Goal: Task Accomplishment & Management: Manage account settings

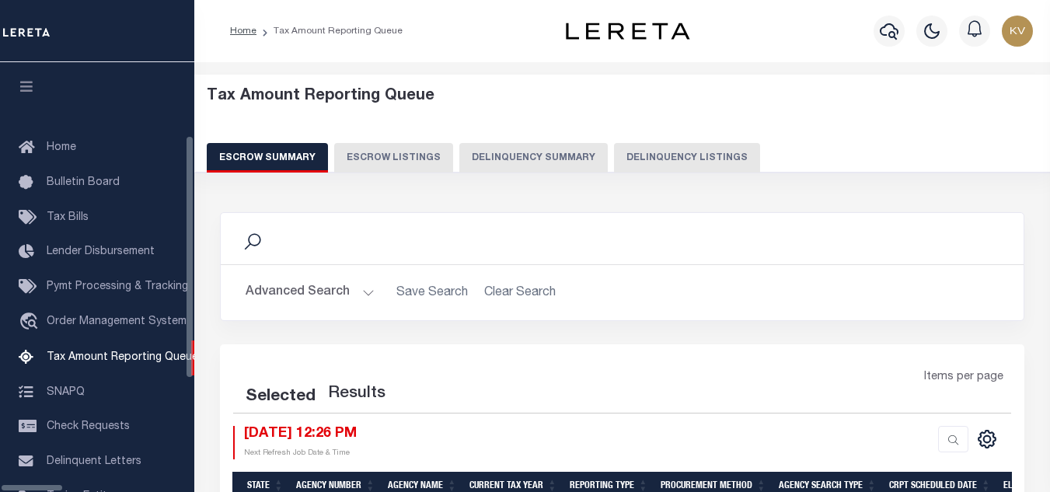
click at [614, 153] on button "Delinquency Listings" at bounding box center [687, 158] width 146 height 30
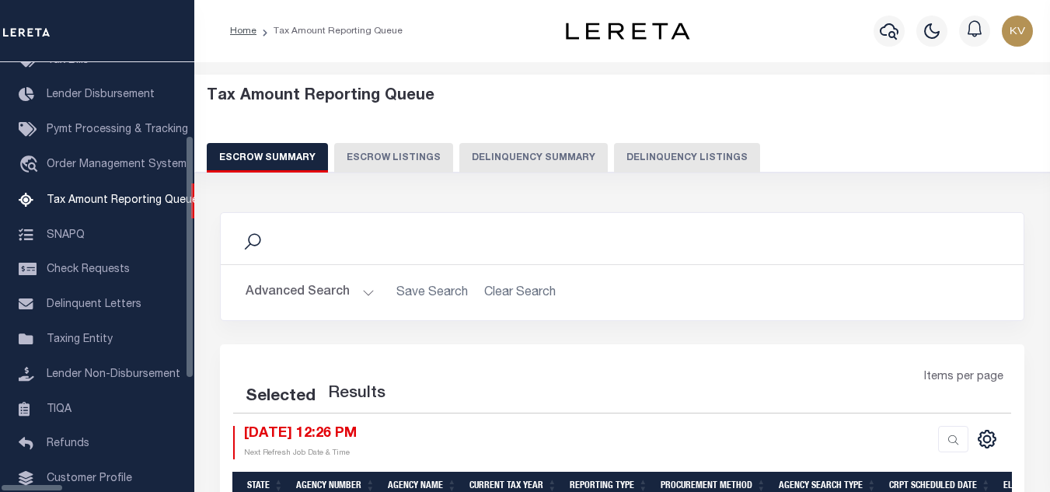
select select "100"
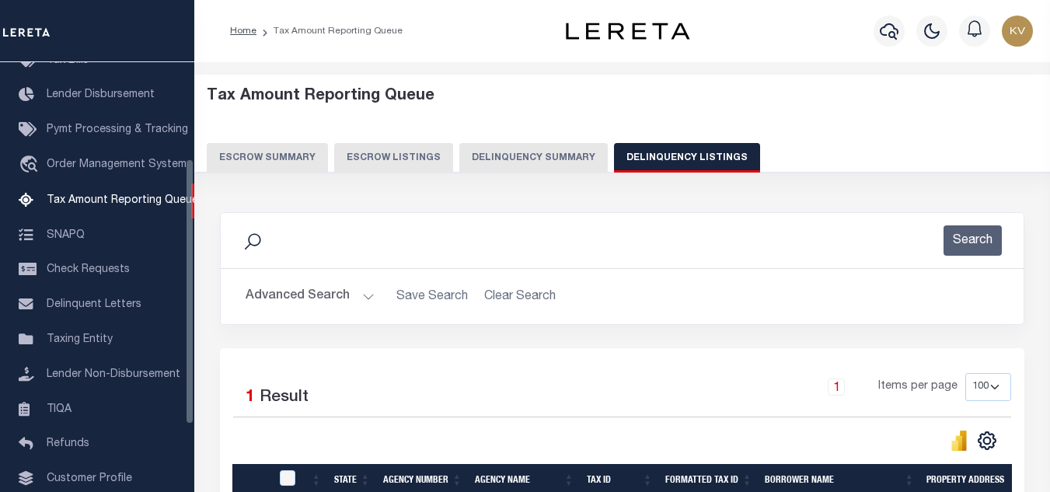
scroll to position [155, 0]
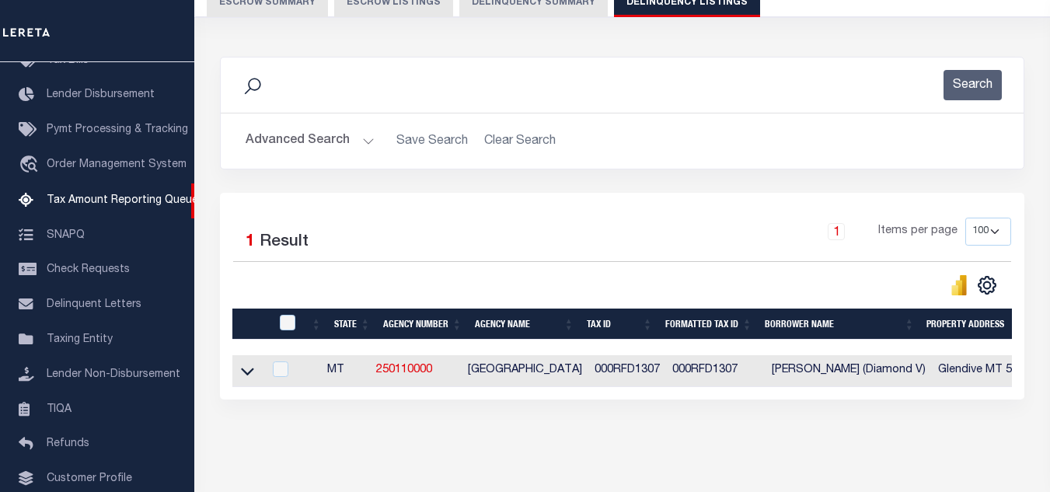
click at [342, 146] on button "Advanced Search" at bounding box center [309, 141] width 129 height 30
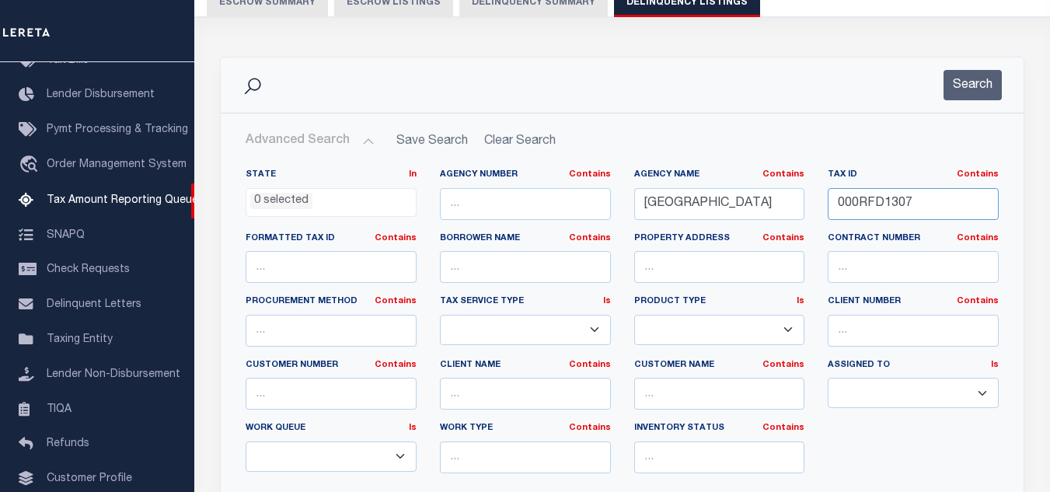
drag, startPoint x: 926, startPoint y: 209, endPoint x: 799, endPoint y: 207, distance: 127.4
click at [799, 207] on div "State In In AK AL AR AZ CA CO CT DC DE FL GA GU HI IA ID IL IN KS KY LA MA MD M…" at bounding box center [622, 327] width 776 height 317
paste input "8"
type input "000RFD1308"
click at [964, 92] on button "Search" at bounding box center [972, 85] width 58 height 30
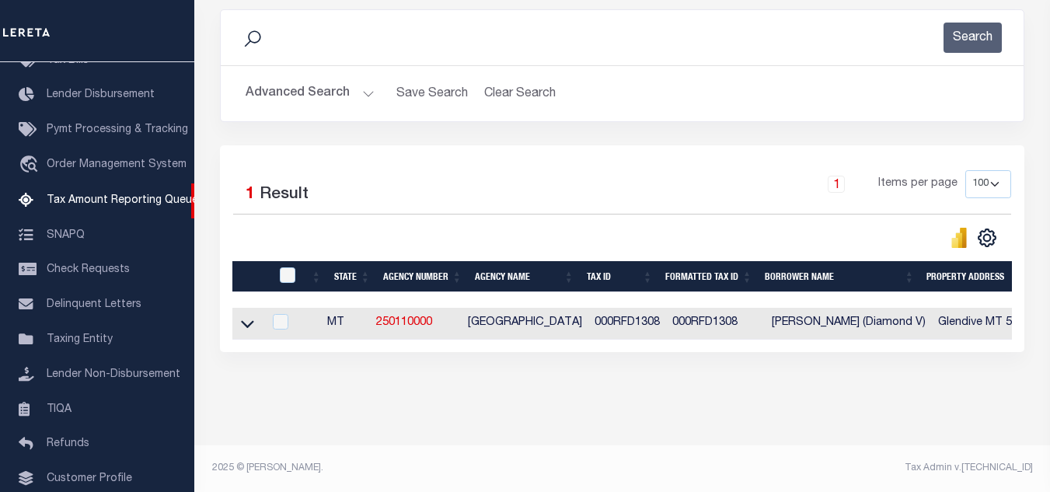
scroll to position [216, 0]
click at [245, 321] on icon at bounding box center [247, 325] width 13 height 8
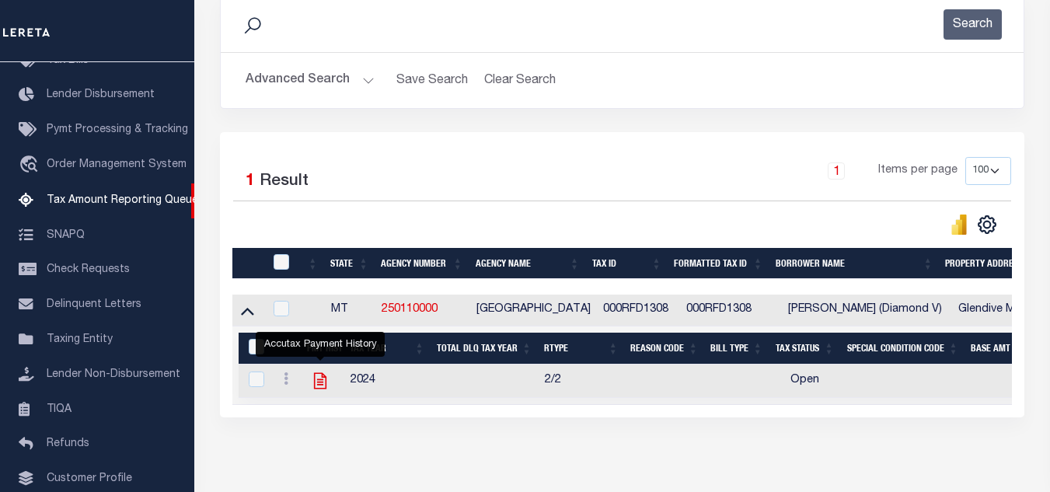
click at [320, 389] on icon "" at bounding box center [320, 381] width 20 height 20
checkbox input "true"
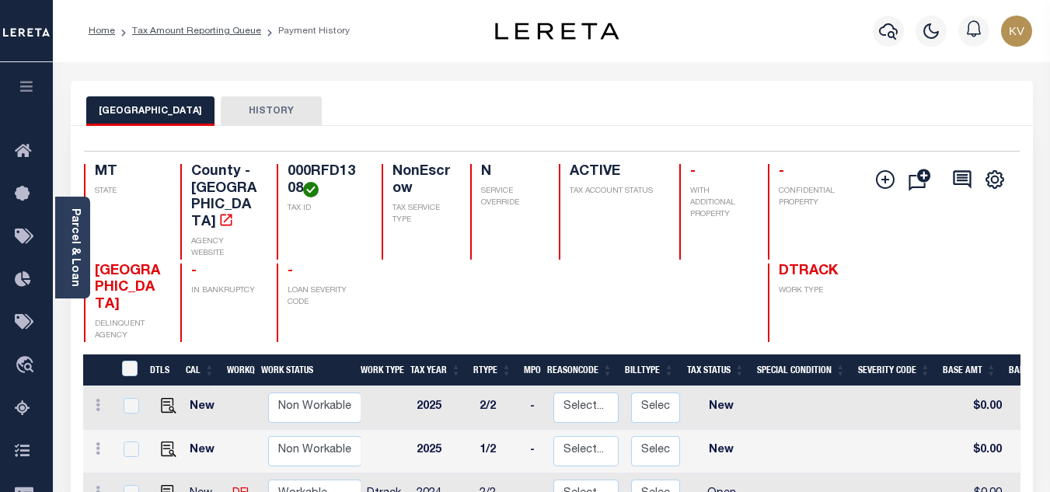
scroll to position [155, 0]
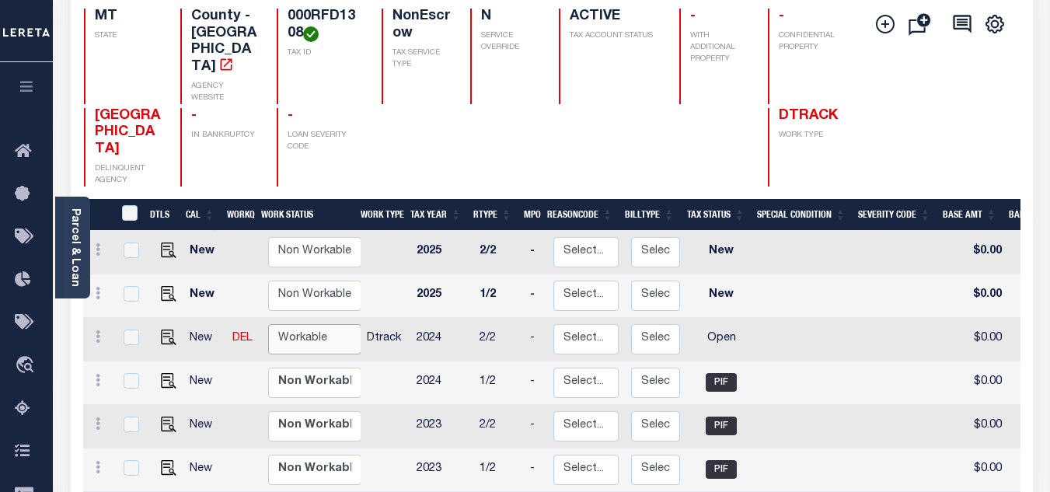
click at [294, 324] on select "Non Workable Workable" at bounding box center [314, 339] width 93 height 30
checkbox input "true"
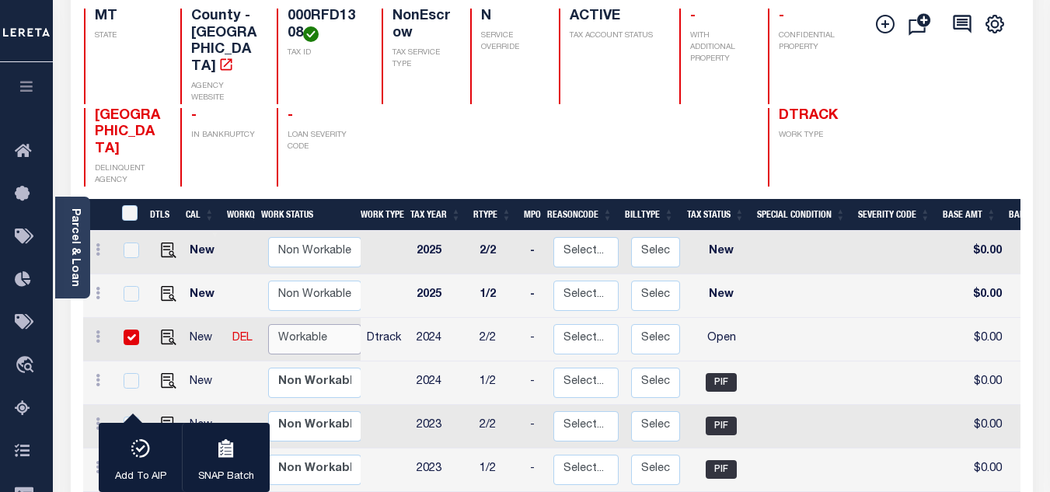
select select "true"
click at [268, 324] on select "Non Workable Workable" at bounding box center [314, 339] width 93 height 30
checkbox input "false"
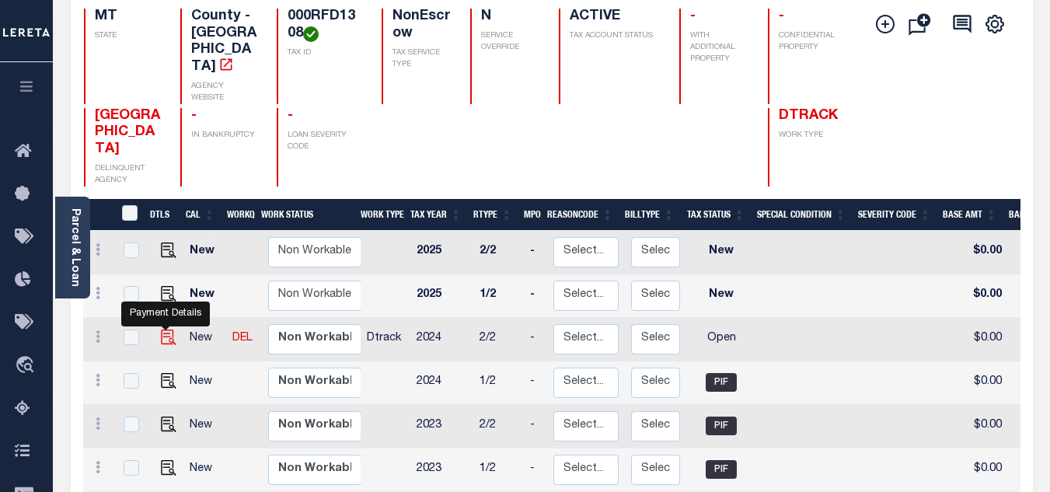
click at [169, 329] on img "" at bounding box center [169, 337] width 16 height 16
checkbox input "true"
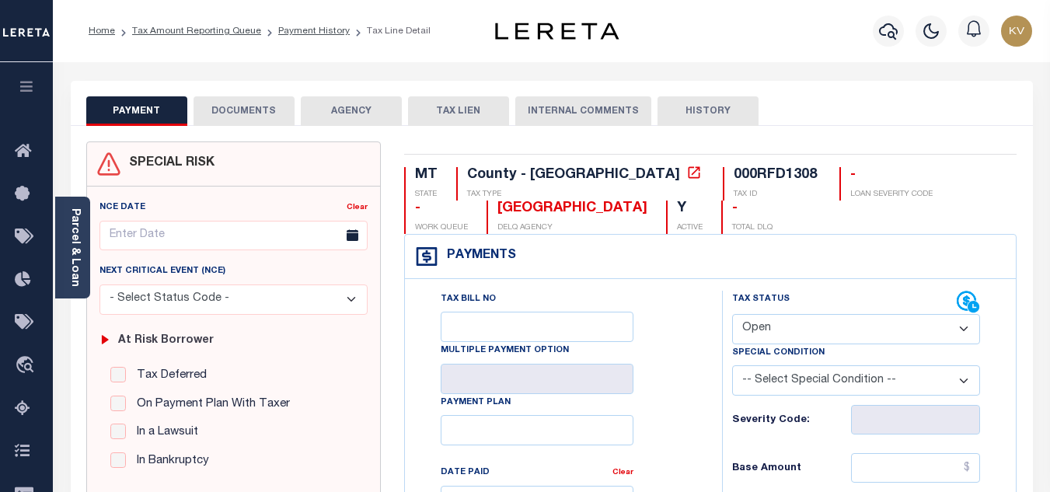
scroll to position [155, 0]
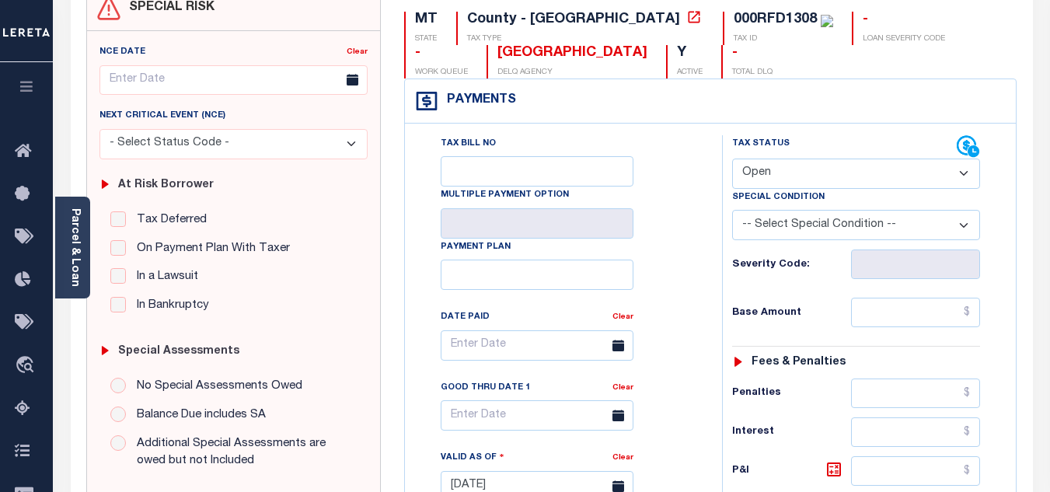
click at [783, 179] on select "- Select Status Code - Open Due/Unpaid Paid Incomplete No Tax Due Internal Refu…" at bounding box center [856, 173] width 248 height 30
select select "PYD"
click at [732, 159] on select "- Select Status Code - Open Due/Unpaid Paid Incomplete No Tax Due Internal Refu…" at bounding box center [856, 173] width 248 height 30
type input "09/29/2025"
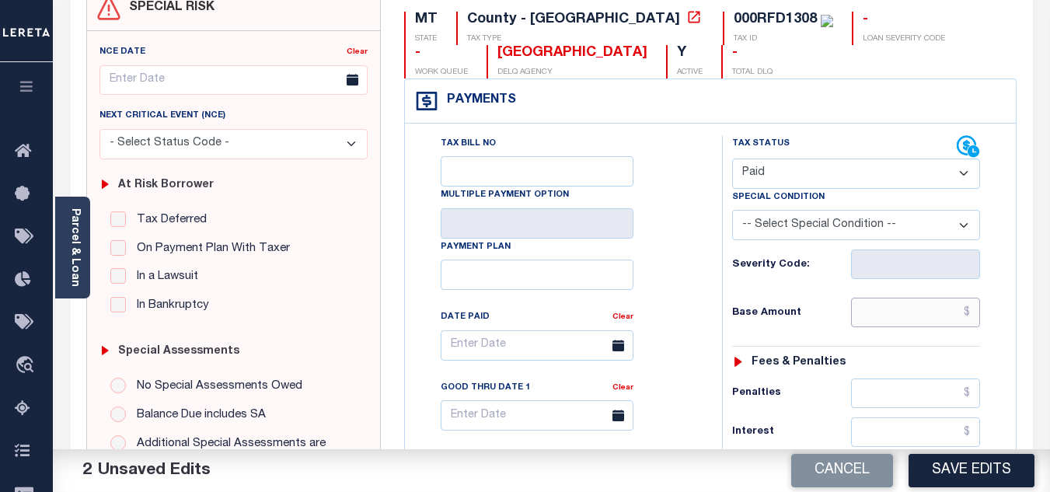
click at [906, 320] on input "text" at bounding box center [915, 313] width 129 height 30
type input "$0.00"
click at [827, 327] on div "Base Amount $0.00" at bounding box center [856, 313] width 248 height 30
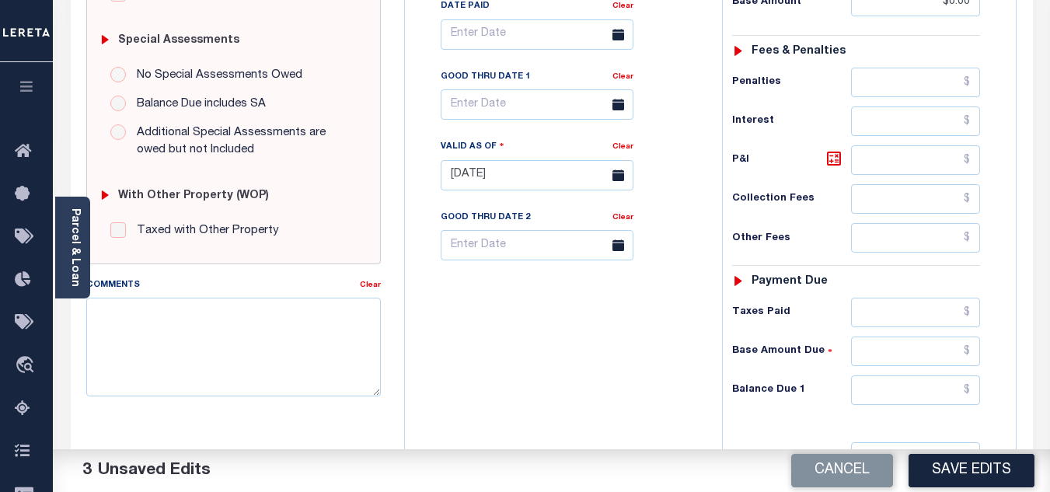
scroll to position [544, 0]
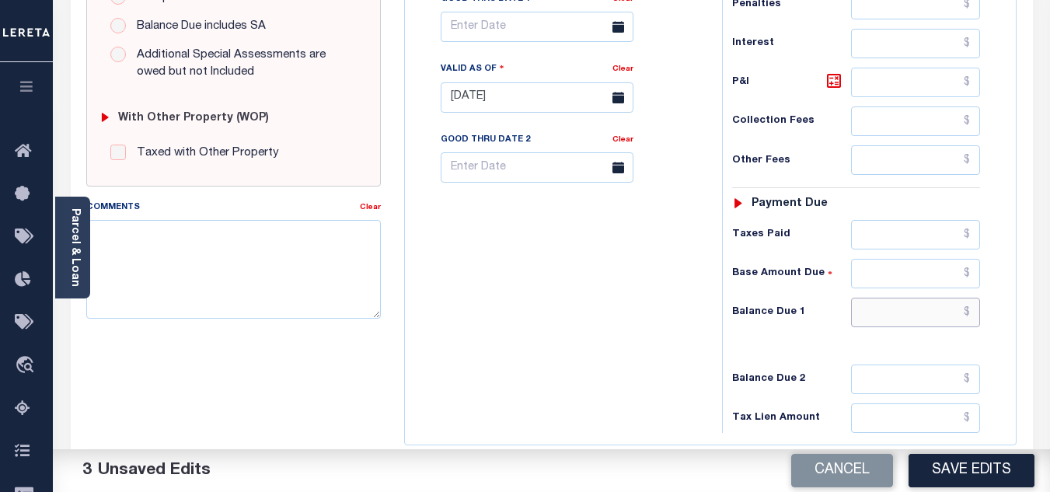
click at [888, 313] on input "text" at bounding box center [915, 313] width 129 height 30
type input "$0.00"
click at [594, 334] on div "Tax Bill No Multiple Payment Option Payment Plan Clear" at bounding box center [559, 90] width 301 height 686
click at [223, 228] on textarea "Comments" at bounding box center [233, 269] width 294 height 98
paste textarea "9/29/2025 - As per TC "Lacy" 2024 taxes are paid - VK"
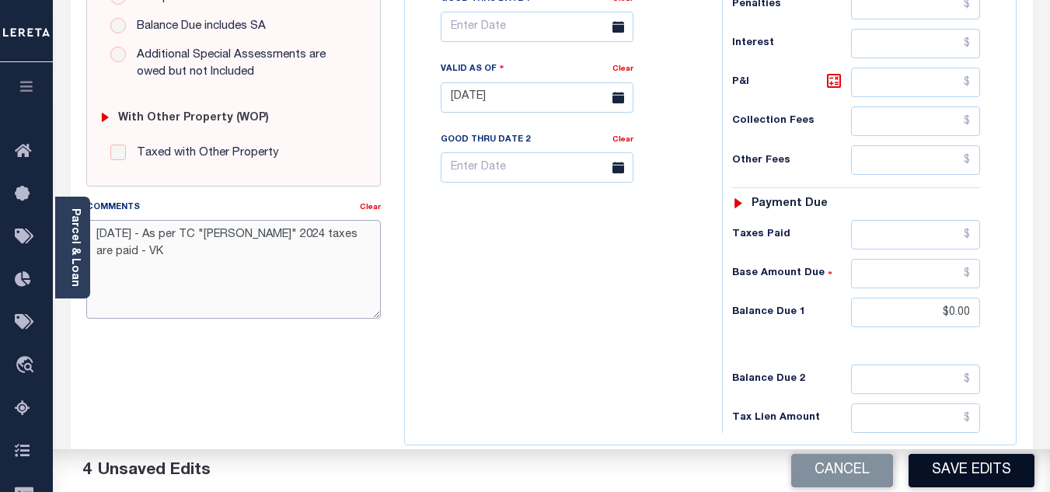
type textarea "9/29/2025 - As per TC "Lacy" 2024 taxes are paid - VK"
click at [985, 474] on button "Save Edits" at bounding box center [971, 470] width 126 height 33
checkbox input "false"
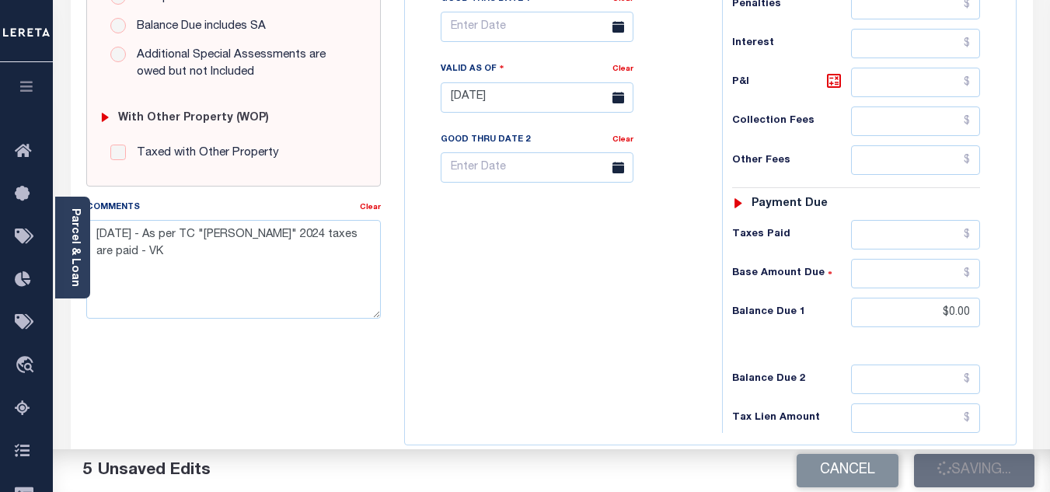
checkbox input "false"
type input "$0"
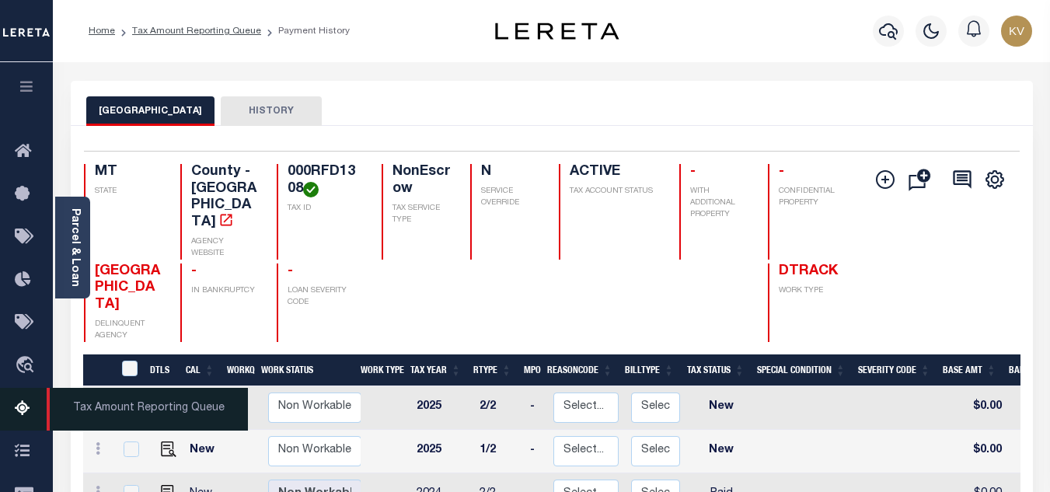
drag, startPoint x: 12, startPoint y: 415, endPoint x: 26, endPoint y: 406, distance: 16.8
click at [12, 415] on link "Tax Amount Reporting Queue" at bounding box center [26, 409] width 53 height 43
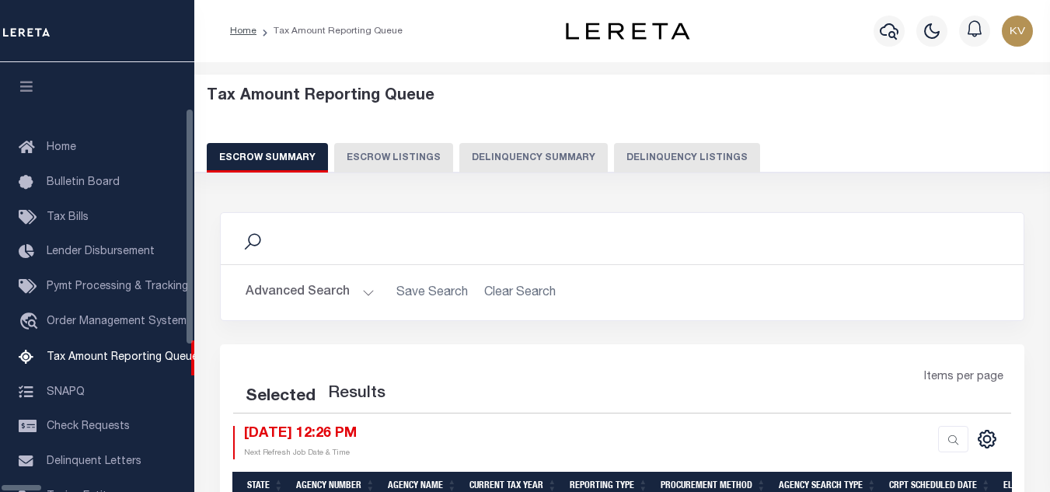
click at [625, 154] on button "Delinquency Listings" at bounding box center [687, 158] width 146 height 30
select select "100"
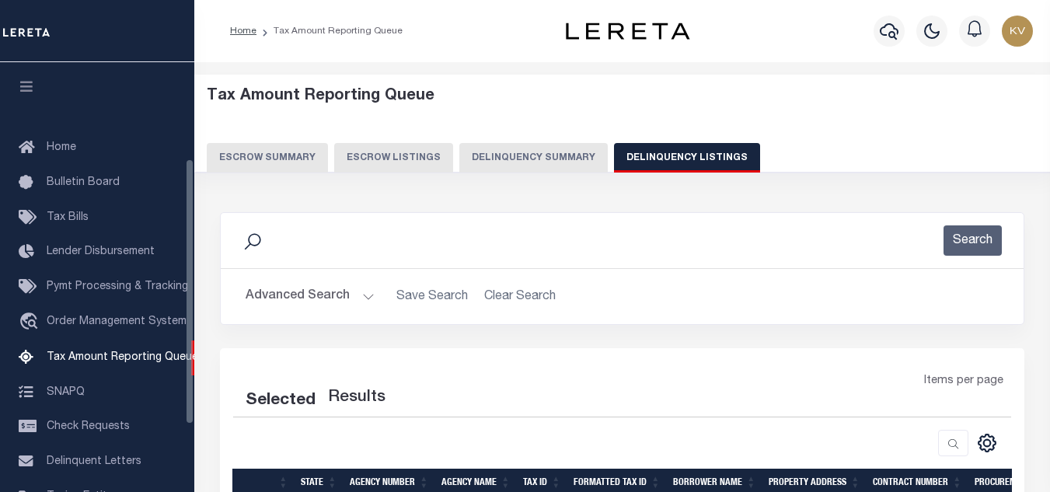
scroll to position [157, 0]
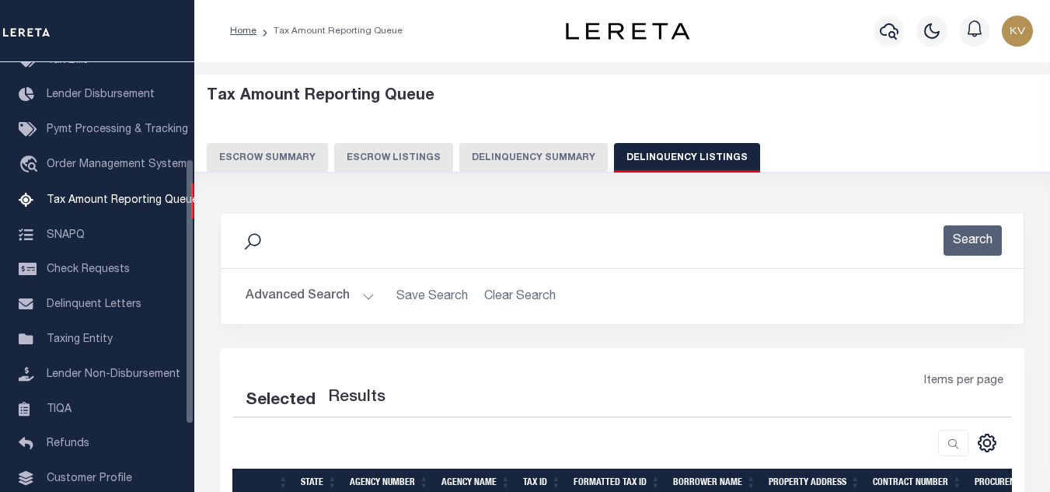
select select "100"
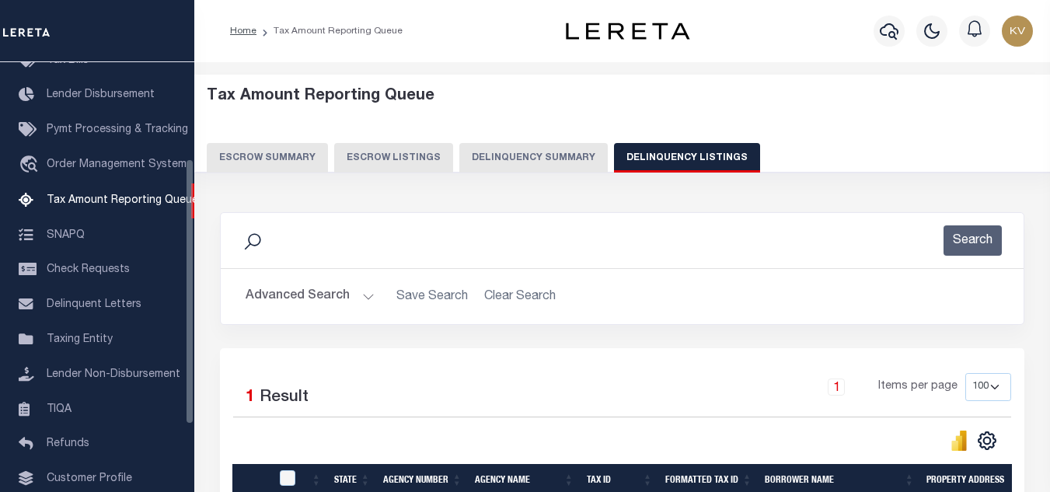
scroll to position [155, 0]
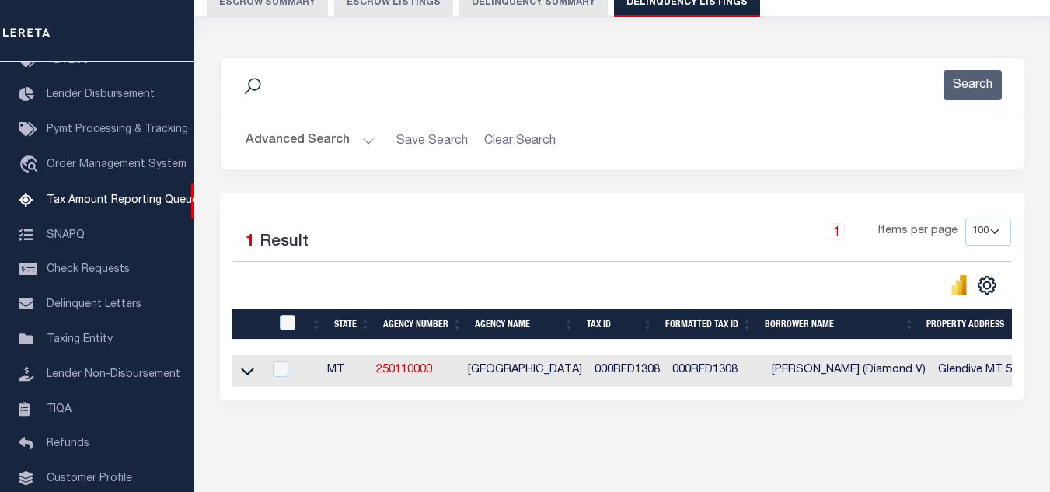
click at [353, 147] on button "Advanced Search" at bounding box center [309, 141] width 129 height 30
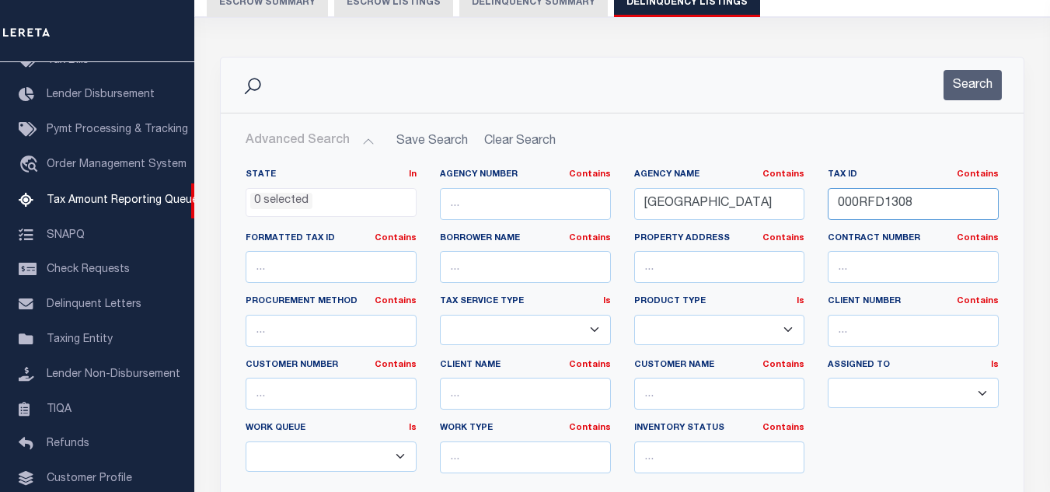
drag, startPoint x: 927, startPoint y: 211, endPoint x: 788, endPoint y: 223, distance: 139.6
click at [788, 223] on div "State In In AK AL AR AZ CA CO CT DC DE FL GA GU HI IA ID IL IN KS KY LA MA MD M…" at bounding box center [622, 327] width 776 height 317
paste input "9"
type input "000RFD1309"
click at [970, 88] on button "Search" at bounding box center [972, 85] width 58 height 30
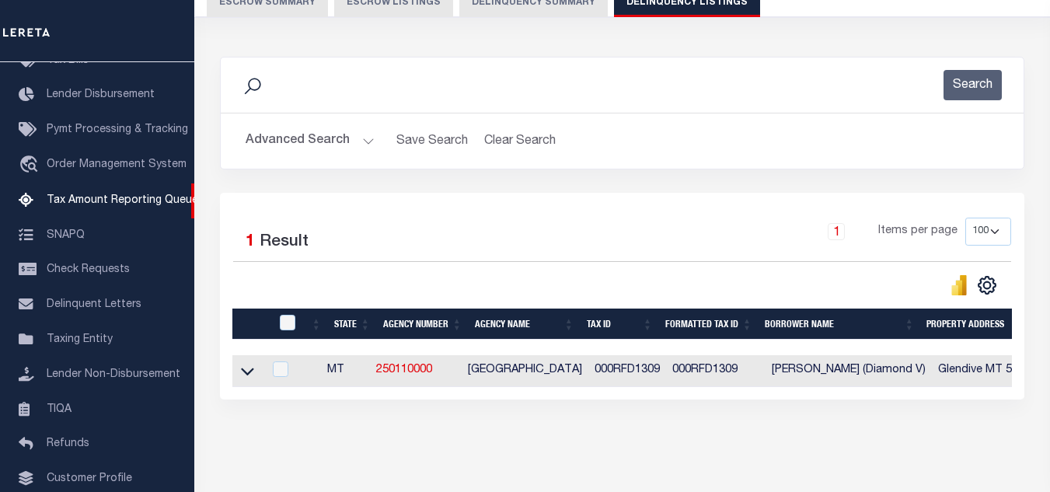
scroll to position [216, 0]
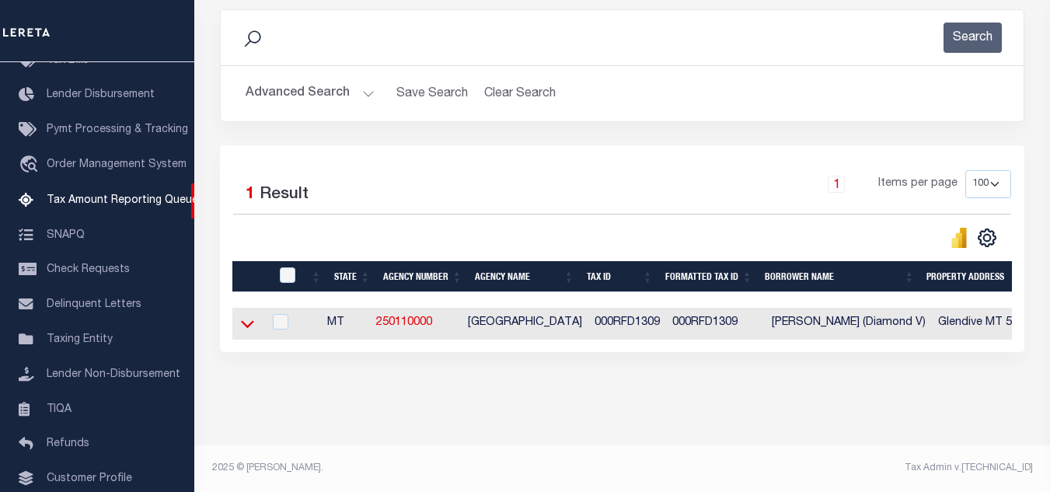
click at [249, 315] on icon at bounding box center [247, 323] width 13 height 16
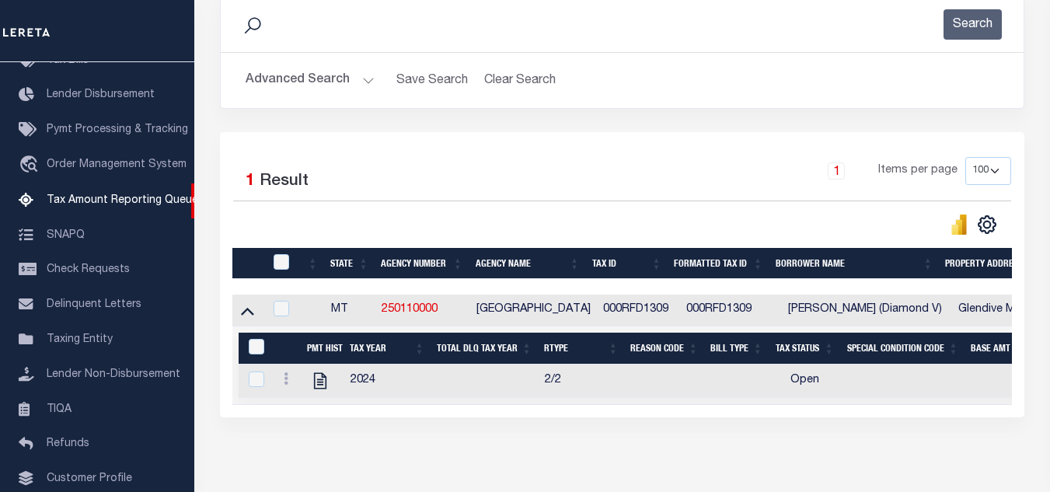
scroll to position [228, 0]
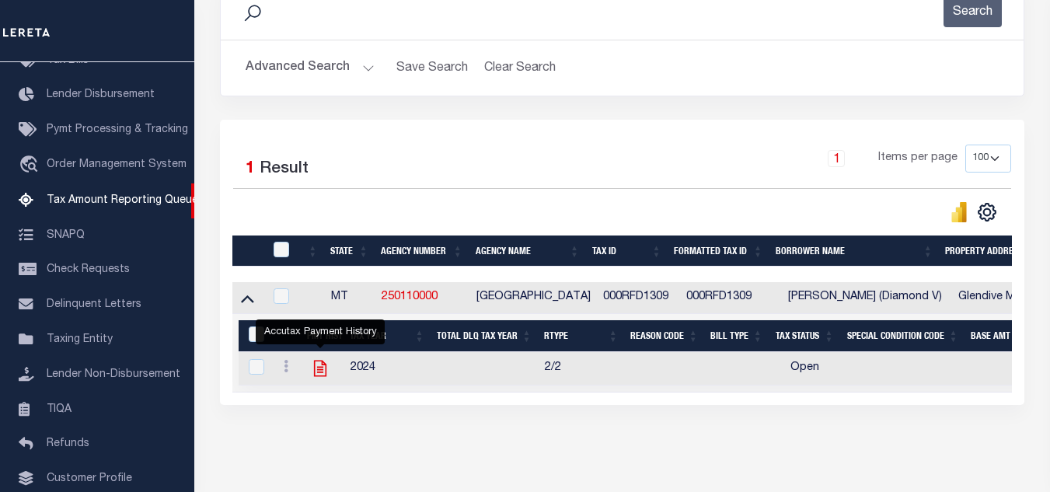
click at [322, 371] on icon "" at bounding box center [320, 368] width 12 height 16
checkbox input "true"
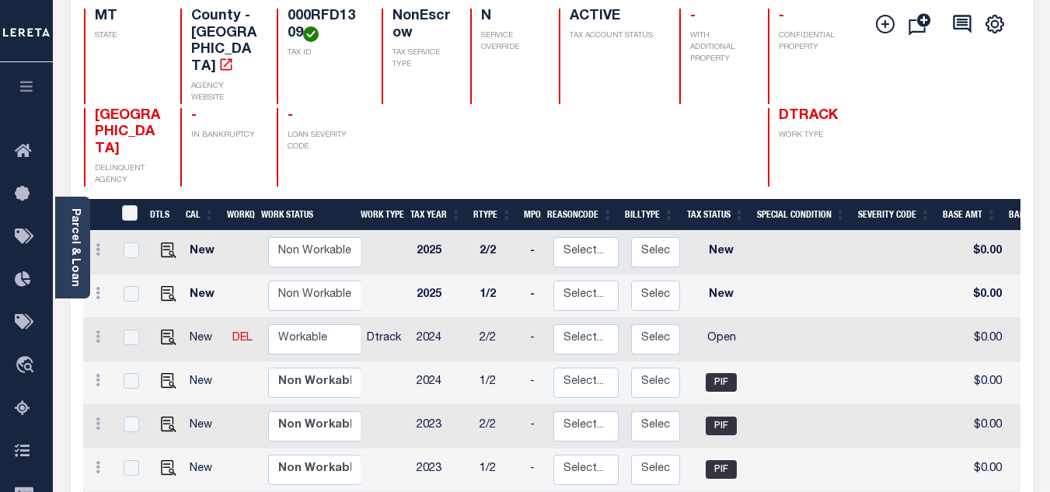
scroll to position [233, 0]
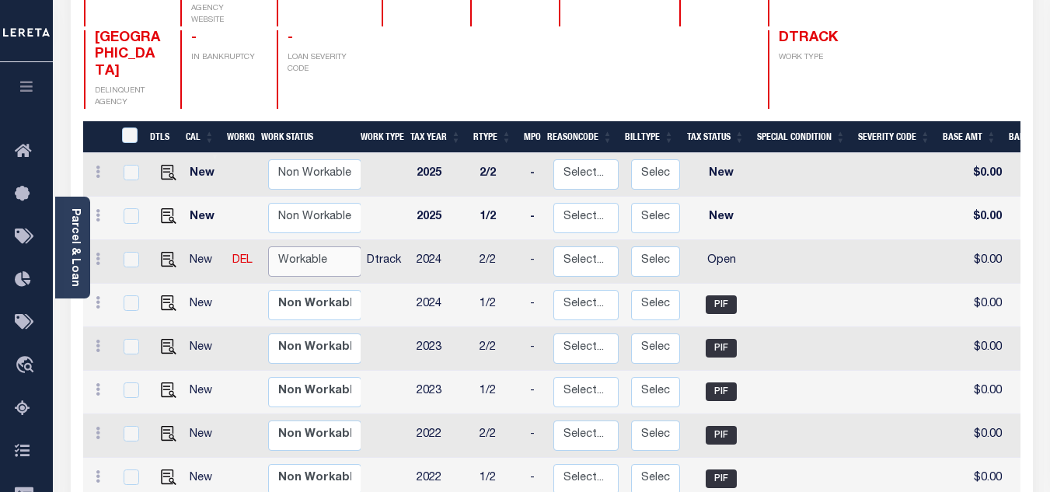
click at [316, 246] on select "Non Workable Workable" at bounding box center [314, 261] width 93 height 30
checkbox input "true"
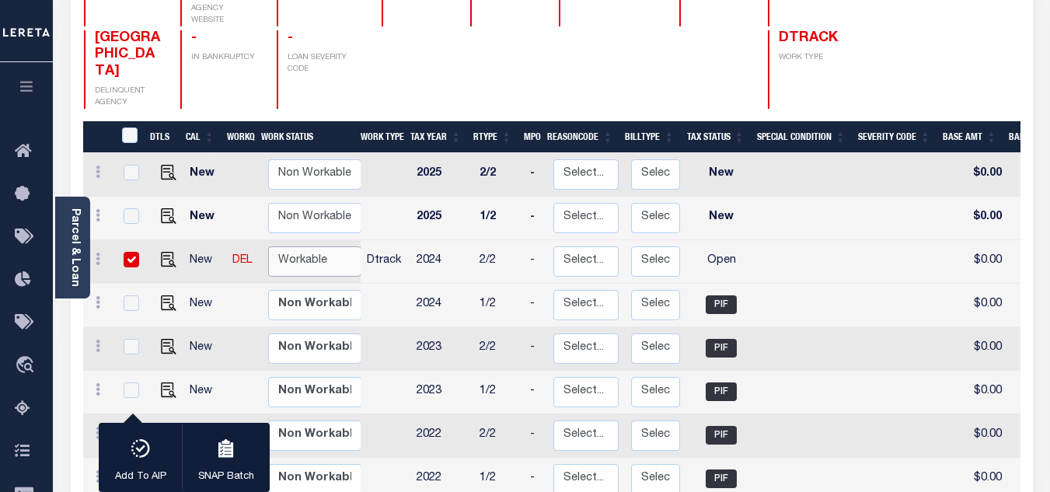
select select "true"
click at [268, 246] on select "Non Workable Workable" at bounding box center [314, 261] width 93 height 30
checkbox input "false"
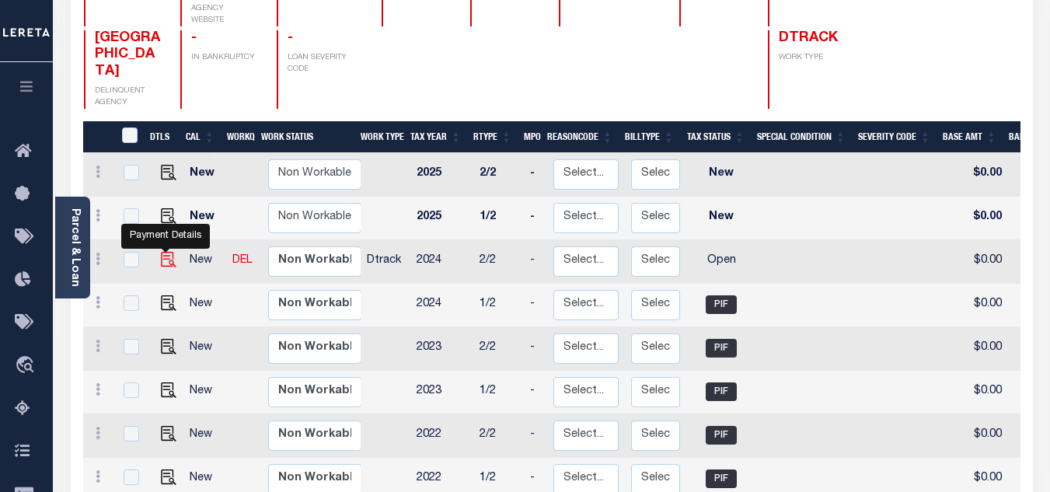
click at [162, 252] on img "" at bounding box center [169, 260] width 16 height 16
checkbox input "true"
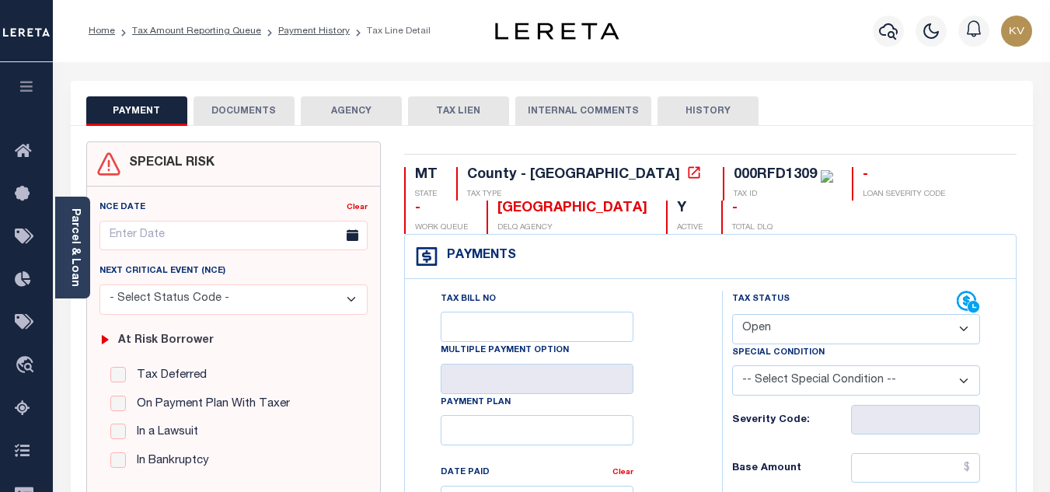
scroll to position [233, 0]
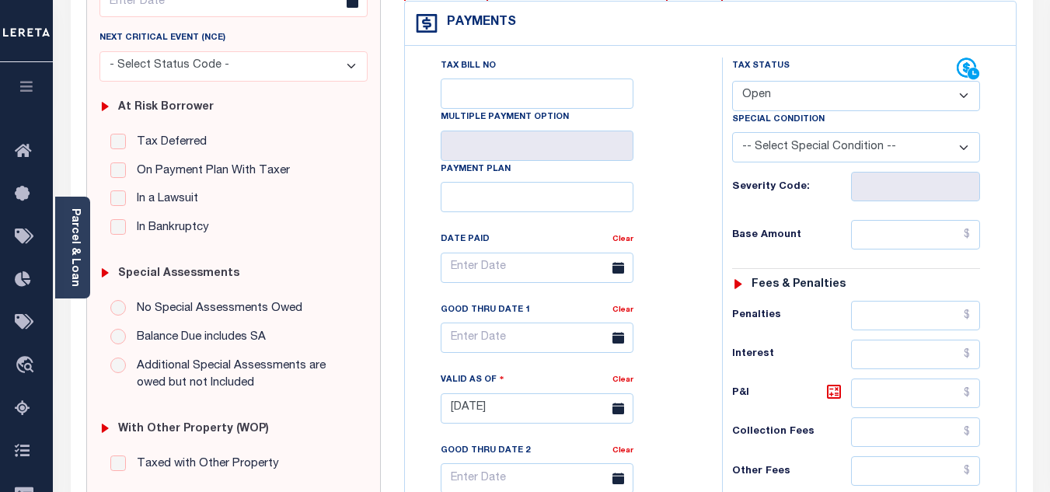
click at [740, 103] on select "- Select Status Code - Open Due/Unpaid Paid Incomplete No Tax Due Internal Refu…" at bounding box center [856, 96] width 248 height 30
select select "PYD"
click at [732, 82] on select "- Select Status Code - Open Due/Unpaid Paid Incomplete No Tax Due Internal Refu…" at bounding box center [856, 96] width 248 height 30
type input "[DATE]"
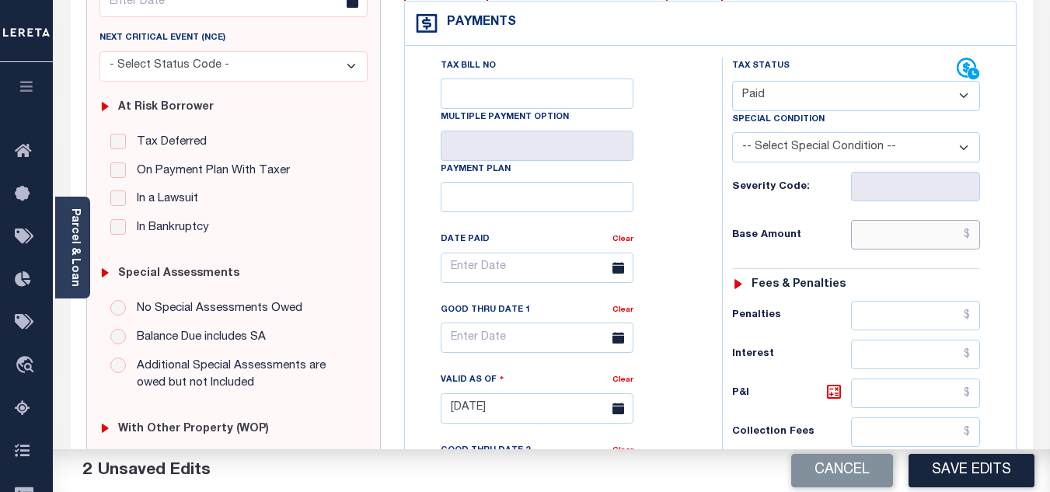
click at [869, 232] on input "text" at bounding box center [915, 235] width 129 height 30
type input "$0.00"
click at [802, 231] on h6 "Base Amount" at bounding box center [791, 235] width 119 height 12
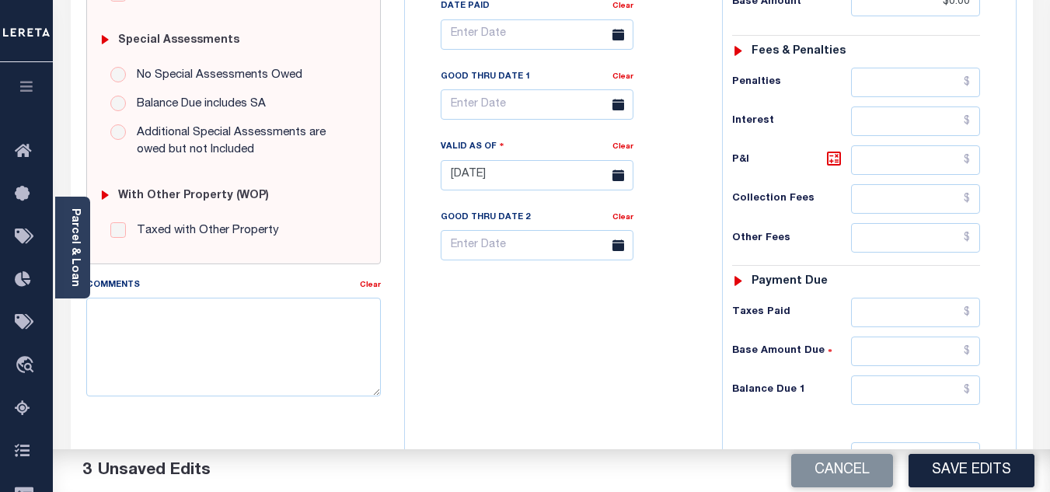
scroll to position [621, 0]
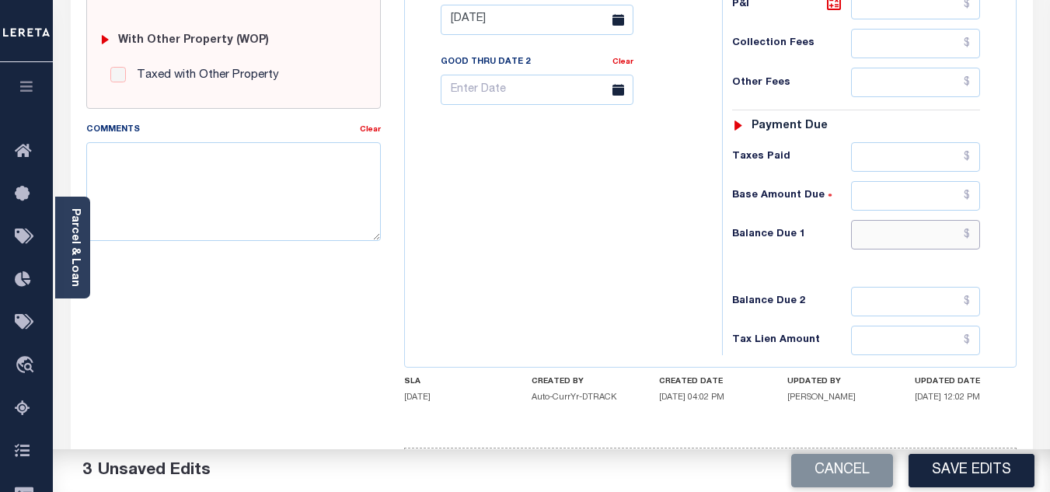
click at [887, 243] on input "text" at bounding box center [915, 235] width 129 height 30
type input "$0.00"
click at [687, 243] on div "Tax Bill No Multiple Payment Option Payment Plan Clear" at bounding box center [559, 12] width 301 height 686
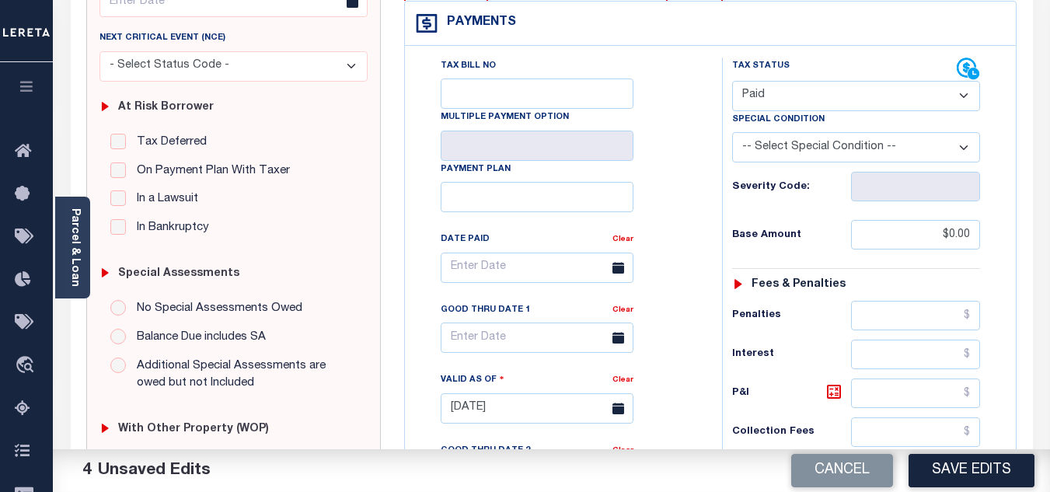
scroll to position [0, 0]
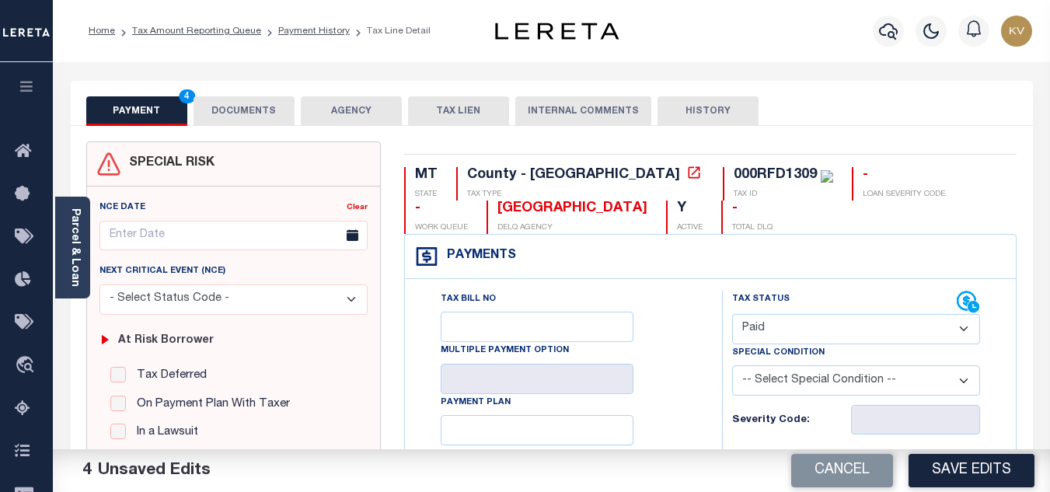
click at [239, 112] on button "DOCUMENTS" at bounding box center [243, 111] width 101 height 30
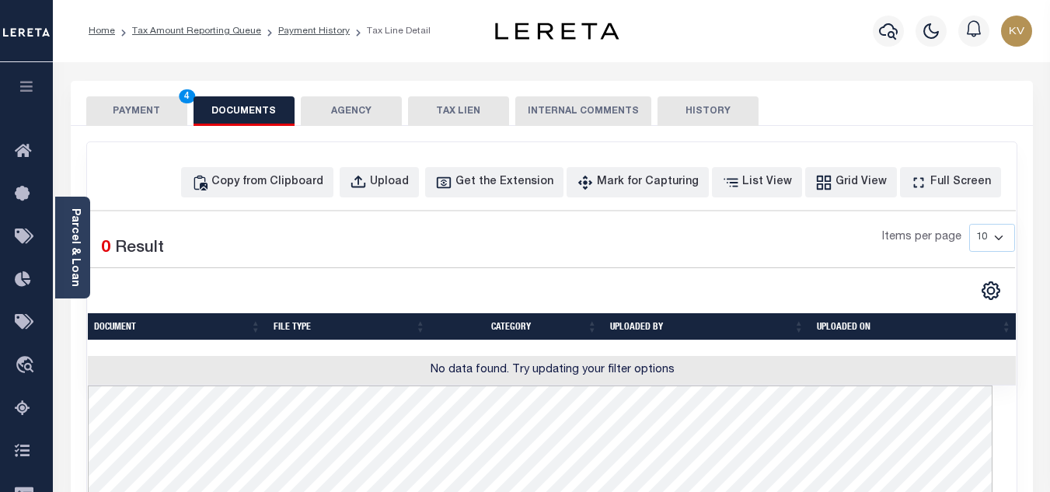
click at [162, 119] on button "PAYMENT 4" at bounding box center [136, 111] width 101 height 30
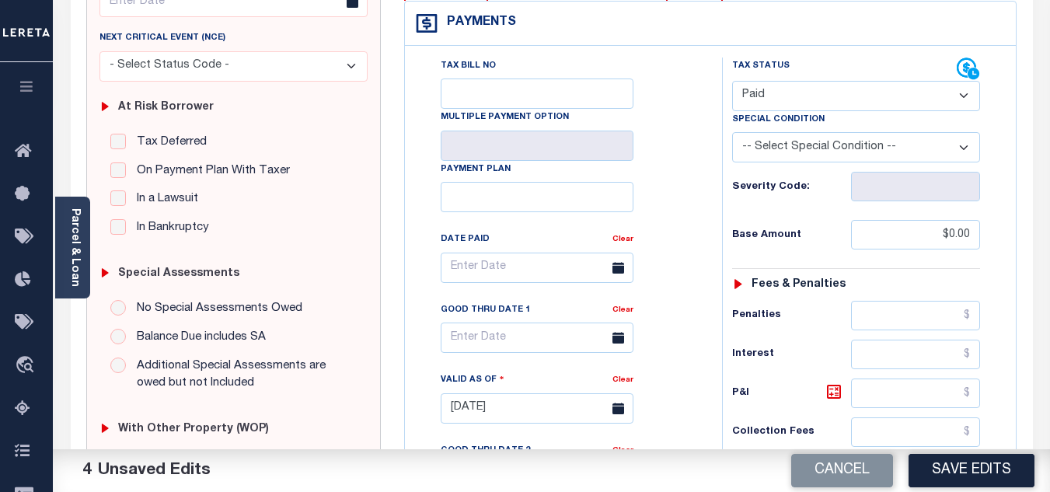
scroll to position [388, 0]
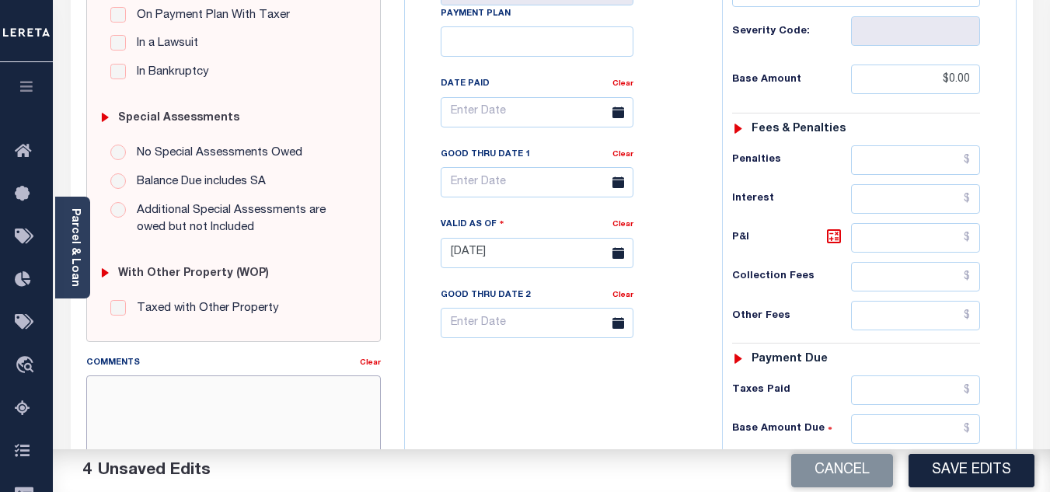
click at [184, 406] on textarea "Comments" at bounding box center [233, 424] width 294 height 98
paste textarea "9/29/2025 - As per TC "Lacy" 2024 taxes are paid - VK"
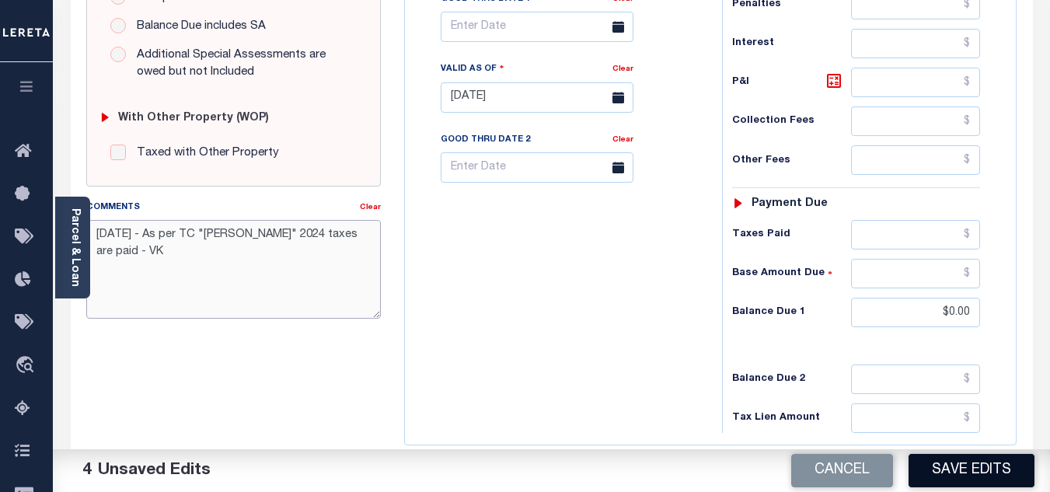
type textarea "9/29/2025 - As per TC "Lacy" 2024 taxes are paid - VK"
drag, startPoint x: 966, startPoint y: 465, endPoint x: 865, endPoint y: 407, distance: 116.2
click at [970, 465] on button "Save Edits" at bounding box center [971, 470] width 126 height 33
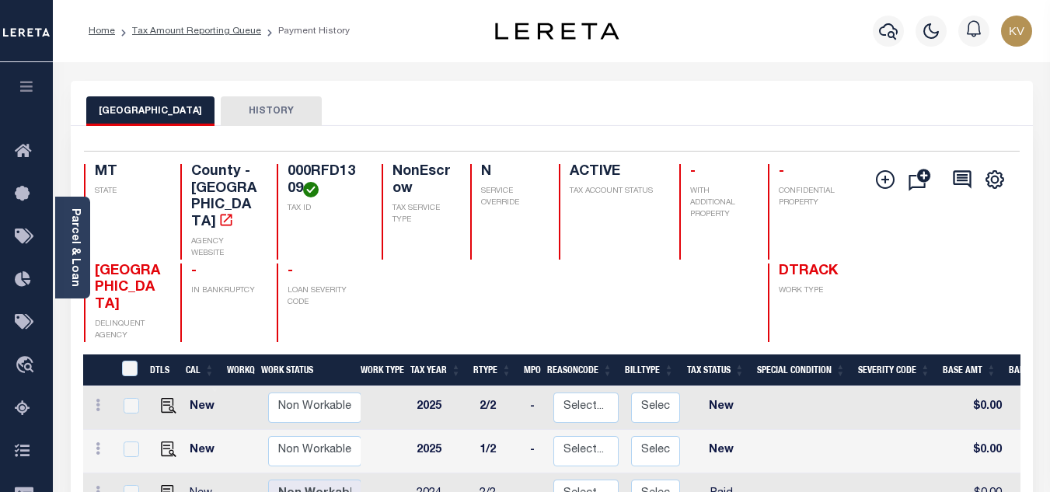
scroll to position [155, 0]
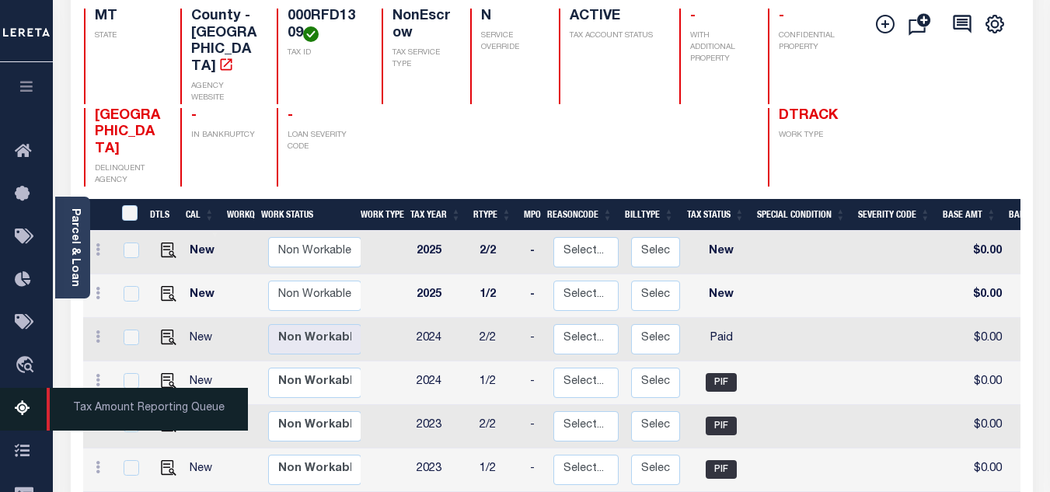
click at [38, 395] on link "Tax Amount Reporting Queue" at bounding box center [26, 409] width 53 height 43
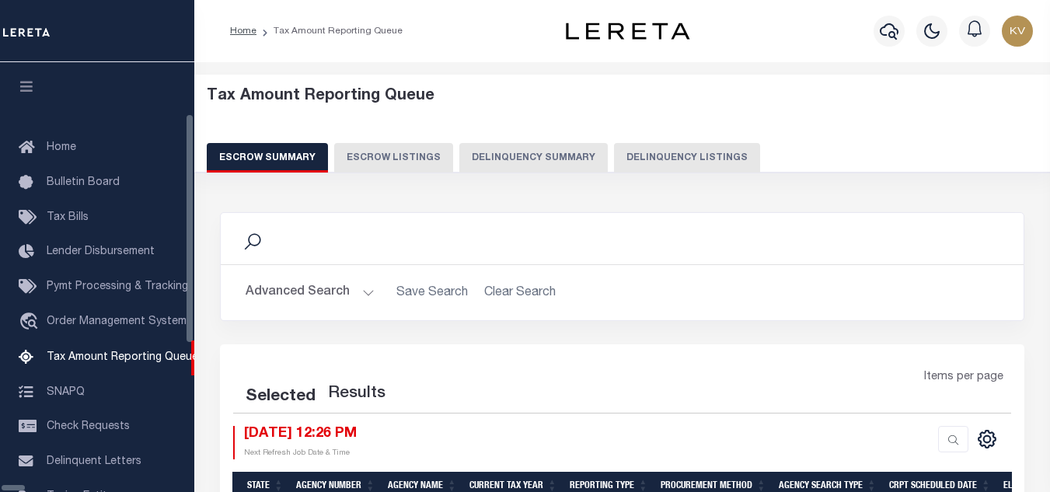
click at [621, 155] on button "Delinquency Listings" at bounding box center [687, 158] width 146 height 30
select select "100"
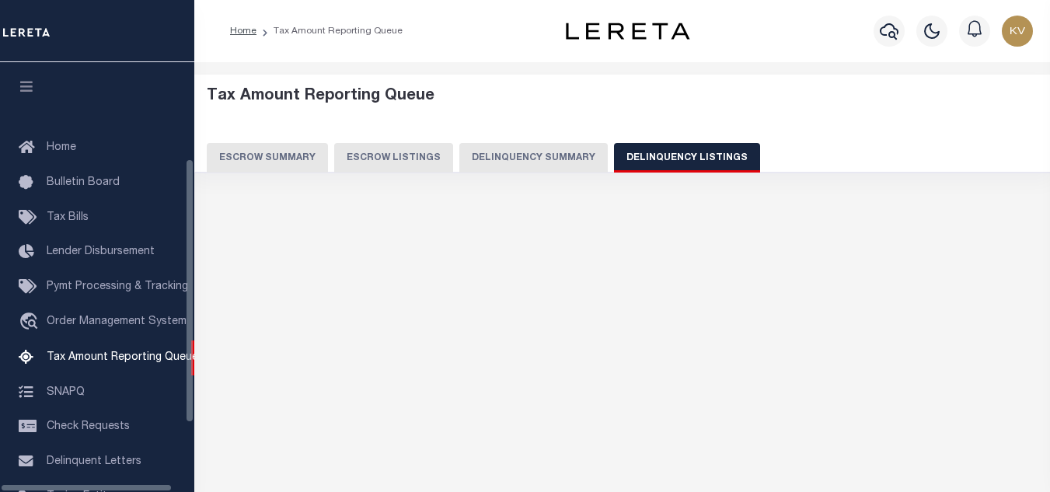
scroll to position [157, 0]
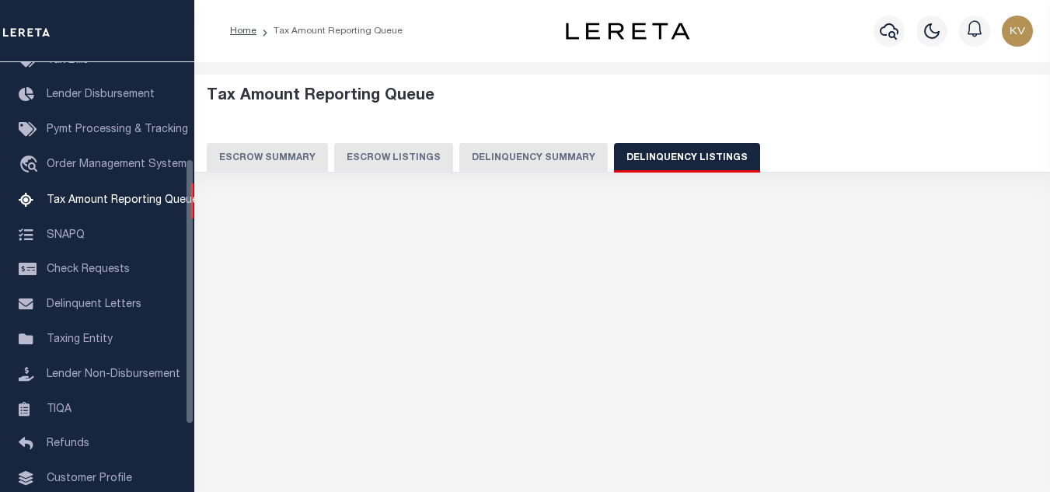
select select "100"
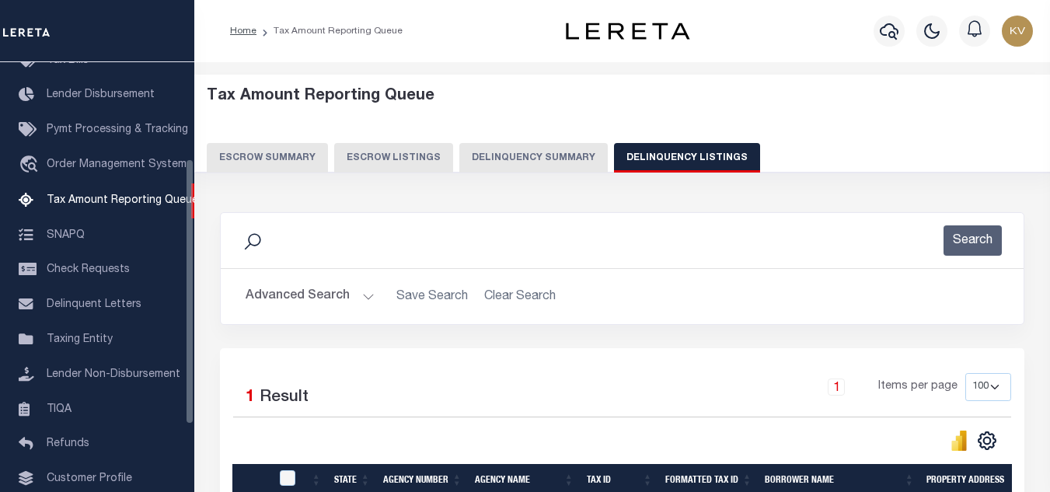
scroll to position [155, 0]
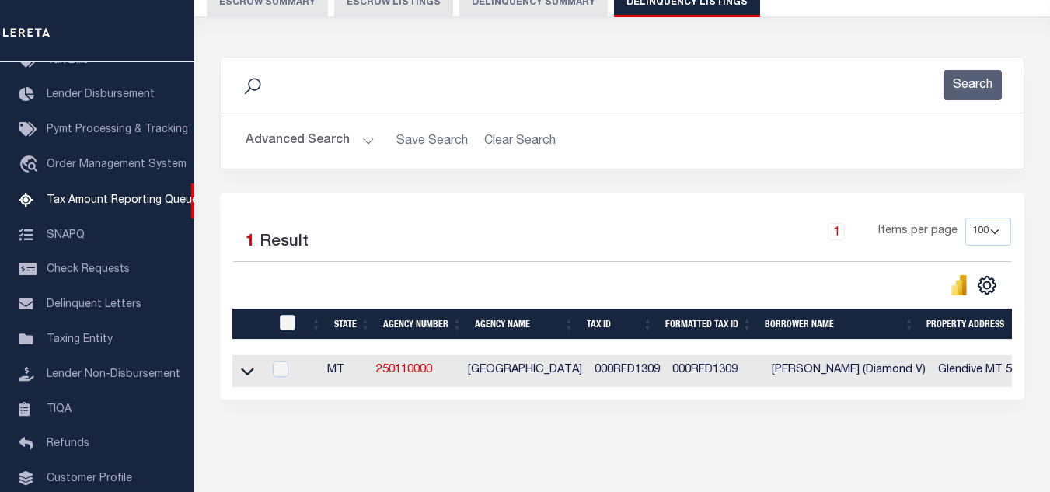
click at [344, 144] on button "Advanced Search" at bounding box center [309, 141] width 129 height 30
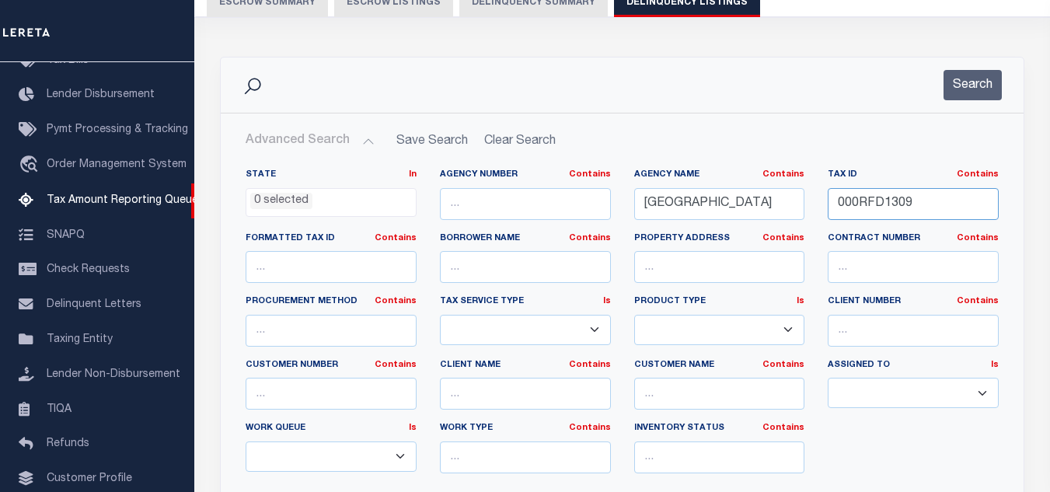
drag, startPoint x: 916, startPoint y: 210, endPoint x: 783, endPoint y: 210, distance: 132.8
click at [783, 210] on div "State In In AK AL AR AZ CA CO CT DC DE FL GA GU HI IA ID IL IN KS KY LA MA MD M…" at bounding box center [622, 327] width 776 height 317
paste input "11"
type input "000RFD1311"
click at [979, 83] on button "Search" at bounding box center [972, 85] width 58 height 30
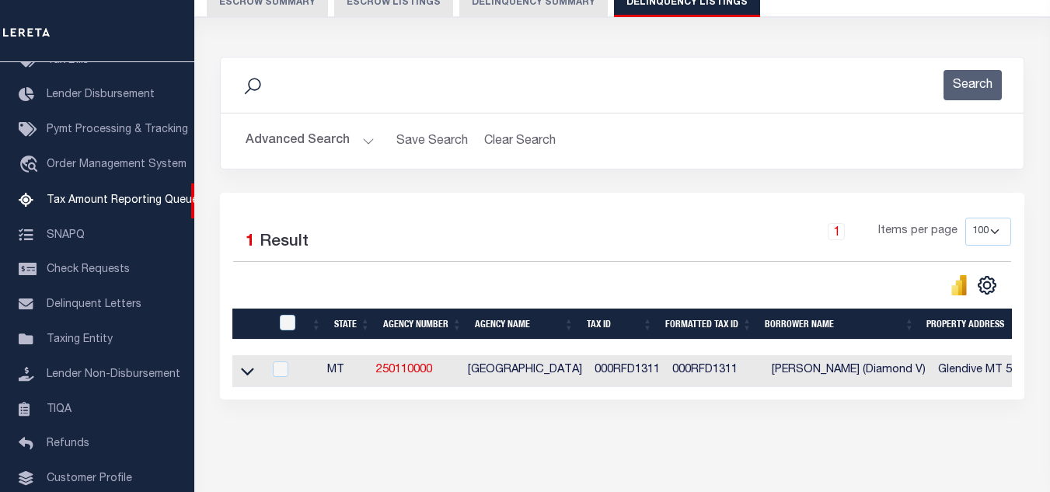
scroll to position [216, 0]
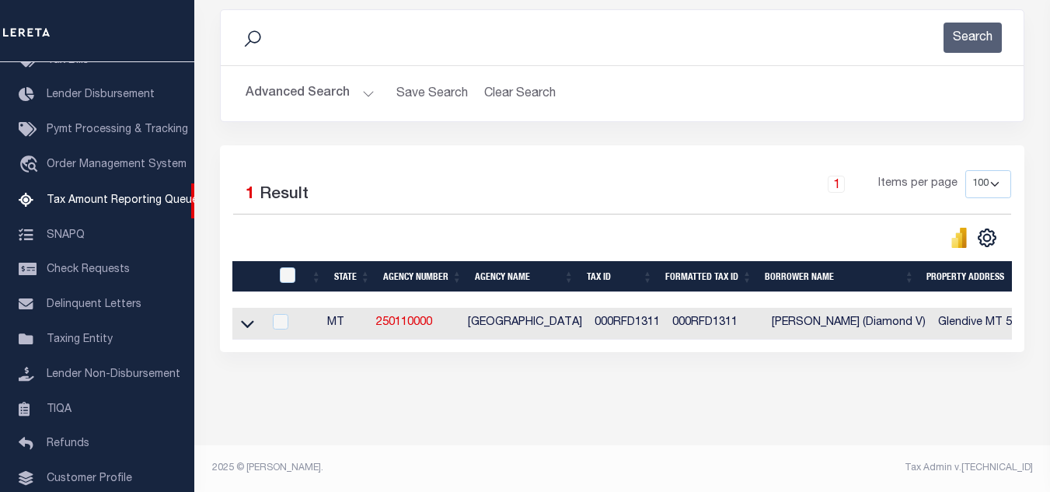
drag, startPoint x: 247, startPoint y: 312, endPoint x: 346, endPoint y: 190, distance: 156.8
click at [248, 315] on icon at bounding box center [247, 323] width 13 height 16
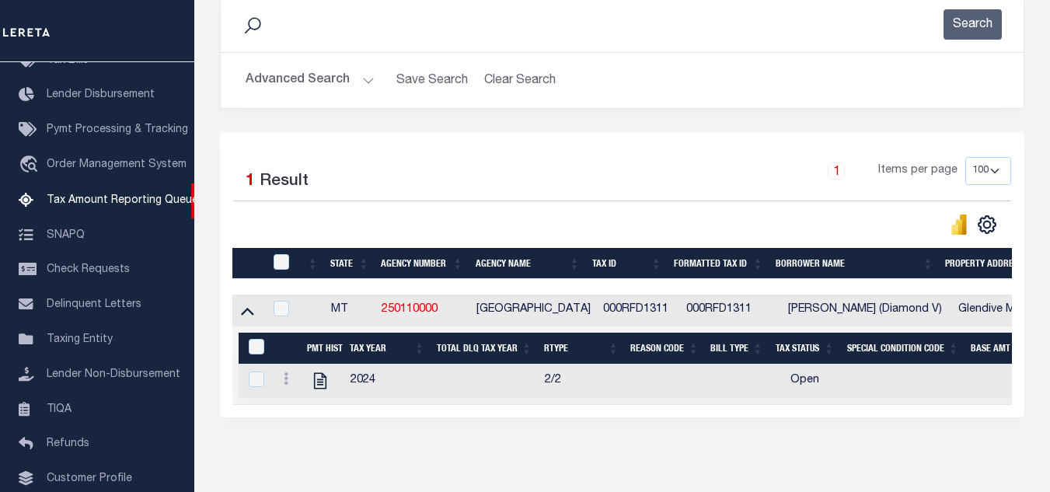
scroll to position [295, 0]
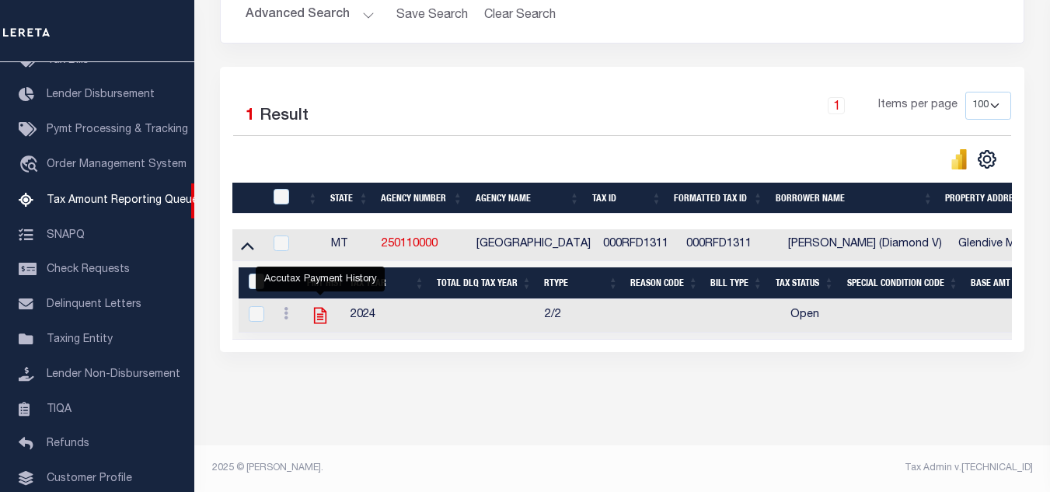
click at [322, 306] on icon "" at bounding box center [320, 315] width 20 height 20
checkbox input "true"
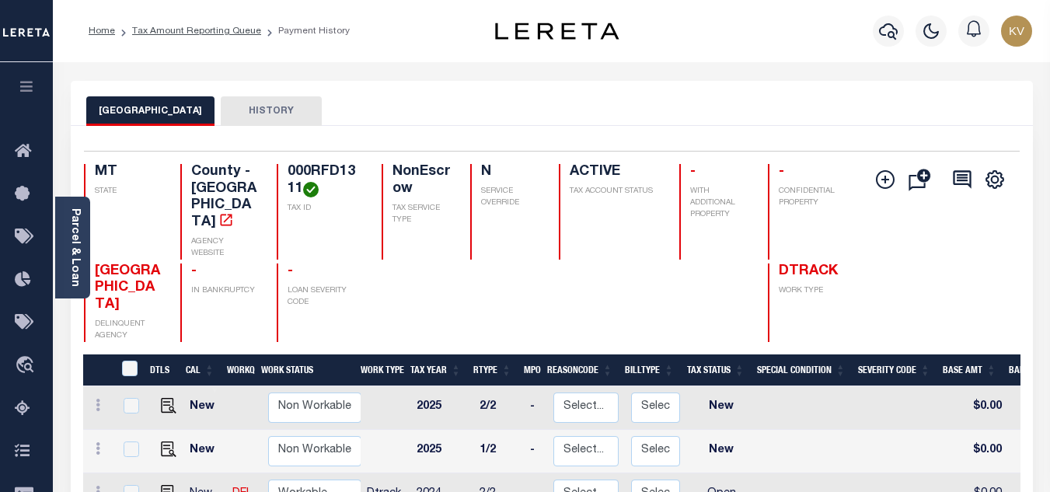
scroll to position [78, 0]
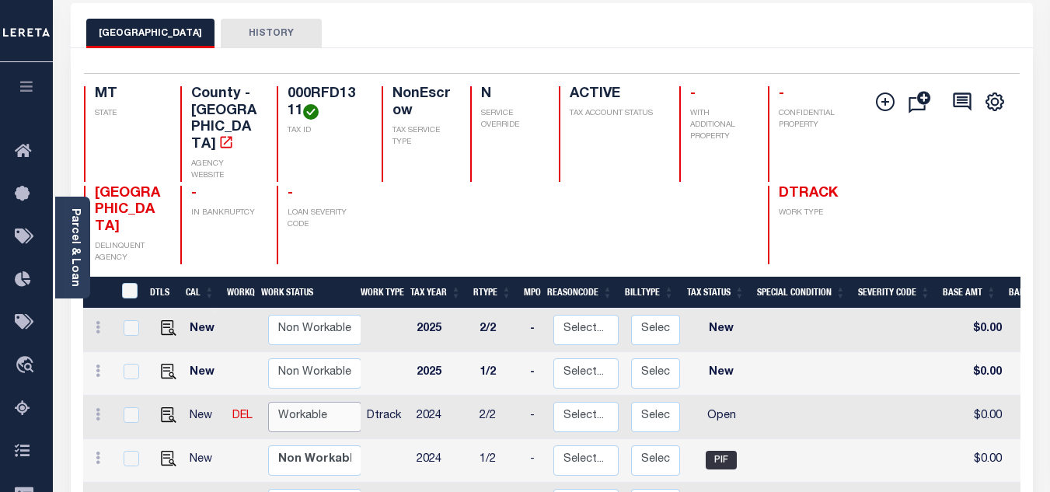
click at [298, 402] on select "Non Workable Workable" at bounding box center [314, 417] width 93 height 30
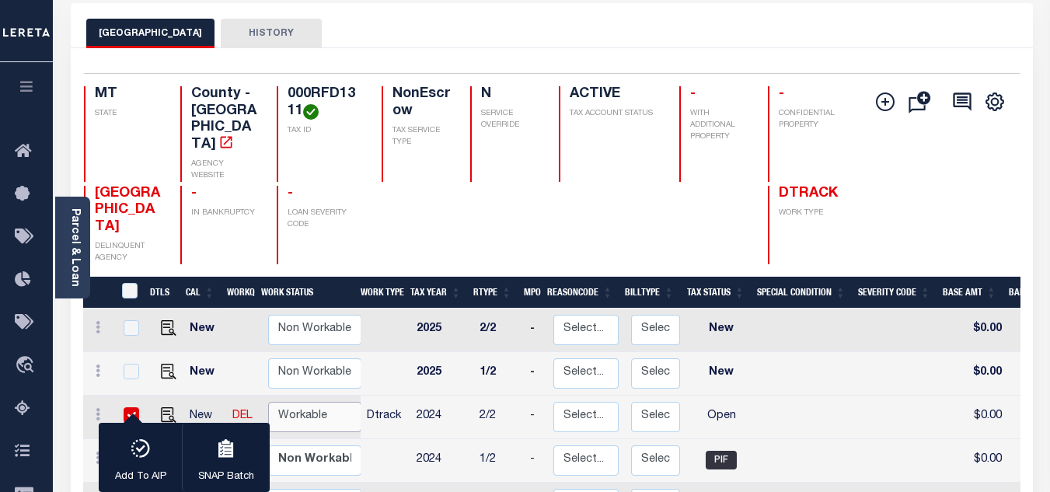
checkbox input "true"
select select "true"
click at [268, 402] on select "Non Workable Workable" at bounding box center [314, 417] width 93 height 30
checkbox input "false"
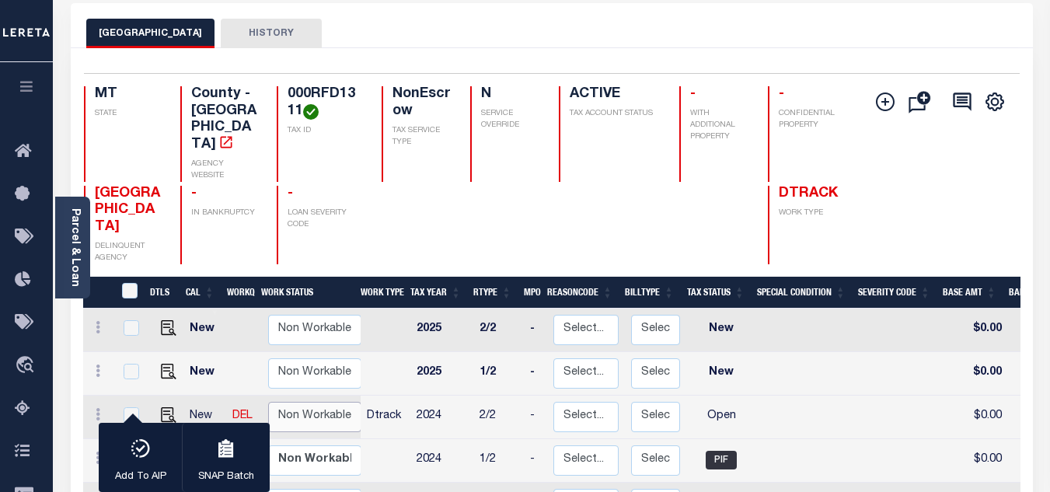
checkbox input "false"
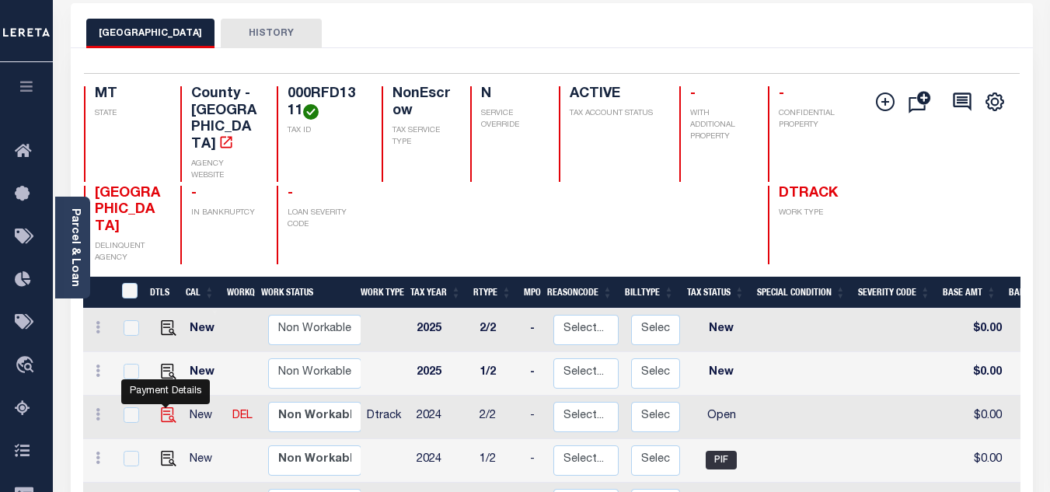
click at [163, 407] on img "" at bounding box center [169, 415] width 16 height 16
checkbox input "true"
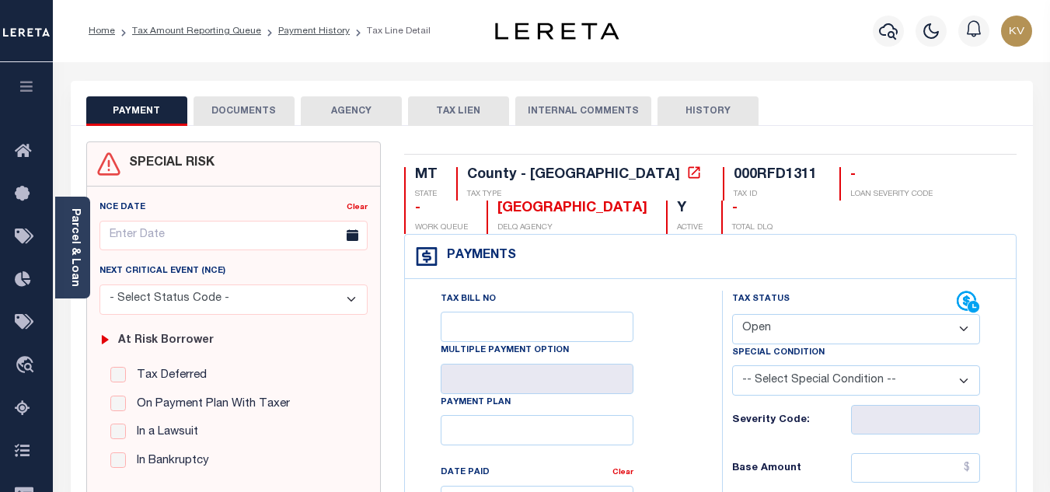
scroll to position [233, 0]
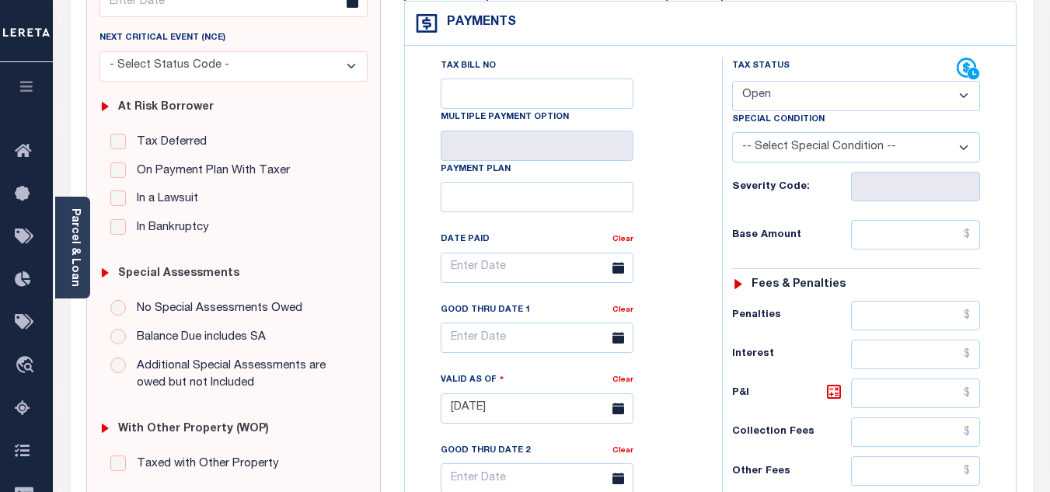
click at [808, 91] on select "- Select Status Code - Open Due/Unpaid Paid Incomplete No Tax Due Internal Refu…" at bounding box center [856, 96] width 248 height 30
select select "PYD"
click at [732, 82] on select "- Select Status Code - Open Due/Unpaid Paid Incomplete No Tax Due Internal Refu…" at bounding box center [856, 96] width 248 height 30
type input "[DATE]"
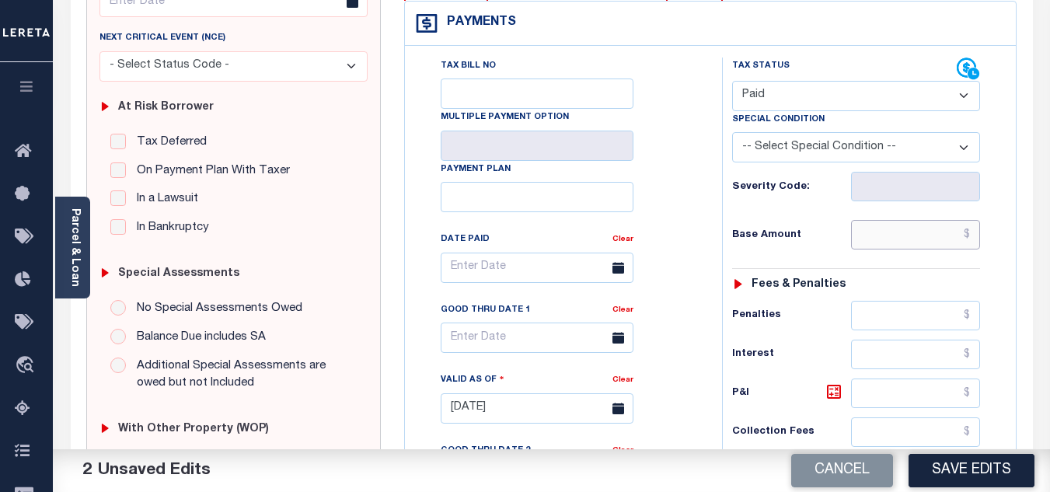
click at [891, 241] on input "text" at bounding box center [915, 235] width 129 height 30
type input "$0.00"
click at [763, 257] on div "Tax Status Status - Select Status Code -" at bounding box center [861, 400] width 278 height 686
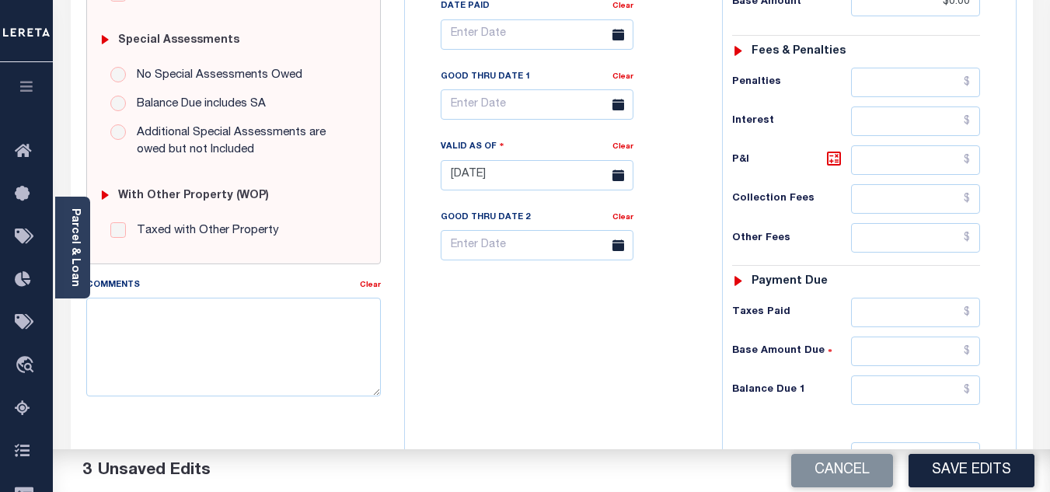
scroll to position [621, 0]
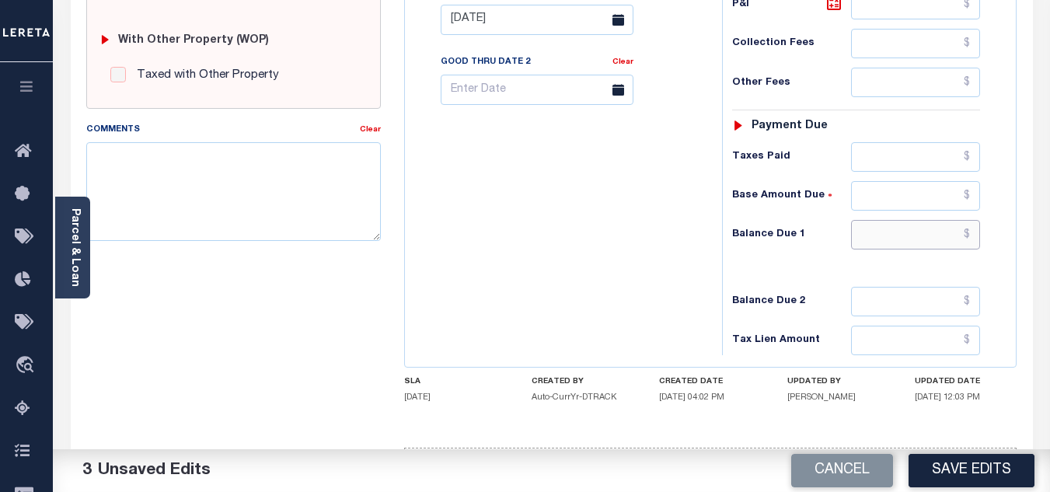
click at [886, 245] on input "text" at bounding box center [915, 235] width 129 height 30
type input "$0.00"
click at [782, 245] on div "Balance Due 1 $0.00" at bounding box center [856, 235] width 248 height 30
click at [189, 192] on textarea "Comments" at bounding box center [233, 191] width 294 height 98
paste textarea "9/29/2025 - As per TC "Lacy" 2024 taxes are paid - VK"
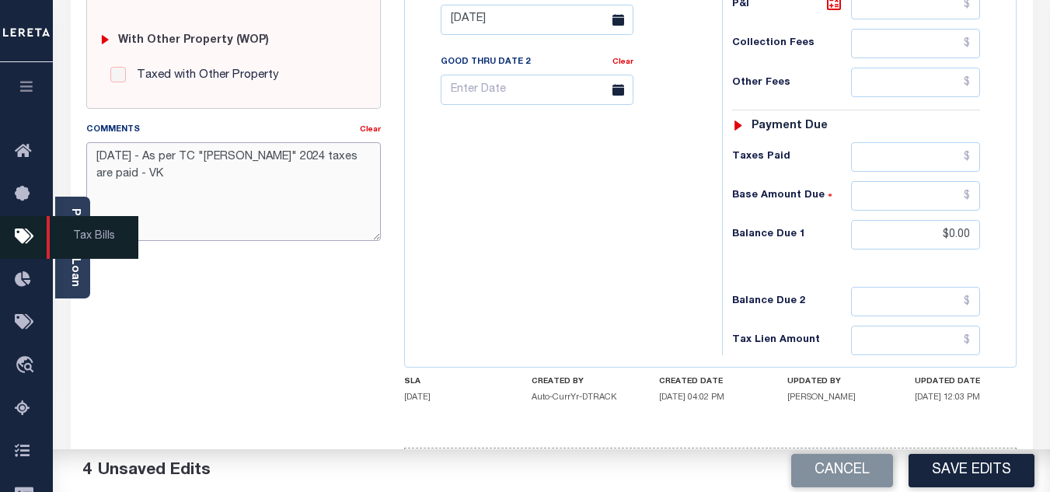
type textarea "9/29/2025 - As per TC "Lacy" 2024 taxes are paid - VK"
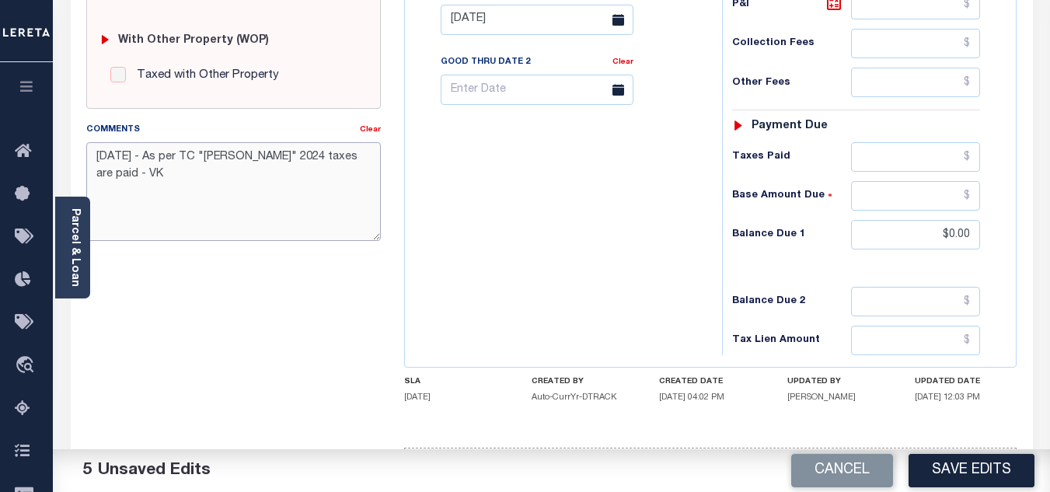
click at [195, 178] on textarea "9/29/2025 - As per TC "Lacy" 2024 taxes are paid - VK" at bounding box center [233, 191] width 294 height 98
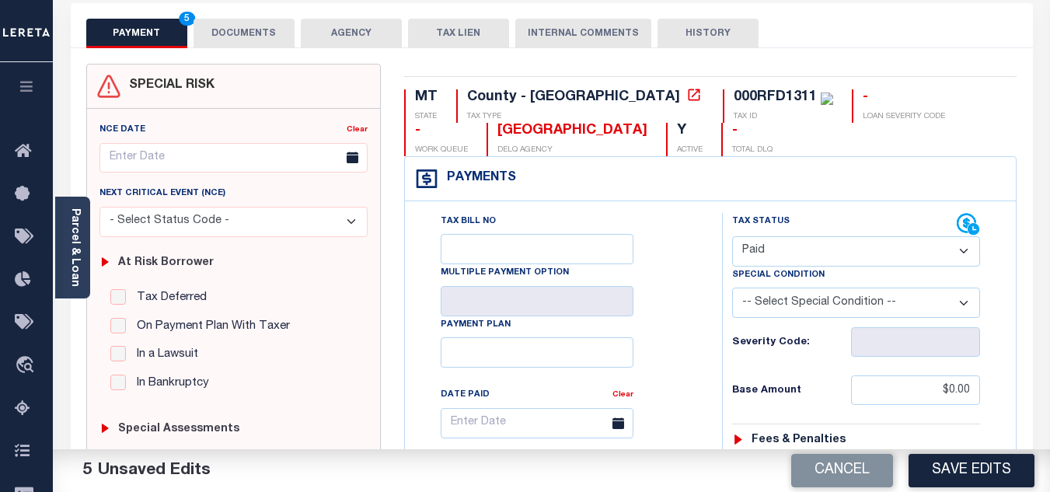
scroll to position [311, 0]
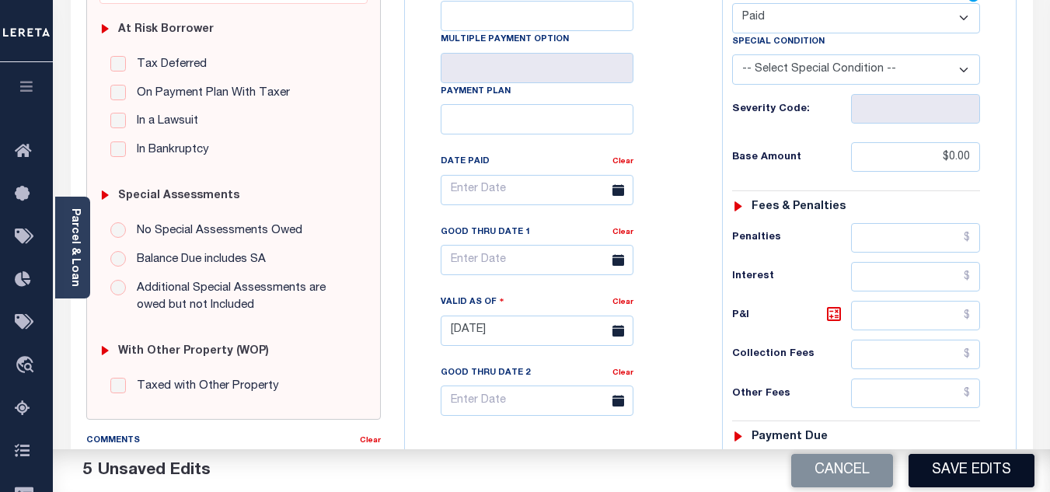
click at [1001, 468] on button "Save Edits" at bounding box center [971, 470] width 126 height 33
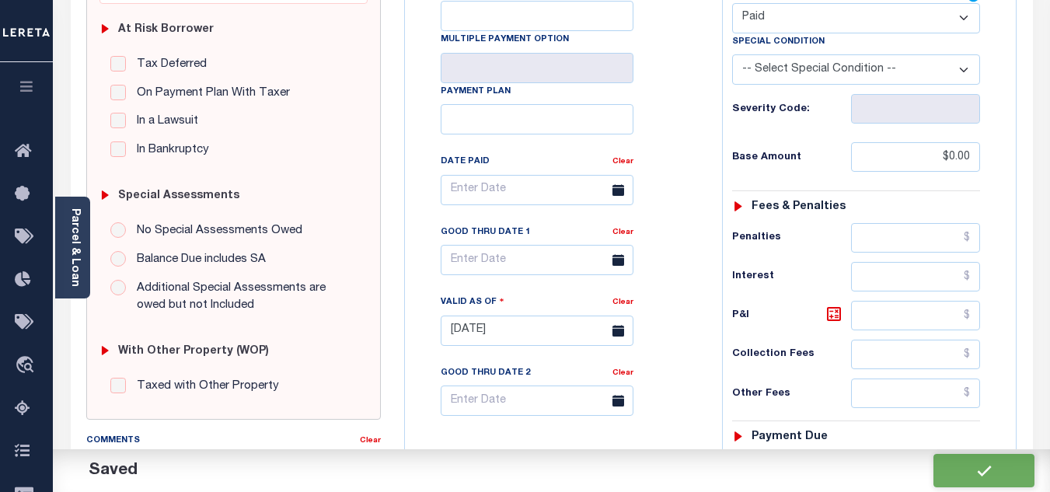
checkbox input "false"
type input "$0"
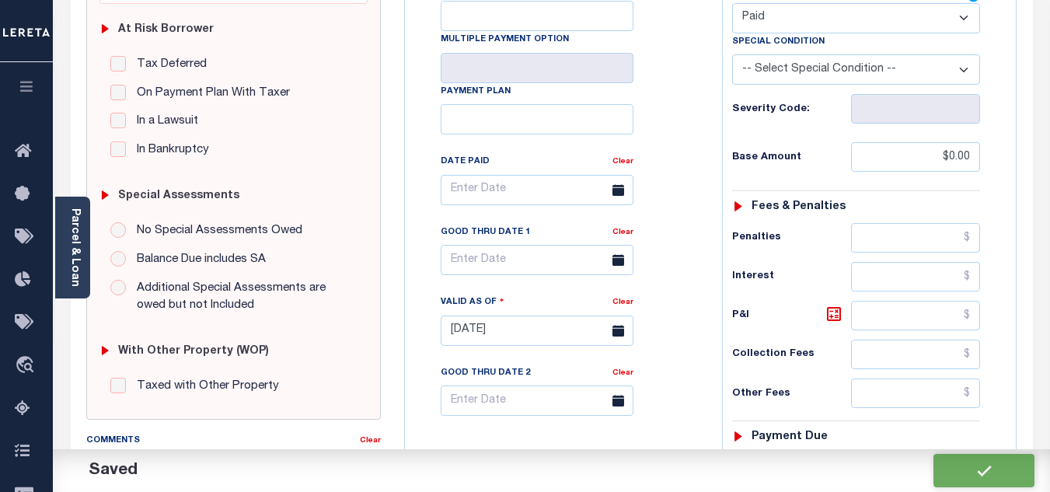
type input "$0"
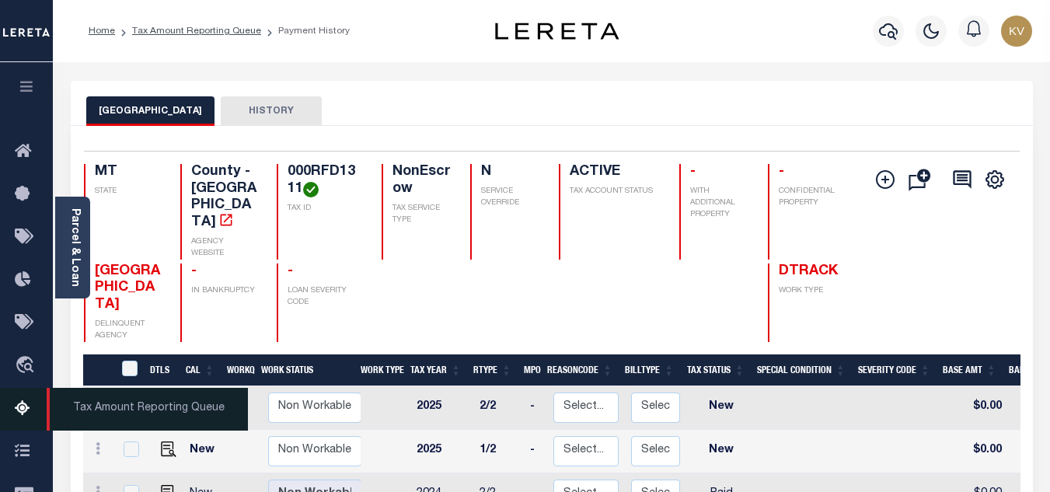
click at [18, 409] on icon at bounding box center [27, 408] width 25 height 19
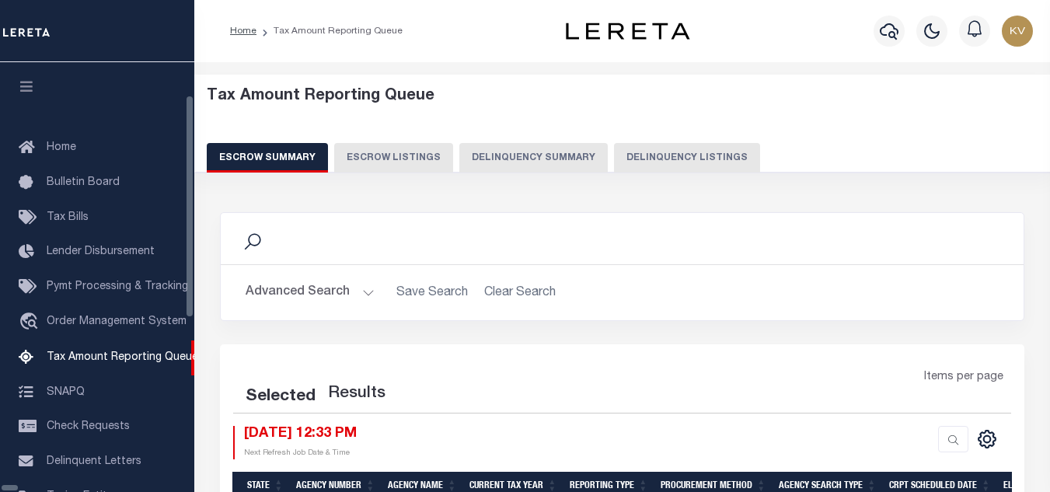
click at [614, 145] on button "Delinquency Listings" at bounding box center [687, 158] width 146 height 30
click at [625, 153] on button "Delinquency Listings" at bounding box center [687, 158] width 146 height 30
select select "100"
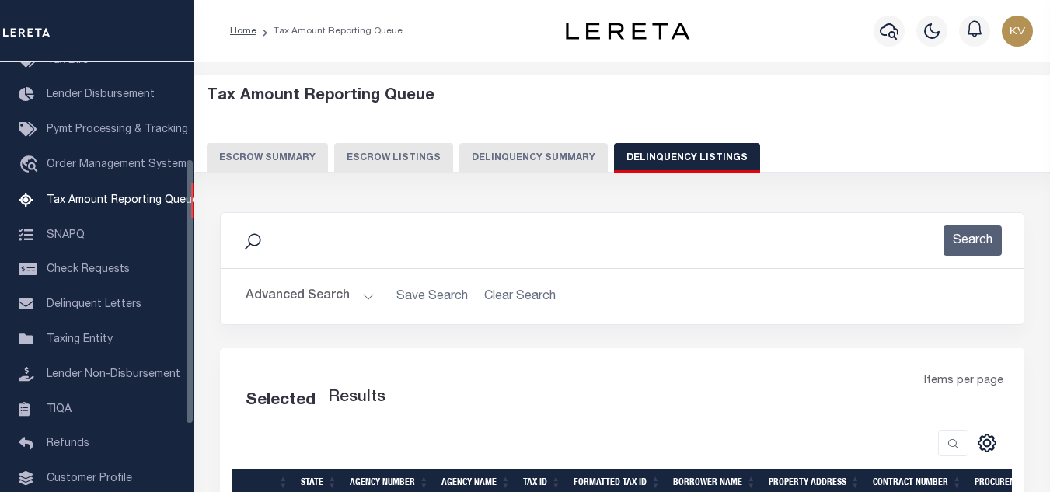
scroll to position [78, 0]
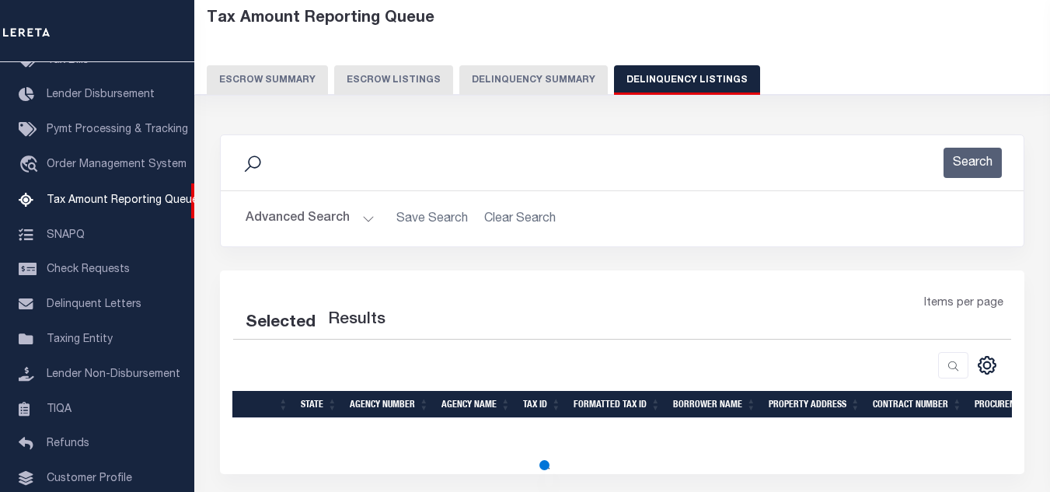
click at [367, 204] on button "Advanced Search" at bounding box center [309, 219] width 129 height 30
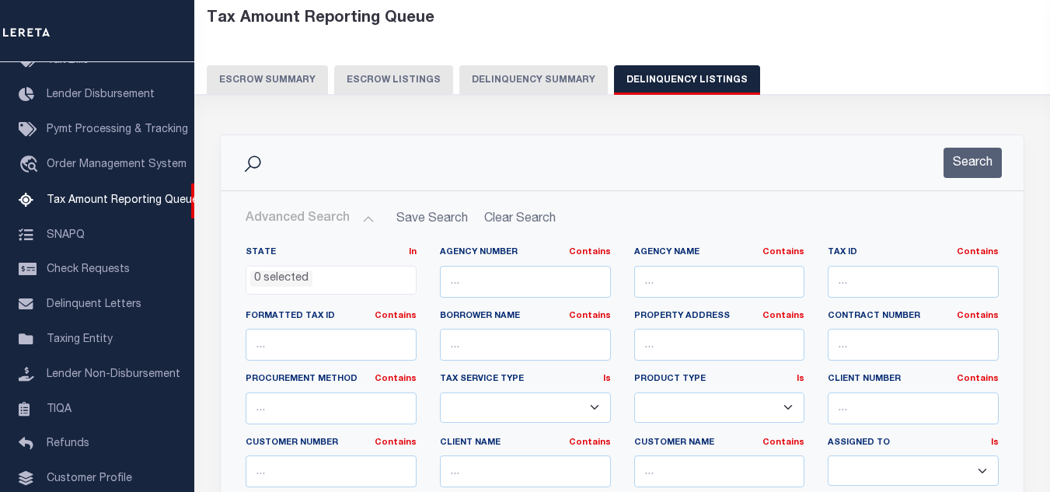
click at [363, 220] on button "Advanced Search" at bounding box center [309, 219] width 129 height 30
select select "100"
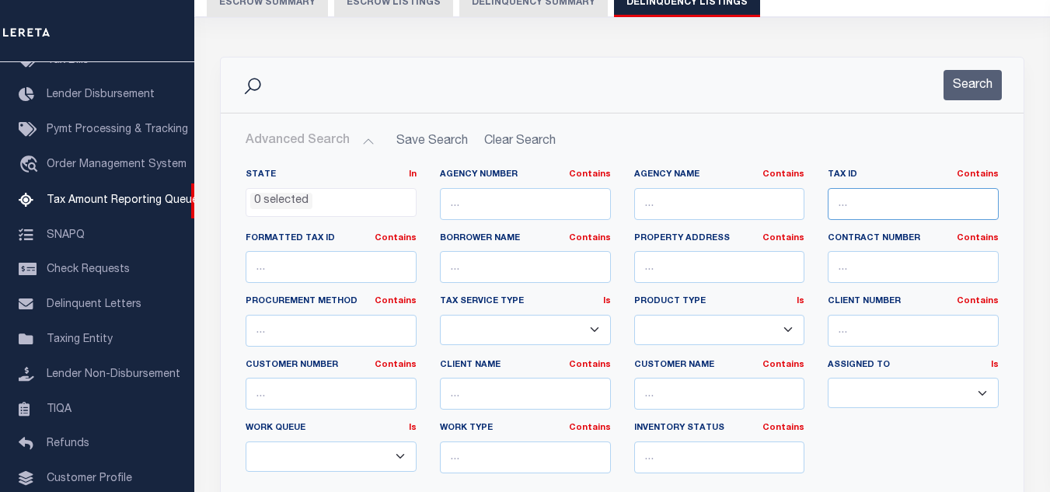
click at [879, 204] on input "text" at bounding box center [912, 204] width 171 height 32
paste input "000RFD1312"
type input "000RFD1312"
click at [968, 88] on button "Search" at bounding box center [972, 85] width 58 height 30
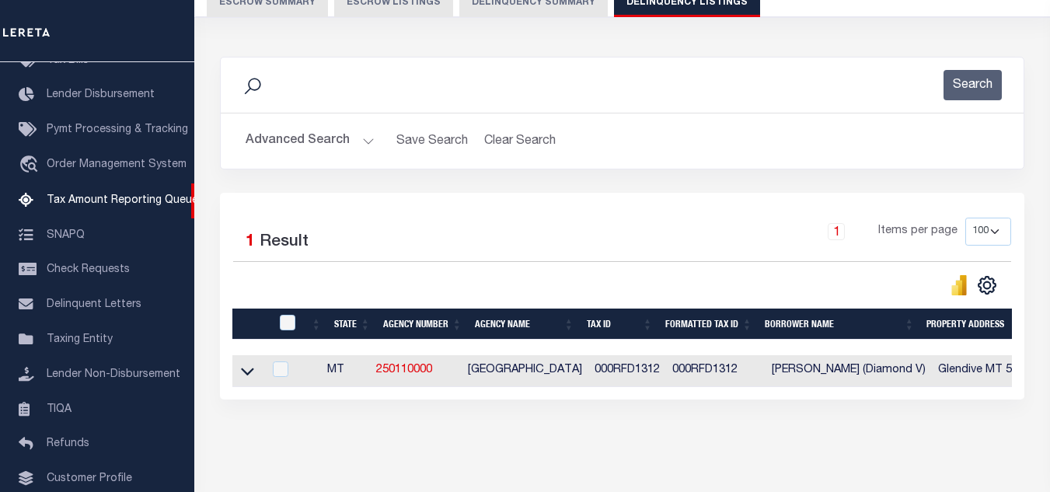
scroll to position [216, 0]
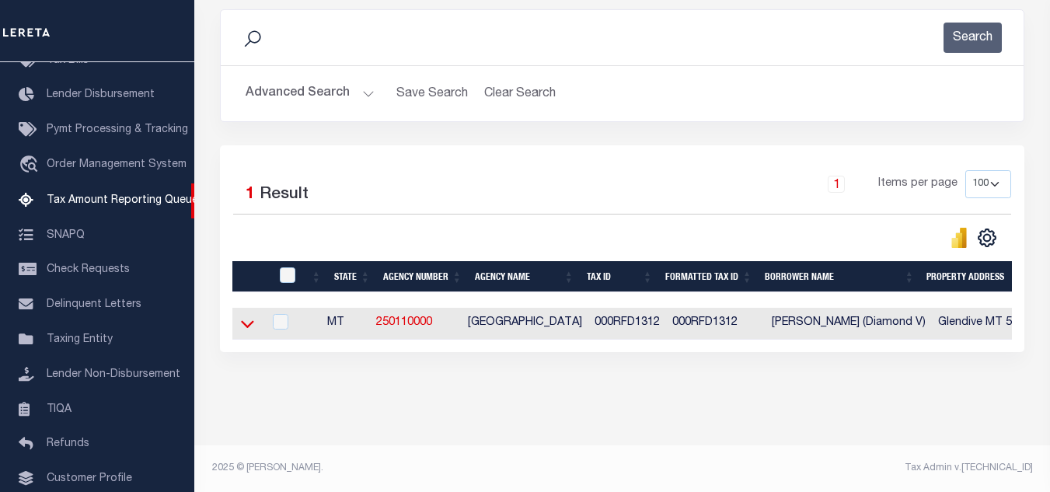
click at [250, 316] on icon at bounding box center [247, 323] width 13 height 16
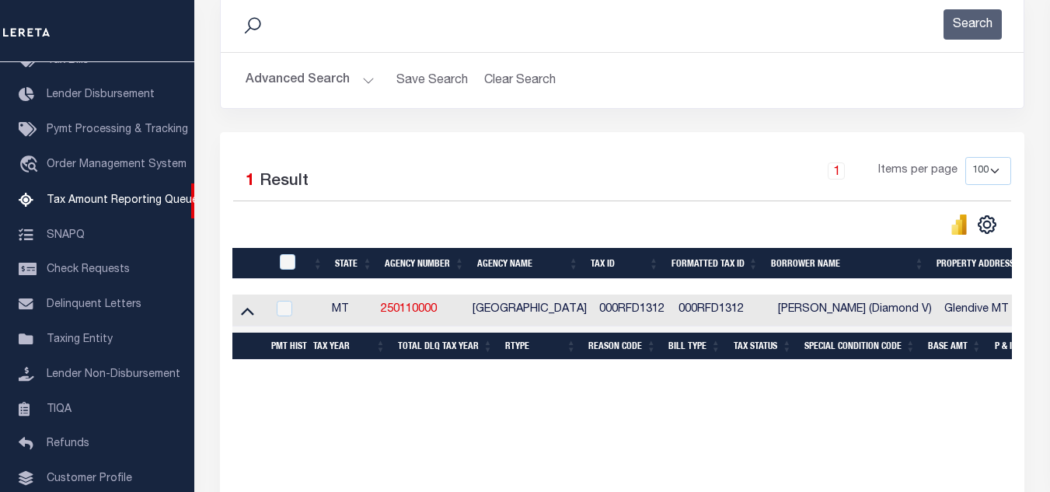
scroll to position [294, 0]
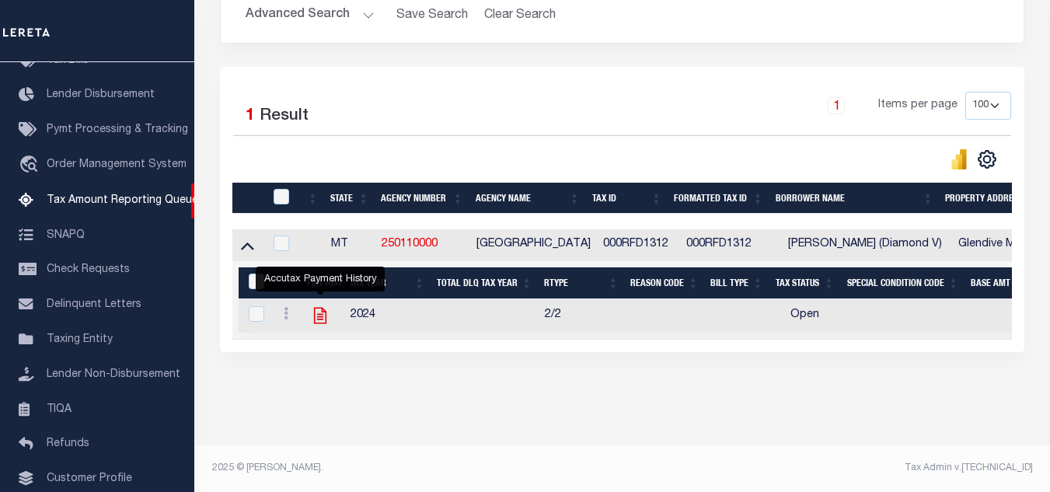
click at [320, 307] on icon "" at bounding box center [320, 315] width 20 height 20
checkbox input "true"
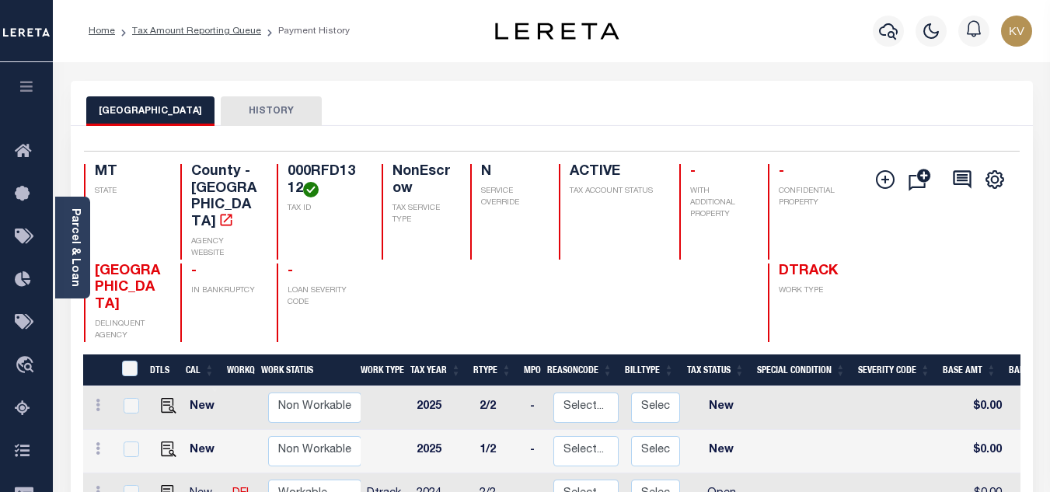
scroll to position [155, 0]
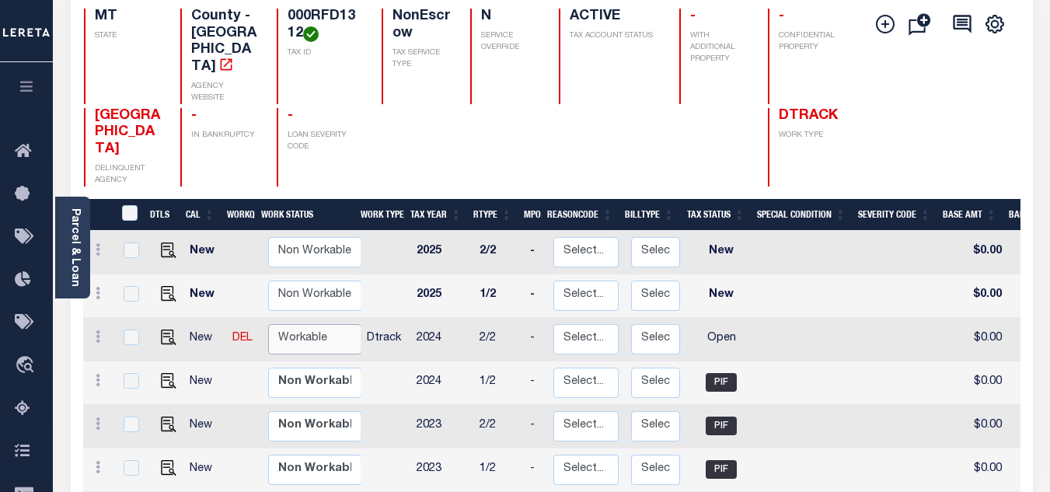
click at [275, 324] on select "Non Workable Workable" at bounding box center [314, 339] width 93 height 30
checkbox input "true"
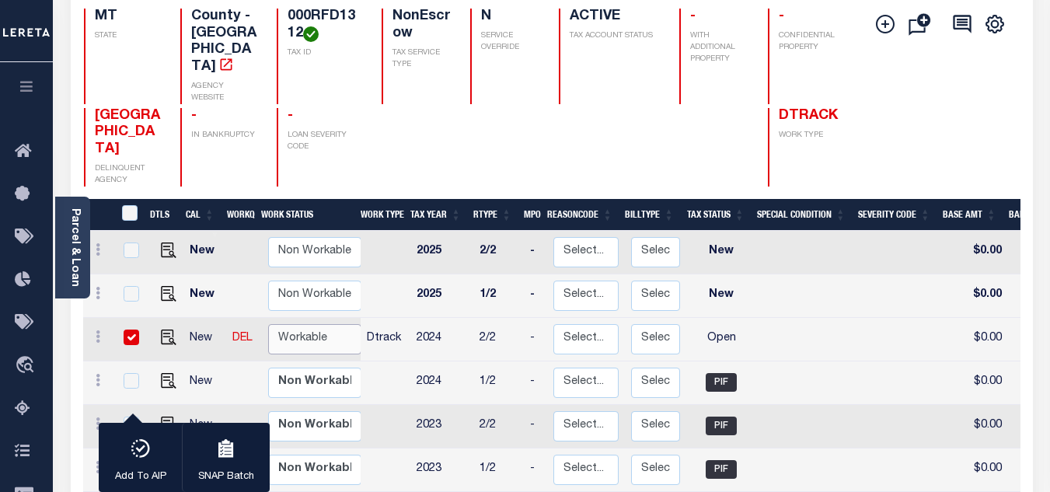
select select "true"
click at [268, 324] on select "Non Workable Workable" at bounding box center [314, 339] width 93 height 30
checkbox input "false"
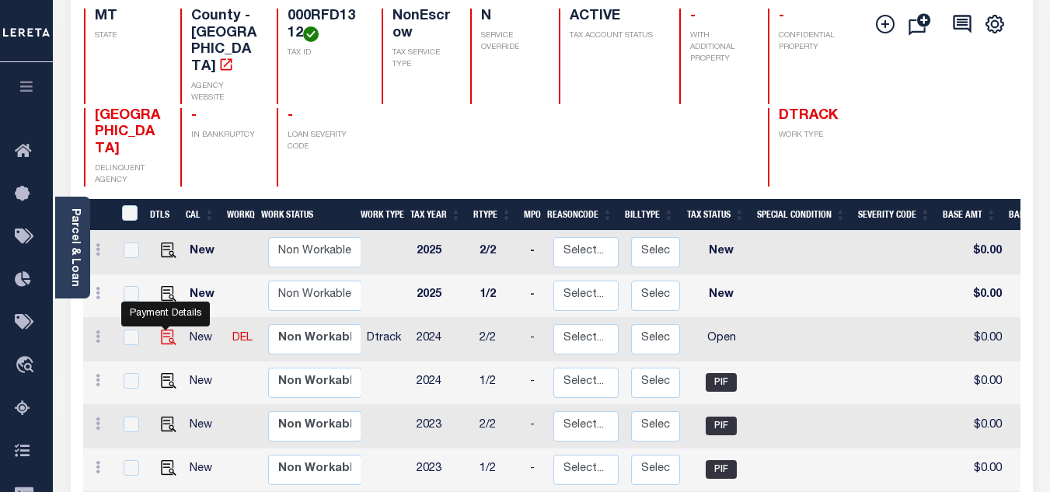
click at [164, 329] on img "" at bounding box center [169, 337] width 16 height 16
checkbox input "true"
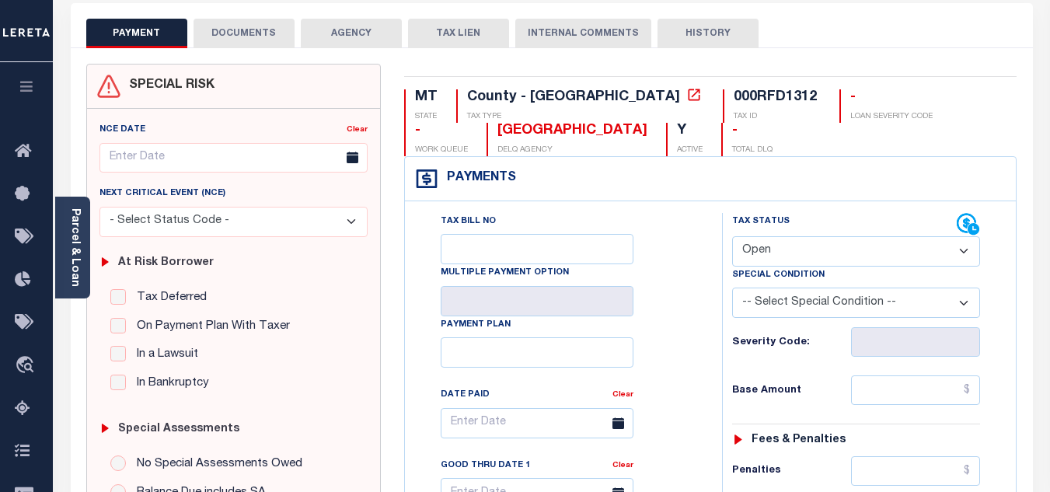
scroll to position [233, 0]
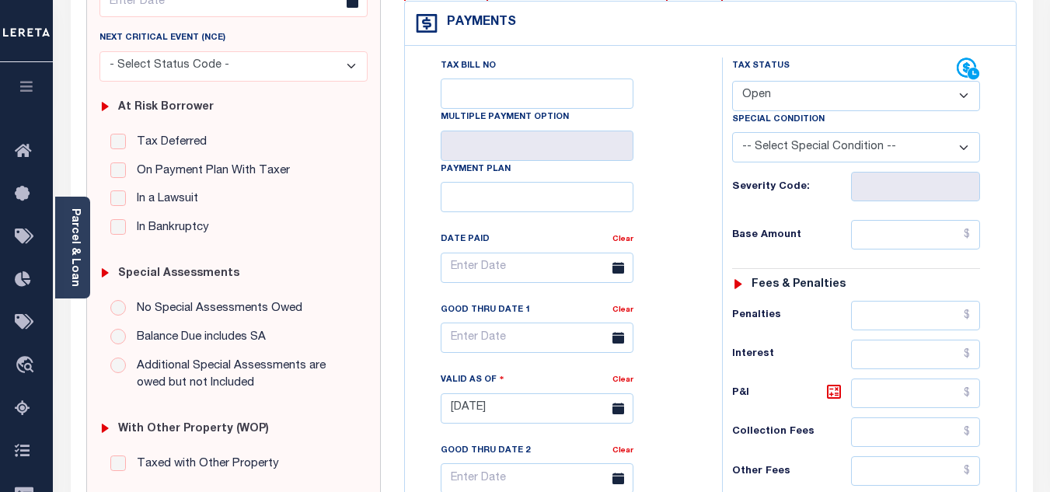
click at [776, 94] on select "- Select Status Code - Open Due/Unpaid Paid Incomplete No Tax Due Internal Refu…" at bounding box center [856, 96] width 248 height 30
select select "PYD"
click at [732, 82] on select "- Select Status Code - Open Due/Unpaid Paid Incomplete No Tax Due Internal Refu…" at bounding box center [856, 96] width 248 height 30
type input "[DATE]"
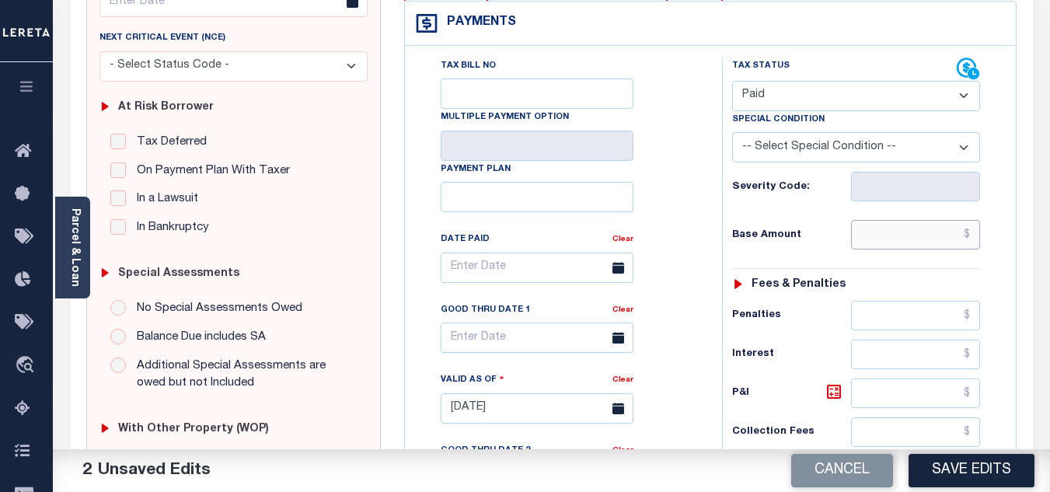
click at [855, 238] on input "text" at bounding box center [915, 235] width 129 height 30
type input "$0.00"
click at [827, 227] on div "Base Amount $0.00" at bounding box center [856, 235] width 248 height 30
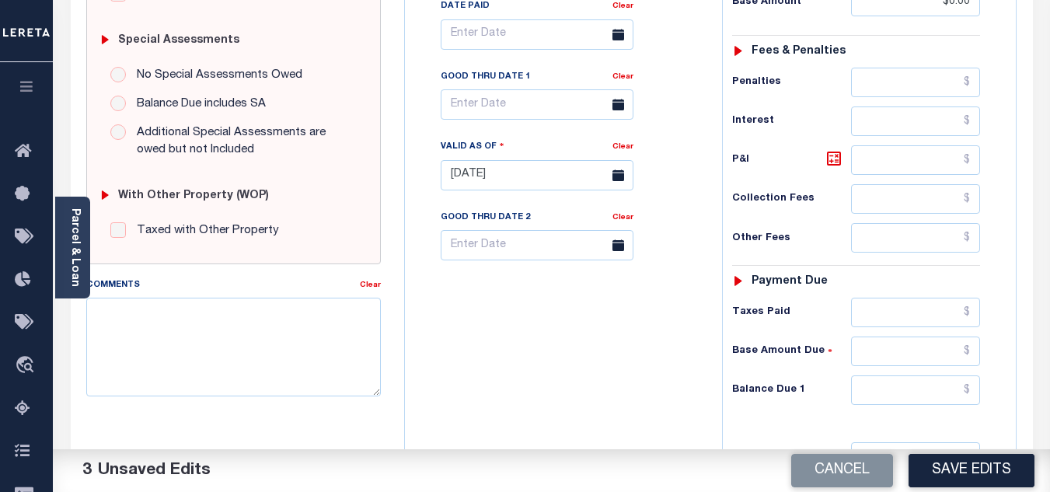
scroll to position [621, 0]
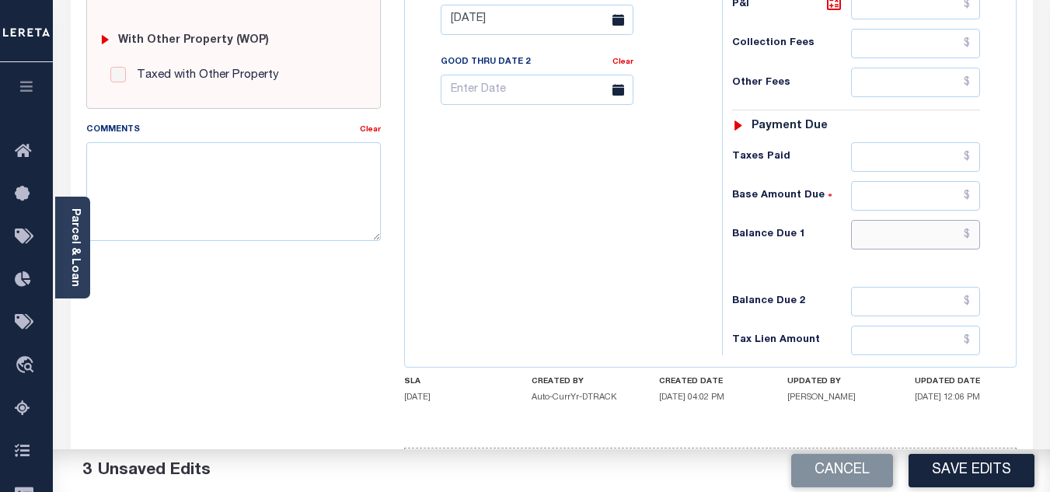
click at [888, 236] on input "text" at bounding box center [915, 235] width 129 height 30
type input "$0.00"
click at [764, 259] on div "Tax Status Status - Select Status Code -" at bounding box center [861, 12] width 278 height 686
click at [312, 190] on textarea "Comments" at bounding box center [233, 191] width 294 height 98
click at [243, 169] on textarea "Comments" at bounding box center [233, 191] width 294 height 98
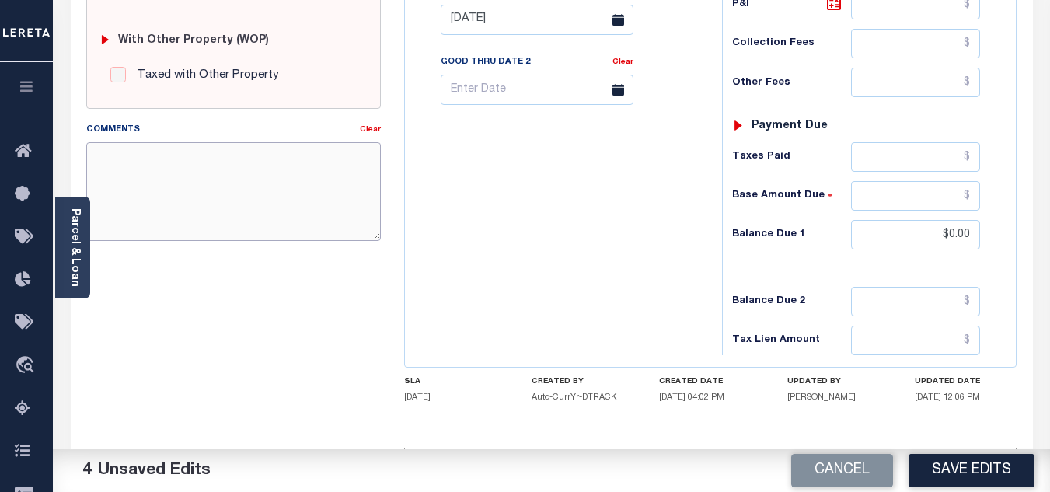
paste textarea "9/29/2025 - As per TC "Lacy" 2024 taxes are paid - VK"
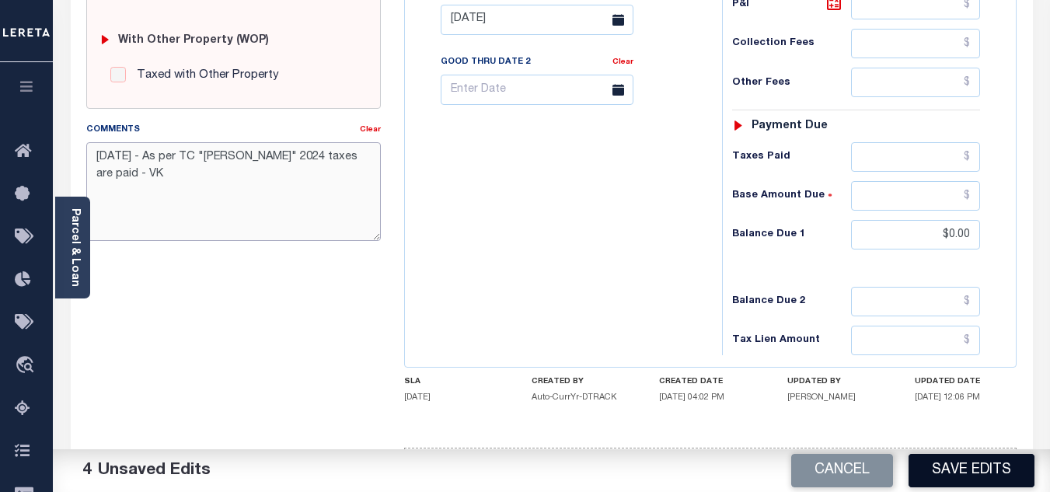
type textarea "9/29/2025 - As per TC "Lacy" 2024 taxes are paid - VK"
click at [963, 465] on button "Save Edits" at bounding box center [971, 470] width 126 height 33
checkbox input "false"
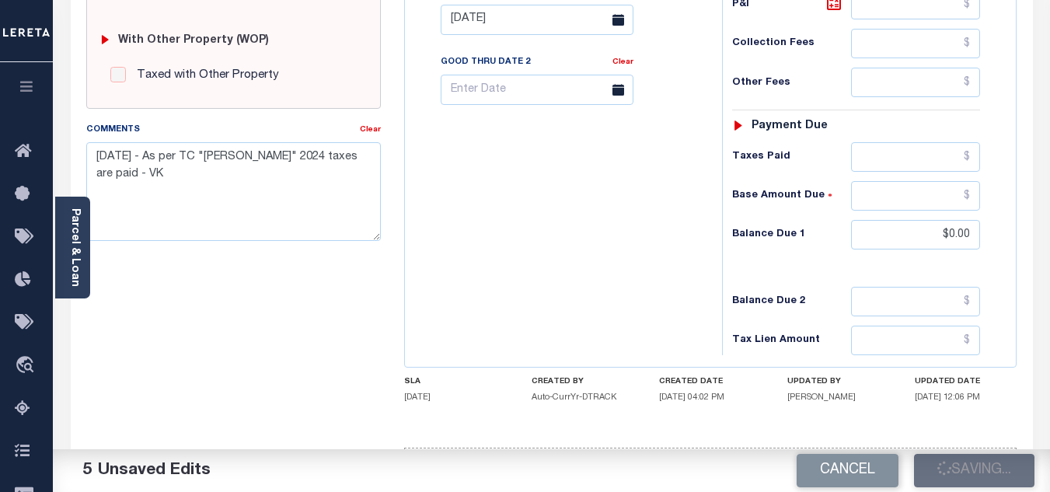
checkbox input "false"
type input "$0"
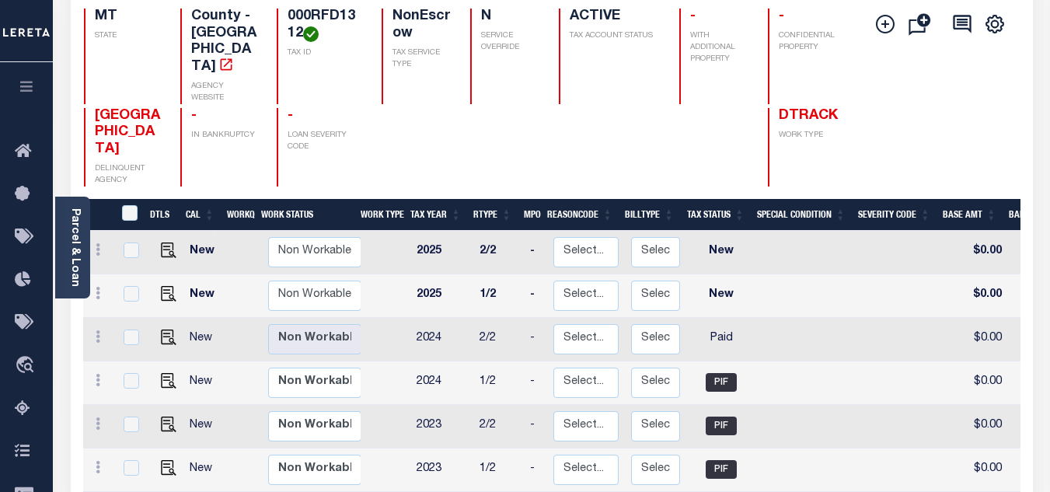
scroll to position [233, 0]
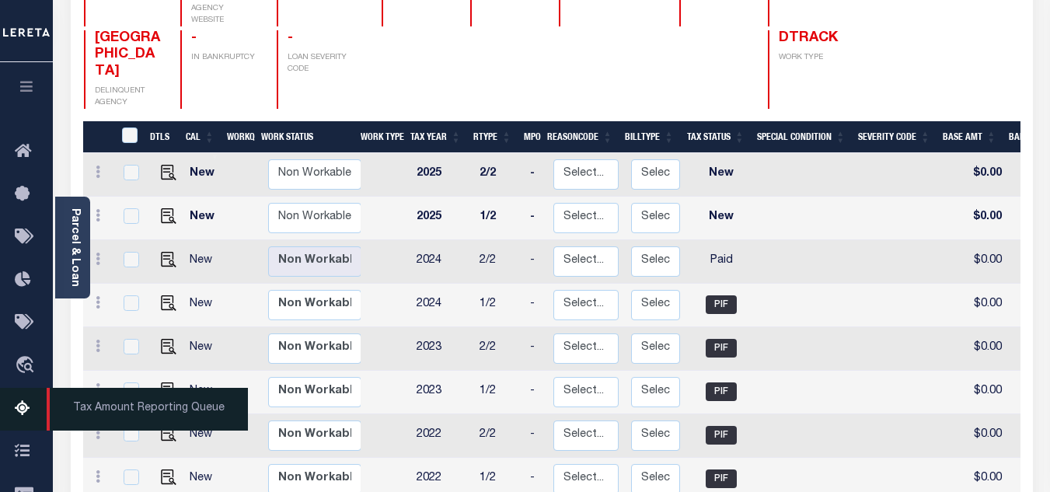
click at [24, 402] on icon at bounding box center [27, 408] width 25 height 19
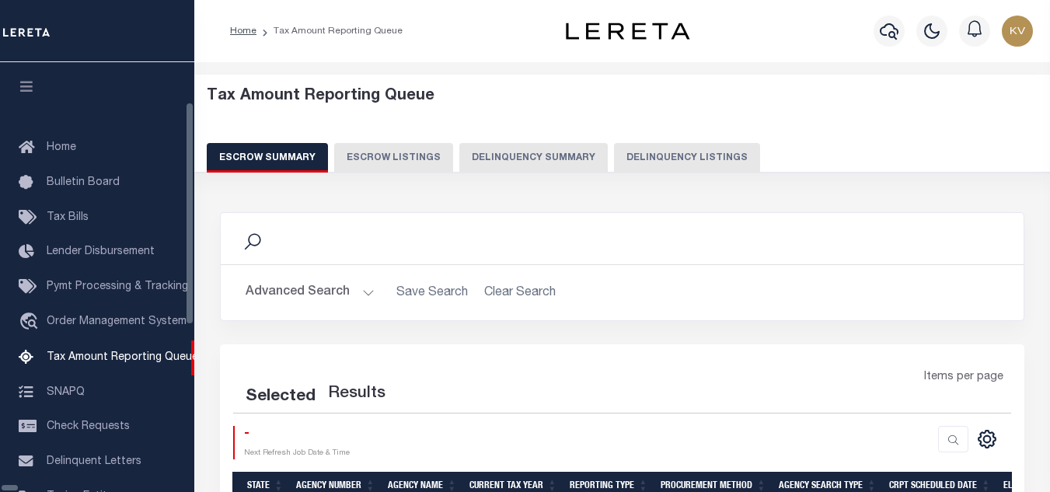
click at [628, 148] on button "Delinquency Listings" at bounding box center [687, 158] width 146 height 30
select select "100"
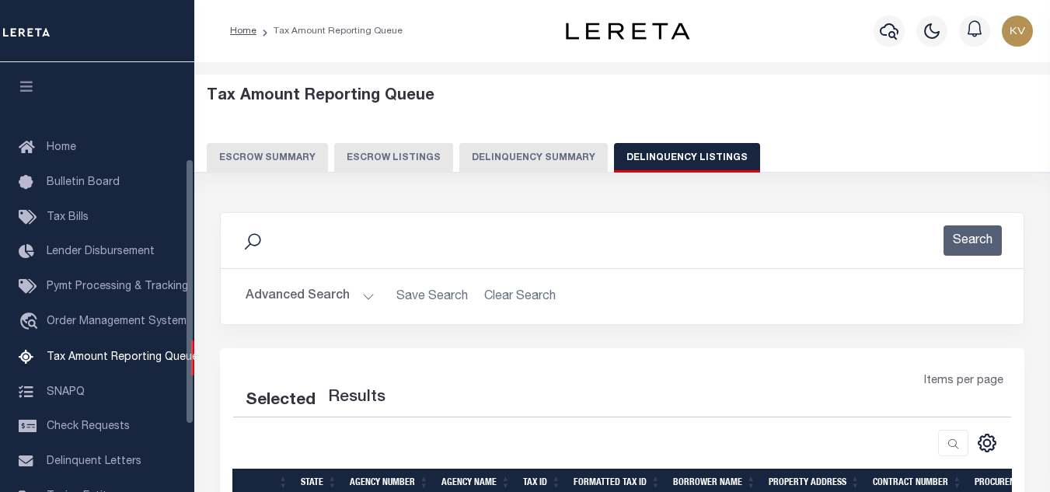
scroll to position [157, 0]
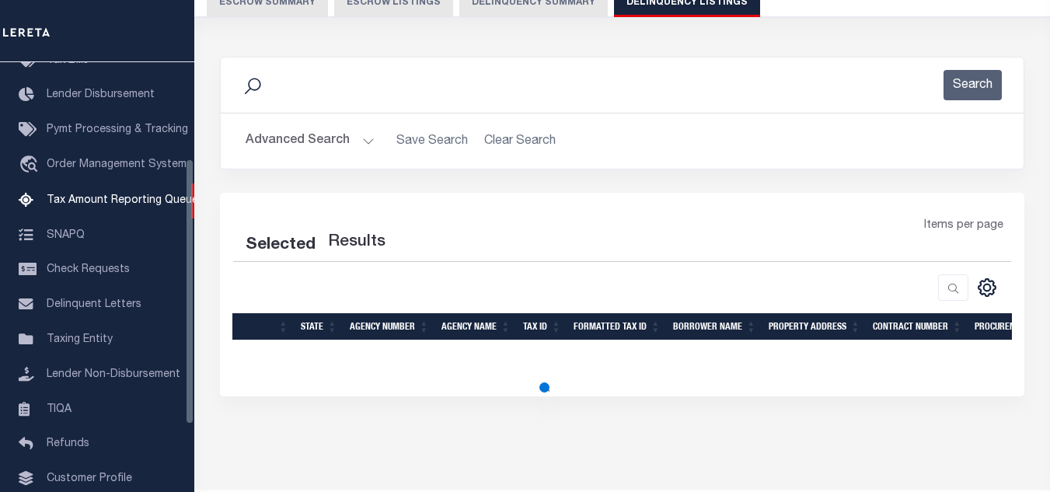
select select "100"
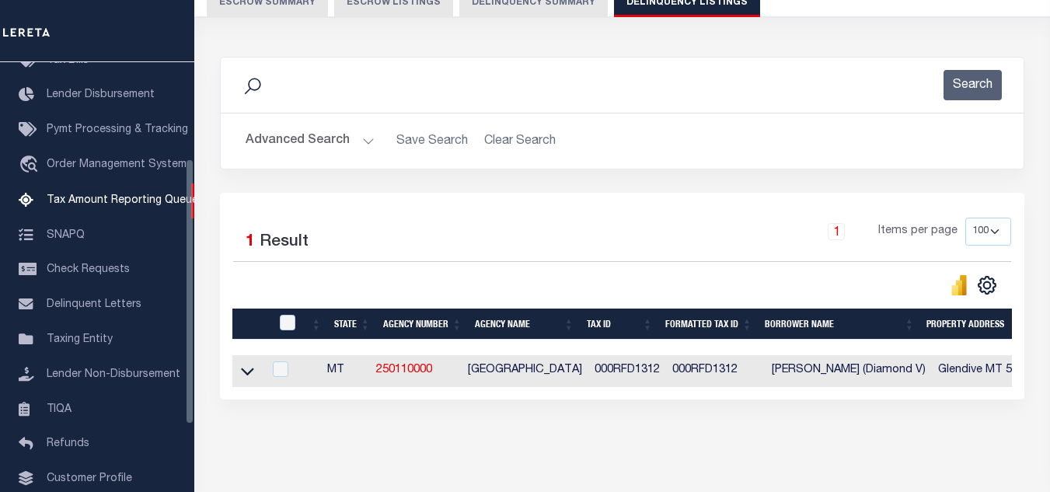
scroll to position [200, 0]
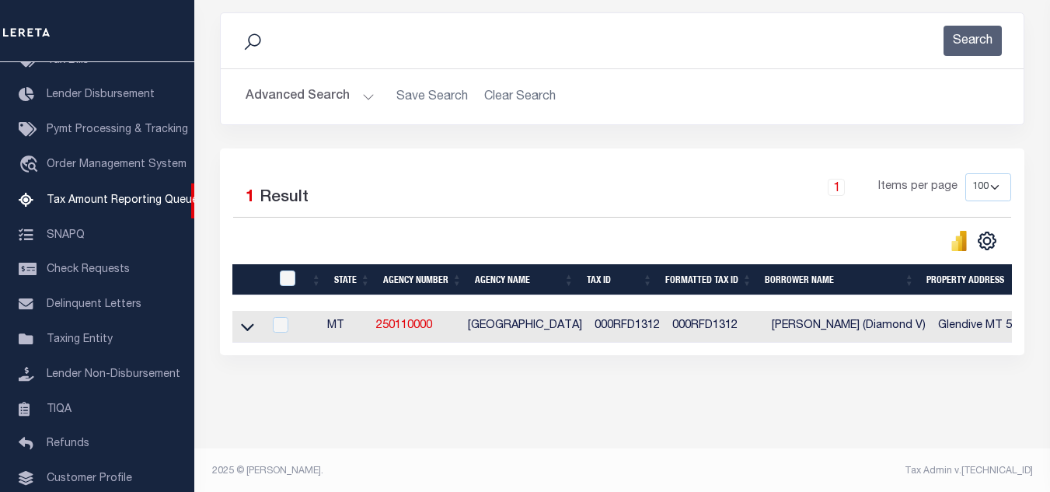
click at [359, 96] on button "Advanced Search" at bounding box center [309, 97] width 129 height 30
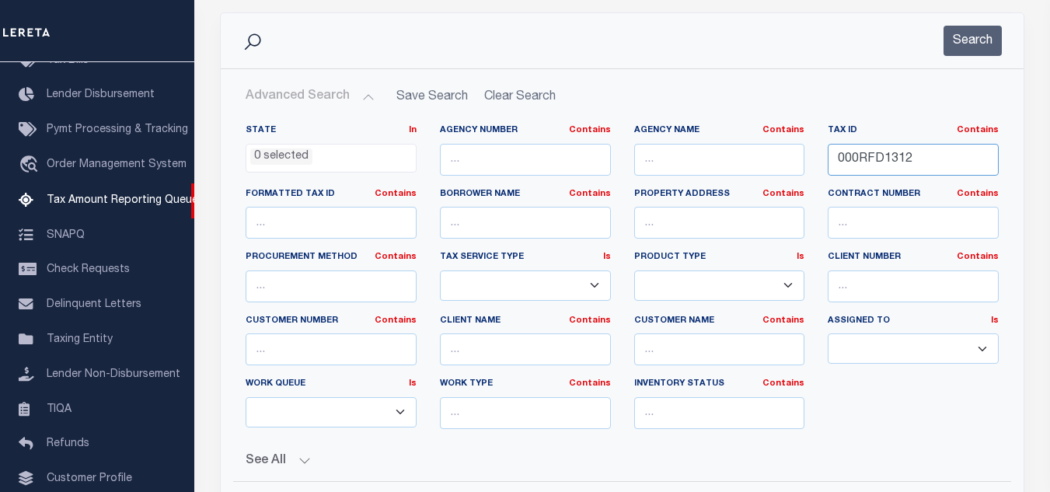
drag, startPoint x: 931, startPoint y: 155, endPoint x: 728, endPoint y: 157, distance: 203.5
click at [729, 157] on div "State In In AK AL AR AZ CA CO CT DC DE FL GA GU HI IA ID IL IN KS KY LA MA MD M…" at bounding box center [622, 282] width 776 height 317
paste input "3"
type input "000RFD1313"
click at [944, 31] on button "Search" at bounding box center [972, 41] width 58 height 30
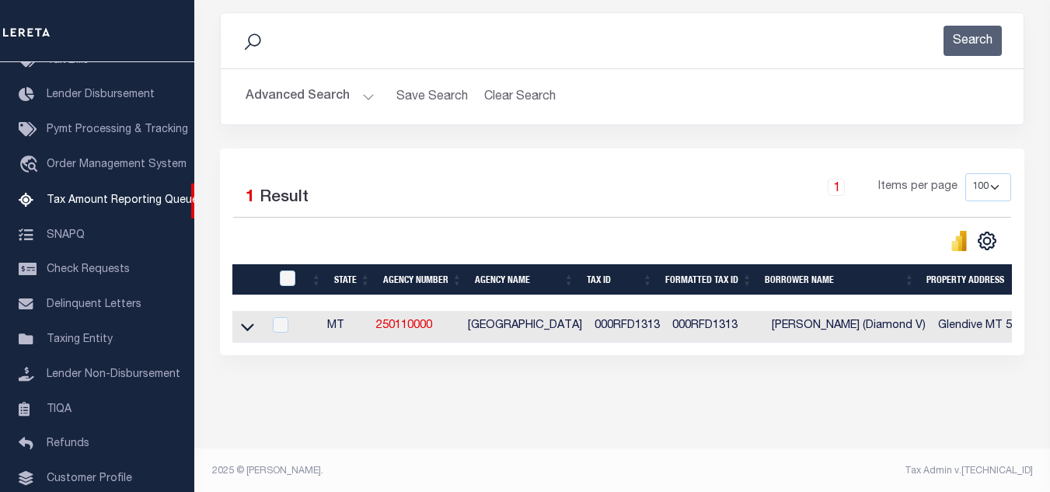
scroll to position [216, 0]
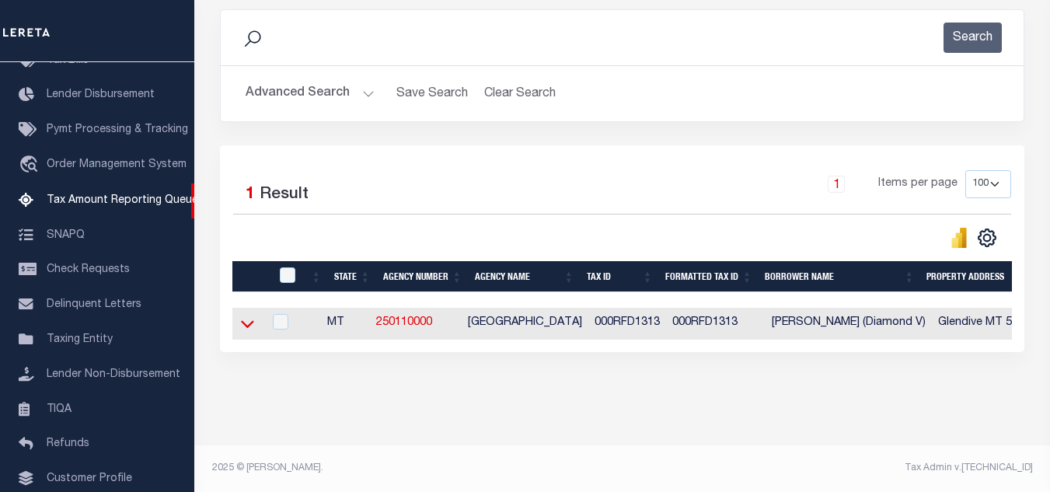
click at [249, 315] on icon at bounding box center [247, 323] width 13 height 16
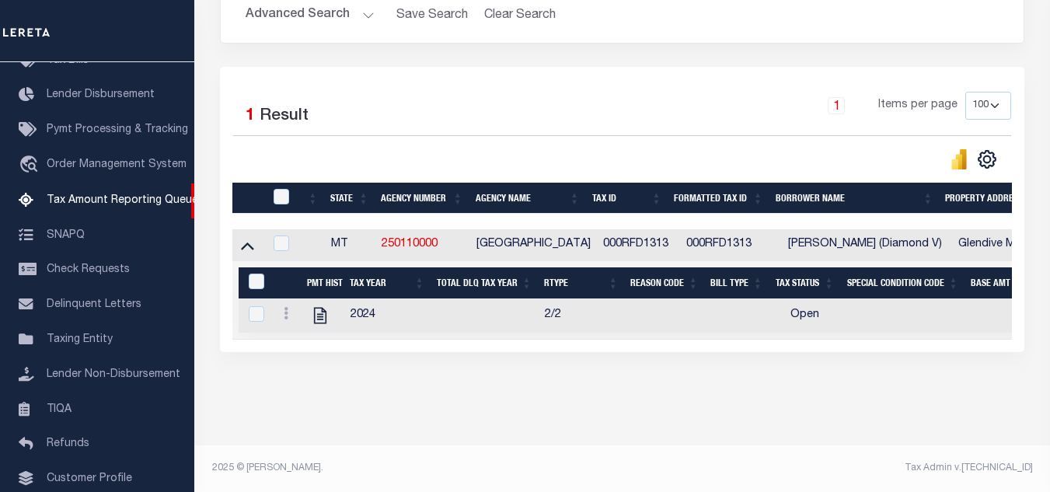
scroll to position [295, 0]
click at [319, 311] on icon "" at bounding box center [320, 315] width 20 height 20
checkbox input "true"
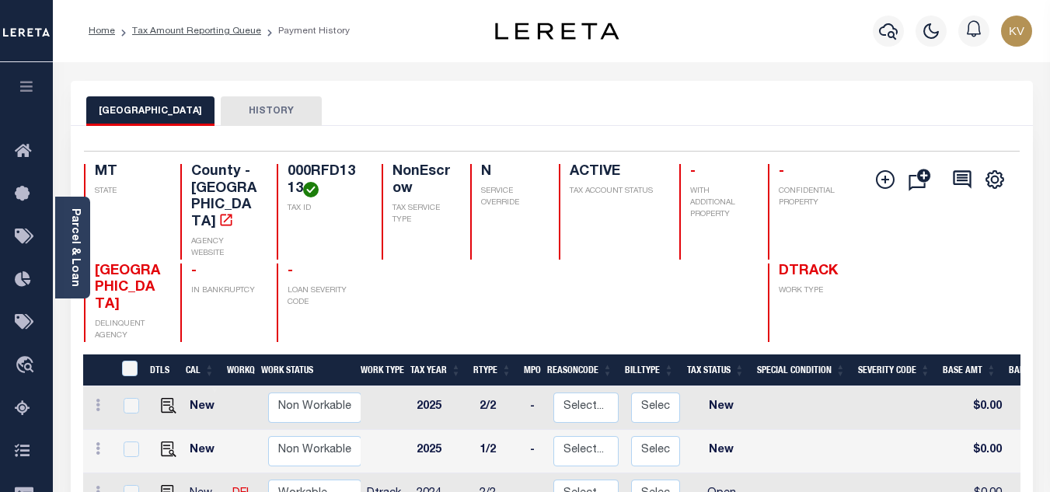
scroll to position [155, 0]
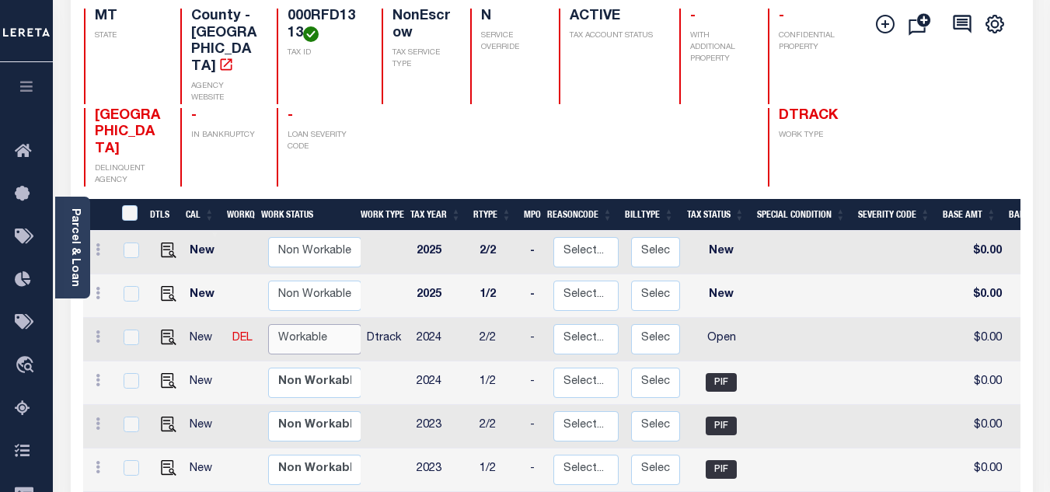
click at [301, 324] on select "Non Workable Workable" at bounding box center [314, 339] width 93 height 30
checkbox input "true"
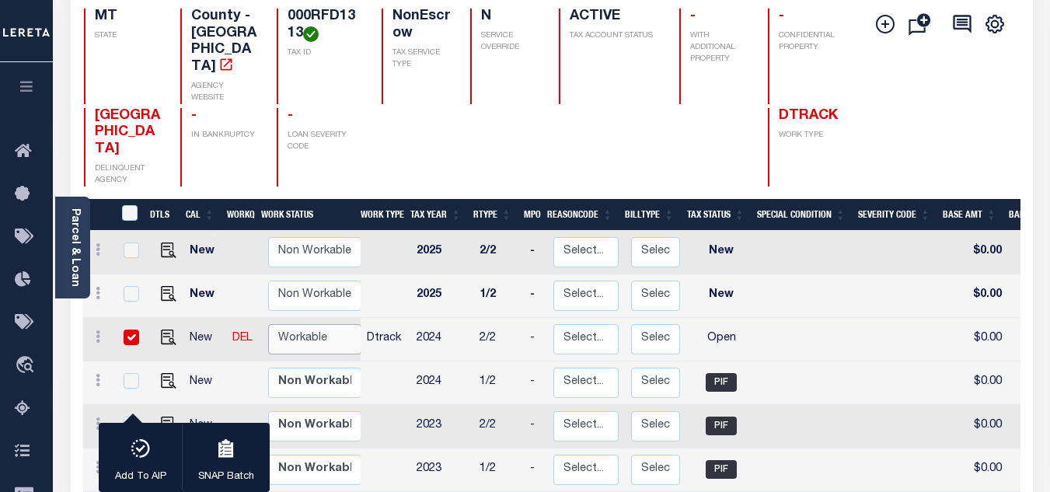
select select "true"
click at [268, 324] on select "Non Workable Workable" at bounding box center [314, 339] width 93 height 30
checkbox input "false"
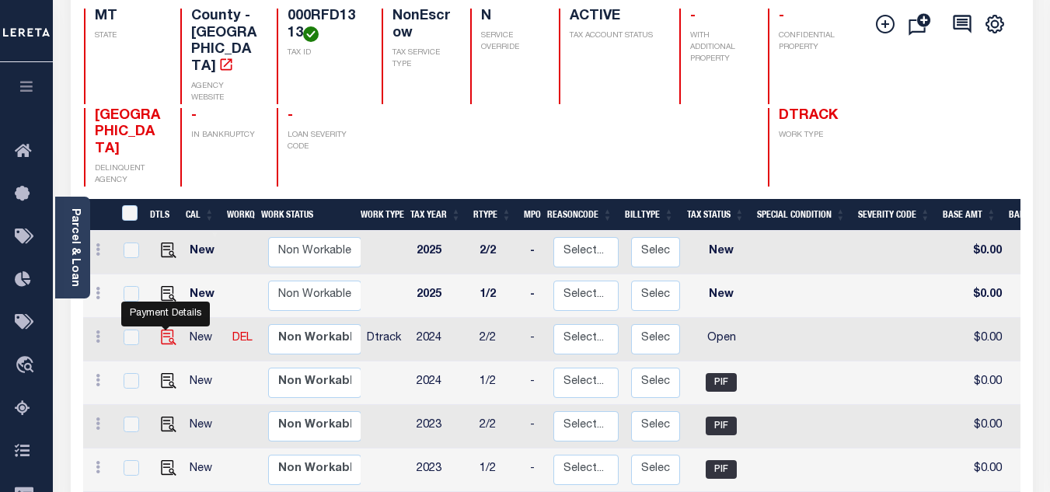
click at [165, 329] on img "" at bounding box center [169, 337] width 16 height 16
checkbox input "true"
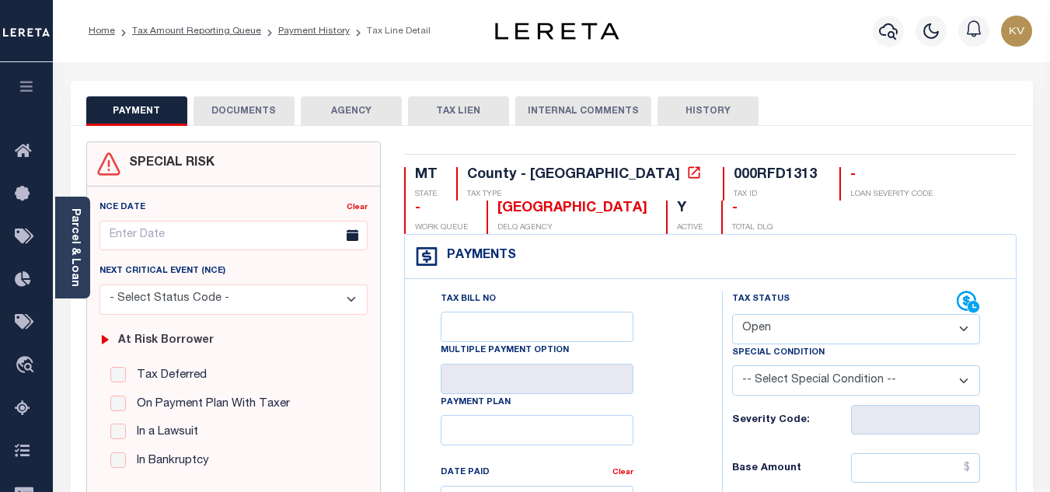
scroll to position [155, 0]
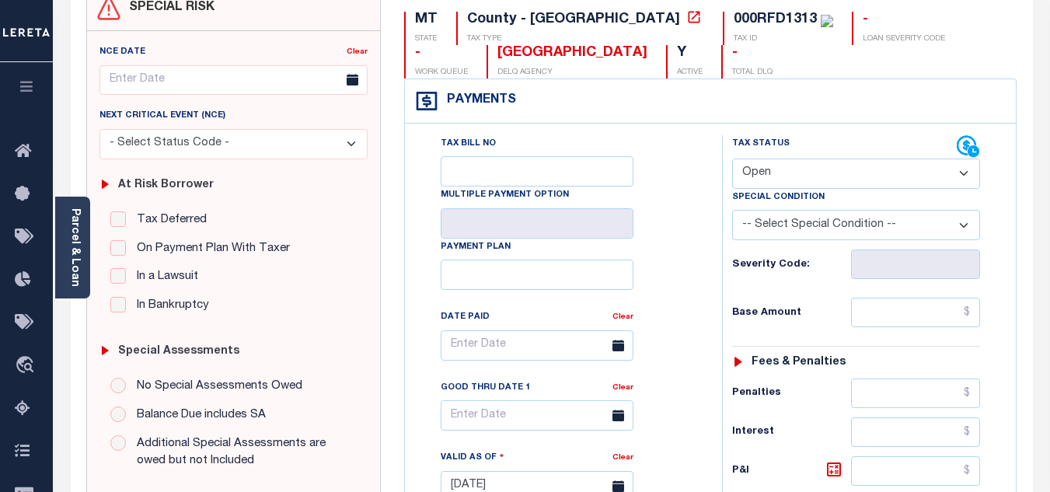
click at [802, 160] on select "- Select Status Code - Open Due/Unpaid Paid Incomplete No Tax Due Internal Refu…" at bounding box center [856, 173] width 248 height 30
select select "PYD"
click at [732, 159] on select "- Select Status Code - Open Due/Unpaid Paid Incomplete No Tax Due Internal Refu…" at bounding box center [856, 173] width 248 height 30
type input "[DATE]"
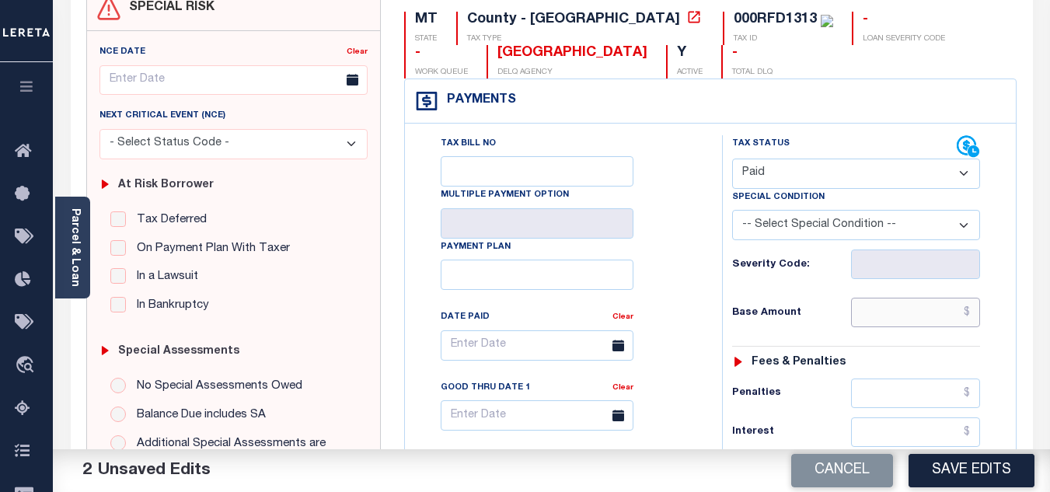
click at [896, 322] on input "text" at bounding box center [915, 313] width 129 height 30
type input "$0.00"
click at [819, 319] on h6 "Base Amount" at bounding box center [791, 313] width 119 height 12
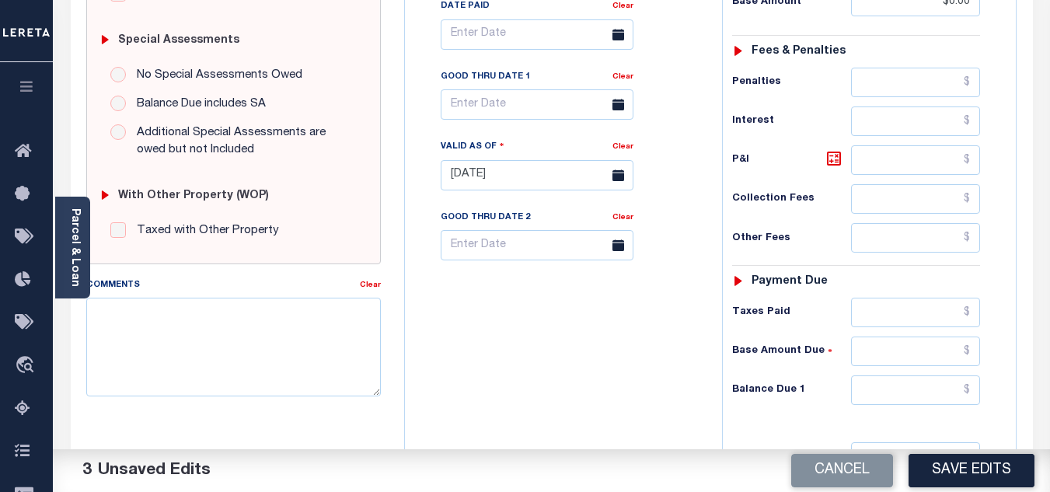
scroll to position [621, 0]
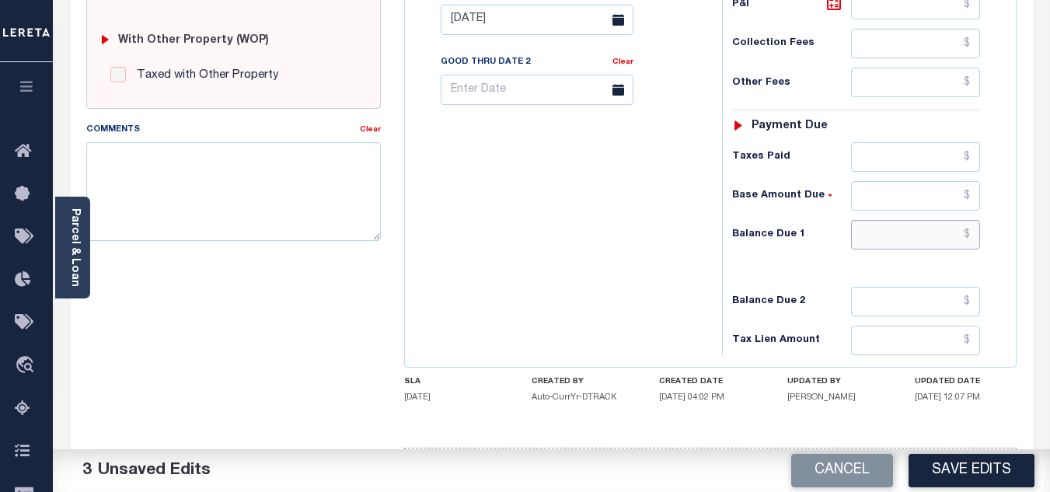
click at [924, 237] on input "text" at bounding box center [915, 235] width 129 height 30
type input "$0.00"
click at [696, 256] on div "Tax Bill No Multiple Payment Option Payment Plan Clear" at bounding box center [559, 12] width 301 height 686
click at [197, 163] on textarea "Comments" at bounding box center [233, 191] width 294 height 98
paste textarea "9/29/2025 - As per TC "Lacy" 2024 taxes are paid - VK"
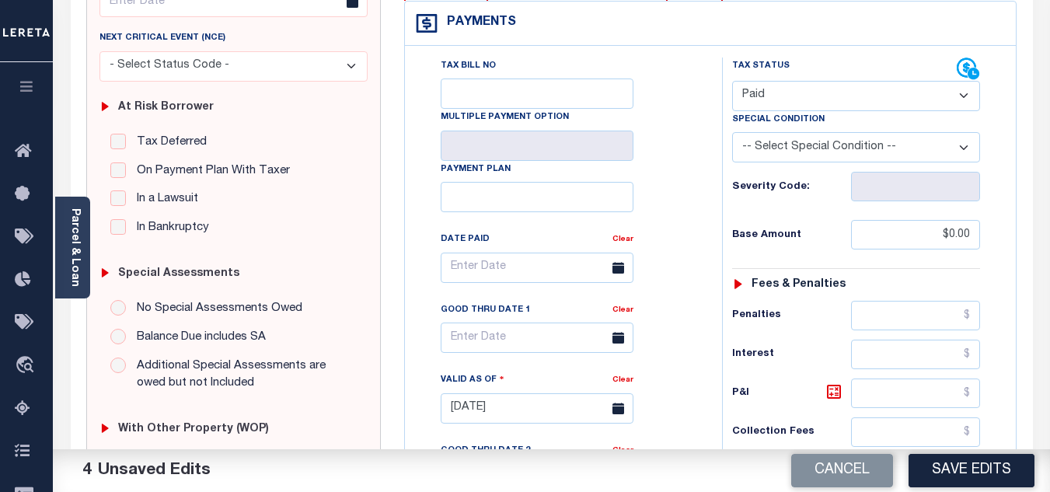
scroll to position [466, 0]
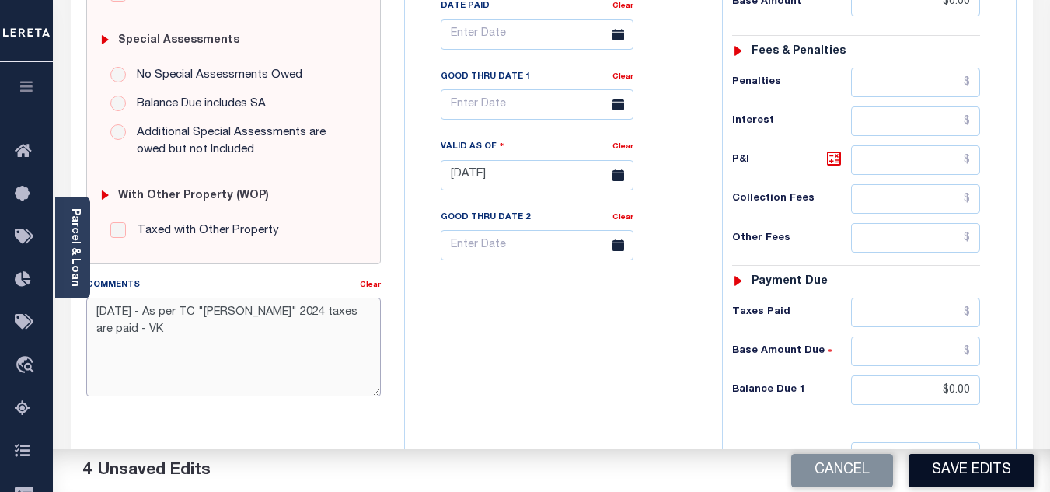
type textarea "9/29/2025 - As per TC "Lacy" 2024 taxes are paid - VK"
click at [975, 455] on button "Save Edits" at bounding box center [971, 470] width 126 height 33
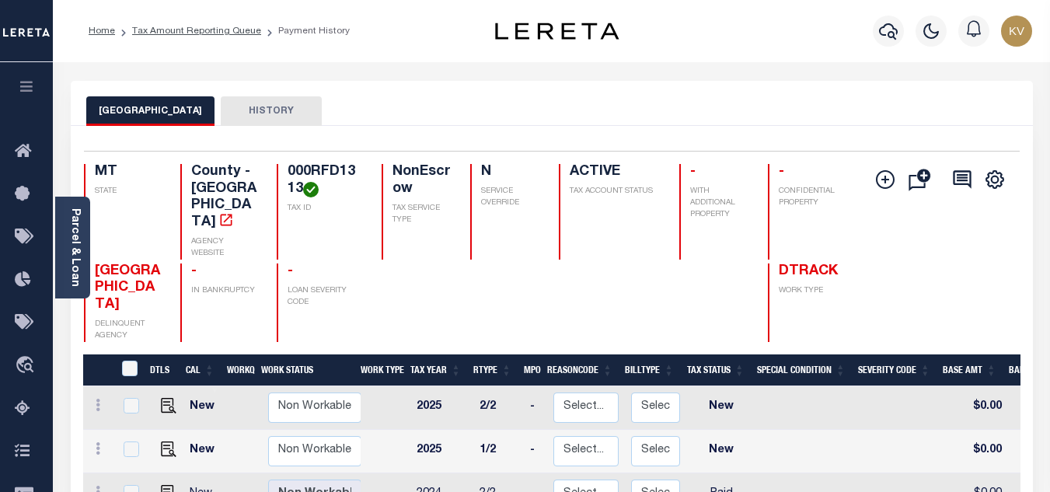
scroll to position [233, 0]
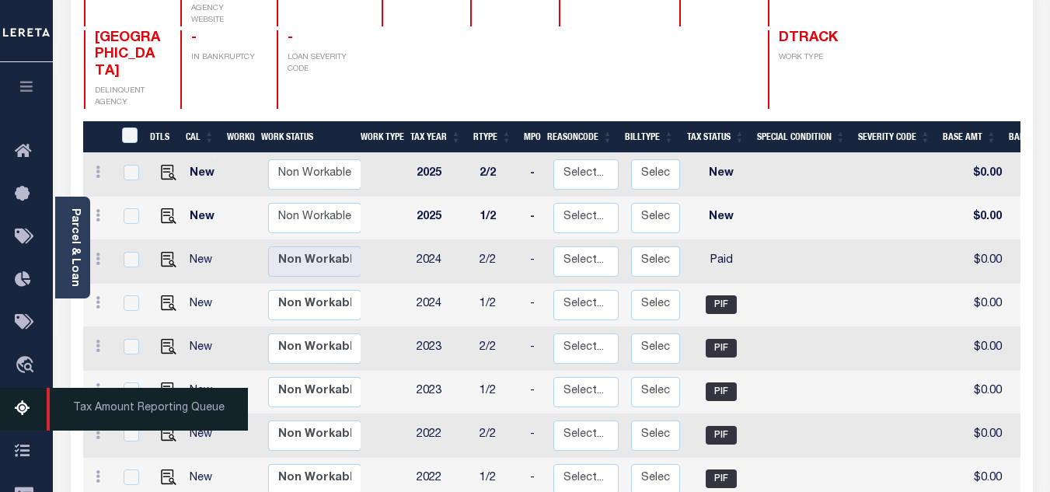
click at [19, 397] on link "Tax Amount Reporting Queue" at bounding box center [26, 409] width 53 height 43
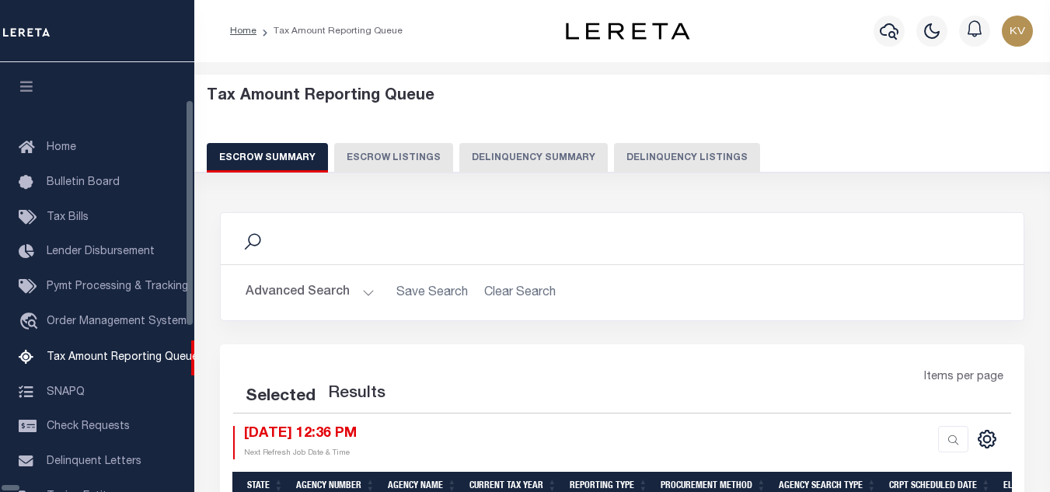
click at [614, 159] on button "Delinquency Listings" at bounding box center [687, 158] width 146 height 30
select select "100"
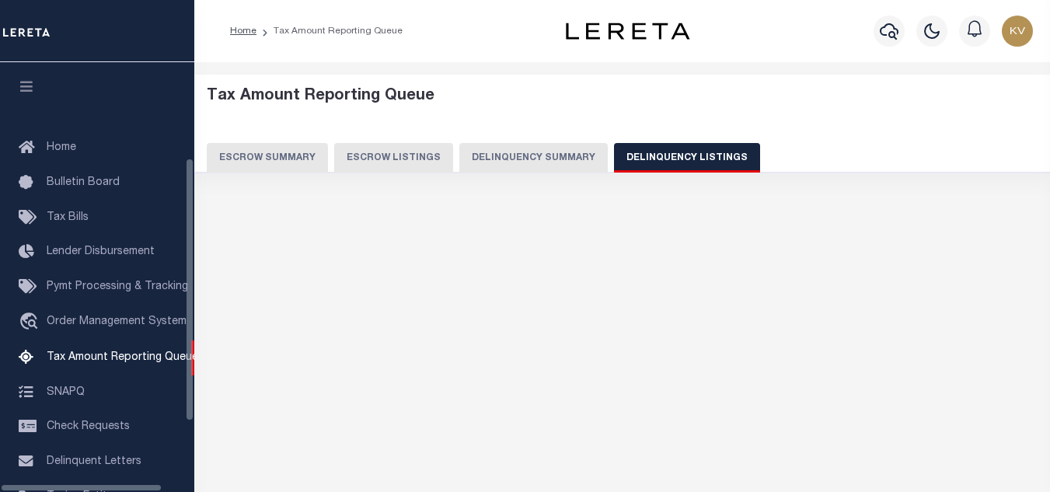
scroll to position [157, 0]
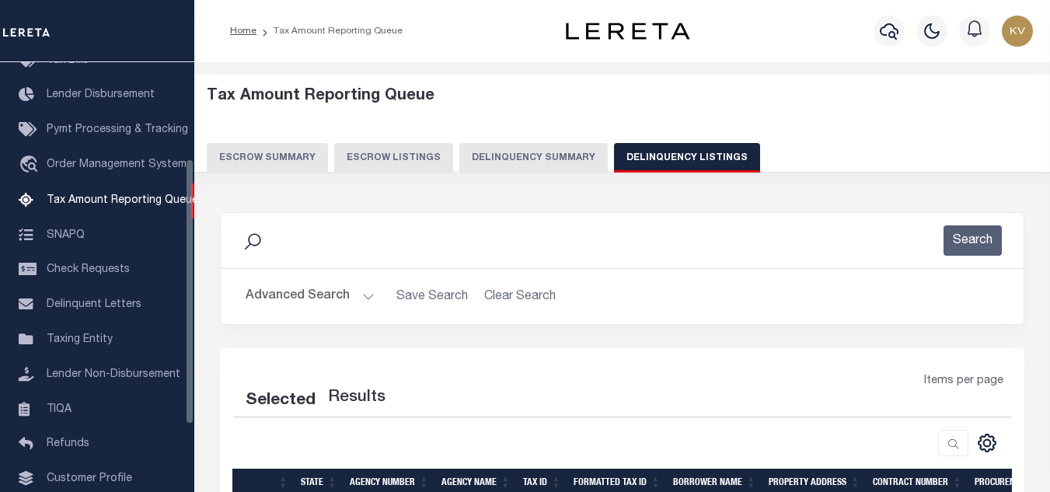
select select "100"
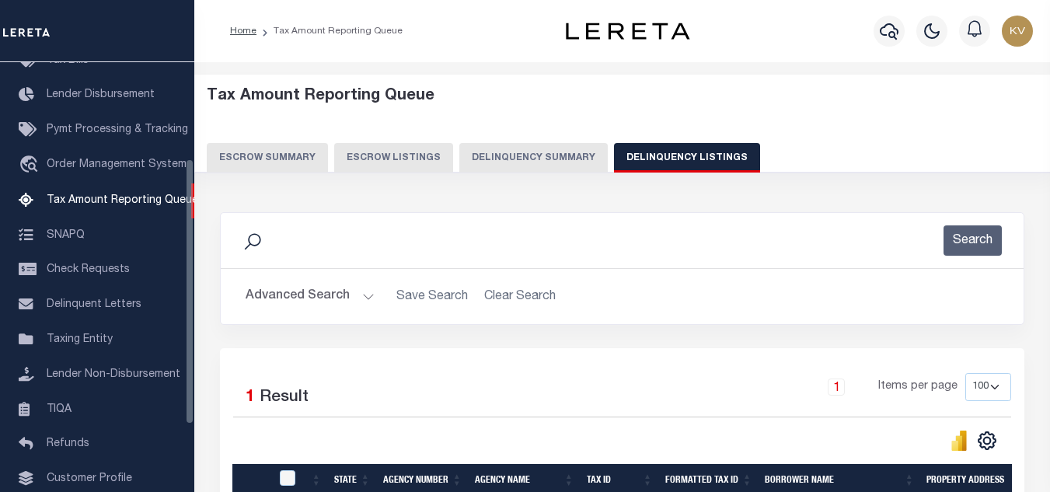
scroll to position [155, 0]
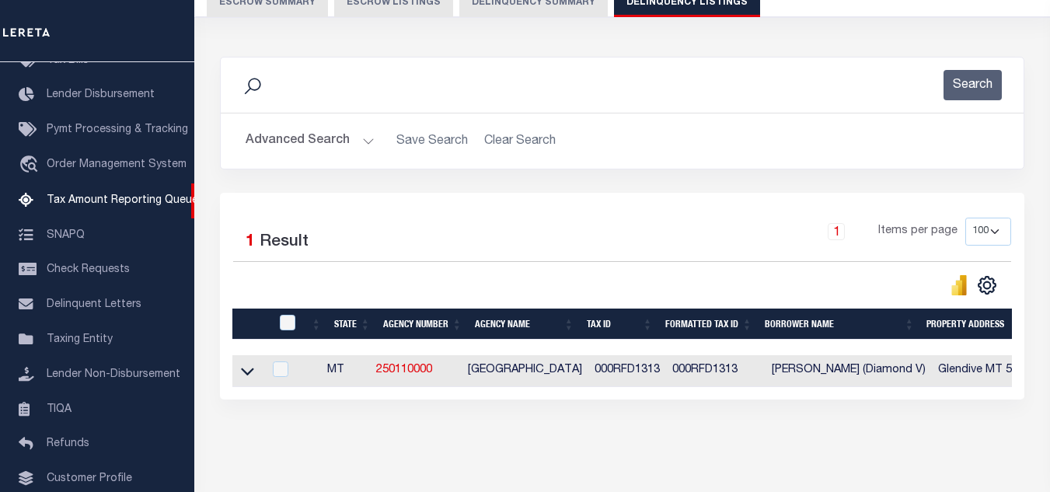
click at [348, 155] on button "Advanced Search" at bounding box center [309, 141] width 129 height 30
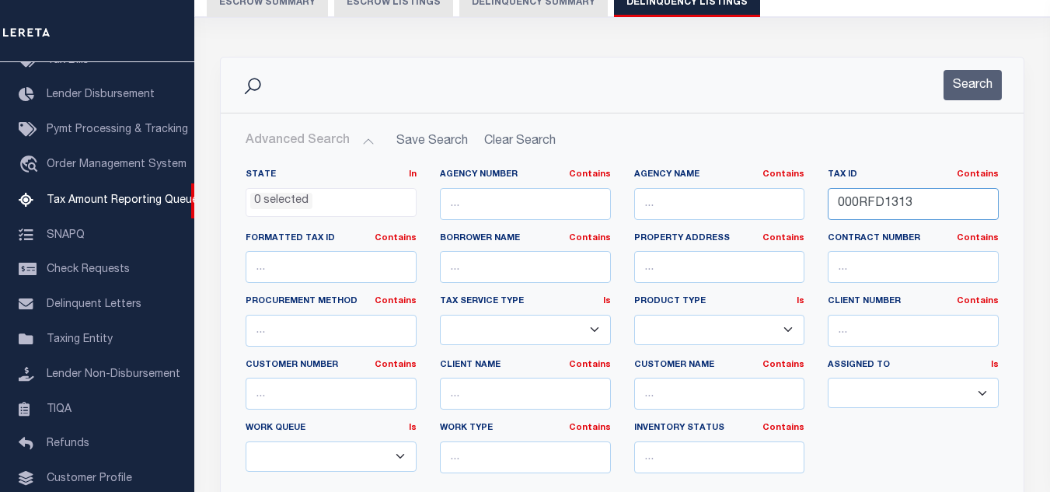
drag, startPoint x: 913, startPoint y: 199, endPoint x: 764, endPoint y: 187, distance: 149.6
click at [764, 187] on div "State In In AK AL AR AZ CA CO CT DC DE FL GA GU HI IA ID IL IN KS KY LA MA MD M…" at bounding box center [622, 327] width 776 height 317
paste input "4"
type input "000RFD1314"
click at [963, 89] on button "Search" at bounding box center [972, 85] width 58 height 30
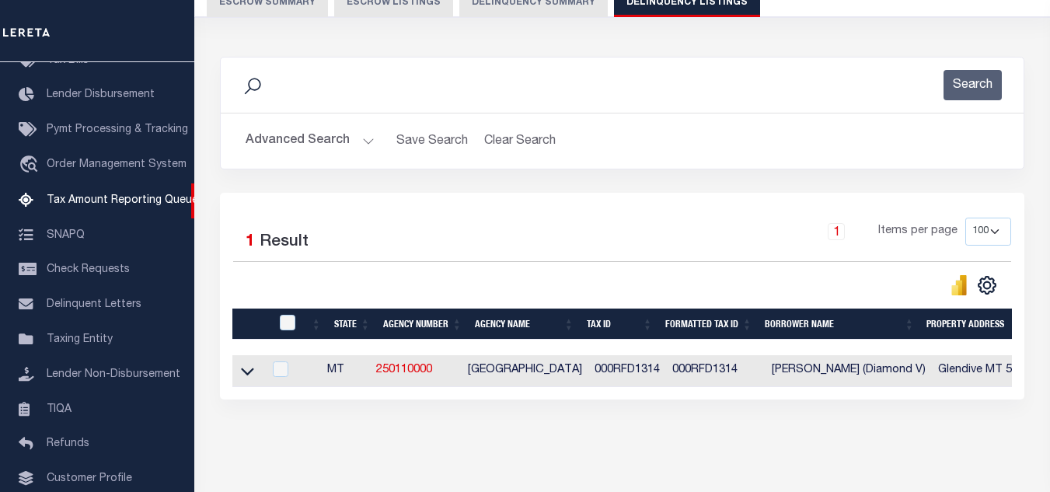
scroll to position [216, 0]
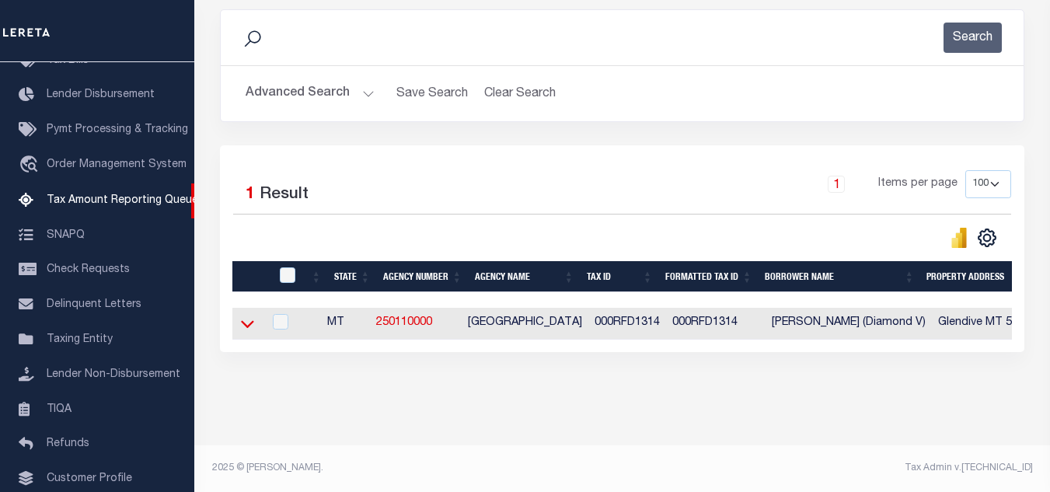
click at [243, 316] on icon at bounding box center [247, 323] width 13 height 16
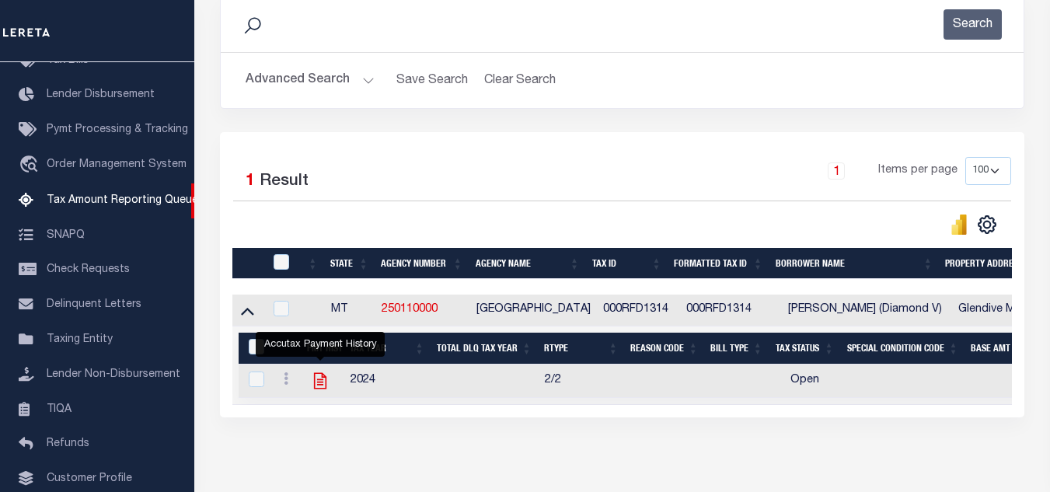
click at [315, 386] on icon "" at bounding box center [320, 381] width 20 height 20
checkbox input "true"
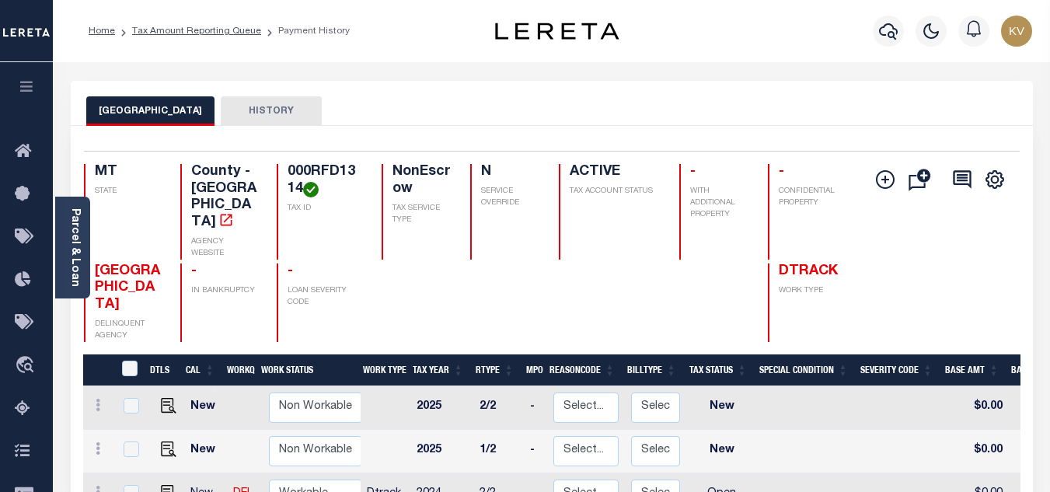
scroll to position [155, 0]
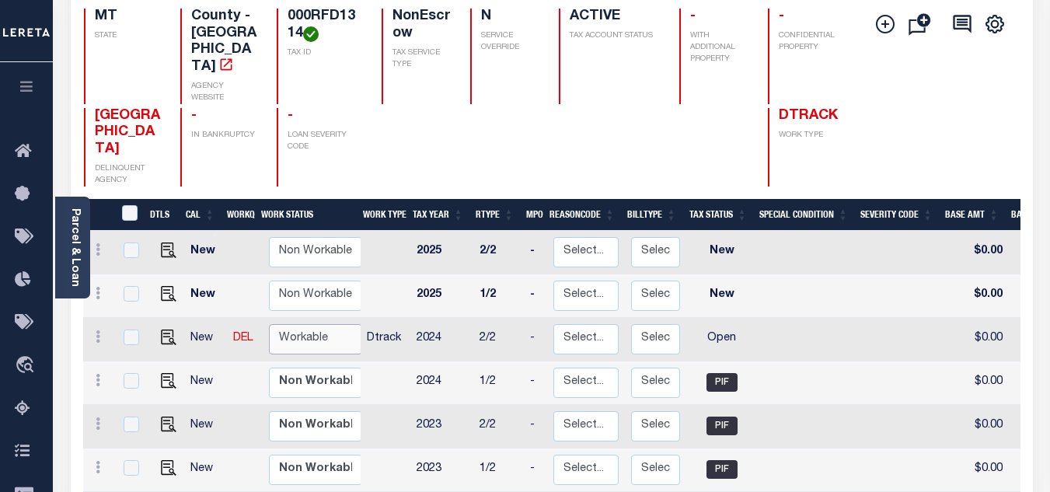
click at [300, 324] on select "Non Workable Workable" at bounding box center [315, 339] width 93 height 30
checkbox input "true"
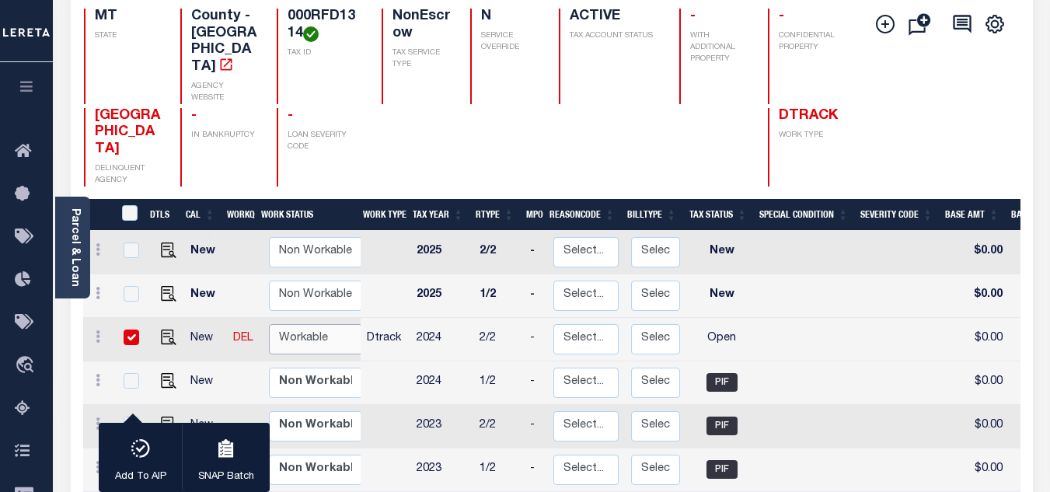
select select "true"
click at [269, 324] on select "Non Workable Workable" at bounding box center [315, 339] width 93 height 30
checkbox input "false"
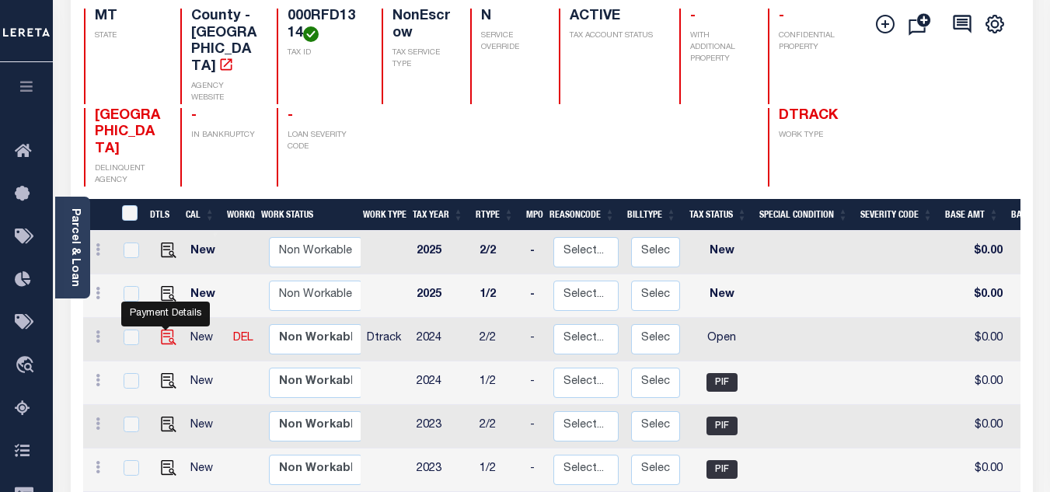
click at [167, 329] on img "" at bounding box center [169, 337] width 16 height 16
checkbox input "true"
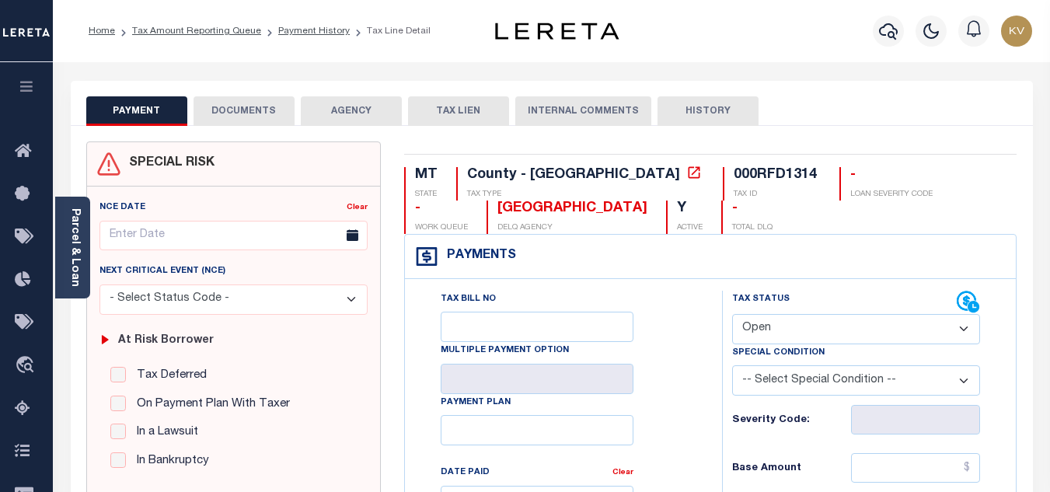
scroll to position [155, 0]
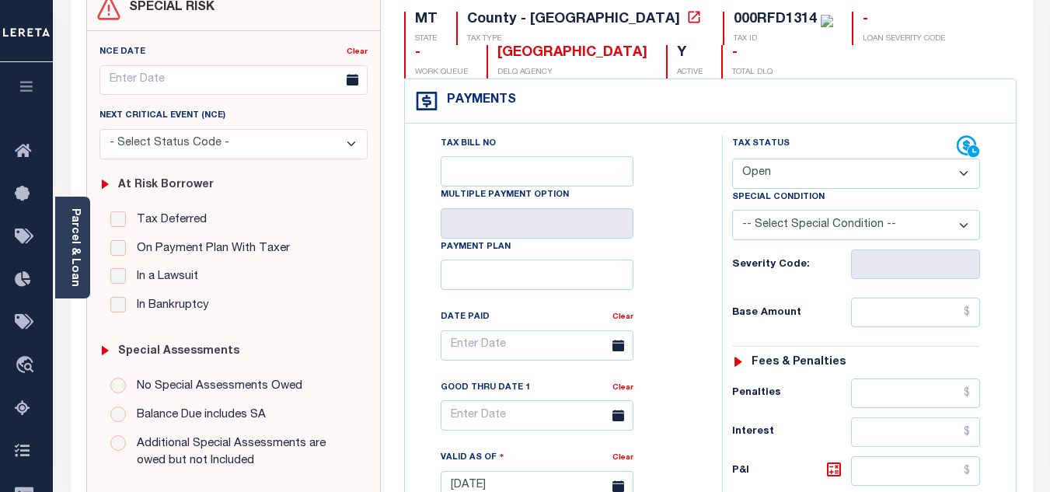
click at [800, 182] on select "- Select Status Code - Open Due/Unpaid Paid Incomplete No Tax Due Internal Refu…" at bounding box center [856, 173] width 248 height 30
select select "PYD"
click at [732, 159] on select "- Select Status Code - Open Due/Unpaid Paid Incomplete No Tax Due Internal Refu…" at bounding box center [856, 173] width 248 height 30
type input "[DATE]"
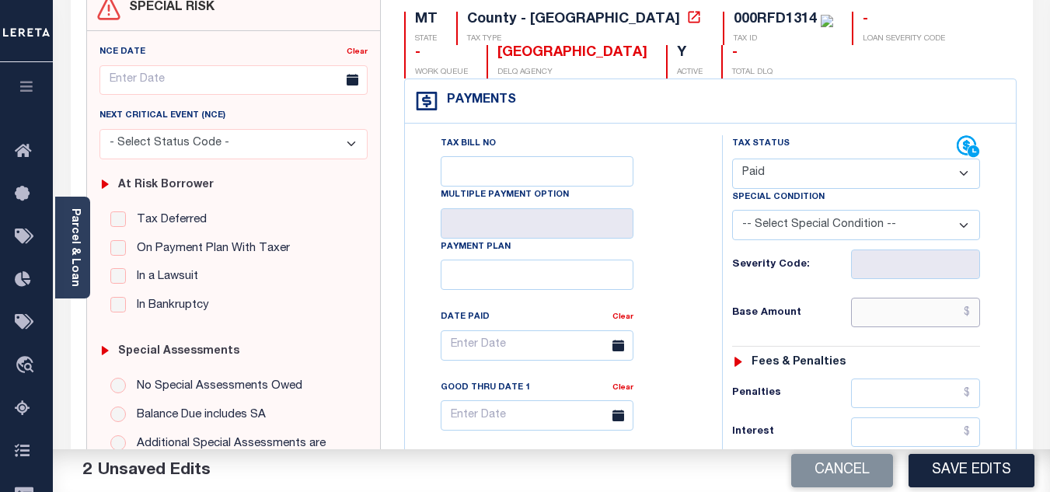
click at [902, 306] on input "text" at bounding box center [915, 313] width 129 height 30
type input "$0.00"
click at [832, 309] on h6 "Base Amount" at bounding box center [791, 313] width 119 height 12
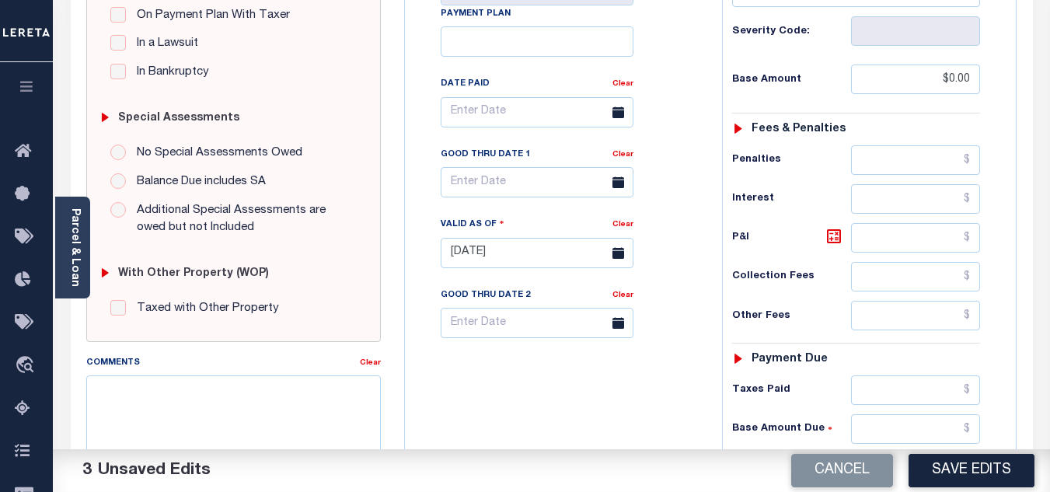
scroll to position [544, 0]
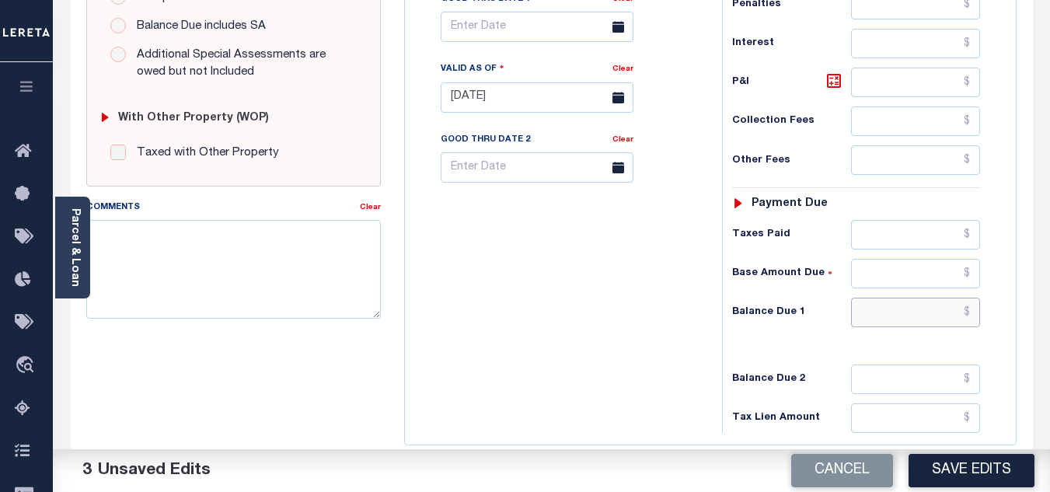
click at [876, 299] on input "text" at bounding box center [915, 313] width 129 height 30
type input "$0.00"
click at [651, 305] on div "Tax Bill No Multiple Payment Option Payment Plan Clear" at bounding box center [559, 90] width 301 height 686
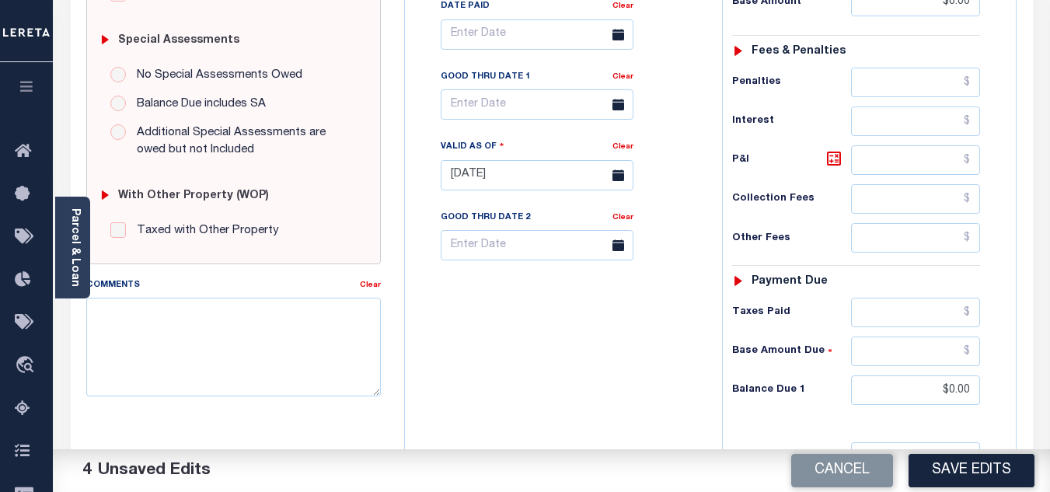
scroll to position [621, 0]
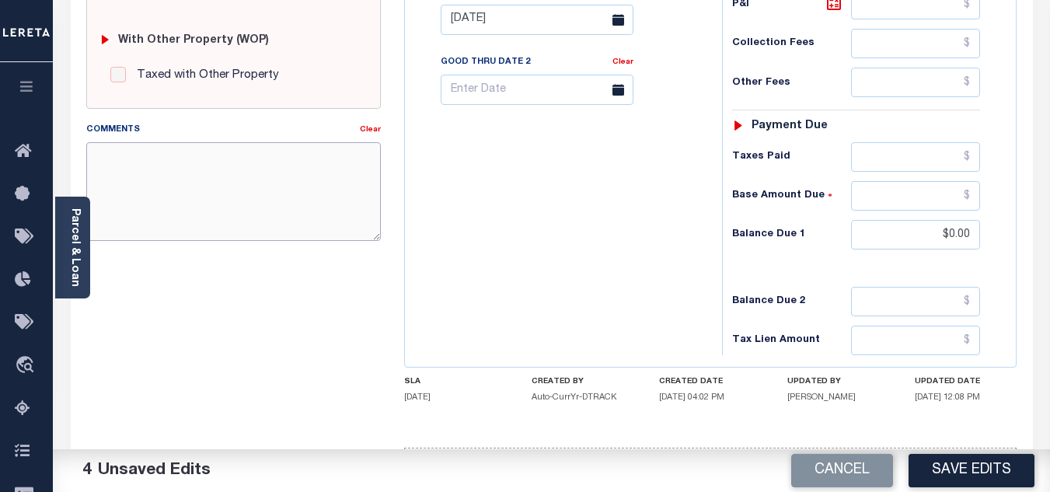
click at [232, 163] on textarea "Comments" at bounding box center [233, 191] width 294 height 98
paste textarea "[DATE] - As per TC "[PERSON_NAME]" 2024 taxes are paid - VK"
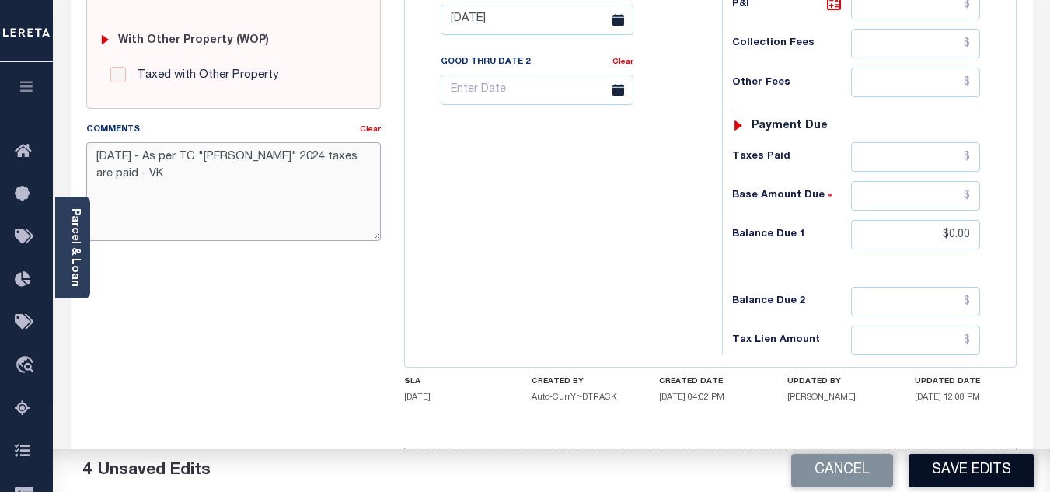
type textarea "[DATE] - As per TC "[PERSON_NAME]" 2024 taxes are paid - VK"
click at [972, 468] on button "Save Edits" at bounding box center [971, 470] width 126 height 33
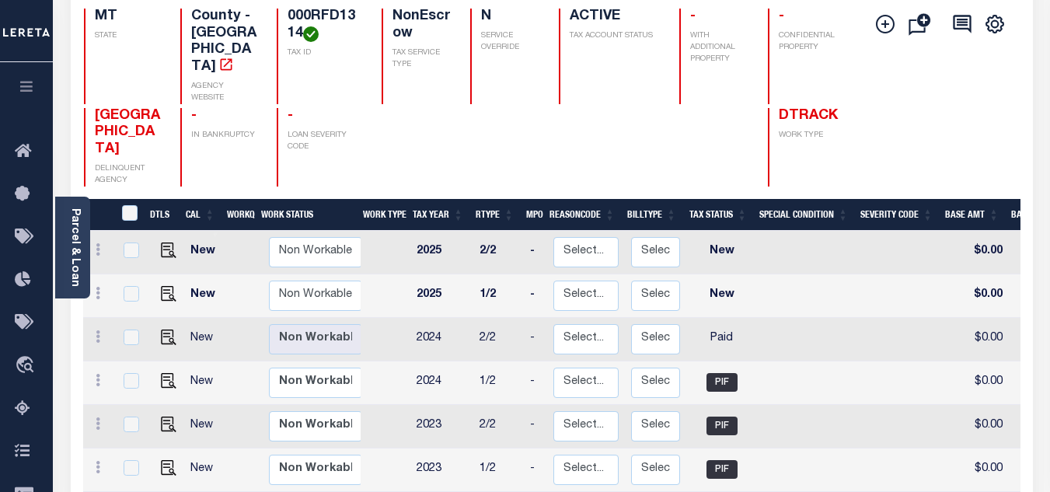
scroll to position [78, 0]
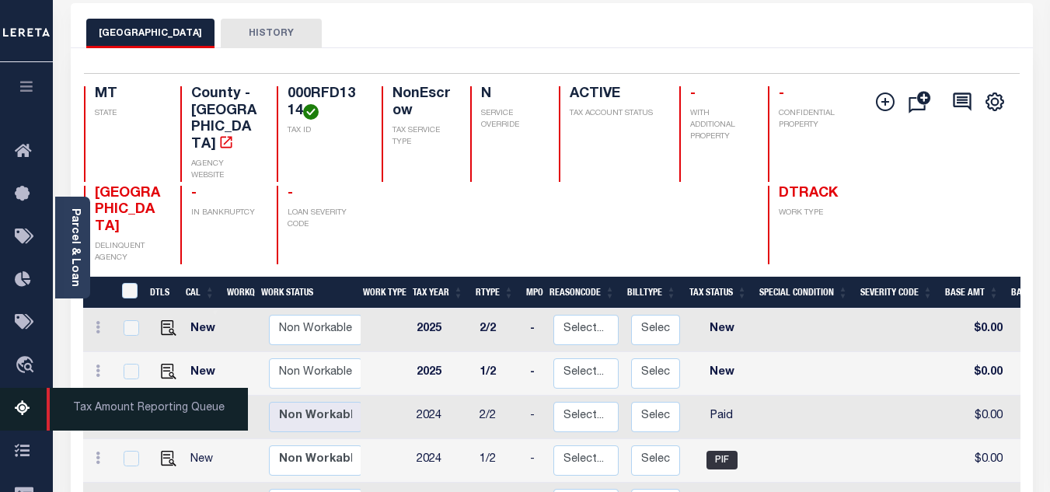
click at [12, 413] on link "Tax Amount Reporting Queue" at bounding box center [26, 409] width 53 height 43
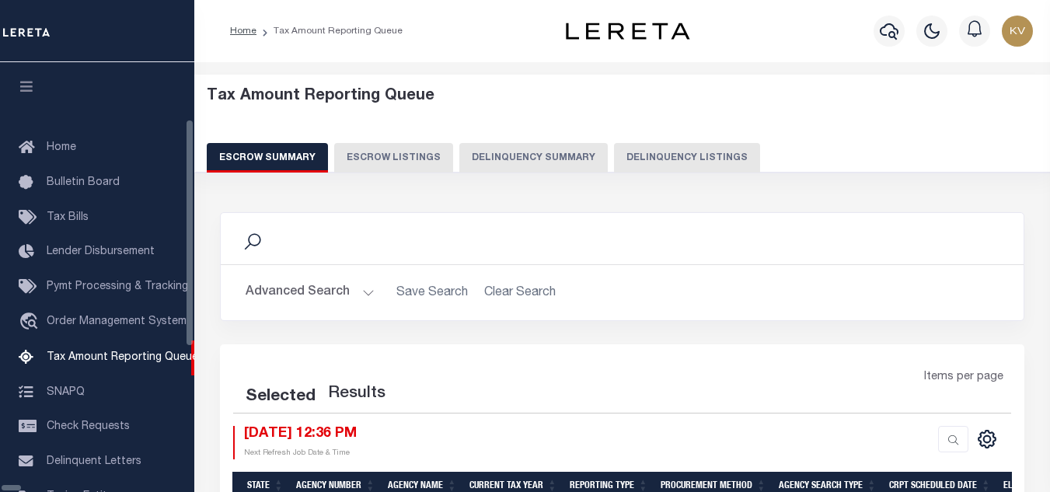
scroll to position [157, 0]
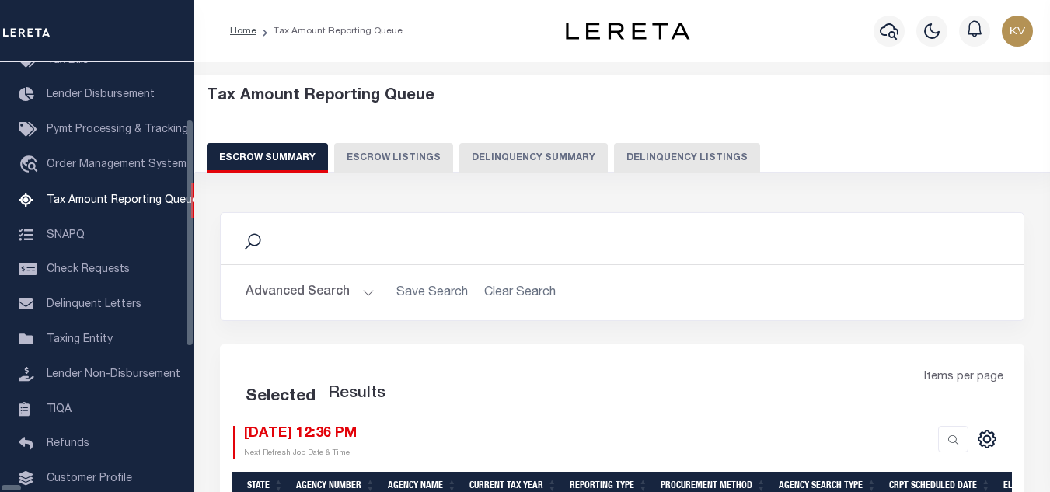
click at [691, 154] on button "Delinquency Listings" at bounding box center [687, 158] width 146 height 30
select select "100"
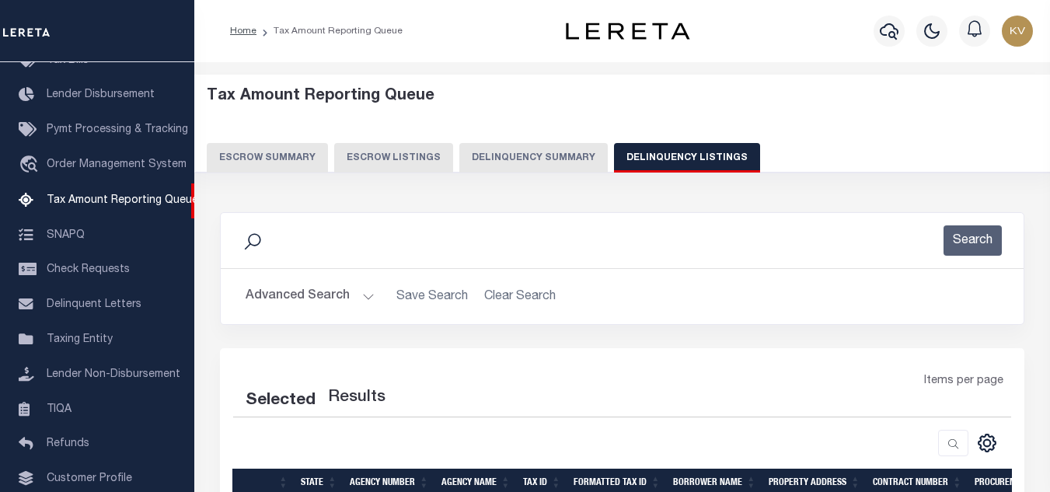
select select "100"
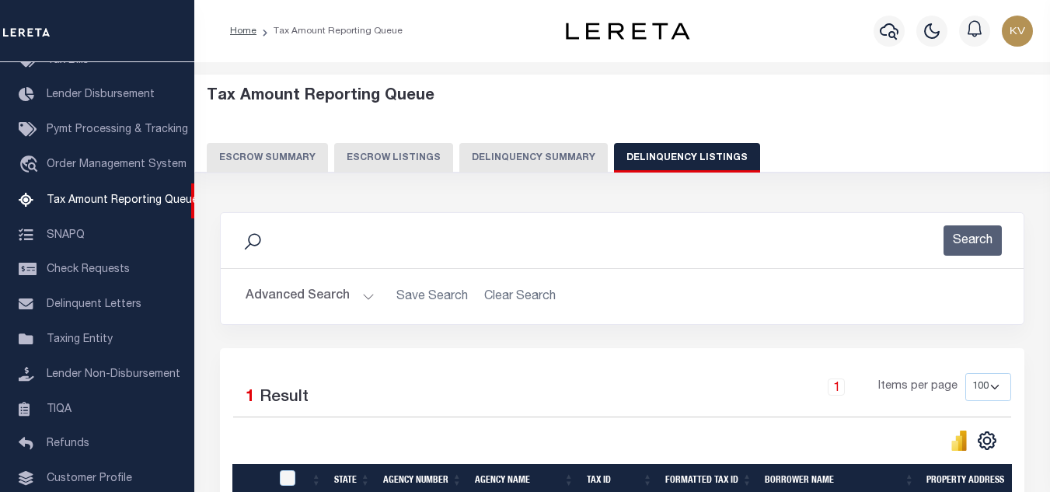
scroll to position [155, 0]
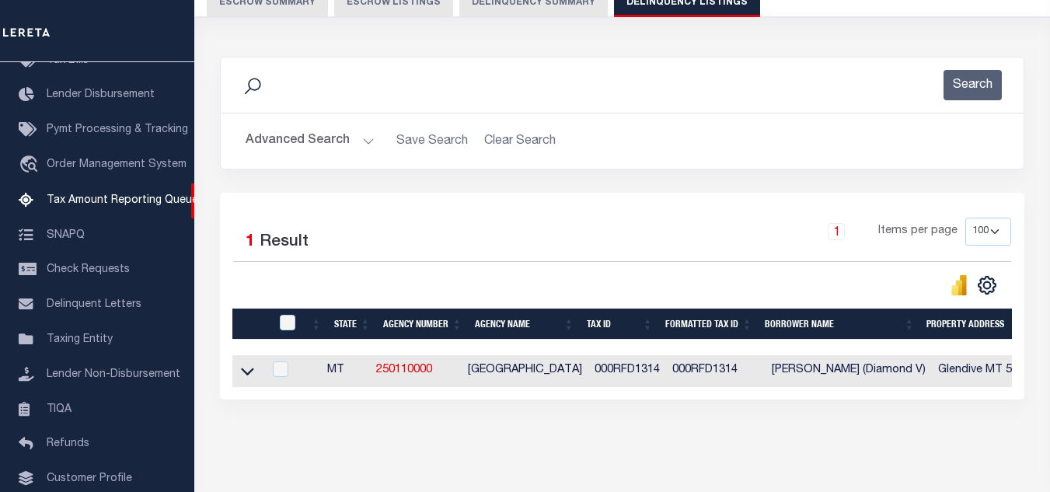
click at [355, 135] on button "Advanced Search" at bounding box center [309, 141] width 129 height 30
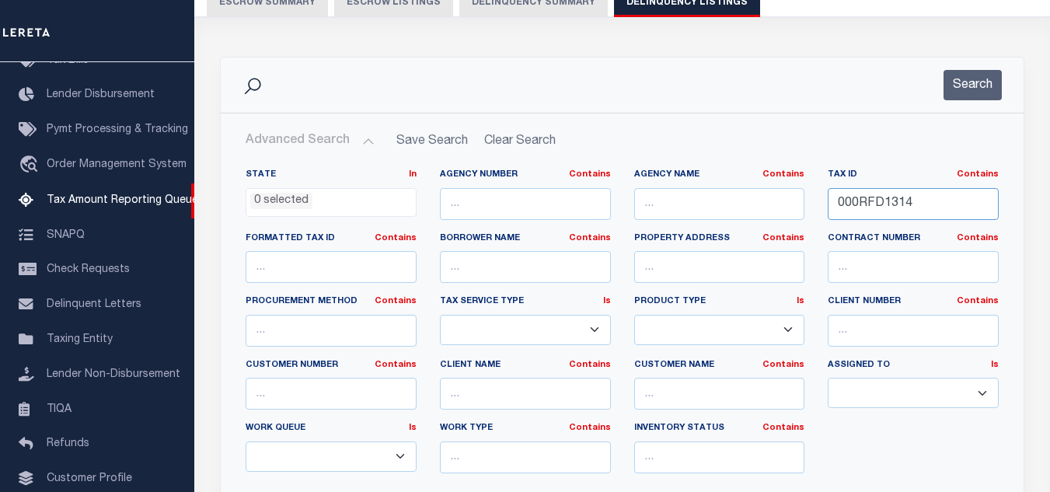
drag, startPoint x: 918, startPoint y: 205, endPoint x: 735, endPoint y: 201, distance: 183.4
click at [735, 201] on div "State In In AK AL AR AZ CA CO CT DC DE FL GA GU HI IA ID IL IN KS KY LA MA MD M…" at bounding box center [622, 327] width 776 height 317
paste input "29"
type input "000RFD1329"
click at [967, 96] on button "Search" at bounding box center [972, 85] width 58 height 30
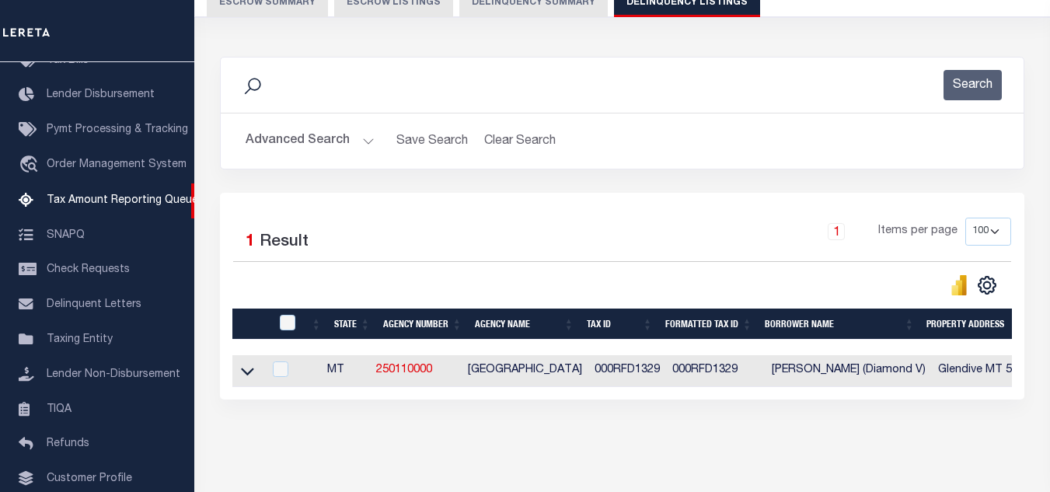
scroll to position [216, 0]
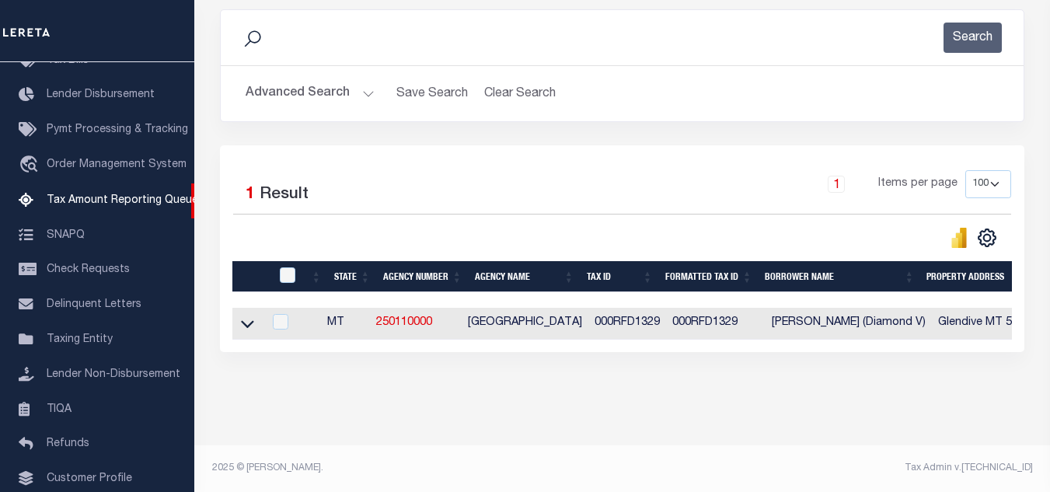
drag, startPoint x: 247, startPoint y: 313, endPoint x: 416, endPoint y: 193, distance: 207.3
click at [246, 315] on icon at bounding box center [247, 323] width 13 height 16
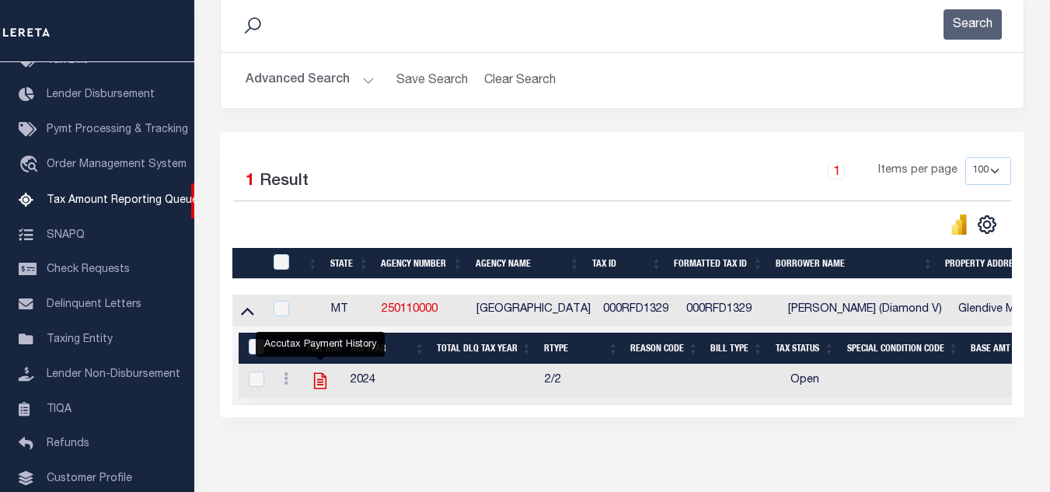
click at [319, 385] on icon "" at bounding box center [320, 381] width 20 height 20
checkbox input "true"
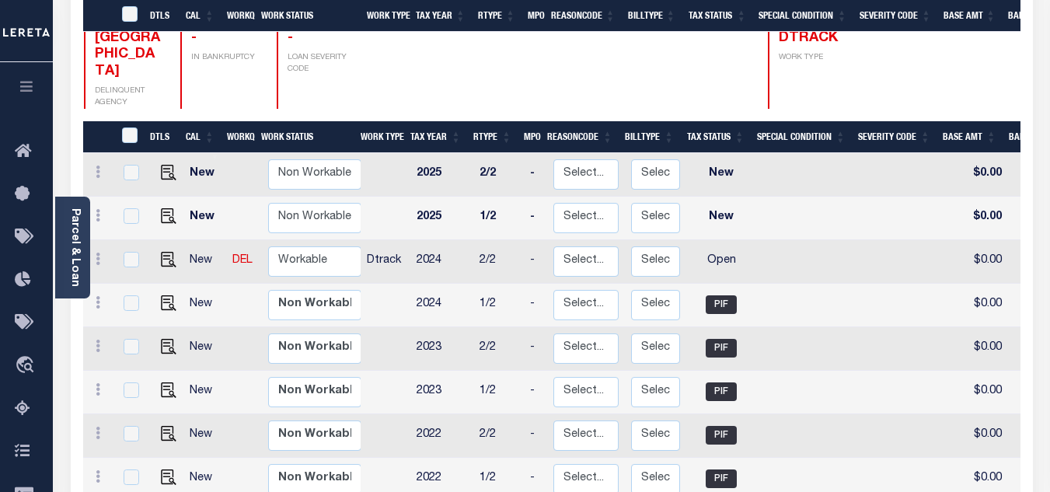
scroll to position [311, 0]
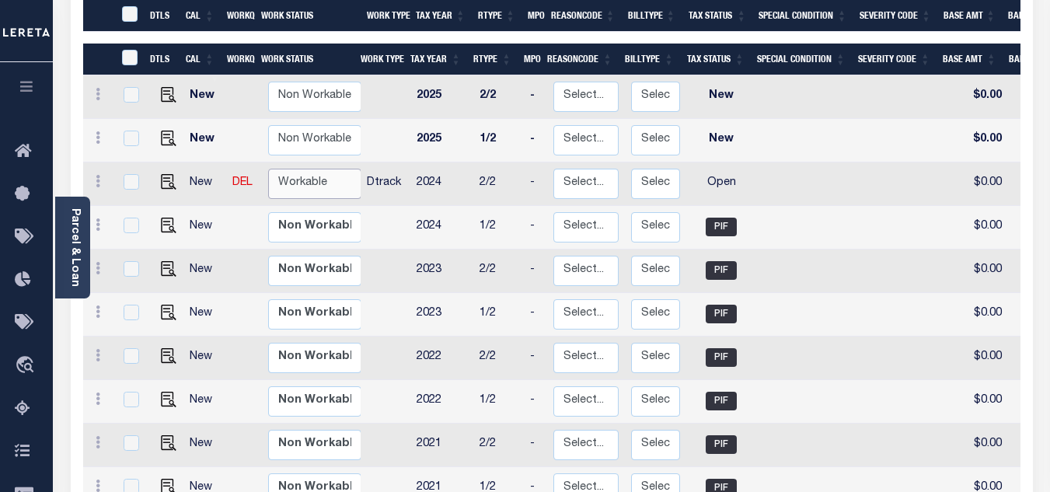
click at [335, 169] on select "Non Workable Workable" at bounding box center [314, 184] width 93 height 30
checkbox input "true"
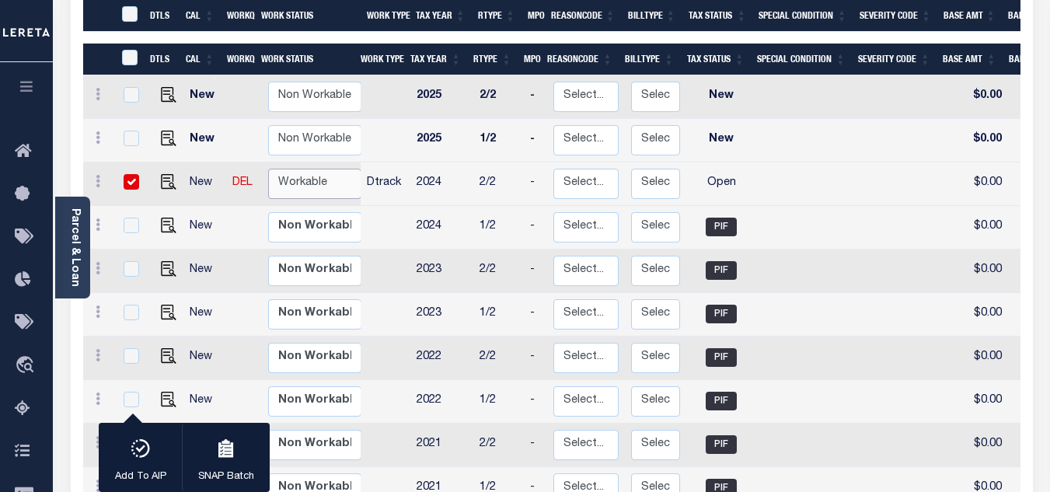
select select "true"
click at [268, 169] on select "Non Workable Workable" at bounding box center [314, 184] width 93 height 30
checkbox input "false"
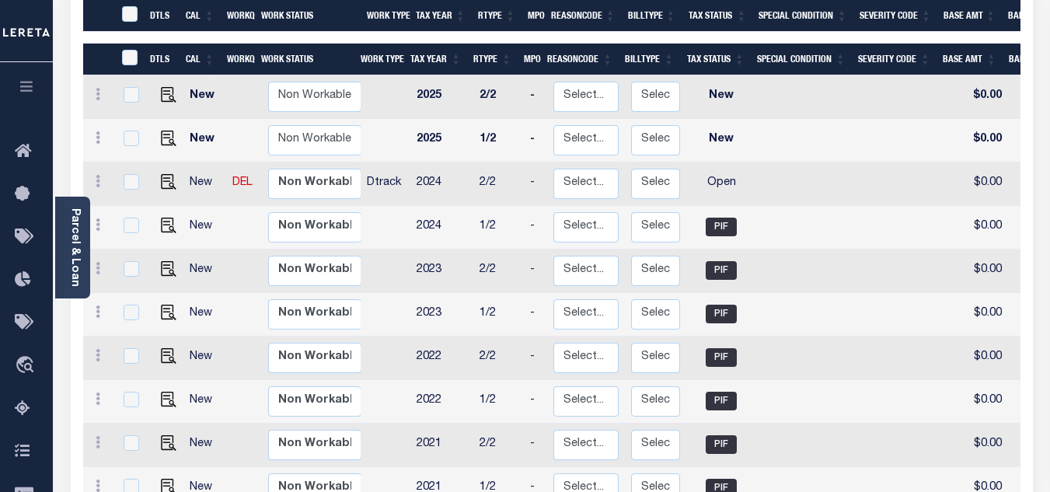
click at [166, 174] on img "" at bounding box center [169, 182] width 16 height 16
checkbox input "true"
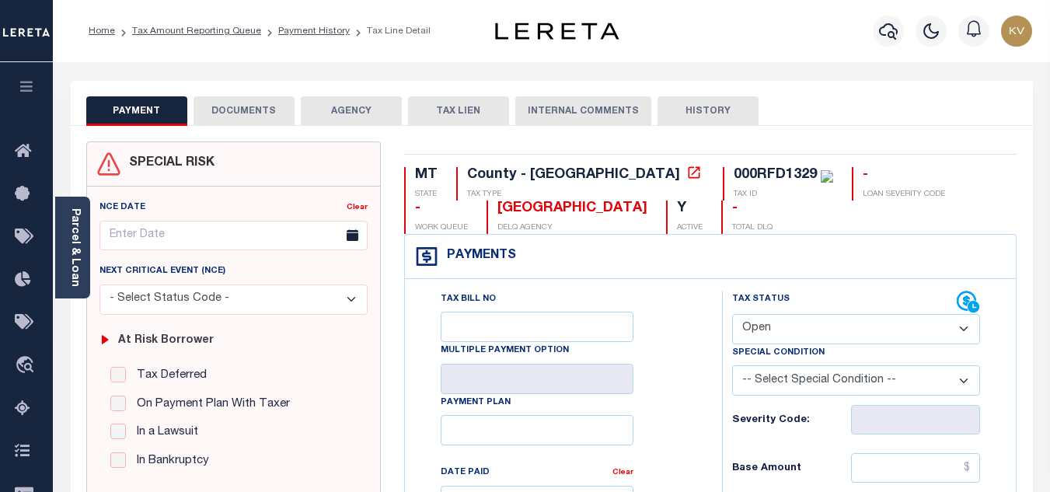
scroll to position [233, 0]
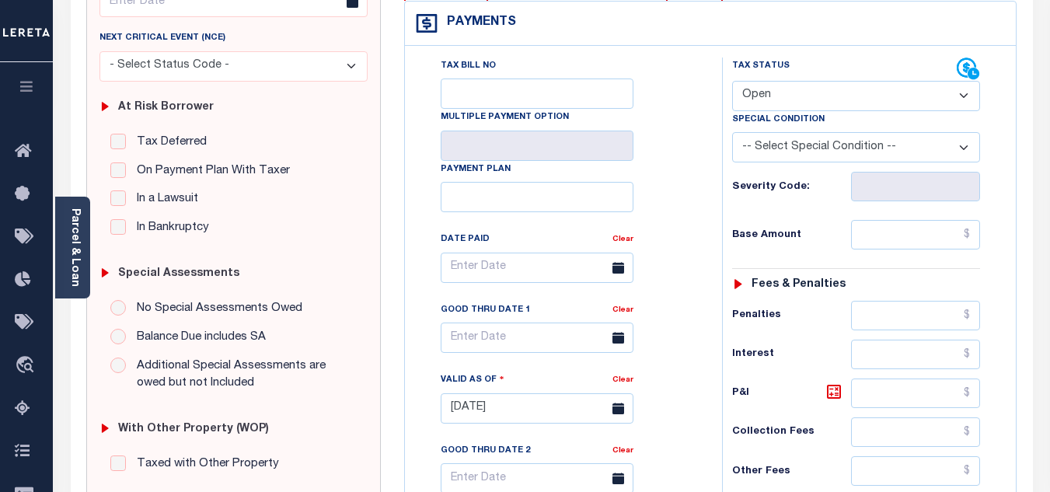
click at [779, 97] on select "- Select Status Code - Open Due/Unpaid Paid Incomplete No Tax Due Internal Refu…" at bounding box center [856, 96] width 248 height 30
select select "PYD"
click at [732, 82] on select "- Select Status Code - Open Due/Unpaid Paid Incomplete No Tax Due Internal Refu…" at bounding box center [856, 96] width 248 height 30
type input "[DATE]"
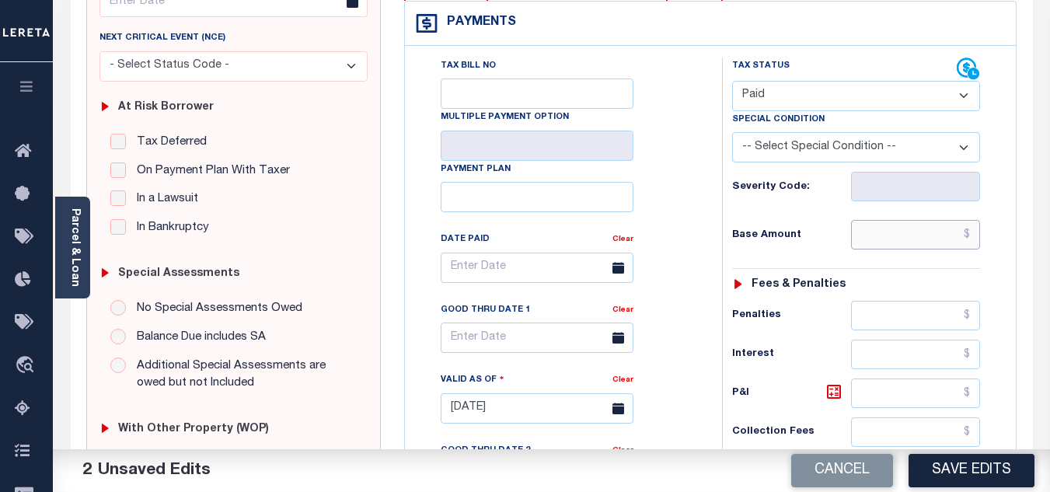
click at [931, 243] on input "text" at bounding box center [915, 235] width 129 height 30
type input "$0.00"
click at [839, 243] on div "Base Amount $0.00" at bounding box center [856, 235] width 248 height 30
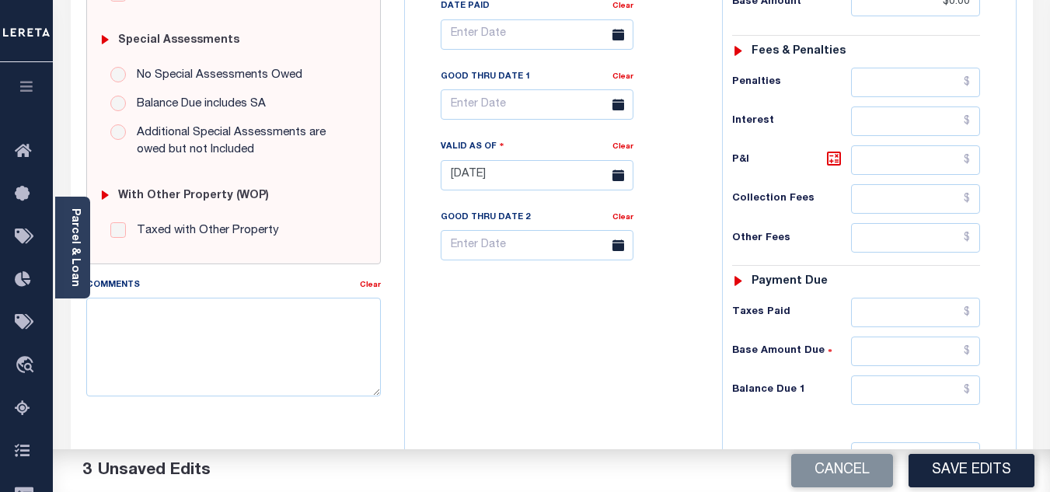
scroll to position [621, 0]
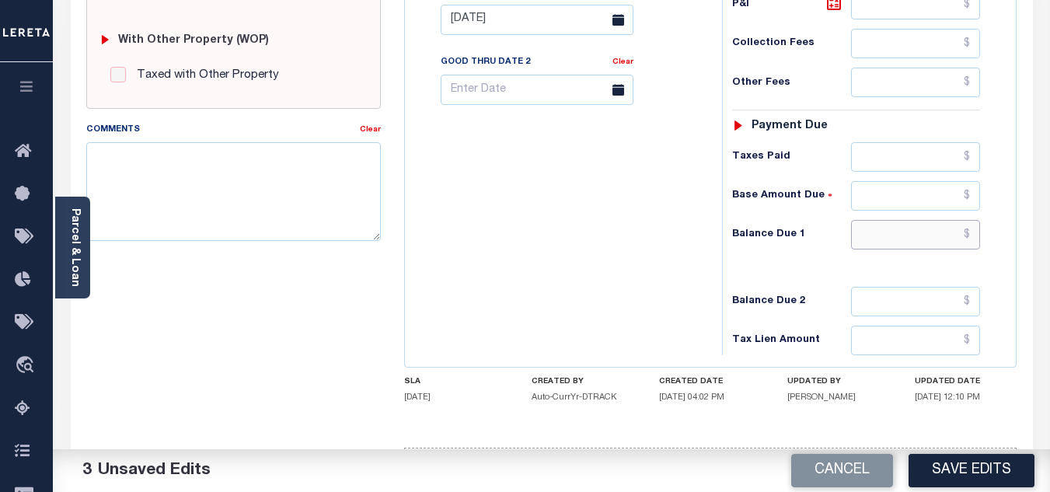
drag, startPoint x: 883, startPoint y: 241, endPoint x: 844, endPoint y: 245, distance: 38.3
click at [883, 241] on input "text" at bounding box center [915, 235] width 129 height 30
type input "$0.00"
click at [646, 240] on div "Tax Bill No Multiple Payment Option Payment Plan Clear" at bounding box center [559, 12] width 301 height 686
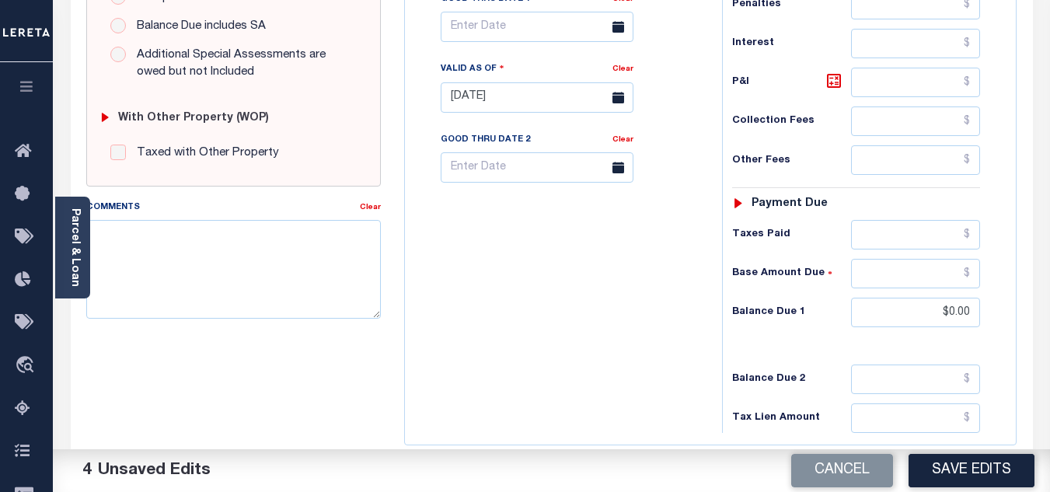
scroll to position [685, 0]
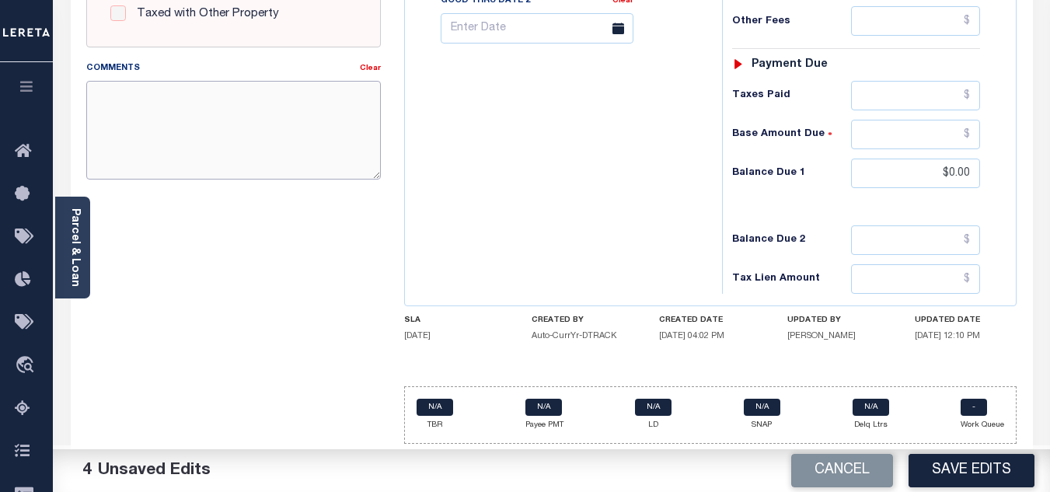
click at [189, 96] on textarea "Comments" at bounding box center [233, 130] width 294 height 98
paste textarea "[DATE] - As per TC "[PERSON_NAME]" 2024 taxes are paid - VK"
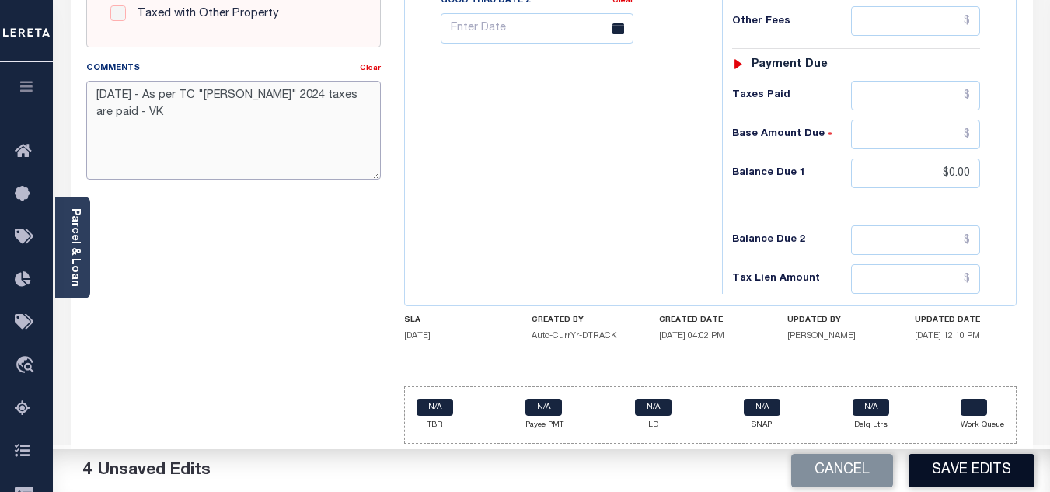
type textarea "[DATE] - As per TC "[PERSON_NAME]" 2024 taxes are paid - VK"
click at [977, 469] on button "Save Edits" at bounding box center [971, 470] width 126 height 33
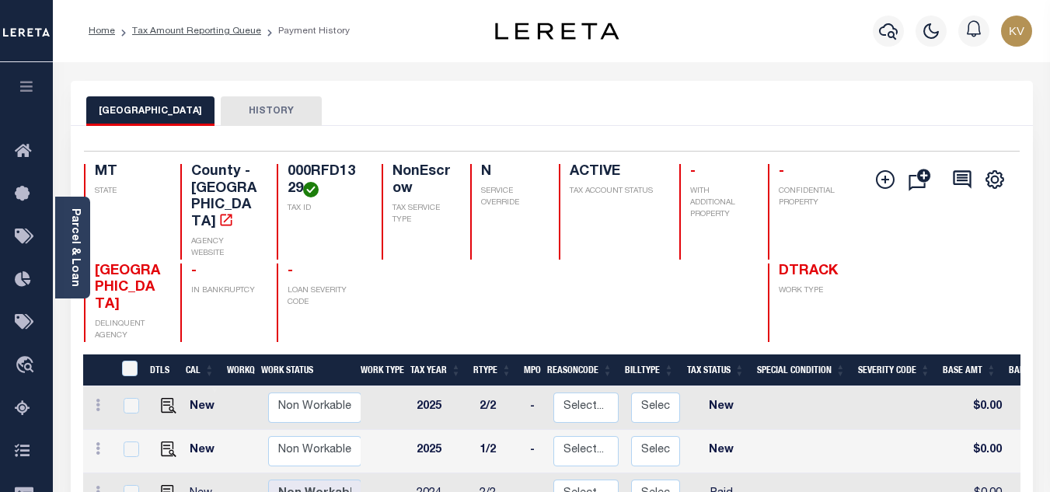
scroll to position [155, 0]
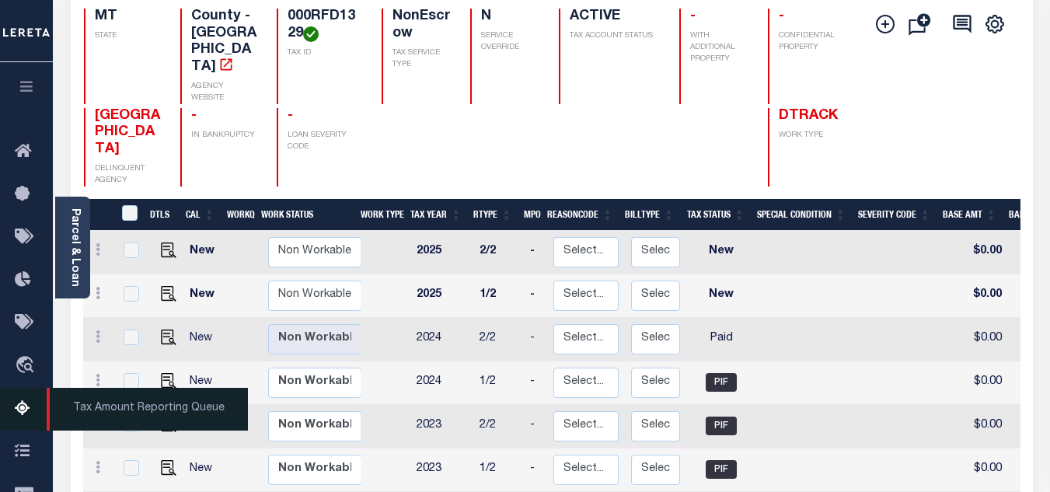
click at [23, 419] on icon at bounding box center [27, 408] width 25 height 19
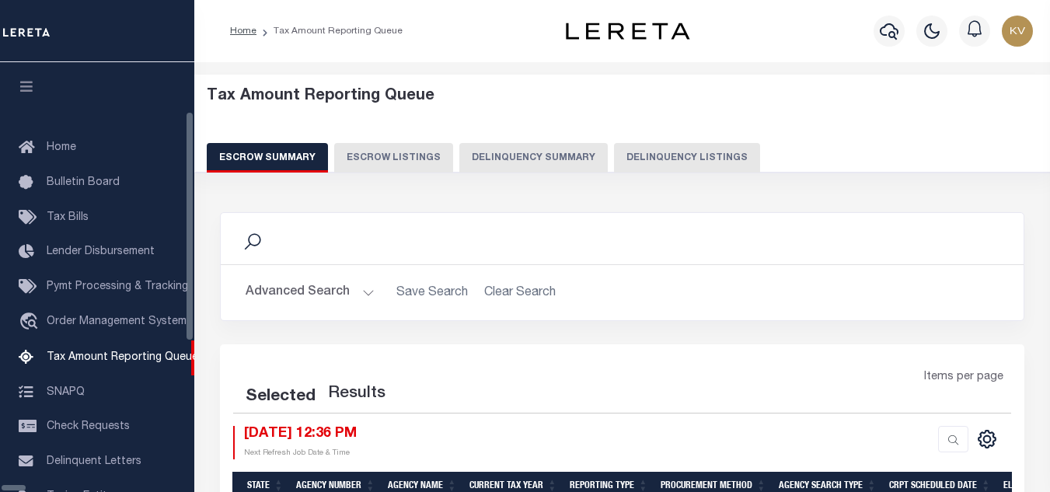
click at [646, 155] on button "Delinquency Listings" at bounding box center [687, 158] width 146 height 30
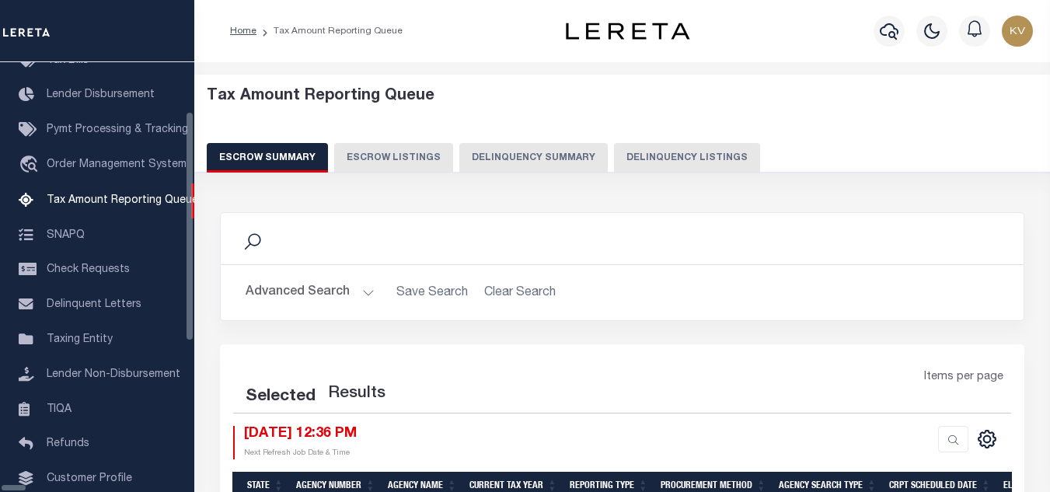
select select
select select "100"
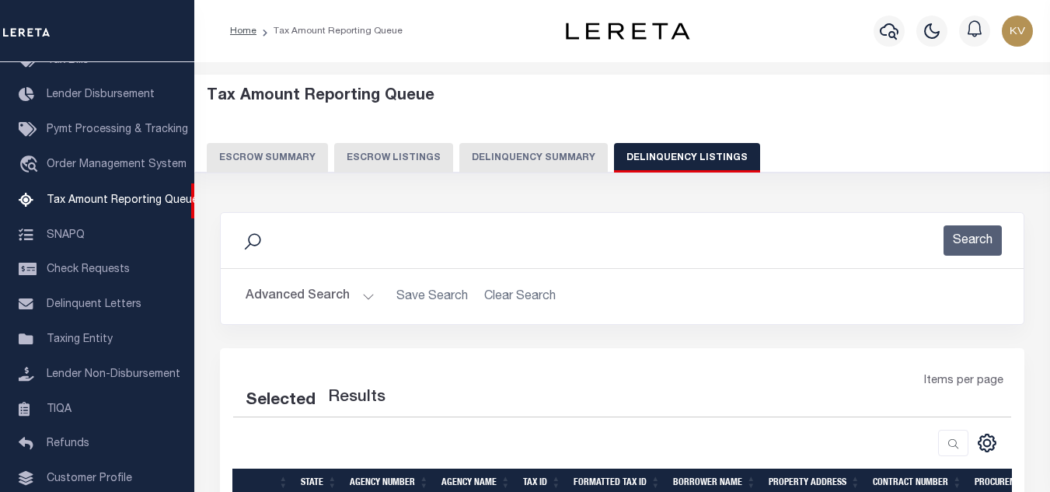
scroll to position [155, 0]
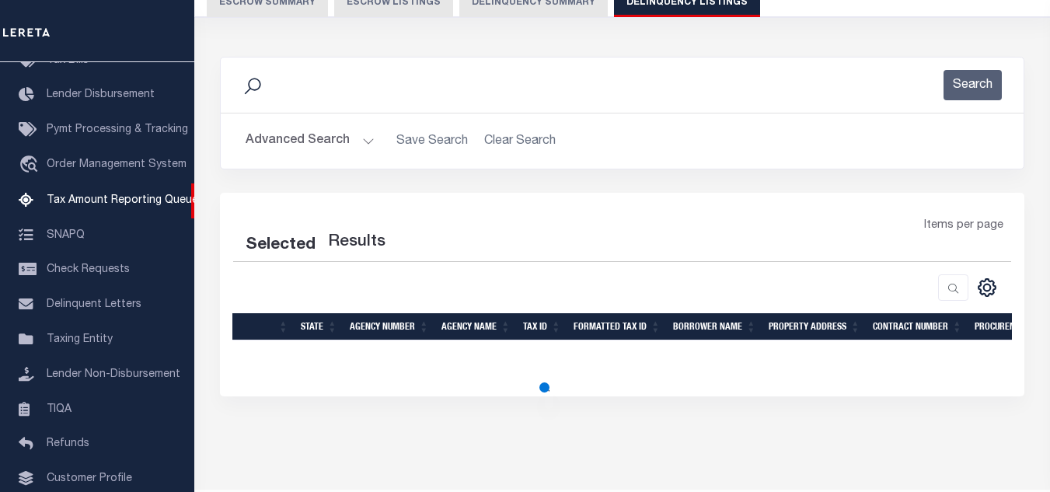
select select "100"
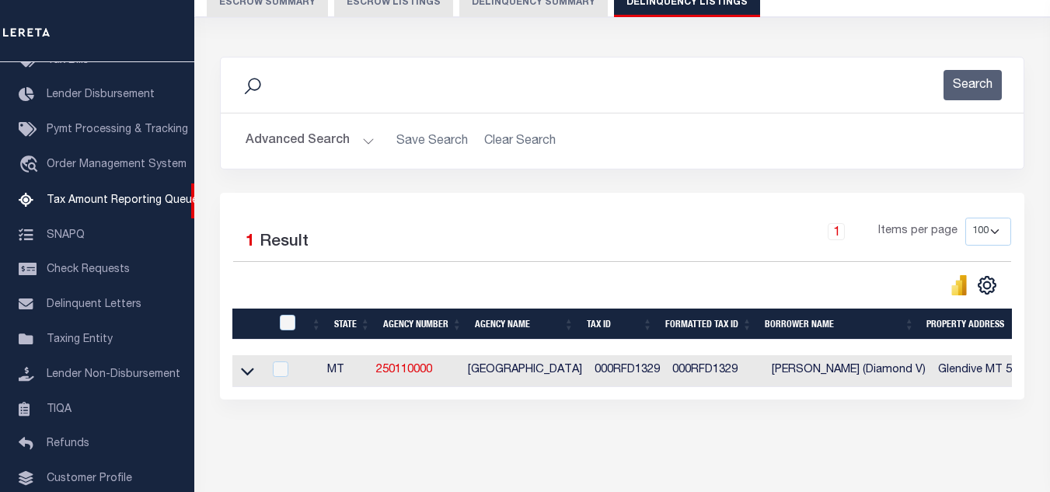
click at [352, 143] on button "Advanced Search" at bounding box center [309, 141] width 129 height 30
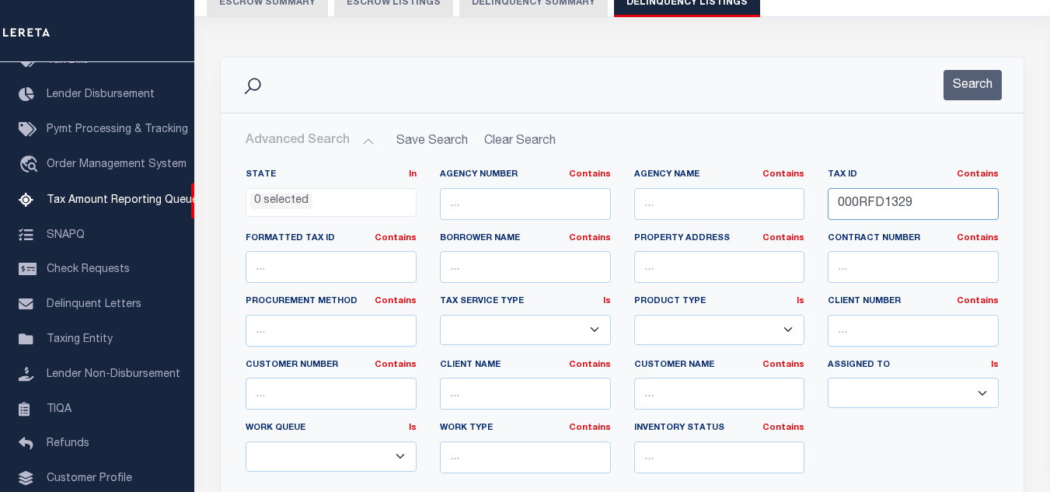
drag, startPoint x: 926, startPoint y: 197, endPoint x: 698, endPoint y: 200, distance: 227.6
click at [699, 200] on div "State In In AK AL AR AZ CA CO CT DC DE FL GA GU HI IA ID IL IN KS KY LA MA MD M…" at bounding box center [622, 327] width 776 height 317
paste input "GD1594"
type input "000RGD1594"
click at [990, 60] on div "Search" at bounding box center [622, 84] width 802 height 55
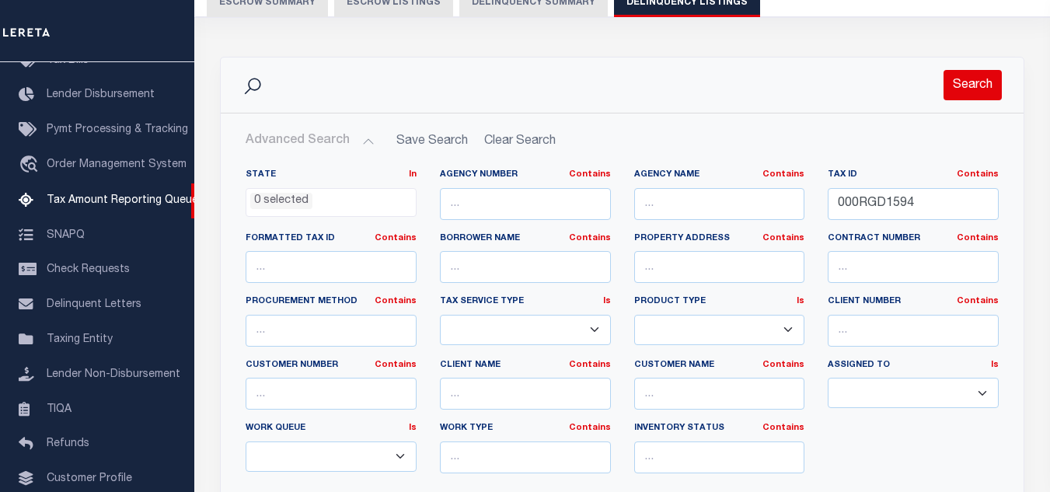
click at [977, 82] on button "Search" at bounding box center [972, 85] width 58 height 30
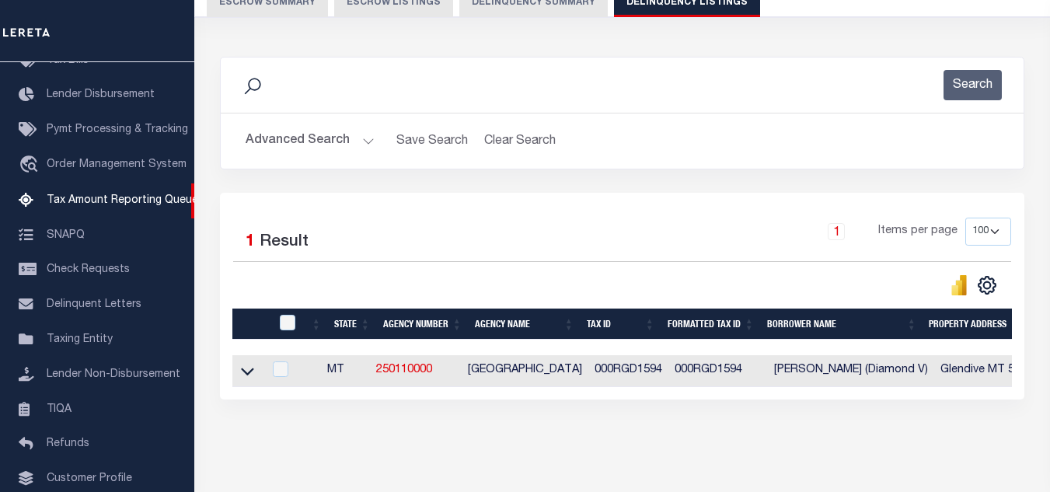
click at [294, 144] on button "Advanced Search" at bounding box center [309, 141] width 129 height 30
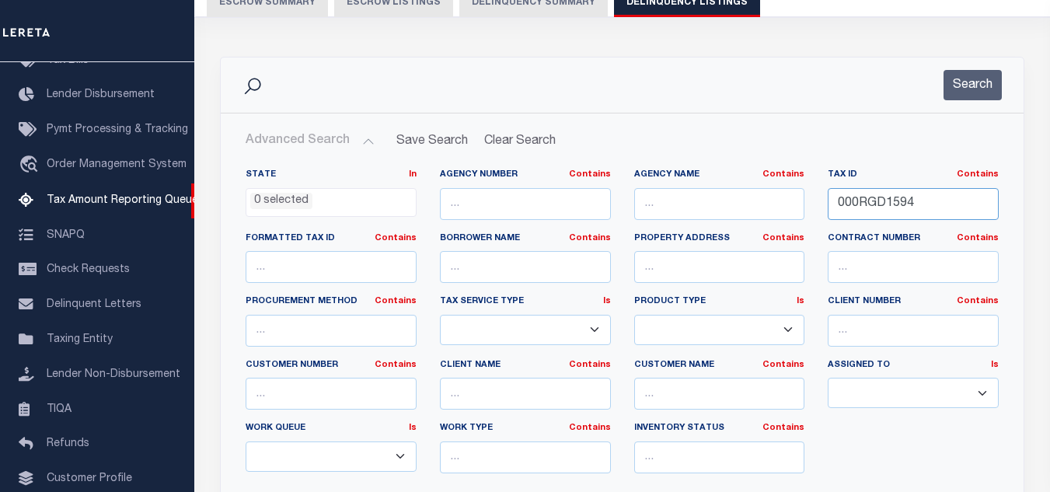
drag, startPoint x: 925, startPoint y: 198, endPoint x: 785, endPoint y: 191, distance: 140.0
click at [785, 191] on div "State In In AK AL AR AZ CA CO CT DC DE FL GA GU HI IA ID IL IN KS KY LA MA MD M…" at bounding box center [622, 327] width 776 height 317
click at [970, 80] on button "Search" at bounding box center [972, 85] width 58 height 30
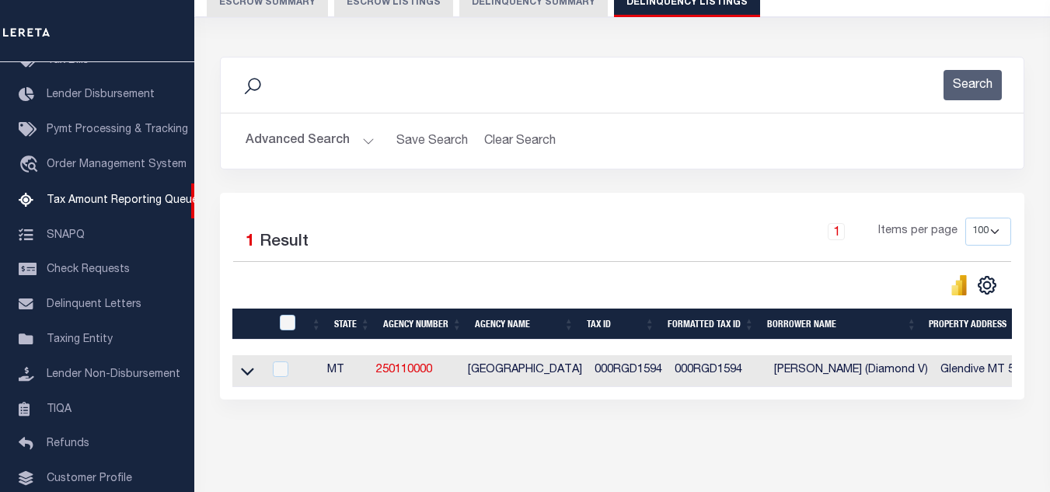
scroll to position [216, 0]
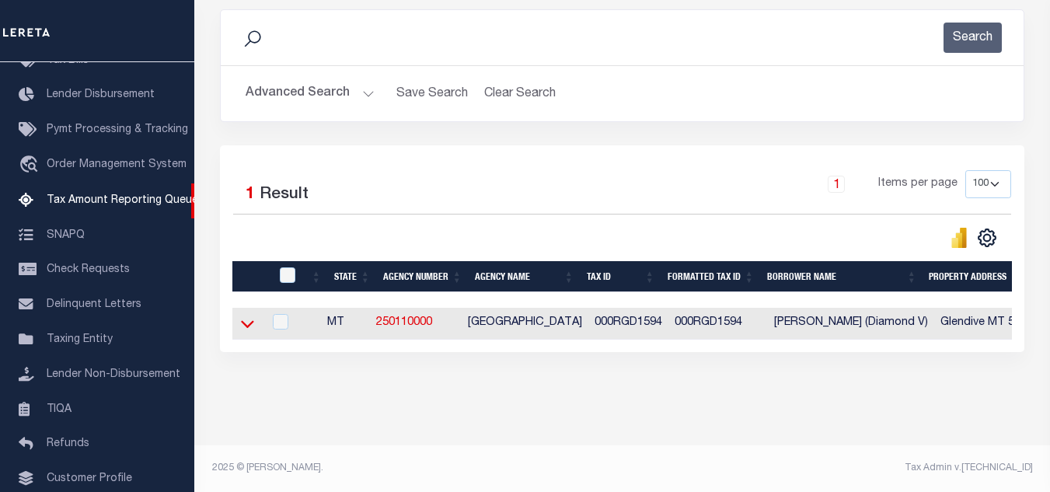
click at [247, 315] on icon at bounding box center [247, 323] width 13 height 16
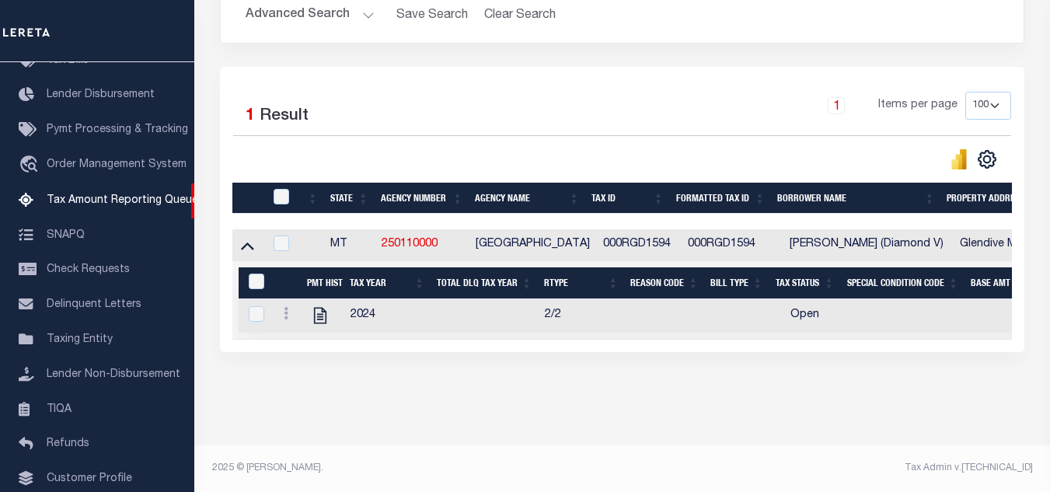
scroll to position [295, 0]
click at [319, 309] on icon "" at bounding box center [320, 316] width 12 height 16
checkbox input "true"
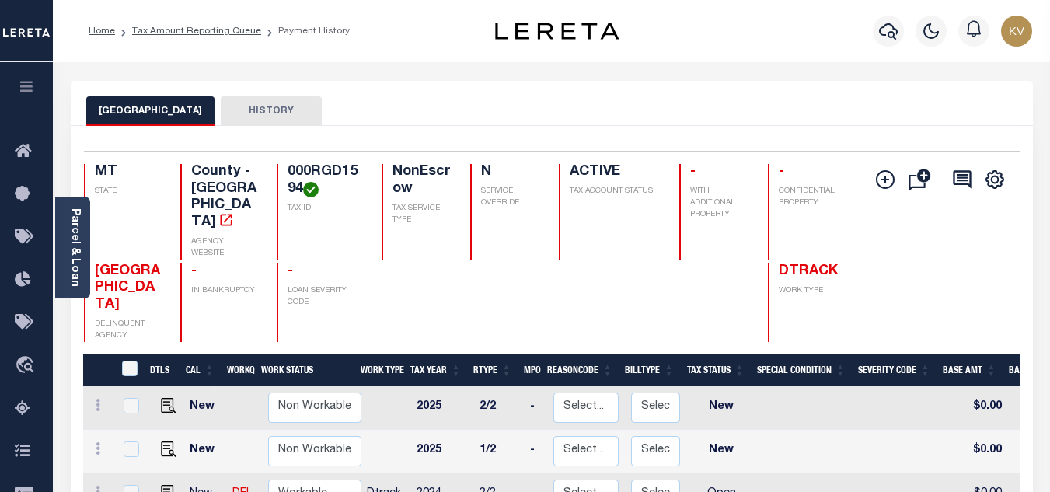
scroll to position [78, 0]
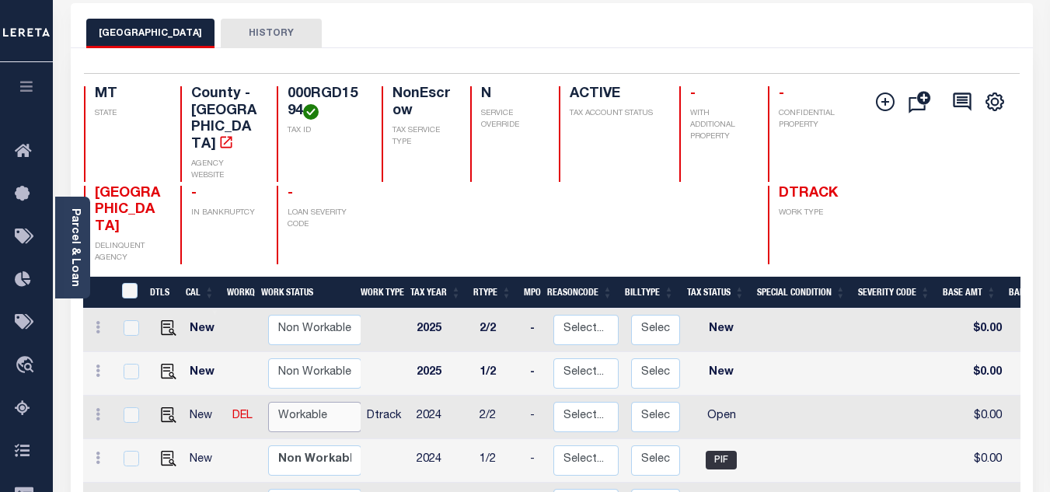
click at [313, 402] on select "Non Workable Workable" at bounding box center [314, 417] width 93 height 30
checkbox input "true"
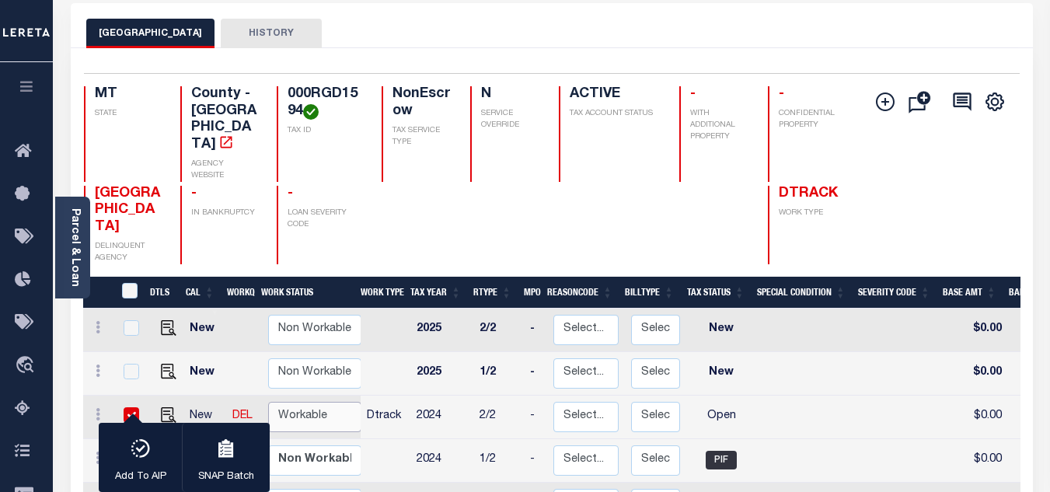
select select "true"
click at [268, 402] on select "Non Workable Workable" at bounding box center [314, 417] width 93 height 30
checkbox input "false"
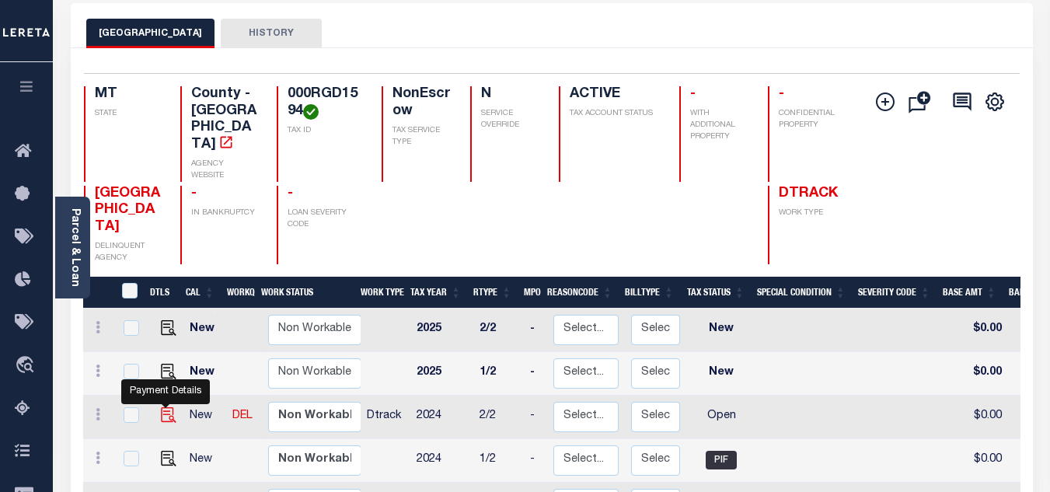
click at [161, 407] on img "" at bounding box center [169, 415] width 16 height 16
checkbox input "true"
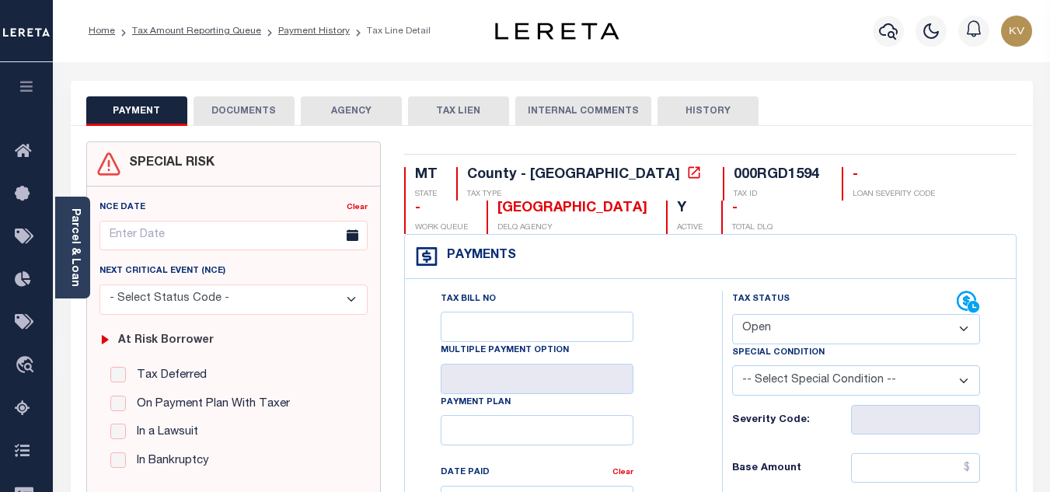
scroll to position [155, 0]
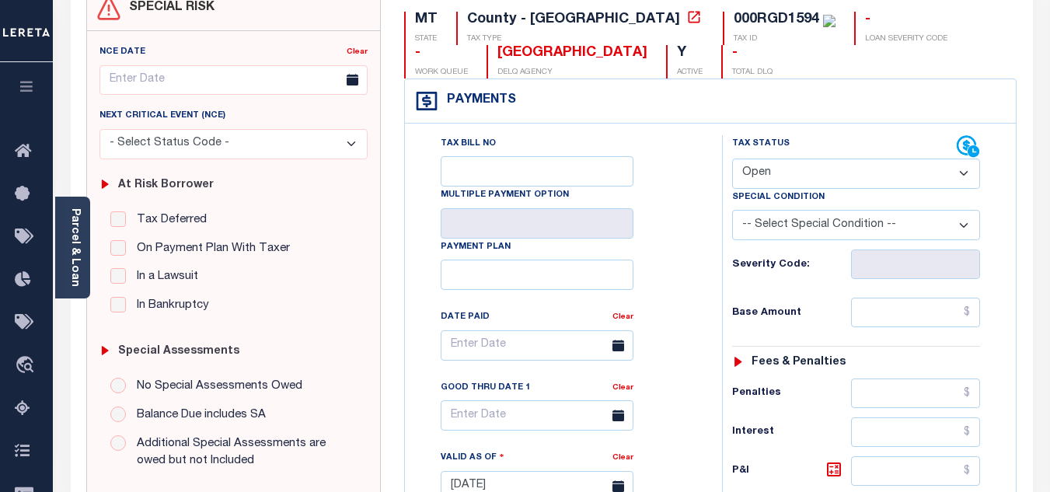
click at [748, 184] on select "- Select Status Code - Open Due/Unpaid Paid Incomplete No Tax Due Internal Refu…" at bounding box center [856, 173] width 248 height 30
select select "PYD"
click at [732, 159] on select "- Select Status Code - Open Due/Unpaid Paid Incomplete No Tax Due Internal Refu…" at bounding box center [856, 173] width 248 height 30
type input "[DATE]"
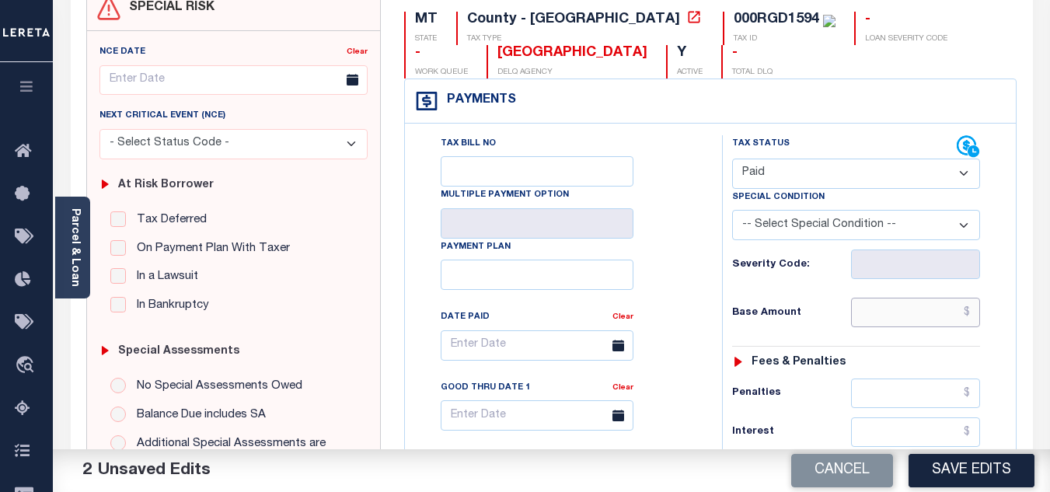
click at [886, 313] on input "text" at bounding box center [915, 313] width 129 height 30
type input "$0.00"
click at [807, 319] on h6 "Base Amount" at bounding box center [791, 313] width 119 height 12
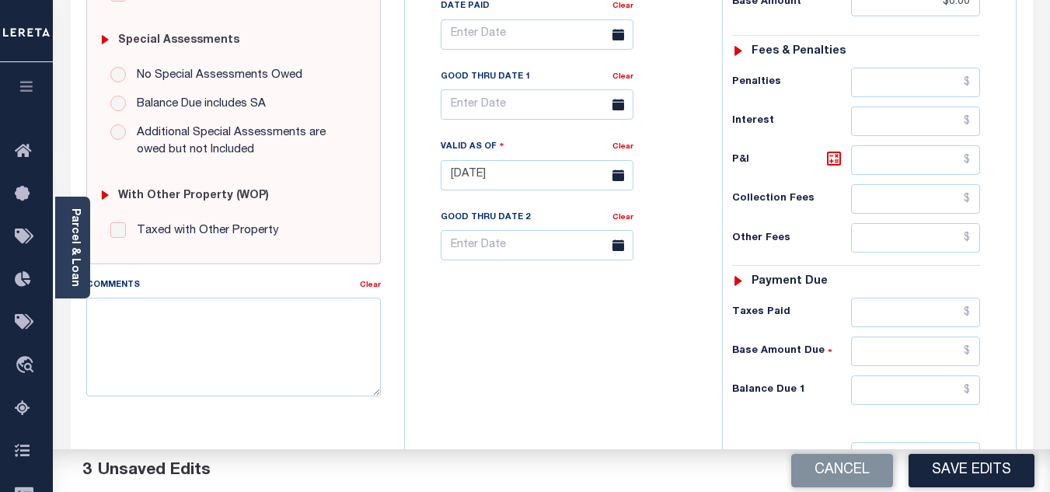
scroll to position [621, 0]
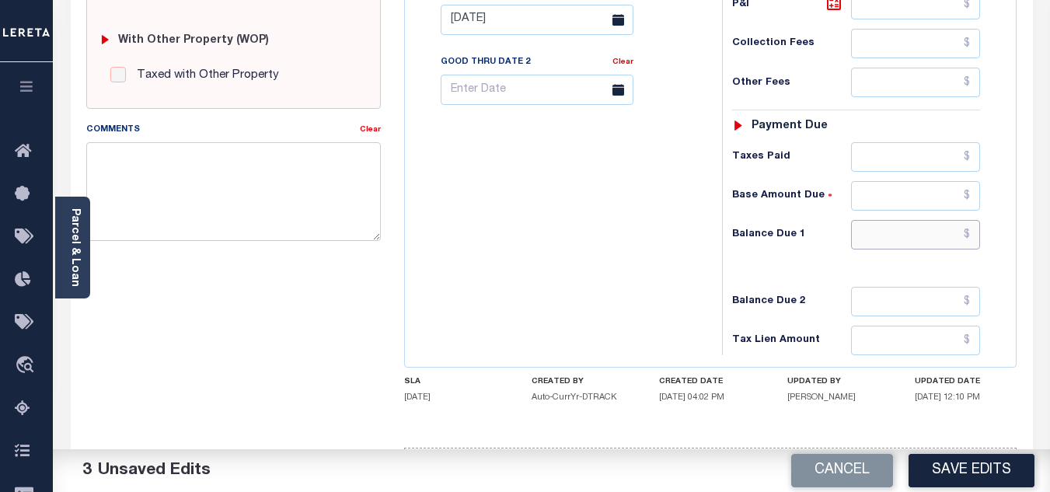
click at [884, 232] on input "text" at bounding box center [915, 235] width 129 height 30
type input "$0.00"
click at [656, 238] on div "Tax Bill No Multiple Payment Option Payment Plan Clear" at bounding box center [559, 12] width 301 height 686
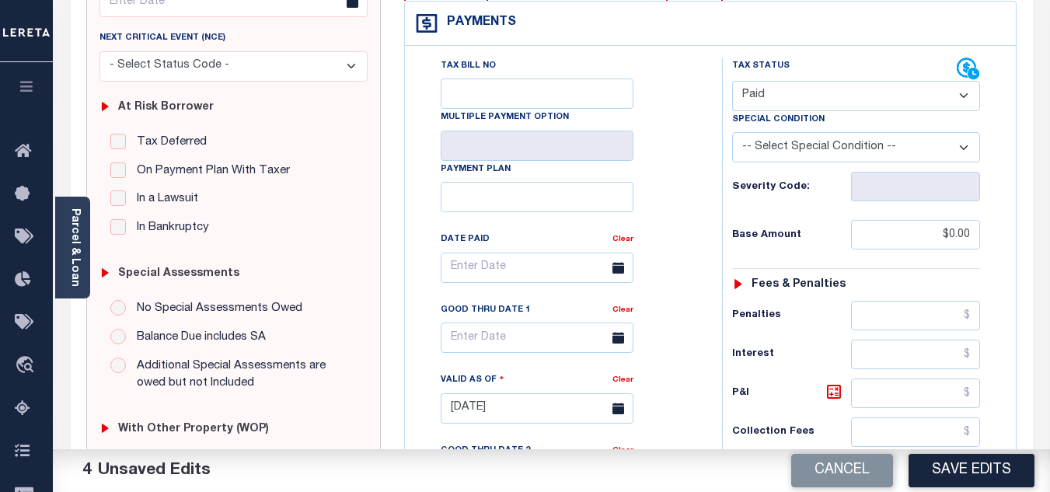
scroll to position [466, 0]
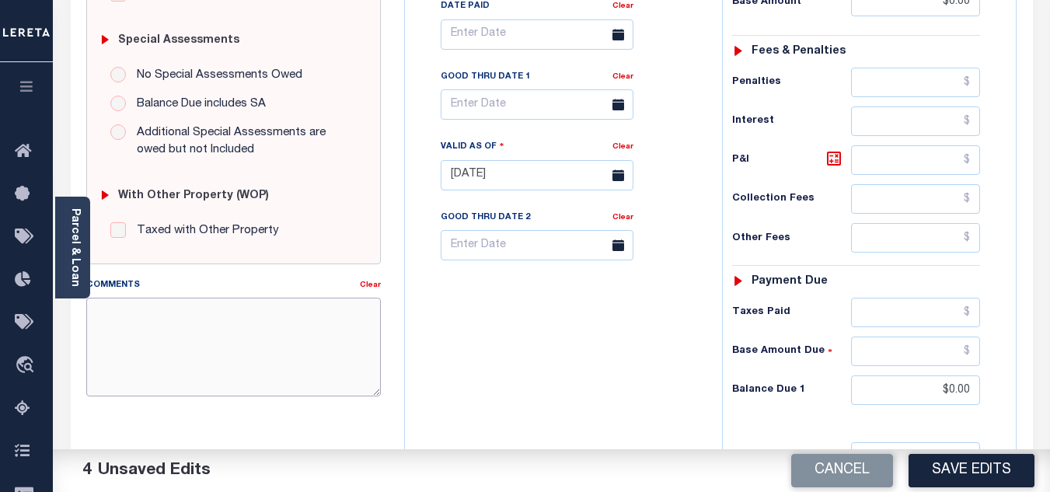
click at [186, 332] on textarea "Comments" at bounding box center [233, 347] width 294 height 98
paste textarea "[DATE] - As per TC "[PERSON_NAME]" 2024 taxes are paid - VK"
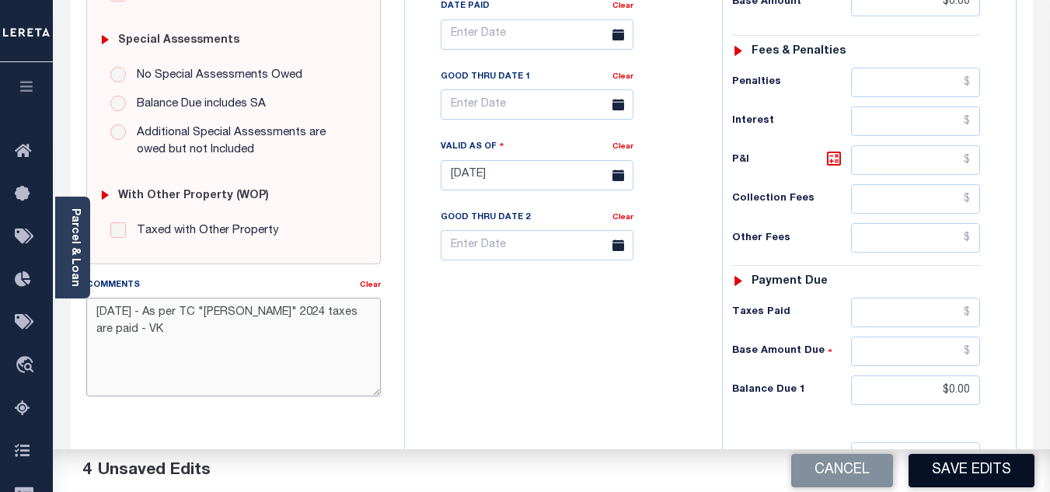
type textarea "[DATE] - As per TC "[PERSON_NAME]" 2024 taxes are paid - VK"
click at [969, 465] on button "Save Edits" at bounding box center [971, 470] width 126 height 33
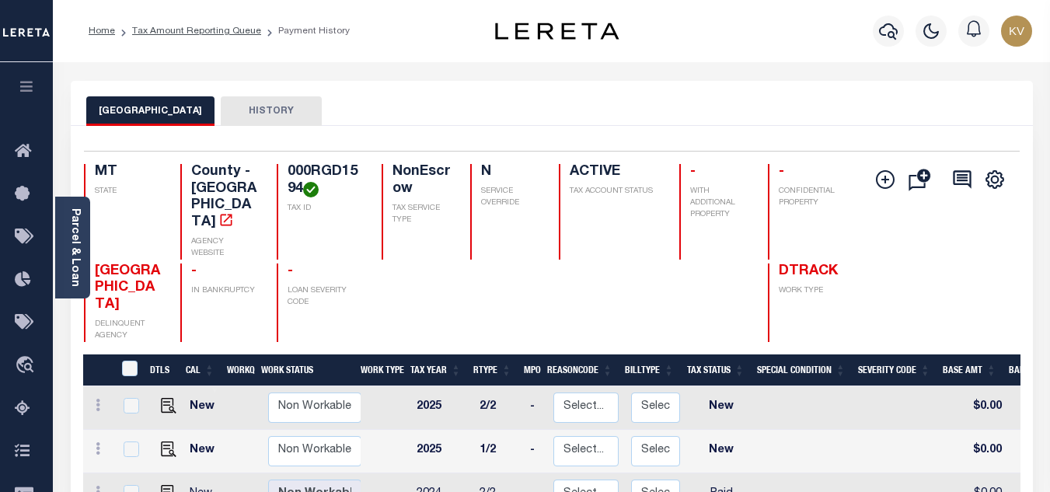
scroll to position [233, 0]
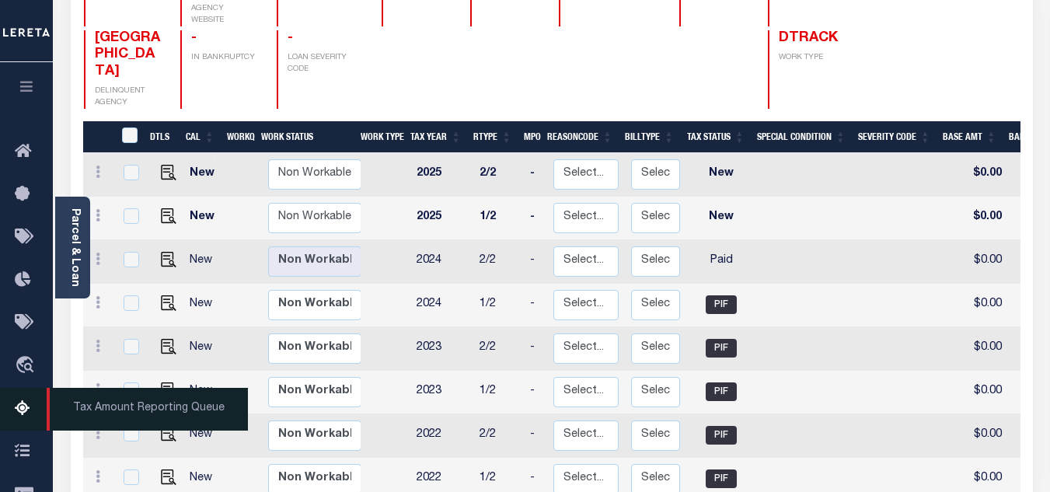
click at [25, 409] on icon at bounding box center [27, 408] width 25 height 19
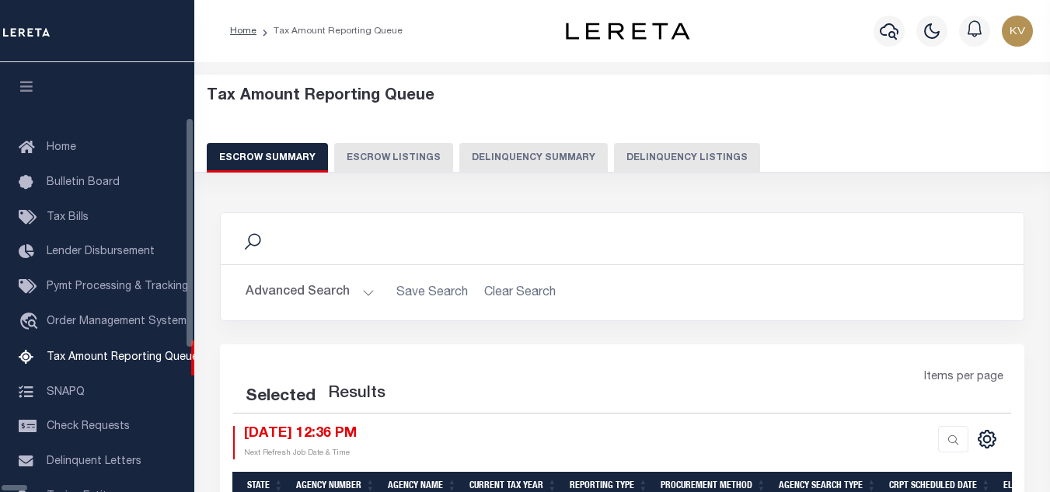
select select "100"
click at [661, 142] on div "Tax Amount Reporting Queue Escrow Summary Escrow Listings Delinquency Summary" at bounding box center [622, 129] width 831 height 85
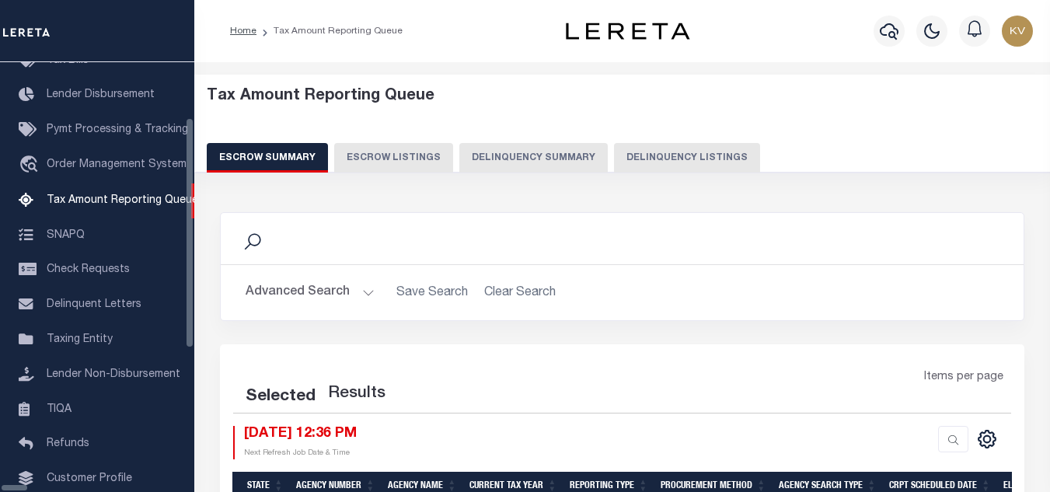
select select "100"
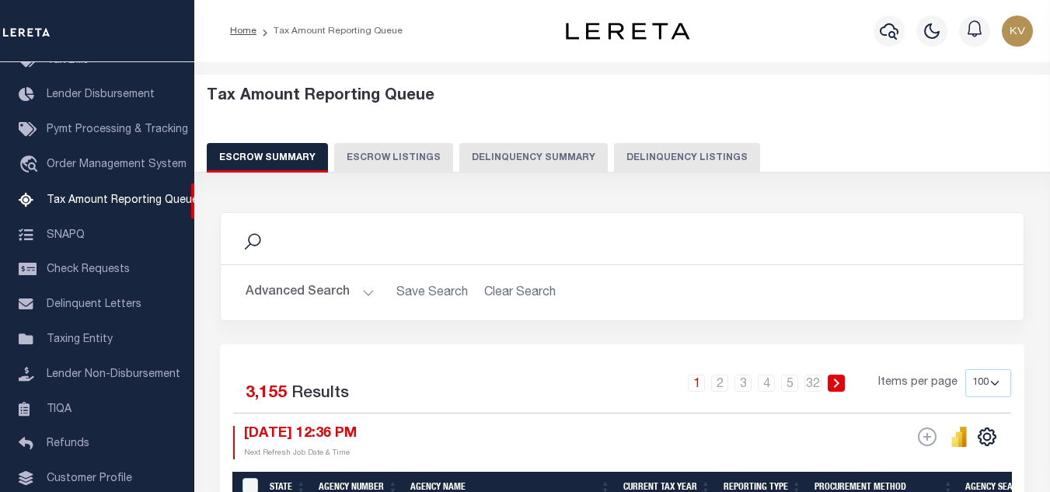
click at [703, 156] on button "Delinquency Listings" at bounding box center [687, 158] width 146 height 30
select select "100"
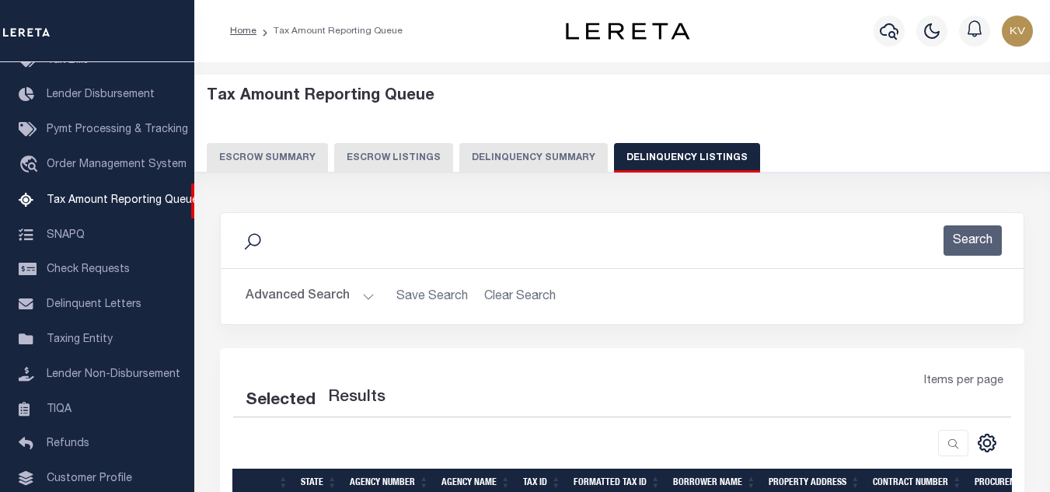
select select "100"
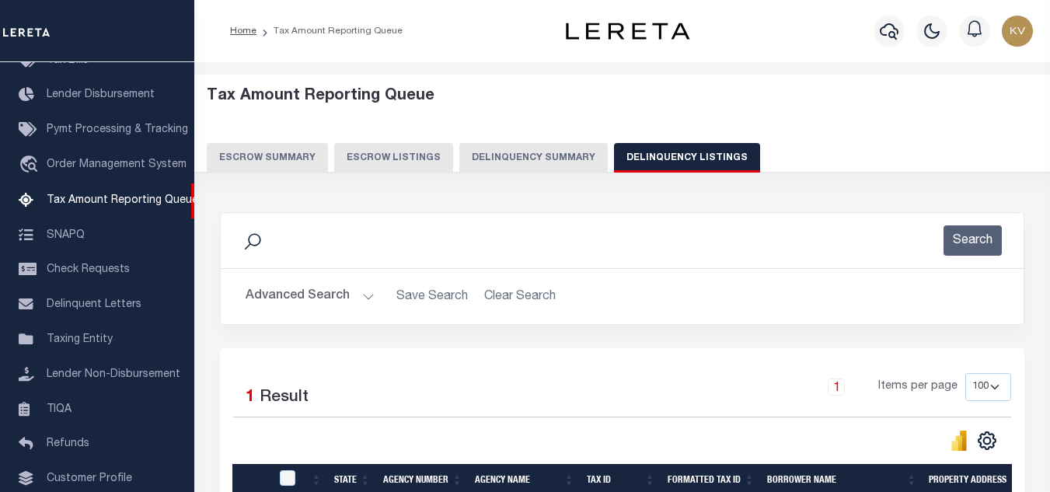
scroll to position [78, 0]
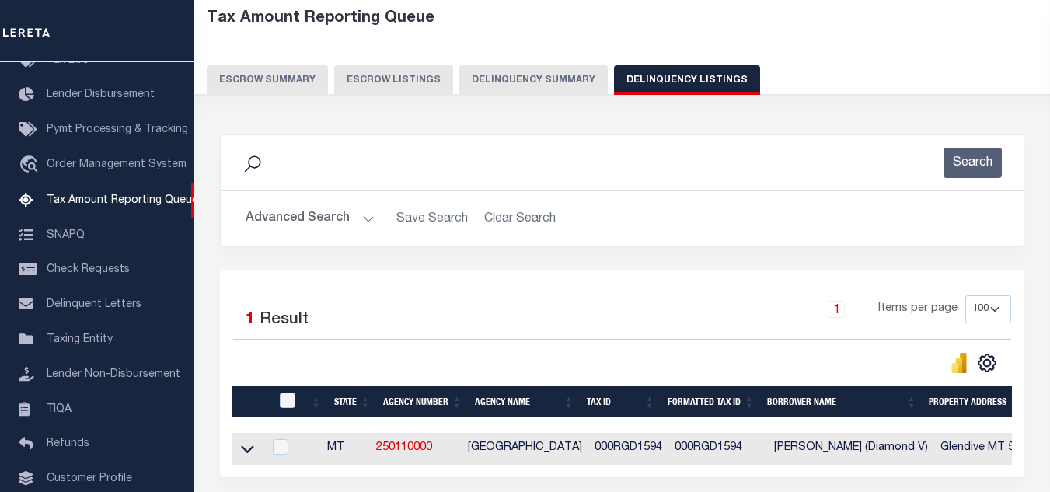
click at [329, 214] on button "Advanced Search" at bounding box center [309, 219] width 129 height 30
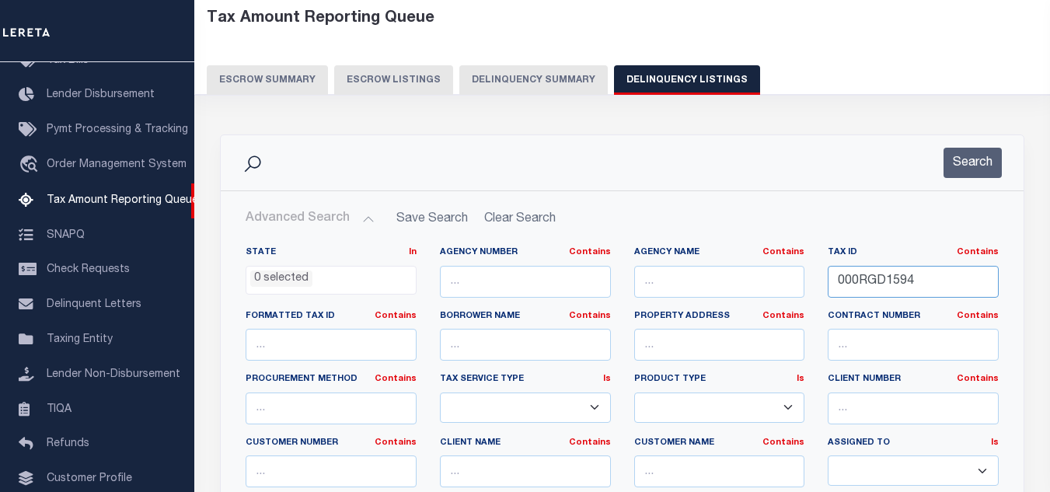
drag, startPoint x: 714, startPoint y: 256, endPoint x: 726, endPoint y: 260, distance: 13.0
click at [700, 256] on div "State In In AK AL AR AZ CA CO CT DC DE FL GA GU HI IA ID IL IN KS KY LA MA MD M…" at bounding box center [622, 404] width 776 height 317
paste input "622"
type input "000RGD1622"
click at [972, 170] on button "Search" at bounding box center [972, 163] width 58 height 30
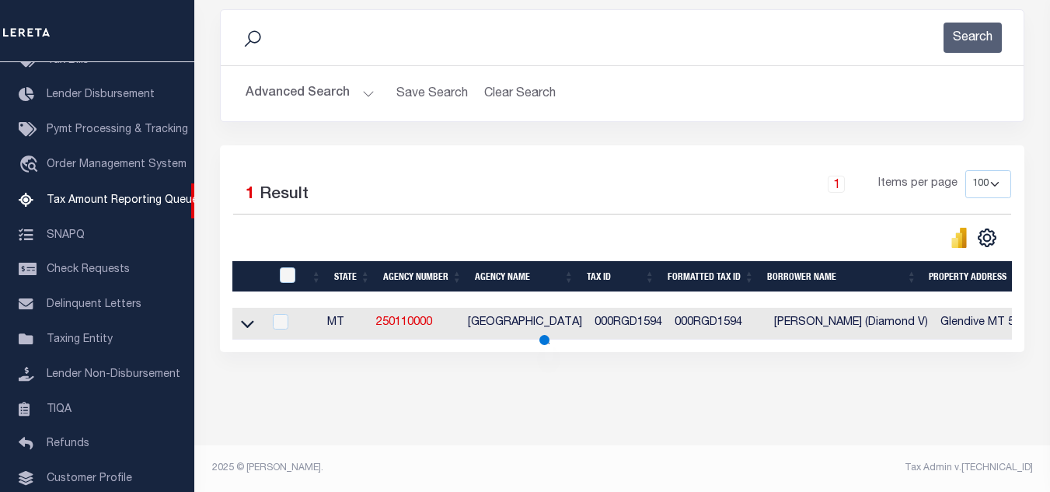
scroll to position [216, 0]
click at [251, 315] on icon at bounding box center [247, 323] width 13 height 16
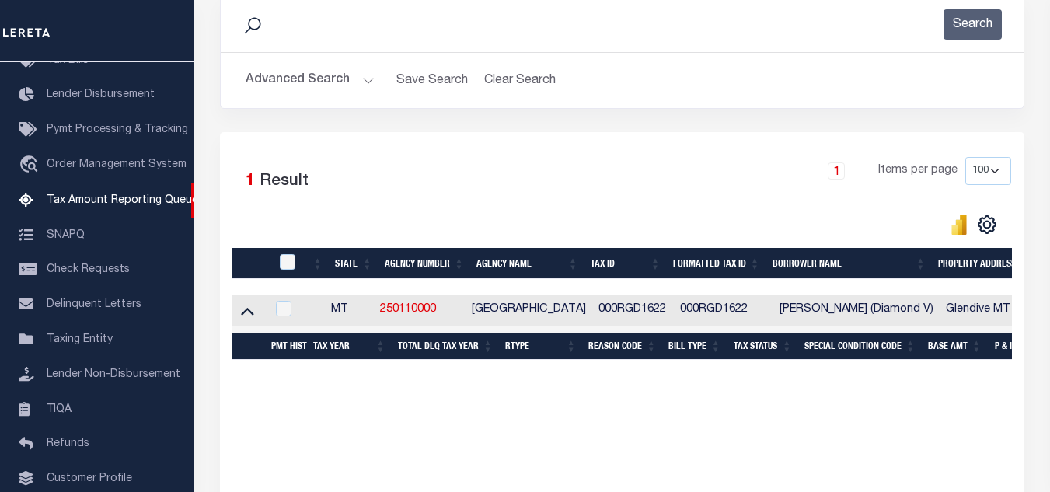
scroll to position [294, 0]
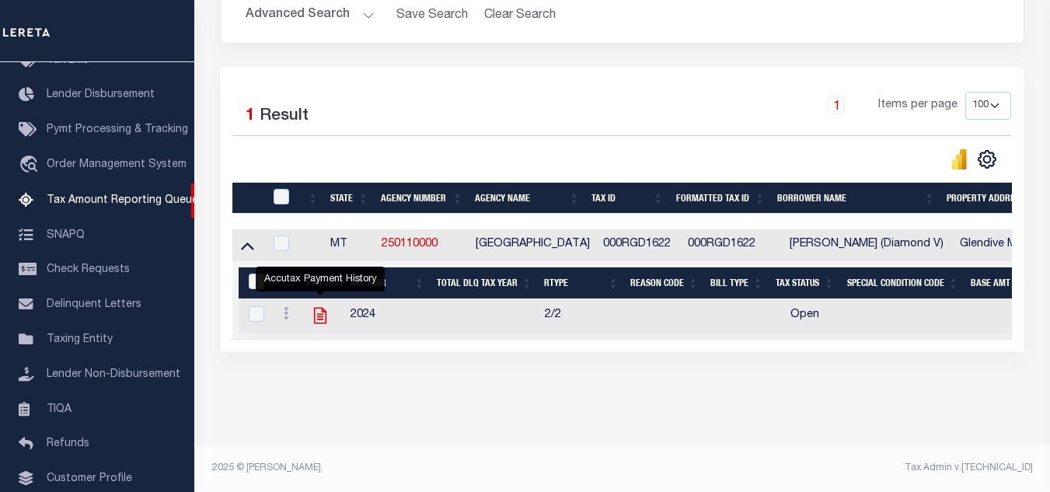
click at [320, 309] on icon "" at bounding box center [320, 315] width 20 height 20
checkbox input "true"
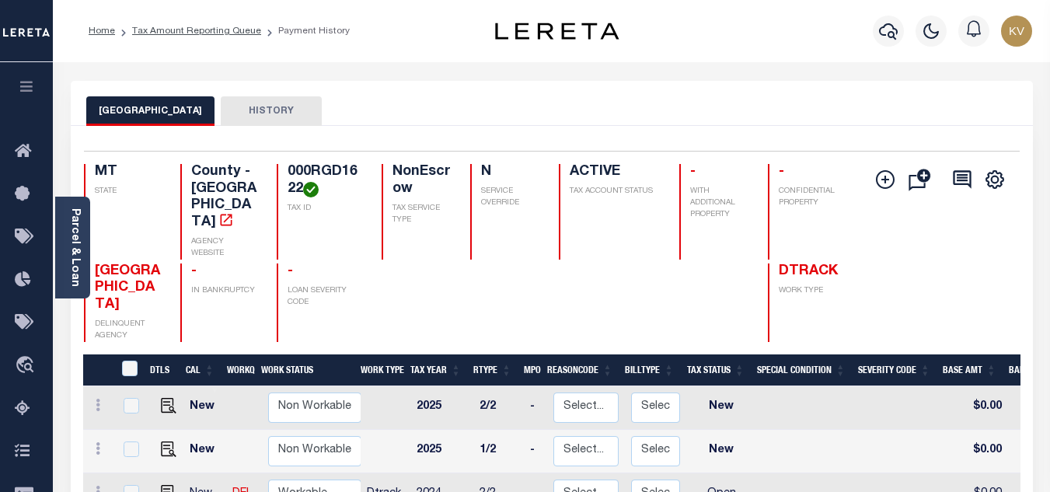
scroll to position [155, 0]
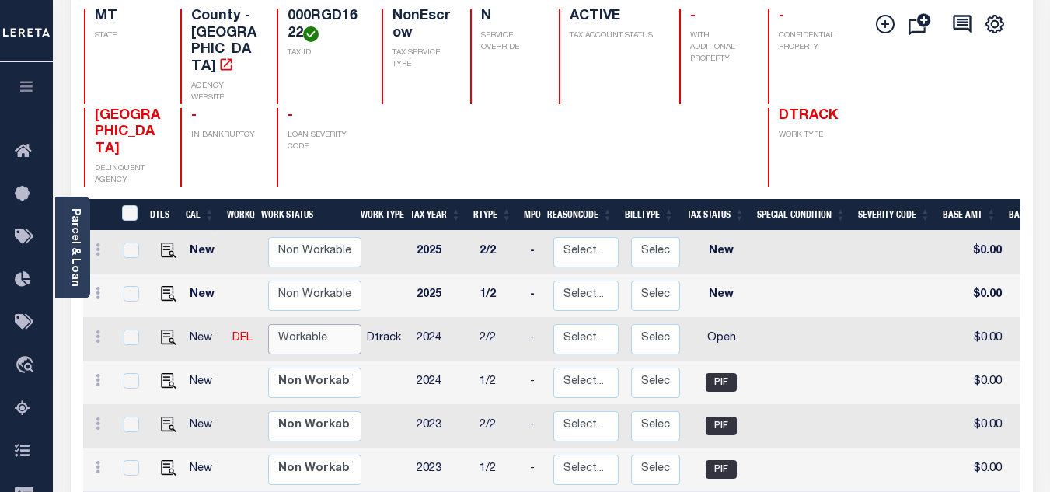
click at [315, 324] on select "Non Workable Workable" at bounding box center [314, 339] width 93 height 30
checkbox input "true"
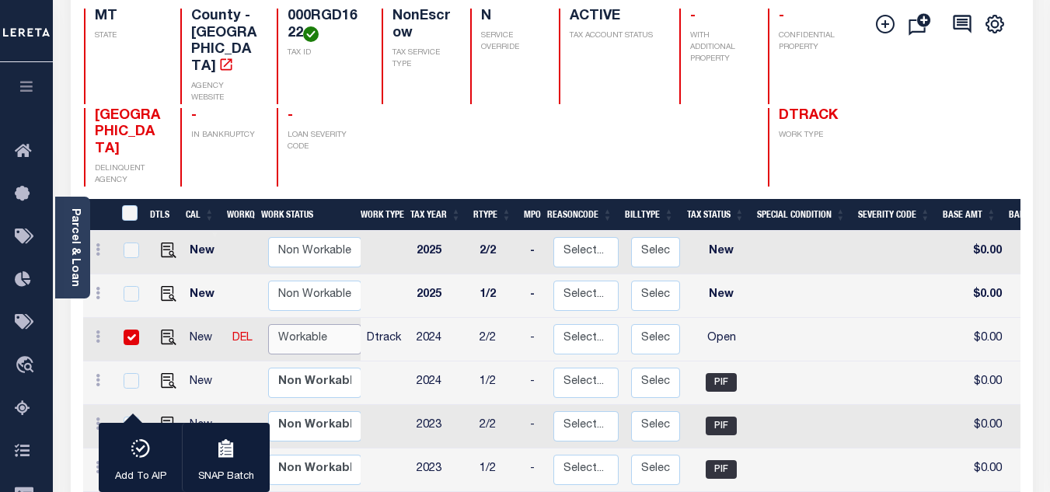
select select "true"
click at [268, 324] on select "Non Workable Workable" at bounding box center [314, 339] width 93 height 30
checkbox input "false"
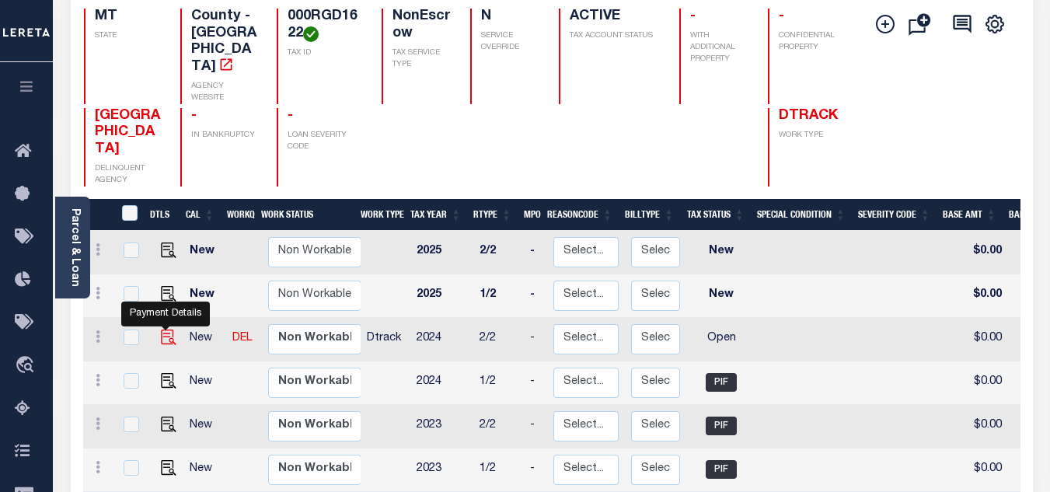
click at [165, 329] on img "" at bounding box center [169, 337] width 16 height 16
checkbox input "true"
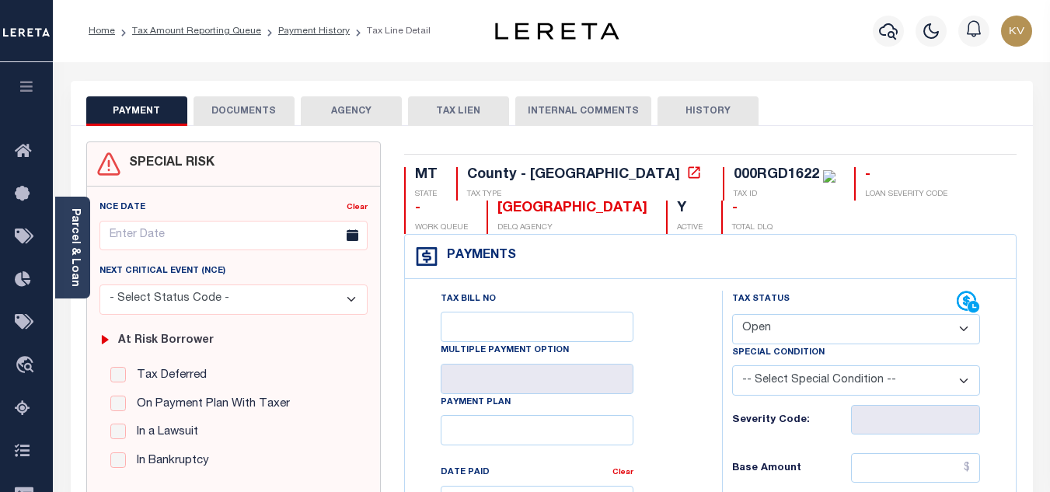
scroll to position [155, 0]
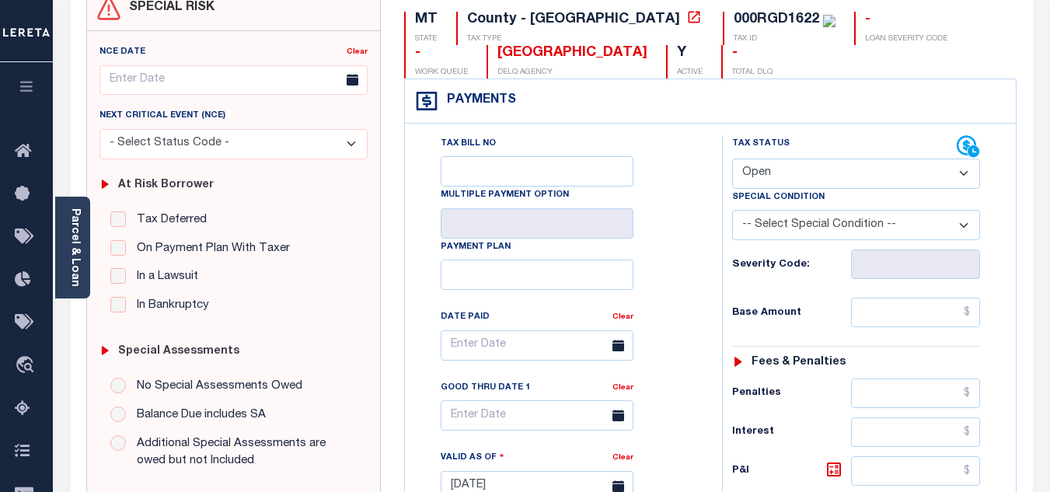
click at [771, 176] on select "- Select Status Code - Open Due/Unpaid Paid Incomplete No Tax Due Internal Refu…" at bounding box center [856, 173] width 248 height 30
select select "PYD"
click at [732, 159] on select "- Select Status Code - Open Due/Unpaid Paid Incomplete No Tax Due Internal Refu…" at bounding box center [856, 173] width 248 height 30
type input "[DATE]"
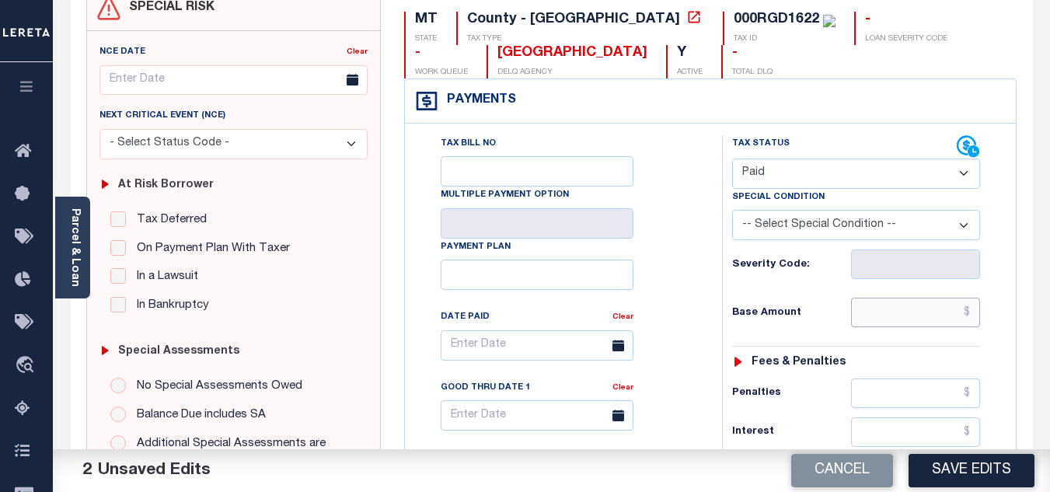
click at [907, 302] on input "text" at bounding box center [915, 313] width 129 height 30
type input "$0.00"
click at [817, 298] on div "Tax Status Status - Select Status Code -" at bounding box center [861, 478] width 278 height 686
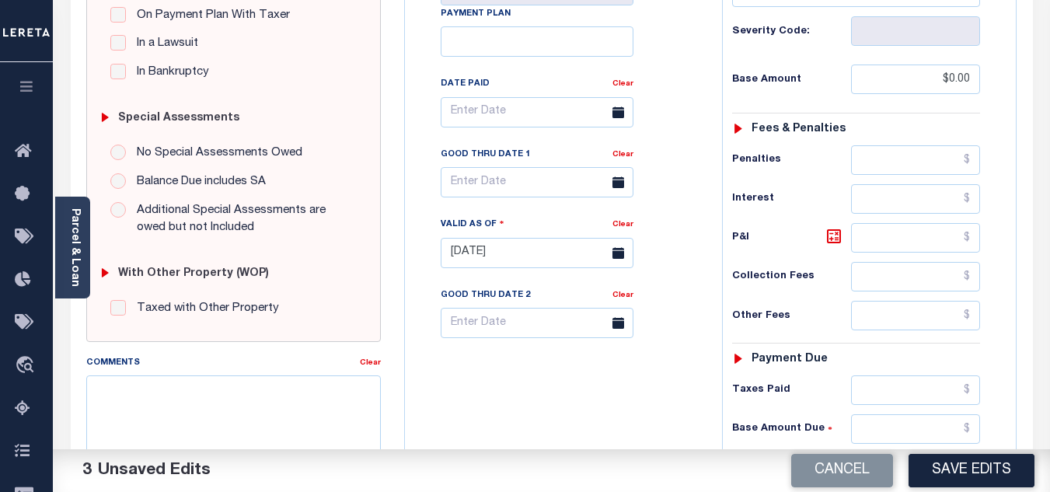
scroll to position [544, 0]
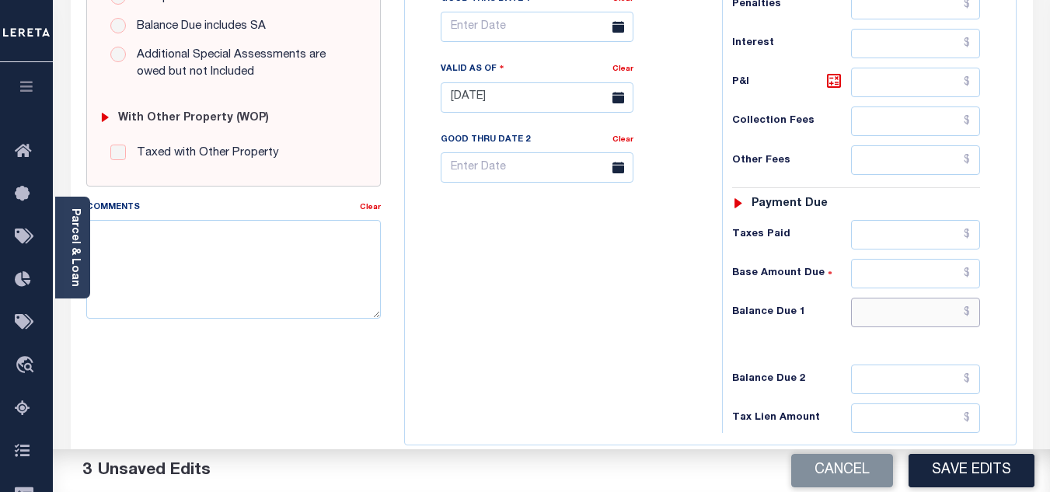
drag, startPoint x: 883, startPoint y: 312, endPoint x: 870, endPoint y: 313, distance: 12.5
click at [883, 312] on input "text" at bounding box center [915, 313] width 129 height 30
type input "$0.00"
click at [661, 308] on div "Tax Bill No Multiple Payment Option Payment Plan Clear" at bounding box center [559, 90] width 301 height 686
click at [332, 283] on textarea "Comments" at bounding box center [233, 269] width 294 height 98
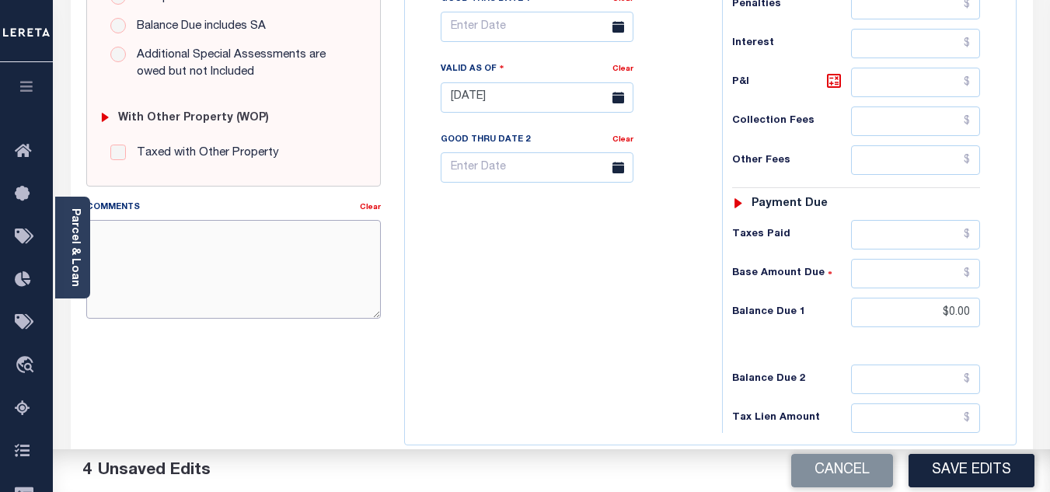
click at [219, 238] on textarea "Comments" at bounding box center [233, 269] width 294 height 98
paste textarea "[DATE] - As per TC "[PERSON_NAME]" 2024 taxes are paid - VK"
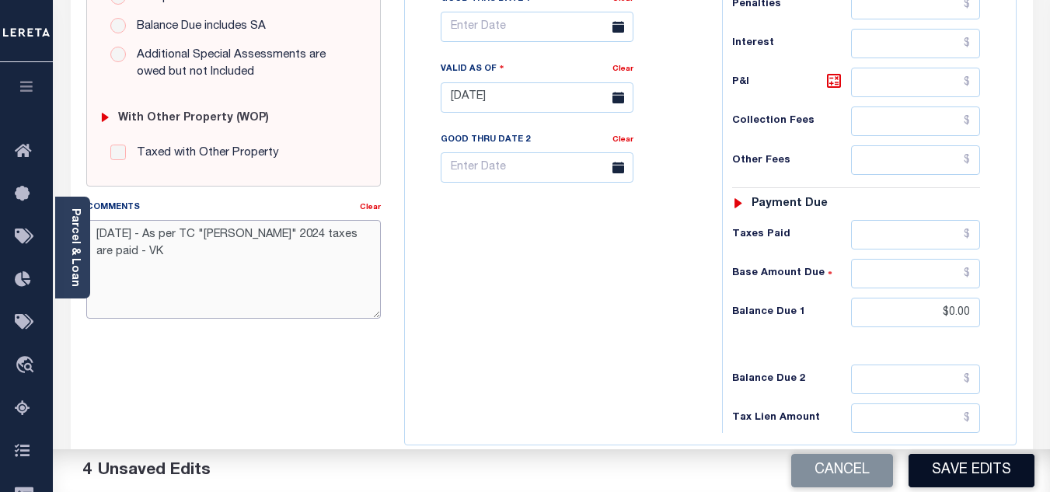
type textarea "[DATE] - As per TC "[PERSON_NAME]" 2024 taxes are paid - VK"
click at [981, 464] on button "Save Edits" at bounding box center [971, 470] width 126 height 33
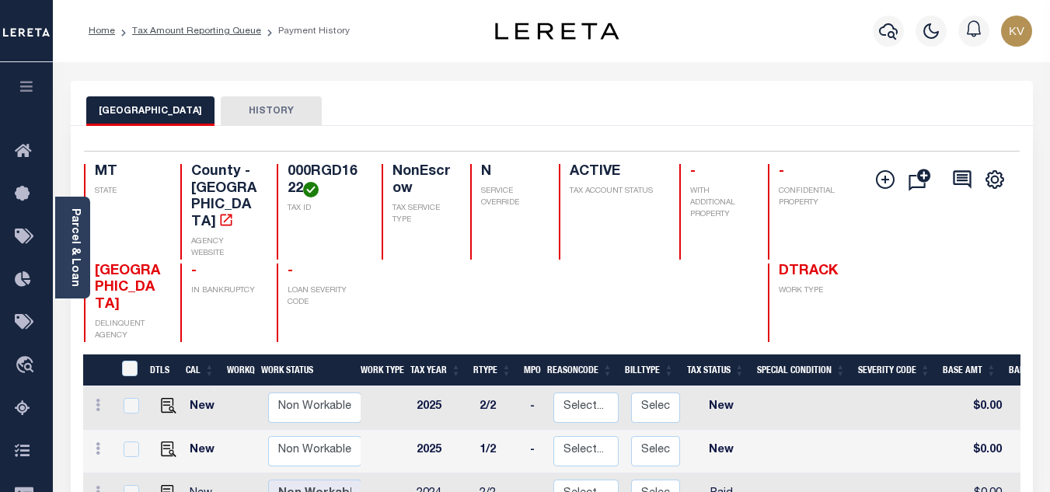
scroll to position [155, 0]
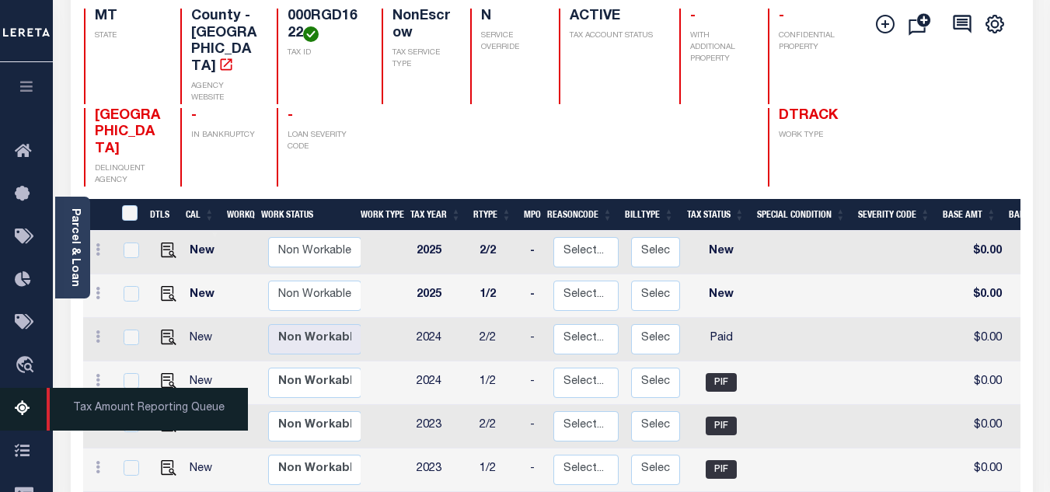
drag, startPoint x: 22, startPoint y: 402, endPoint x: 48, endPoint y: 390, distance: 29.2
click at [22, 402] on icon at bounding box center [27, 408] width 25 height 19
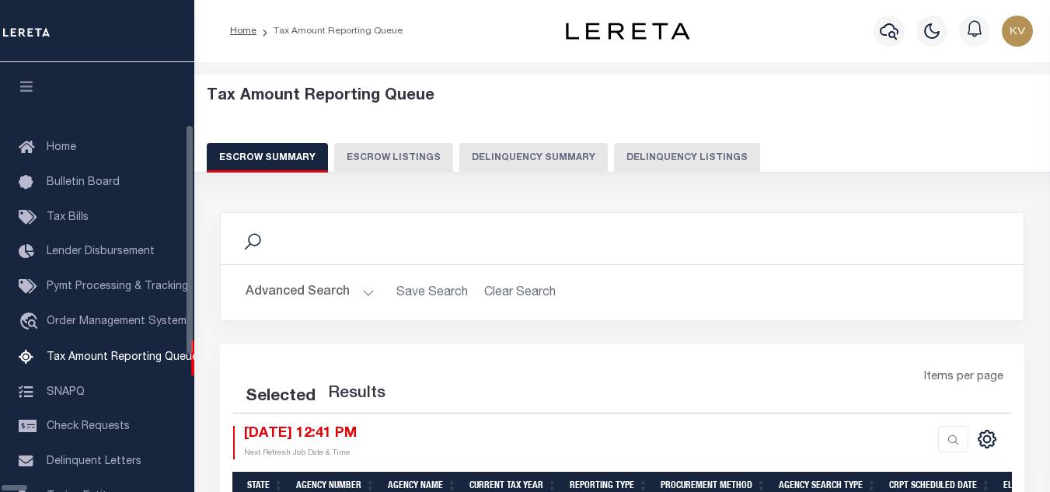
click at [614, 158] on button "Delinquency Listings" at bounding box center [687, 158] width 146 height 30
select select "100"
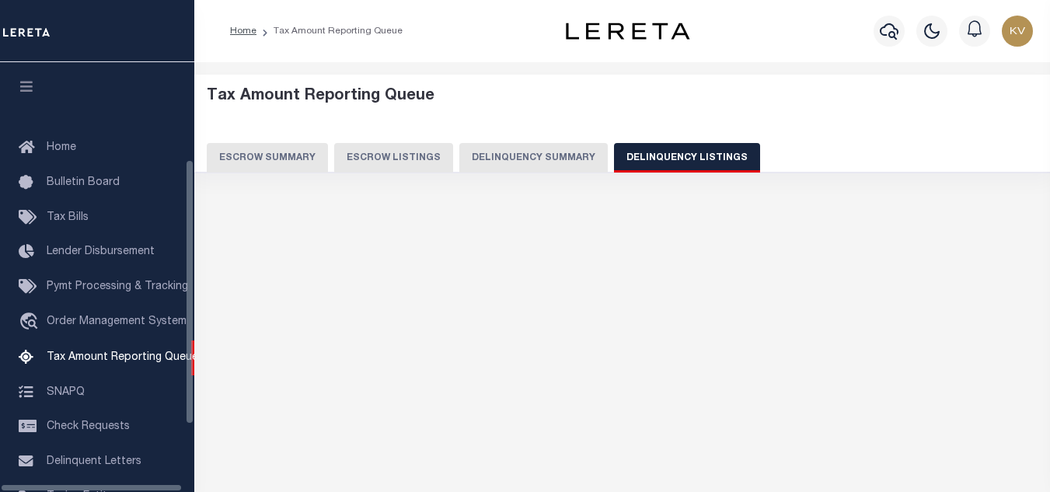
scroll to position [157, 0]
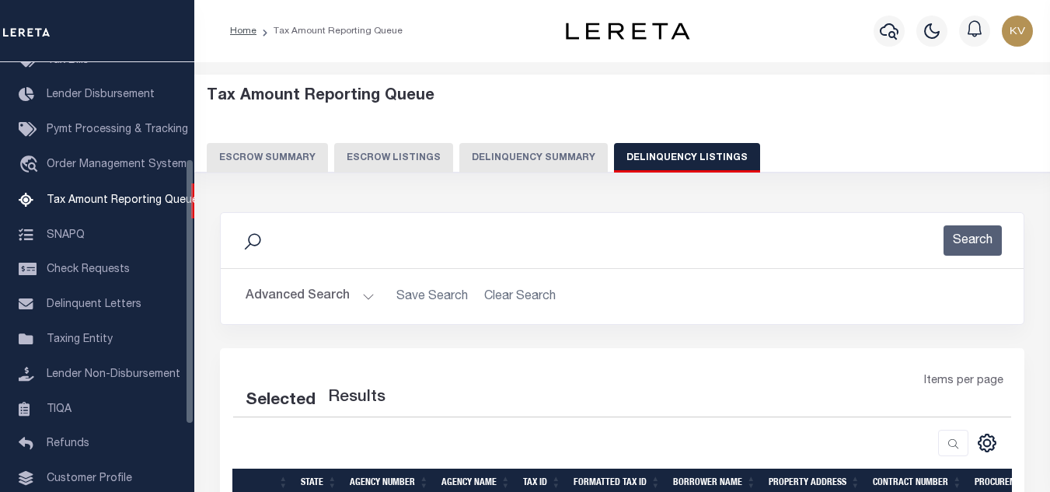
select select "100"
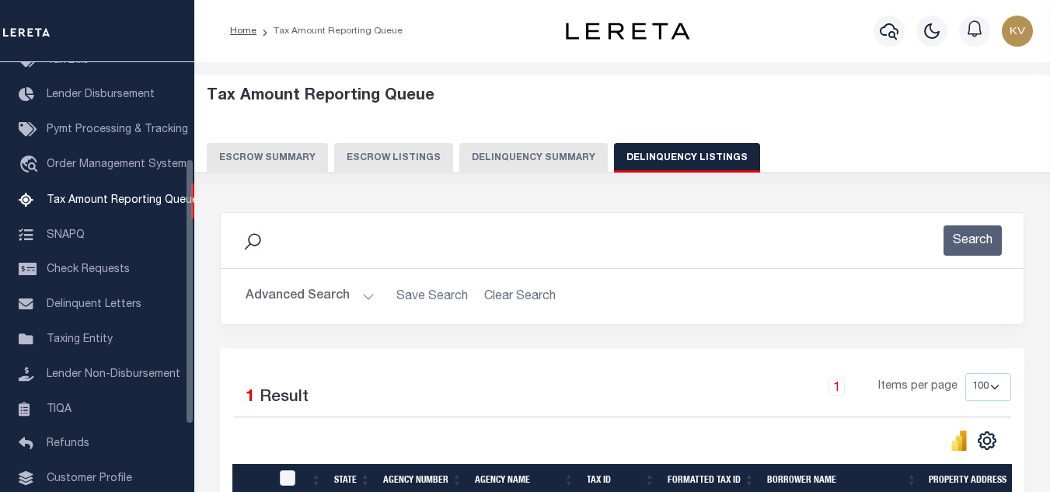
scroll to position [155, 0]
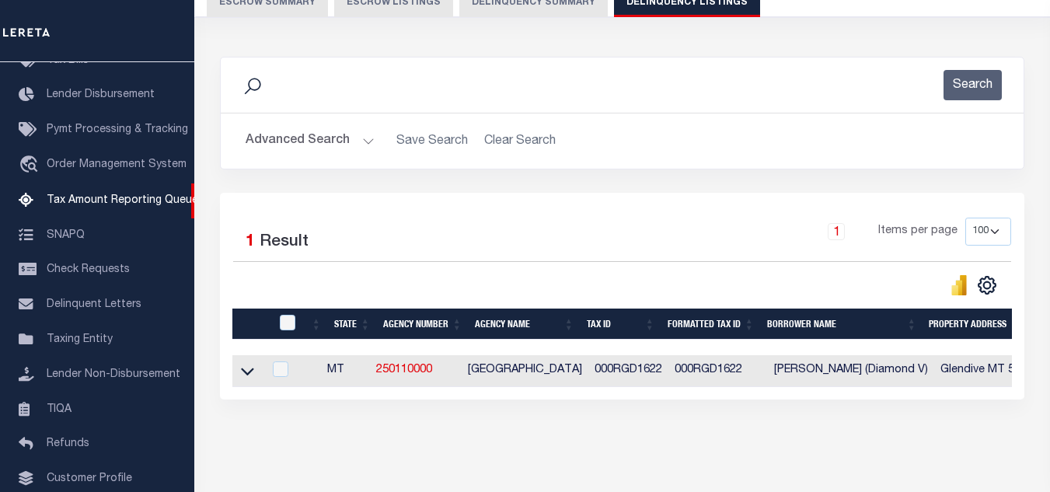
click at [333, 150] on button "Advanced Search" at bounding box center [309, 141] width 129 height 30
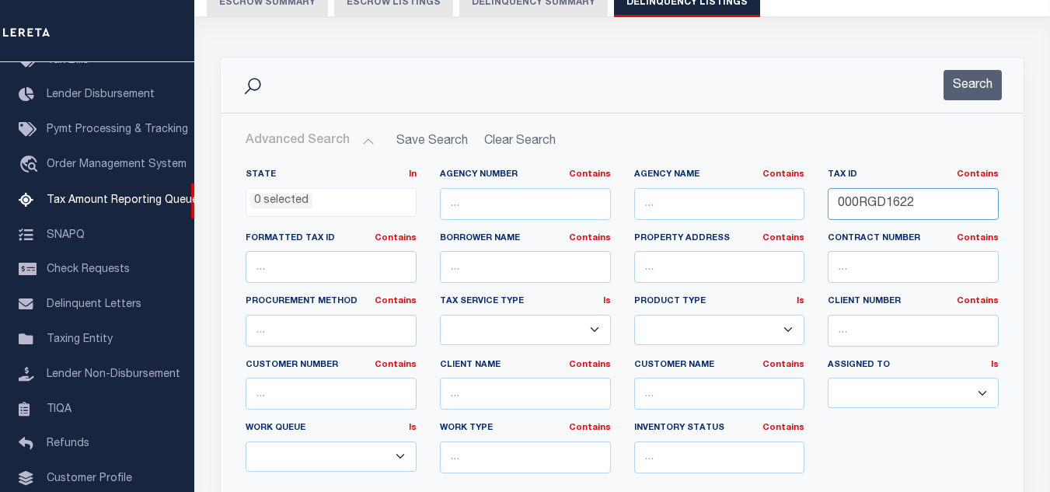
drag, startPoint x: 918, startPoint y: 198, endPoint x: 775, endPoint y: 181, distance: 144.0
click at [778, 181] on div "State In In AK AL AR AZ CA CO CT DC DE FL GA GU HI IA ID IL IN KS KY LA MA MD M…" at bounding box center [622, 327] width 776 height 317
paste input "3"
type input "000RGD1623"
click at [968, 77] on button "Search" at bounding box center [972, 85] width 58 height 30
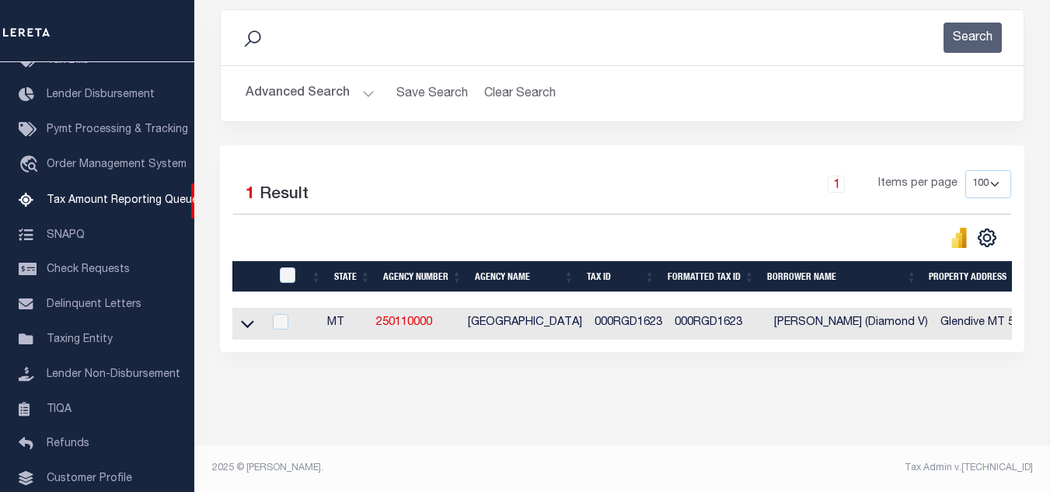
scroll to position [216, 0]
click at [247, 321] on icon at bounding box center [247, 325] width 13 height 8
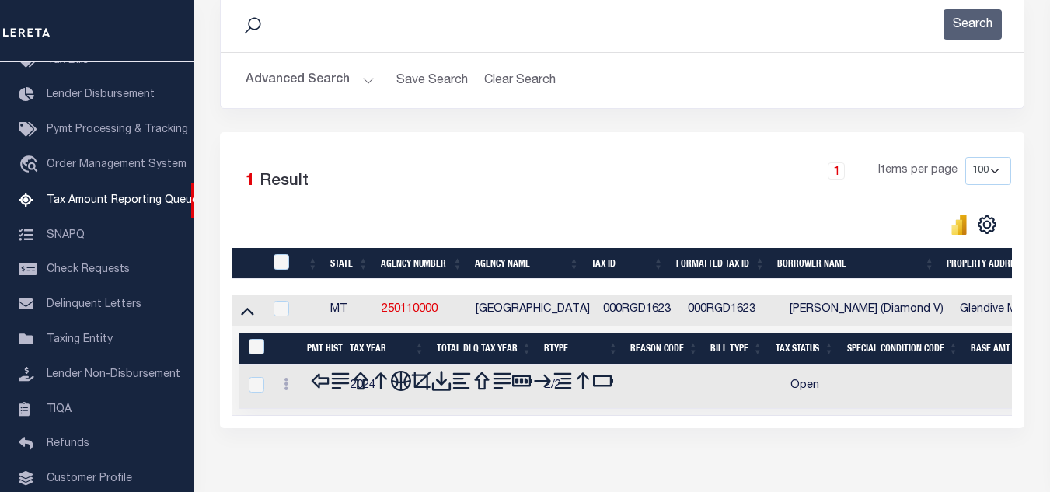
scroll to position [294, 0]
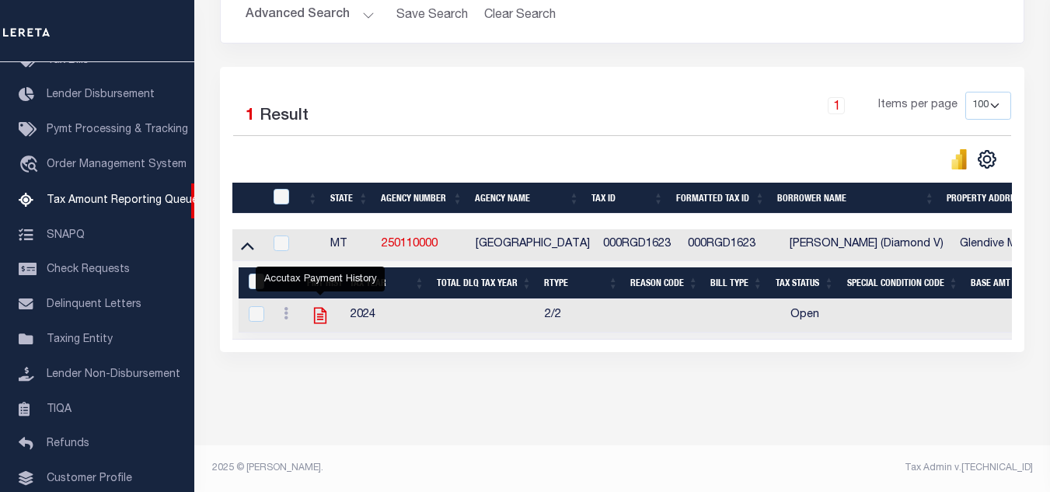
click at [320, 308] on icon "" at bounding box center [320, 316] width 12 height 16
checkbox input "true"
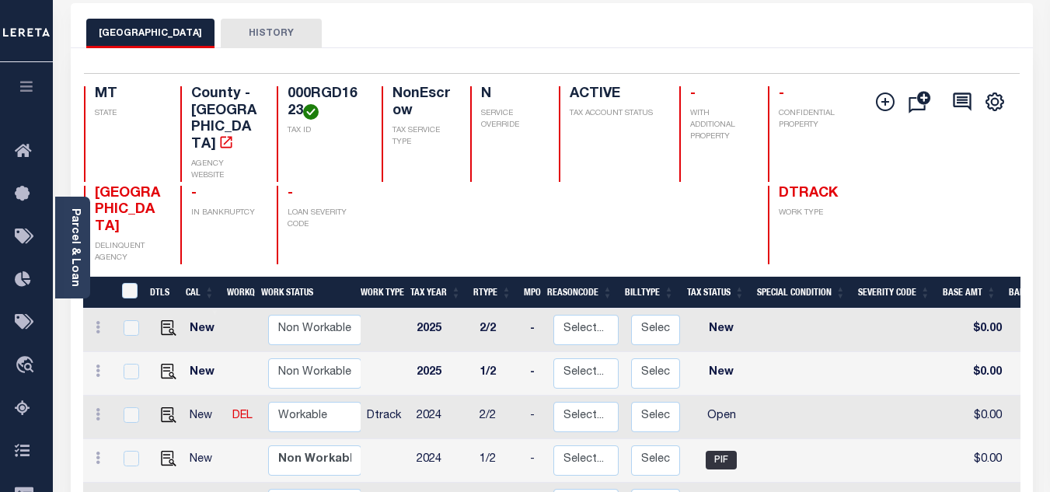
scroll to position [233, 0]
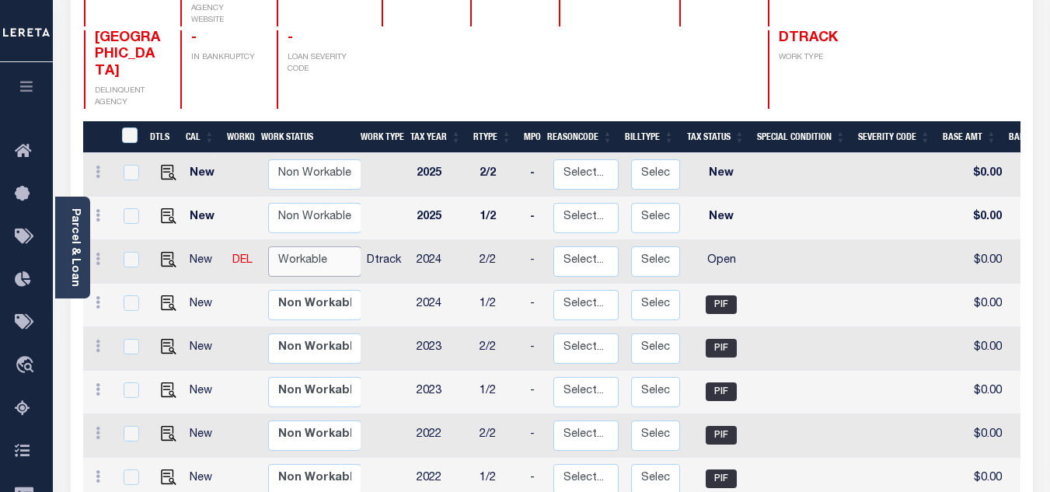
click at [276, 246] on select "Non Workable Workable" at bounding box center [314, 261] width 93 height 30
checkbox input "true"
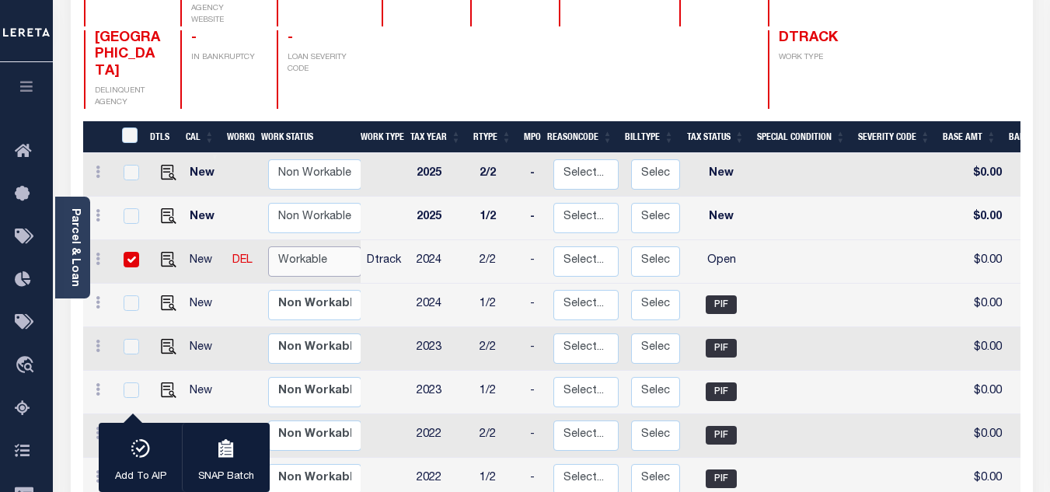
select select "true"
click at [268, 246] on select "Non Workable Workable" at bounding box center [314, 261] width 93 height 30
checkbox input "false"
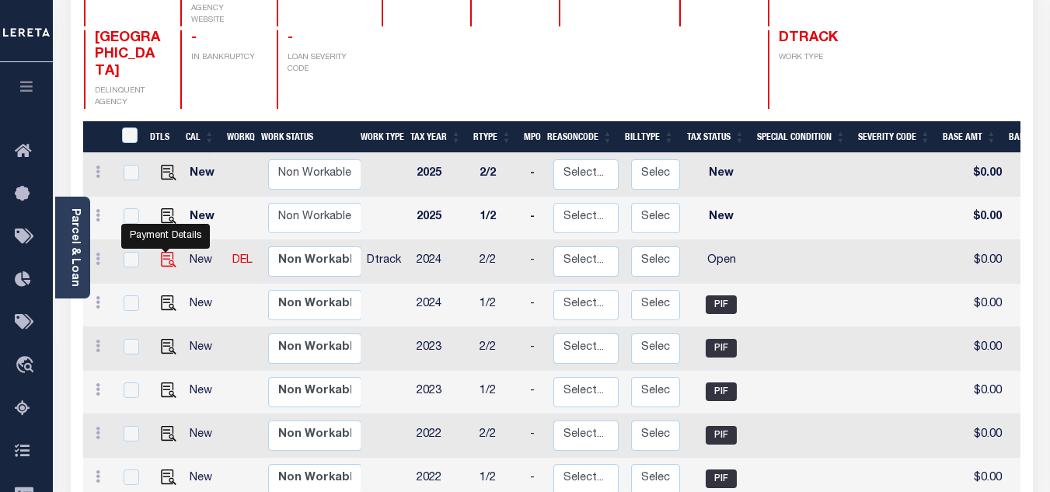
click at [163, 252] on img "" at bounding box center [169, 260] width 16 height 16
checkbox input "true"
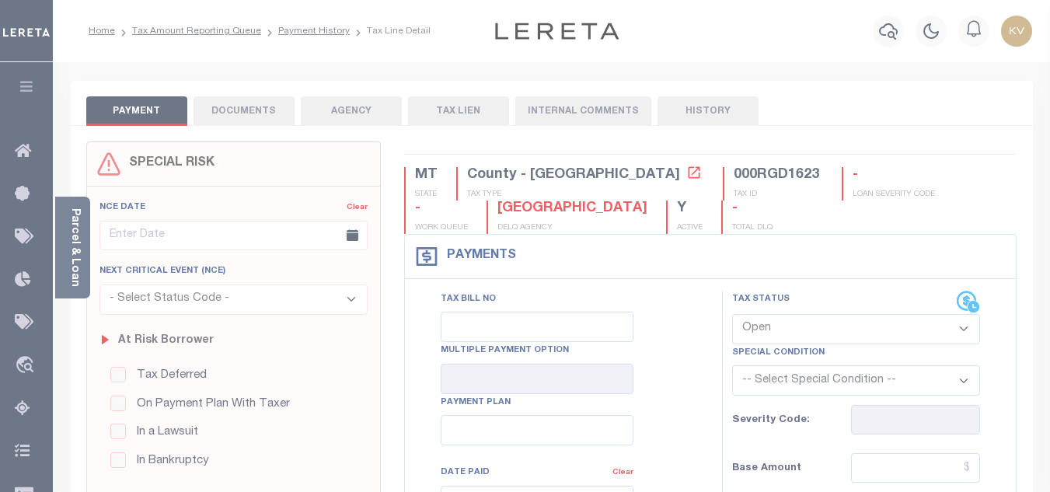
scroll to position [155, 0]
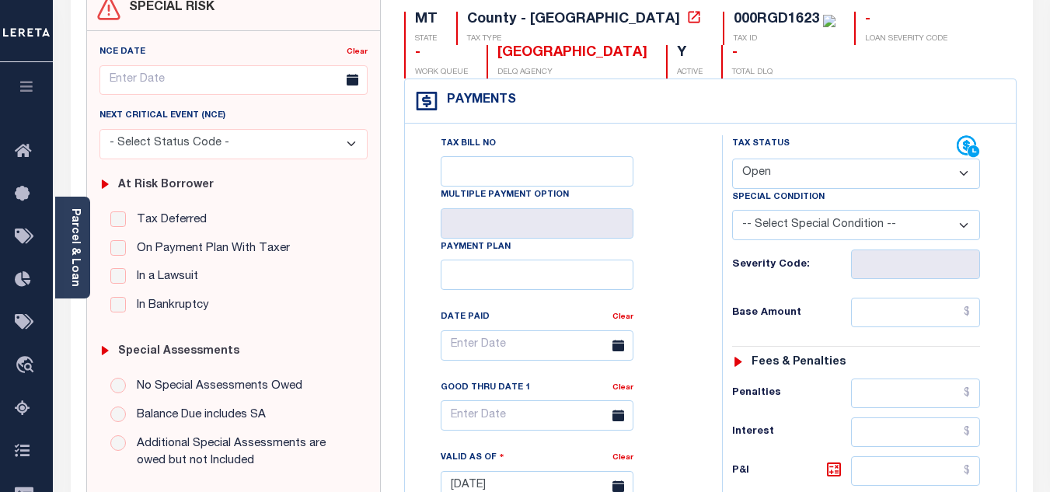
click at [789, 169] on select "- Select Status Code - Open Due/Unpaid Paid Incomplete No Tax Due Internal Refu…" at bounding box center [856, 173] width 248 height 30
select select "PYD"
click at [732, 159] on select "- Select Status Code - Open Due/Unpaid Paid Incomplete No Tax Due Internal Refu…" at bounding box center [856, 173] width 248 height 30
type input "[DATE]"
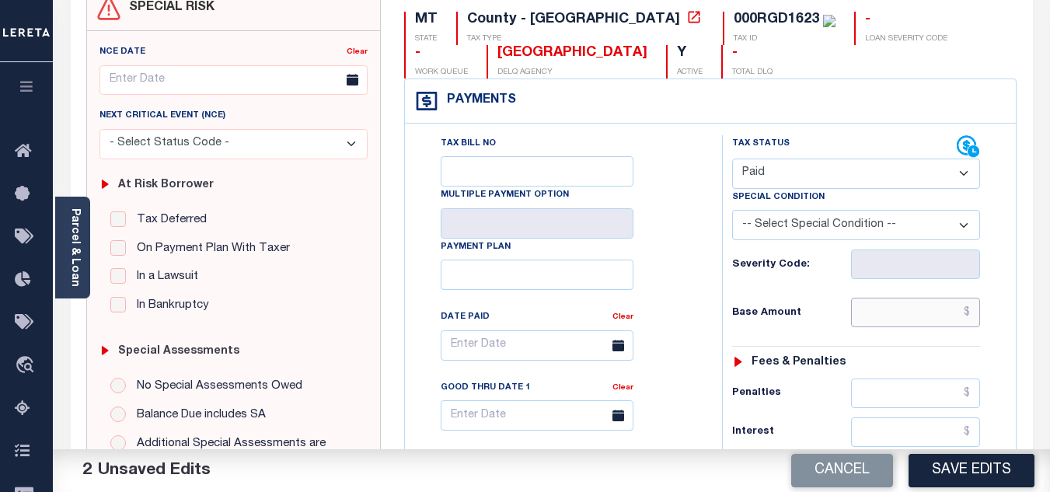
click at [877, 300] on input "text" at bounding box center [915, 313] width 129 height 30
type input "$0.00"
click at [808, 293] on div "Tax Status Status - Select Status Code -" at bounding box center [861, 478] width 278 height 686
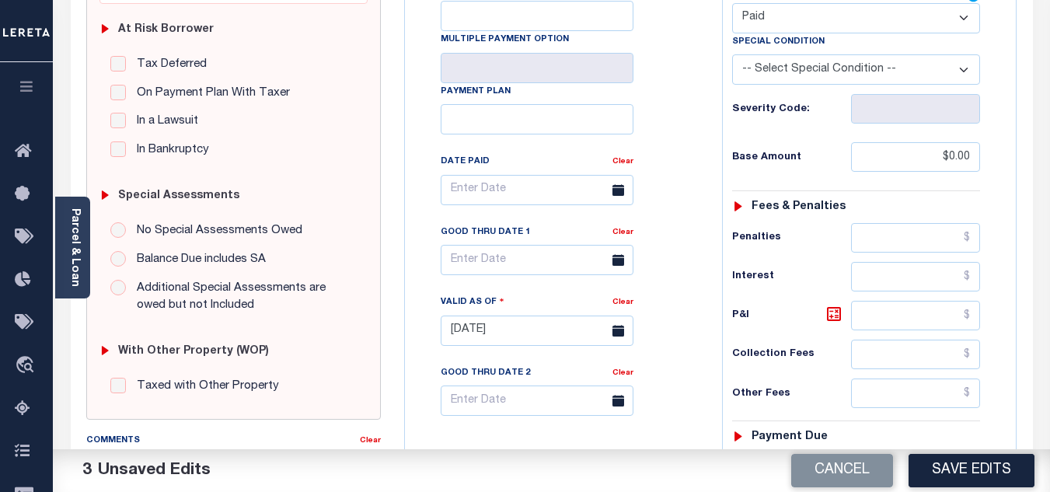
scroll to position [466, 0]
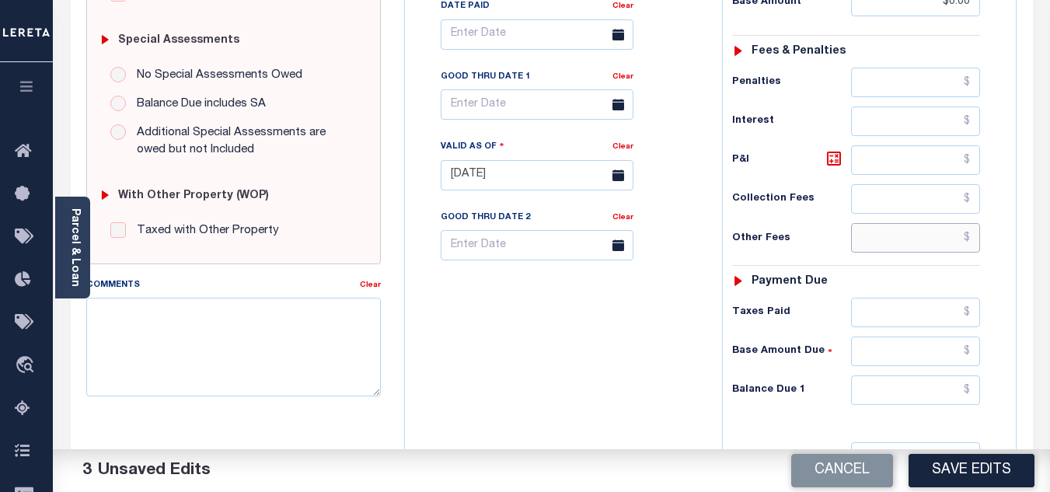
click at [889, 235] on input "text" at bounding box center [915, 238] width 129 height 30
drag, startPoint x: 931, startPoint y: 240, endPoint x: 990, endPoint y: 242, distance: 59.1
click at [989, 242] on div "Tax Status Status - Select Status Code -" at bounding box center [861, 167] width 278 height 686
type input "$0.00"
click at [869, 385] on input "text" at bounding box center [915, 390] width 129 height 30
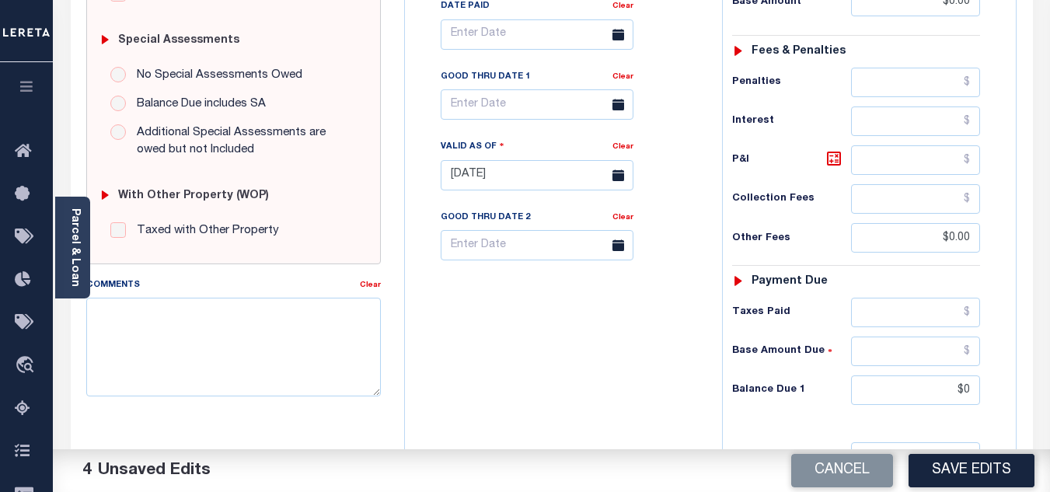
type input "$0.00"
click at [531, 353] on div "Tax Bill No Multiple Payment Option Payment Plan Clear" at bounding box center [559, 167] width 301 height 686
drag, startPoint x: 938, startPoint y: 238, endPoint x: 1009, endPoint y: 245, distance: 71.0
click at [1006, 245] on div "Tax Status Status" at bounding box center [860, 167] width 301 height 686
click at [520, 307] on div "Tax Bill No Multiple Payment Option Payment Plan Clear" at bounding box center [559, 167] width 301 height 686
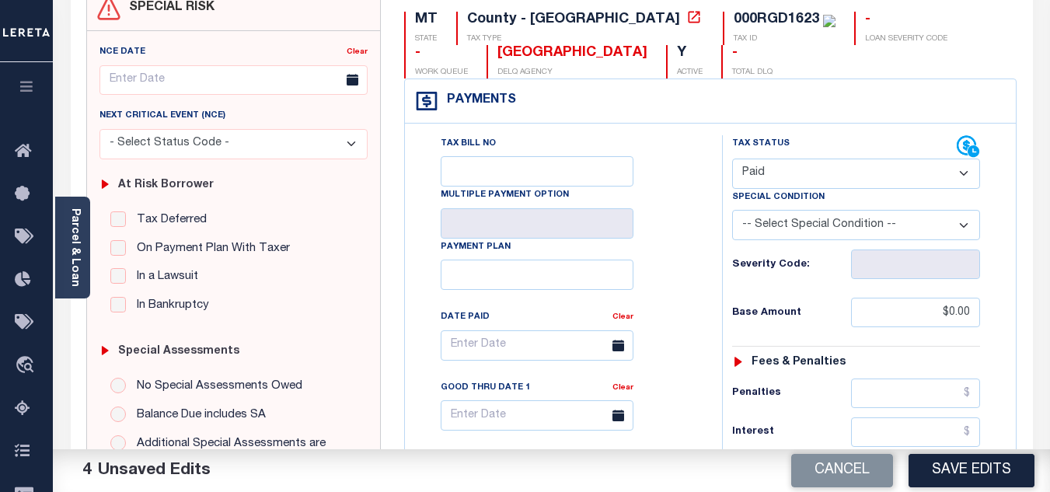
scroll to position [0, 0]
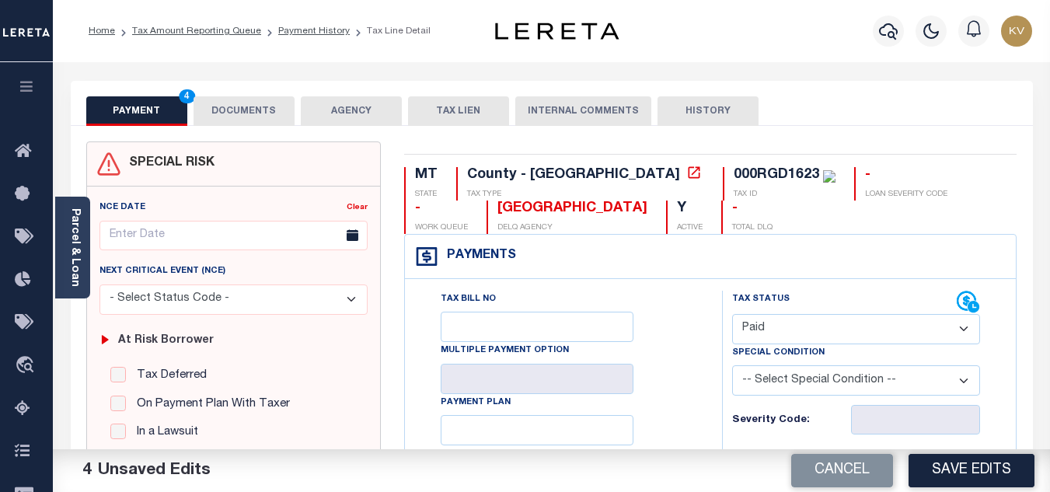
click at [238, 110] on button "DOCUMENTS" at bounding box center [243, 111] width 101 height 30
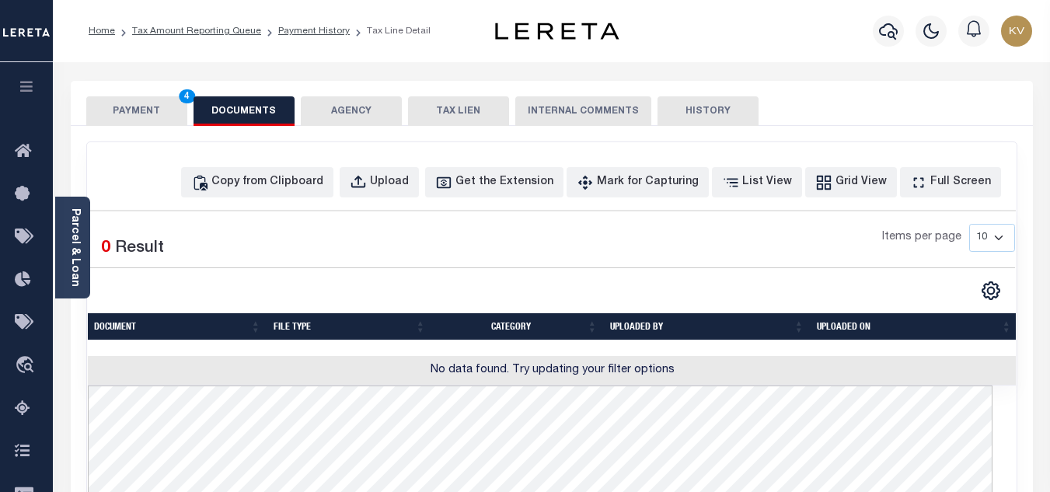
click at [158, 108] on button "PAYMENT 4" at bounding box center [136, 111] width 101 height 30
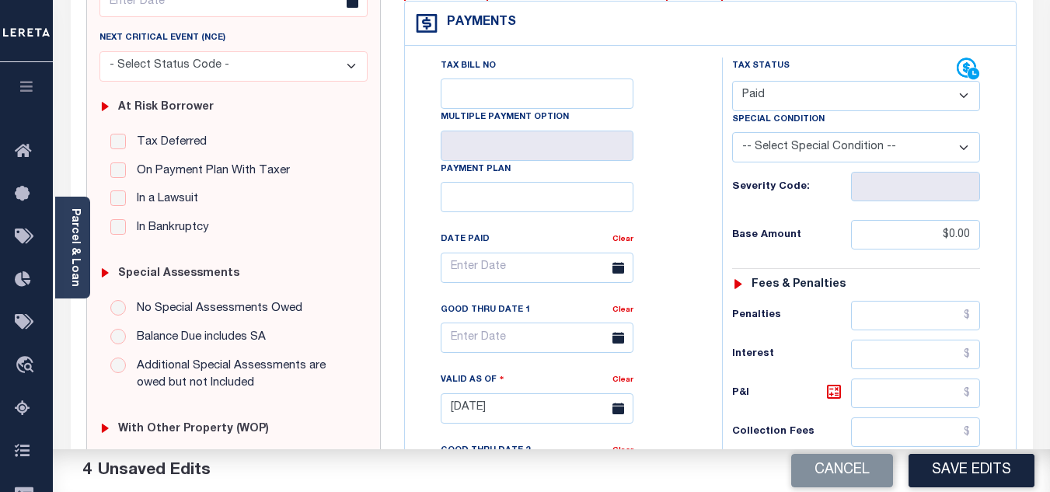
scroll to position [544, 0]
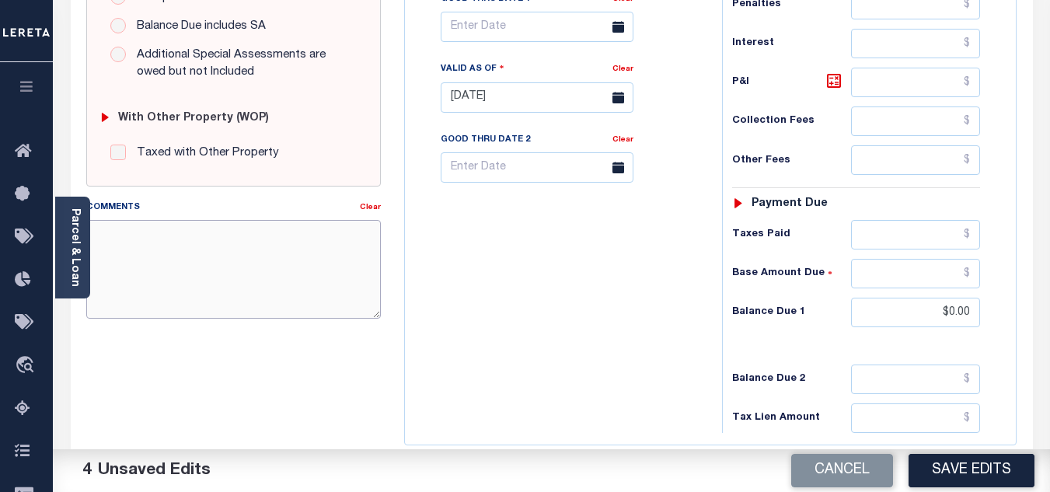
click at [183, 242] on textarea "Comments" at bounding box center [233, 269] width 294 height 98
paste textarea "[DATE] - As per TC "[PERSON_NAME]" 2024 taxes are paid - VK"
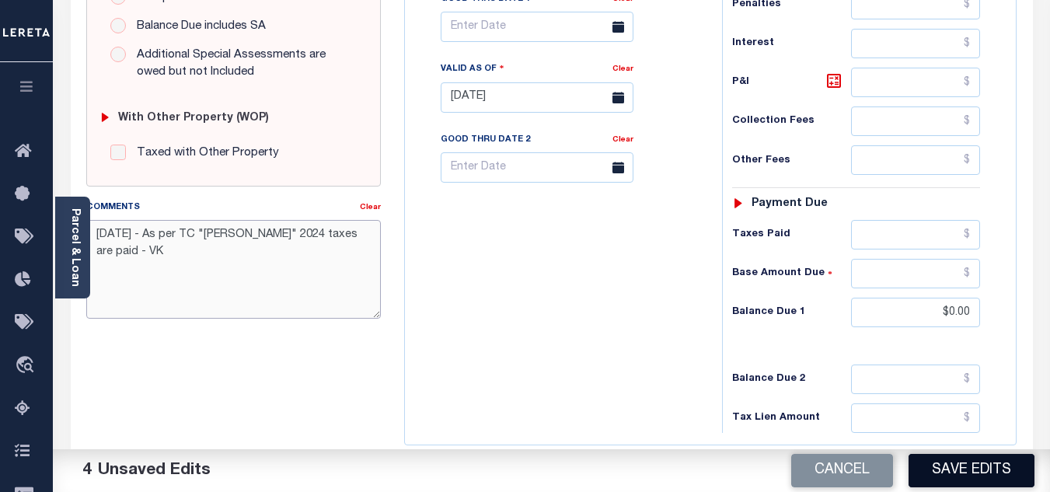
type textarea "[DATE] - As per TC "[PERSON_NAME]" 2024 taxes are paid - VK"
click at [973, 460] on button "Save Edits" at bounding box center [971, 470] width 126 height 33
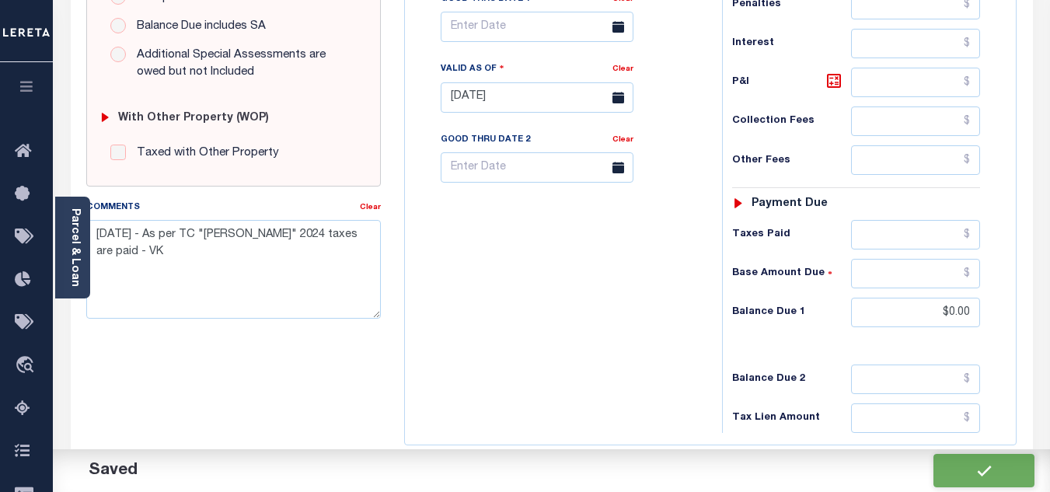
checkbox input "false"
type input "$0"
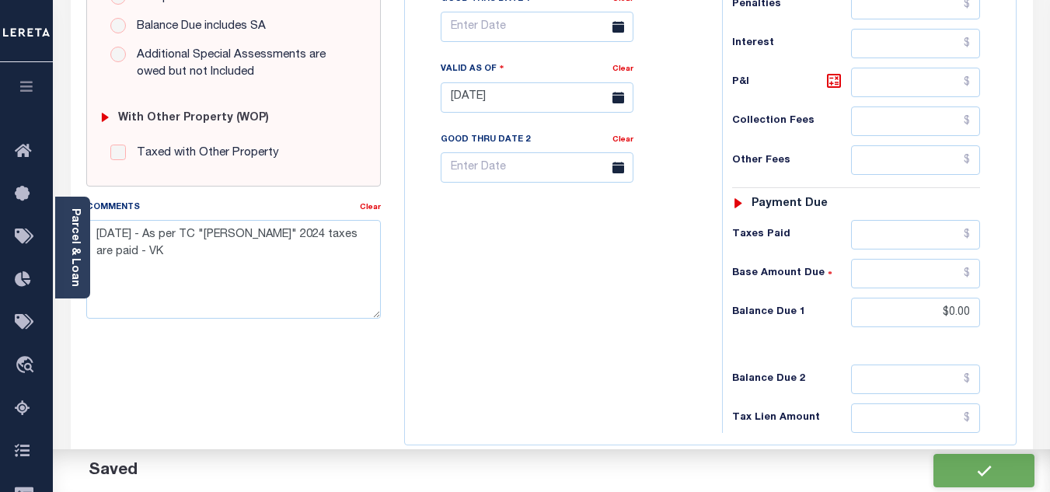
type input "$0"
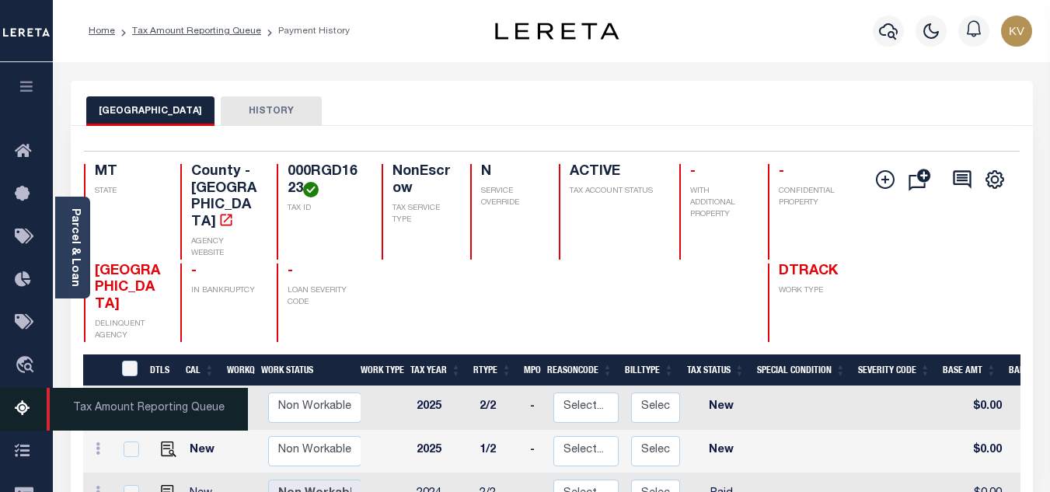
click at [30, 409] on icon at bounding box center [27, 408] width 25 height 19
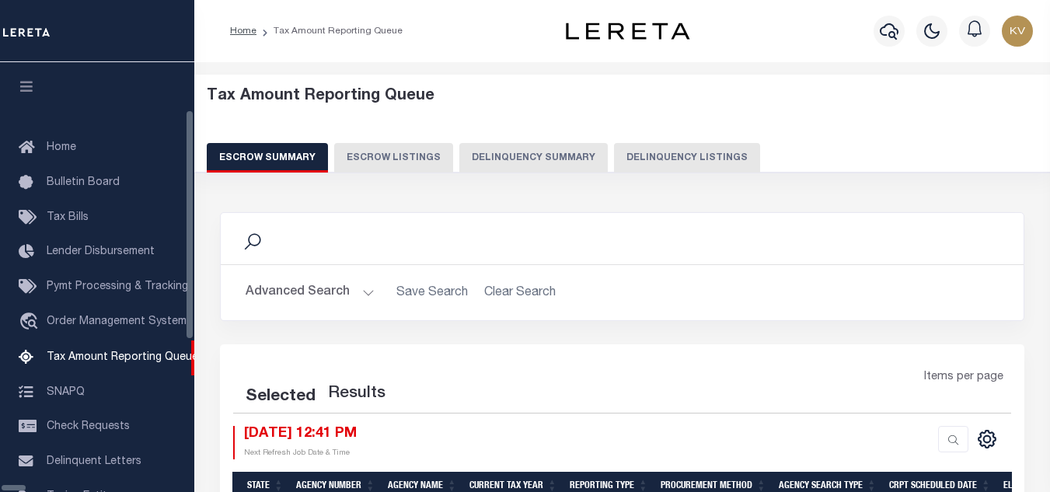
click at [628, 161] on button "Delinquency Listings" at bounding box center [687, 158] width 146 height 30
select select "100"
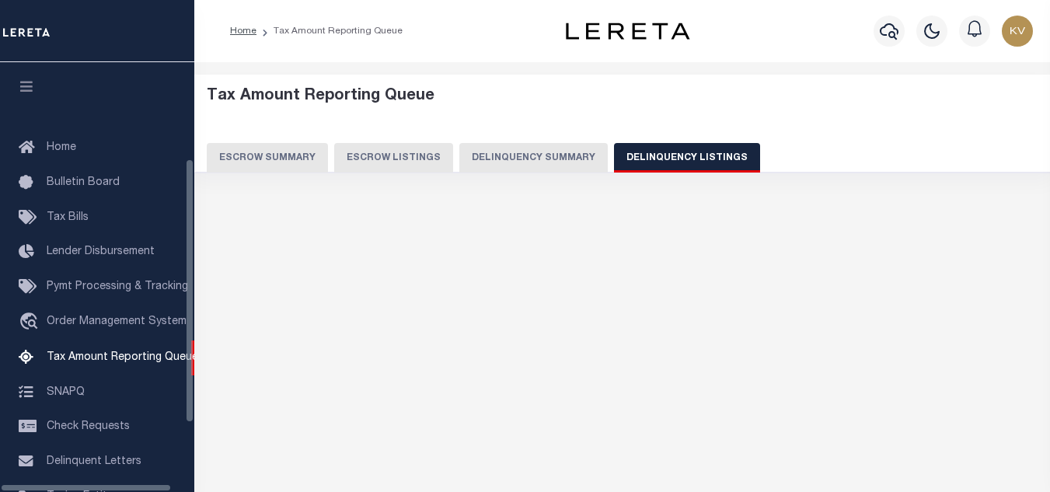
scroll to position [157, 0]
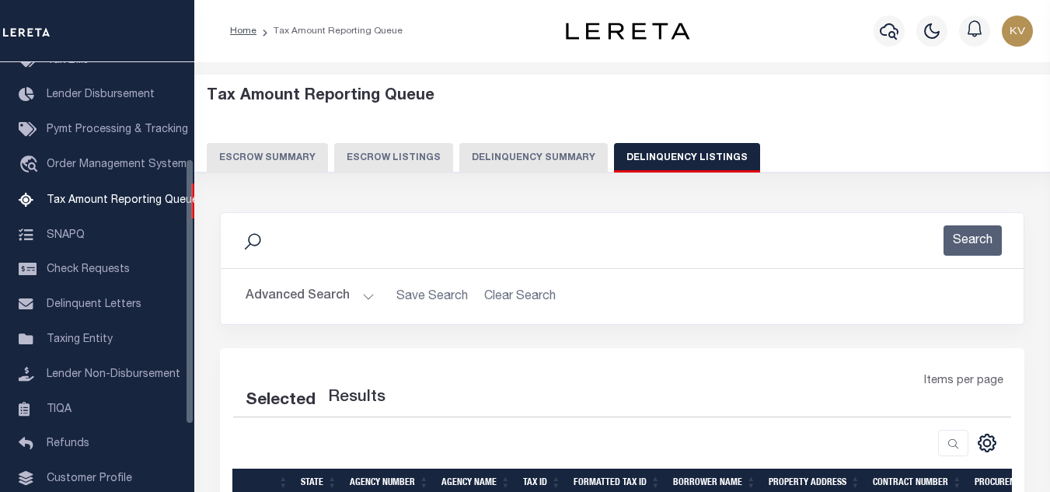
select select "100"
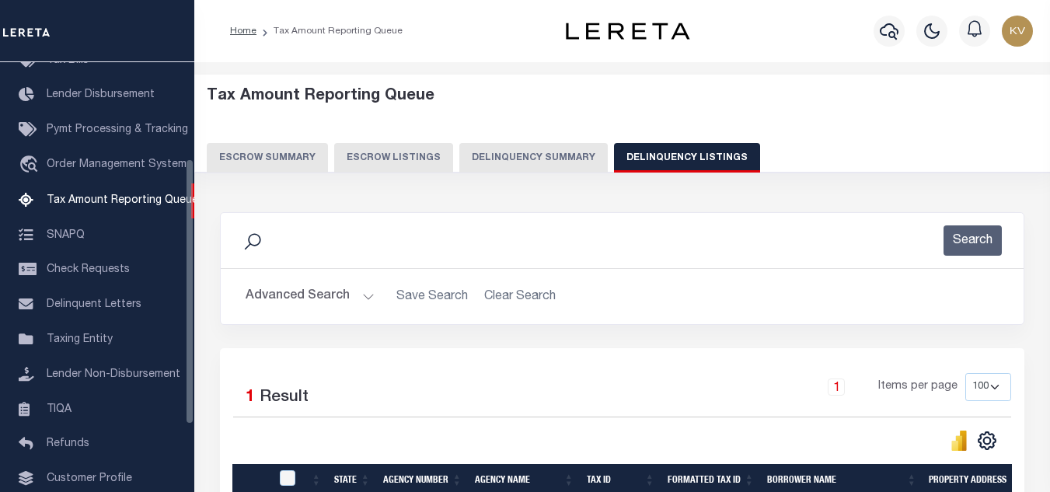
scroll to position [200, 0]
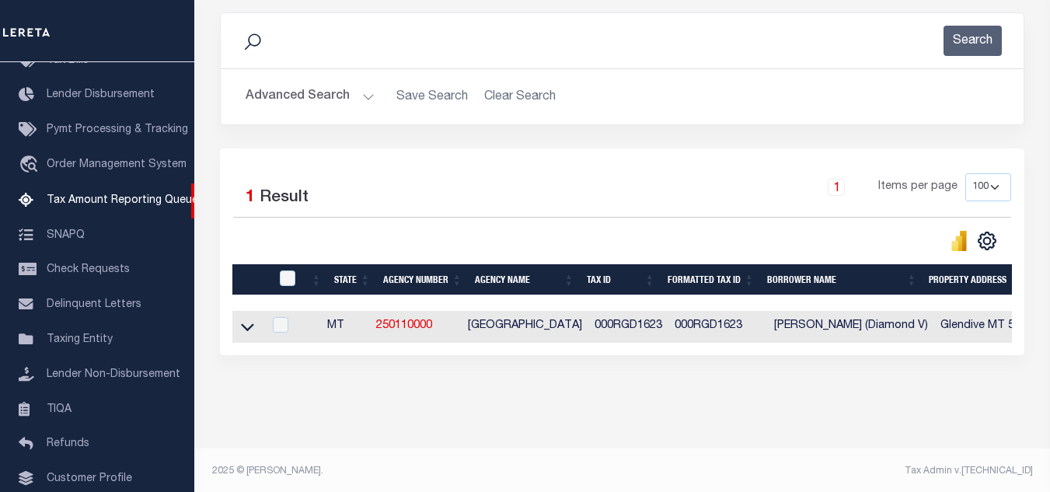
click at [364, 111] on button "Advanced Search" at bounding box center [309, 97] width 129 height 30
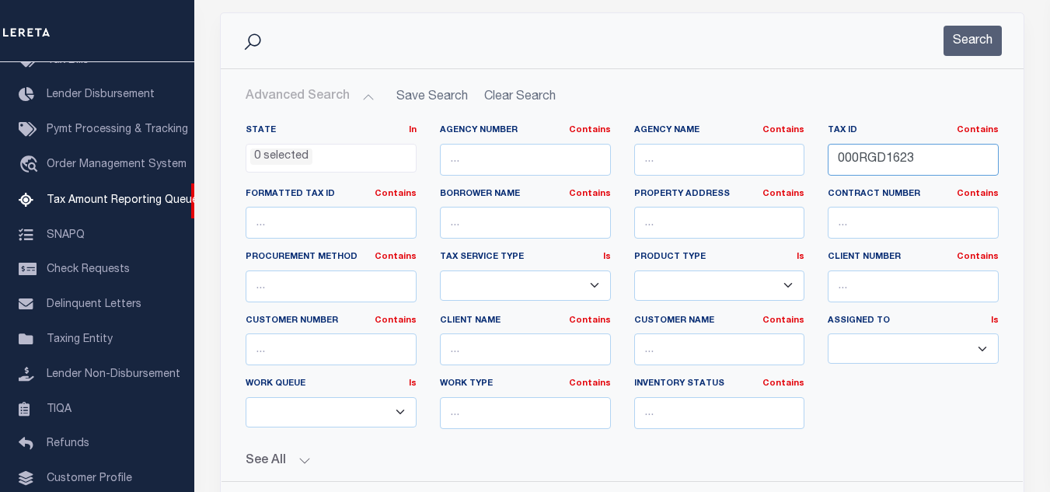
drag, startPoint x: 918, startPoint y: 158, endPoint x: 761, endPoint y: 155, distance: 157.7
click at [760, 155] on div "State In In AK AL AR AZ CA CO CT DC DE FL GA GU HI IA ID IL IN KS [GEOGRAPHIC_D…" at bounding box center [622, 282] width 776 height 317
paste input "4"
type input "000RGD1624"
click at [959, 30] on button "Search" at bounding box center [972, 41] width 58 height 30
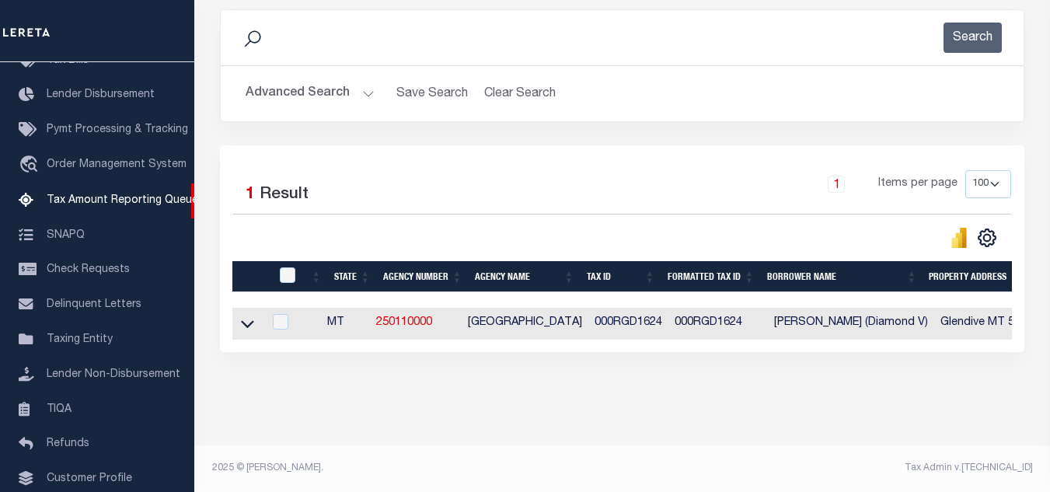
scroll to position [216, 0]
click at [243, 315] on icon at bounding box center [247, 323] width 13 height 16
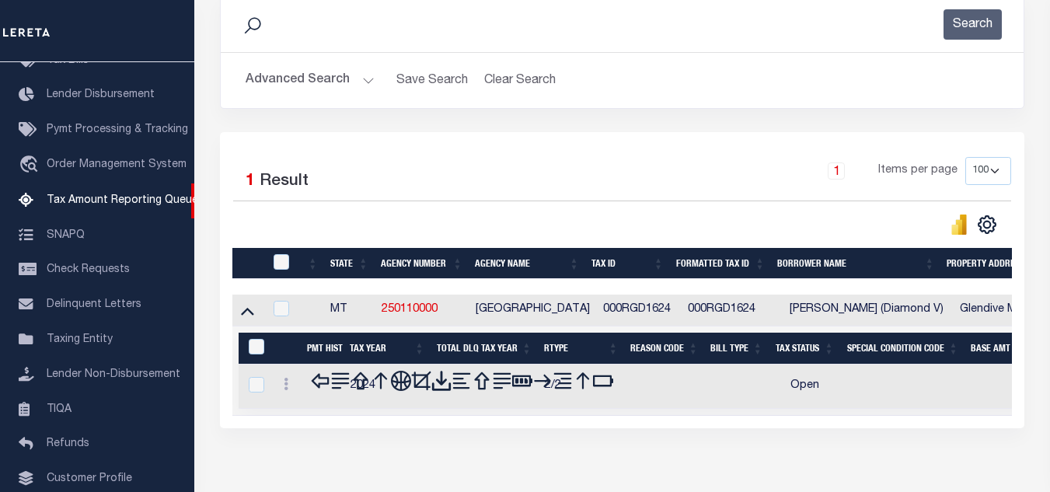
scroll to position [228, 0]
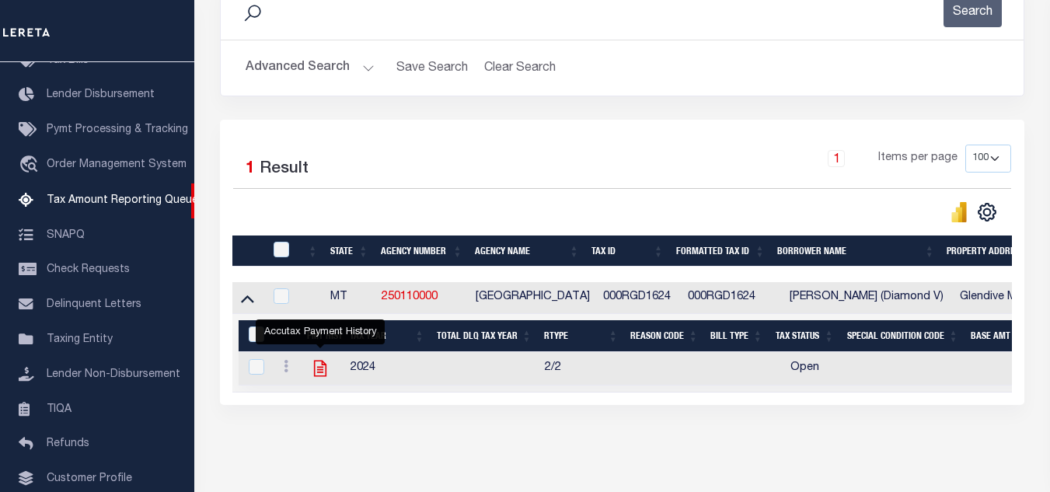
click at [318, 375] on icon "" at bounding box center [320, 368] width 20 height 20
checkbox input "true"
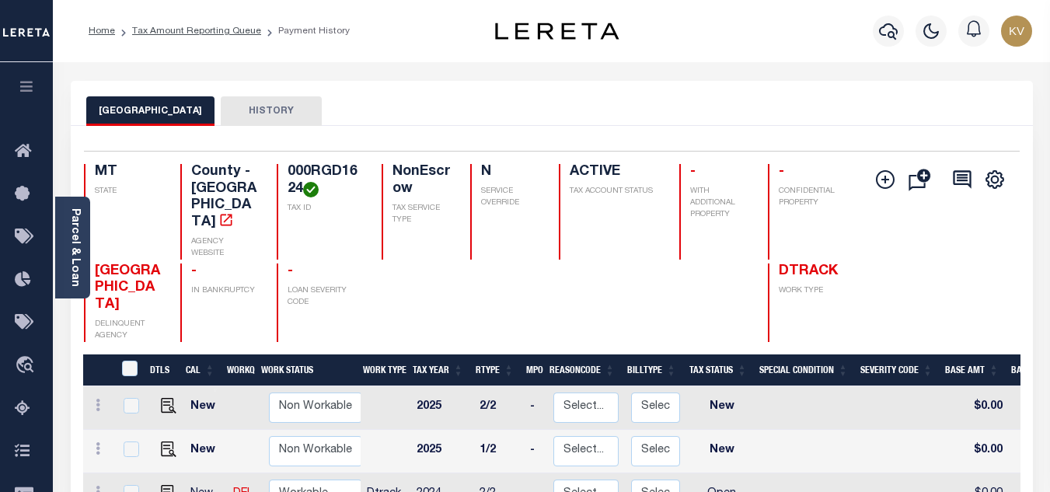
scroll to position [155, 0]
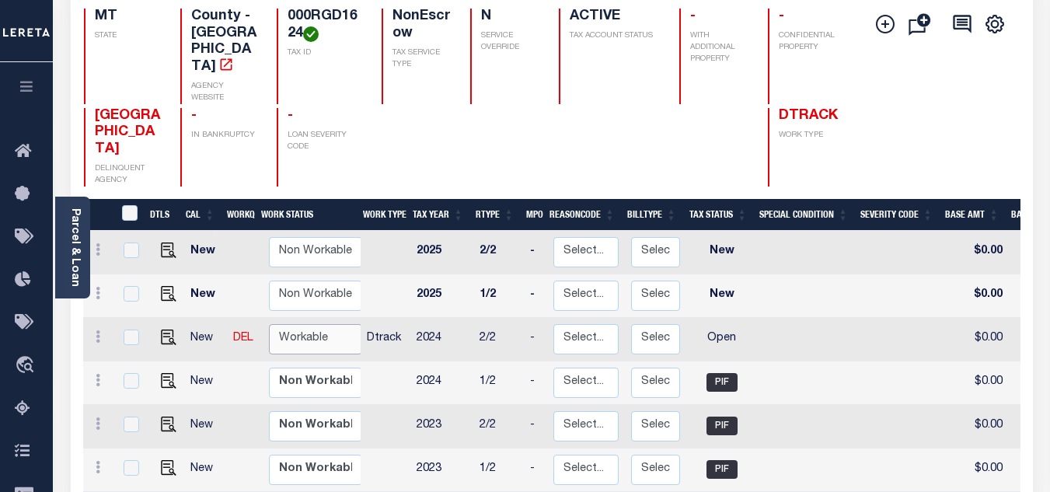
click at [292, 324] on select "Non Workable Workable" at bounding box center [315, 339] width 93 height 30
checkbox input "true"
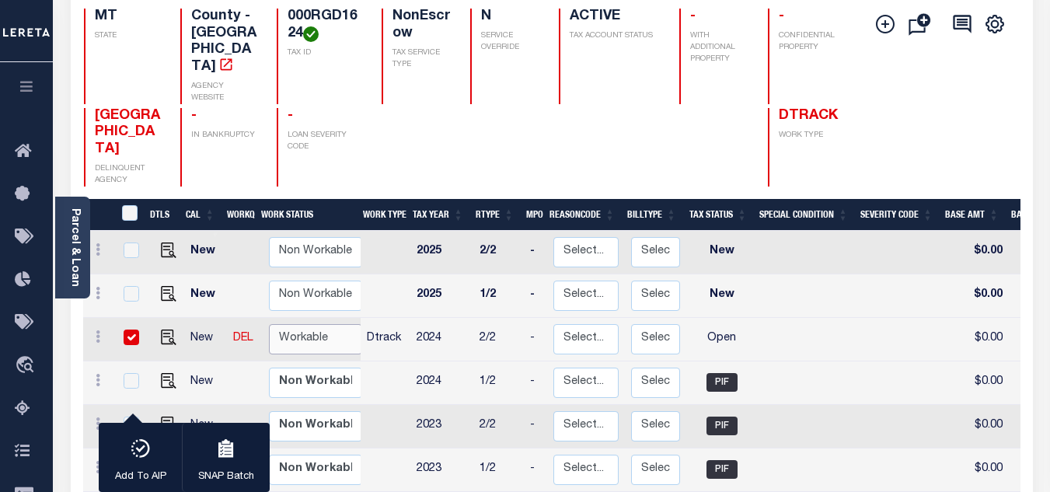
select select "true"
click at [269, 324] on select "Non Workable Workable" at bounding box center [315, 339] width 93 height 30
checkbox input "false"
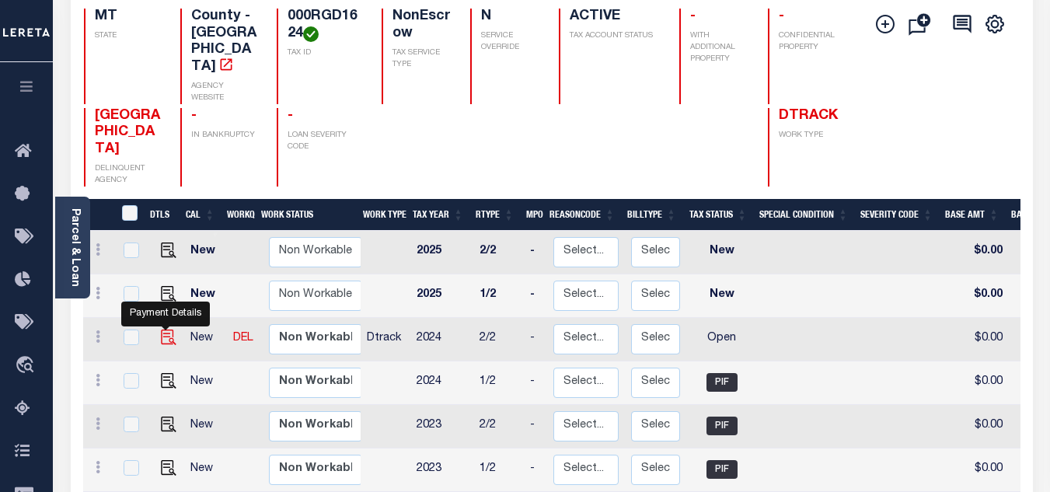
click at [161, 329] on img "" at bounding box center [169, 337] width 16 height 16
checkbox input "true"
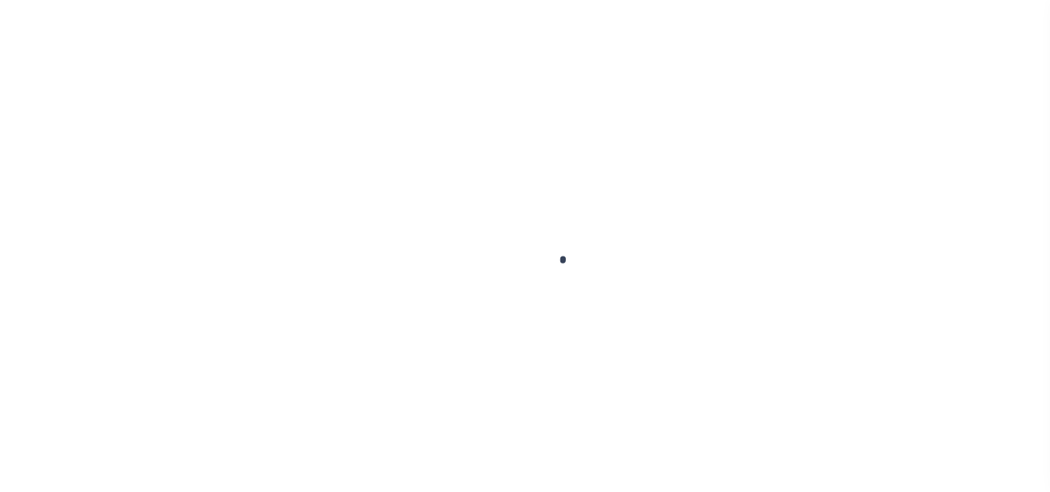
checkbox input "false"
type input "[DATE]"
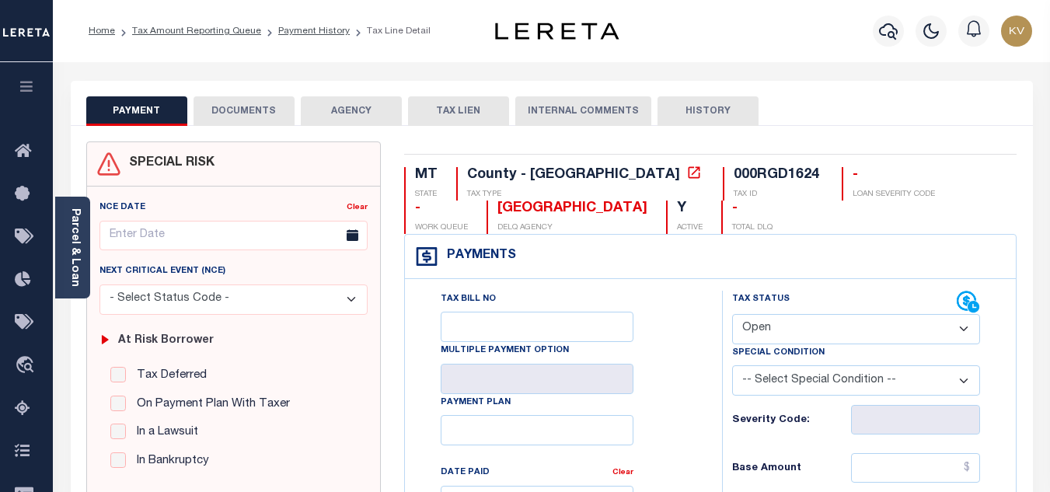
scroll to position [233, 0]
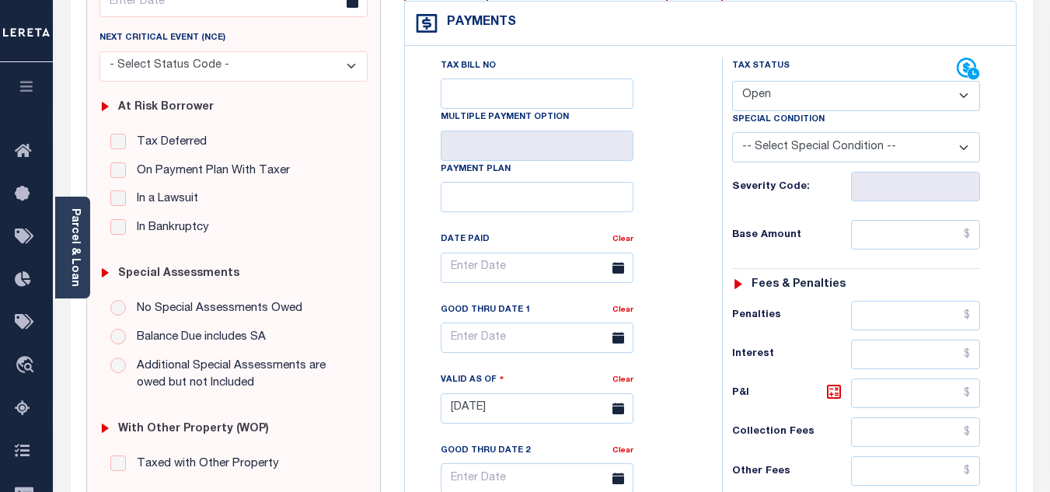
click at [805, 103] on select "- Select Status Code - Open Due/Unpaid Paid Incomplete No Tax Due Internal Refu…" at bounding box center [856, 96] width 248 height 30
select select "PYD"
click at [732, 82] on select "- Select Status Code - Open Due/Unpaid Paid Incomplete No Tax Due Internal Refu…" at bounding box center [856, 96] width 248 height 30
type input "[DATE]"
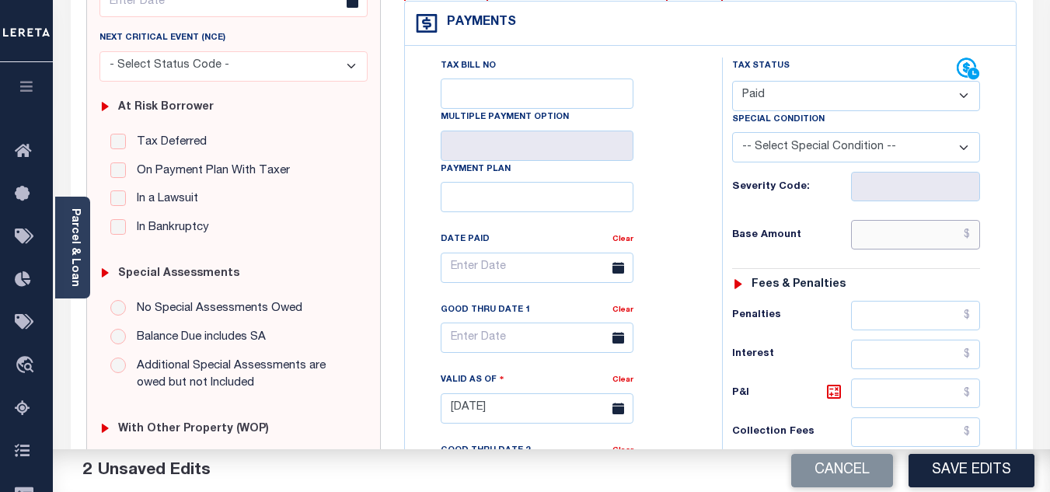
click at [872, 246] on input "text" at bounding box center [915, 235] width 129 height 30
type input "$0.00"
click at [818, 197] on div "Severity Code:" at bounding box center [856, 187] width 248 height 30
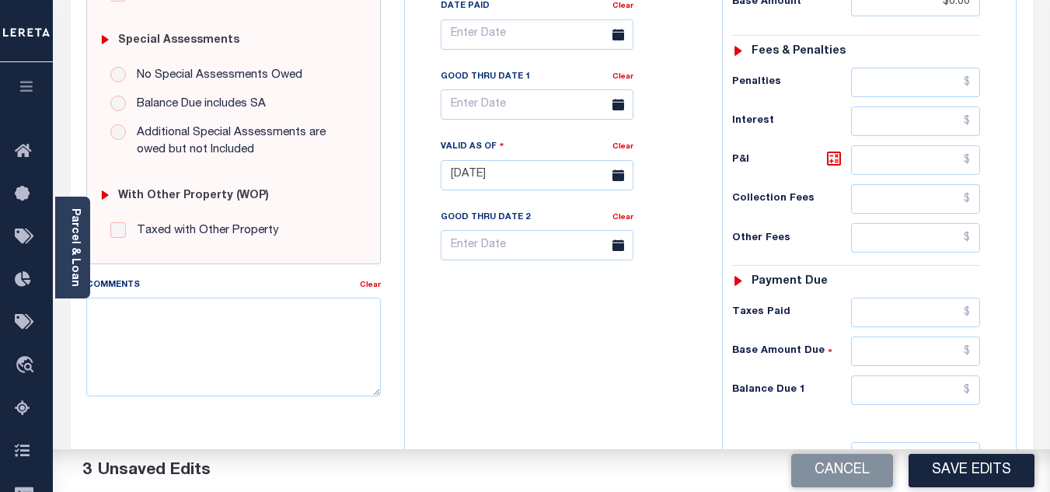
scroll to position [621, 0]
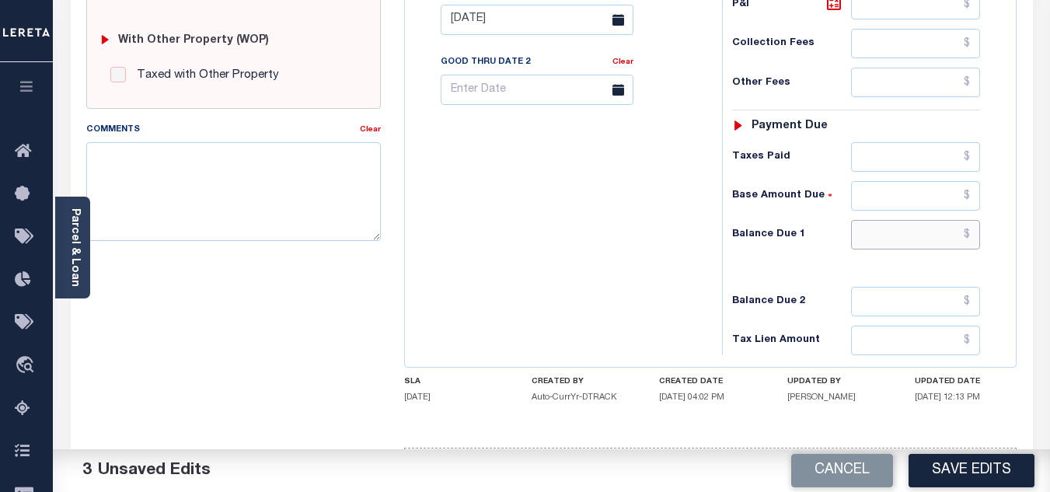
drag, startPoint x: 877, startPoint y: 225, endPoint x: 855, endPoint y: 228, distance: 22.0
click at [877, 225] on input "text" at bounding box center [915, 235] width 129 height 30
type input "$0.00"
click at [599, 238] on div "Tax Bill No Multiple Payment Option Payment Plan Clear" at bounding box center [559, 12] width 301 height 686
click at [229, 166] on textarea "Comments" at bounding box center [233, 191] width 294 height 98
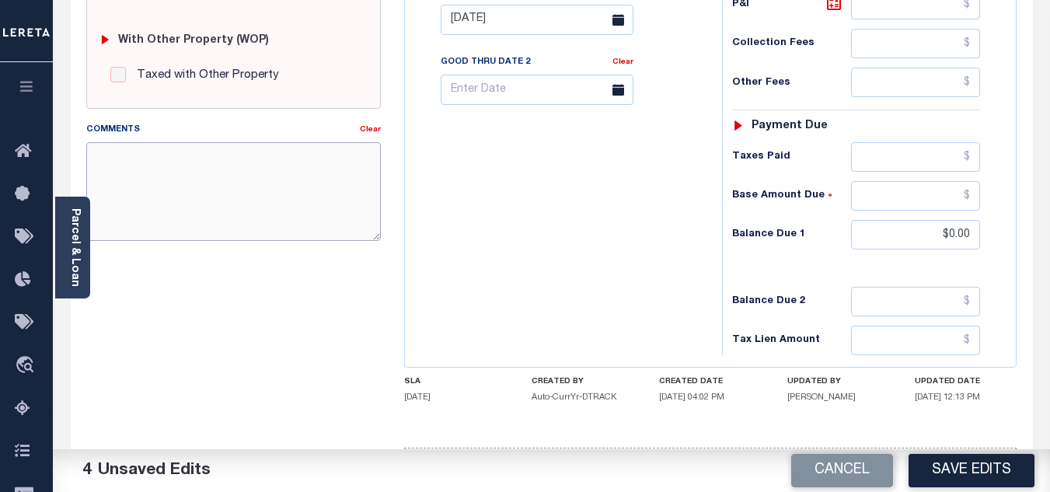
click at [193, 163] on textarea "Comments" at bounding box center [233, 191] width 294 height 98
paste textarea "9/29/2025 - As per TC "Lacy" 2024 taxes are paid - VK"
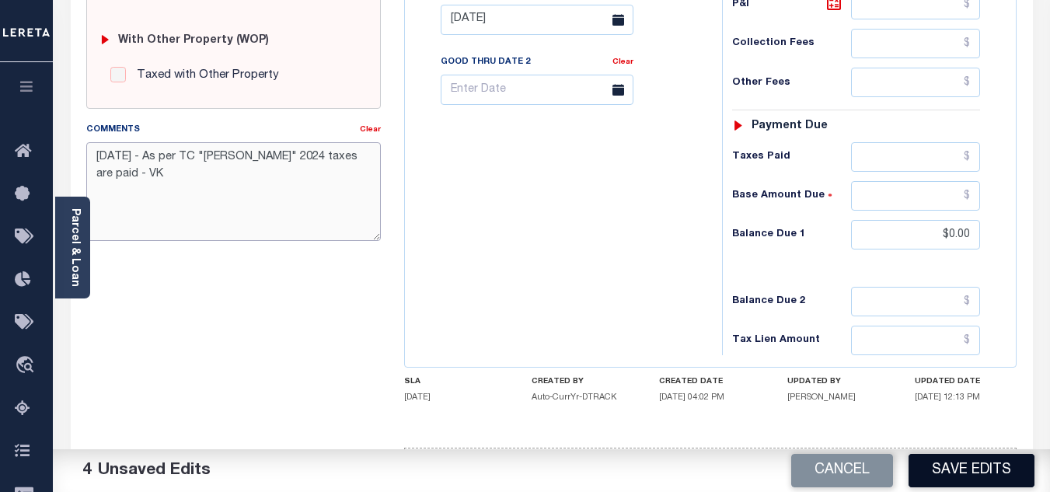
type textarea "9/29/2025 - As per TC "Lacy" 2024 taxes are paid - VK"
click at [977, 472] on button "Save Edits" at bounding box center [971, 470] width 126 height 33
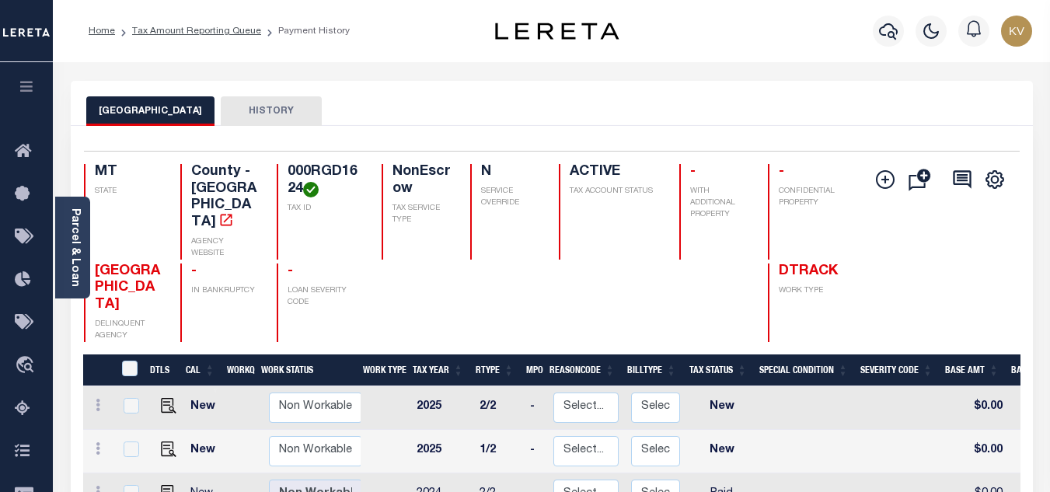
scroll to position [155, 0]
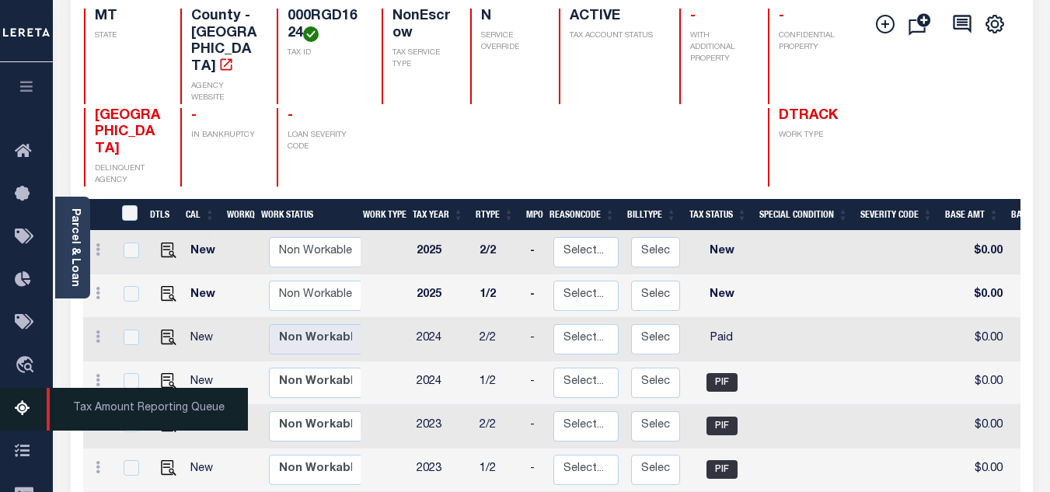
click at [18, 403] on icon at bounding box center [27, 408] width 25 height 19
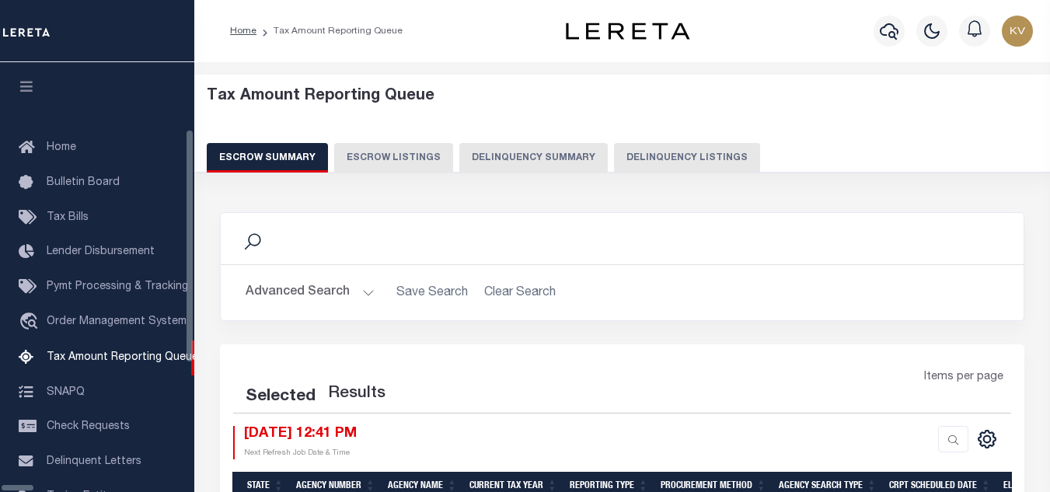
click at [625, 152] on button "Delinquency Listings" at bounding box center [687, 158] width 146 height 30
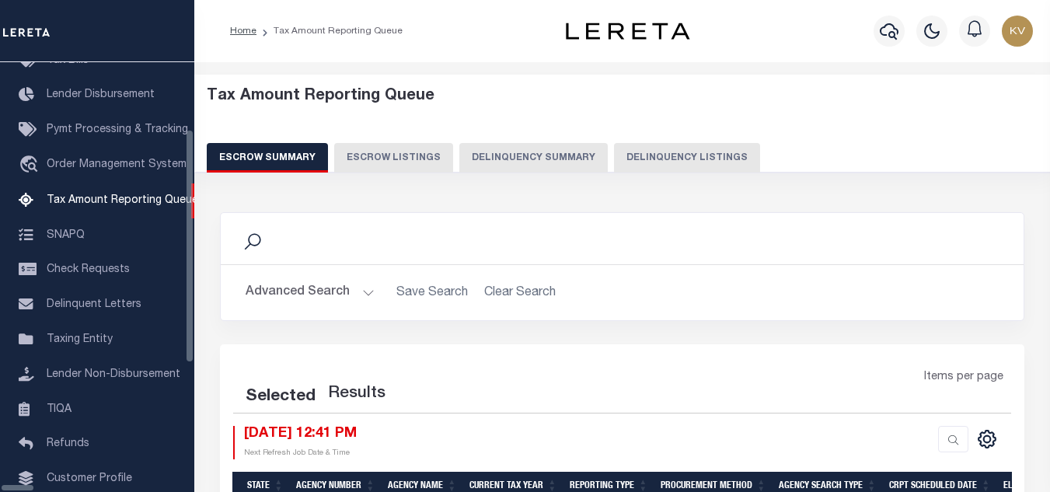
select select "100"
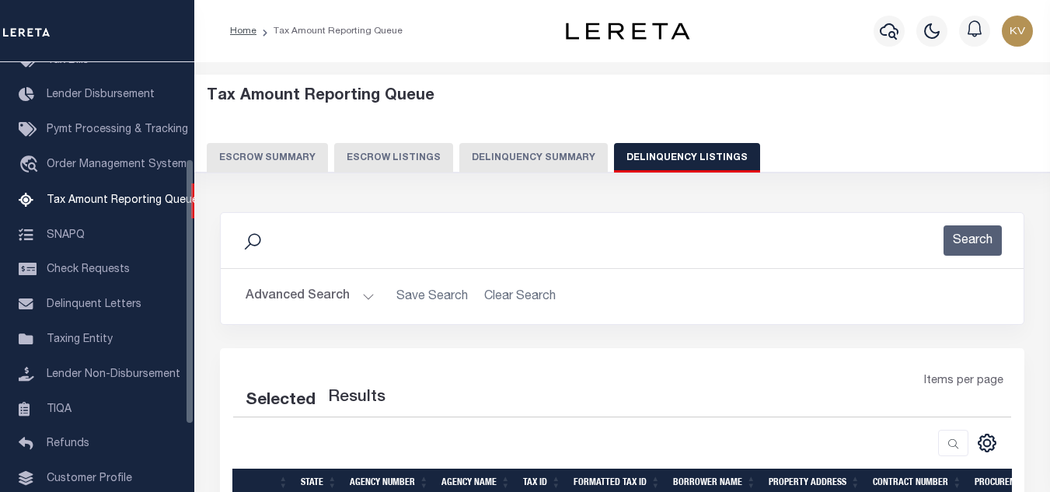
scroll to position [155, 0]
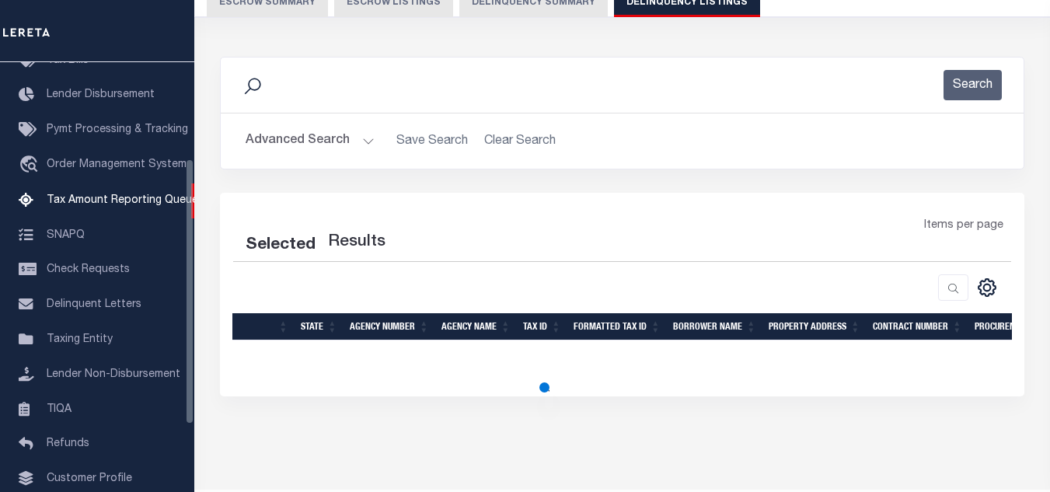
select select "100"
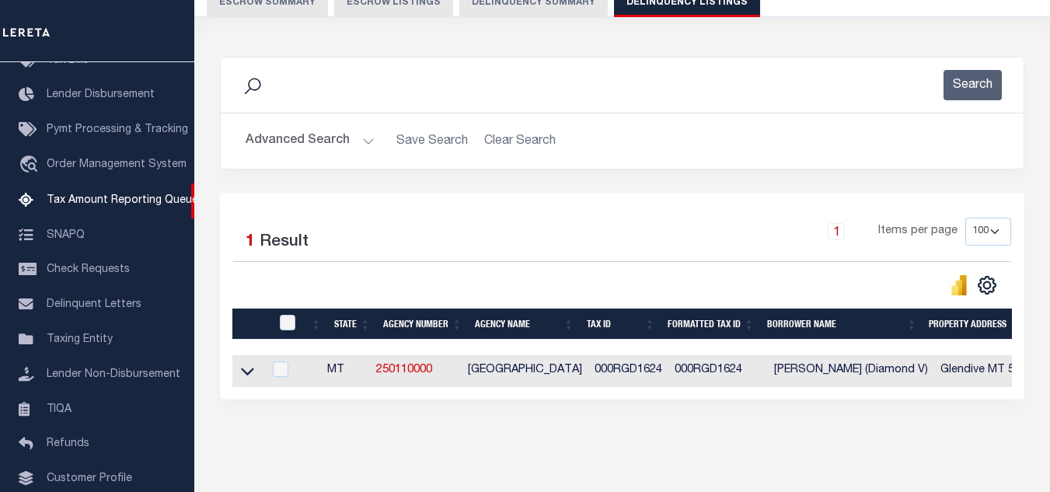
click at [330, 147] on button "Advanced Search" at bounding box center [309, 141] width 129 height 30
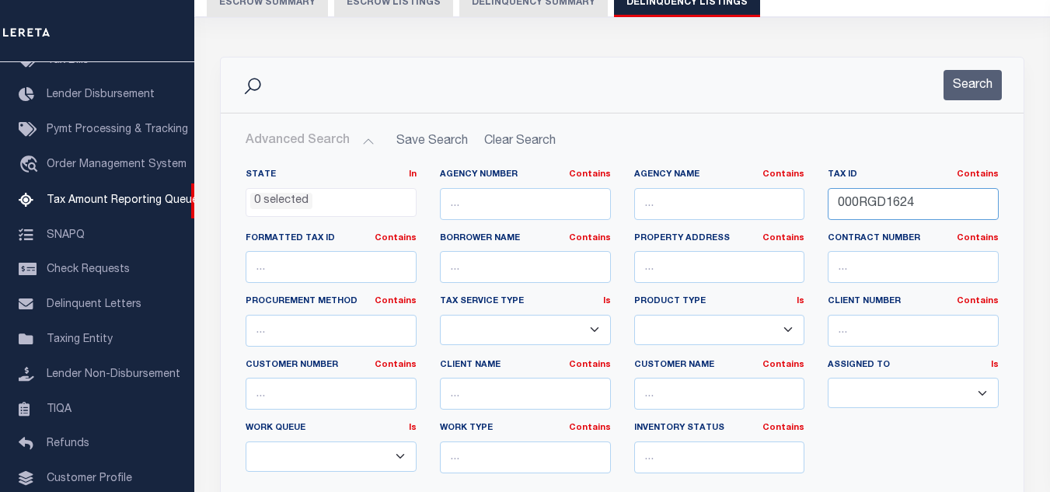
drag, startPoint x: 933, startPoint y: 210, endPoint x: 789, endPoint y: 199, distance: 144.1
click at [791, 199] on div "State In In AK AL AR AZ CA CO CT DC DE FL GA GU HI IA ID IL IN KS KY LA MA MD M…" at bounding box center [622, 327] width 776 height 317
paste input "5"
type input "000RGD1625"
click at [983, 93] on button "Search" at bounding box center [972, 85] width 58 height 30
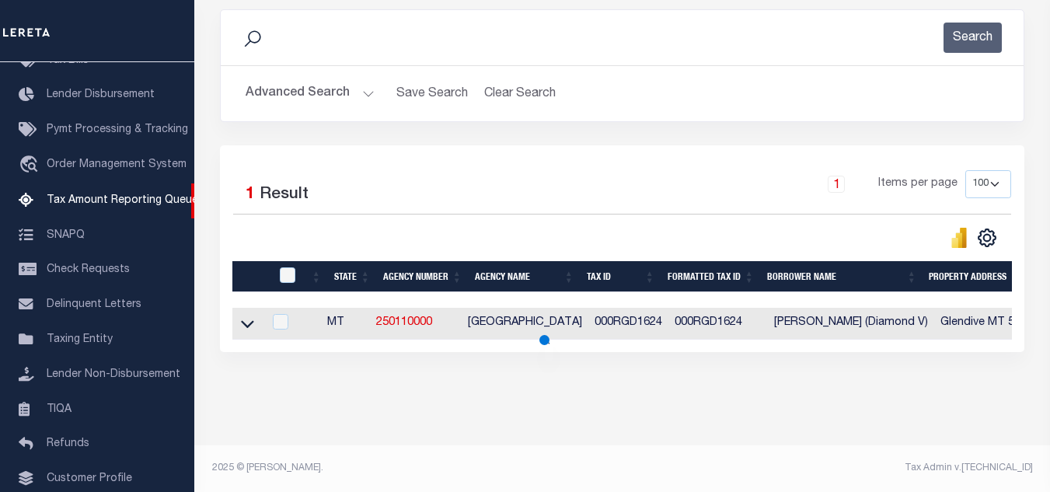
scroll to position [216, 0]
click at [249, 315] on icon at bounding box center [247, 323] width 13 height 16
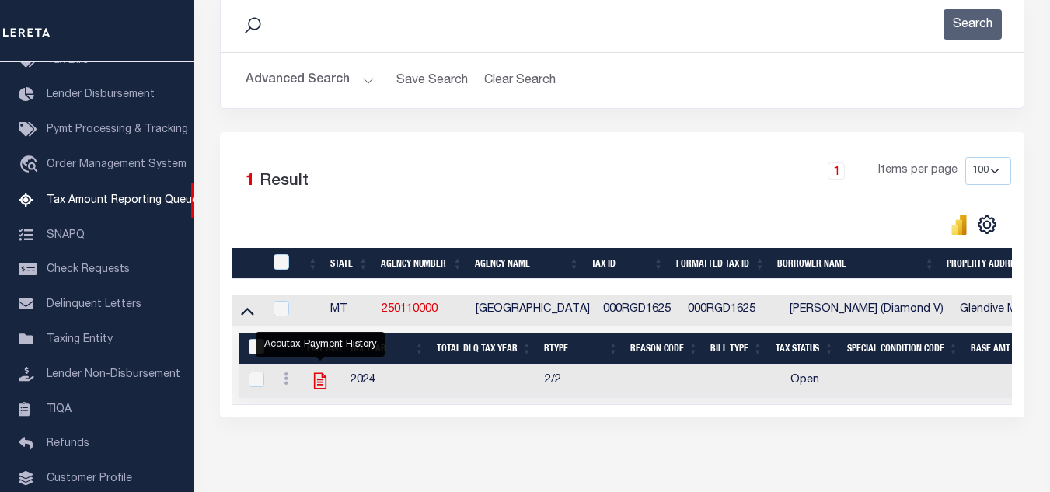
click at [318, 389] on icon "" at bounding box center [320, 381] width 20 height 20
checkbox input "true"
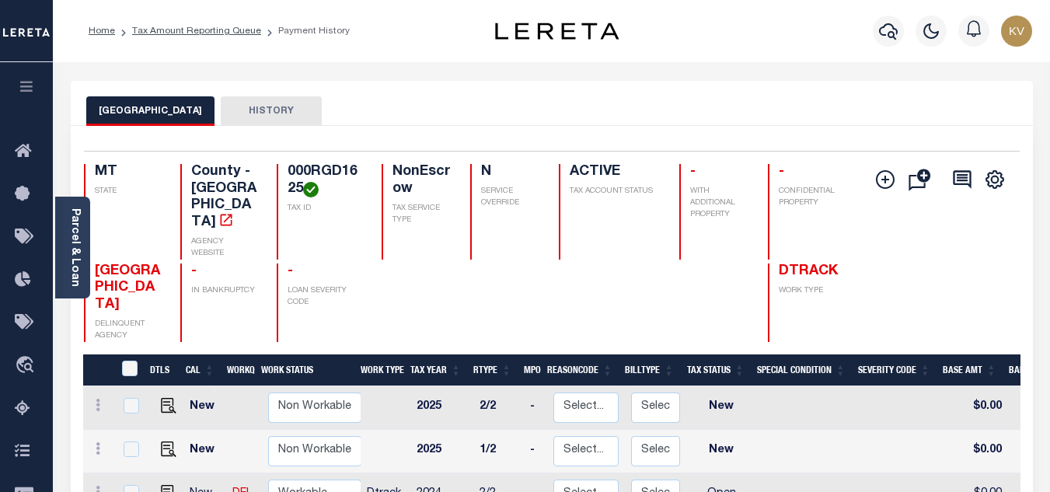
scroll to position [155, 0]
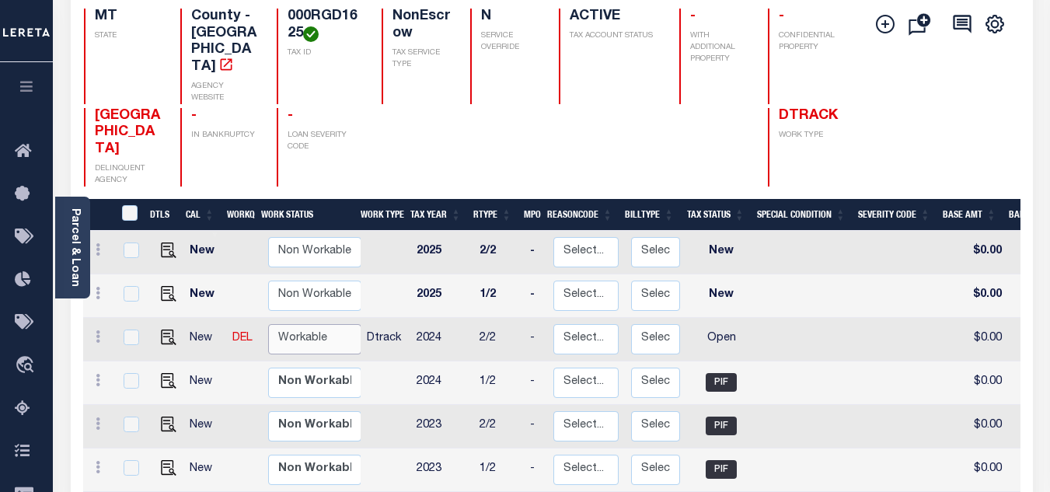
click at [302, 324] on select "Non Workable Workable" at bounding box center [314, 339] width 93 height 30
checkbox input "true"
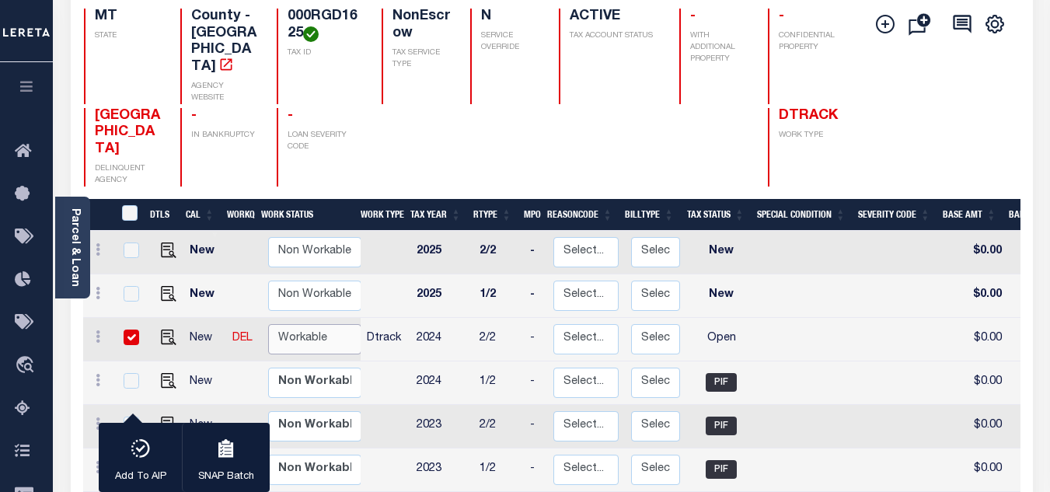
select select "true"
click at [268, 324] on select "Non Workable Workable" at bounding box center [314, 339] width 93 height 30
checkbox input "false"
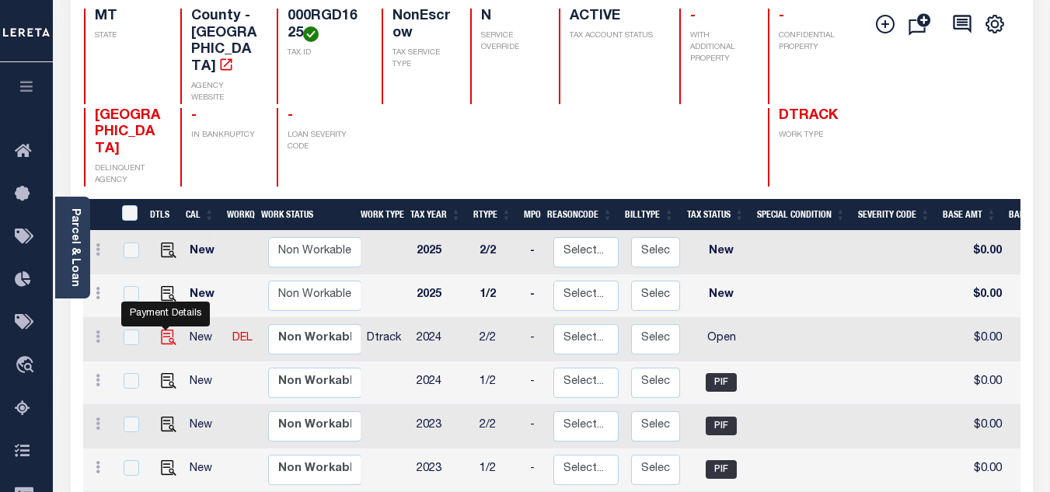
click at [167, 329] on img "" at bounding box center [169, 337] width 16 height 16
checkbox input "true"
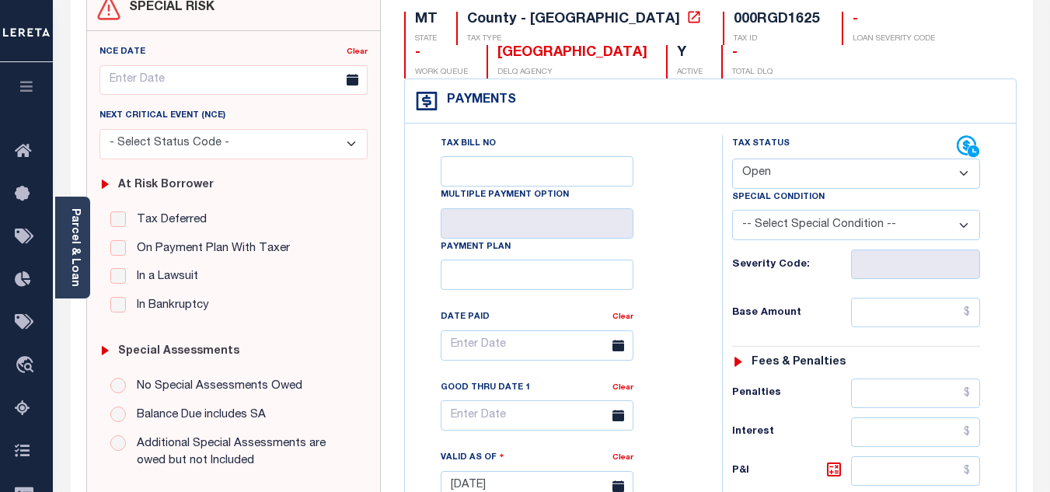
scroll to position [233, 0]
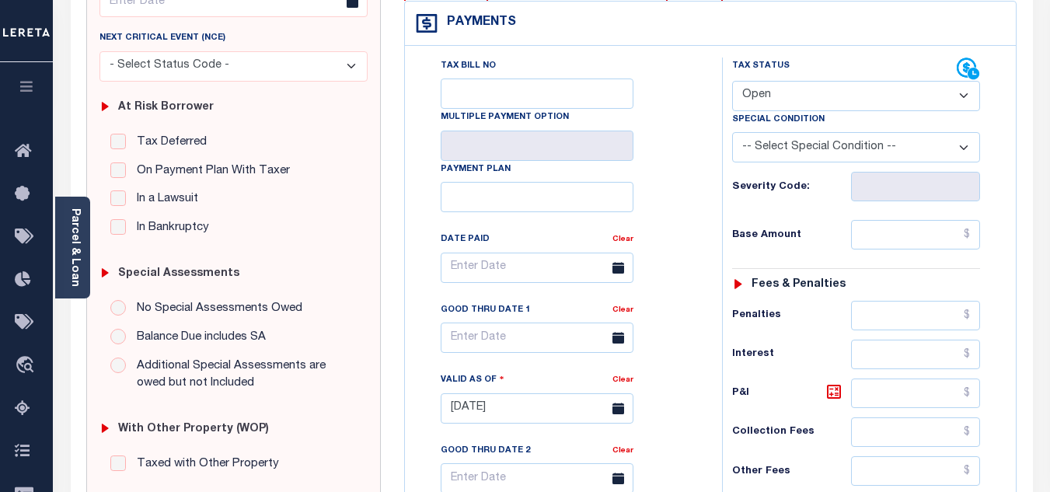
click at [787, 105] on select "- Select Status Code - Open Due/Unpaid Paid Incomplete No Tax Due Internal Refu…" at bounding box center [856, 96] width 248 height 30
select select "PYD"
click at [732, 82] on select "- Select Status Code - Open Due/Unpaid Paid Incomplete No Tax Due Internal Refu…" at bounding box center [856, 96] width 248 height 30
type input "[DATE]"
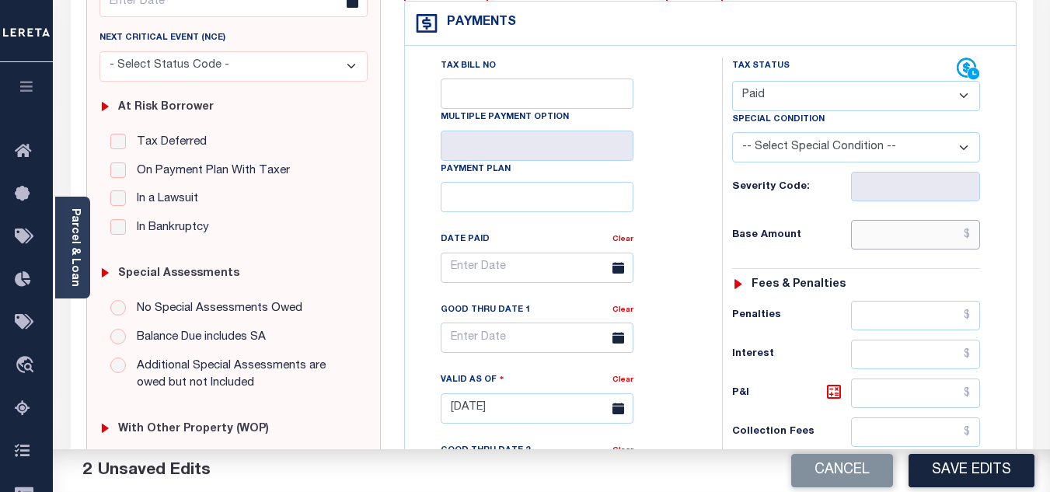
click at [869, 249] on input "text" at bounding box center [915, 235] width 129 height 30
type input "$0.00"
click at [799, 232] on h6 "Base Amount" at bounding box center [791, 235] width 119 height 12
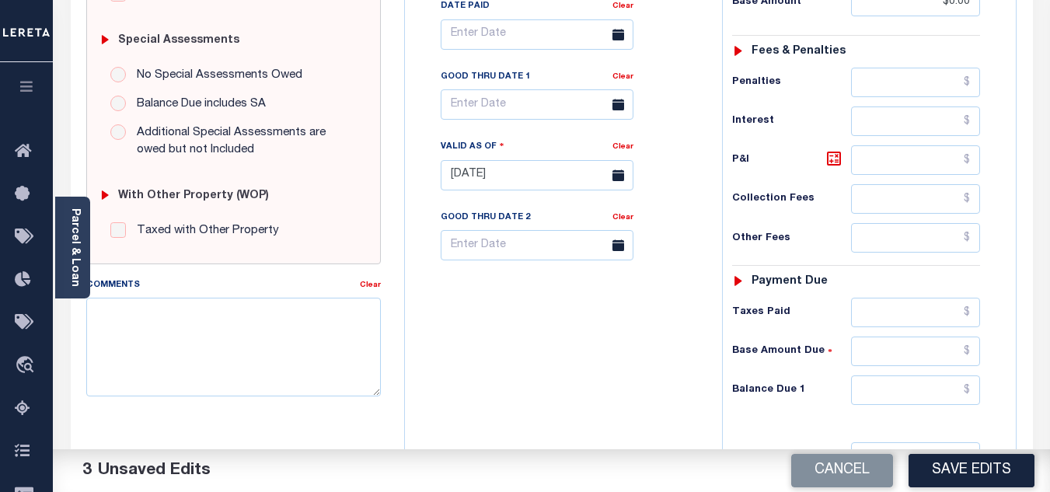
scroll to position [544, 0]
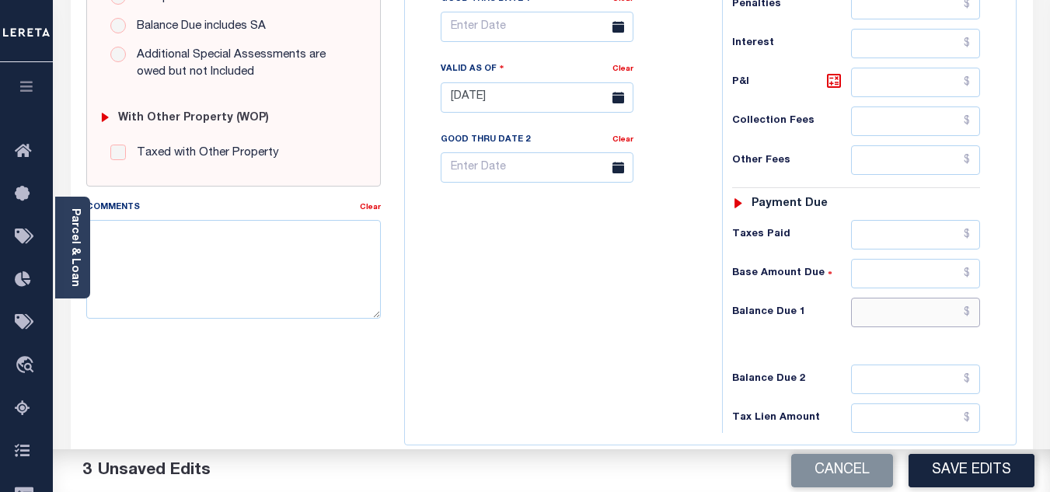
click at [872, 306] on input "text" at bounding box center [915, 313] width 129 height 30
type input "$0.00"
click at [666, 326] on div "Tax Bill No Multiple Payment Option Payment Plan Clear" at bounding box center [559, 90] width 301 height 686
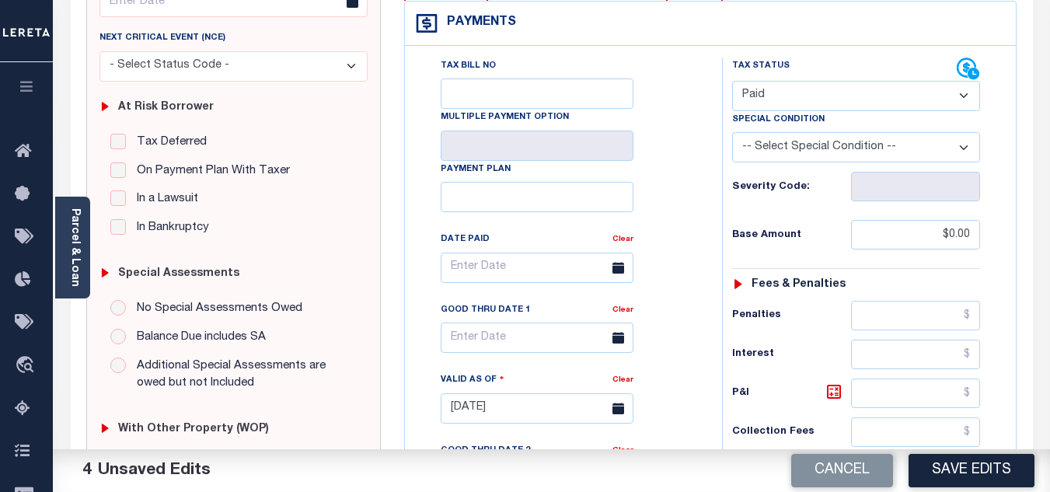
scroll to position [0, 0]
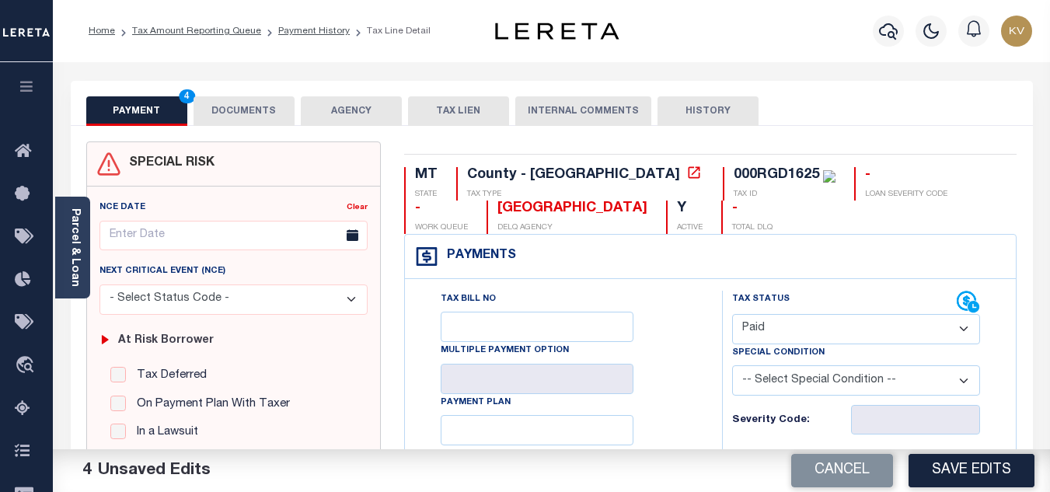
click at [249, 110] on button "DOCUMENTS" at bounding box center [243, 111] width 101 height 30
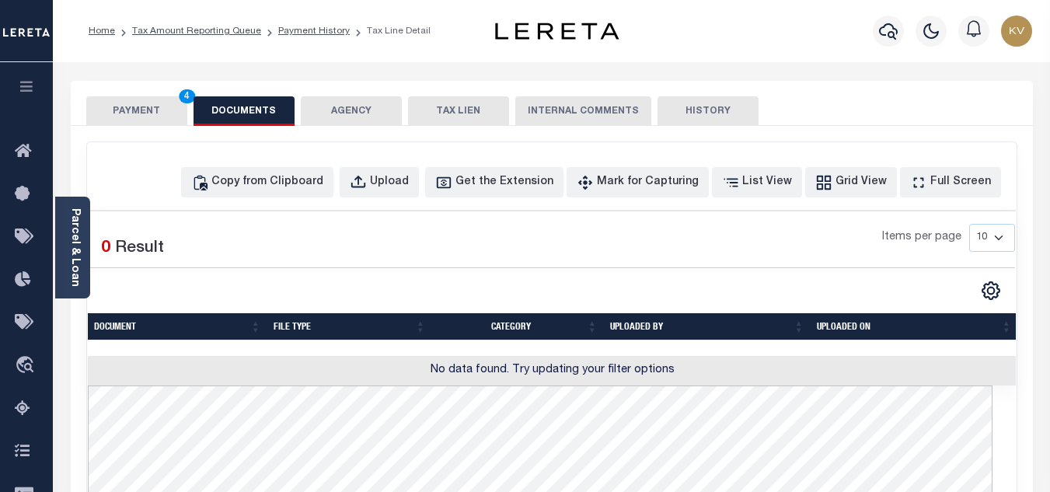
click at [122, 99] on button "PAYMENT 4" at bounding box center [136, 111] width 101 height 30
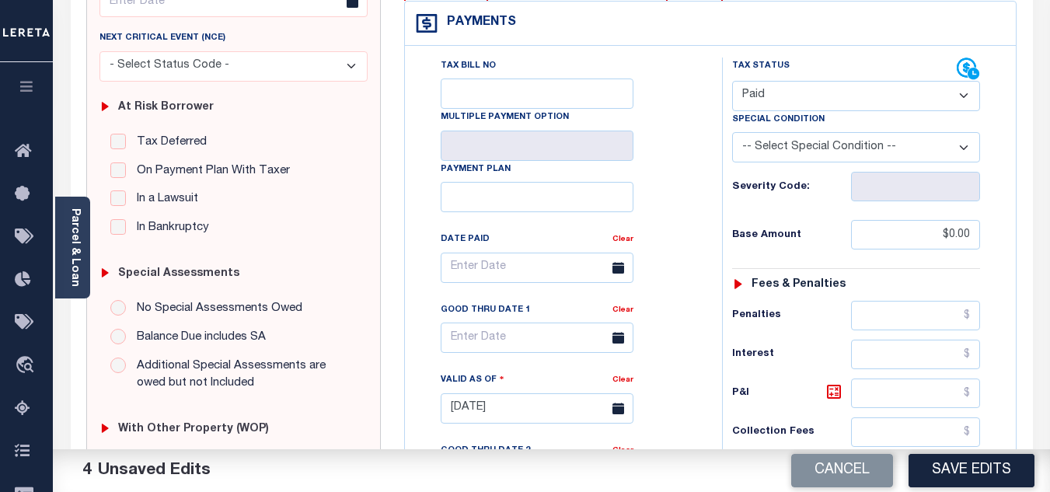
scroll to position [466, 0]
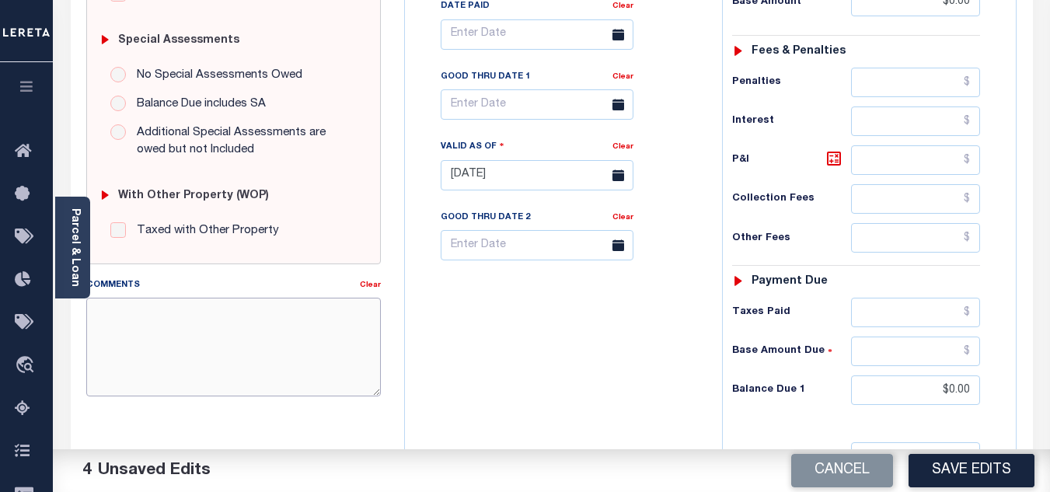
click at [170, 308] on textarea "Comments" at bounding box center [233, 347] width 294 height 98
paste textarea "9/29/2025 - As per TC "Lacy" 2024 taxes are paid - VK"
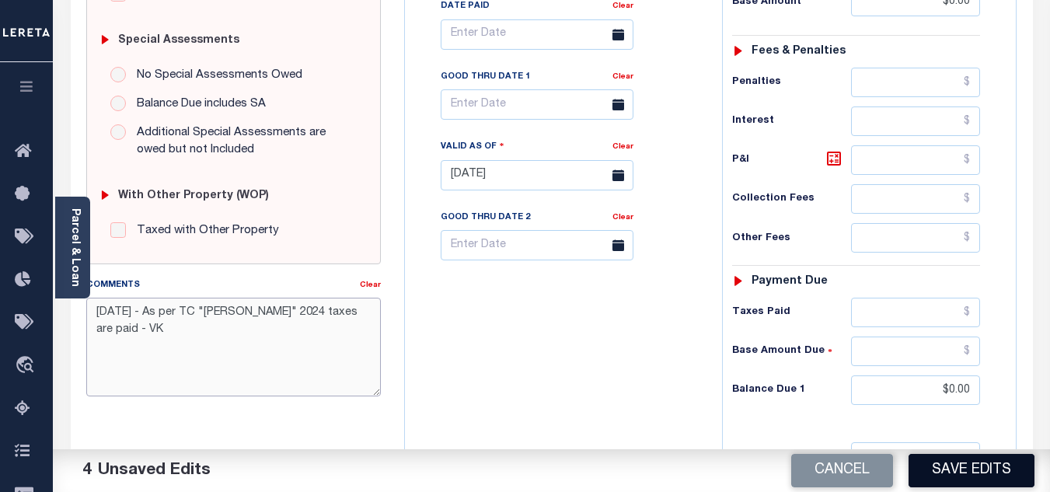
type textarea "9/29/2025 - As per TC "Lacy" 2024 taxes are paid - VK"
click at [931, 463] on button "Save Edits" at bounding box center [971, 470] width 126 height 33
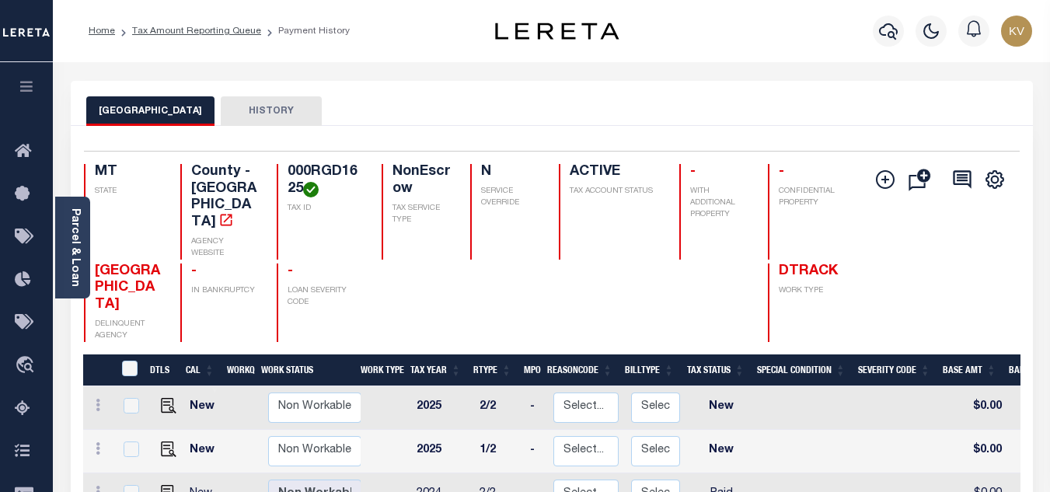
scroll to position [233, 0]
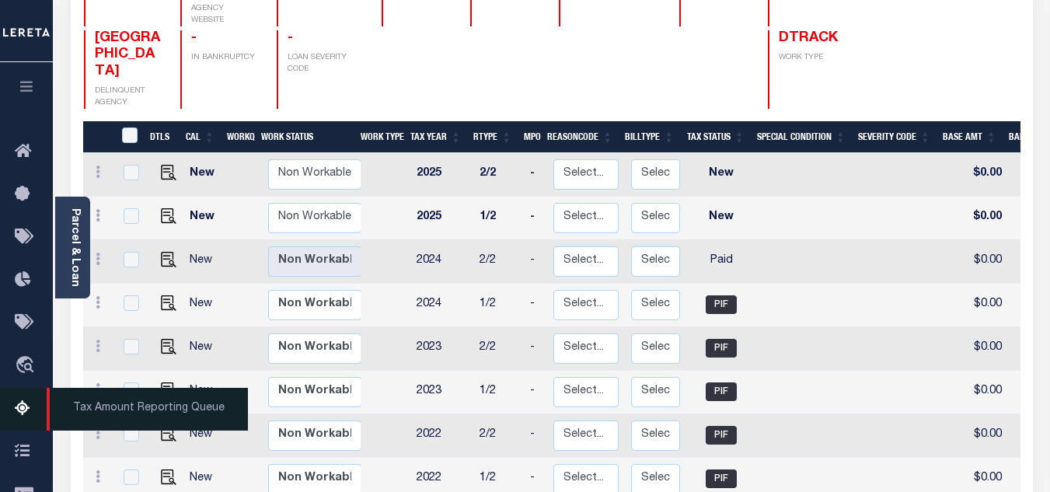
click at [22, 416] on icon at bounding box center [27, 408] width 25 height 19
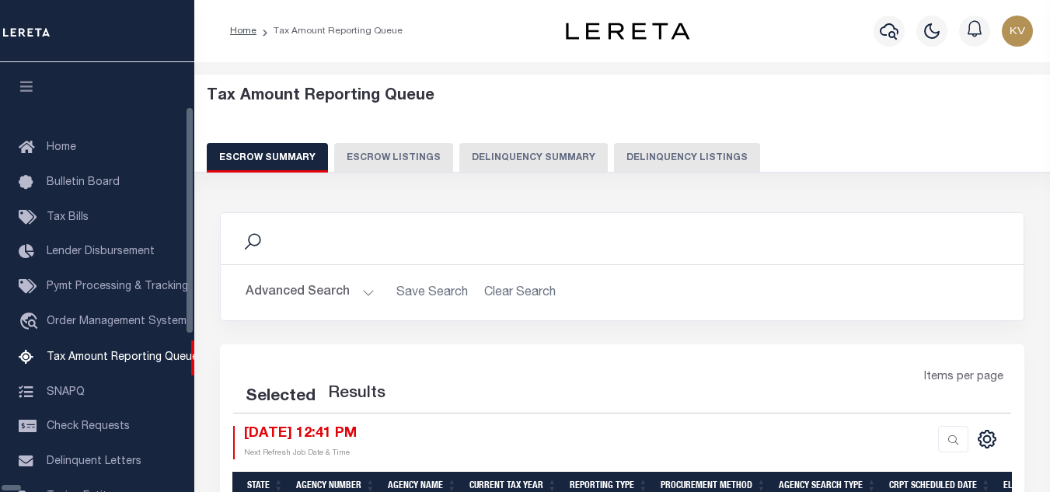
click at [653, 162] on div "Escrow Summary Escrow Listings Delinquency Summary Delinquency Listings" at bounding box center [622, 157] width 831 height 29
click at [614, 150] on button "Delinquency Listings" at bounding box center [687, 158] width 146 height 30
select select "100"
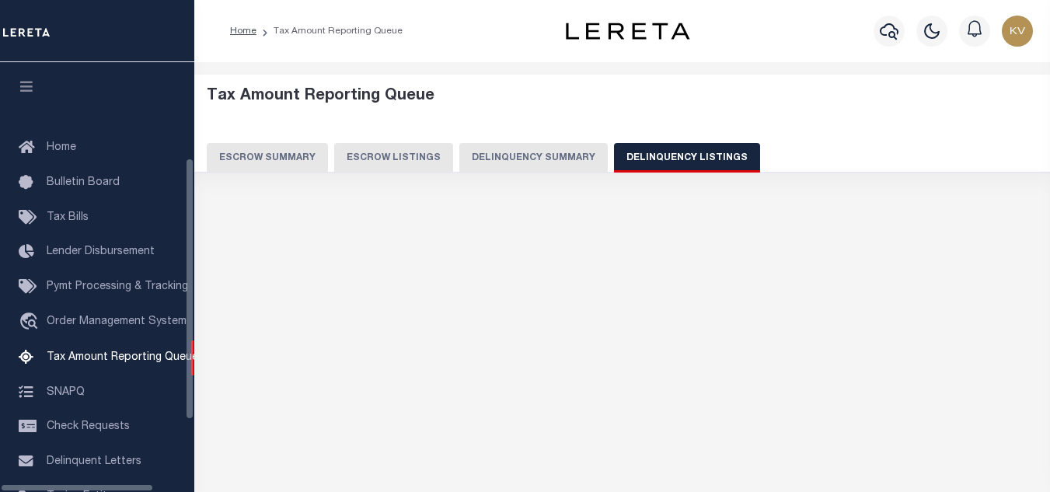
scroll to position [157, 0]
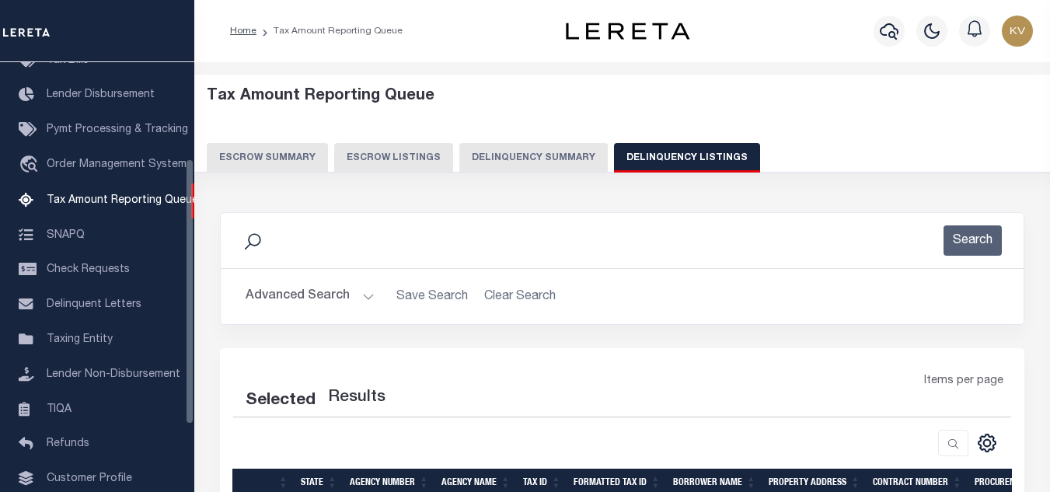
select select "100"
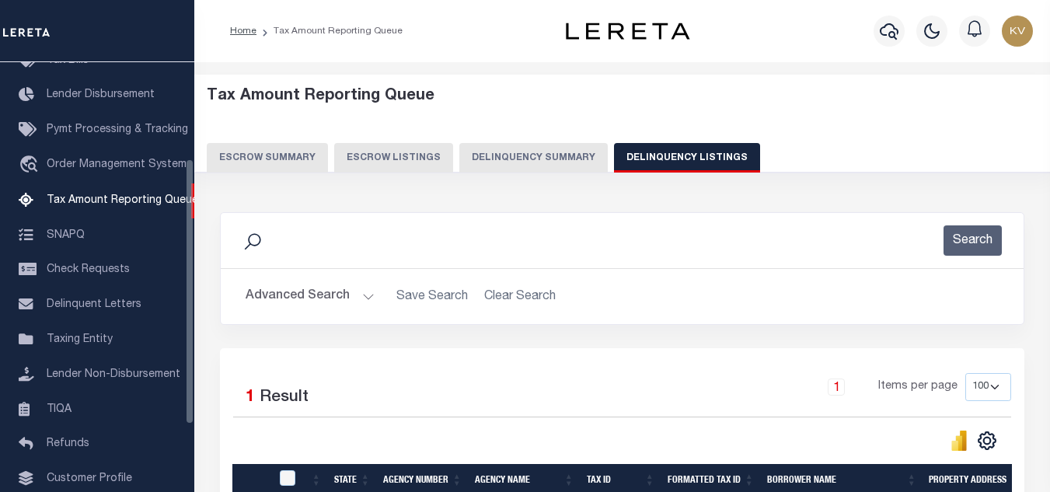
scroll to position [155, 0]
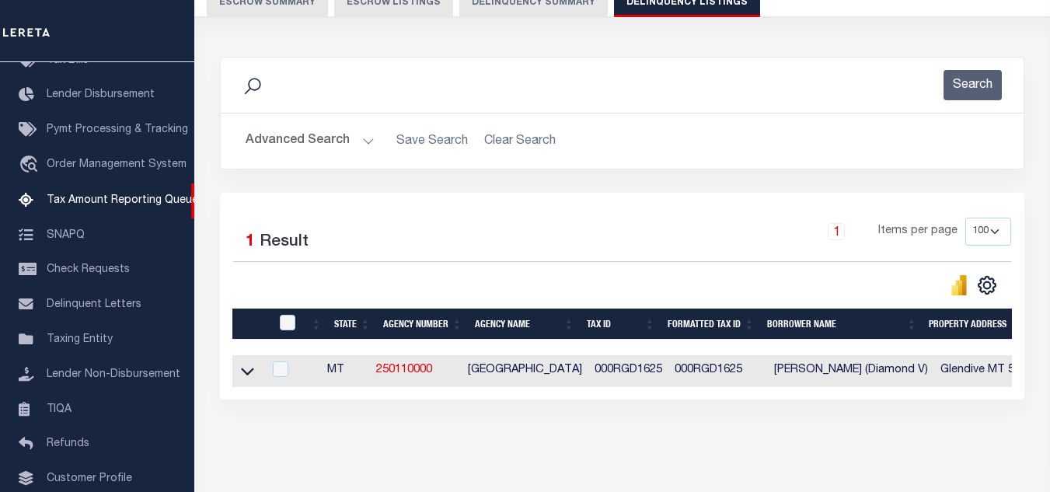
click at [333, 146] on button "Advanced Search" at bounding box center [309, 141] width 129 height 30
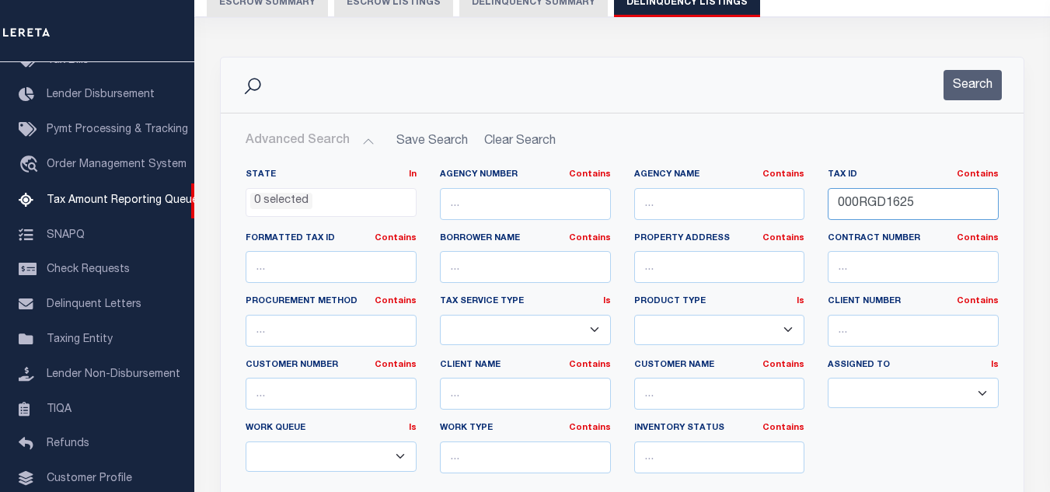
drag, startPoint x: 925, startPoint y: 206, endPoint x: 824, endPoint y: 135, distance: 123.3
click at [763, 186] on div "State In In AK AL AR AZ CA CO CT DC DE FL GA GU HI IA ID IL IN KS KY LA MA MD M…" at bounding box center [622, 327] width 776 height 317
paste input "F20"
type input "000RGF2025"
click at [951, 78] on button "Search" at bounding box center [972, 85] width 58 height 30
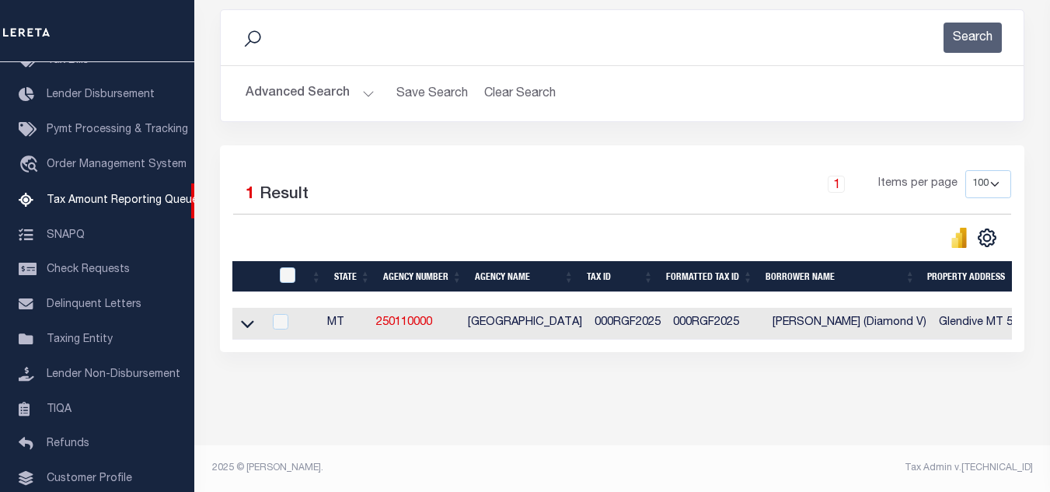
scroll to position [216, 0]
click at [244, 321] on icon at bounding box center [247, 325] width 13 height 8
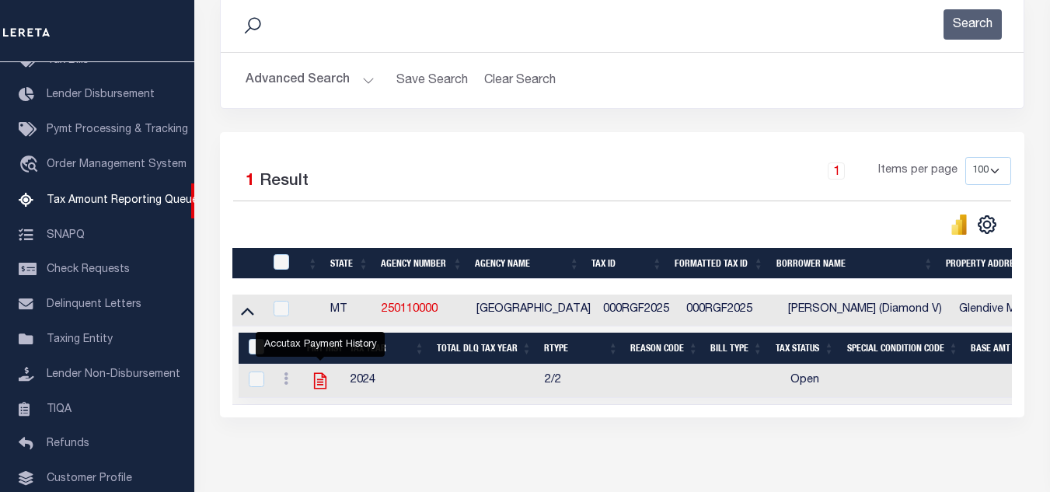
click at [319, 381] on icon "" at bounding box center [320, 381] width 20 height 20
checkbox input "true"
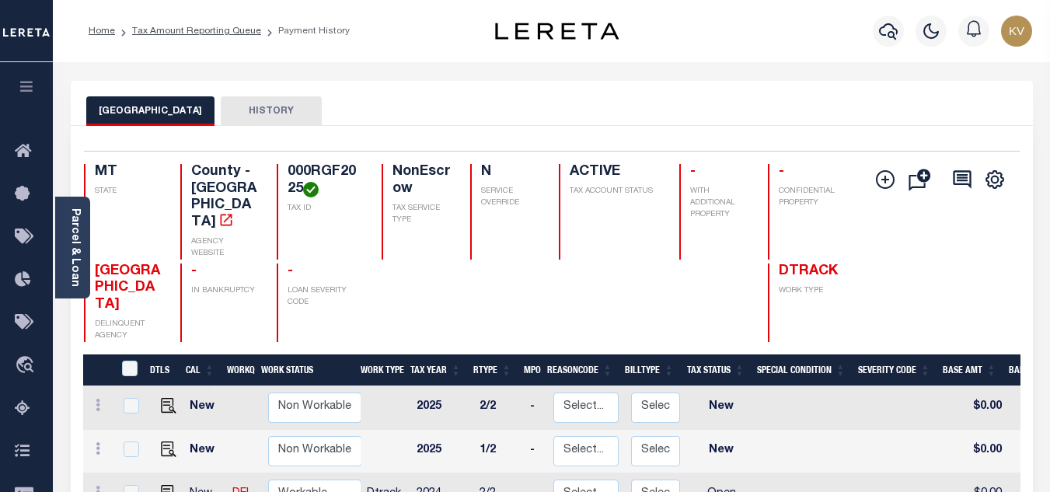
scroll to position [155, 0]
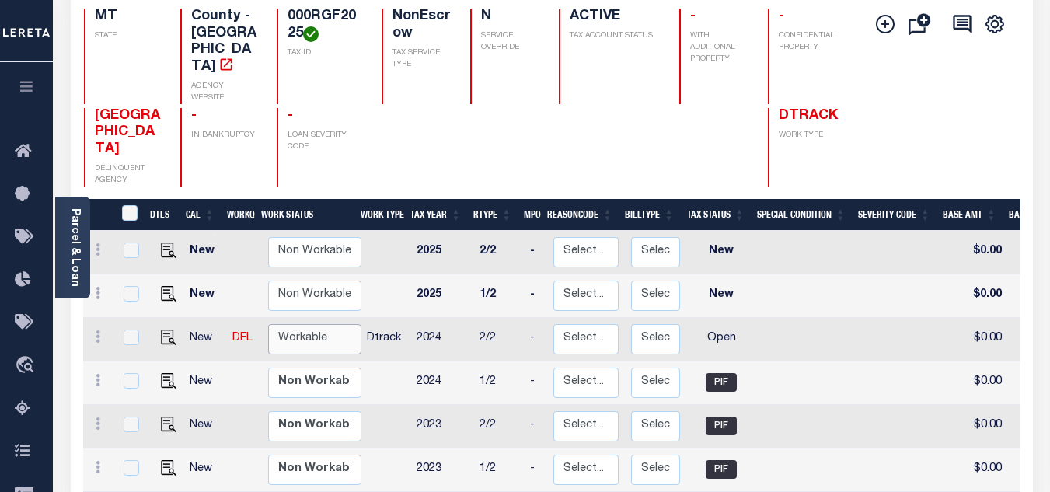
click at [280, 324] on select "Non Workable Workable" at bounding box center [314, 339] width 93 height 30
checkbox input "true"
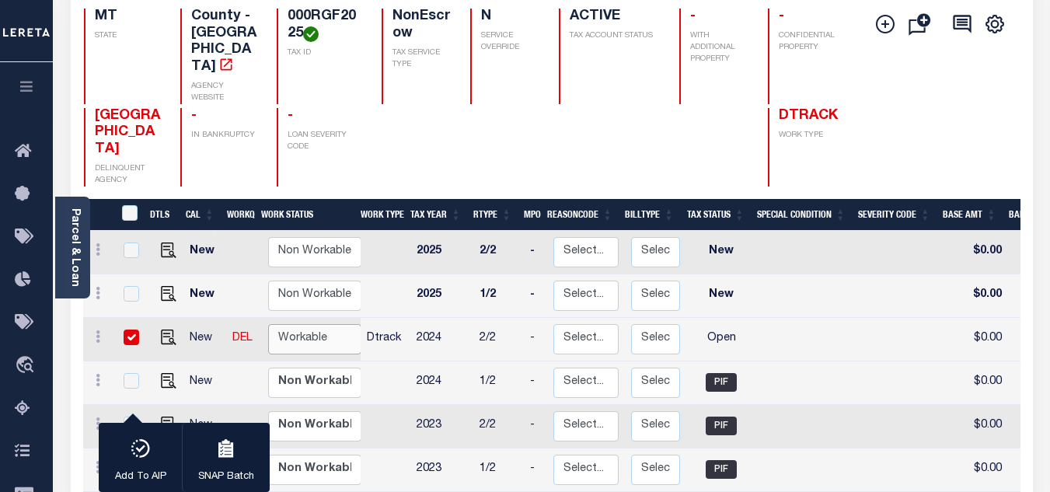
select select "true"
click at [268, 324] on select "Non Workable Workable" at bounding box center [314, 339] width 93 height 30
checkbox input "false"
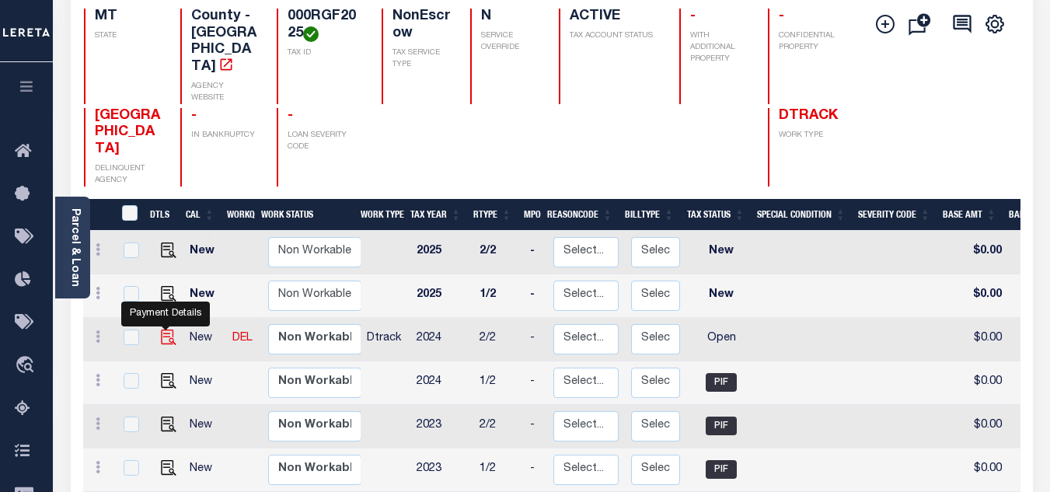
click at [161, 329] on img "" at bounding box center [169, 337] width 16 height 16
checkbox input "true"
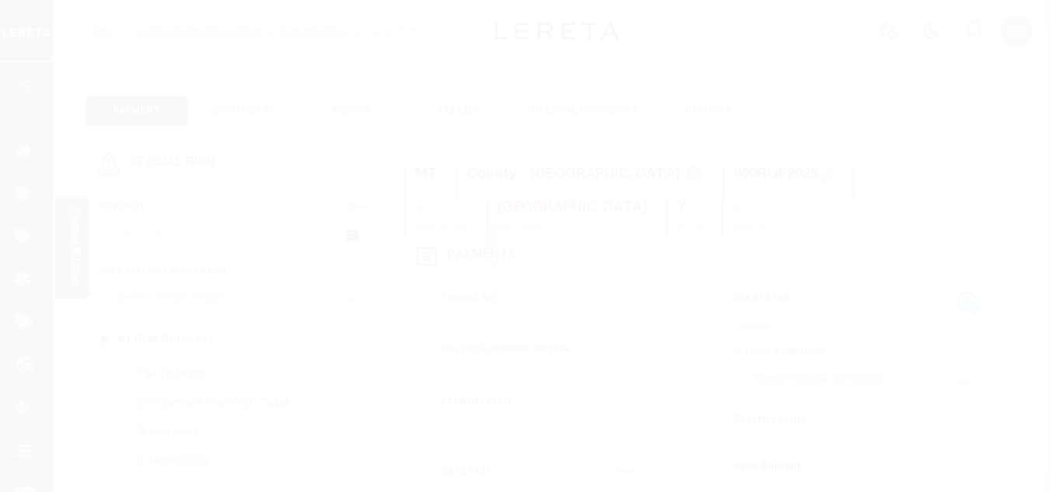
scroll to position [155, 0]
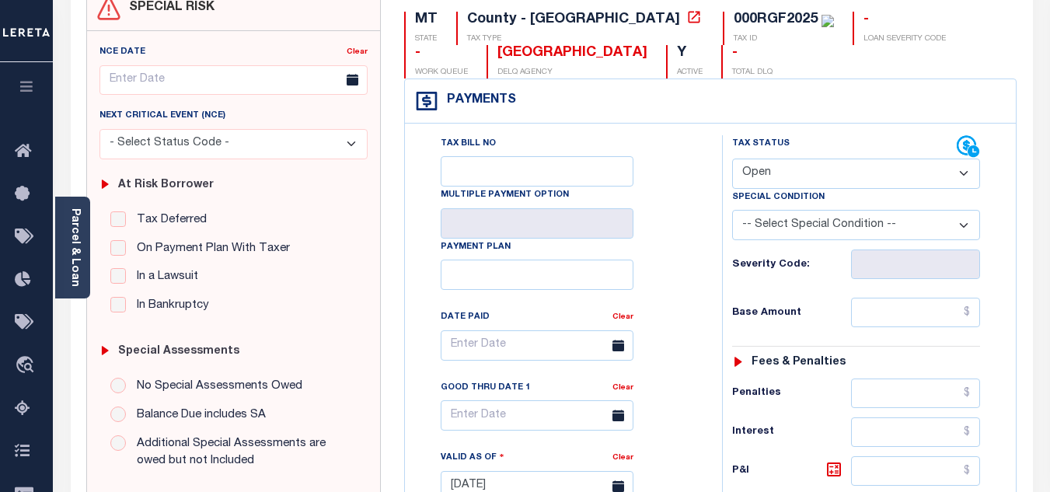
click at [780, 171] on select "- Select Status Code - Open Due/Unpaid Paid Incomplete No Tax Due Internal Refu…" at bounding box center [856, 173] width 248 height 30
select select "PYD"
click at [732, 159] on select "- Select Status Code - Open Due/Unpaid Paid Incomplete No Tax Due Internal Refu…" at bounding box center [856, 173] width 248 height 30
type input "[DATE]"
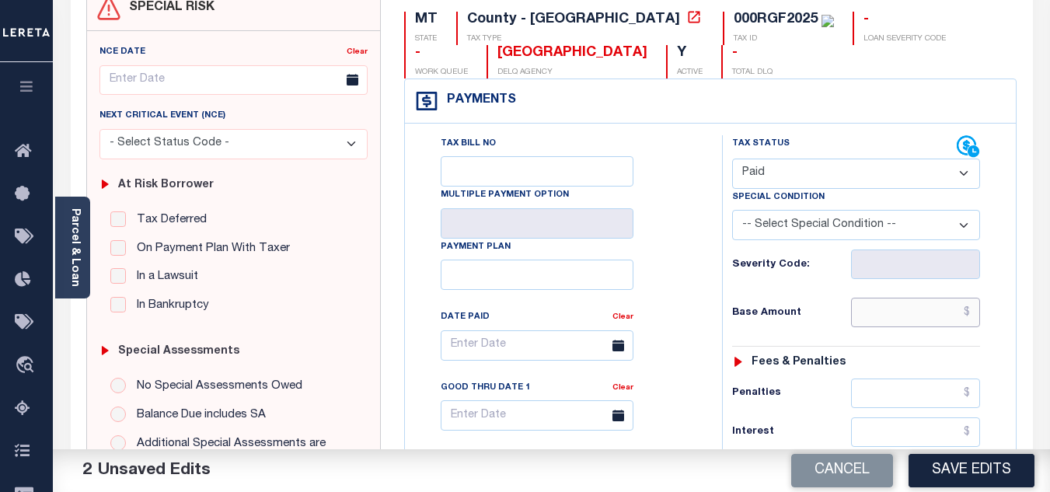
click at [899, 314] on input "text" at bounding box center [915, 313] width 129 height 30
type input "$0.00"
click at [748, 306] on div "Base Amount $0.00" at bounding box center [856, 313] width 248 height 30
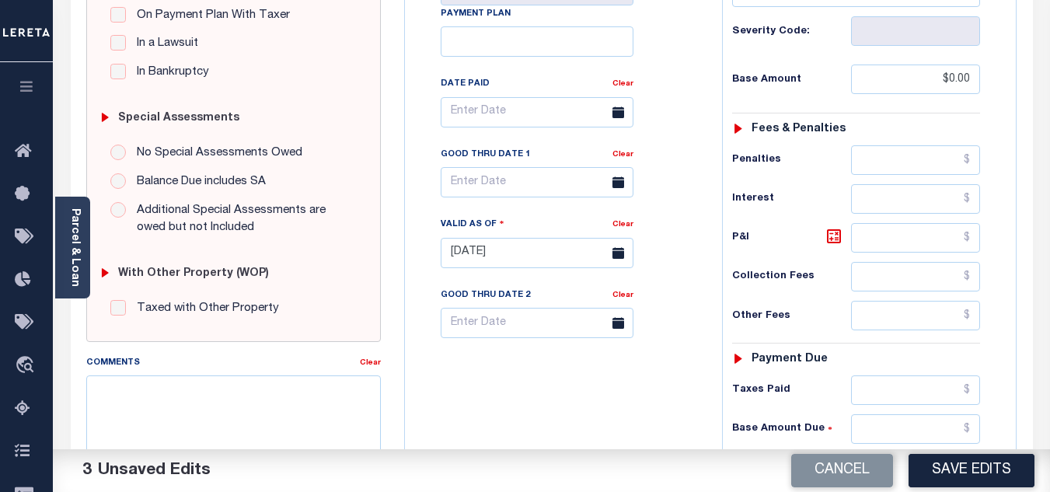
scroll to position [544, 0]
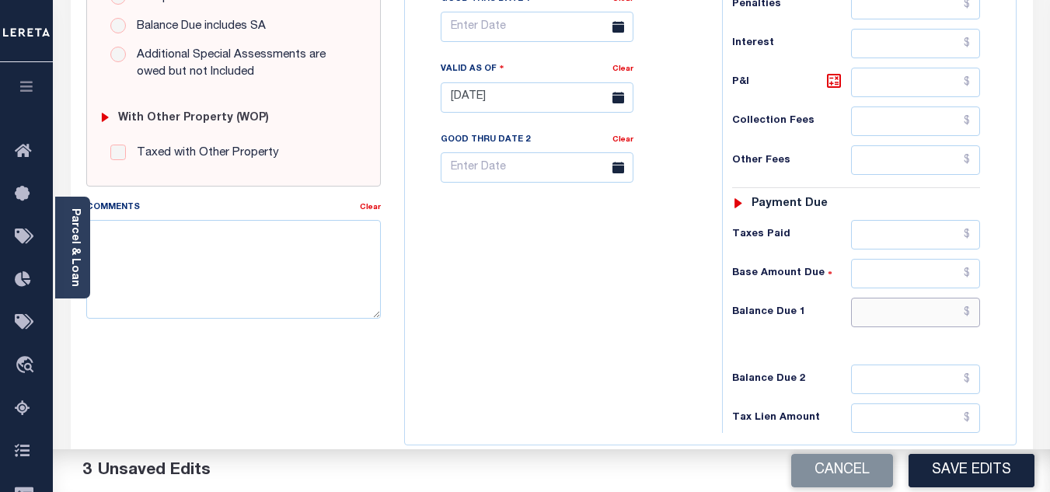
click at [860, 311] on input "text" at bounding box center [915, 313] width 129 height 30
type input "$0.00"
click at [698, 312] on div "Tax Bill No Multiple Payment Option Payment Plan Clear" at bounding box center [559, 90] width 301 height 686
click at [185, 240] on textarea "Comments" at bounding box center [233, 269] width 294 height 98
paste textarea "9/29/2025 - As per TC "Lacy" 2024 taxes are paid - VK"
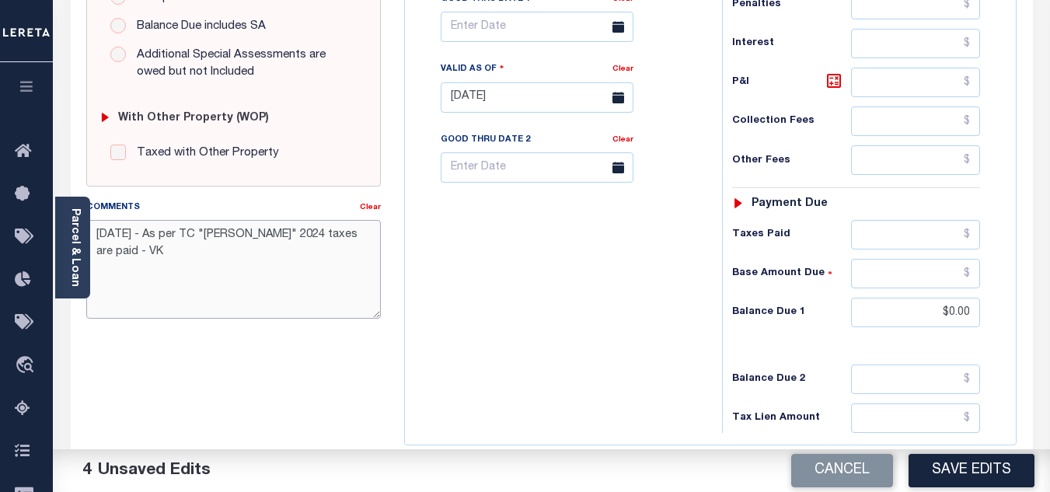
type textarea "9/29/2025 - As per TC "Lacy" 2024 taxes are paid - VK"
click at [980, 471] on button "Save Edits" at bounding box center [971, 470] width 126 height 33
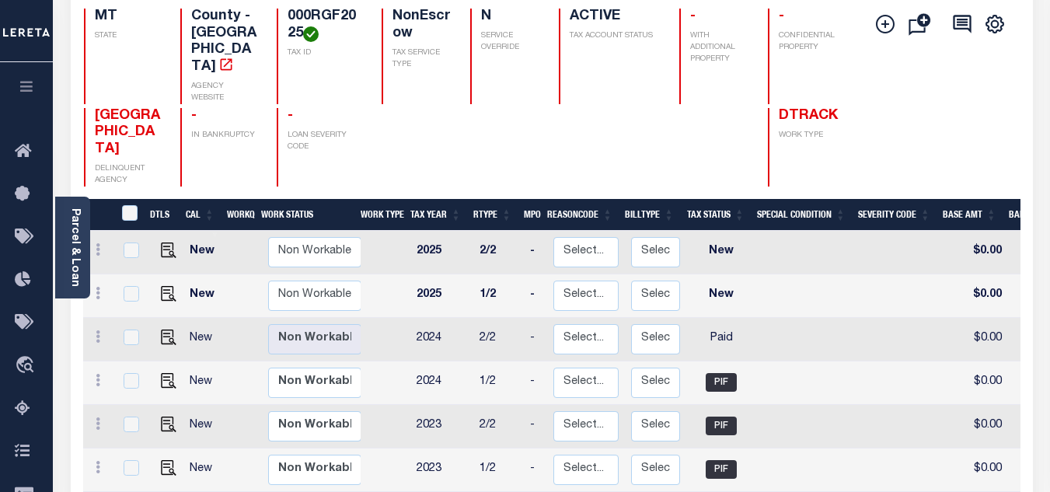
scroll to position [233, 0]
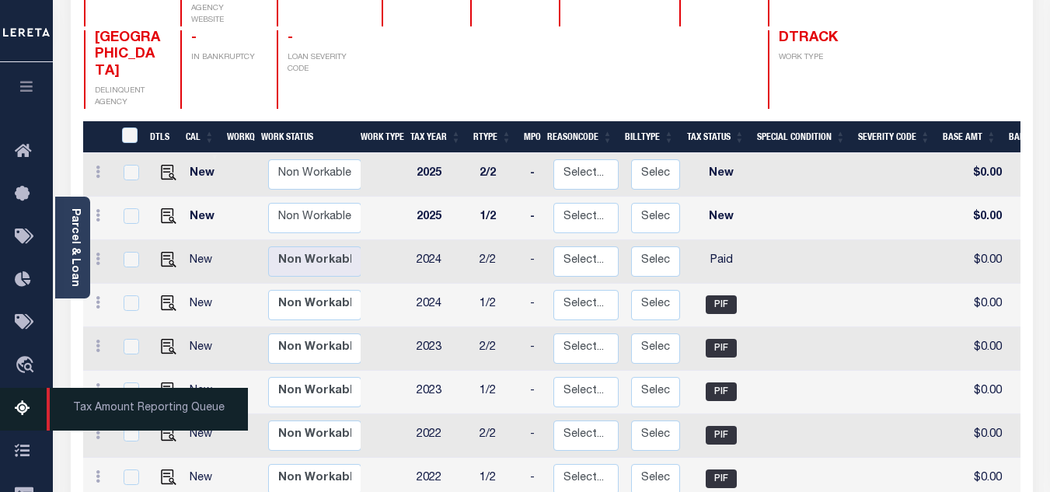
click at [22, 397] on link "Tax Amount Reporting Queue" at bounding box center [26, 409] width 53 height 43
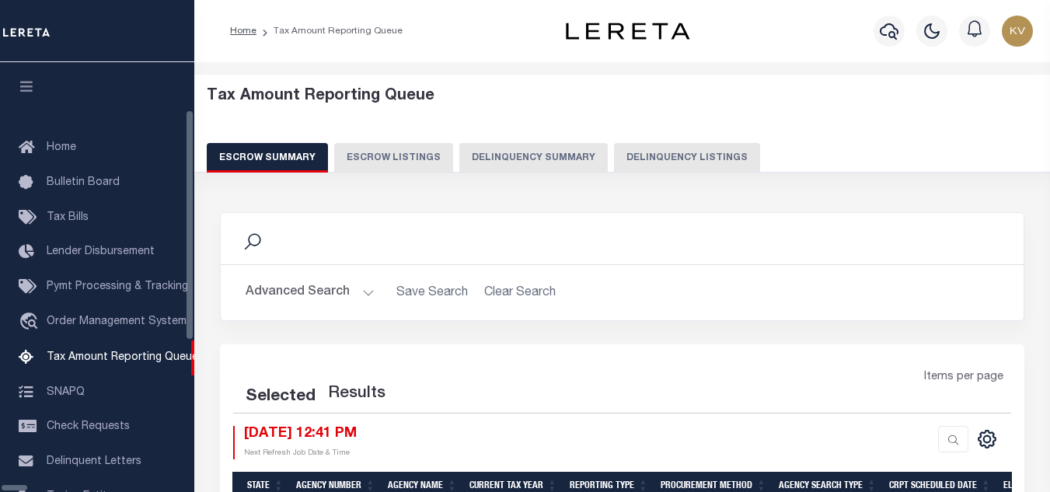
select select "100"
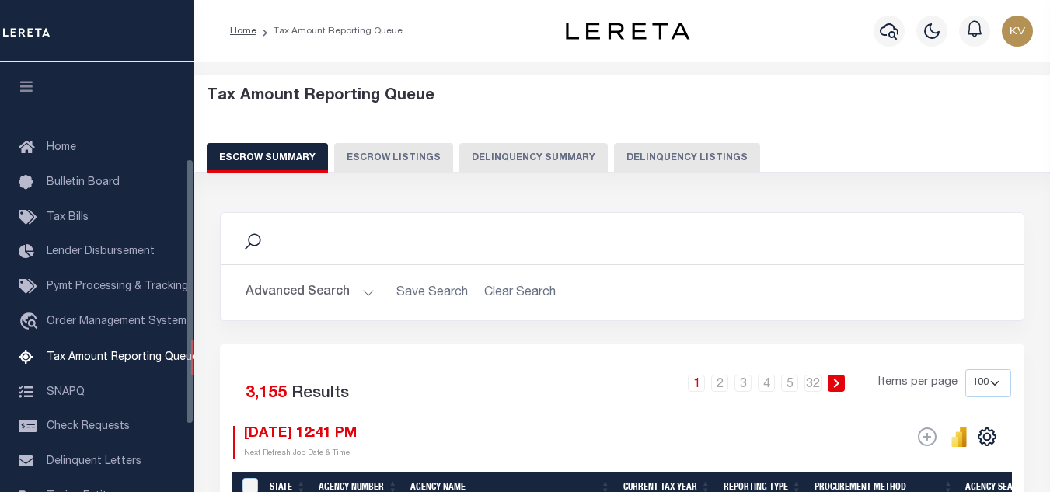
scroll to position [157, 0]
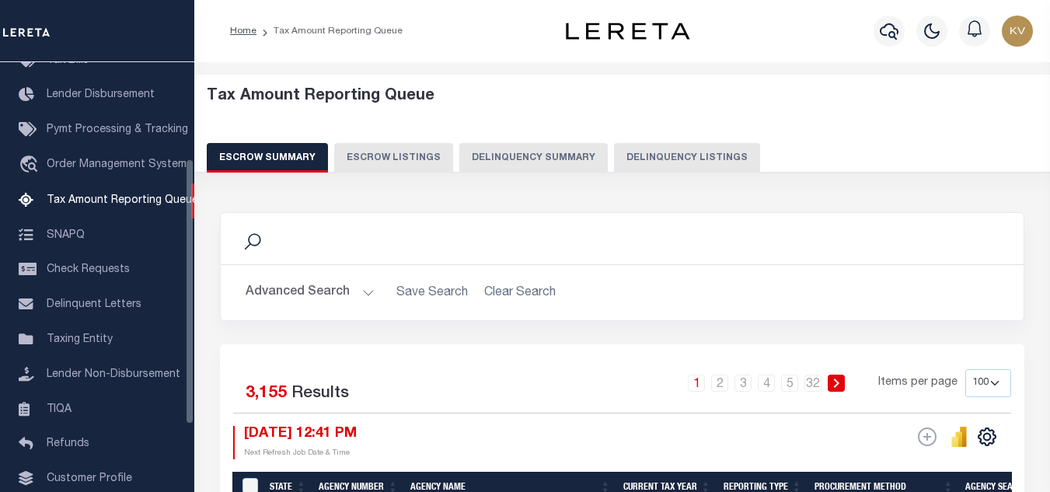
click at [640, 158] on button "Delinquency Listings" at bounding box center [687, 158] width 146 height 30
select select "100"
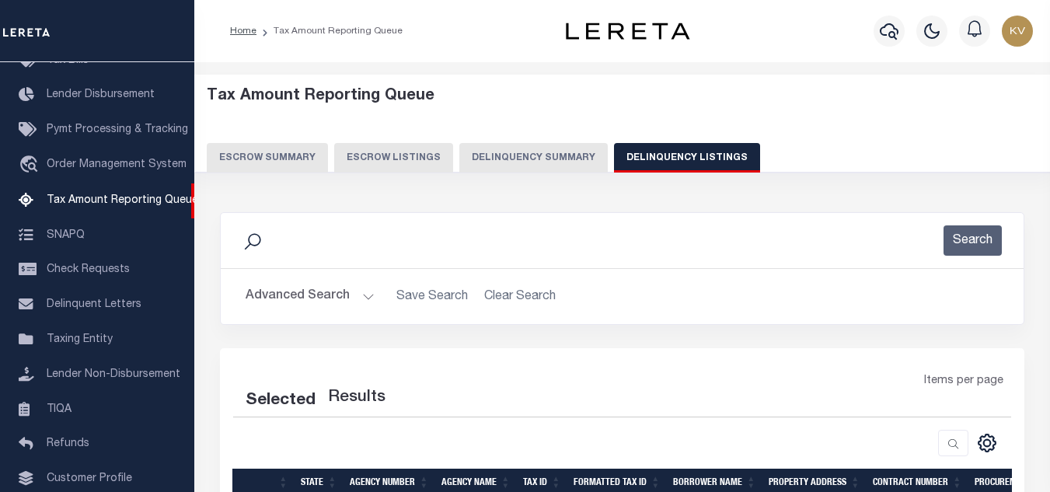
scroll to position [78, 0]
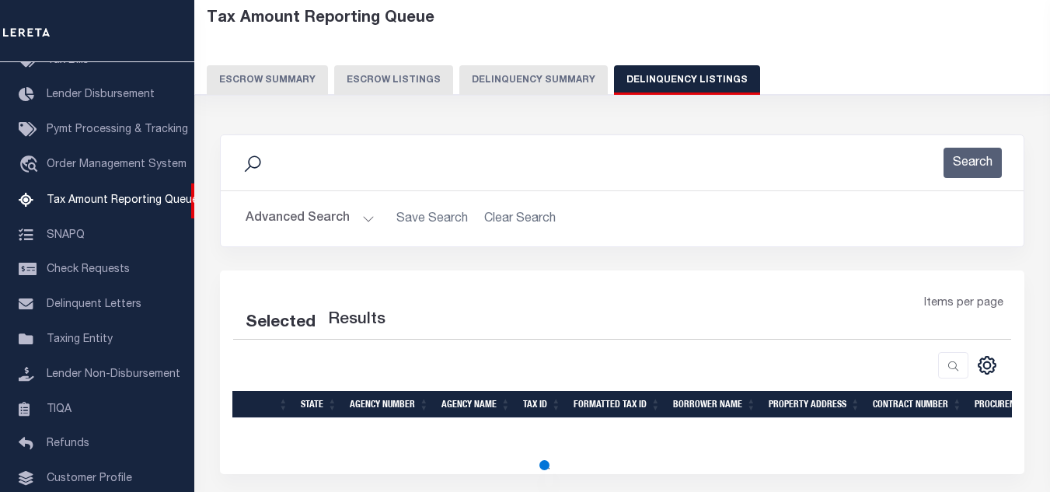
select select "100"
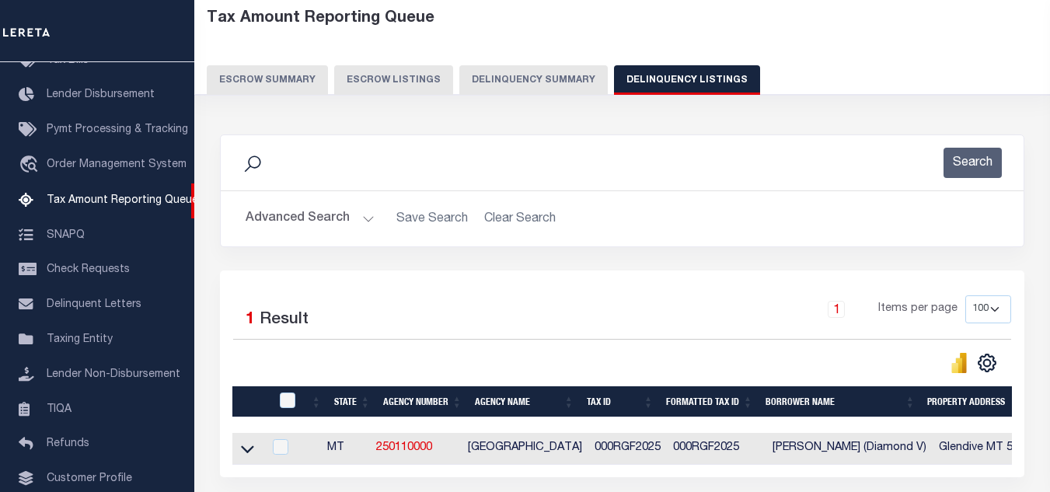
click at [315, 228] on button "Advanced Search" at bounding box center [309, 219] width 129 height 30
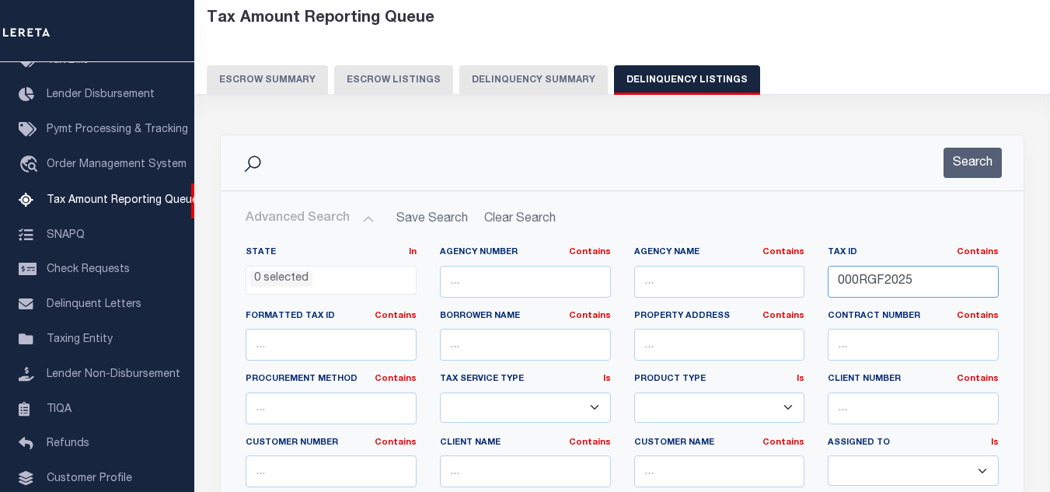
drag, startPoint x: 917, startPoint y: 277, endPoint x: 776, endPoint y: 272, distance: 141.5
click at [776, 272] on div "State In In AK AL AR AZ CA CO CT DC DE FL GA GU HI IA ID IL IN KS KY LA MA MD M…" at bounding box center [622, 404] width 776 height 317
paste input "38"
type input "000RGF2038"
click at [952, 174] on button "Search" at bounding box center [972, 163] width 58 height 30
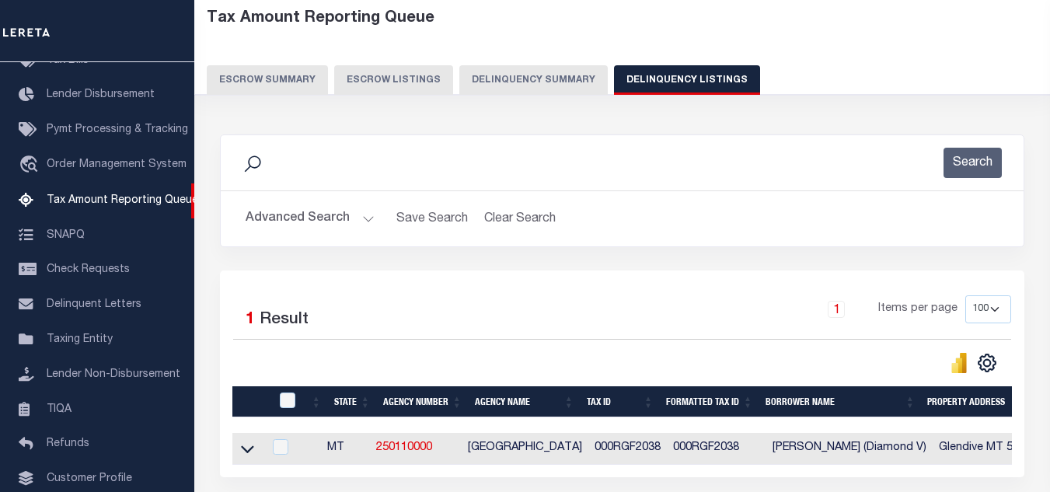
scroll to position [216, 0]
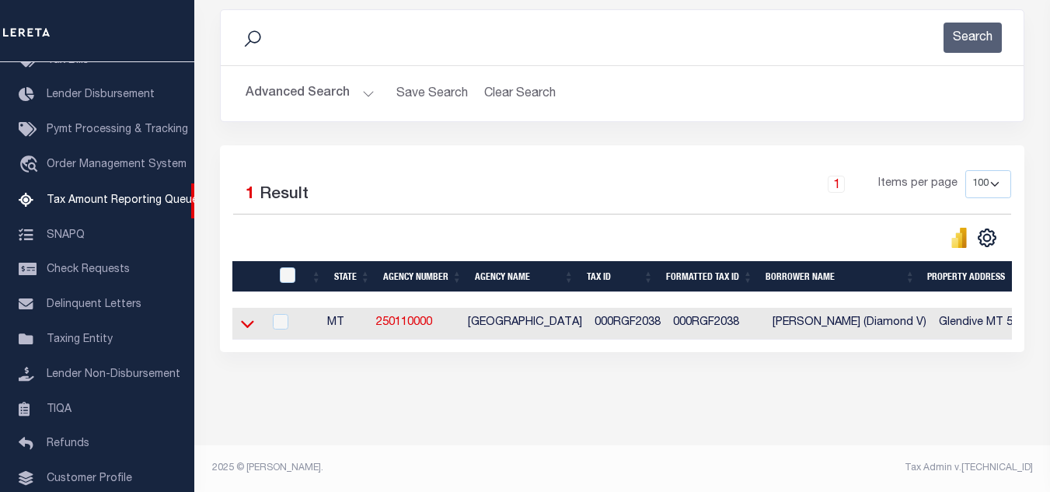
click at [244, 321] on icon at bounding box center [247, 325] width 13 height 8
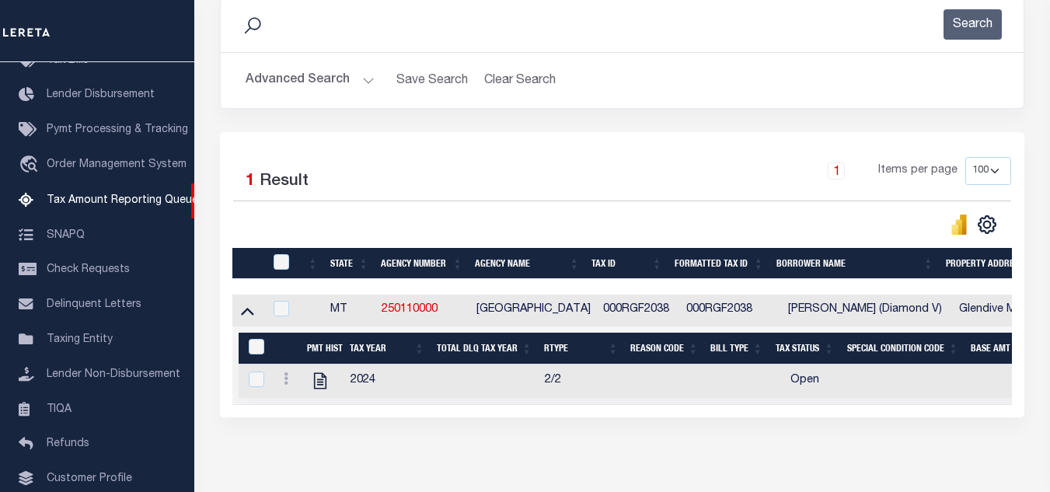
scroll to position [294, 0]
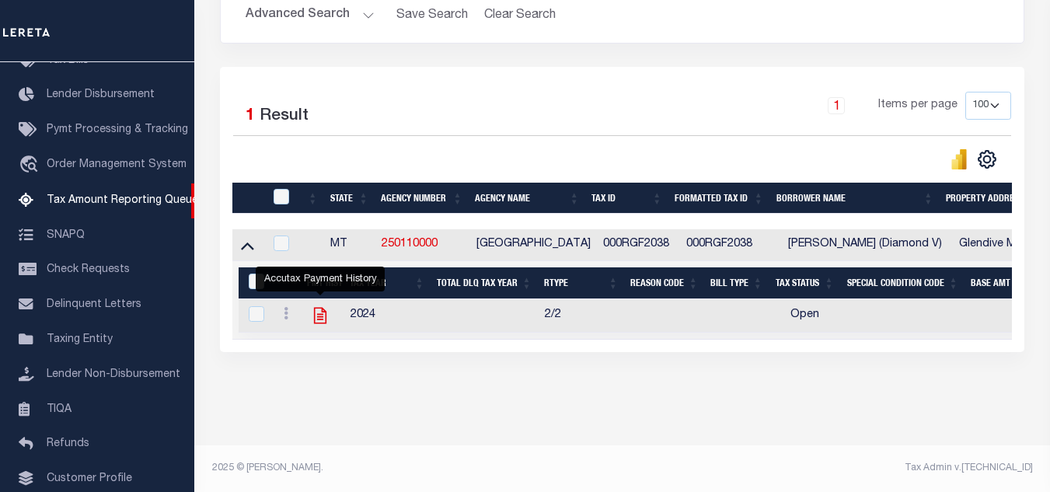
click at [319, 311] on icon "" at bounding box center [320, 316] width 12 height 16
checkbox input "true"
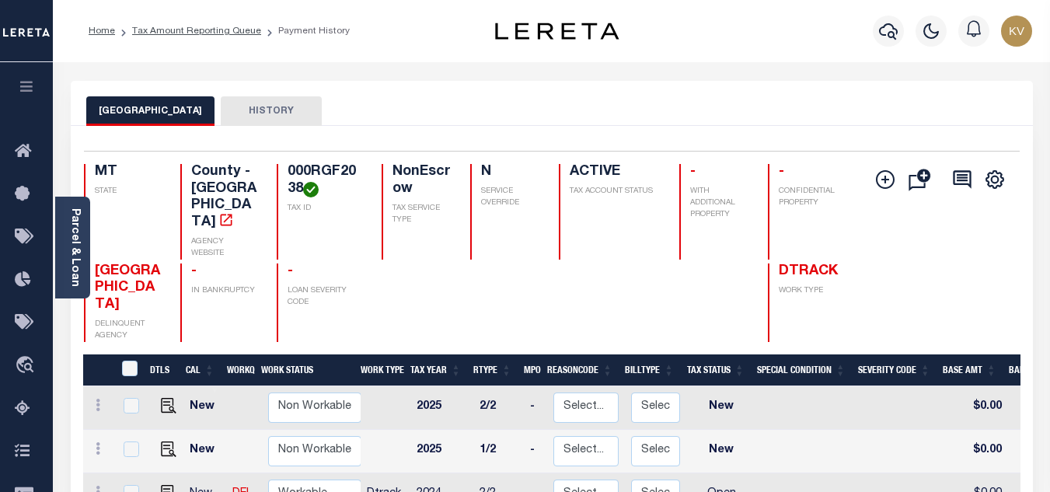
scroll to position [155, 0]
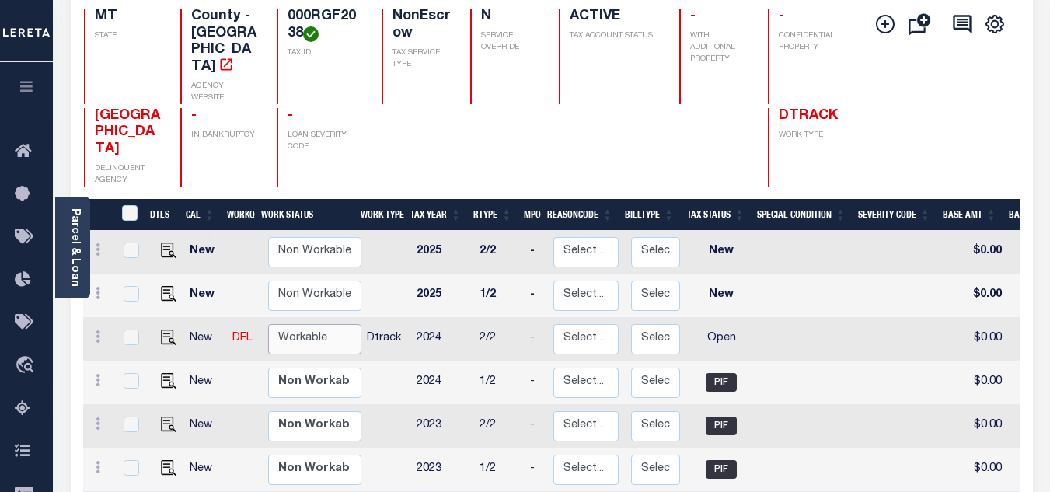
click at [315, 324] on select "Non Workable Workable" at bounding box center [314, 339] width 93 height 30
checkbox input "true"
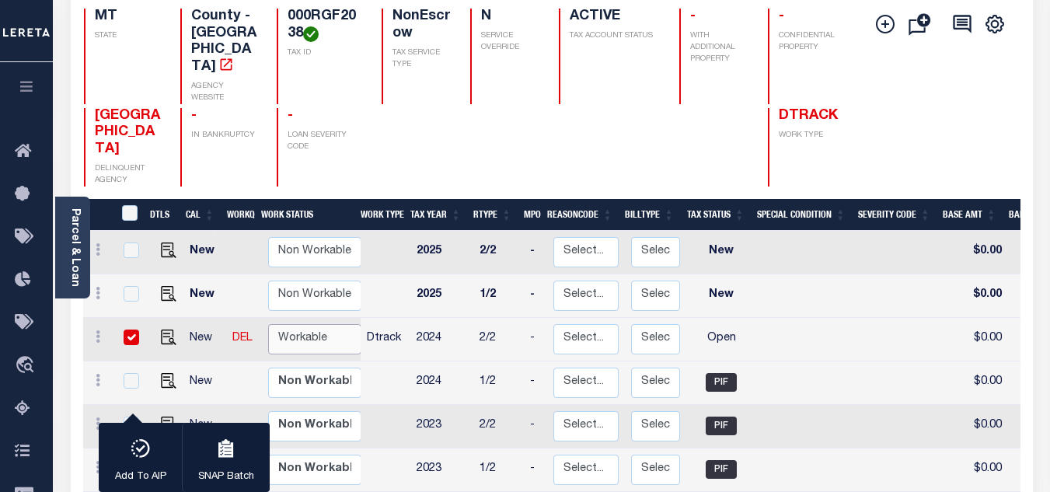
select select "true"
click at [268, 324] on select "Non Workable Workable" at bounding box center [314, 339] width 93 height 30
checkbox input "false"
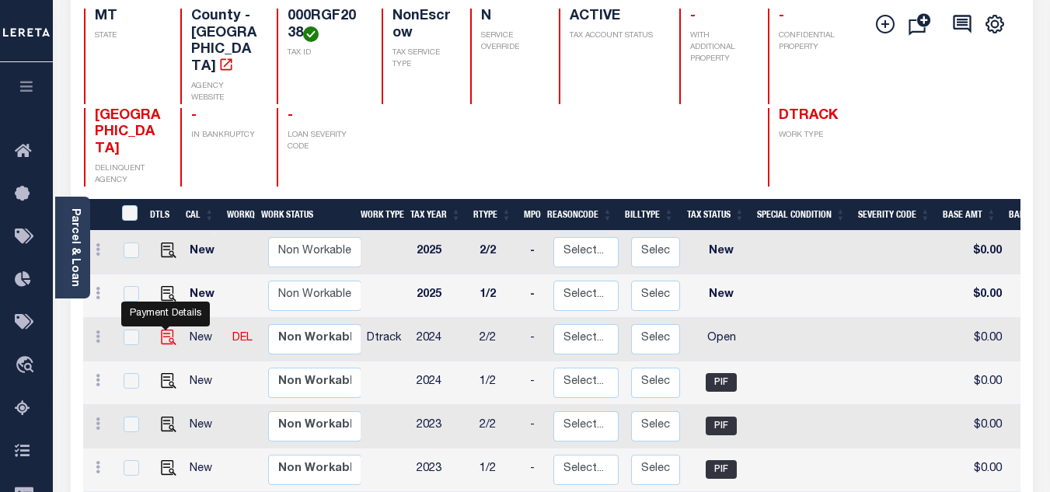
click at [162, 329] on img "" at bounding box center [169, 337] width 16 height 16
checkbox input "true"
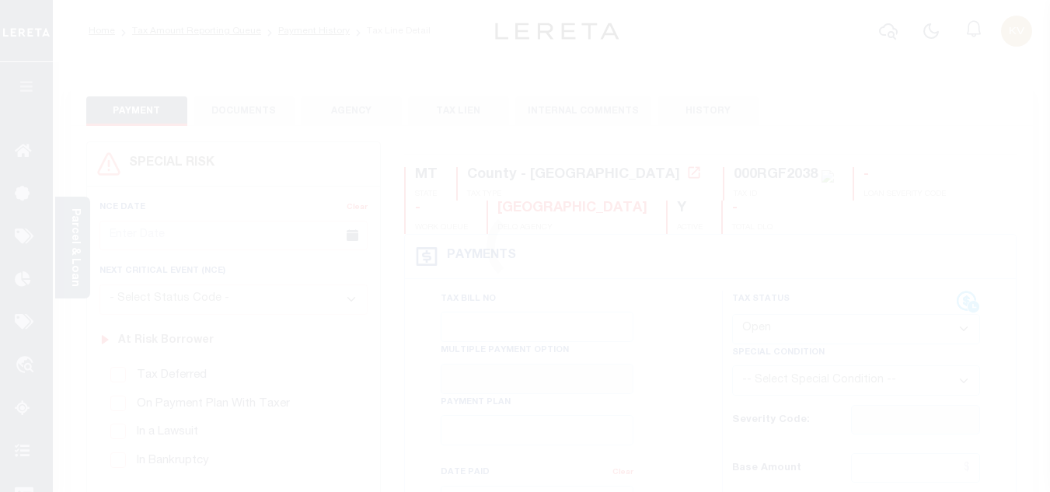
scroll to position [155, 0]
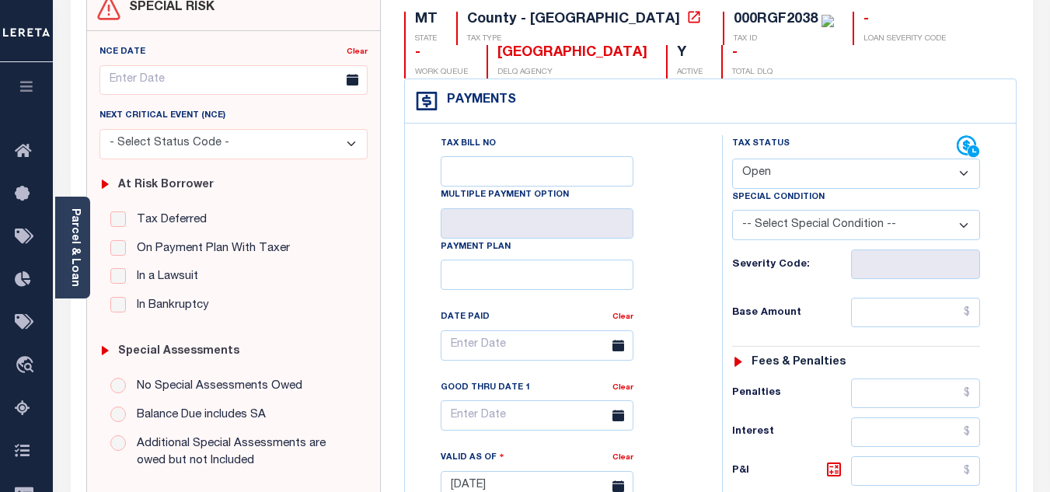
click at [830, 183] on select "- Select Status Code - Open Due/Unpaid Paid Incomplete No Tax Due Internal Refu…" at bounding box center [856, 173] width 248 height 30
select select "PYD"
click at [732, 159] on select "- Select Status Code - Open Due/Unpaid Paid Incomplete No Tax Due Internal Refu…" at bounding box center [856, 173] width 248 height 30
type input "[DATE]"
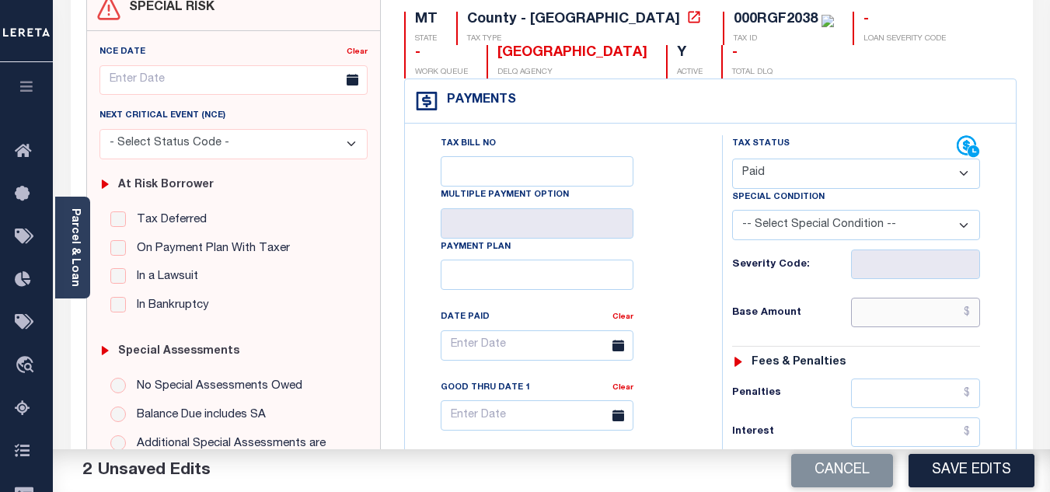
click at [915, 312] on input "text" at bounding box center [915, 313] width 129 height 30
type input "$0.00"
click at [804, 319] on h6 "Base Amount" at bounding box center [791, 313] width 119 height 12
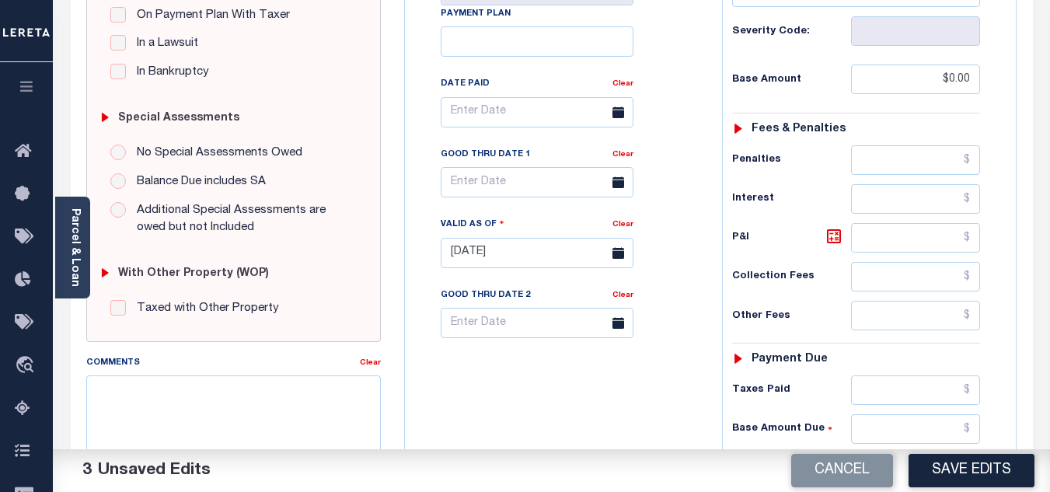
scroll to position [544, 0]
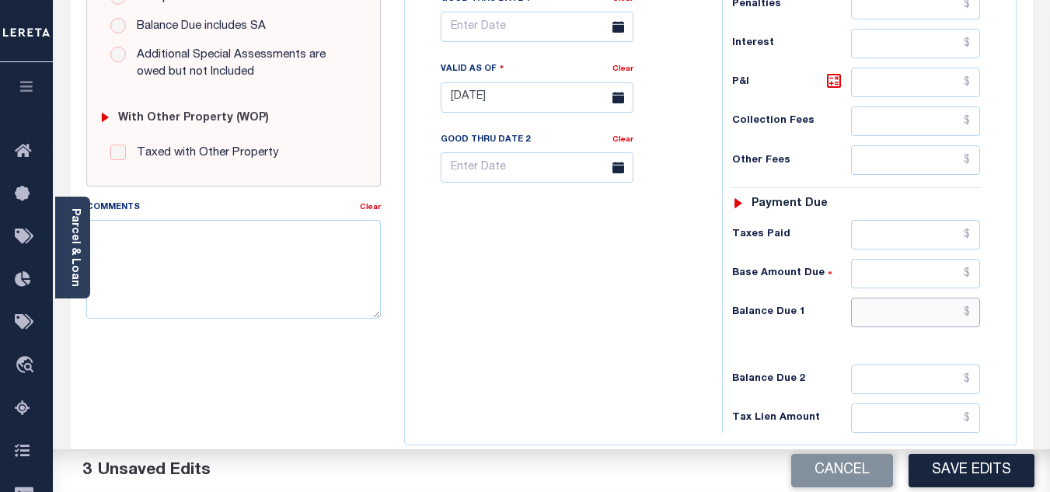
click at [879, 304] on input "text" at bounding box center [915, 313] width 129 height 30
type input "$0.00"
click at [635, 314] on div "Tax Bill No Multiple Payment Option Payment Plan Clear" at bounding box center [559, 90] width 301 height 686
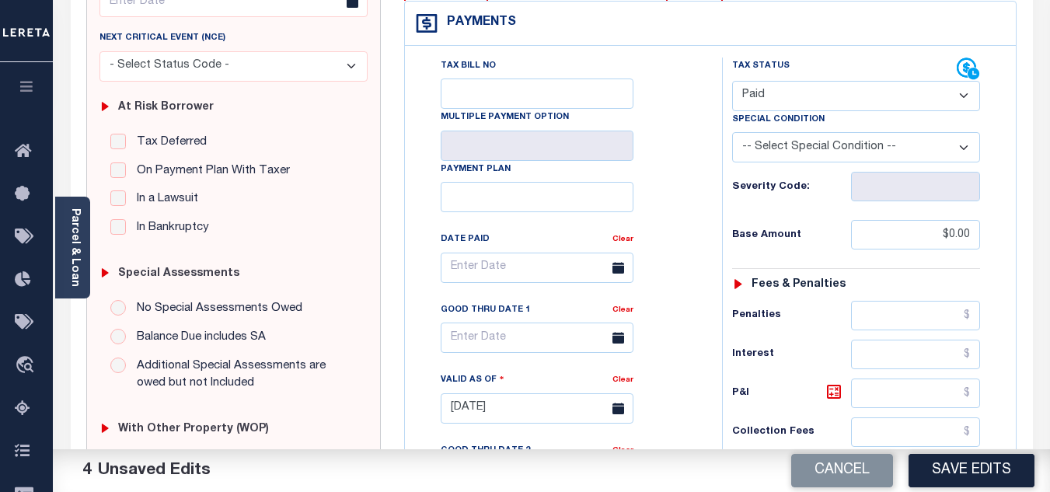
scroll to position [0, 0]
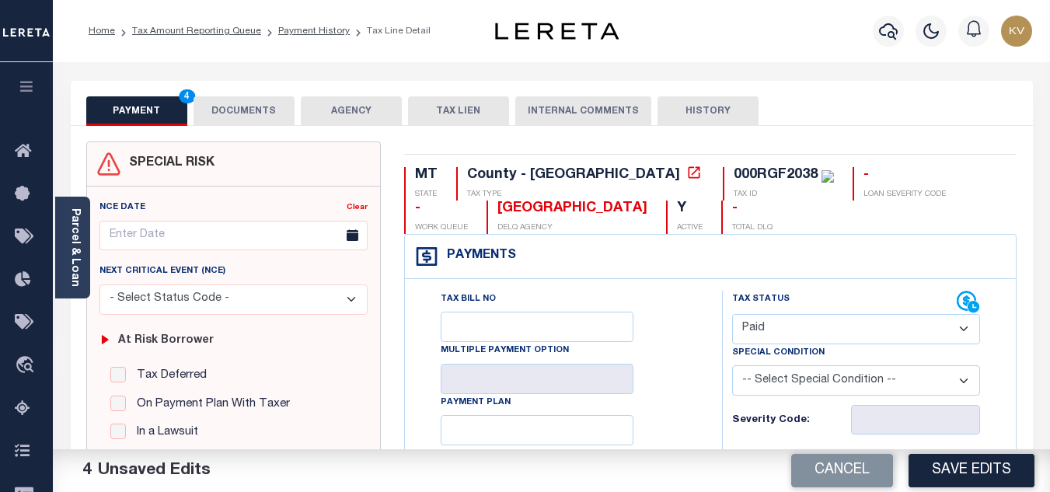
click at [256, 113] on button "DOCUMENTS" at bounding box center [243, 111] width 101 height 30
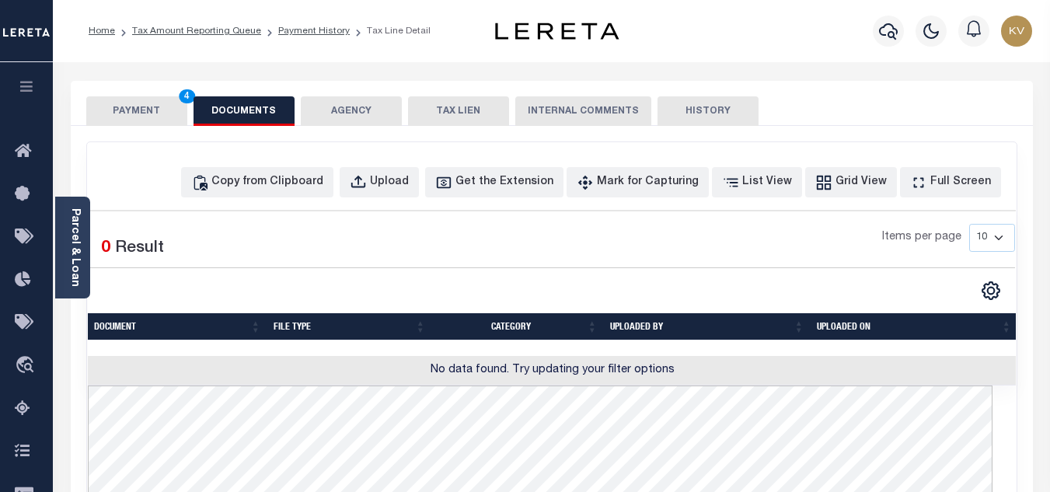
drag, startPoint x: 155, startPoint y: 112, endPoint x: 130, endPoint y: 122, distance: 26.8
click at [155, 111] on button "PAYMENT 4" at bounding box center [136, 111] width 101 height 30
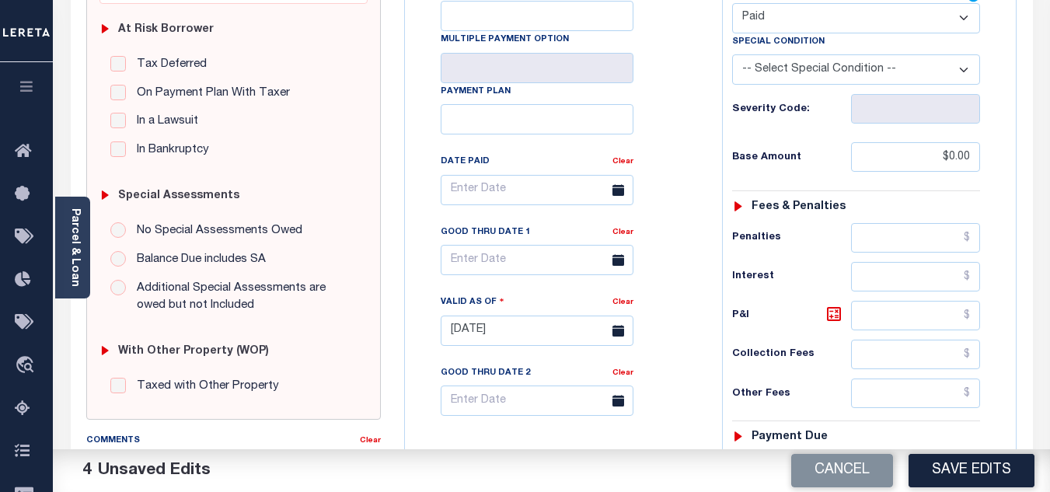
scroll to position [466, 0]
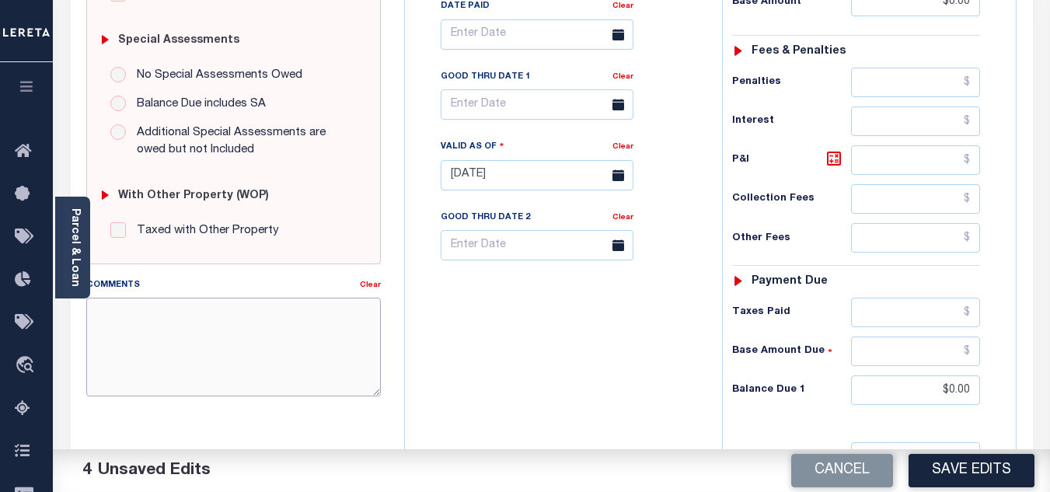
click at [183, 337] on textarea "Comments" at bounding box center [233, 347] width 294 height 98
paste textarea "9/29/2025 - As per TC "Lacy" 2024 taxes are paid - VK"
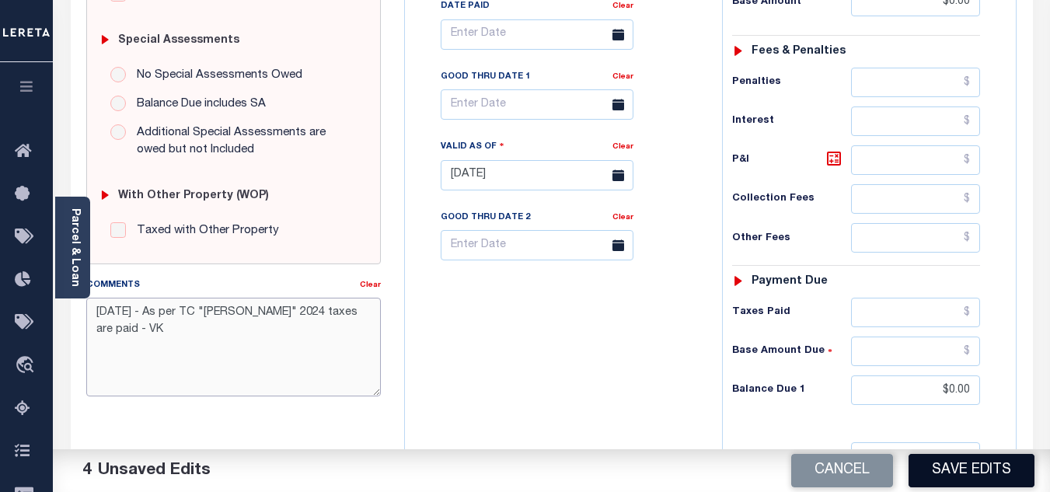
type textarea "9/29/2025 - As per TC "Lacy" 2024 taxes are paid - VK"
click at [940, 469] on button "Save Edits" at bounding box center [971, 470] width 126 height 33
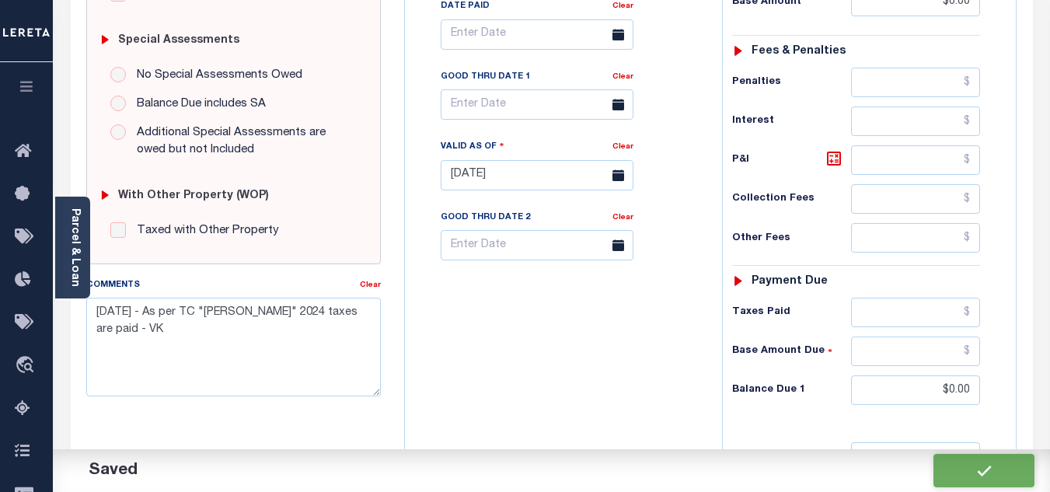
checkbox input "false"
type input "$0"
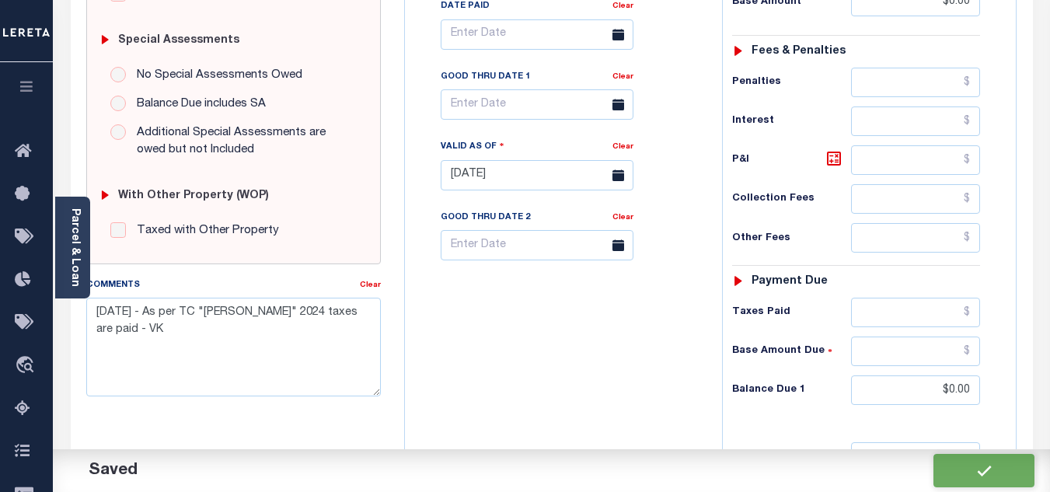
type input "$0"
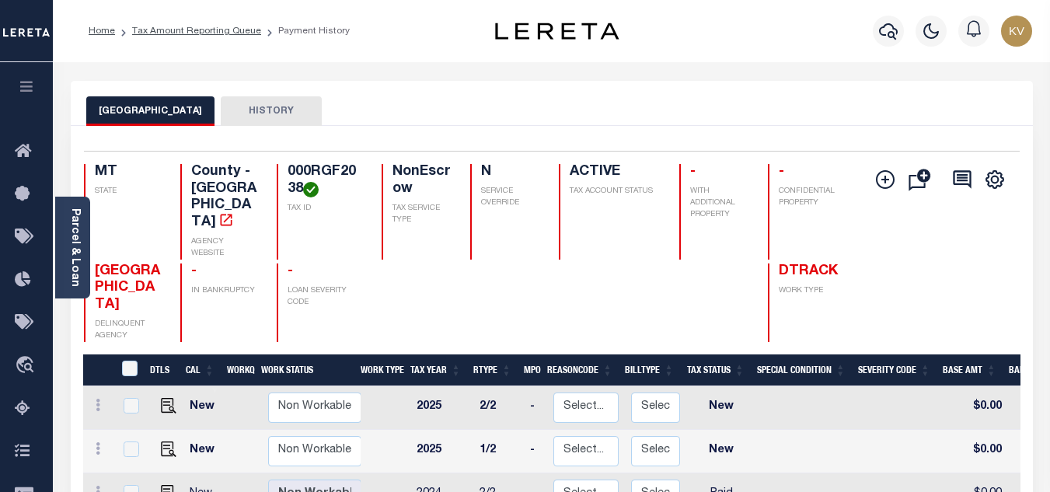
scroll to position [155, 0]
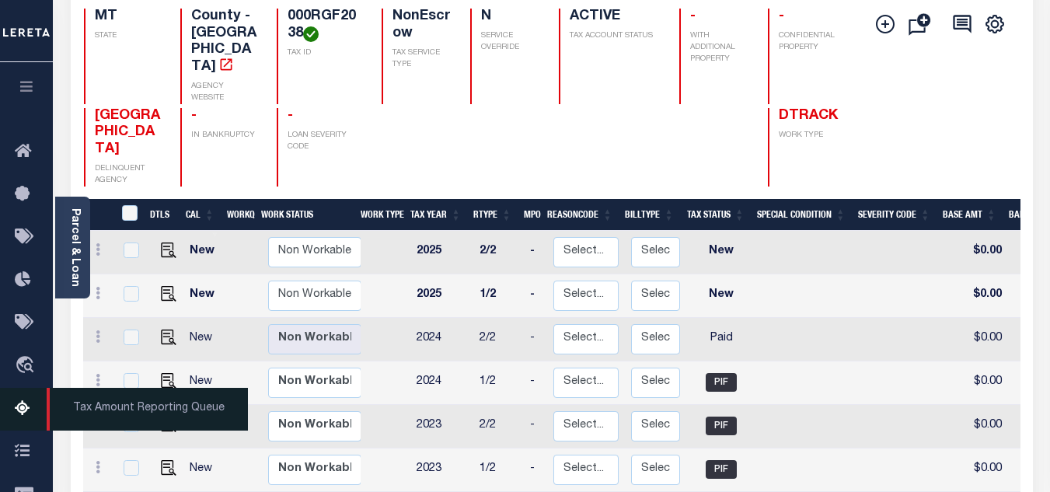
click at [19, 405] on icon at bounding box center [27, 408] width 25 height 19
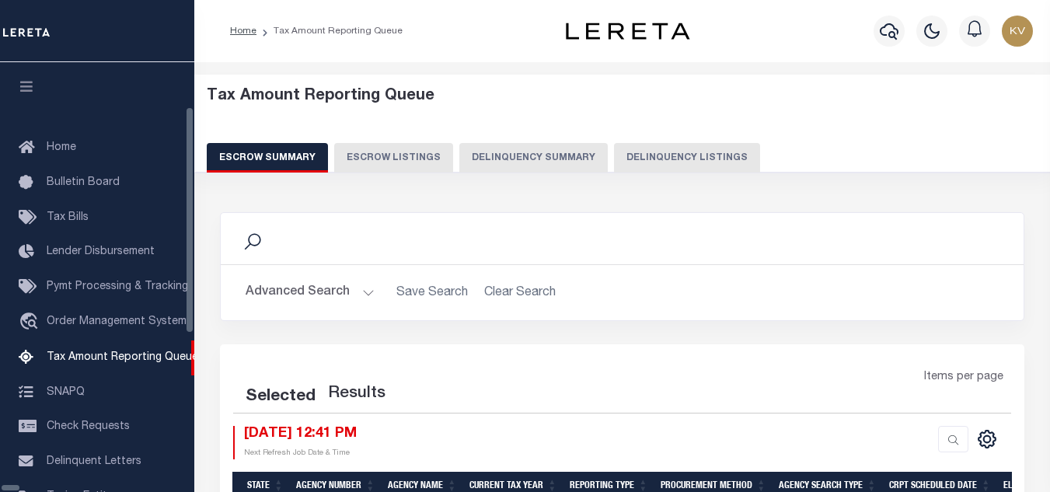
click at [651, 151] on button "Delinquency Listings" at bounding box center [687, 158] width 146 height 30
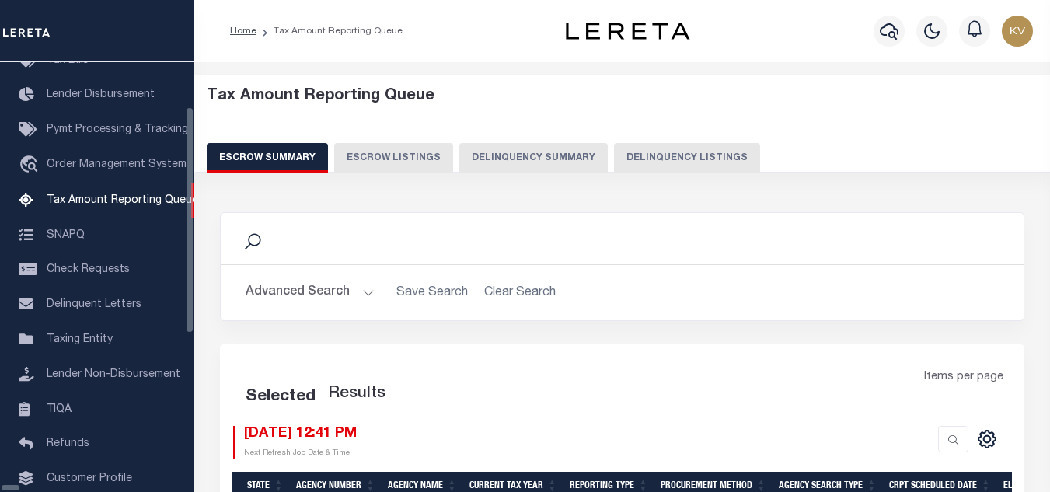
select select "100"
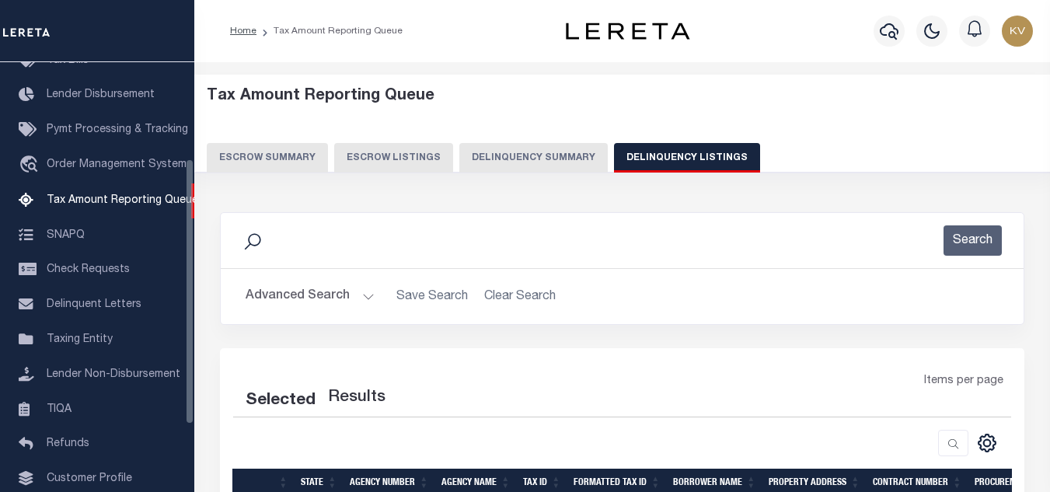
scroll to position [155, 0]
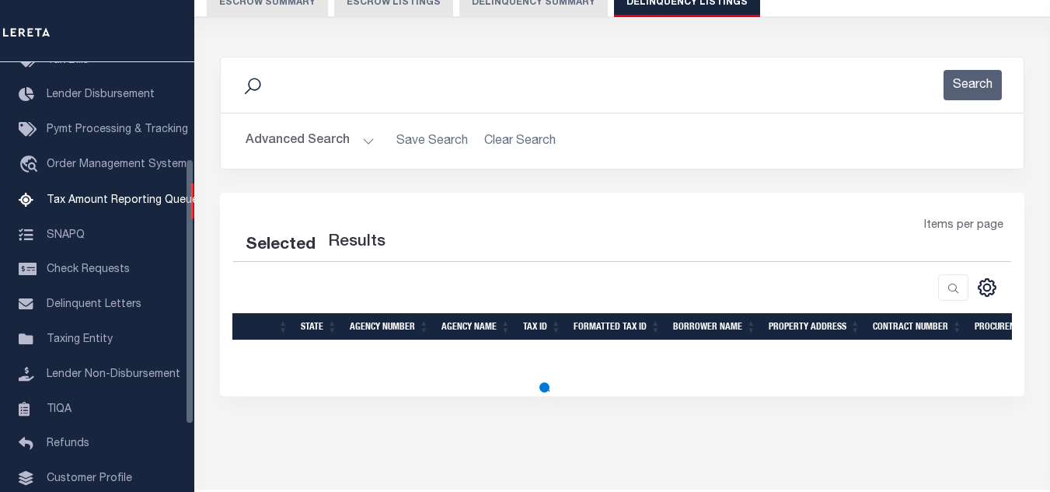
select select "100"
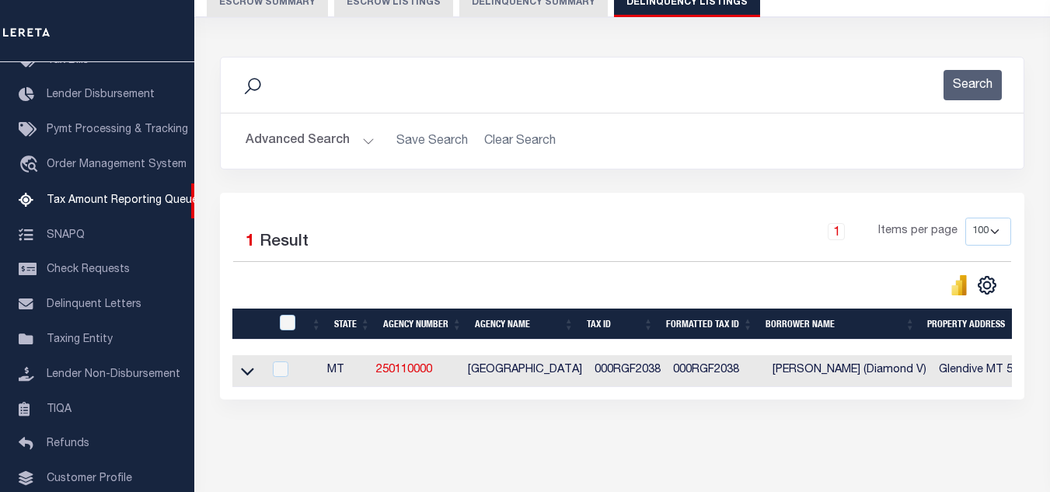
click at [351, 154] on button "Advanced Search" at bounding box center [309, 141] width 129 height 30
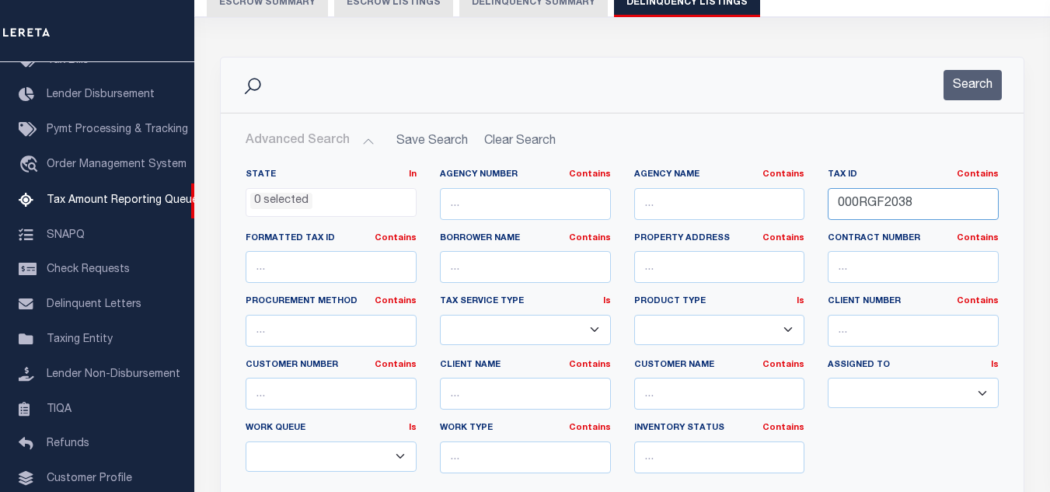
drag, startPoint x: 933, startPoint y: 207, endPoint x: 831, endPoint y: 197, distance: 102.3
click at [832, 197] on input "000RGF2038" at bounding box center [912, 204] width 171 height 32
paste input "HG2143"
type input "000RHG2143"
click at [980, 103] on div "Search" at bounding box center [622, 84] width 802 height 55
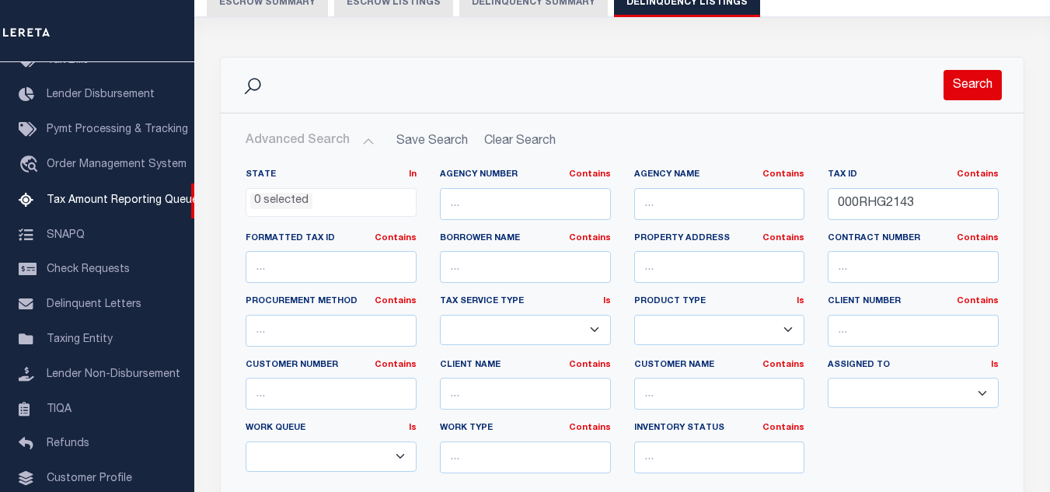
click at [973, 92] on button "Search" at bounding box center [972, 85] width 58 height 30
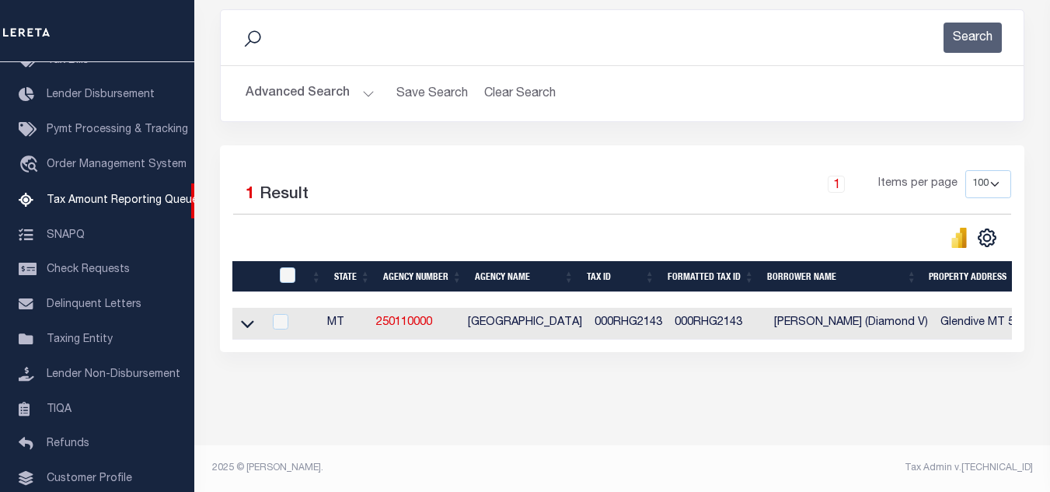
scroll to position [216, 0]
click at [250, 319] on icon at bounding box center [247, 323] width 13 height 16
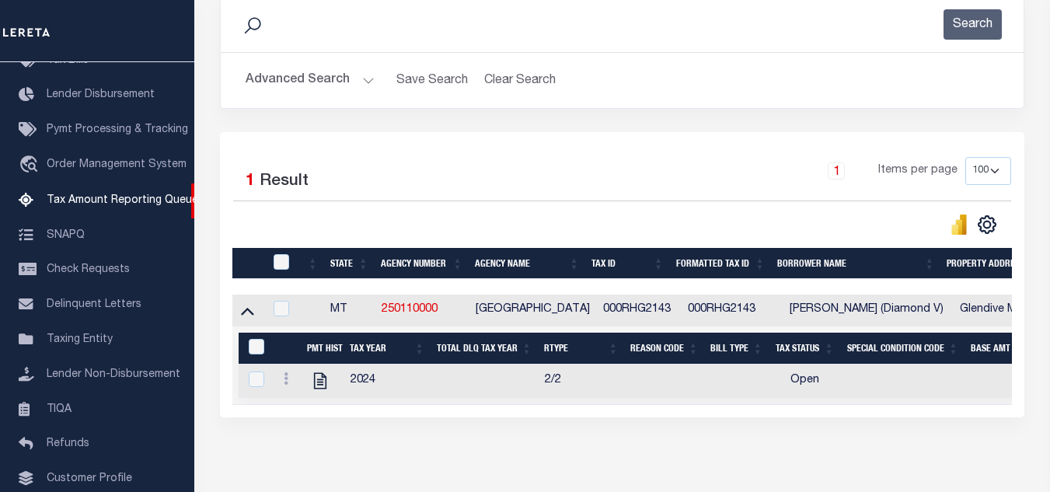
scroll to position [294, 0]
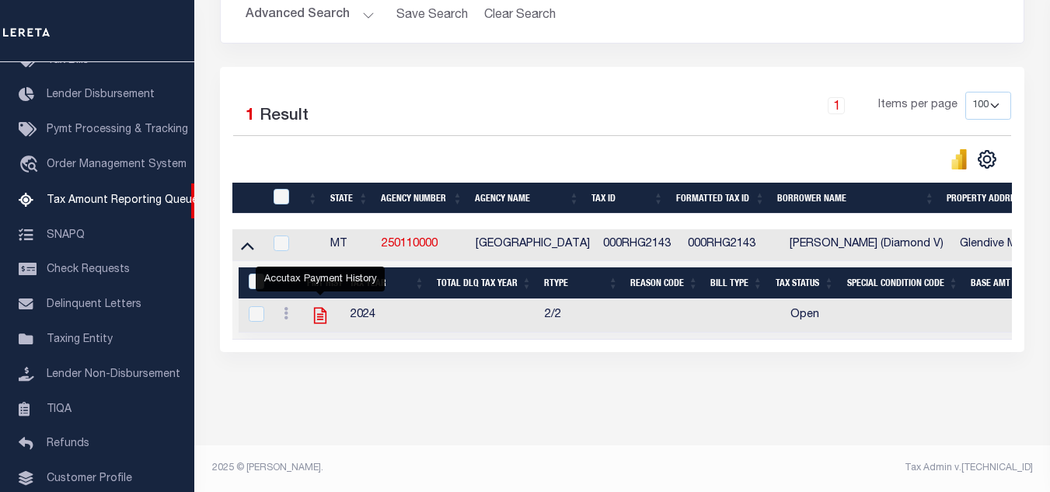
click at [319, 305] on icon "" at bounding box center [320, 315] width 20 height 20
checkbox input "true"
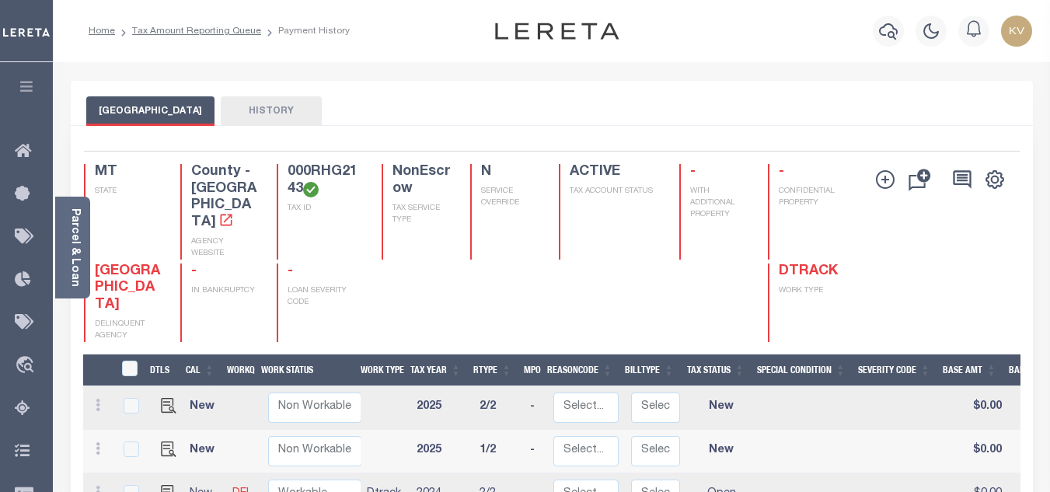
scroll to position [155, 0]
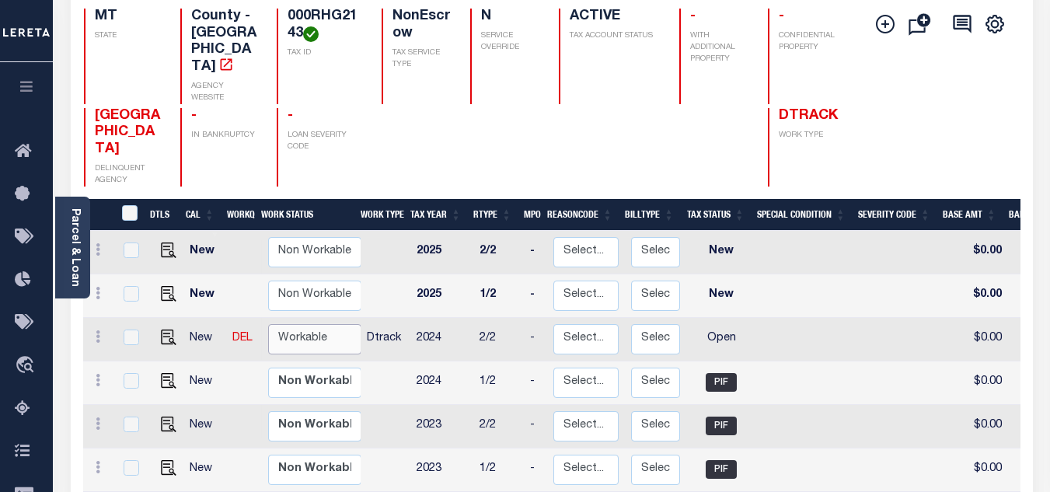
drag, startPoint x: 328, startPoint y: 290, endPoint x: 326, endPoint y: 302, distance: 12.6
click at [328, 324] on select "Non Workable Workable" at bounding box center [314, 339] width 93 height 30
checkbox input "true"
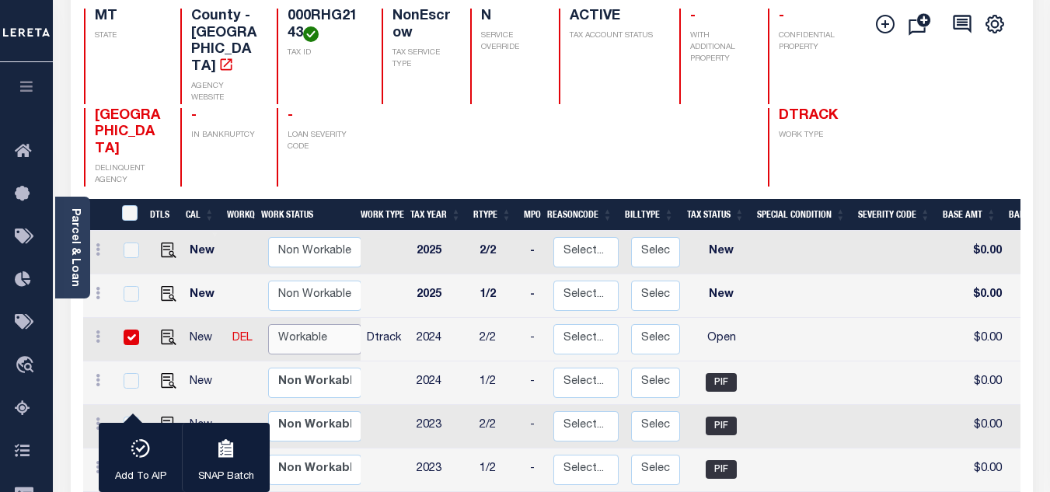
select select "true"
click at [268, 324] on select "Non Workable Workable" at bounding box center [314, 339] width 93 height 30
checkbox input "false"
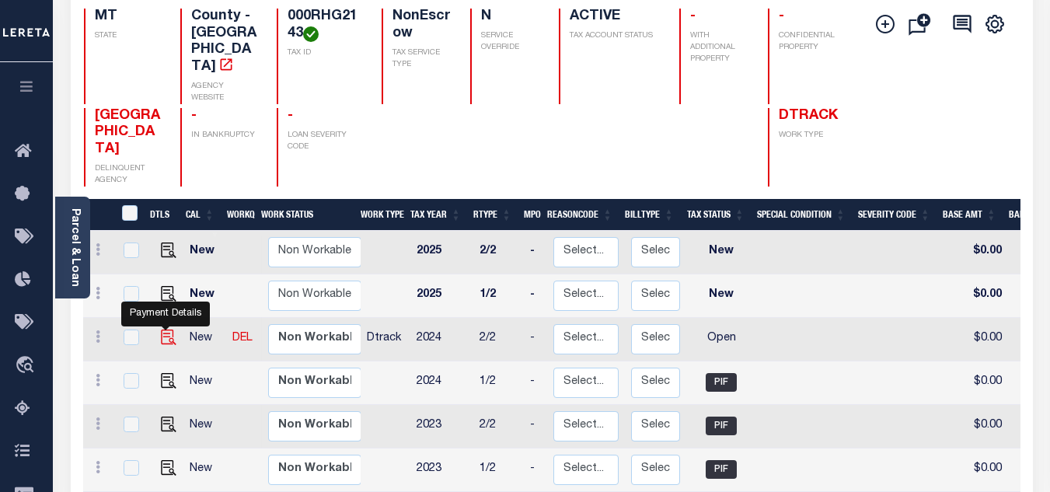
click at [166, 329] on img "" at bounding box center [169, 337] width 16 height 16
checkbox input "true"
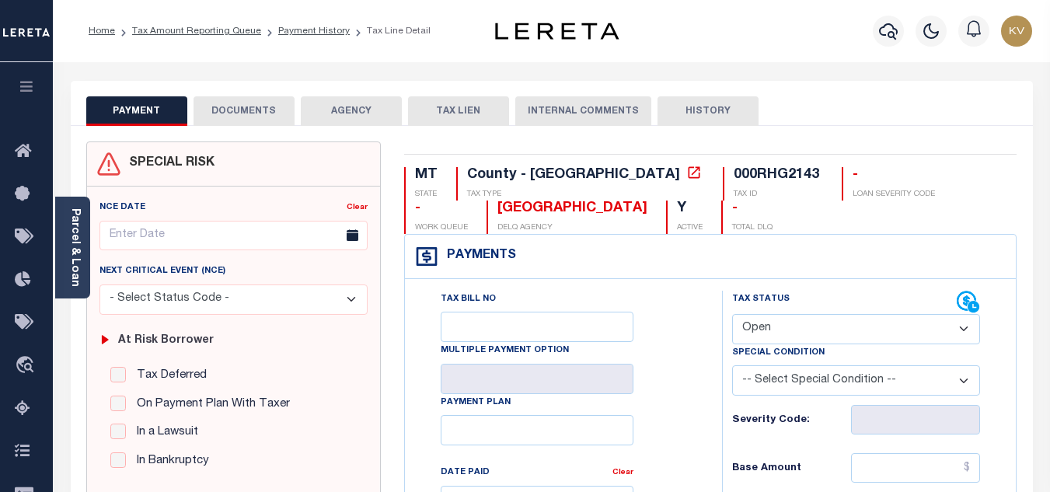
scroll to position [155, 0]
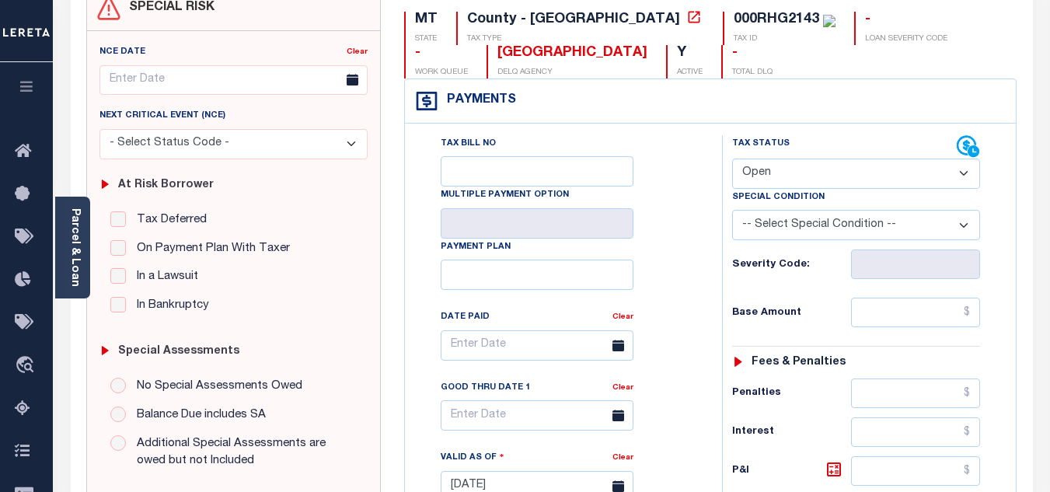
click at [768, 167] on select "- Select Status Code - Open Due/Unpaid Paid Incomplete No Tax Due Internal Refu…" at bounding box center [856, 173] width 248 height 30
select select "PYD"
click at [732, 159] on select "- Select Status Code - Open Due/Unpaid Paid Incomplete No Tax Due Internal Refu…" at bounding box center [856, 173] width 248 height 30
type input "[DATE]"
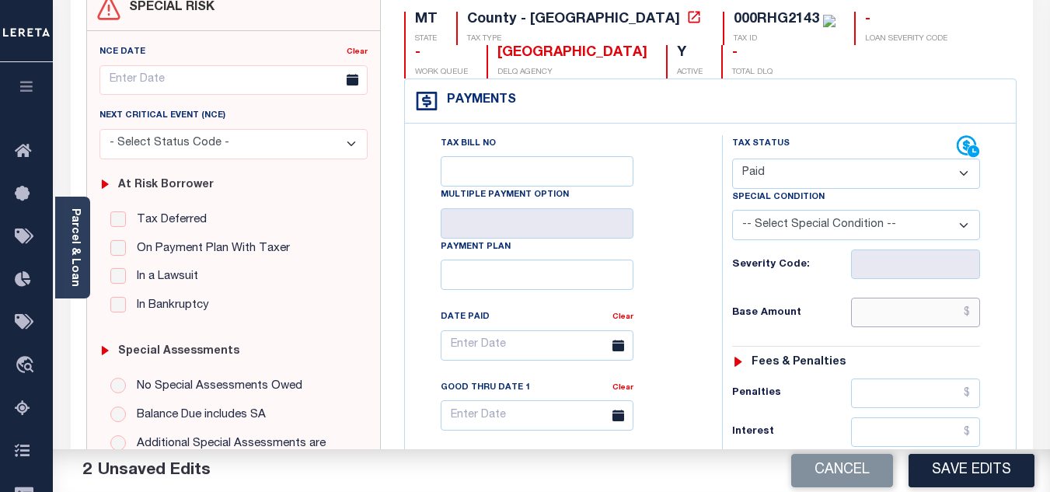
click at [865, 301] on input "text" at bounding box center [915, 313] width 129 height 30
type input "$0.00"
click at [806, 312] on h6 "Base Amount" at bounding box center [791, 313] width 119 height 12
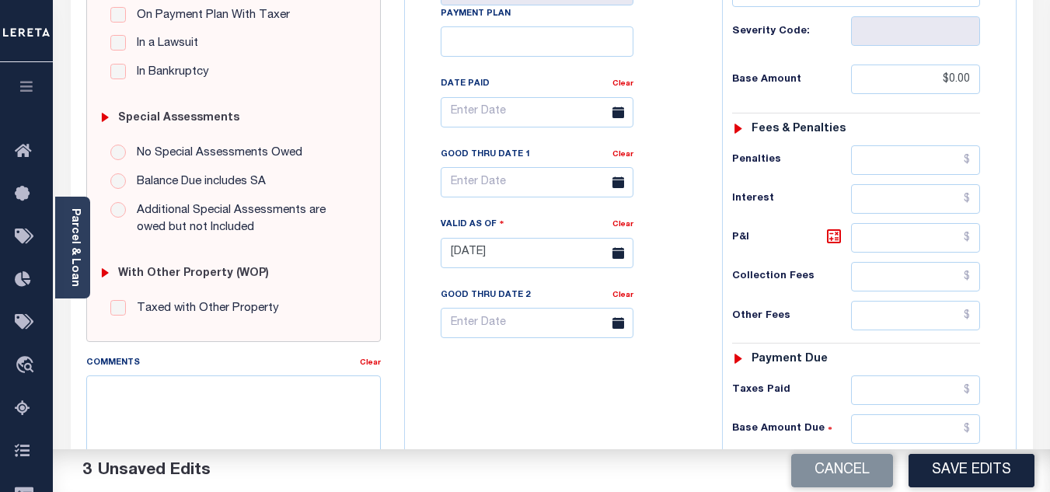
scroll to position [544, 0]
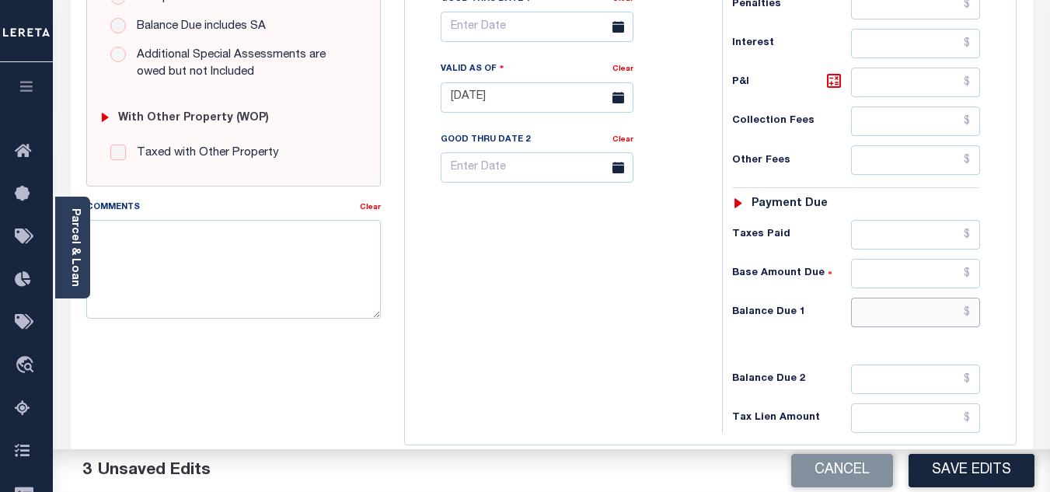
click at [902, 319] on input "text" at bounding box center [915, 313] width 129 height 30
type input "$0.00"
click at [686, 308] on div "Tax Bill No Multiple Payment Option Payment Plan Clear" at bounding box center [559, 90] width 301 height 686
click at [255, 230] on textarea "Comments" at bounding box center [233, 269] width 294 height 98
paste textarea "9/29/2025 - As per TC "Lacy" 2024 taxes are paid - VK"
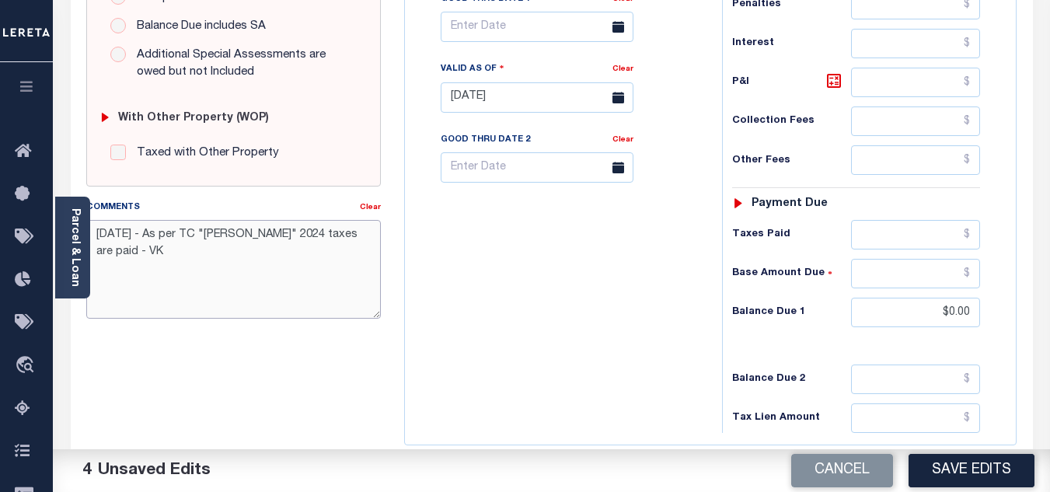
click at [185, 272] on textarea "9/29/2025 - As per TC "Lacy" 2024 taxes are paid - VK" at bounding box center [233, 269] width 294 height 98
type textarea "9/29/2025 - As per TC "Lacy" 2024 taxes are paid - VK"
click at [990, 466] on button "Save Edits" at bounding box center [971, 470] width 126 height 33
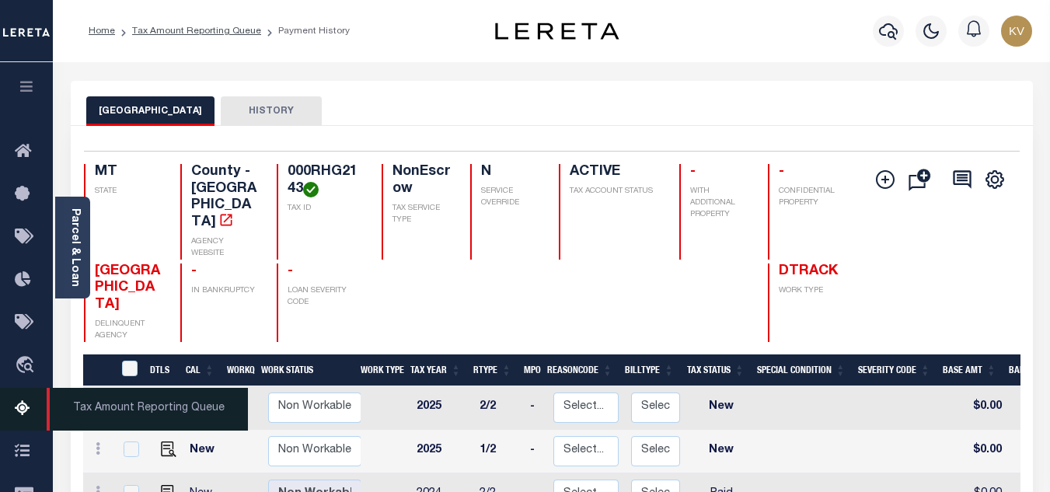
click at [17, 408] on icon at bounding box center [27, 408] width 25 height 19
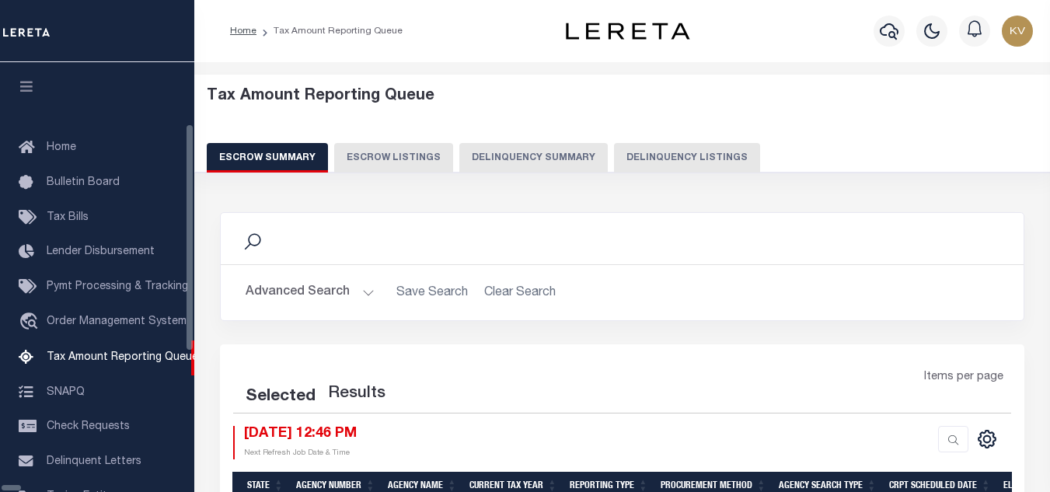
select select "100"
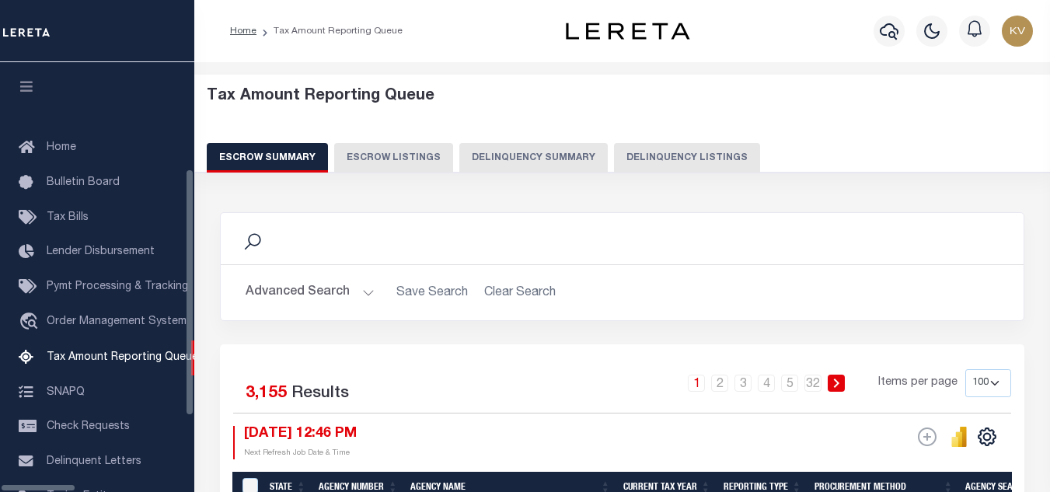
scroll to position [157, 0]
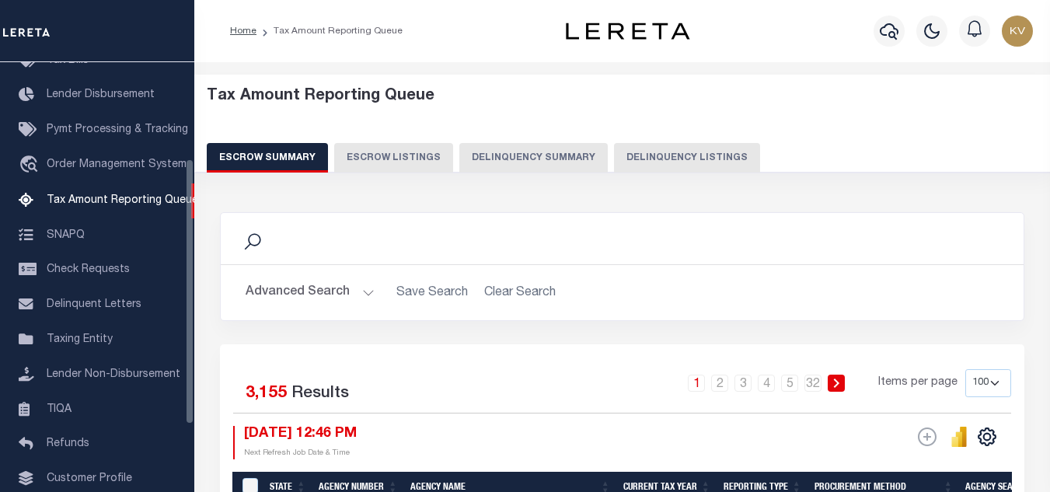
click at [666, 144] on button "Delinquency Listings" at bounding box center [687, 158] width 146 height 30
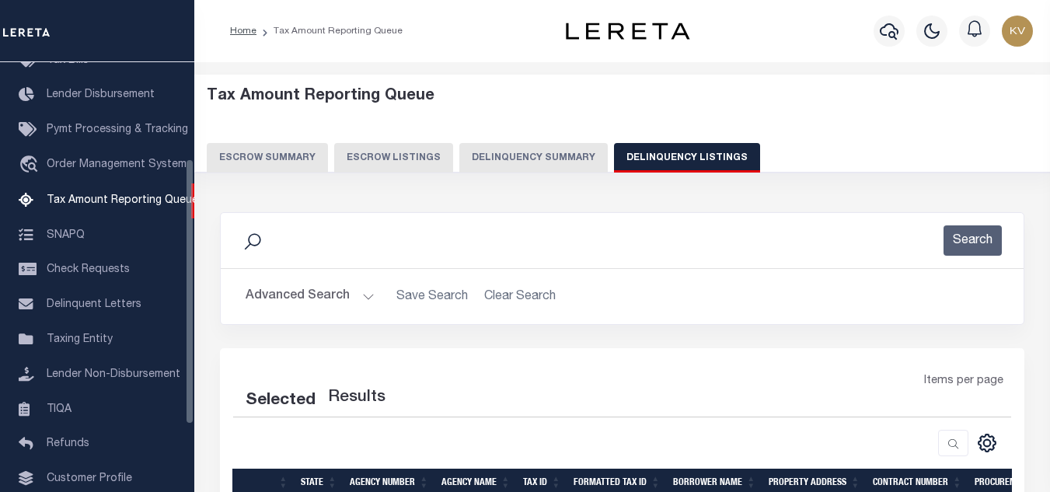
click at [666, 151] on button "Delinquency Listings" at bounding box center [687, 158] width 146 height 30
select select "100"
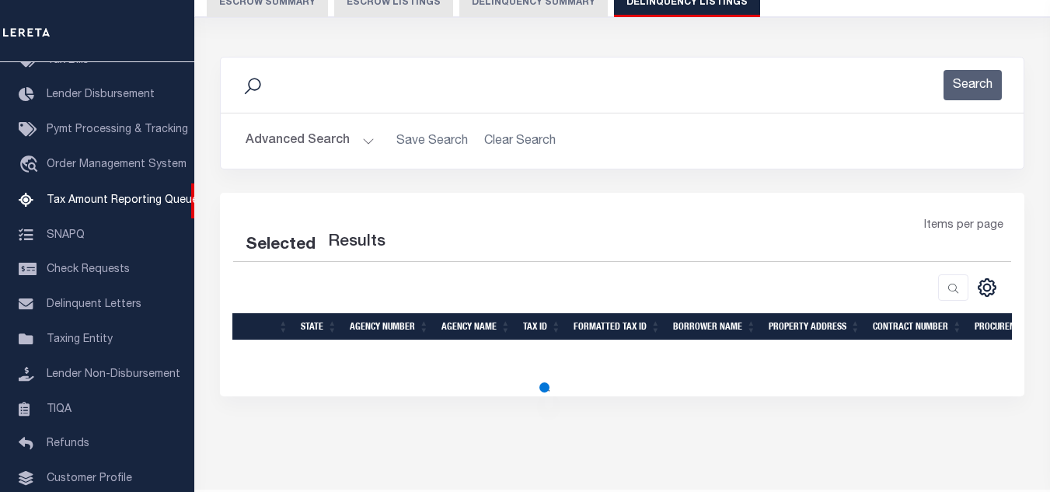
click at [353, 138] on button "Advanced Search" at bounding box center [309, 141] width 129 height 30
select select "100"
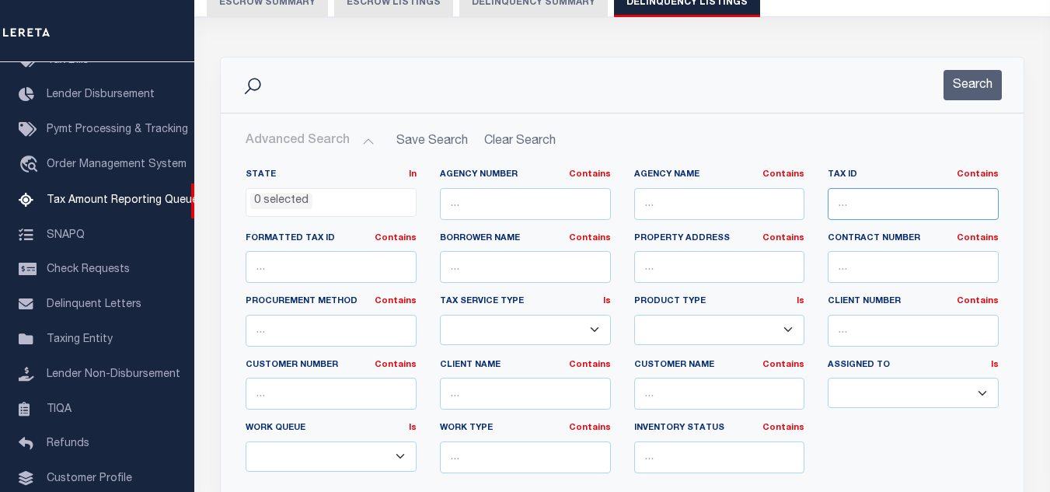
click at [876, 199] on input "text" at bounding box center [912, 204] width 171 height 32
paste input "09000027490000"
type input "09000027490000"
click at [958, 82] on button "Search" at bounding box center [972, 85] width 58 height 30
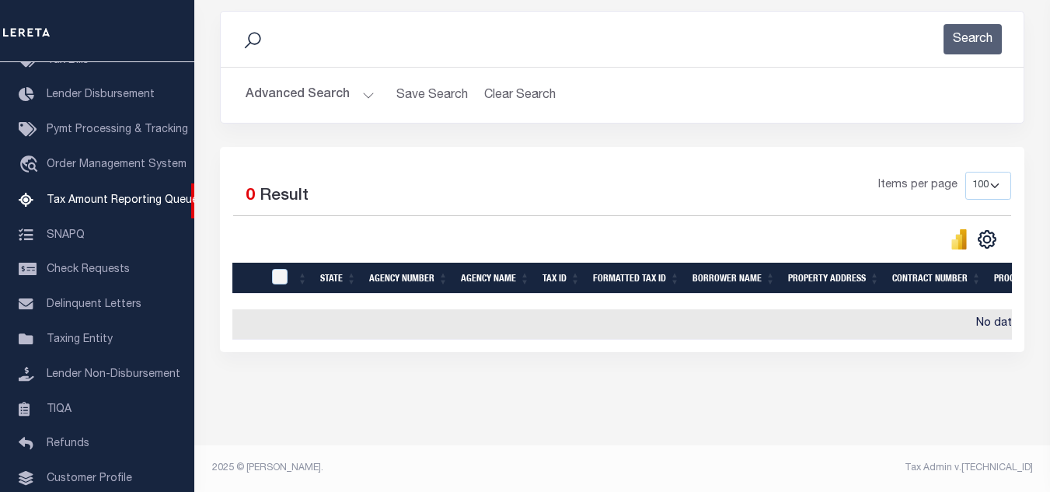
scroll to position [0, 0]
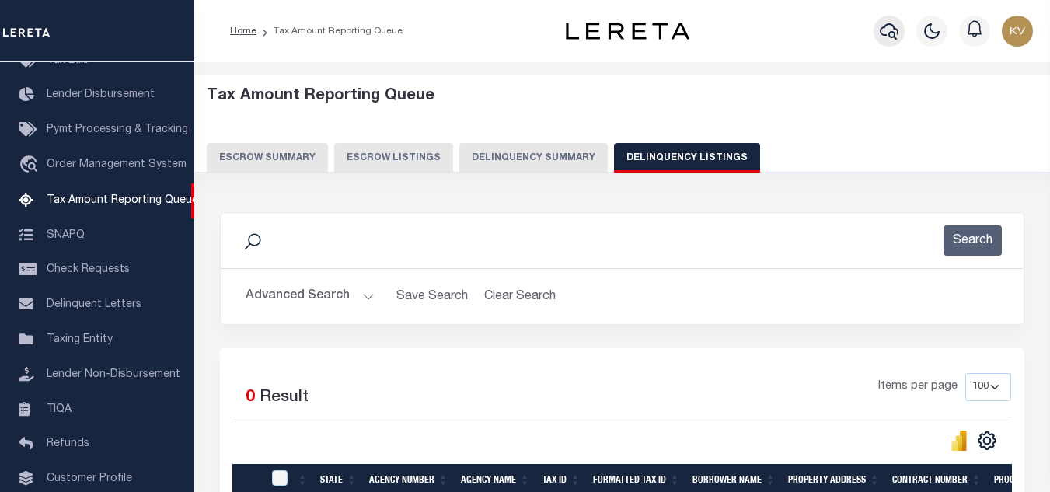
click at [886, 30] on icon "button" at bounding box center [888, 31] width 19 height 19
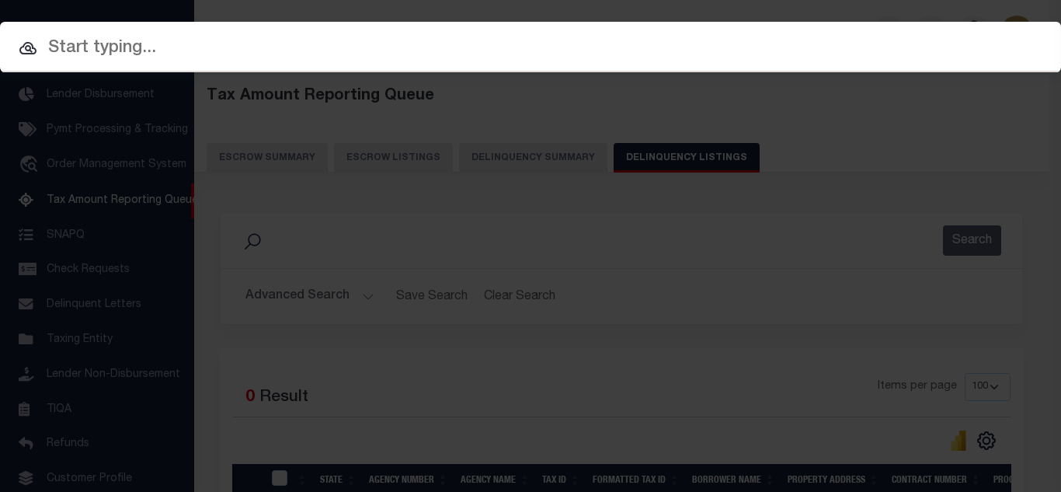
click at [477, 54] on input "text" at bounding box center [530, 48] width 1061 height 27
paste input "09000027490000"
type input "09000027490000"
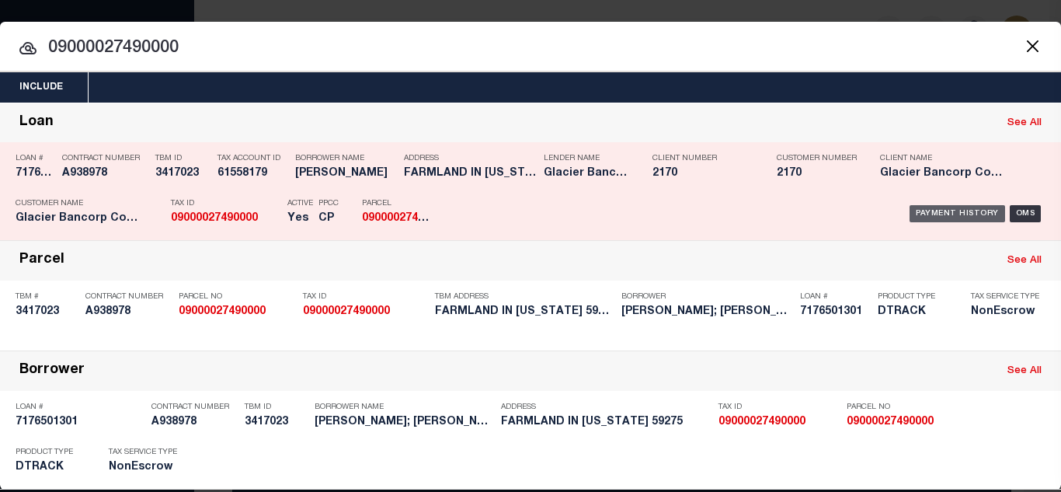
click at [924, 218] on div "Payment History" at bounding box center [958, 213] width 96 height 17
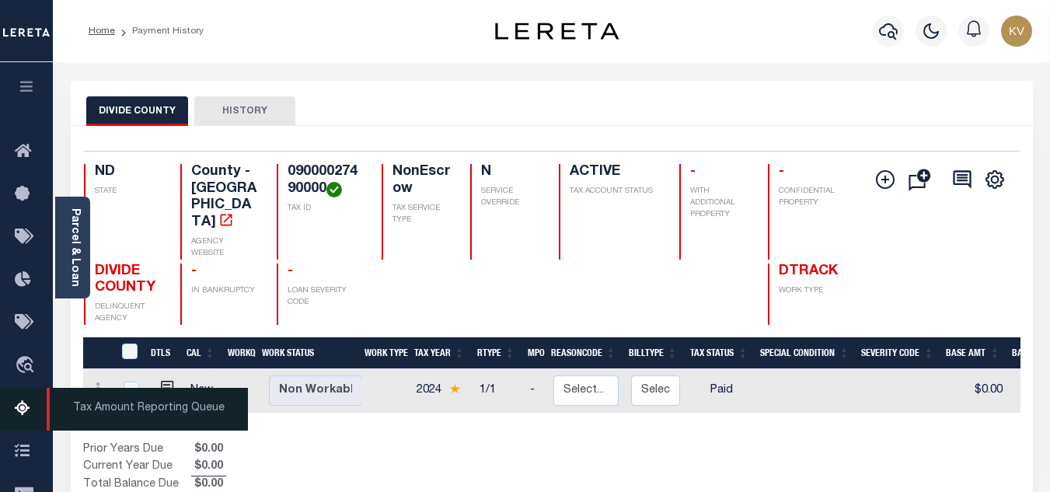
click at [24, 407] on icon at bounding box center [27, 408] width 25 height 19
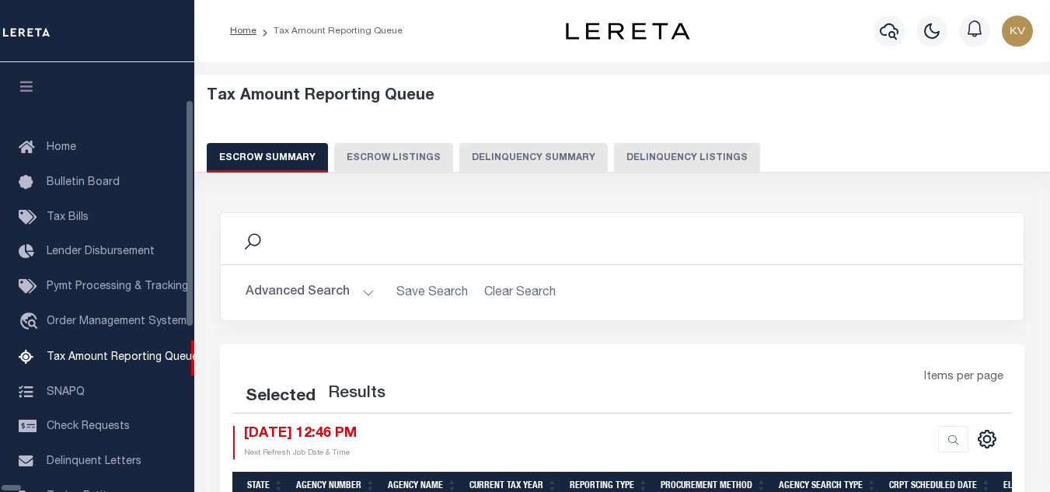
select select "100"
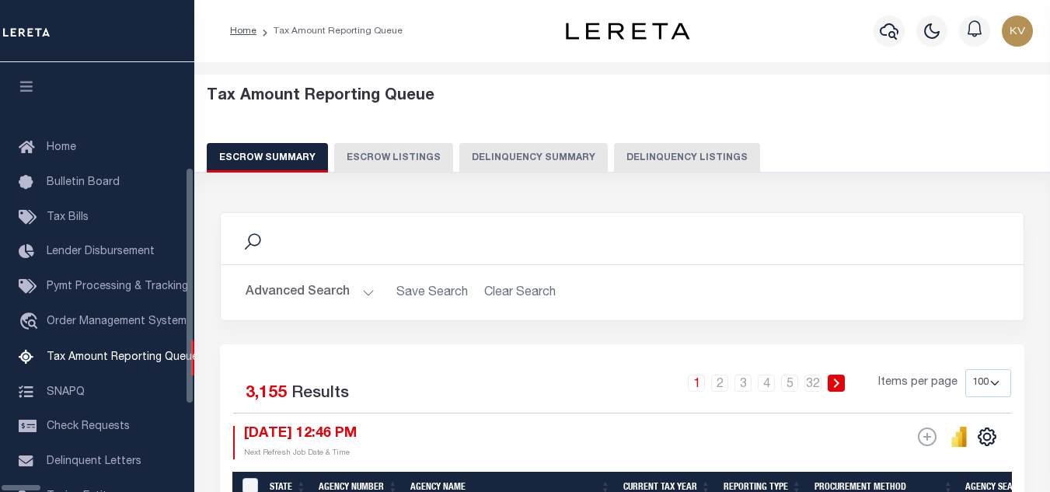
scroll to position [157, 0]
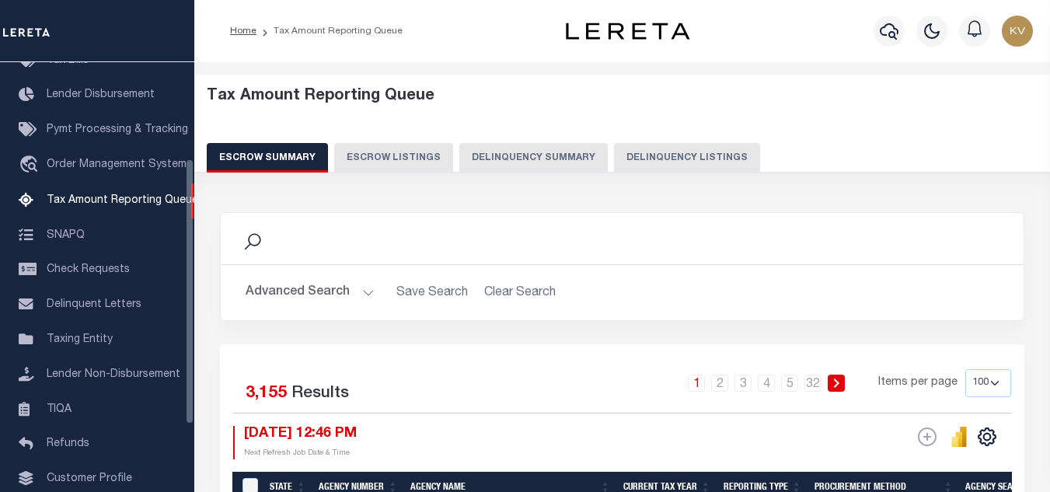
click at [649, 157] on button "Delinquency Listings" at bounding box center [687, 158] width 146 height 30
select select "100"
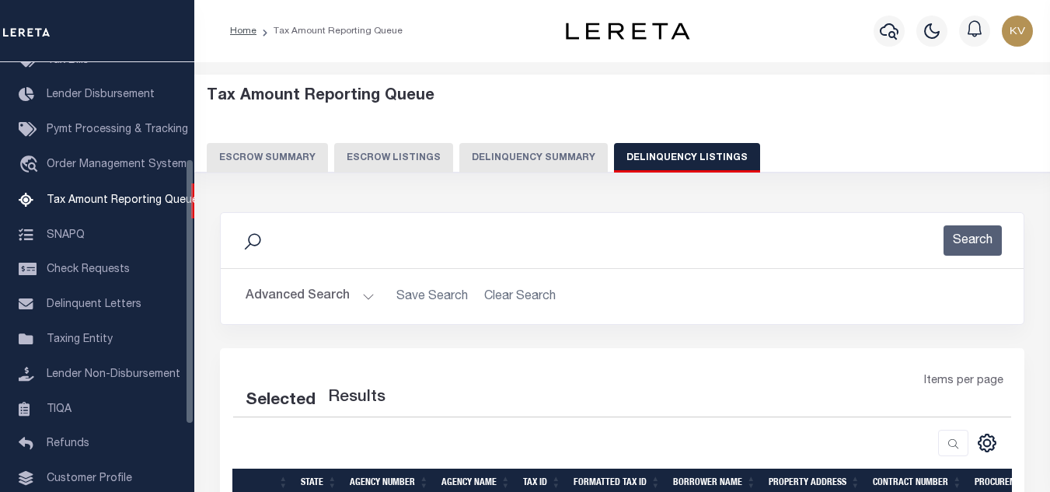
select select "100"
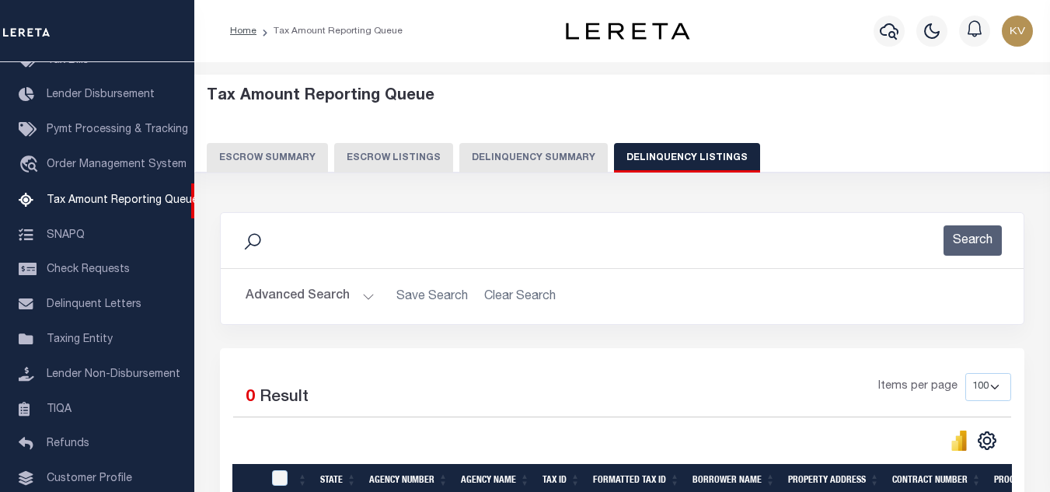
scroll to position [78, 0]
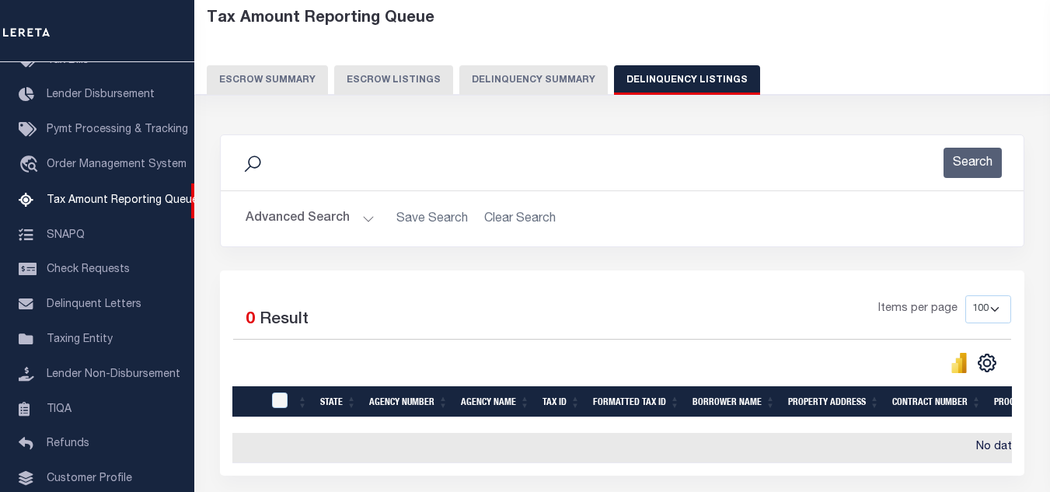
click at [353, 214] on button "Advanced Search" at bounding box center [309, 219] width 129 height 30
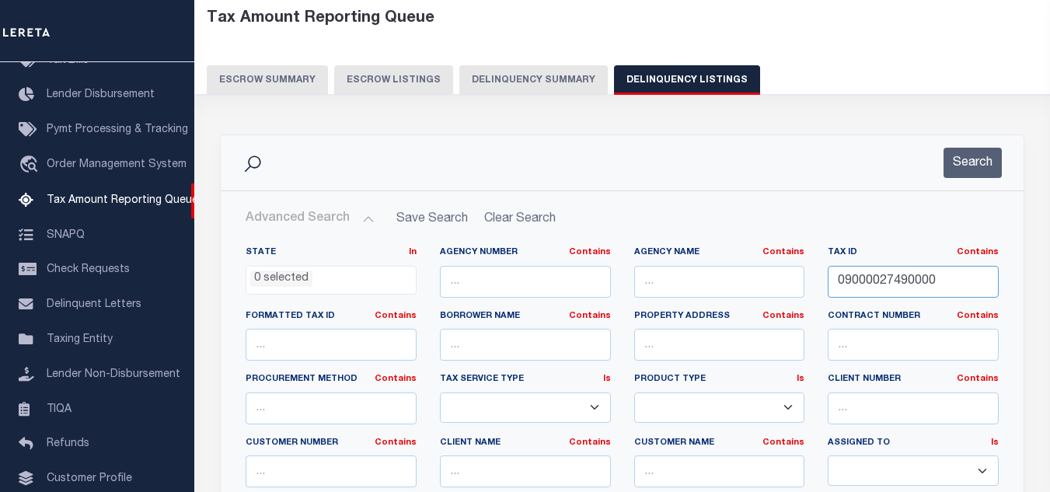
drag, startPoint x: 940, startPoint y: 280, endPoint x: 755, endPoint y: 276, distance: 184.9
click at [755, 275] on div "State In In AK AL AR AZ CA CO CT DC DE FL GA GU HI IA ID IL IN KS KY LA MA MD M…" at bounding box center [622, 404] width 776 height 317
paste input "67"
type input "09000027670000"
click at [964, 172] on button "Search" at bounding box center [972, 163] width 58 height 30
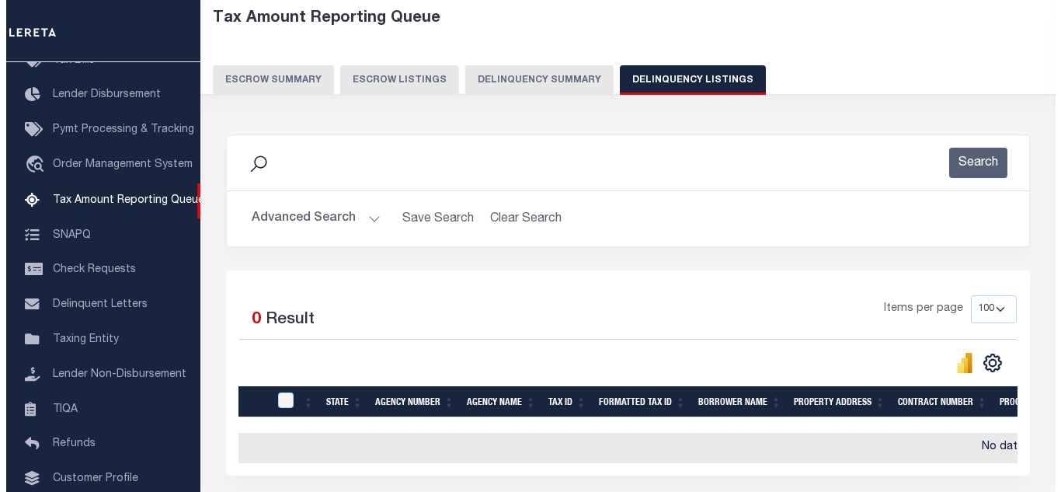
scroll to position [0, 0]
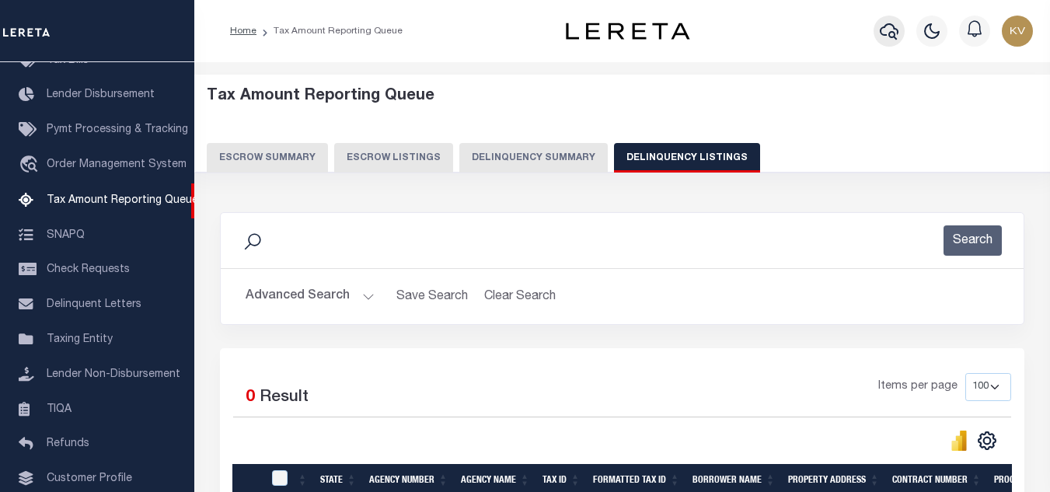
click at [893, 30] on icon "button" at bounding box center [888, 31] width 19 height 19
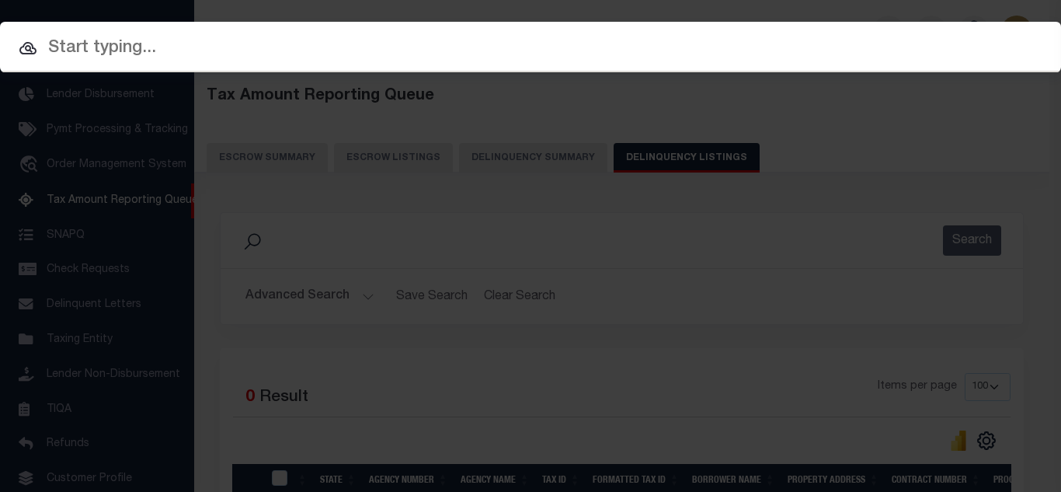
click at [383, 68] on div at bounding box center [530, 47] width 1061 height 50
click at [382, 61] on input "text" at bounding box center [530, 48] width 1061 height 27
paste input "09000027670000"
type input "09000027670000"
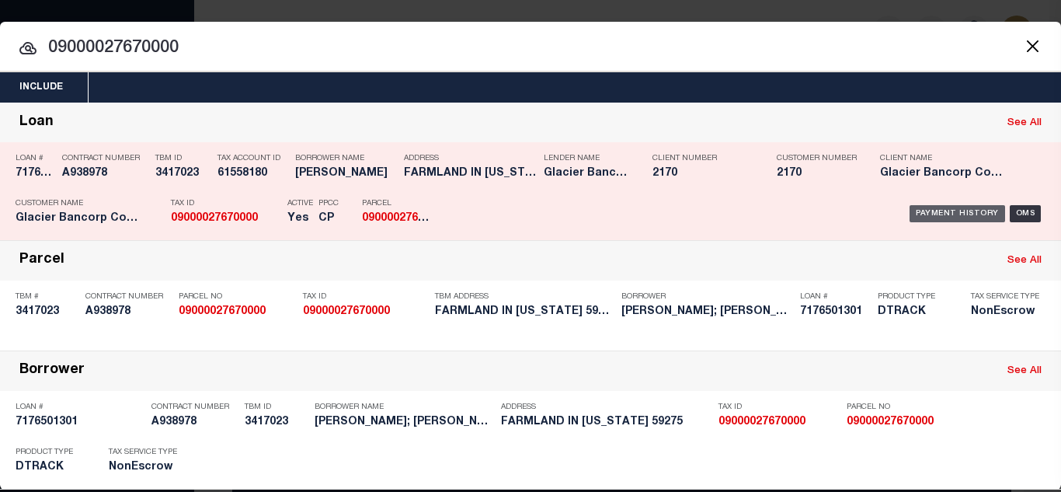
click at [954, 218] on div "Payment History" at bounding box center [958, 213] width 96 height 17
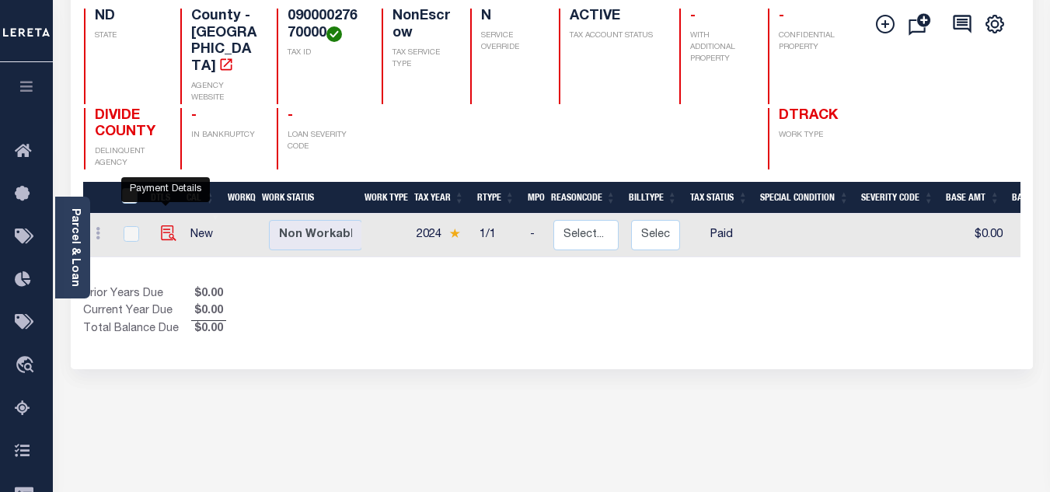
click at [166, 225] on img "" at bounding box center [169, 233] width 16 height 16
checkbox input "true"
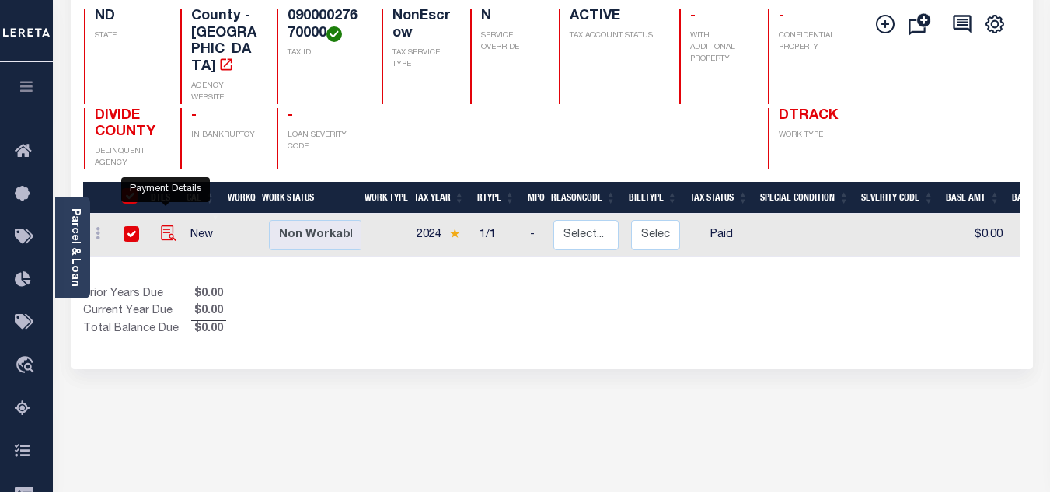
checkbox input "true"
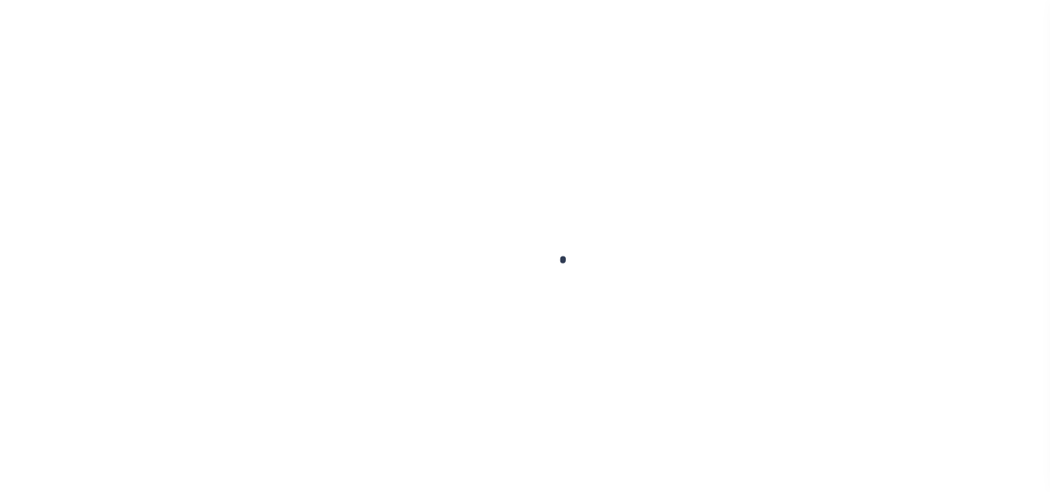
select select "PYD"
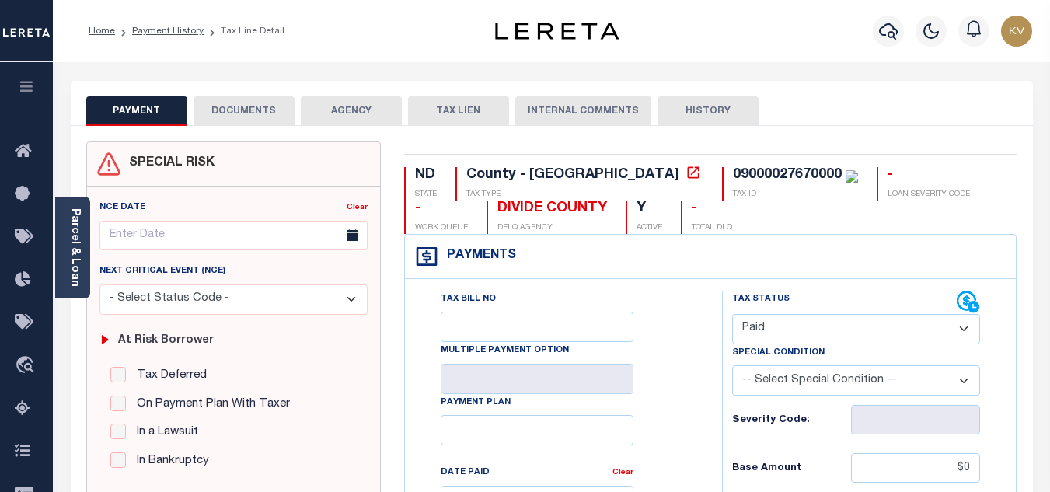
click at [256, 115] on button "DOCUMENTS" at bounding box center [243, 111] width 101 height 30
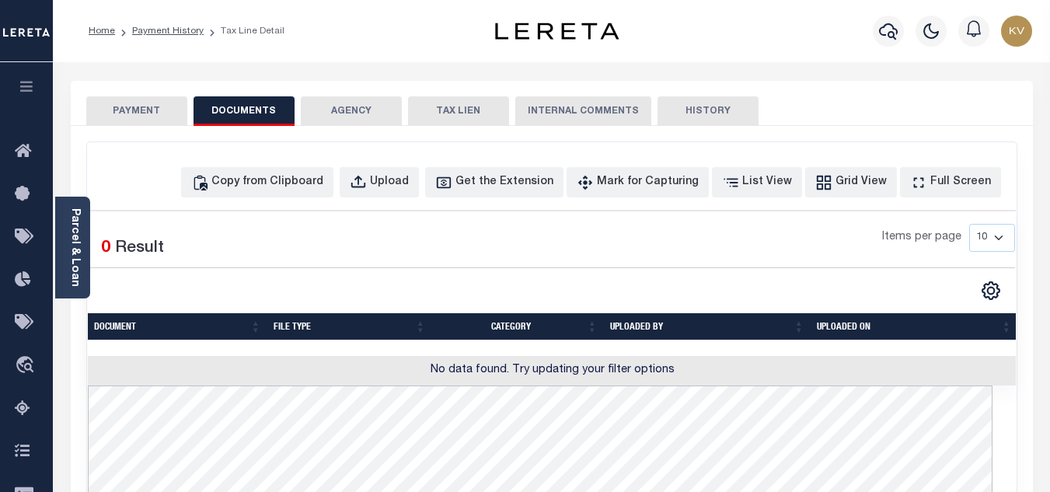
click at [179, 110] on button "PAYMENT" at bounding box center [136, 111] width 101 height 30
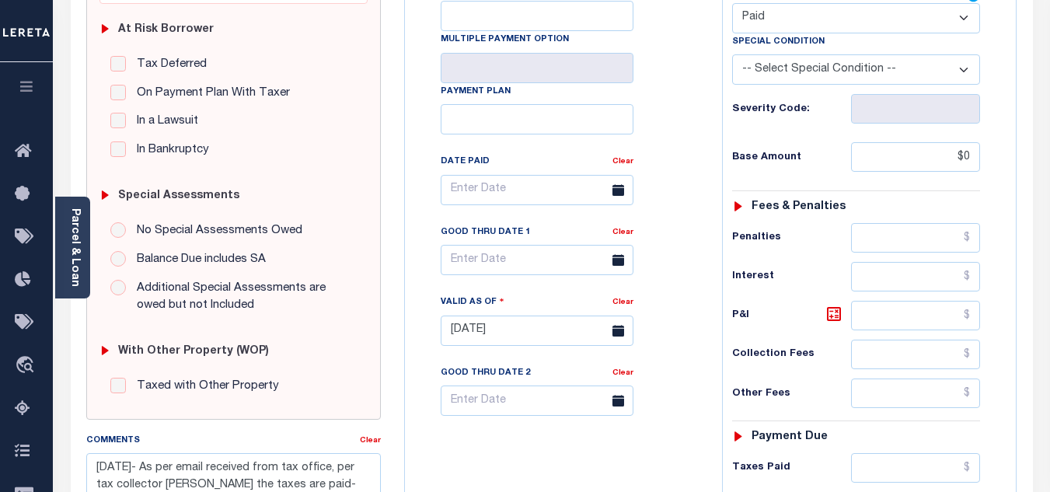
scroll to position [544, 0]
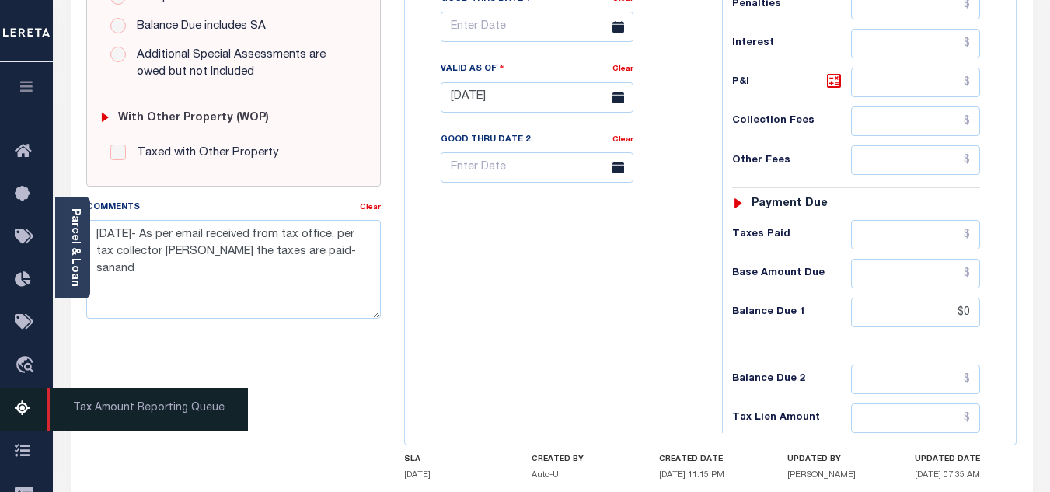
click at [20, 413] on icon at bounding box center [27, 408] width 25 height 19
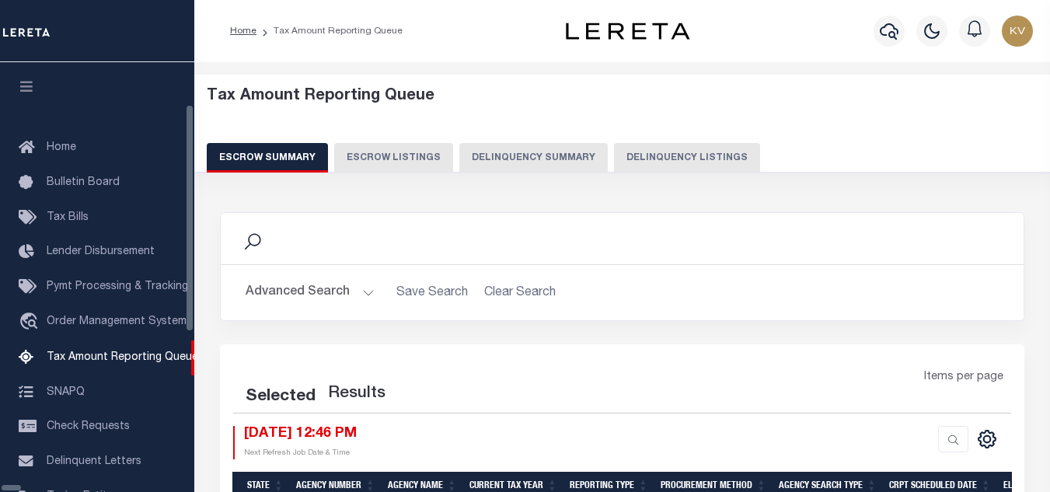
click at [634, 158] on button "Delinquency Listings" at bounding box center [687, 158] width 146 height 30
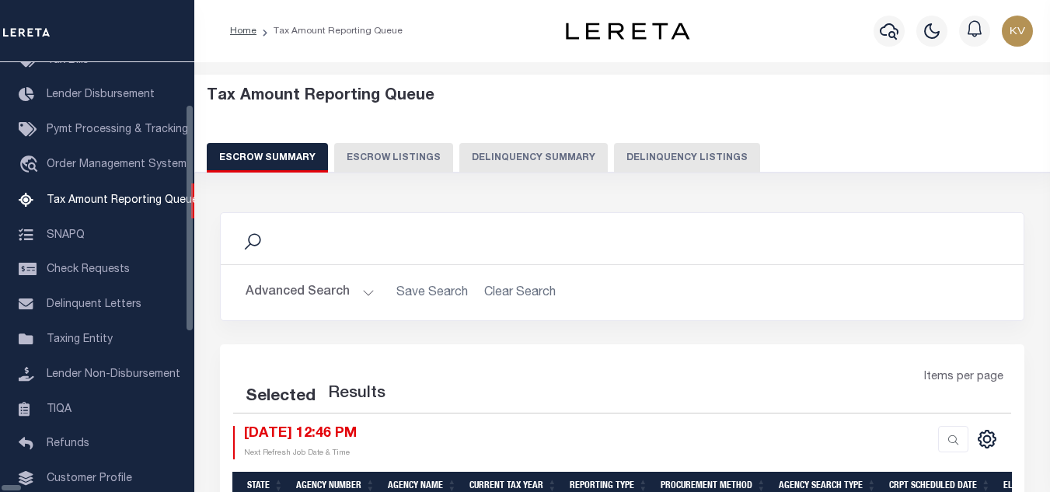
select select "100"
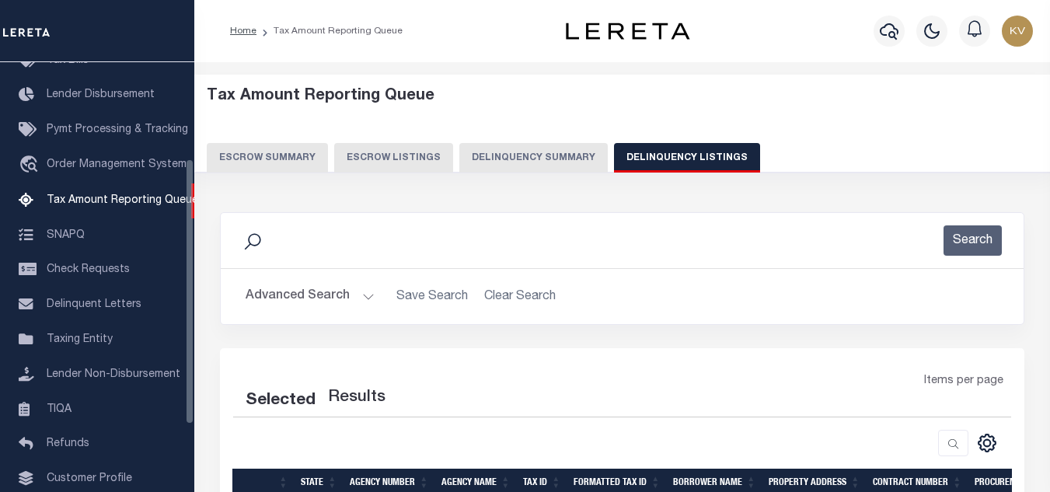
select select "100"
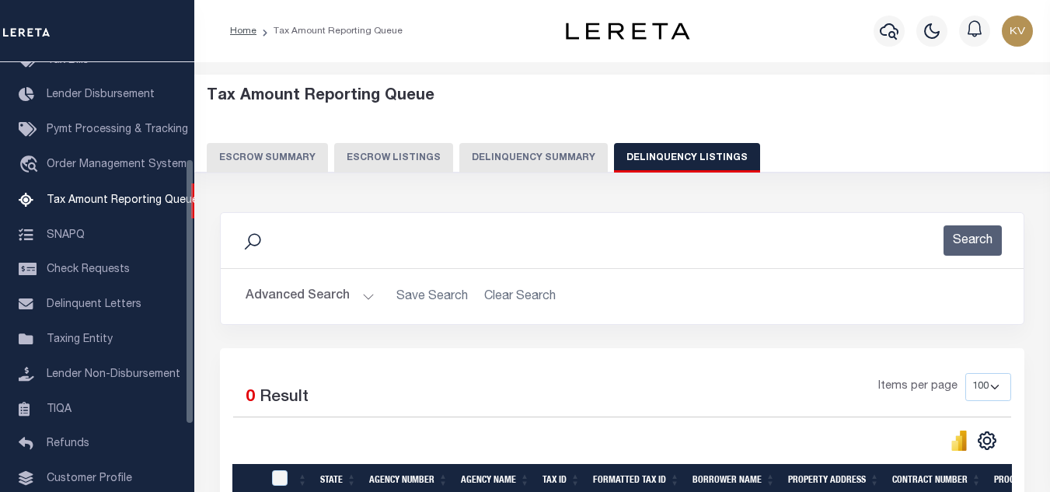
scroll to position [78, 0]
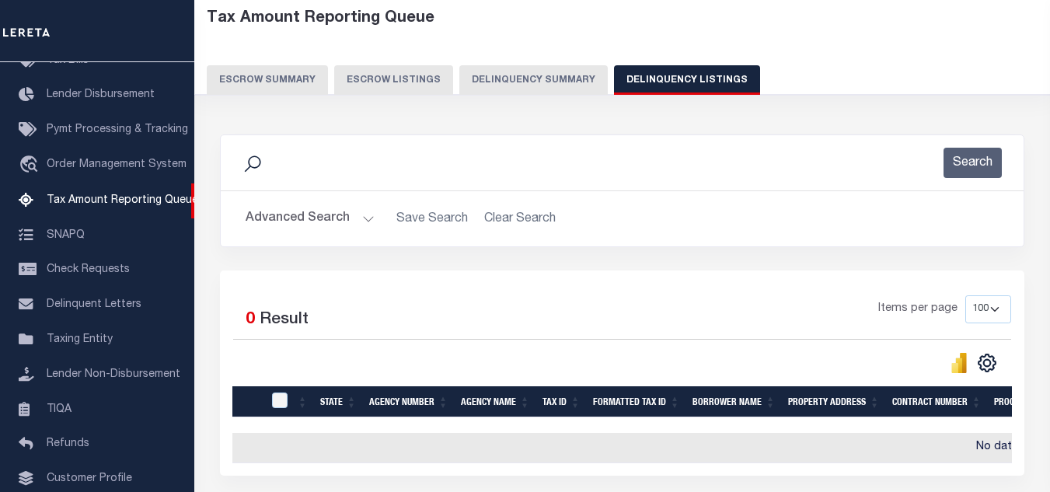
click at [357, 224] on button "Advanced Search" at bounding box center [309, 219] width 129 height 30
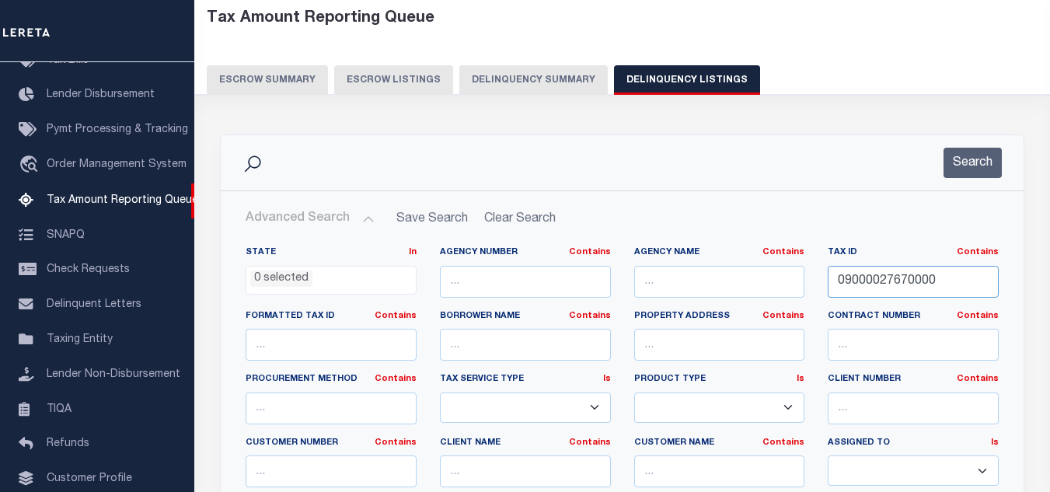
drag, startPoint x: 943, startPoint y: 281, endPoint x: 670, endPoint y: 255, distance: 274.0
click at [670, 255] on div "State In In AK AL AR AZ CA CO CT DC DE FL GA GU HI IA ID IL IN KS KY LA MA MD M…" at bounding box center [622, 404] width 776 height 317
paste input "000249"
type input "0000249"
click at [955, 151] on button "Search" at bounding box center [972, 163] width 58 height 30
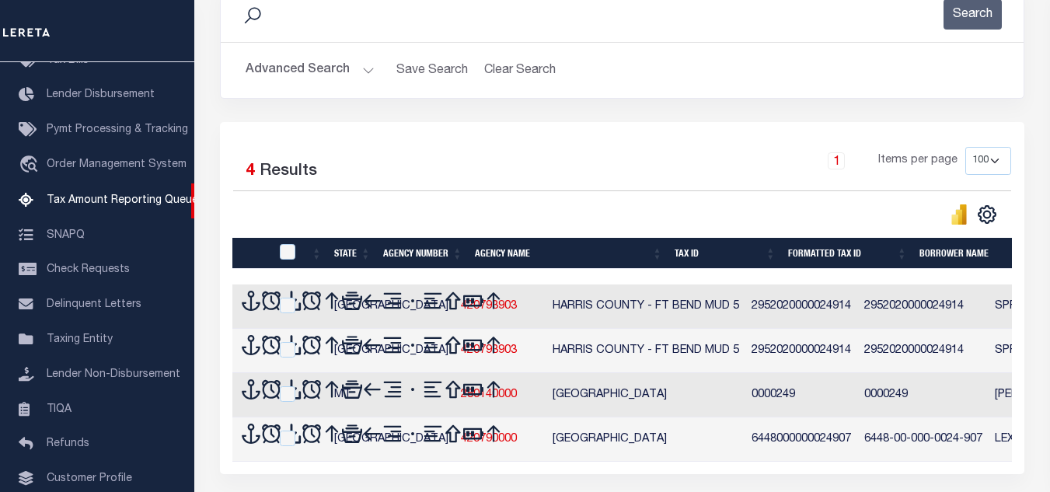
scroll to position [236, 0]
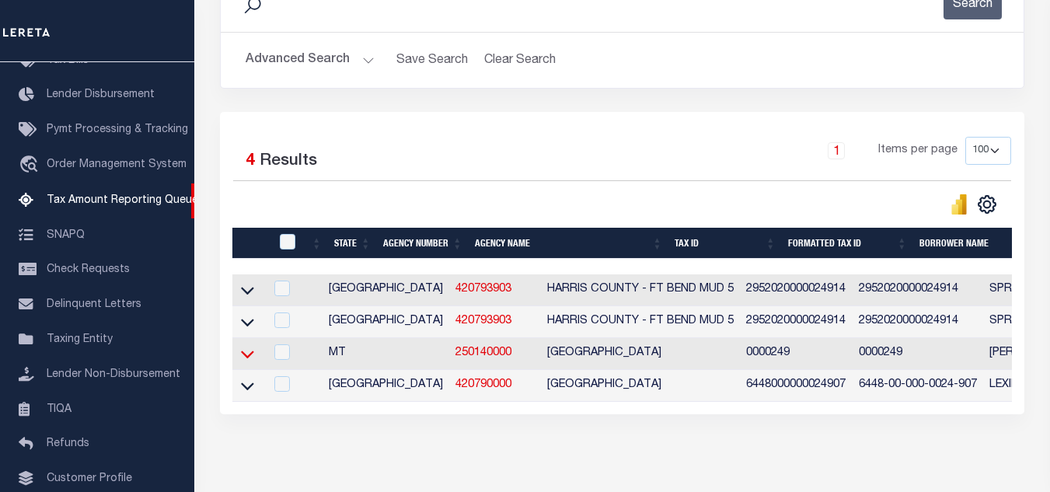
click at [248, 358] on icon at bounding box center [247, 354] width 13 height 8
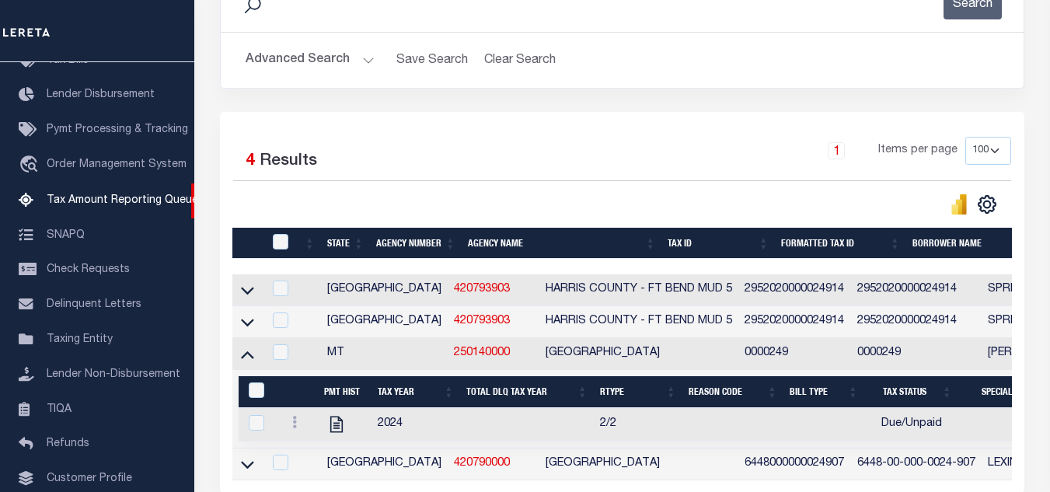
scroll to position [314, 0]
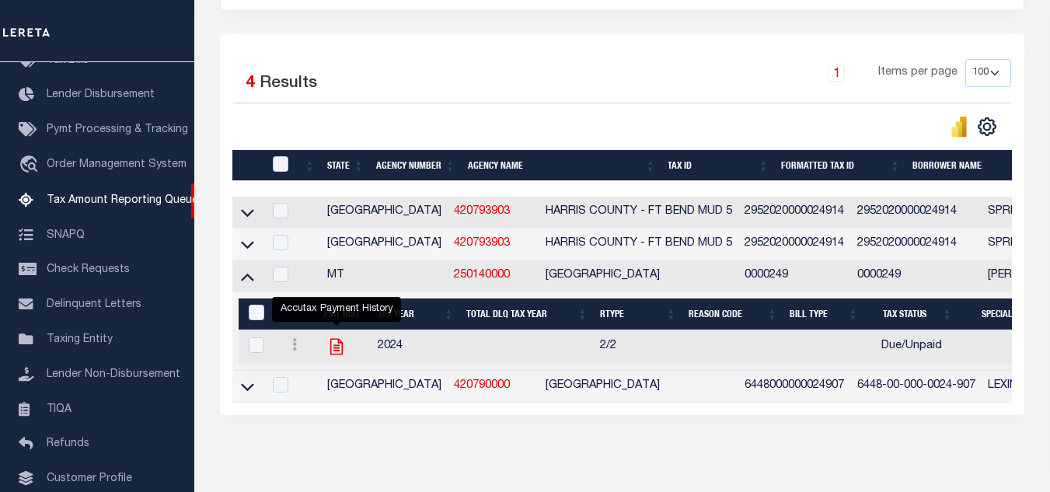
click at [336, 354] on icon "" at bounding box center [336, 346] width 20 height 20
checkbox input "true"
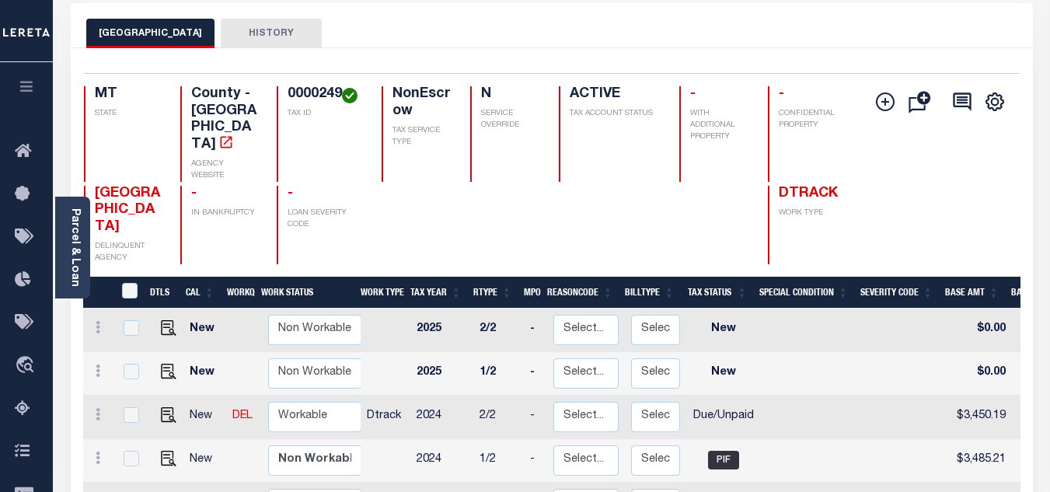
scroll to position [233, 0]
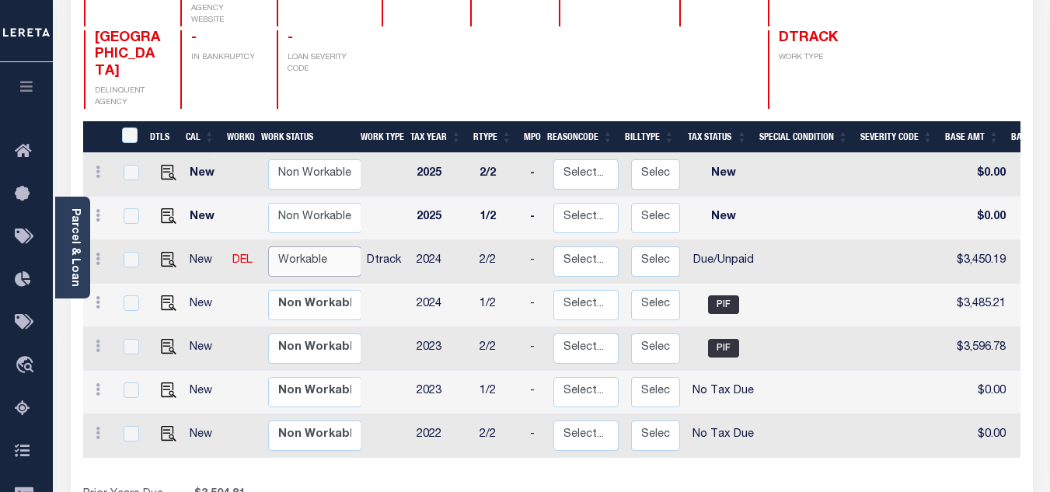
click at [324, 246] on select "Non Workable Workable" at bounding box center [314, 261] width 93 height 30
checkbox input "true"
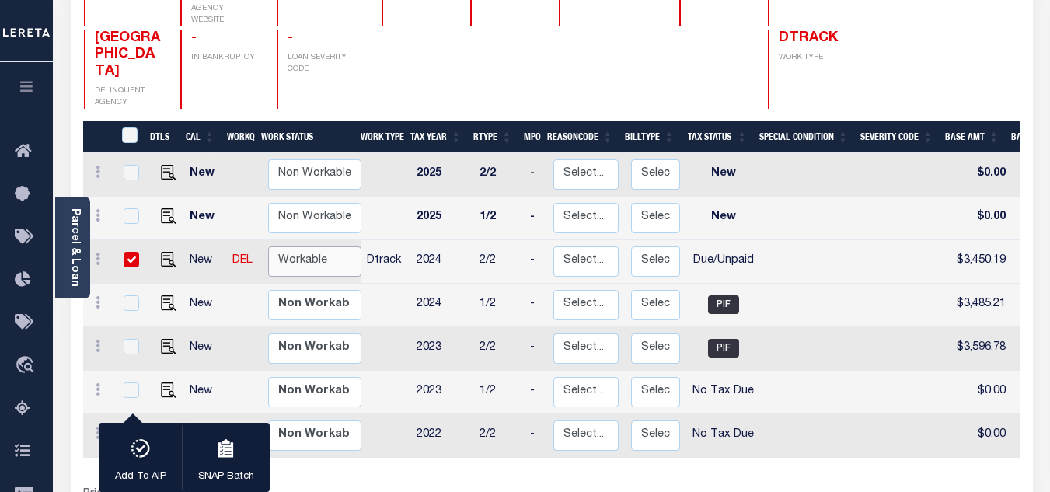
select select "true"
click at [268, 246] on select "Non Workable Workable" at bounding box center [314, 261] width 93 height 30
checkbox input "false"
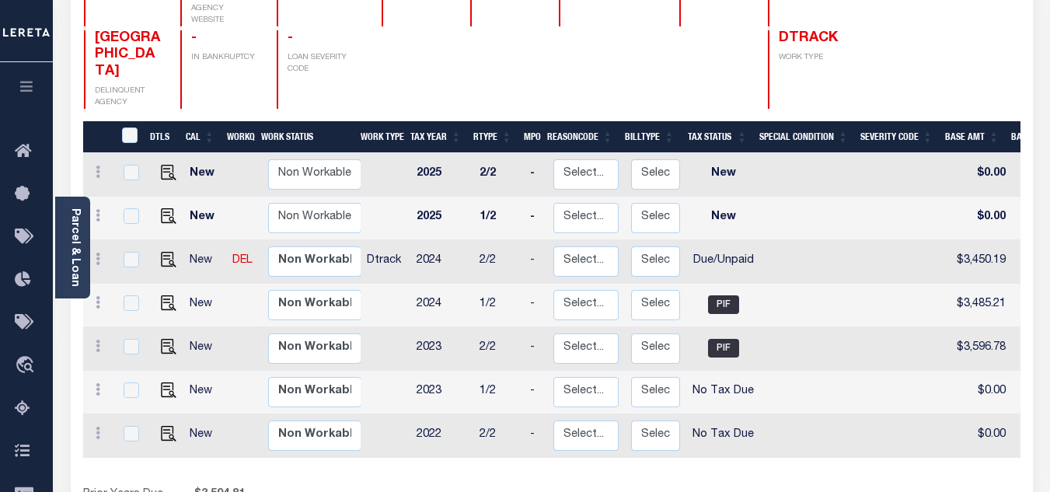
click at [153, 255] on link at bounding box center [164, 260] width 23 height 11
checkbox input "true"
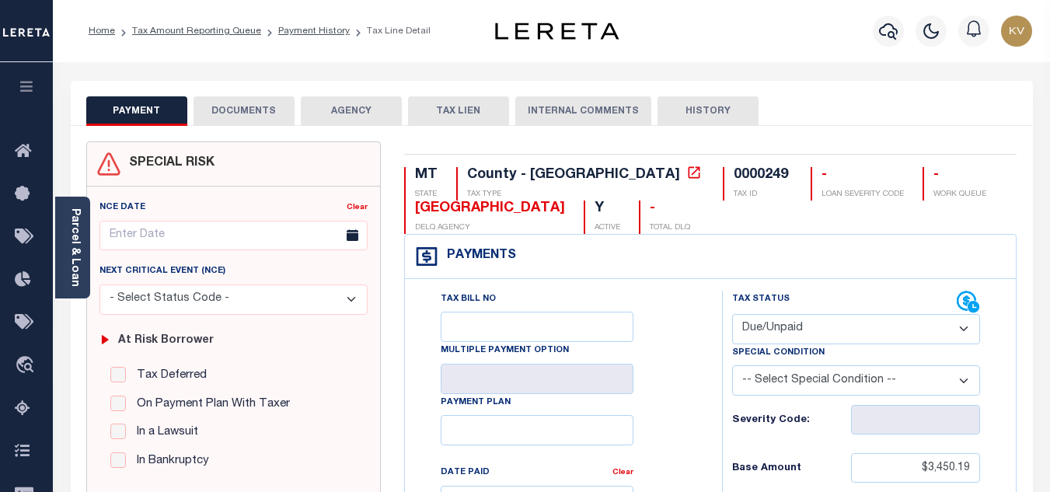
scroll to position [155, 0]
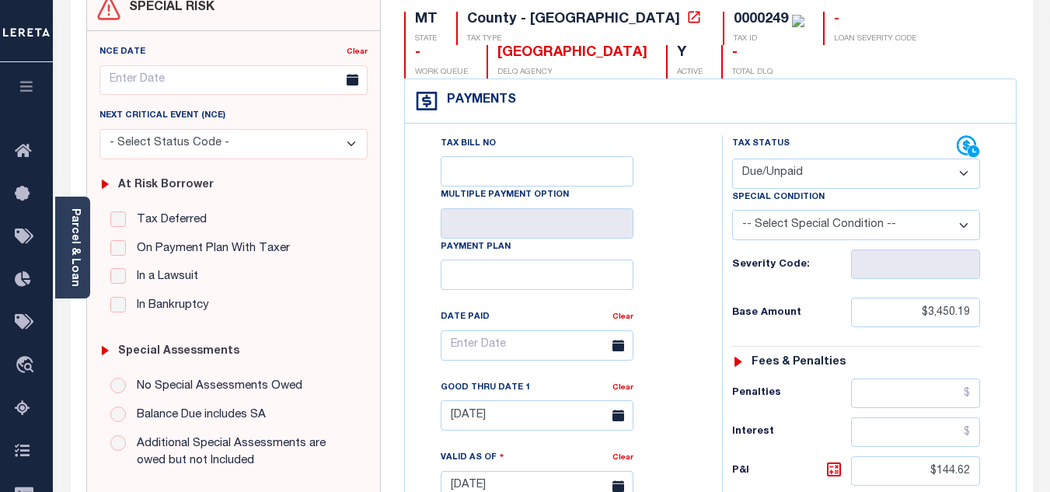
click at [802, 174] on select "- Select Status Code - Open Due/Unpaid Paid Incomplete No Tax Due Internal Refu…" at bounding box center [856, 173] width 248 height 30
select select "PYD"
click at [732, 159] on select "- Select Status Code - Open Due/Unpaid Paid Incomplete No Tax Due Internal Refu…" at bounding box center [856, 173] width 248 height 30
type input "[DATE]"
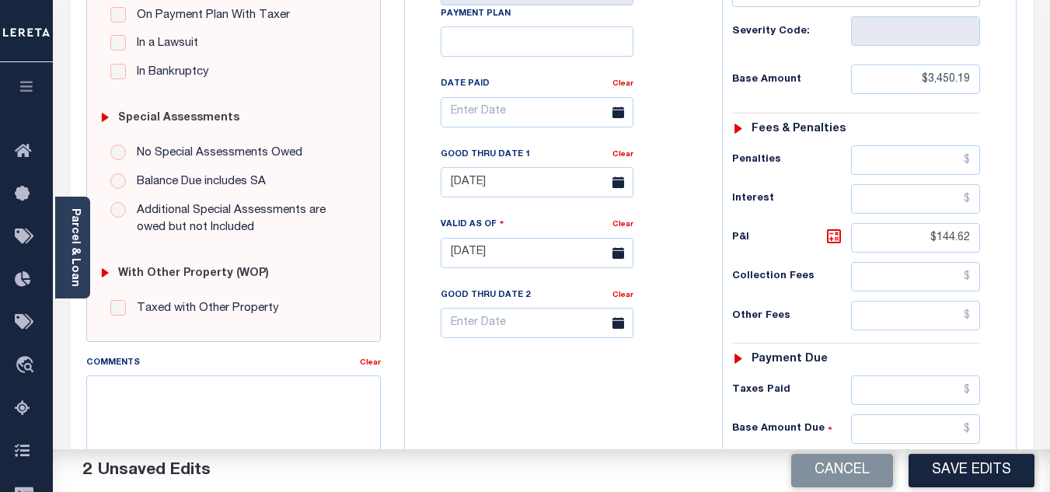
scroll to position [466, 0]
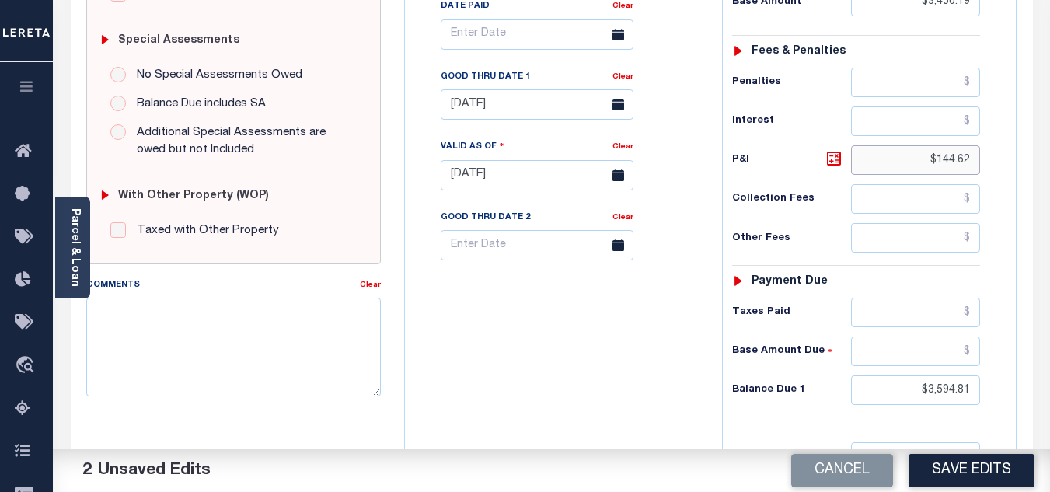
drag, startPoint x: 928, startPoint y: 162, endPoint x: 1018, endPoint y: 162, distance: 90.1
click at [1018, 162] on div "MT STATE County - MT TAX TYPE 0000249 TAX ID - LOAN SEVERITY CODE - WORK QUEUE …" at bounding box center [710, 173] width 636 height 997
click at [623, 78] on link "Clear" at bounding box center [622, 77] width 21 height 8
drag, startPoint x: 910, startPoint y: 389, endPoint x: 997, endPoint y: 396, distance: 88.1
click at [997, 396] on div "Tax Status Status - Select Status Code -" at bounding box center [861, 167] width 278 height 686
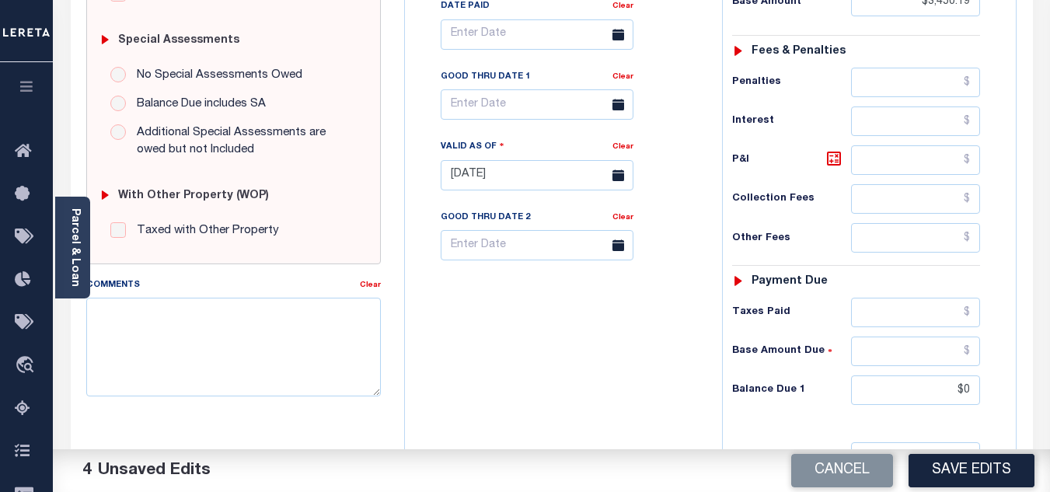
type input "$0.00"
click at [670, 363] on div "Tax Bill No Multiple Payment Option Payment Plan Clear" at bounding box center [559, 167] width 301 height 686
click at [188, 336] on textarea "Comments" at bounding box center [233, 347] width 294 height 98
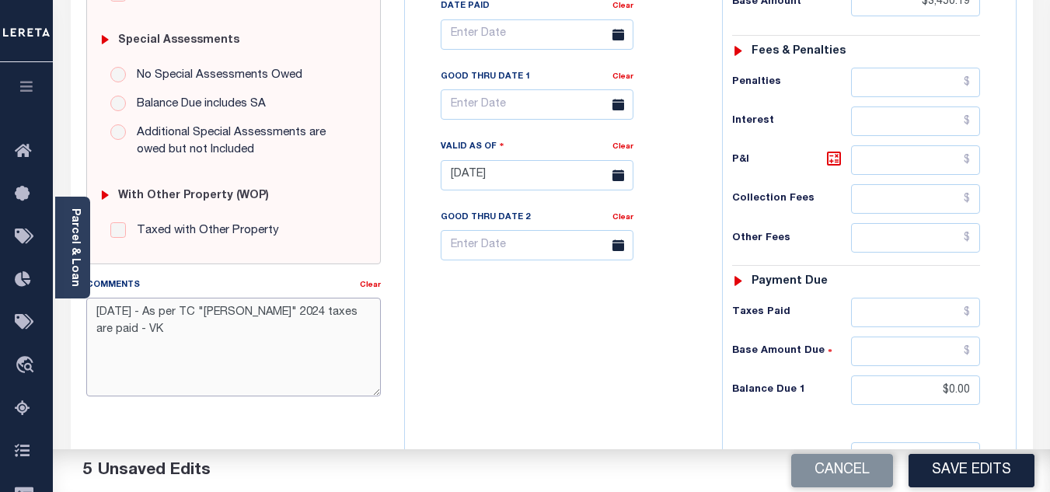
click at [141, 328] on textarea "[DATE] - As per TC "[PERSON_NAME]" 2024 taxes are paid - VK" at bounding box center [233, 347] width 294 height 98
type textarea "[DATE] - As per TC "[PERSON_NAME]" 2024 taxes are paid - VK"
click at [1006, 476] on button "Save Edits" at bounding box center [971, 470] width 126 height 33
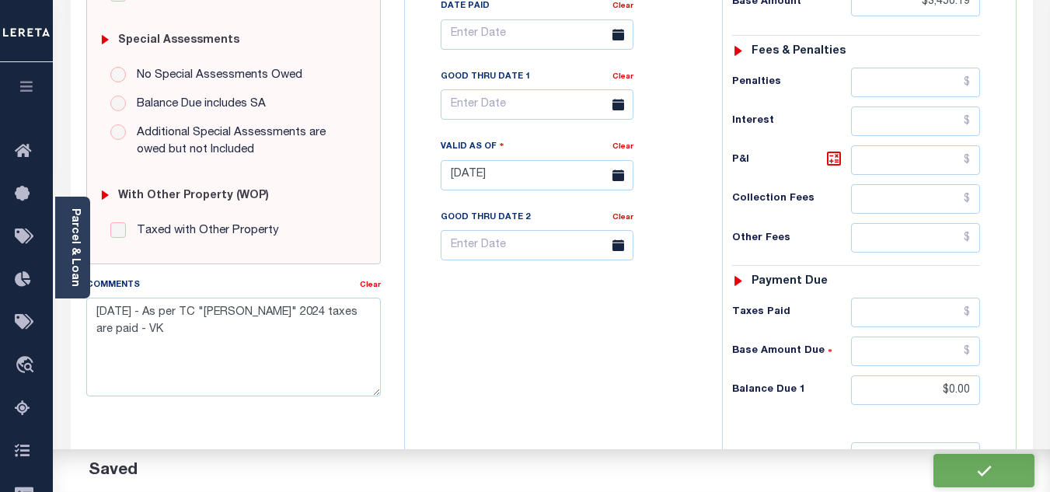
checkbox input "false"
type input "$3,450.19"
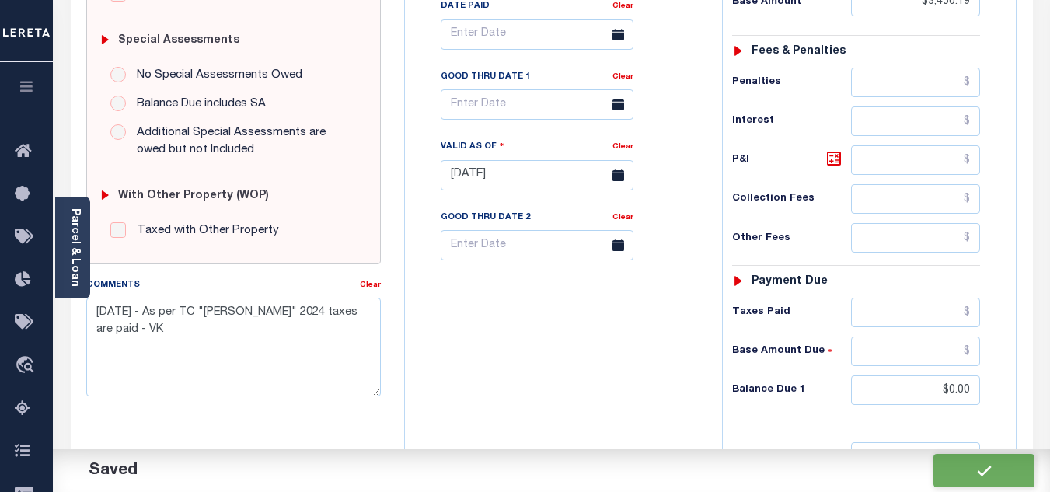
type input "$0"
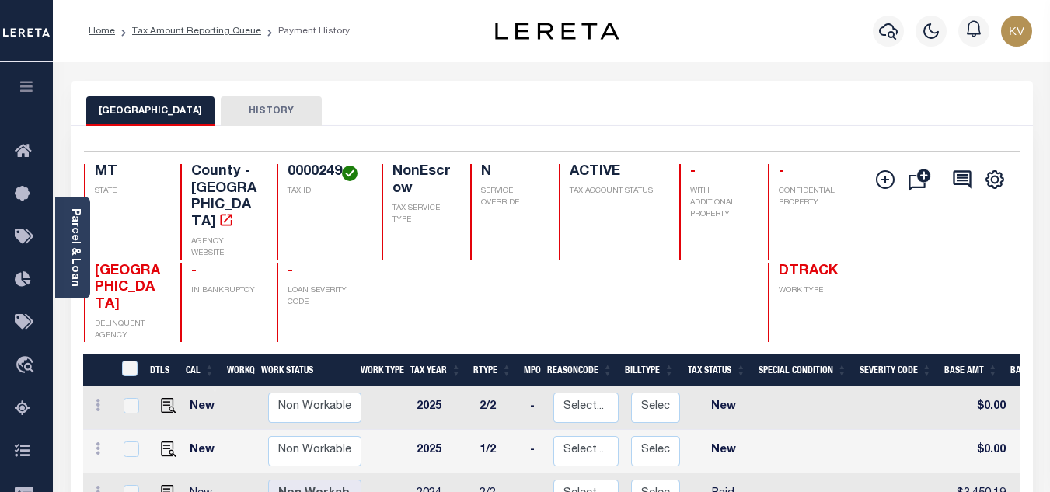
scroll to position [155, 0]
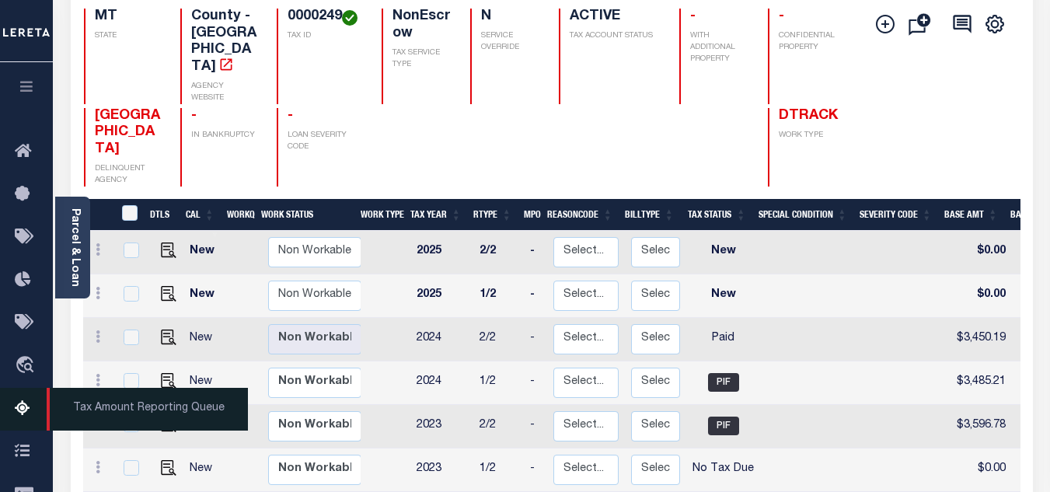
click at [30, 409] on icon at bounding box center [27, 408] width 25 height 19
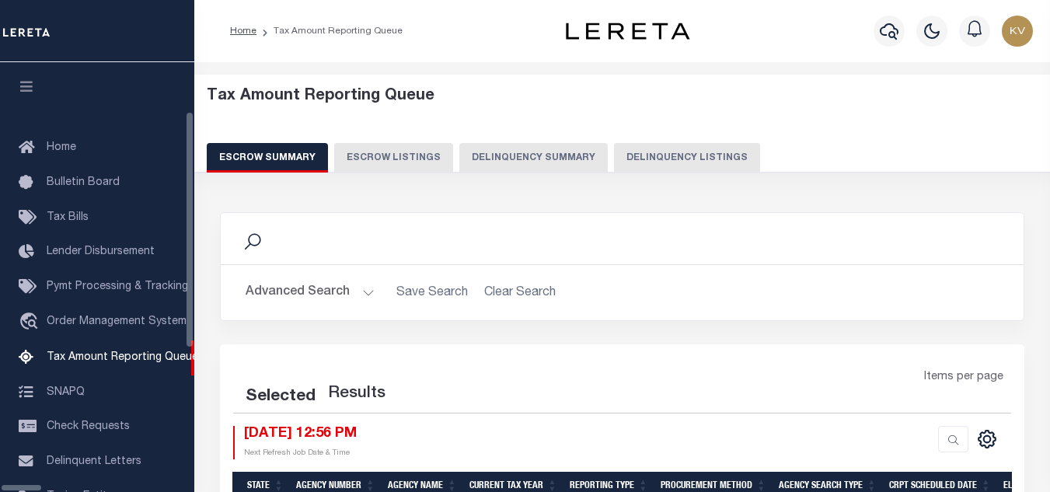
click at [625, 150] on button "Delinquency Listings" at bounding box center [687, 158] width 146 height 30
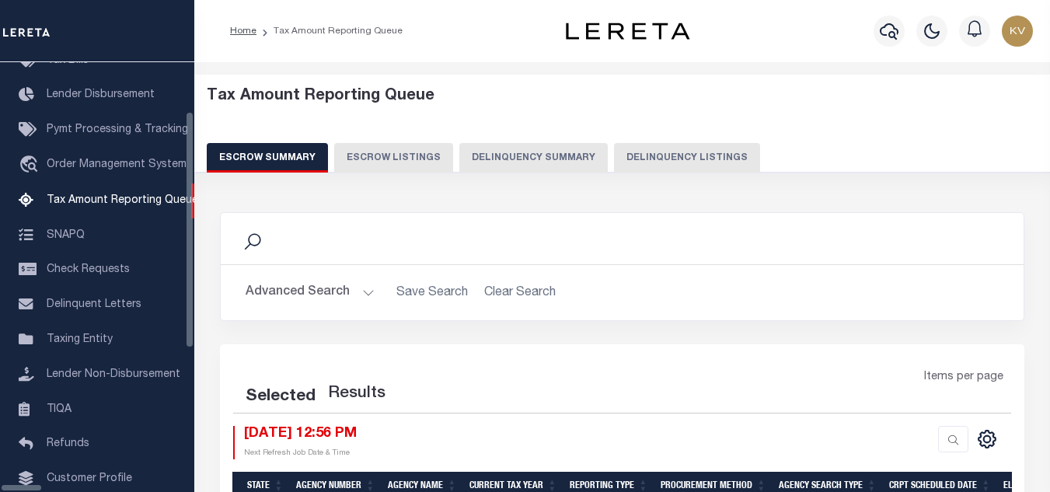
select select "100"
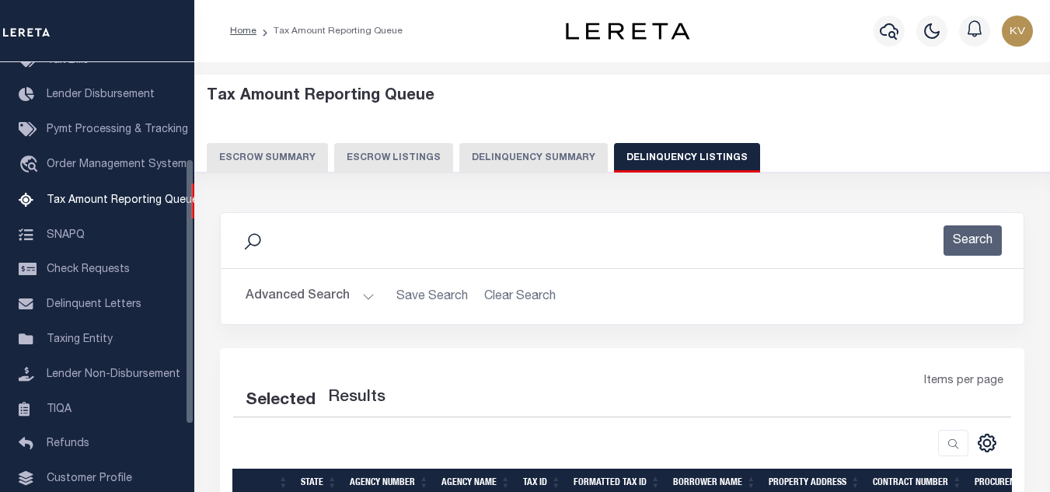
select select "100"
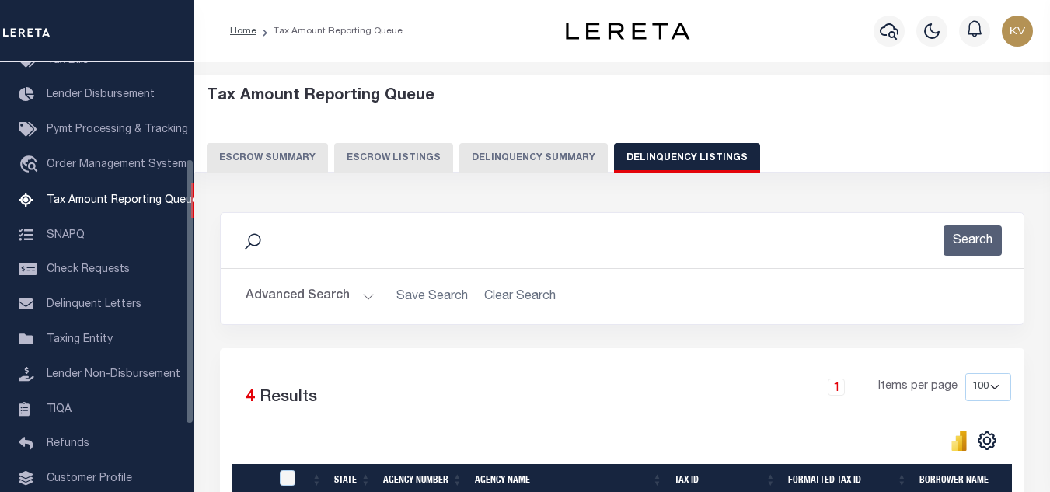
scroll to position [155, 0]
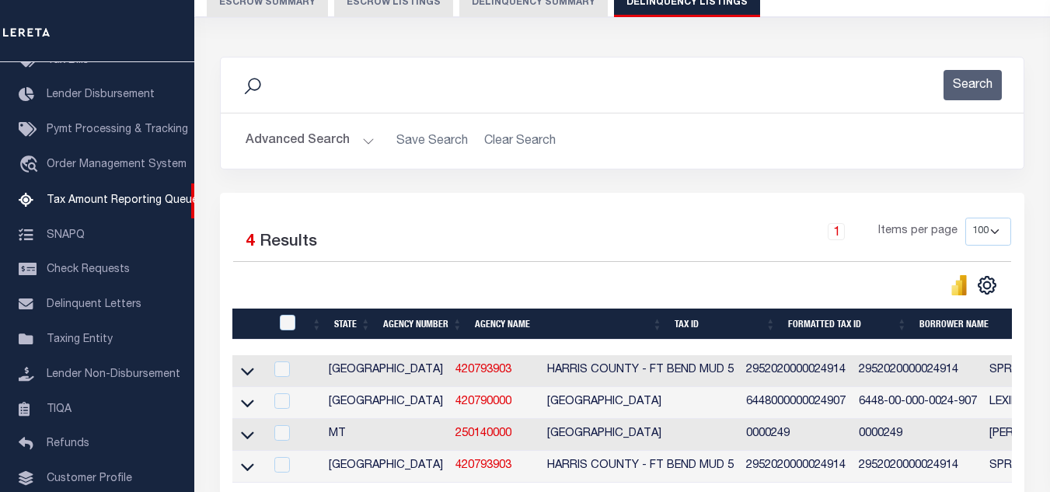
click at [326, 151] on button "Advanced Search" at bounding box center [309, 141] width 129 height 30
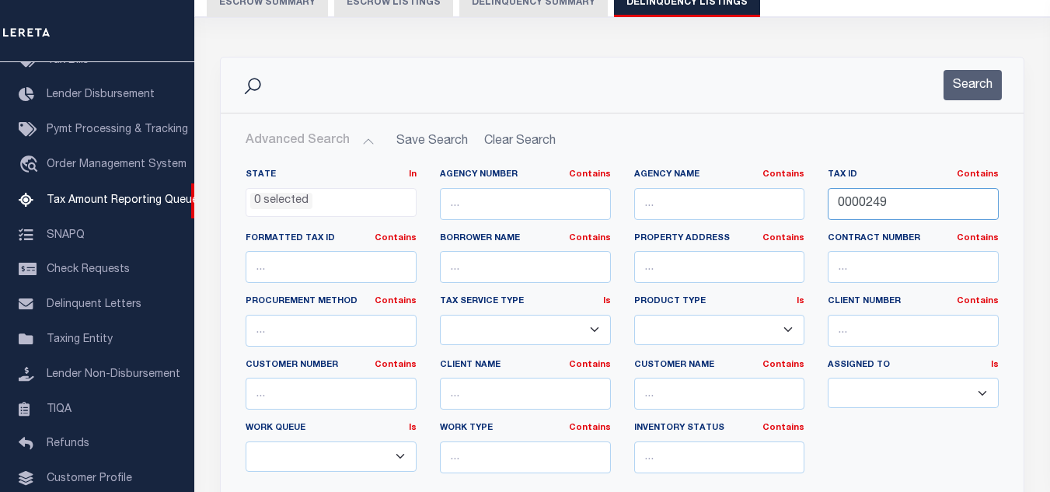
drag, startPoint x: 857, startPoint y: 200, endPoint x: 760, endPoint y: 184, distance: 98.5
click at [760, 184] on div "State In In AK AL AR AZ CA CO CT DC DE FL GA GU HI IA ID IL IN KS KY LA MA MD M…" at bounding box center [622, 327] width 776 height 317
paste input "36700"
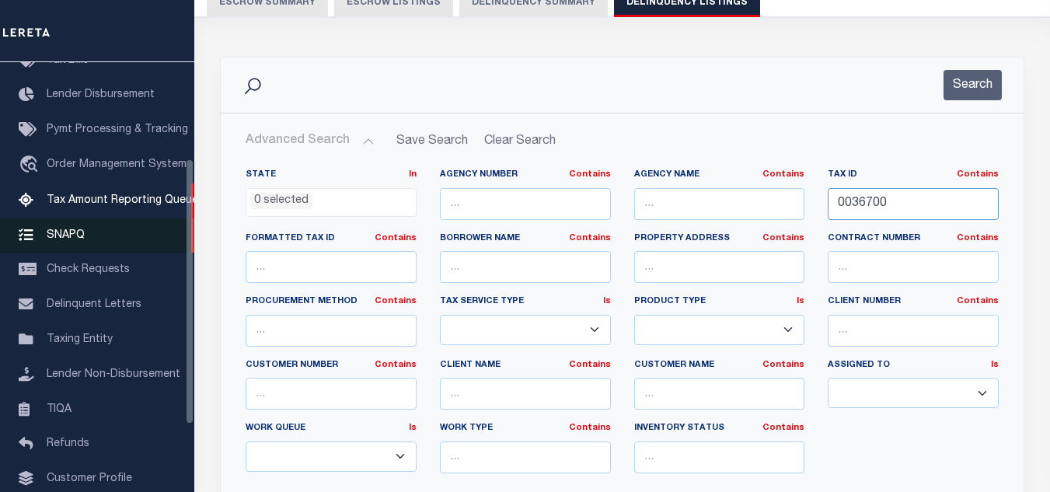
type input "0036700"
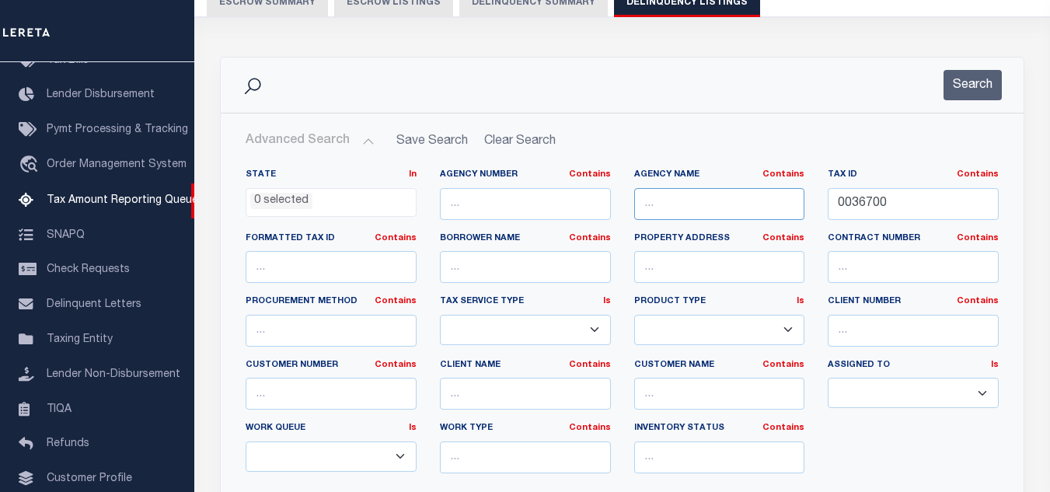
click at [750, 198] on input "text" at bounding box center [719, 204] width 171 height 32
paste input "[GEOGRAPHIC_DATA]"
type input "[GEOGRAPHIC_DATA]"
click at [966, 104] on div "Search" at bounding box center [622, 84] width 802 height 55
click at [963, 90] on button "Search" at bounding box center [972, 85] width 58 height 30
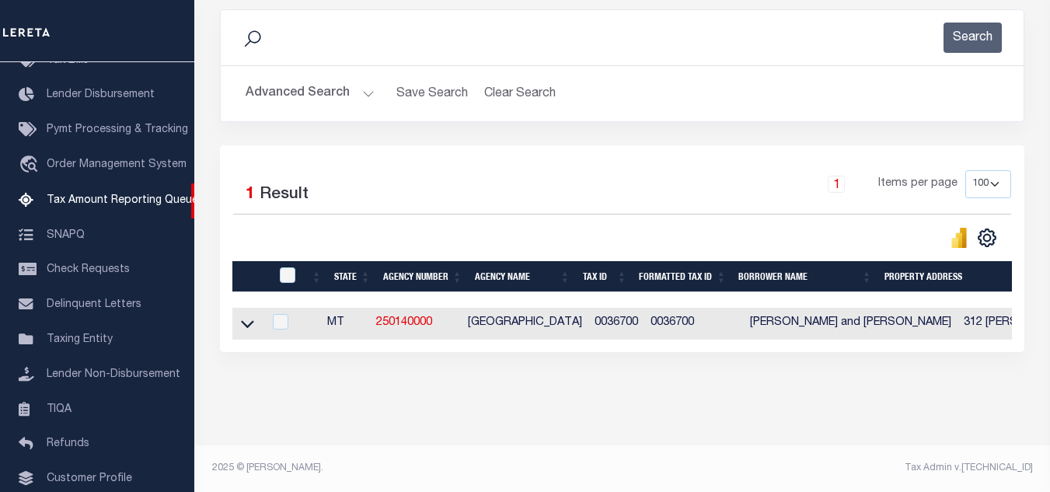
scroll to position [216, 0]
click at [249, 318] on icon at bounding box center [247, 323] width 13 height 16
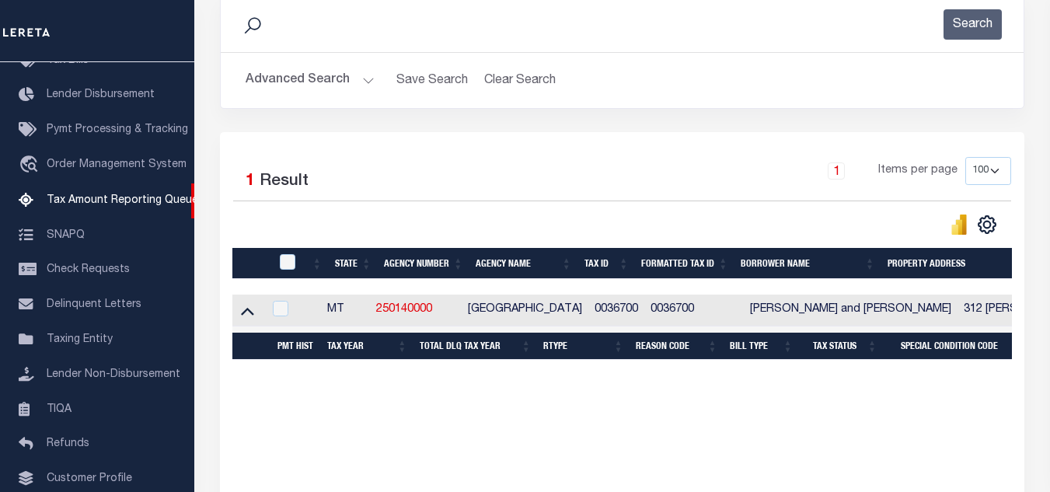
scroll to position [294, 0]
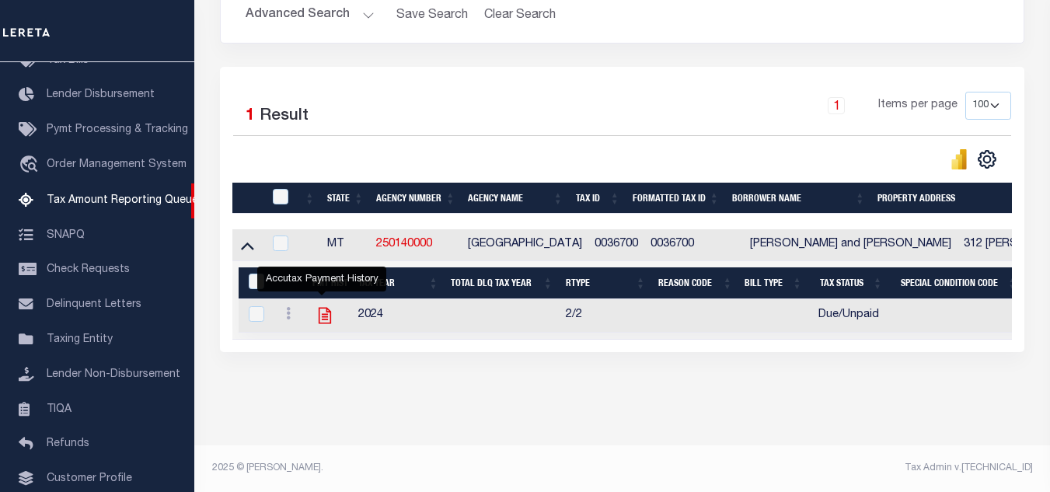
click at [323, 308] on icon "" at bounding box center [325, 316] width 12 height 16
checkbox input "true"
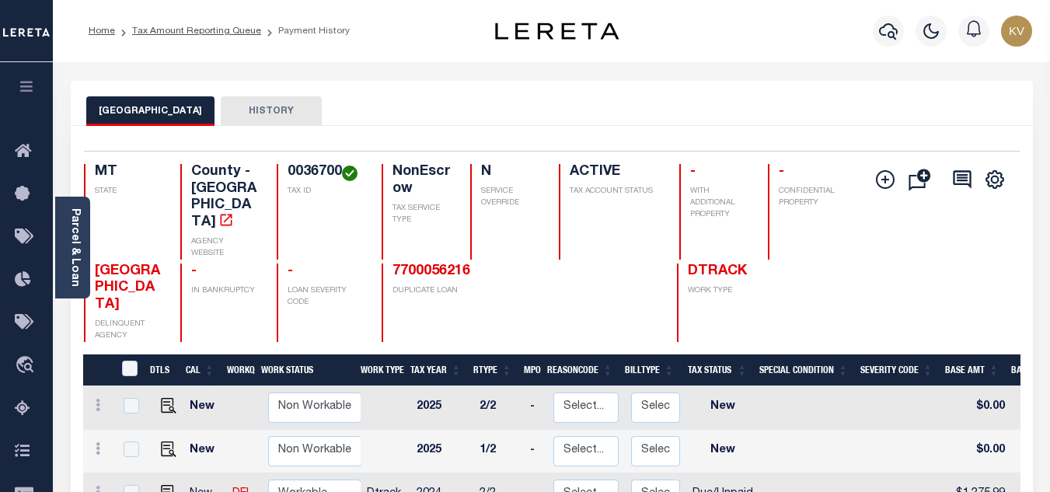
scroll to position [233, 0]
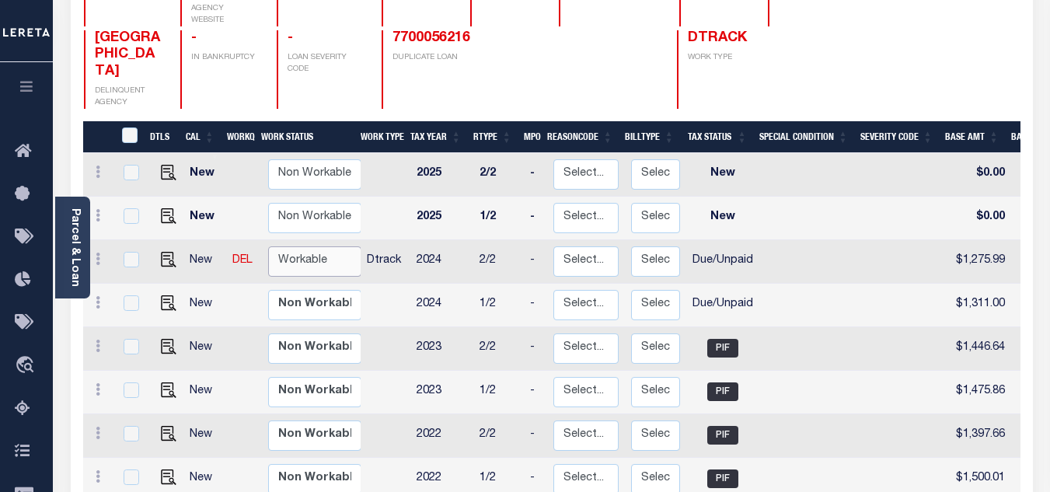
click at [310, 246] on select "Non Workable Workable" at bounding box center [314, 261] width 93 height 30
checkbox input "true"
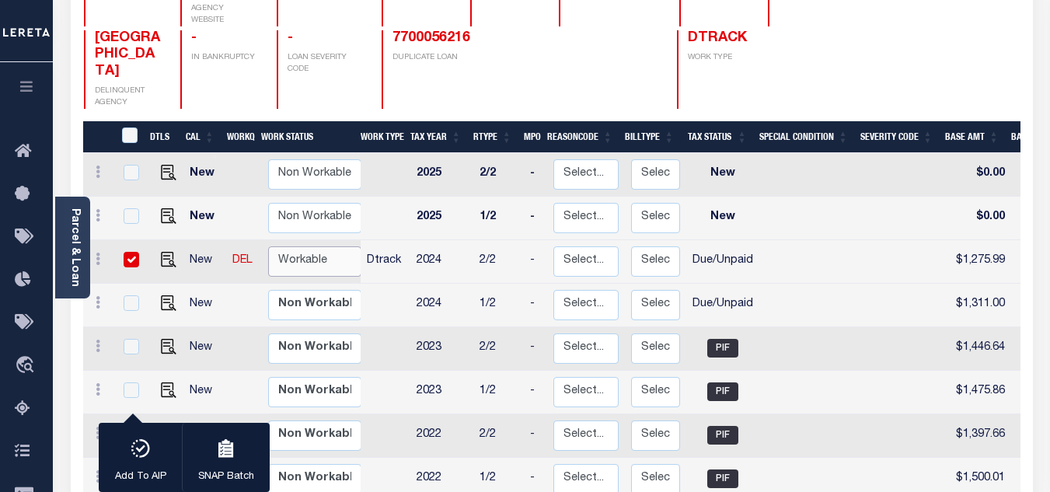
select select "true"
click at [268, 246] on select "Non Workable Workable" at bounding box center [314, 261] width 93 height 30
checkbox input "false"
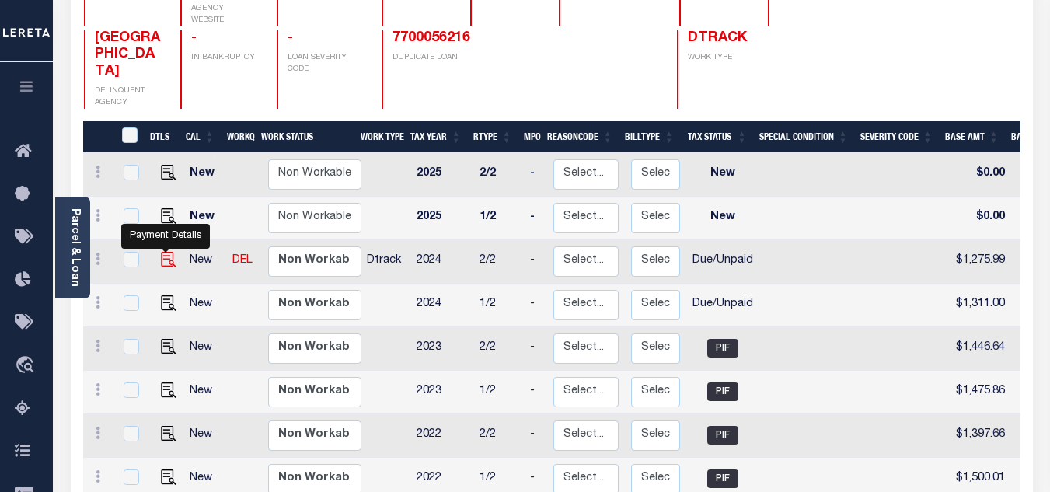
click at [164, 252] on img "" at bounding box center [169, 260] width 16 height 16
checkbox input "true"
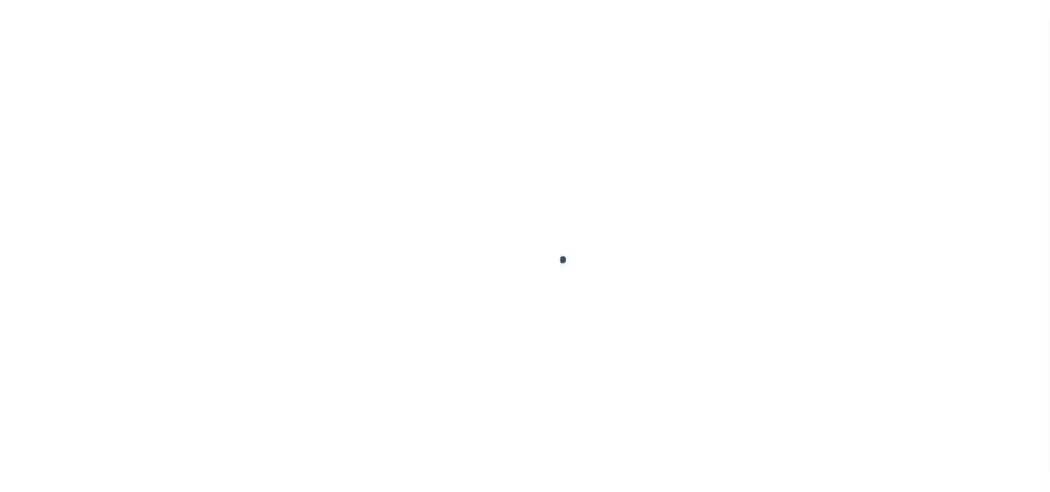
select select "DUE"
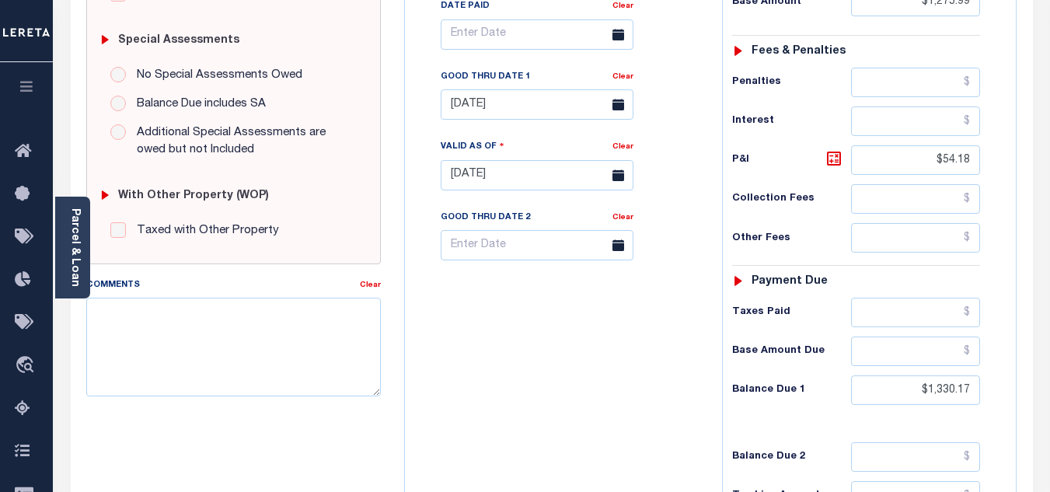
scroll to position [544, 0]
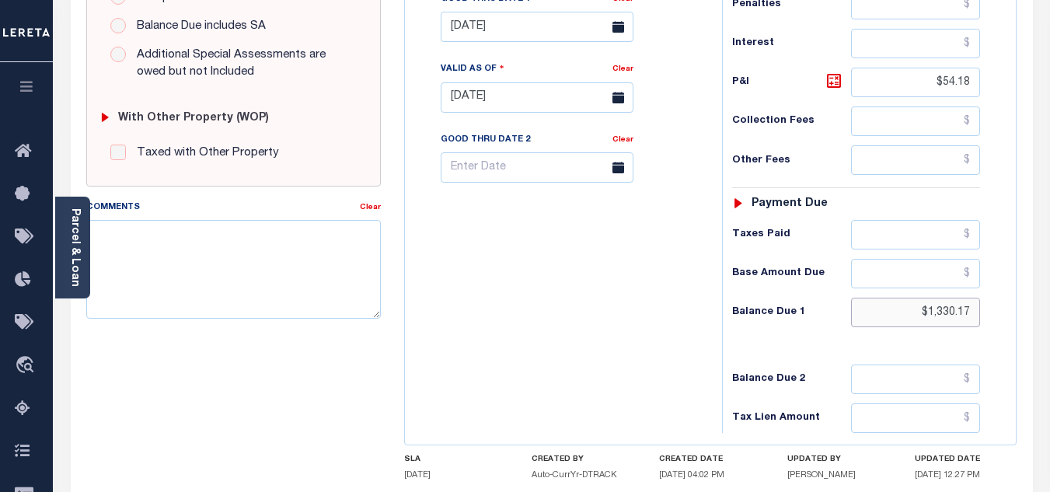
drag, startPoint x: 910, startPoint y: 316, endPoint x: 1008, endPoint y: 315, distance: 98.7
click at [1008, 315] on div "Tax Status Status" at bounding box center [860, 90] width 301 height 686
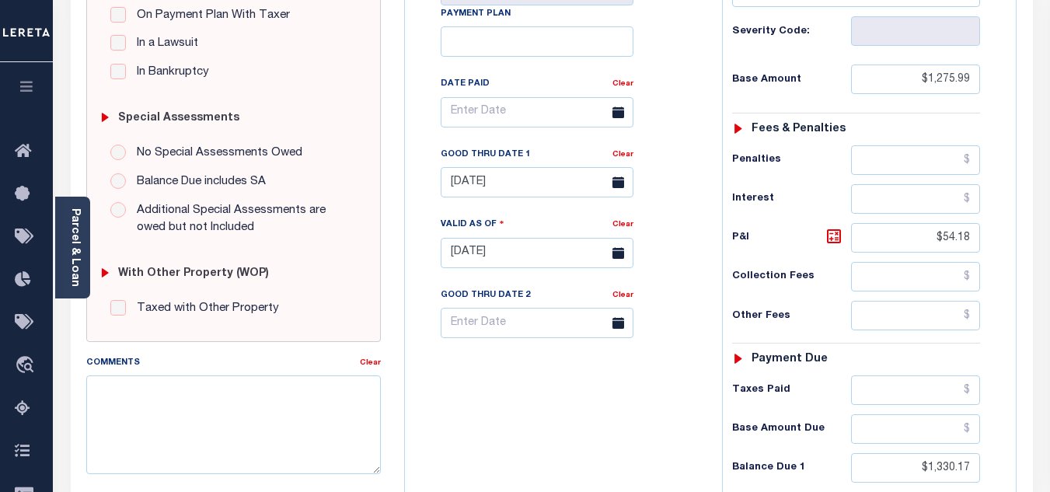
scroll to position [466, 0]
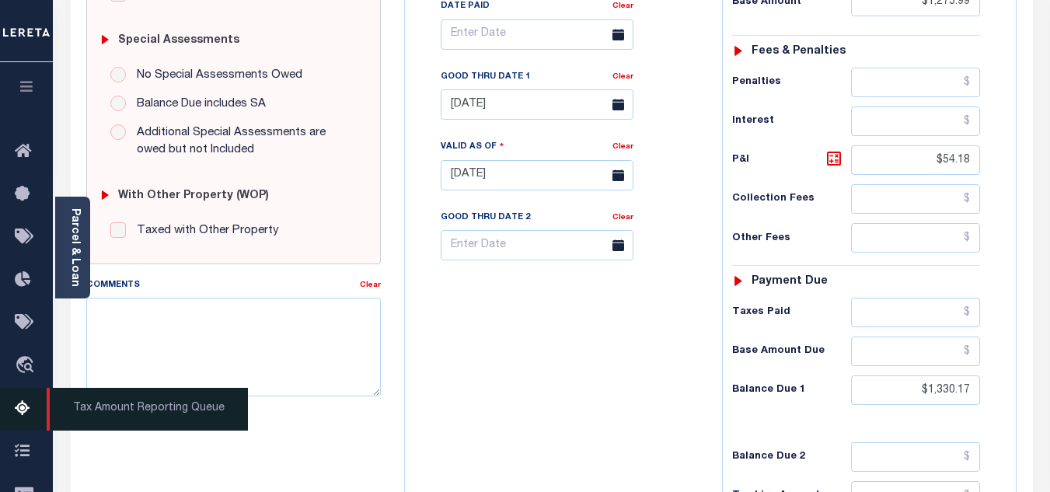
click at [20, 402] on link "Tax Amount Reporting Queue" at bounding box center [26, 409] width 53 height 43
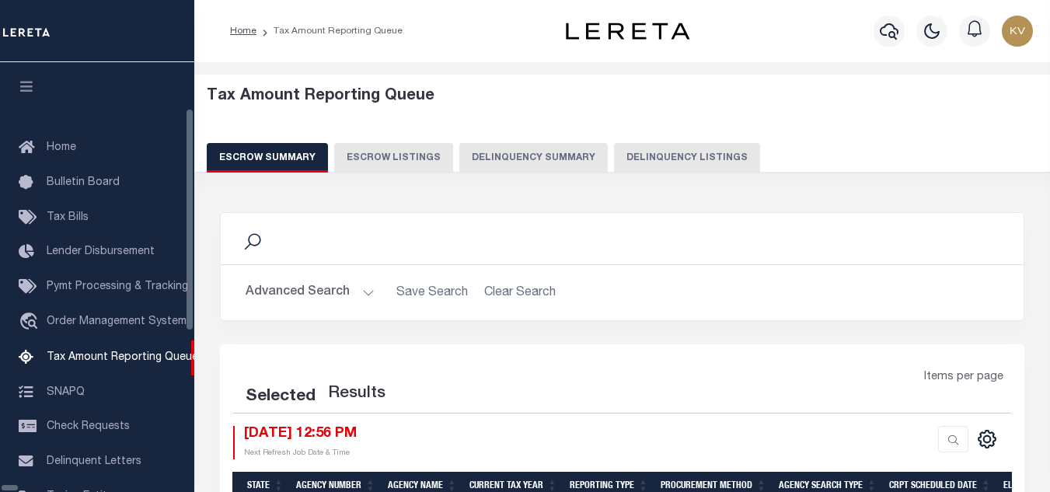
click at [681, 154] on button "Delinquency Listings" at bounding box center [687, 158] width 146 height 30
select select "100"
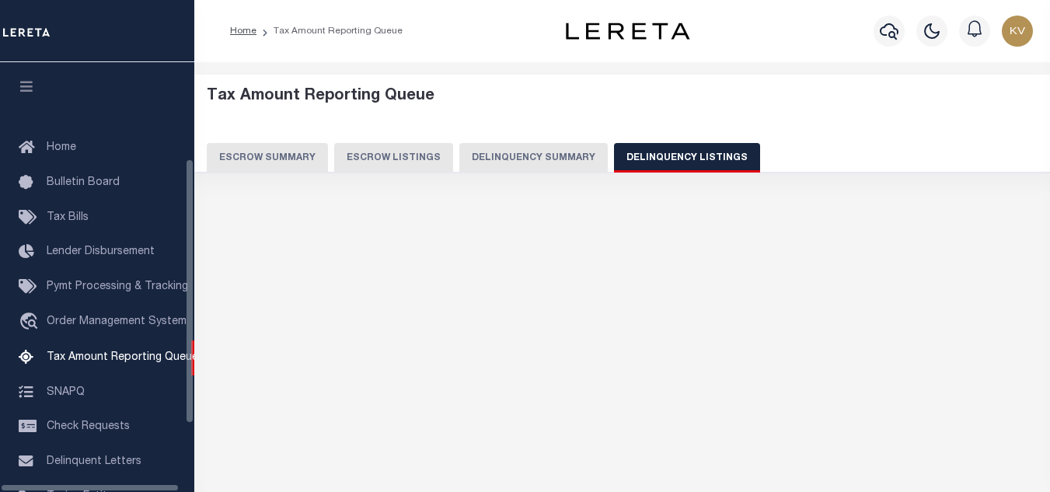
select select "100"
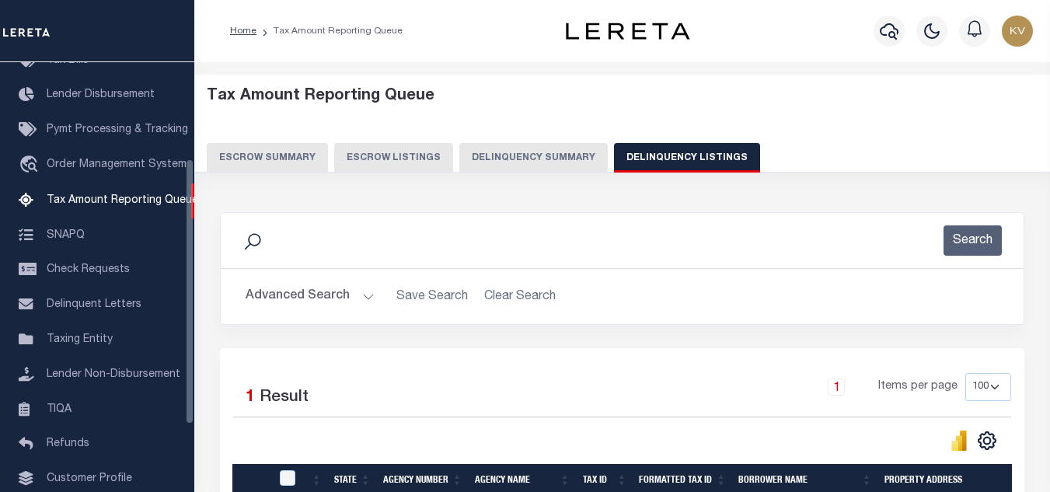
scroll to position [155, 0]
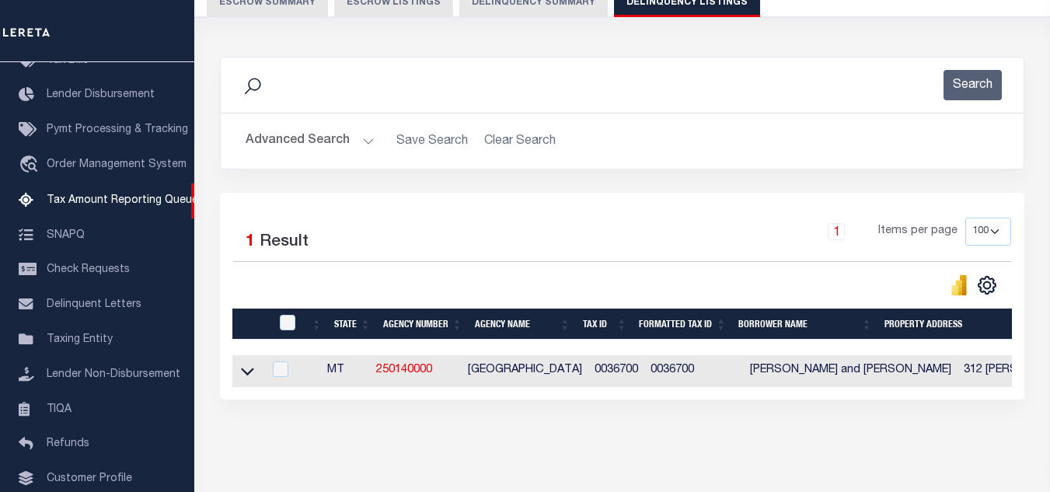
click at [335, 135] on button "Advanced Search" at bounding box center [309, 141] width 129 height 30
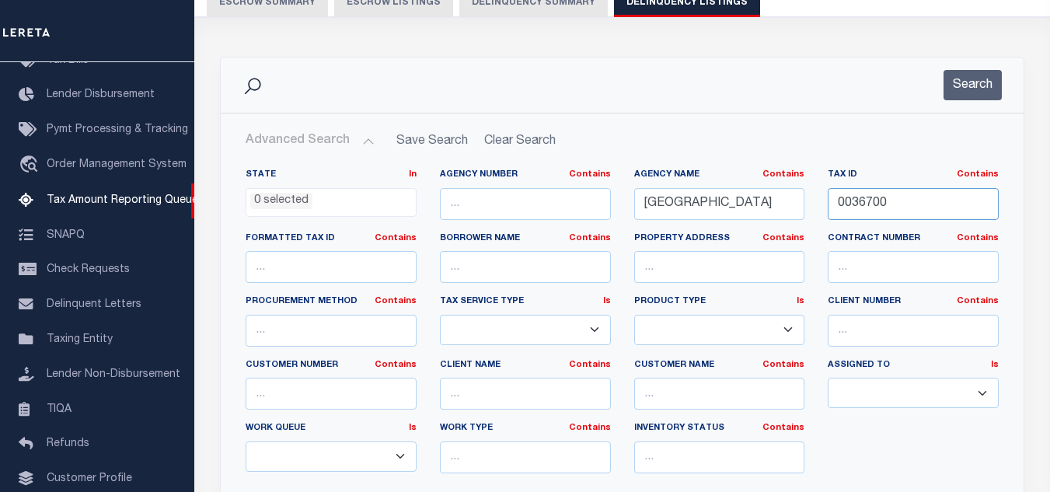
drag, startPoint x: 891, startPoint y: 202, endPoint x: 817, endPoint y: 200, distance: 73.8
click at [830, 200] on input "0036700" at bounding box center [912, 204] width 171 height 32
paste input "1615"
type input "0161500"
click at [967, 89] on button "Search" at bounding box center [972, 85] width 58 height 30
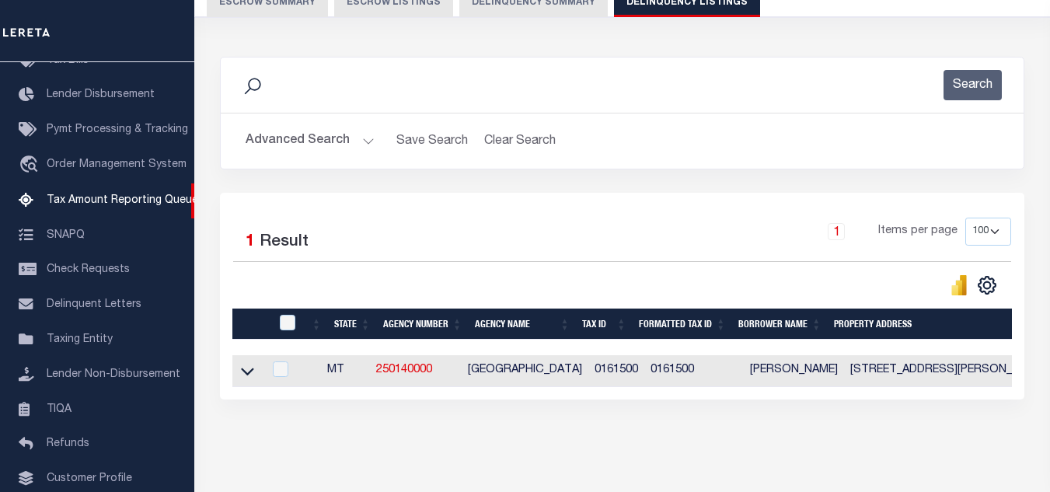
scroll to position [216, 0]
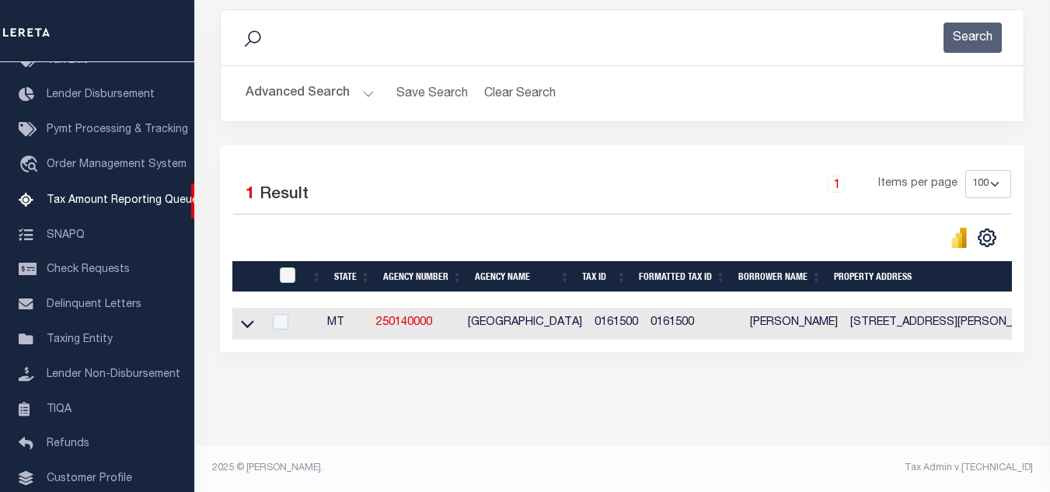
click at [245, 317] on icon at bounding box center [247, 323] width 13 height 16
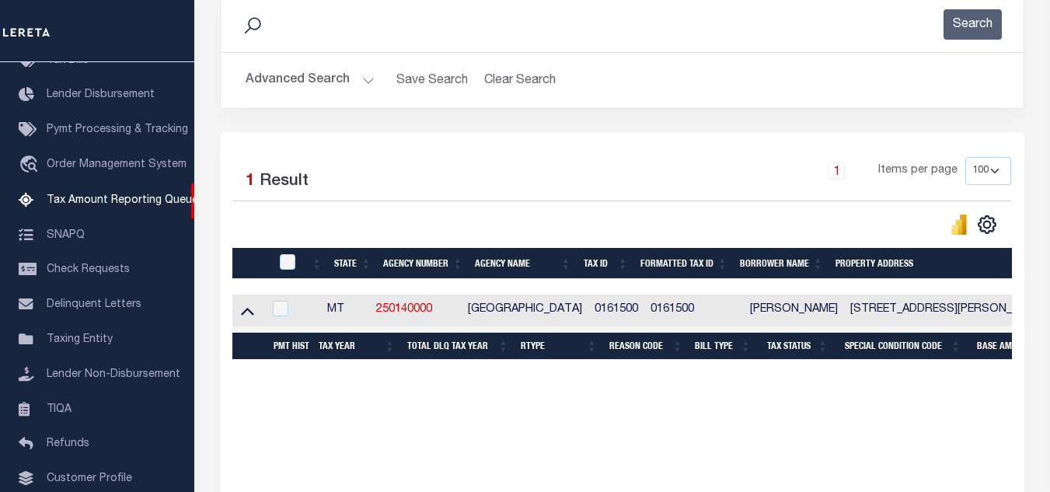
scroll to position [295, 0]
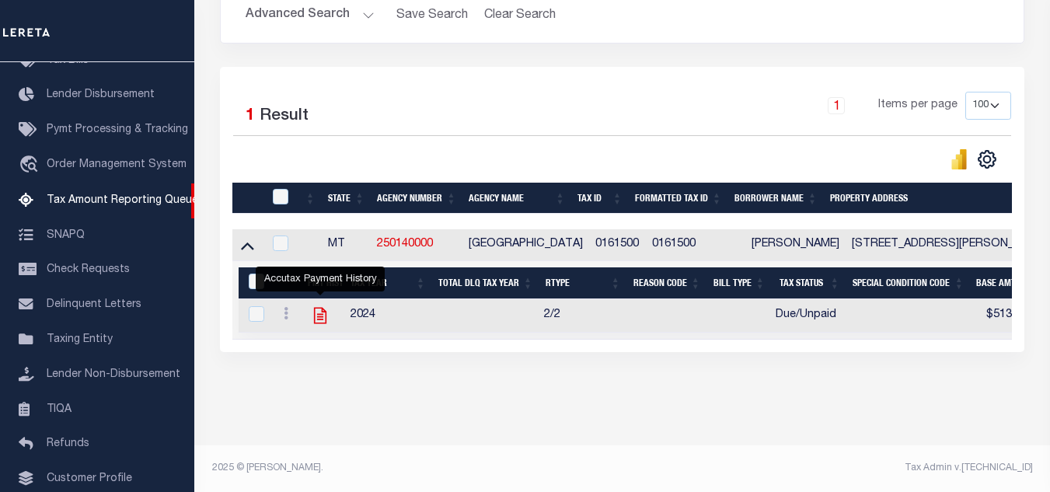
click at [318, 308] on icon "" at bounding box center [320, 316] width 12 height 16
checkbox input "true"
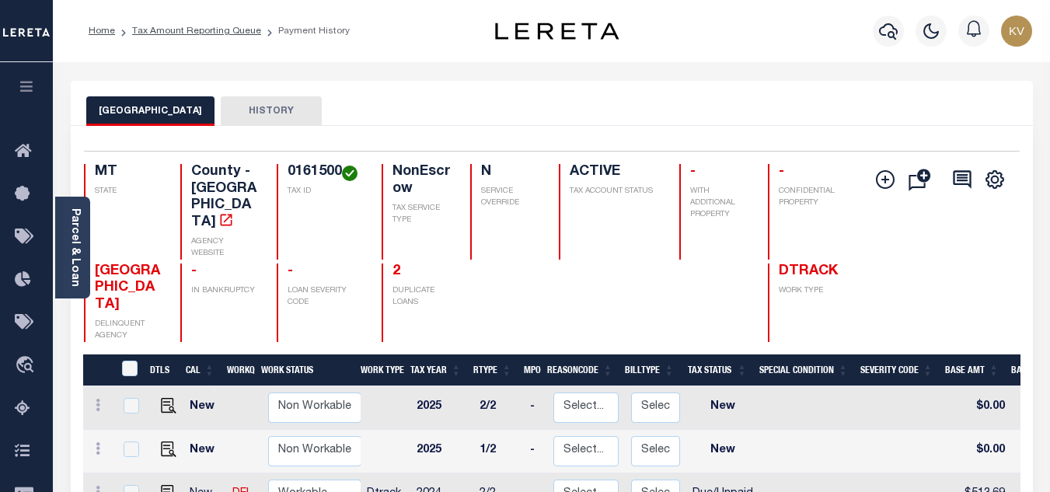
scroll to position [155, 0]
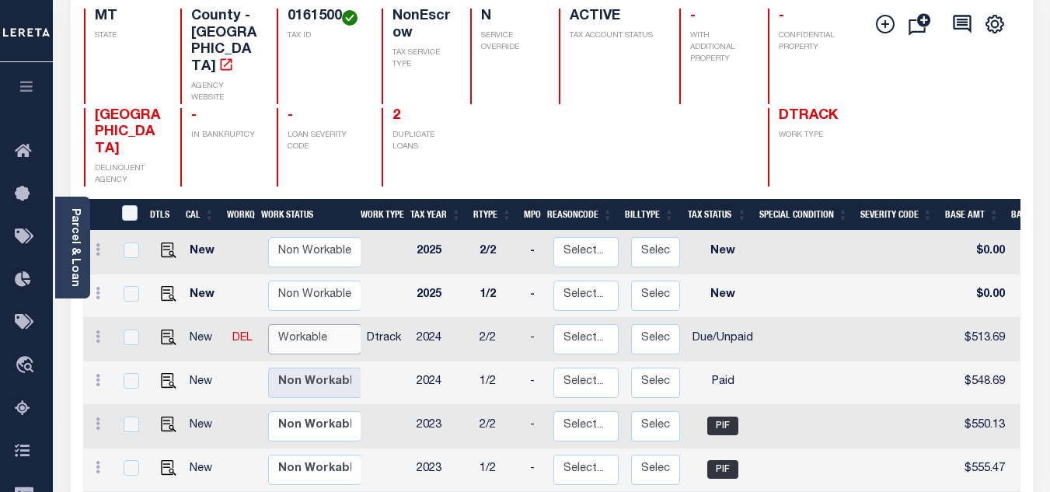
click at [288, 324] on select "Non Workable Workable" at bounding box center [314, 339] width 93 height 30
checkbox input "true"
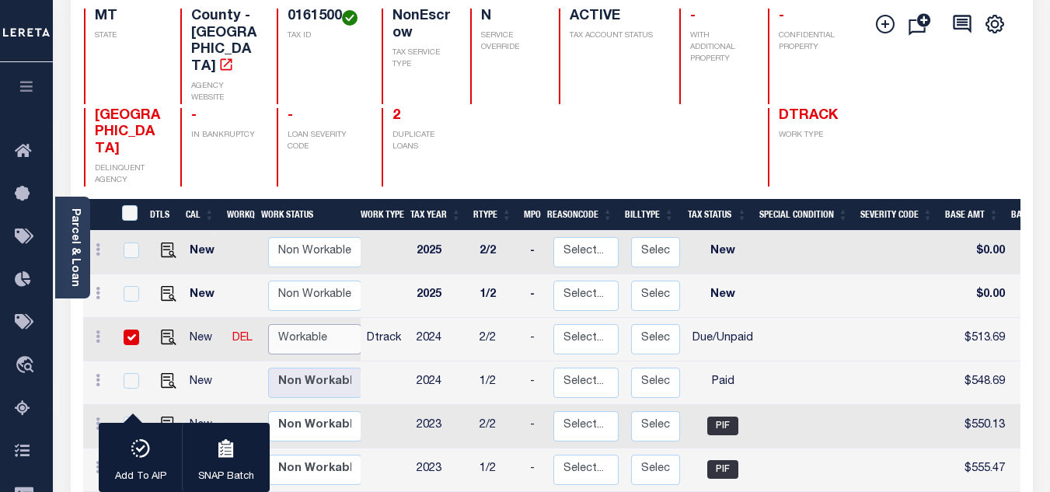
select select "true"
click at [268, 324] on select "Non Workable Workable" at bounding box center [314, 339] width 93 height 30
checkbox input "false"
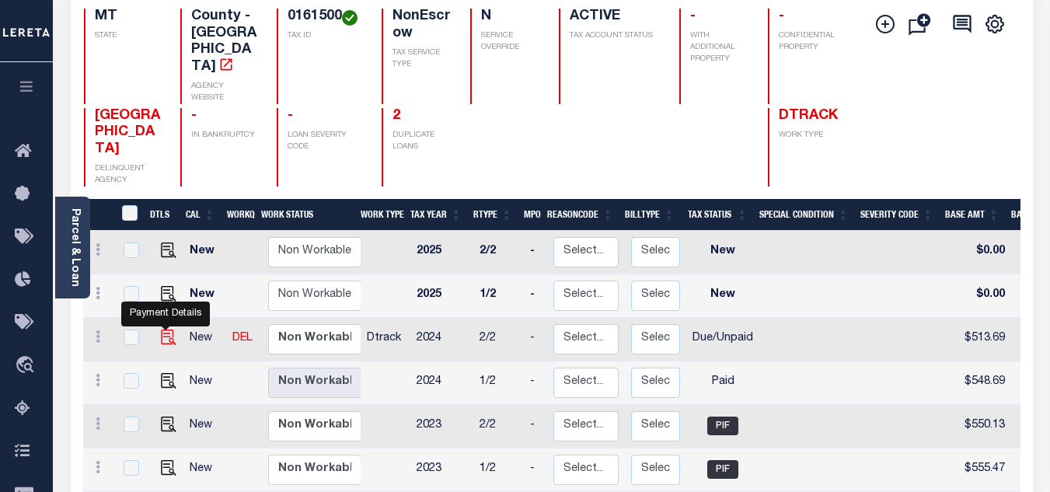
click at [161, 329] on img "" at bounding box center [169, 337] width 16 height 16
checkbox input "true"
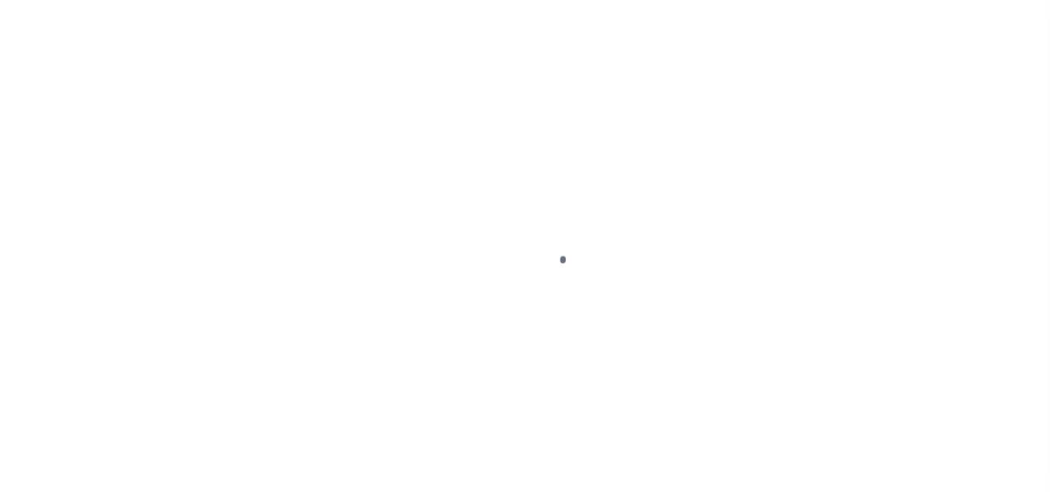
select select "DUE"
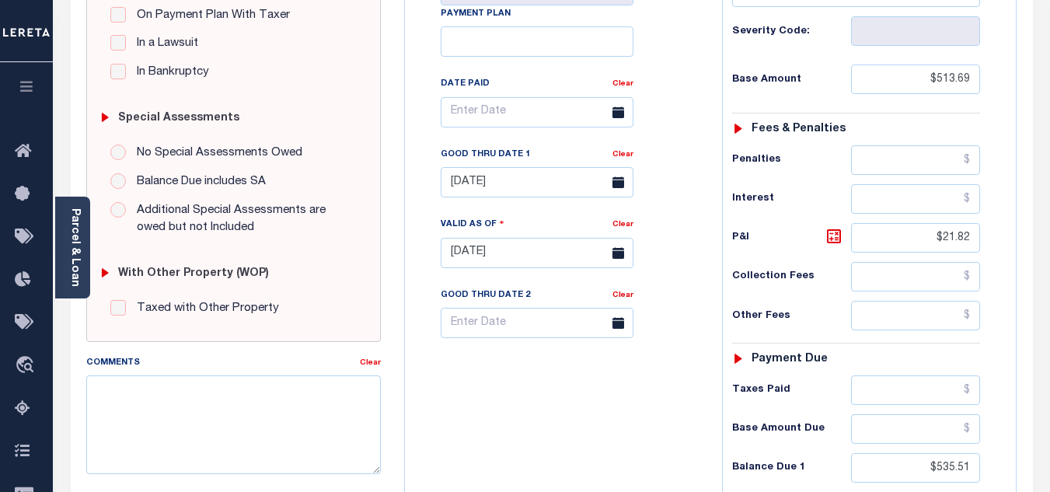
scroll to position [544, 0]
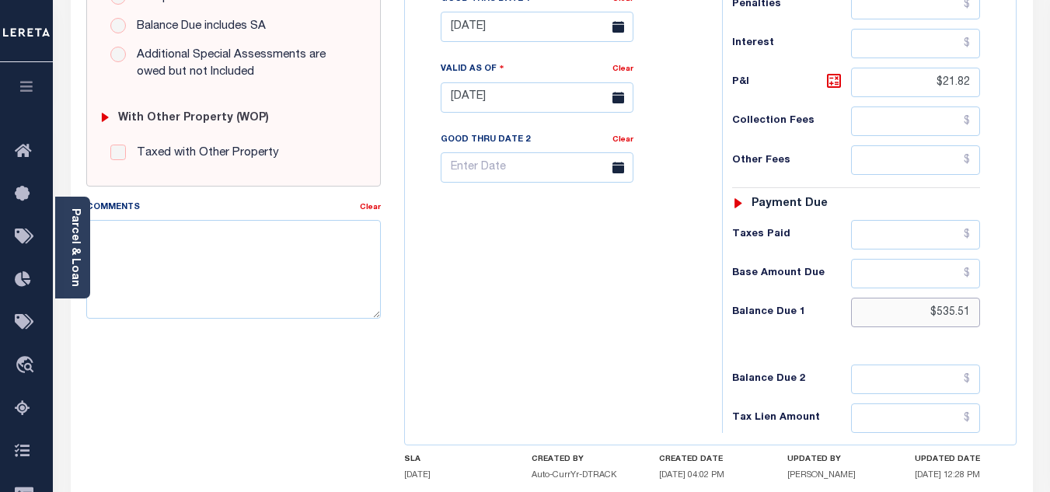
drag, startPoint x: 918, startPoint y: 312, endPoint x: 975, endPoint y: 315, distance: 56.8
click at [975, 315] on input "$535.51" at bounding box center [915, 313] width 129 height 30
type input "$540.58"
type input "[DATE]"
click at [830, 82] on icon at bounding box center [833, 80] width 19 height 19
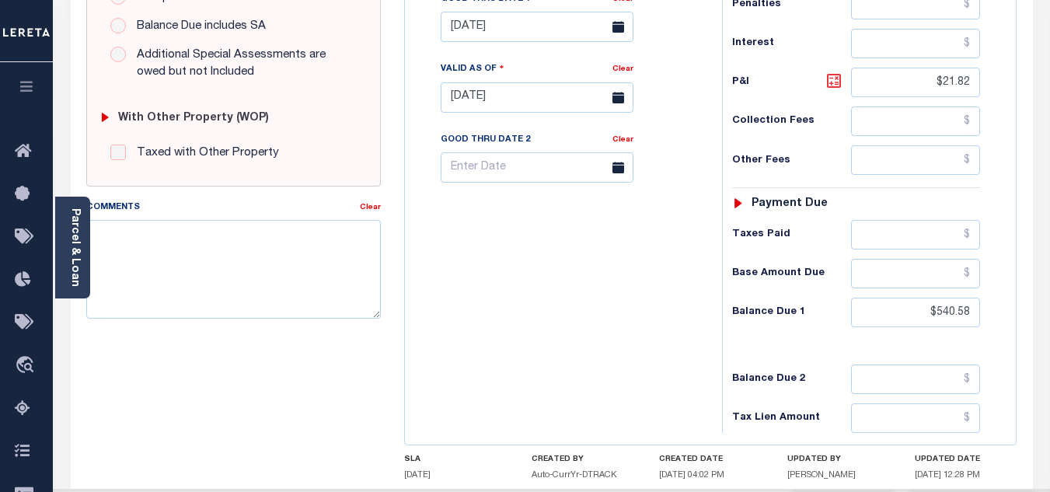
type input "$26.89"
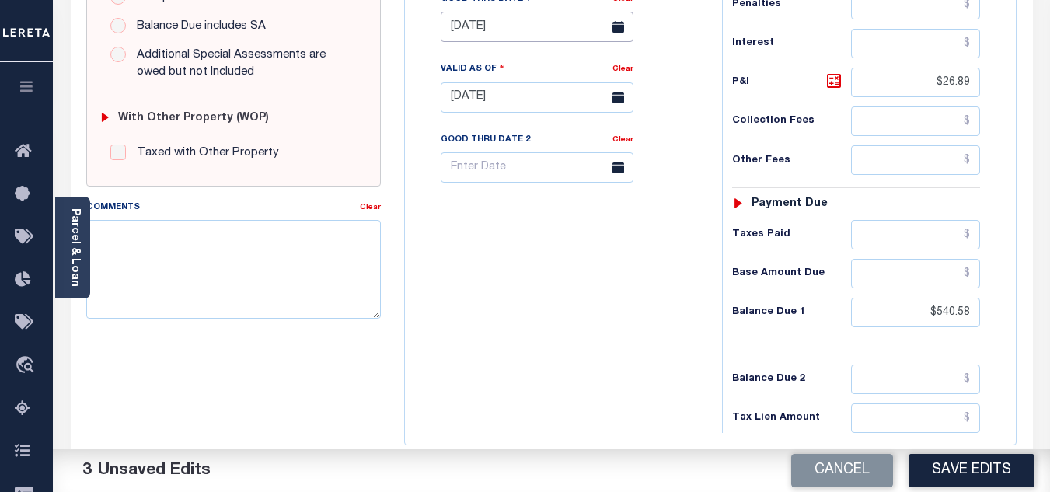
click at [512, 29] on input "[DATE]" at bounding box center [536, 27] width 193 height 30
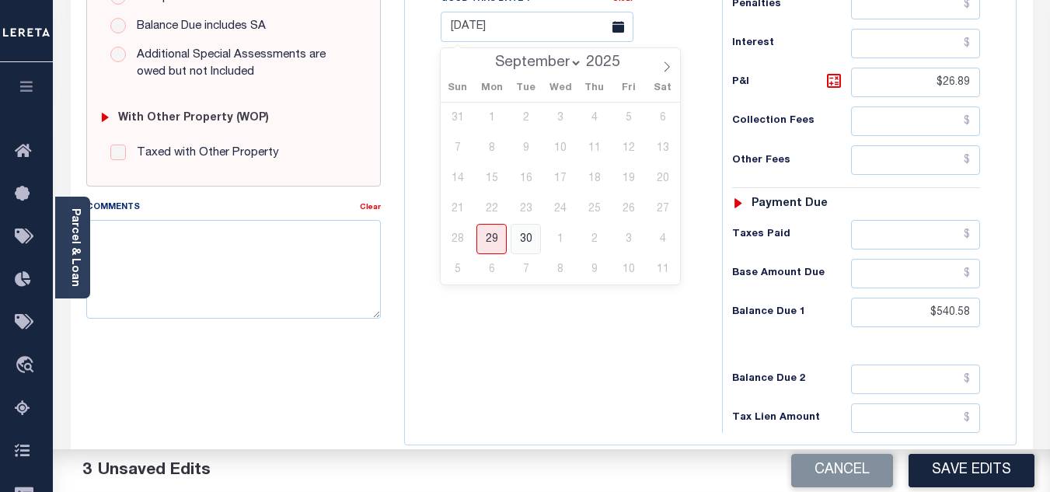
click at [520, 244] on span "30" at bounding box center [525, 239] width 30 height 30
type input "[DATE]"
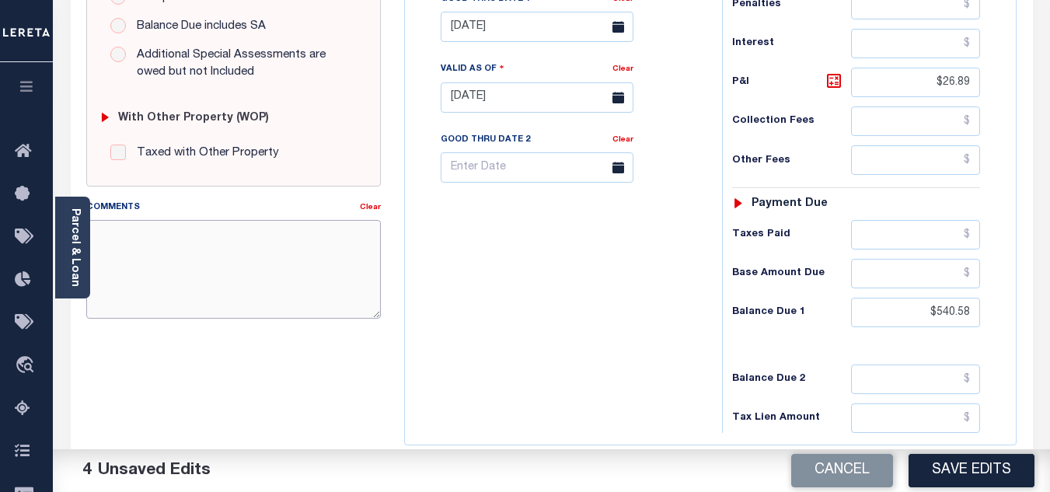
click at [211, 239] on textarea "Comments" at bounding box center [233, 269] width 294 height 98
type textarea """
type textarea "a"
click at [216, 234] on textarea "As per TC "[PERSON_NAME]" 2024 taxes are DEL IAO $540.58" at bounding box center [233, 269] width 294 height 98
click at [191, 257] on textarea "As per TC "Jenny" 2024 2/2 taxes are DEL IAO $540.58" at bounding box center [233, 269] width 294 height 98
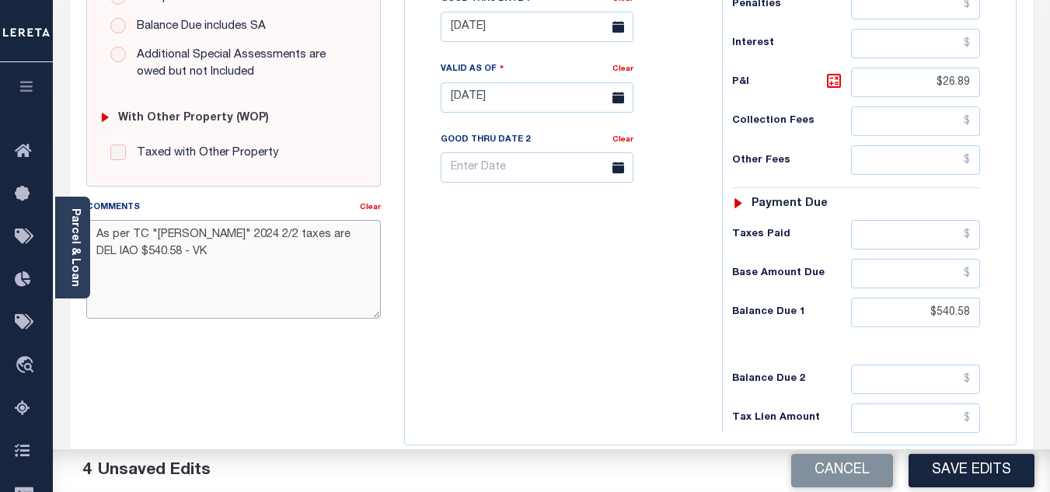
click at [200, 255] on textarea "As per TC "Jenny" 2024 2/2 taxes are DEL IAO $540.58 - VK" at bounding box center [233, 269] width 294 height 98
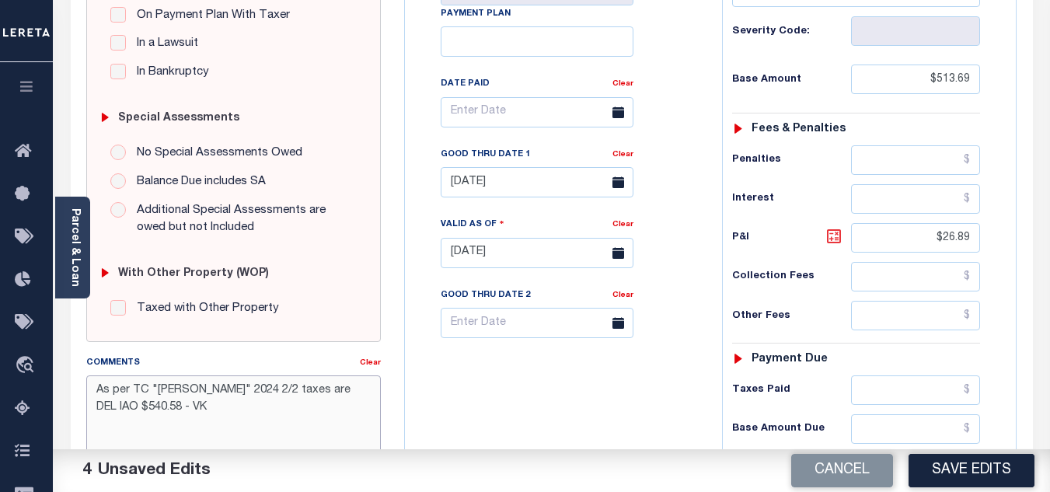
type textarea "As per TC "Jenny" 2024 2/2 taxes are DEL IAO $540.58 - VK"
click at [837, 243] on icon at bounding box center [834, 236] width 14 height 14
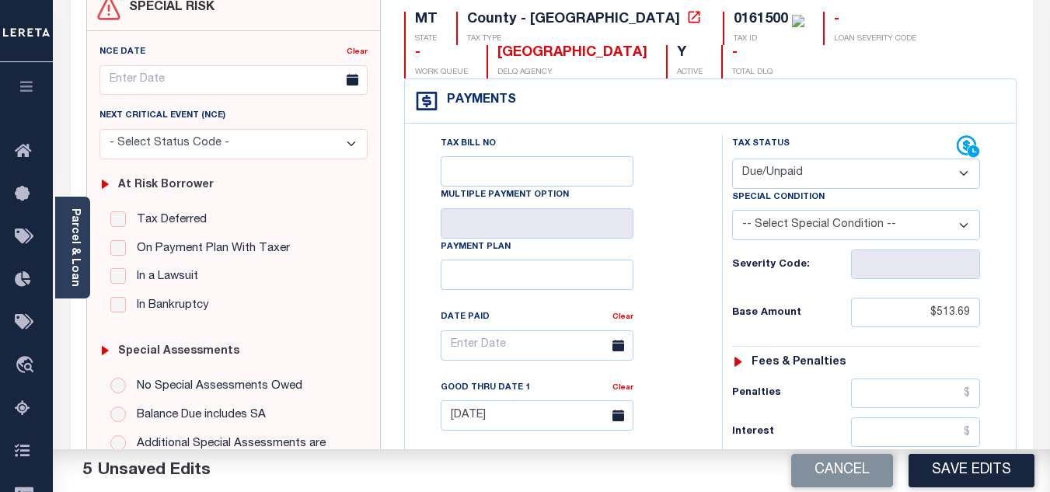
scroll to position [466, 0]
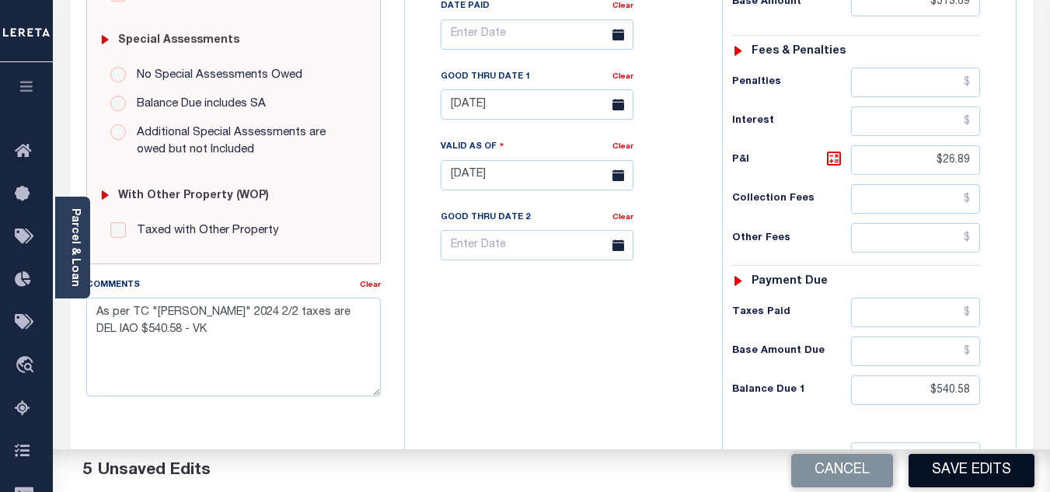
click at [977, 463] on button "Save Edits" at bounding box center [971, 470] width 126 height 33
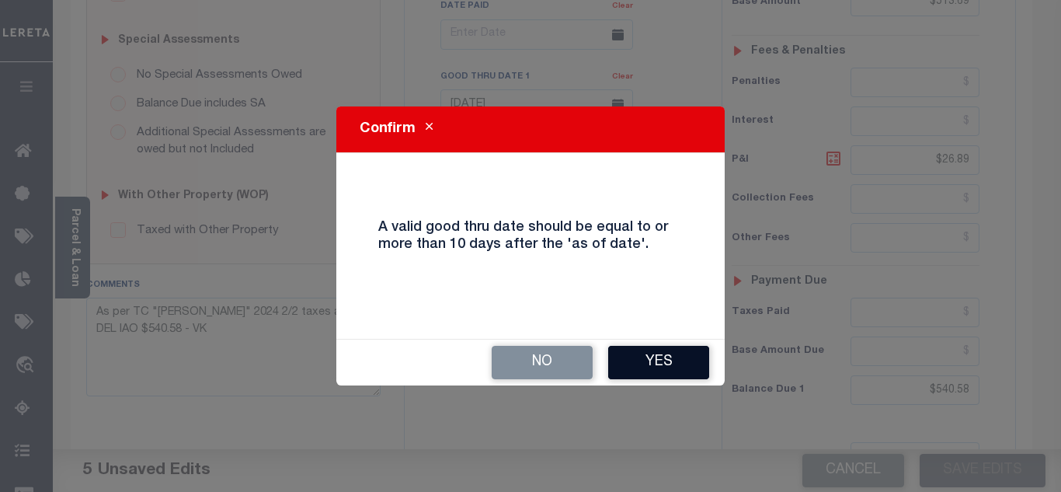
click at [634, 353] on button "Yes" at bounding box center [658, 362] width 101 height 33
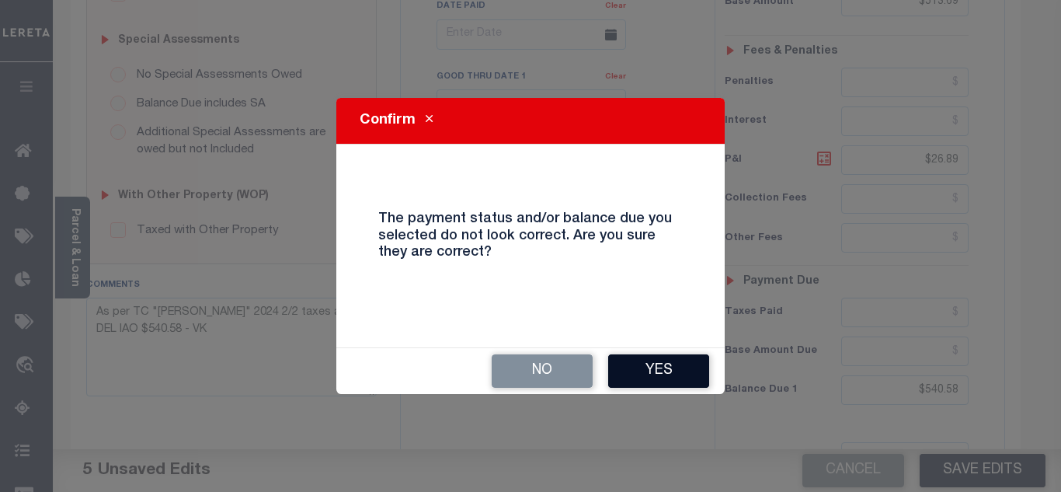
click at [643, 363] on button "Yes" at bounding box center [658, 370] width 101 height 33
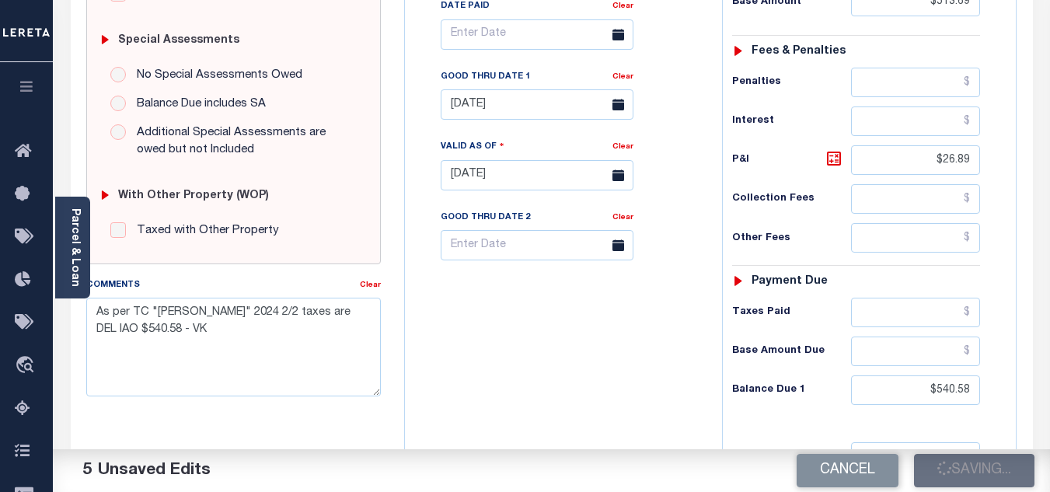
checkbox input "false"
type input "$513.69"
type input "$26.89"
type input "$540.58"
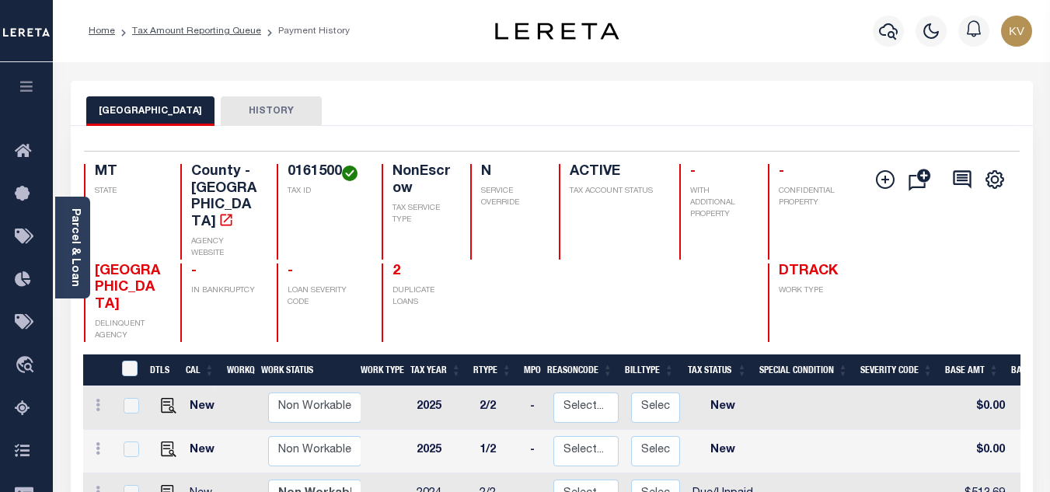
scroll to position [233, 0]
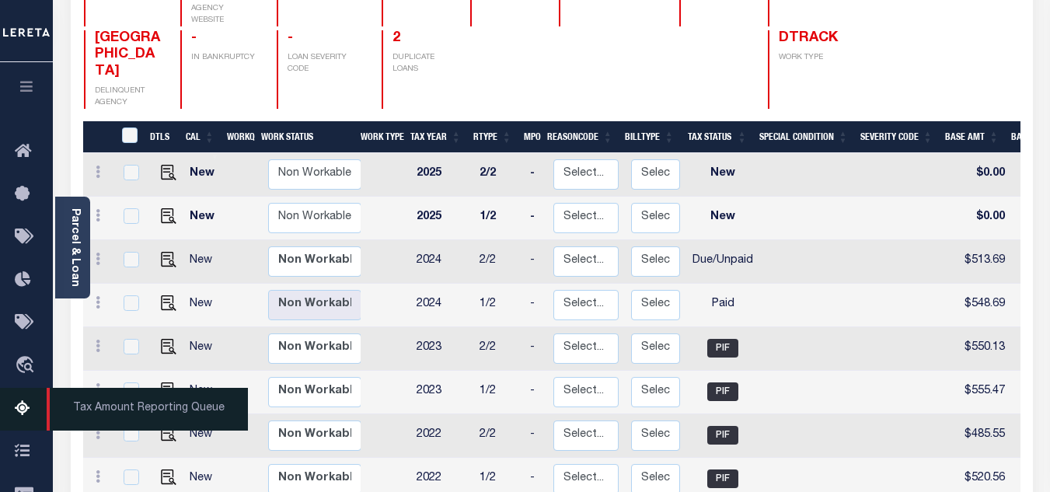
click at [26, 417] on icon at bounding box center [27, 408] width 25 height 19
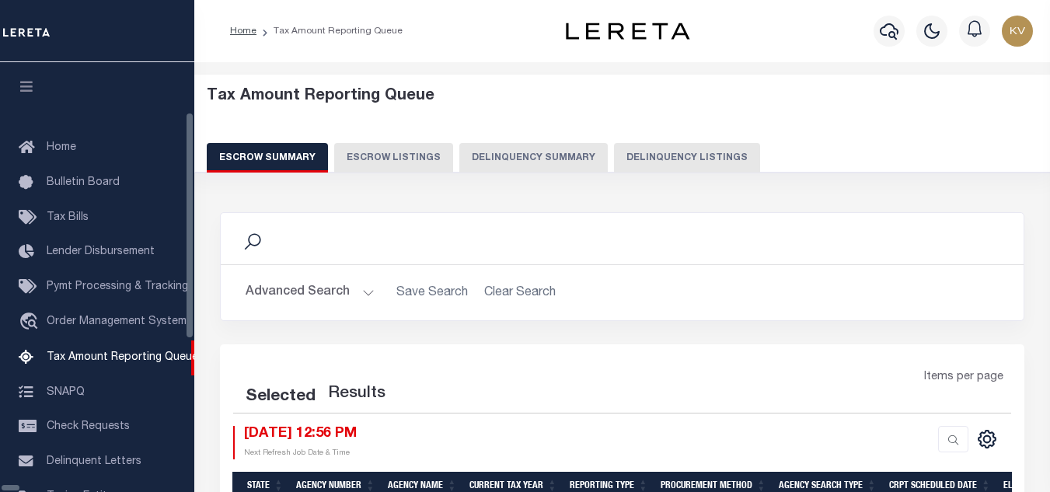
click at [614, 157] on button "Delinquency Listings" at bounding box center [687, 158] width 146 height 30
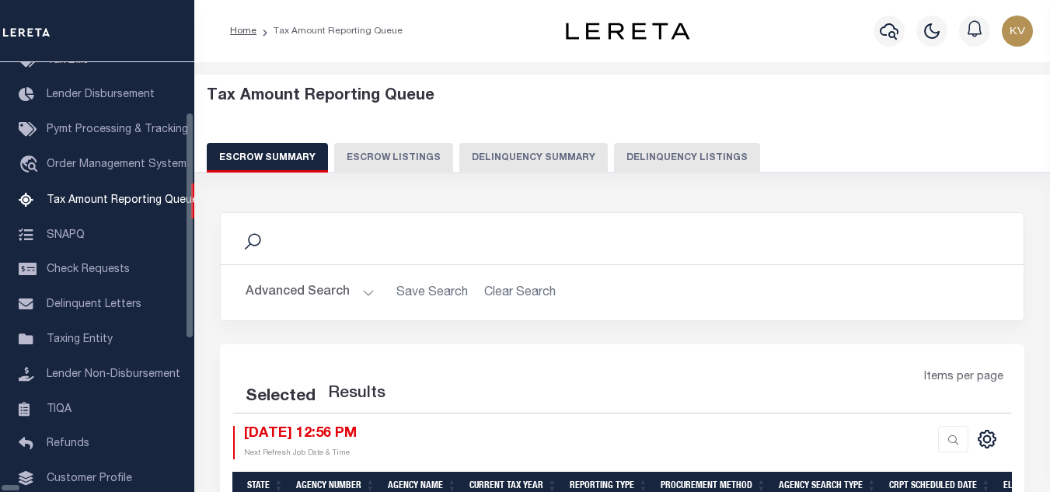
select select "100"
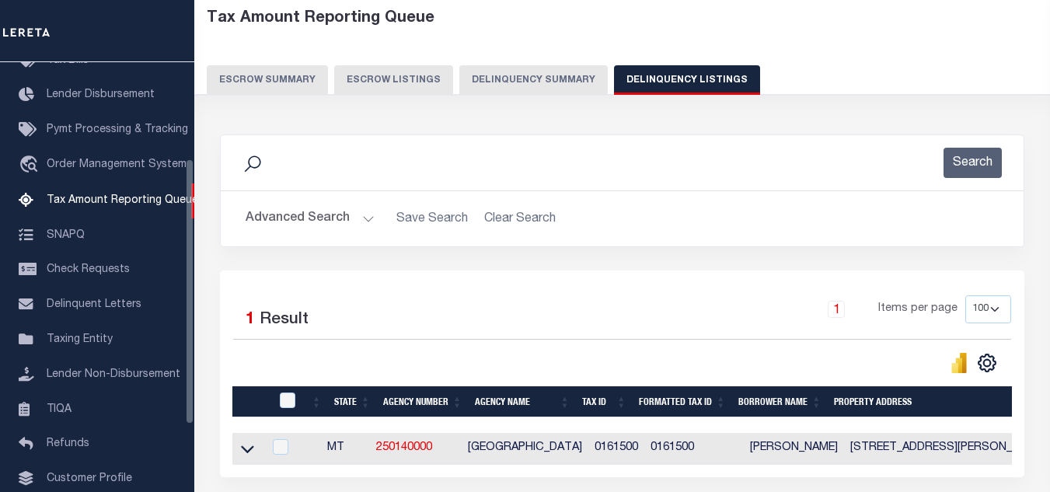
scroll to position [155, 0]
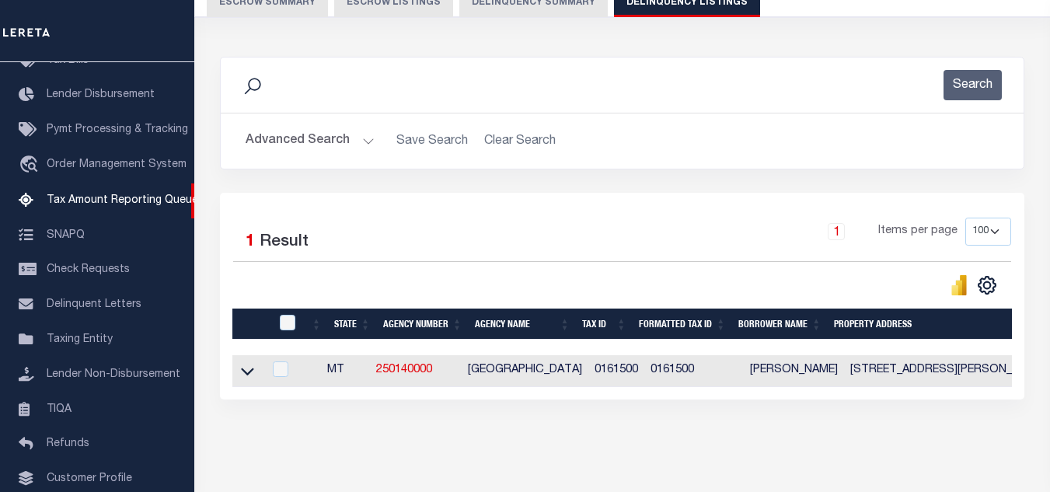
click at [352, 155] on button "Advanced Search" at bounding box center [309, 141] width 129 height 30
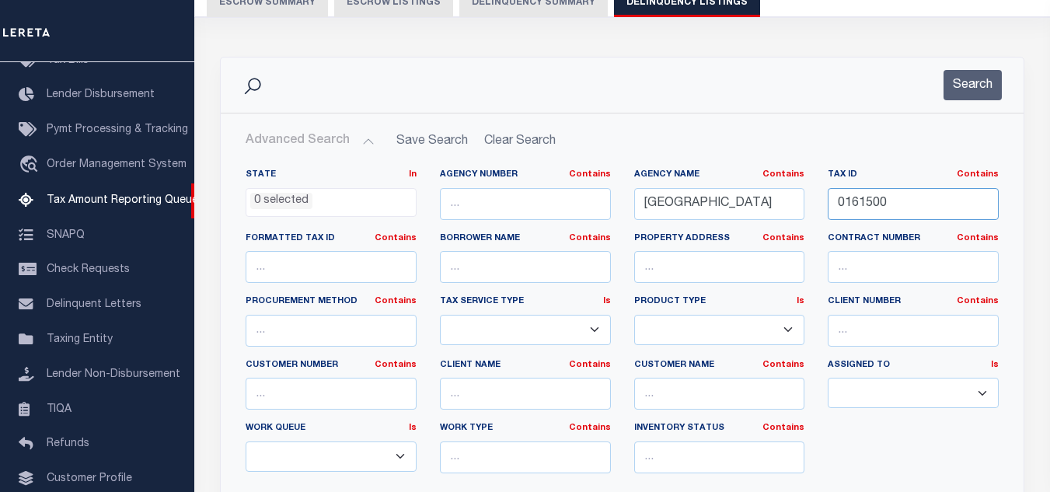
drag, startPoint x: 914, startPoint y: 196, endPoint x: 809, endPoint y: 197, distance: 104.9
click at [810, 197] on div "State In In AK AL AR AZ CA CO CT DC DE FL GA GU HI IA ID IL IN KS [GEOGRAPHIC_D…" at bounding box center [622, 327] width 776 height 317
paste input "0367"
type input "0036700"
click at [963, 88] on button "Search" at bounding box center [972, 85] width 58 height 30
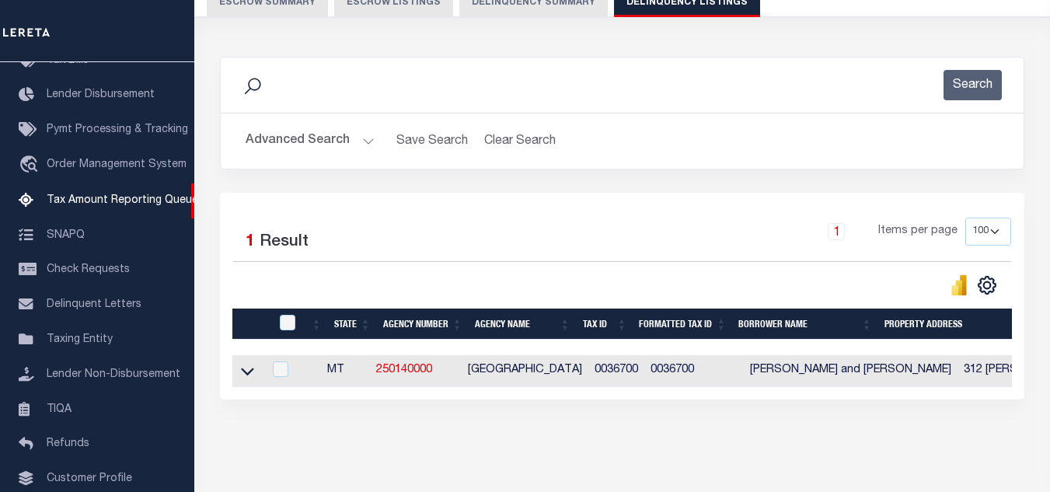
scroll to position [216, 0]
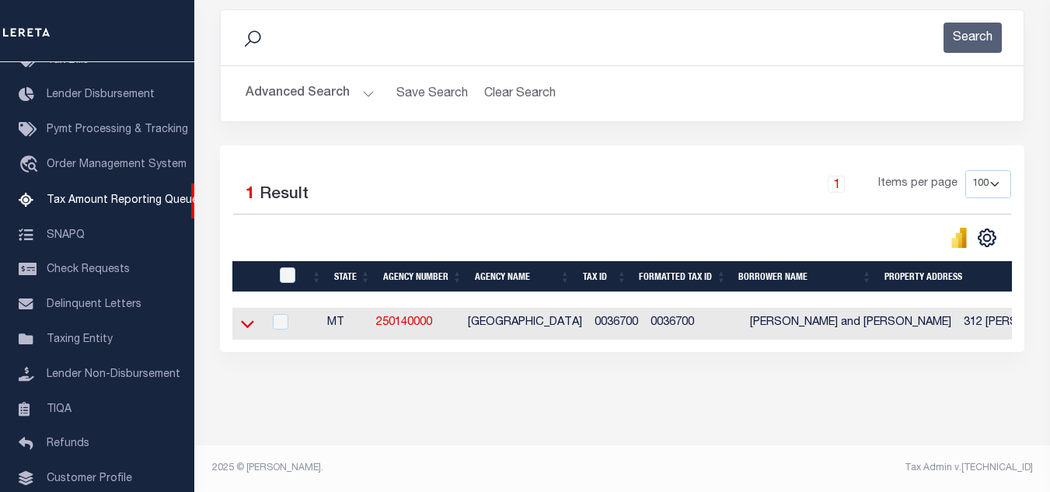
click at [243, 321] on icon at bounding box center [247, 323] width 13 height 16
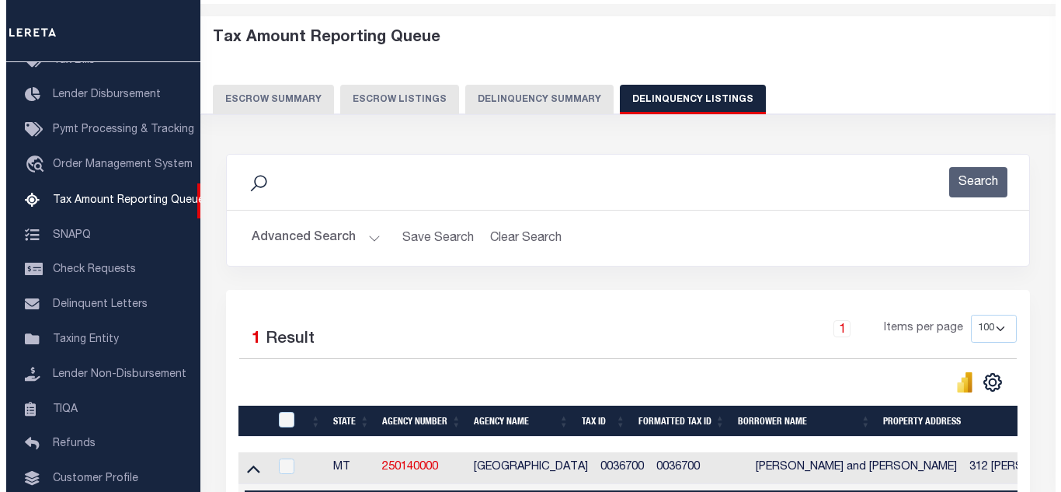
scroll to position [0, 0]
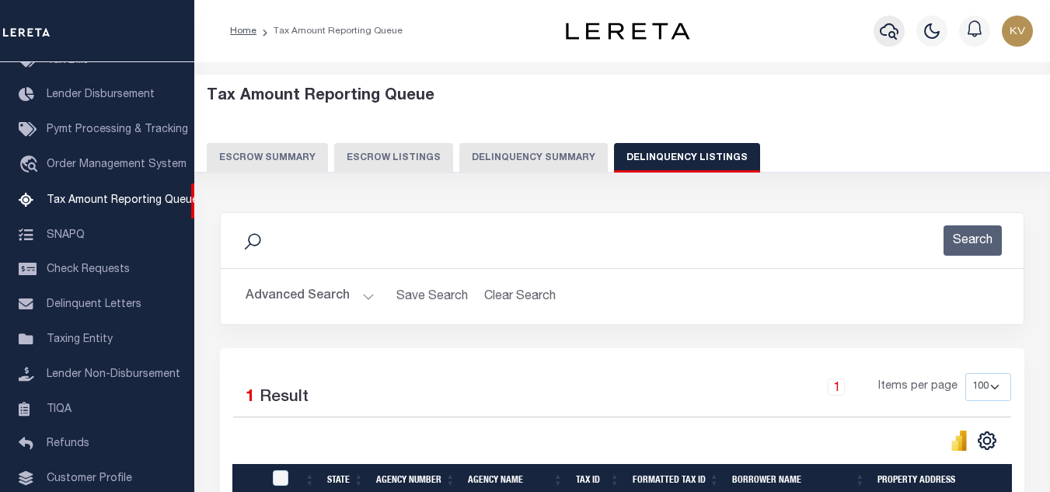
click at [891, 34] on icon "button" at bounding box center [888, 31] width 19 height 19
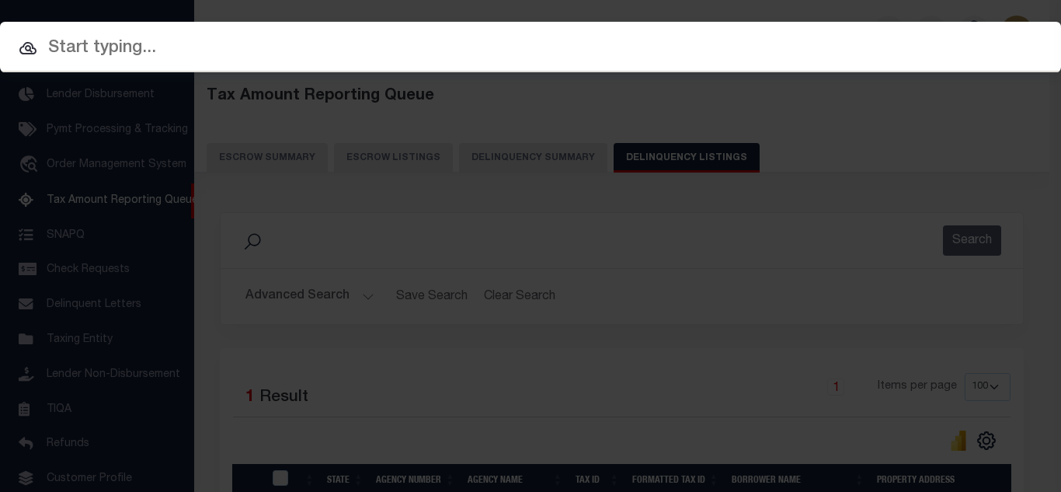
click at [403, 50] on input "text" at bounding box center [530, 48] width 1061 height 27
paste input "0036700"
type input "0036700"
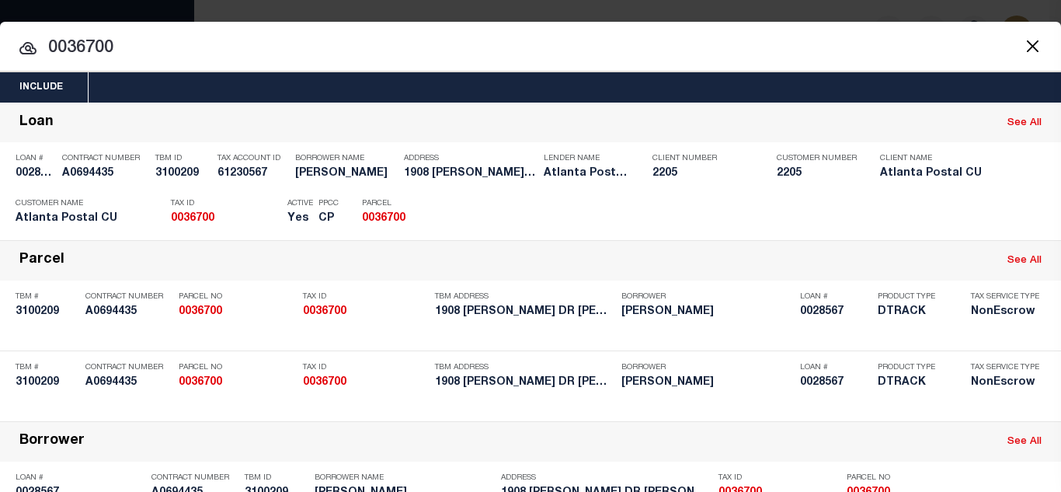
drag, startPoint x: 930, startPoint y: 218, endPoint x: 894, endPoint y: 218, distance: 35.7
click at [930, 218] on div "Payment History" at bounding box center [958, 213] width 96 height 17
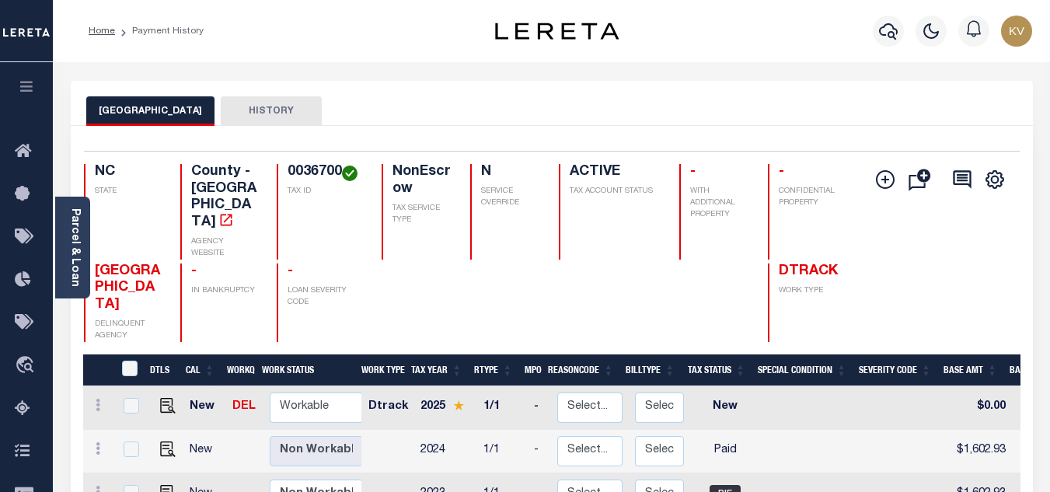
scroll to position [155, 0]
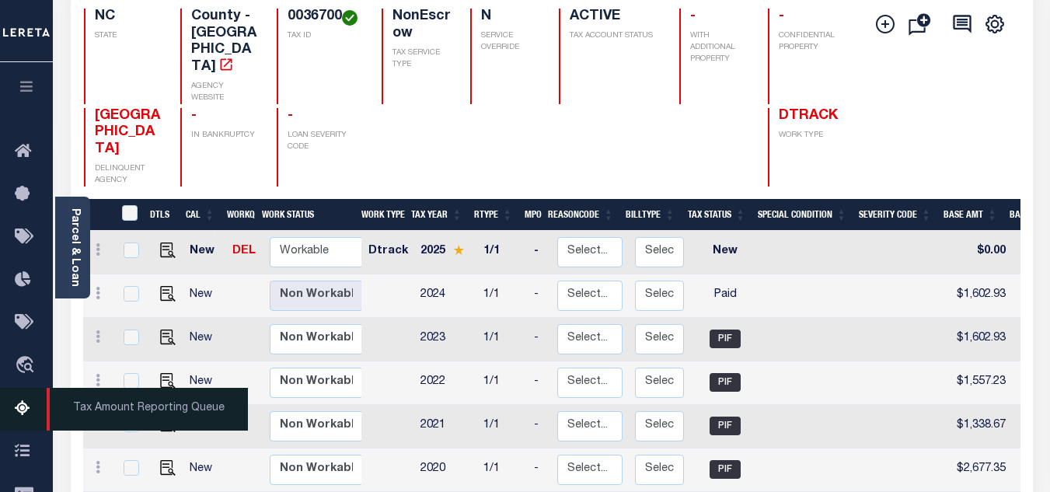
click at [14, 402] on link "Tax Amount Reporting Queue" at bounding box center [26, 409] width 53 height 43
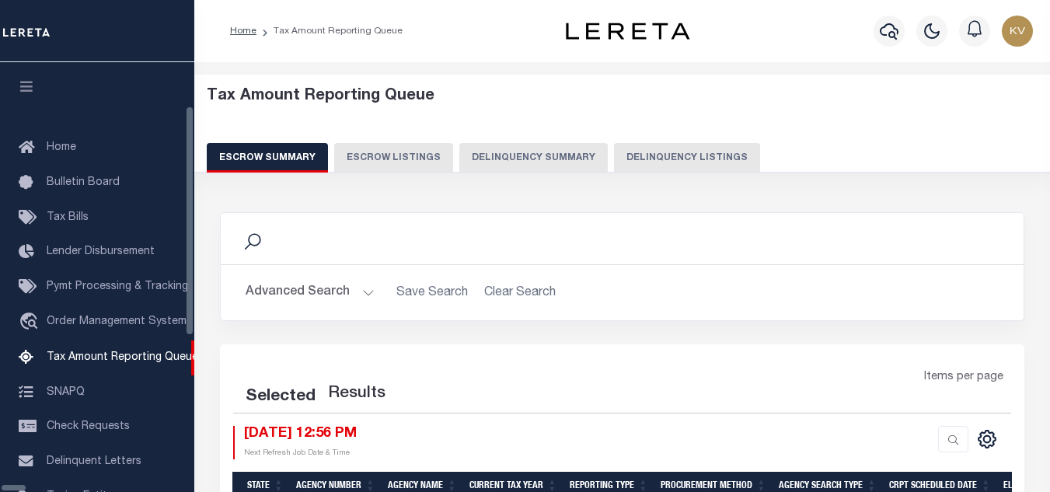
click at [637, 150] on button "Delinquency Listings" at bounding box center [687, 158] width 146 height 30
select select "100"
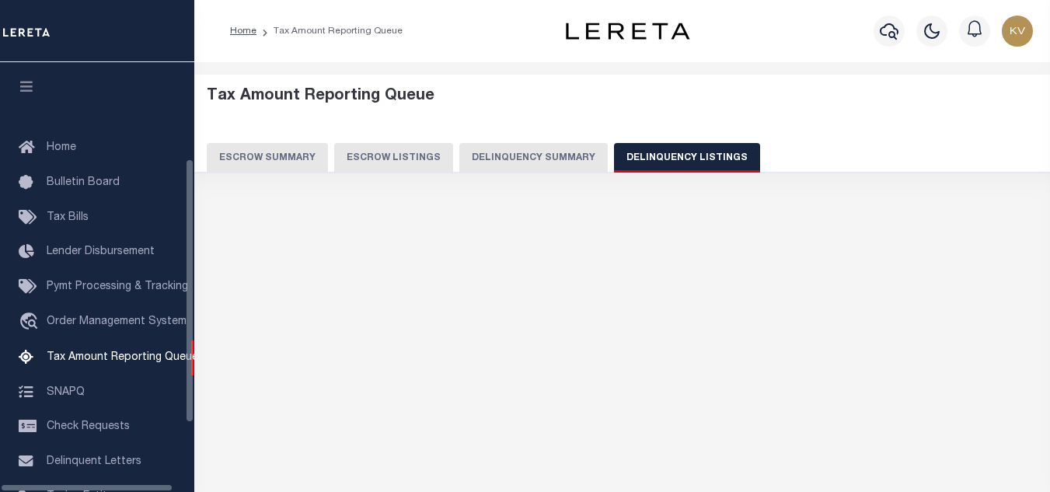
scroll to position [157, 0]
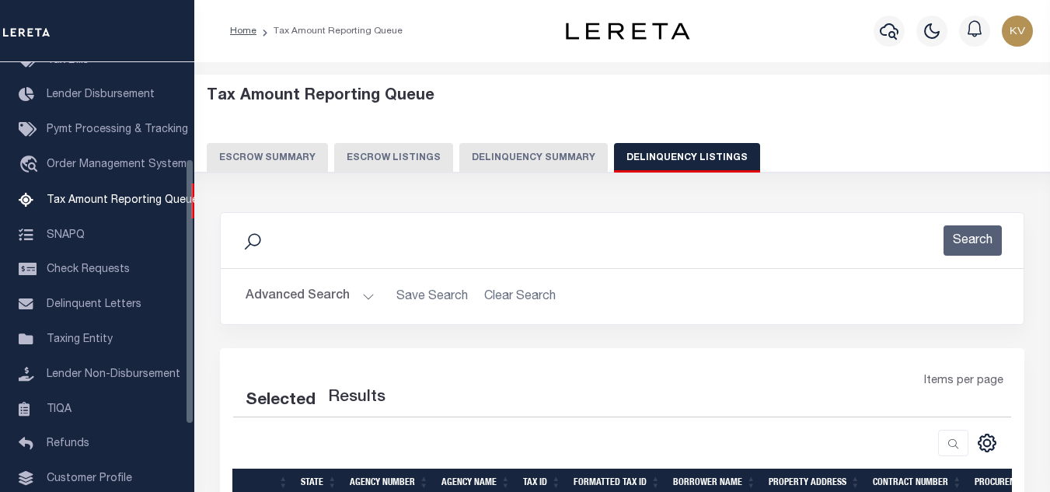
select select "100"
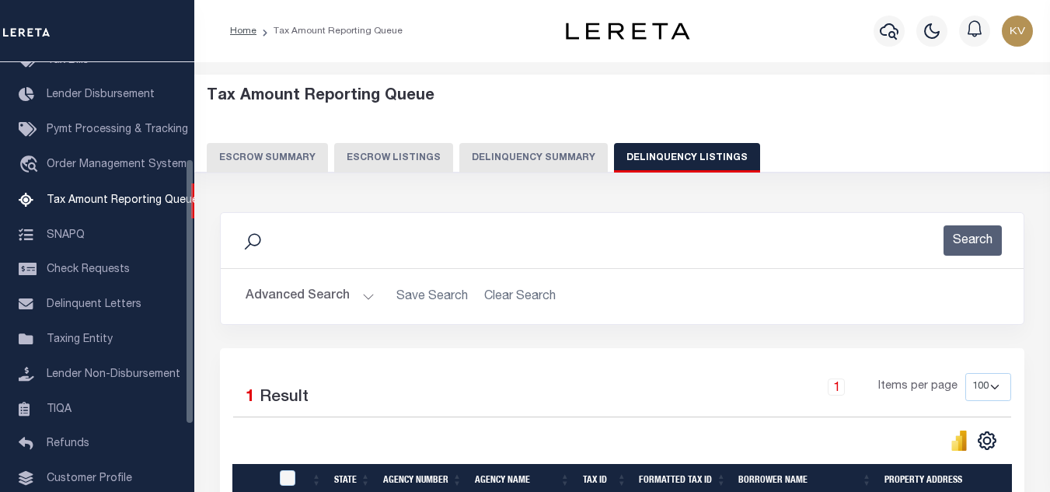
scroll to position [155, 0]
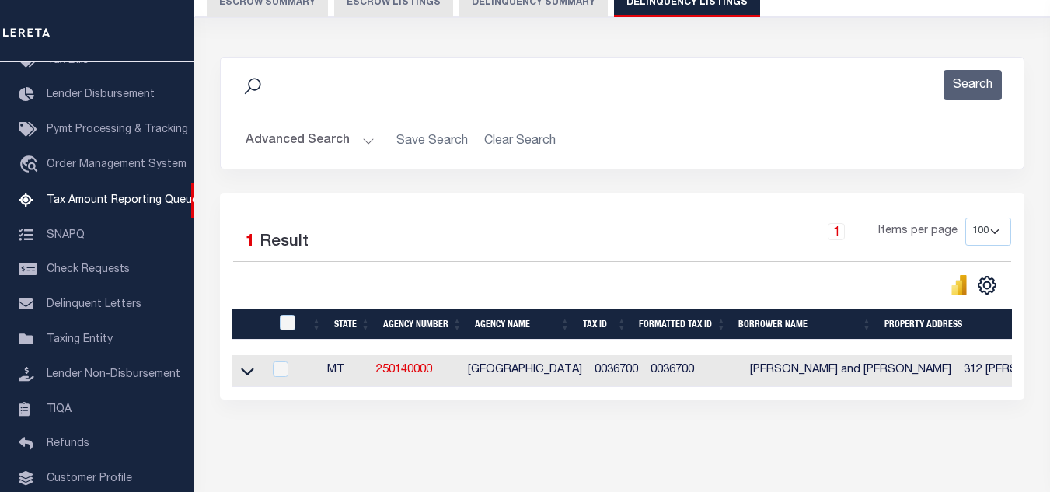
click at [348, 142] on button "Advanced Search" at bounding box center [309, 141] width 129 height 30
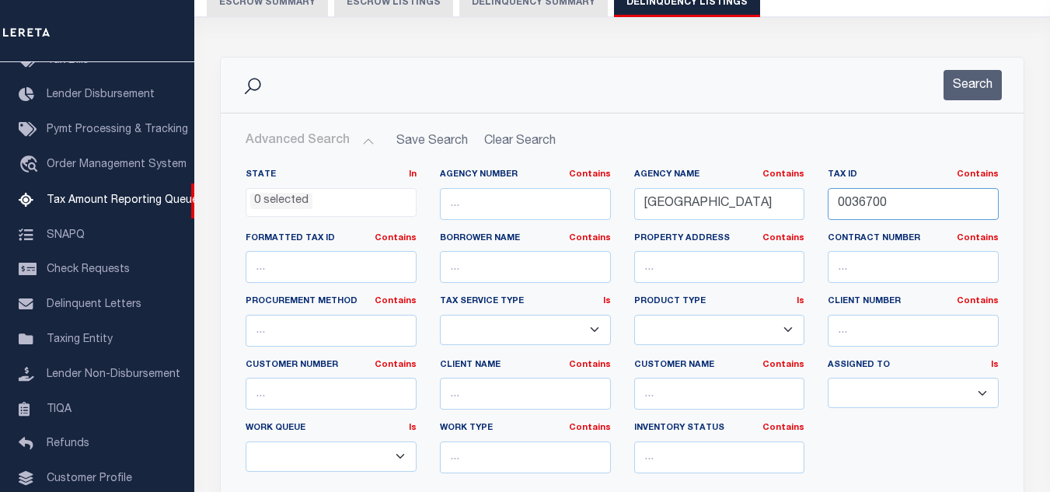
drag, startPoint x: 923, startPoint y: 204, endPoint x: 862, endPoint y: 156, distance: 78.0
click at [784, 199] on div "State In In AK AL AR AZ CA CO CT DC DE FL GA GU HI IA ID IL IN KS KY LA MA MD M…" at bounding box center [622, 327] width 776 height 317
paste input "1615"
type input "0161500"
click at [974, 92] on button "Search" at bounding box center [972, 85] width 58 height 30
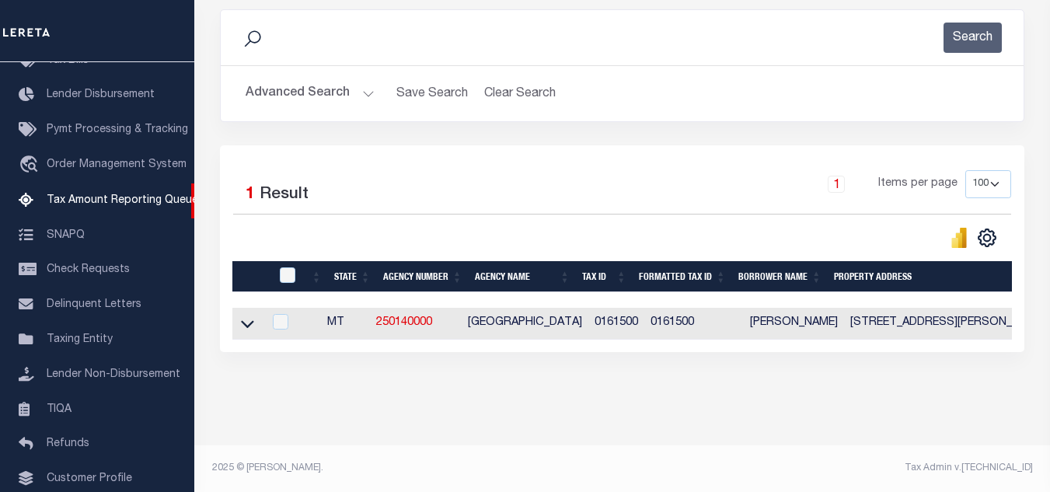
scroll to position [216, 0]
click at [248, 321] on icon at bounding box center [247, 325] width 13 height 8
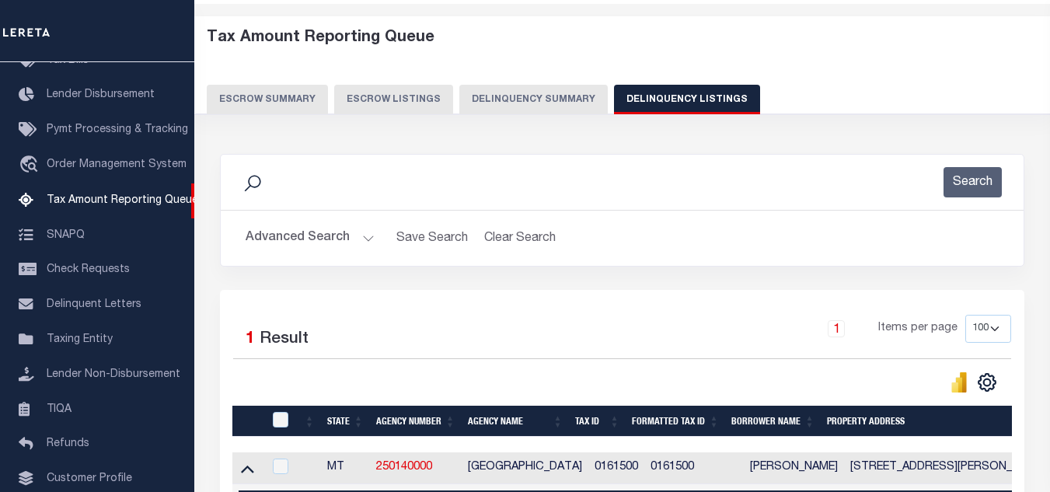
scroll to position [0, 0]
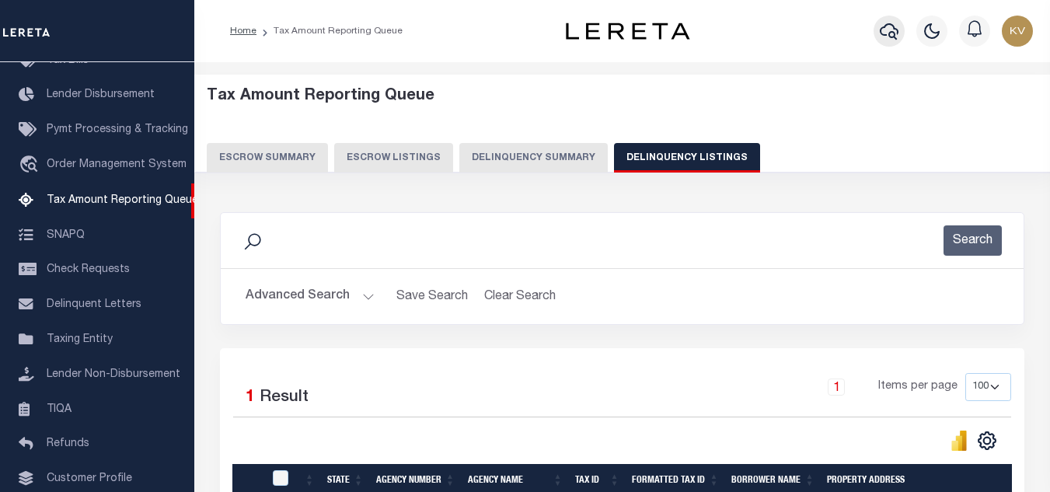
click at [896, 32] on icon "button" at bounding box center [888, 31] width 19 height 19
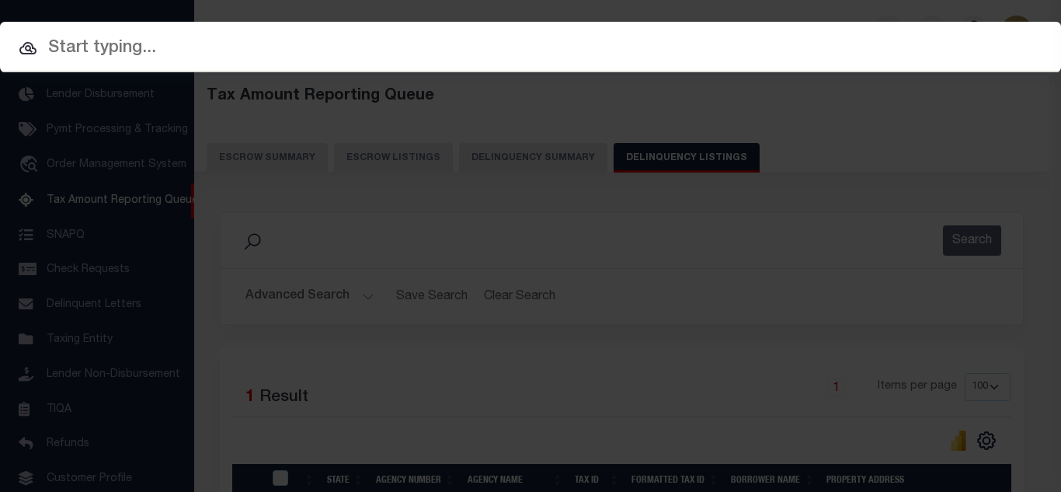
click at [338, 55] on input "text" at bounding box center [530, 48] width 1061 height 27
paste input "0161500"
type input "0161500"
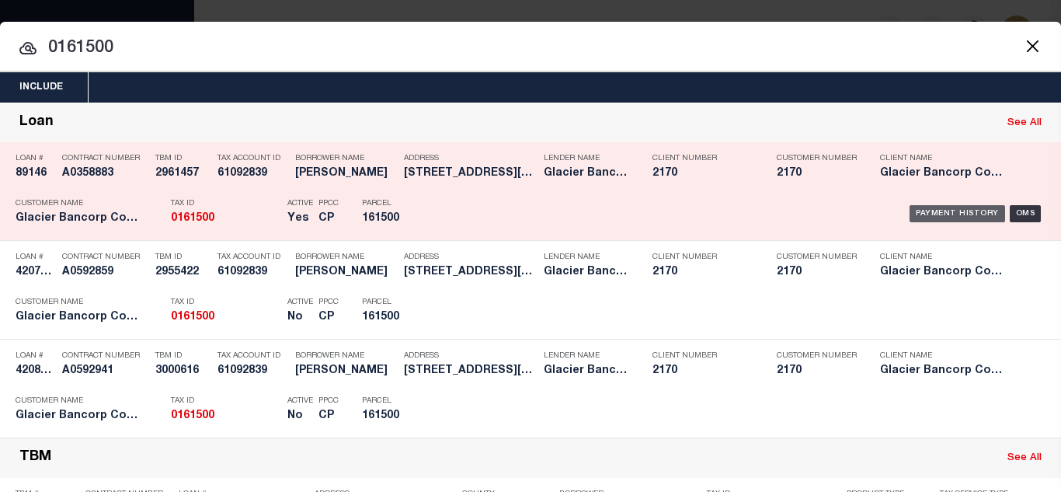
click at [950, 217] on div "Payment History" at bounding box center [958, 213] width 96 height 17
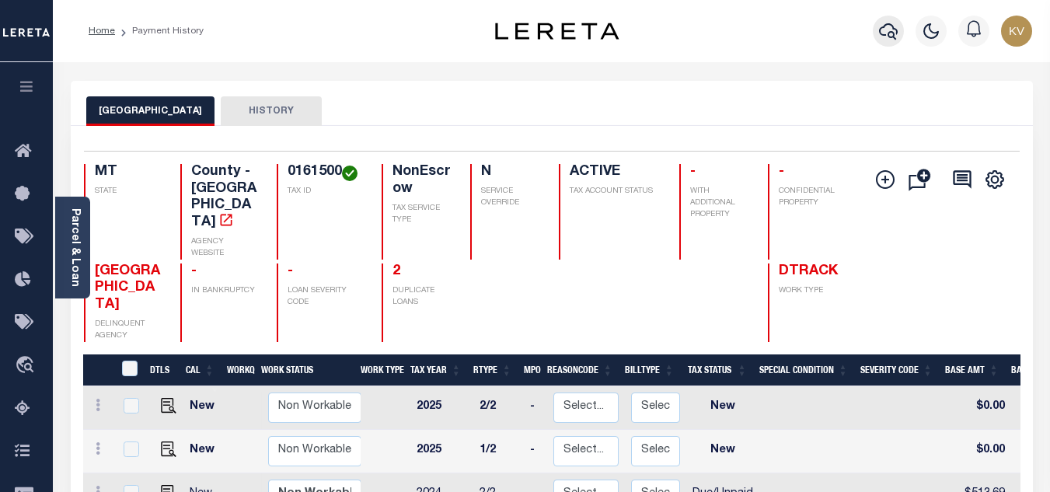
click at [890, 28] on icon "button" at bounding box center [888, 31] width 19 height 19
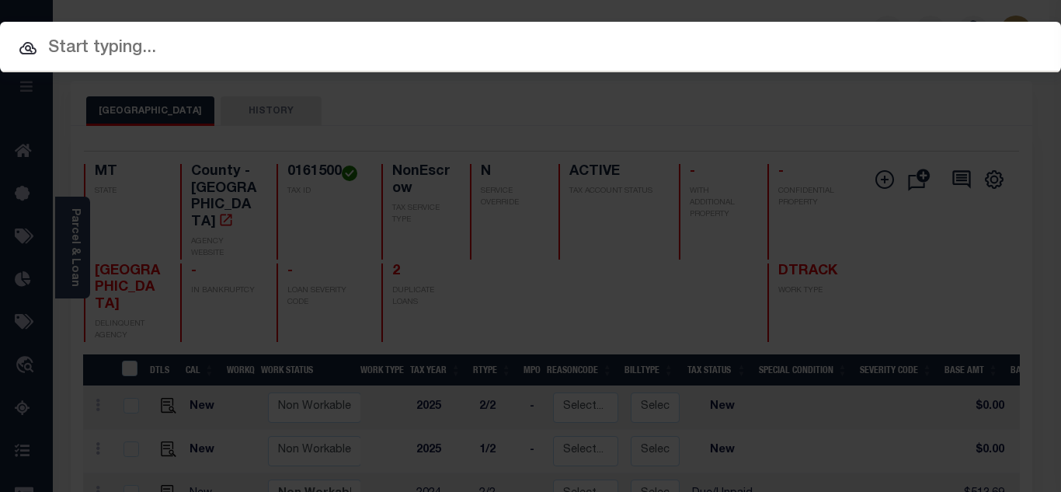
click at [190, 56] on input "text" at bounding box center [530, 48] width 1061 height 27
paste input "0036700"
type input "0036700"
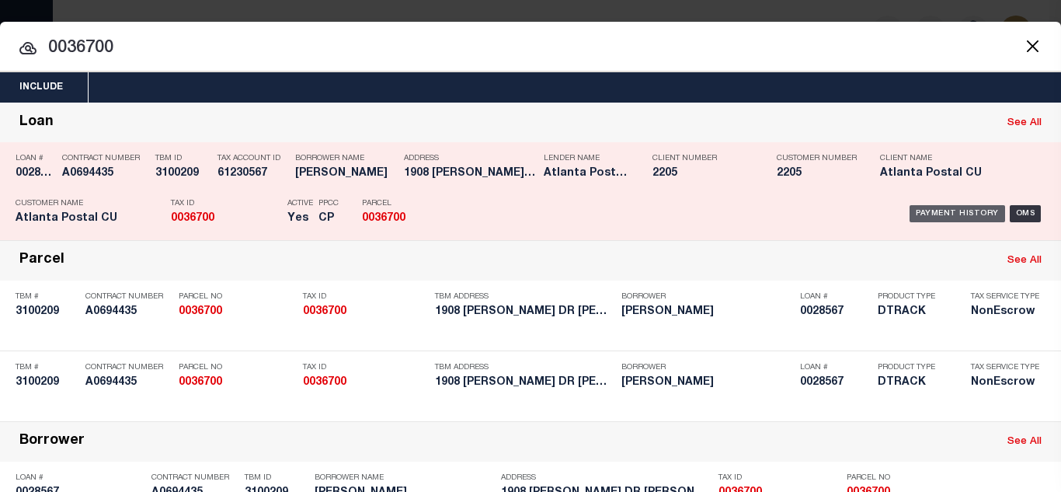
click at [951, 214] on div "Payment History" at bounding box center [958, 213] width 96 height 17
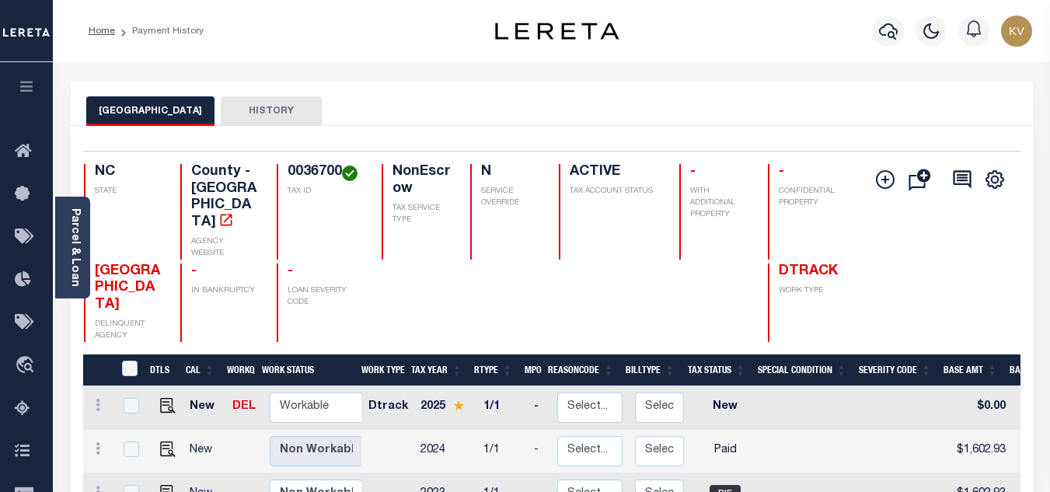
click at [884, 23] on icon "button" at bounding box center [888, 31] width 19 height 19
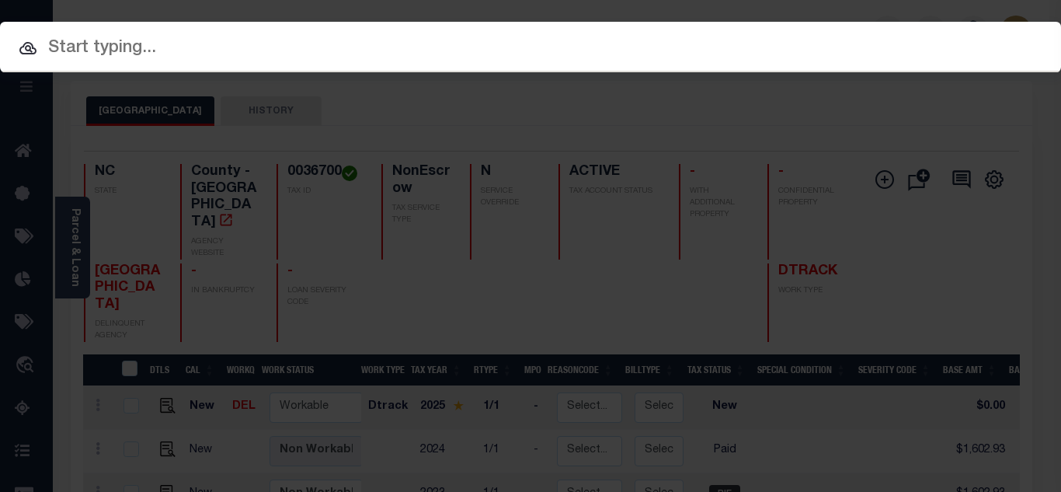
click at [275, 61] on input "text" at bounding box center [530, 48] width 1061 height 27
paste input "4204220011239"
type input "4204220011239"
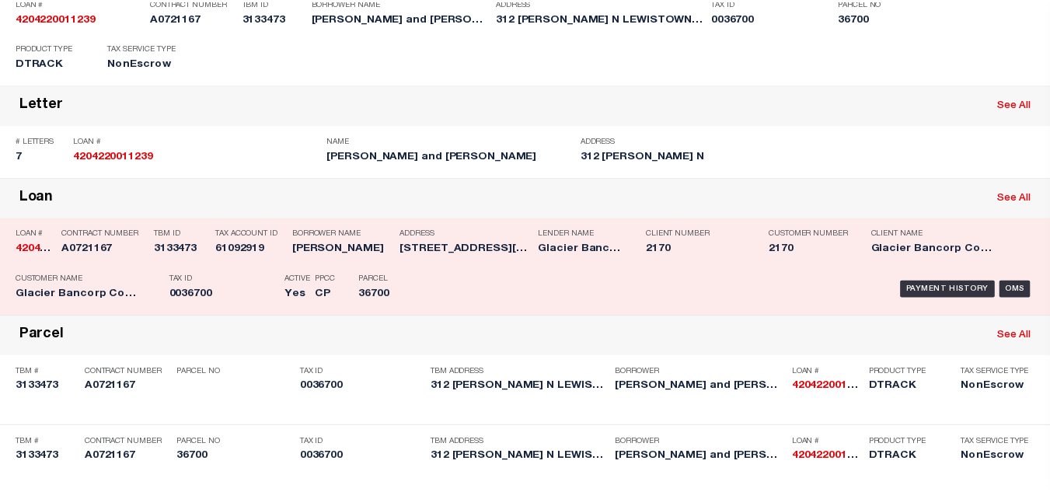
scroll to position [233, 0]
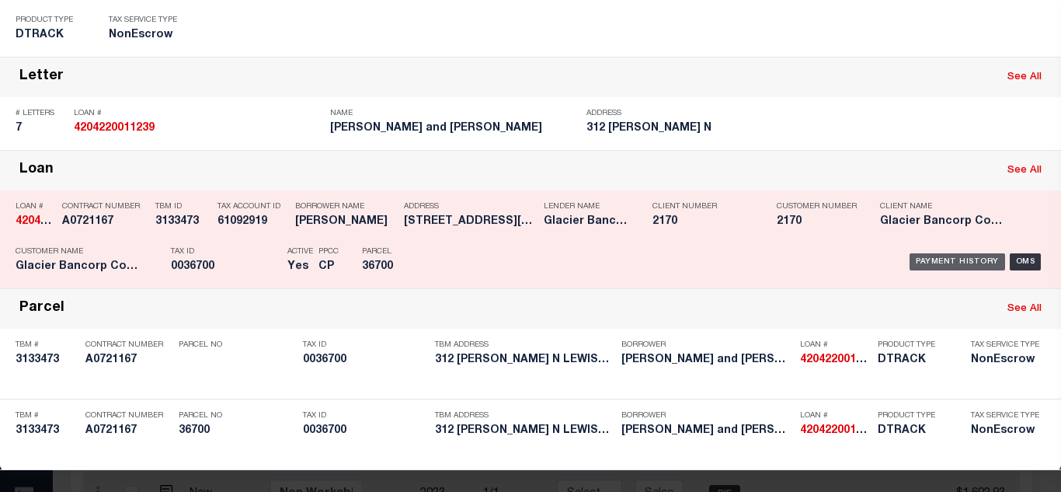
click at [918, 253] on div "Payment History" at bounding box center [958, 261] width 96 height 17
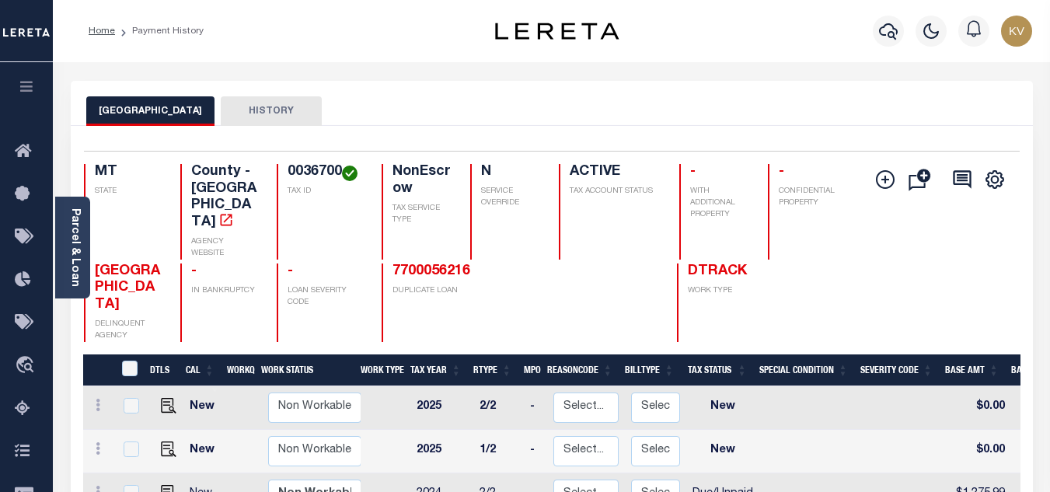
scroll to position [155, 0]
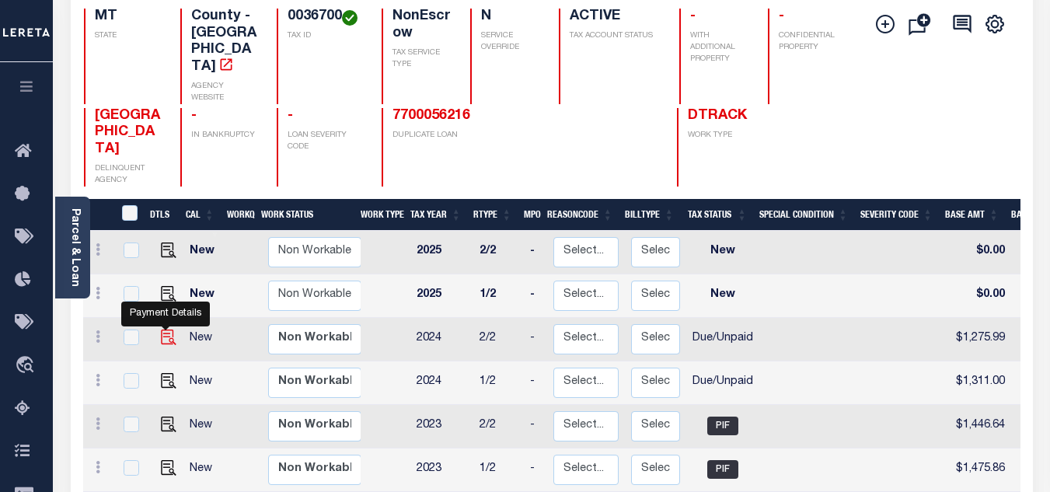
click at [162, 329] on img "" at bounding box center [169, 337] width 16 height 16
checkbox input "true"
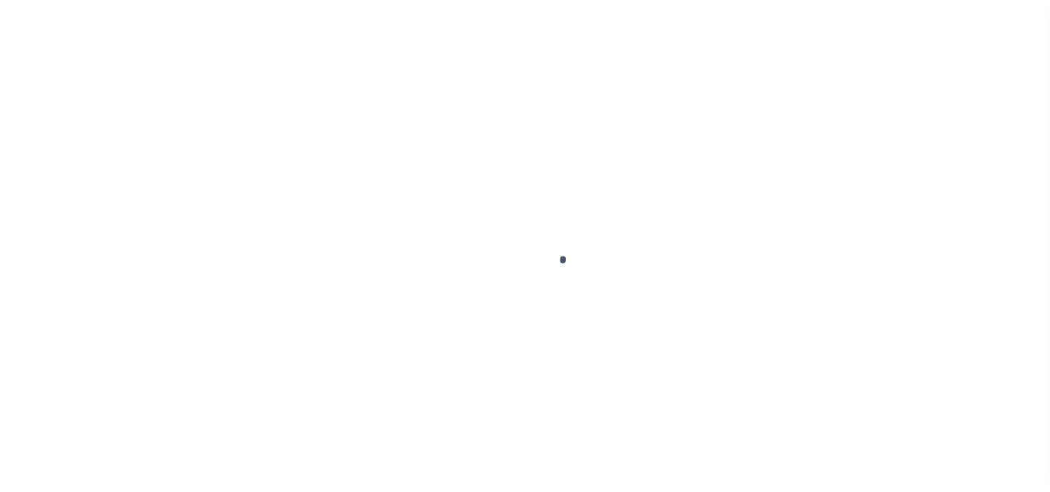
select select "DUE"
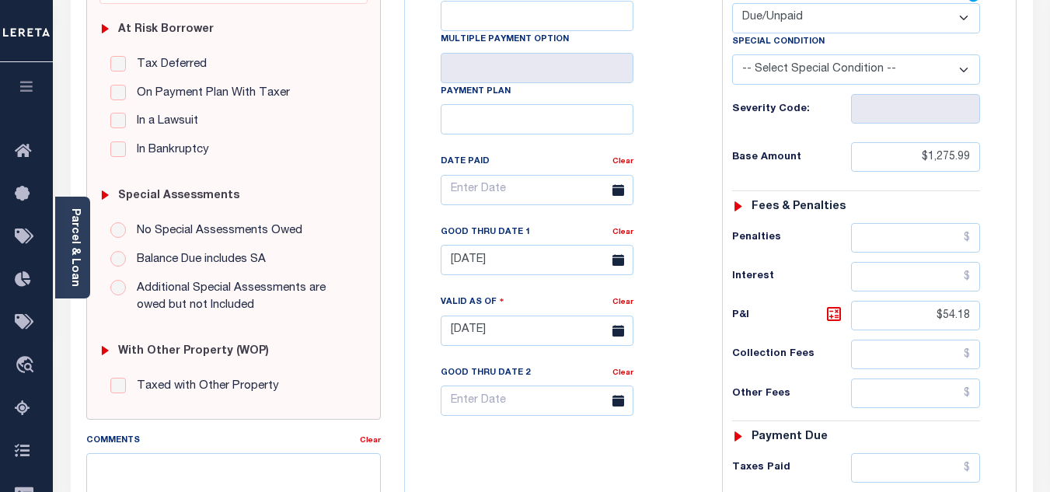
scroll to position [544, 0]
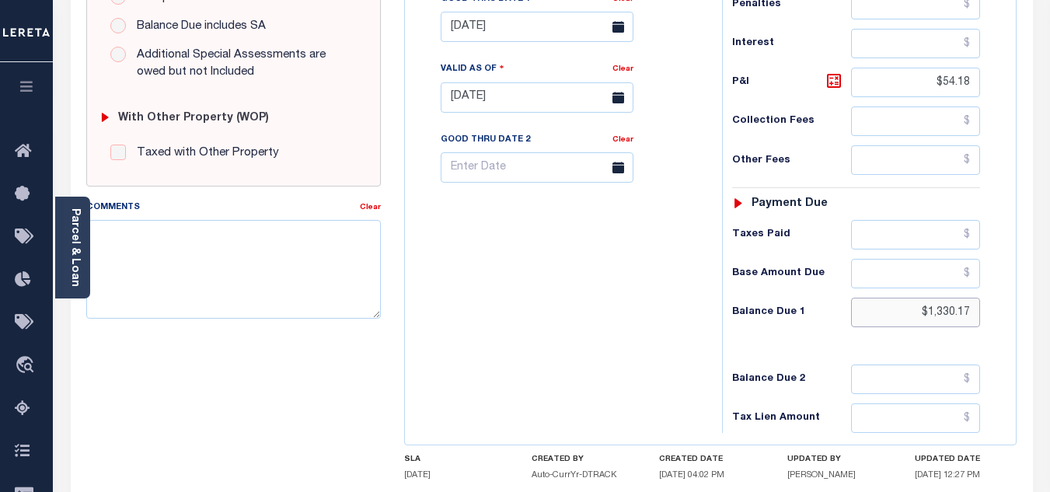
drag, startPoint x: 922, startPoint y: 309, endPoint x: 971, endPoint y: 308, distance: 48.9
click at [971, 308] on input "$1,330.17" at bounding box center [915, 313] width 129 height 30
type input "$1,342.76"
type input "[DATE]"
click at [830, 78] on icon at bounding box center [834, 81] width 14 height 14
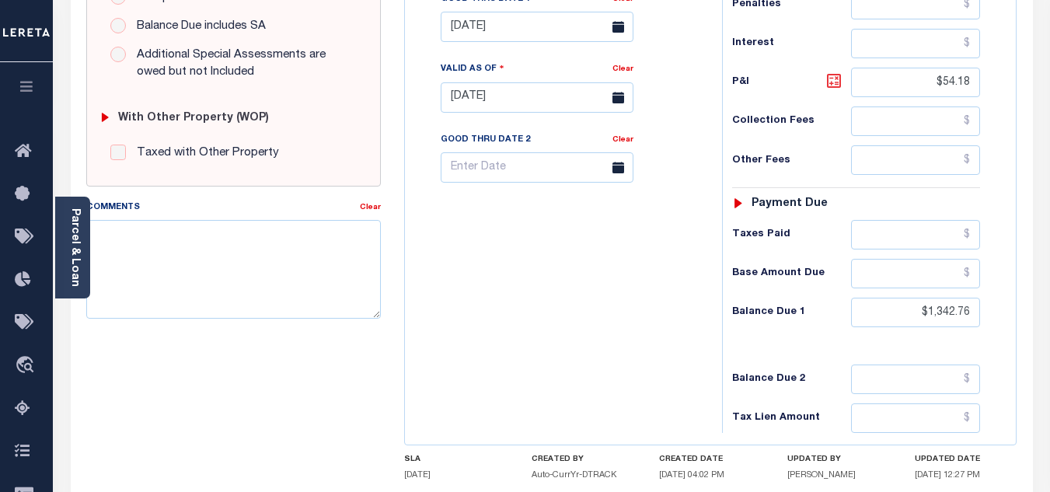
type input "$66.77"
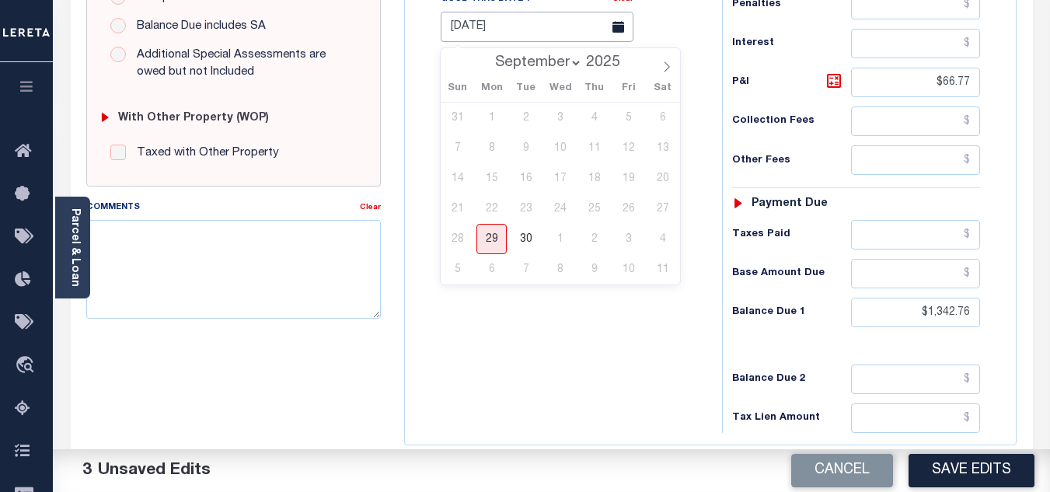
click at [499, 29] on input "08/31/2025" at bounding box center [536, 27] width 193 height 30
click at [524, 235] on span "30" at bounding box center [525, 239] width 30 height 30
type input "09/30/2025"
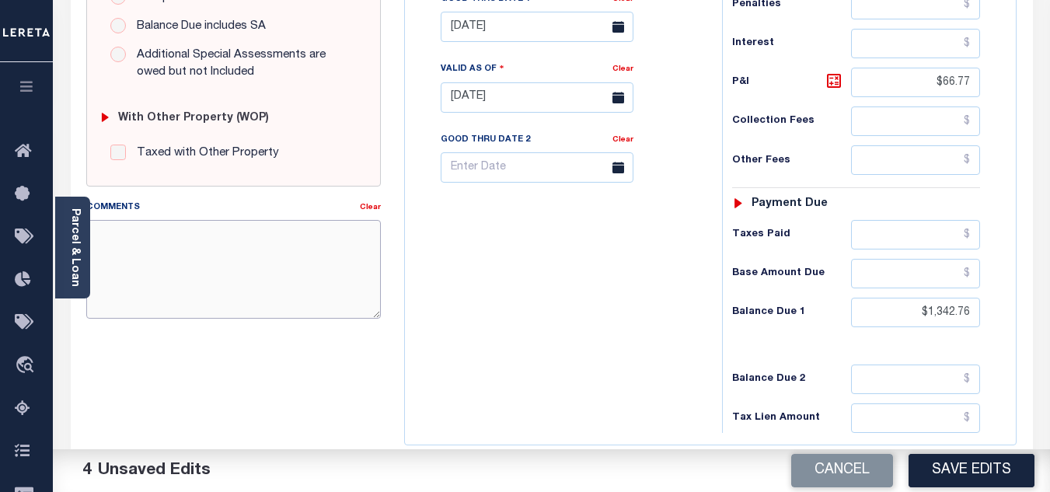
click at [216, 241] on textarea "Comments" at bounding box center [233, 269] width 294 height 98
type textarea "'"
click at [216, 235] on textarea "9/29/2025 - As per TC "jenny"" at bounding box center [233, 269] width 294 height 98
click at [263, 228] on textarea "9/29/2025 - As per TC "Jenny"" at bounding box center [233, 269] width 294 height 98
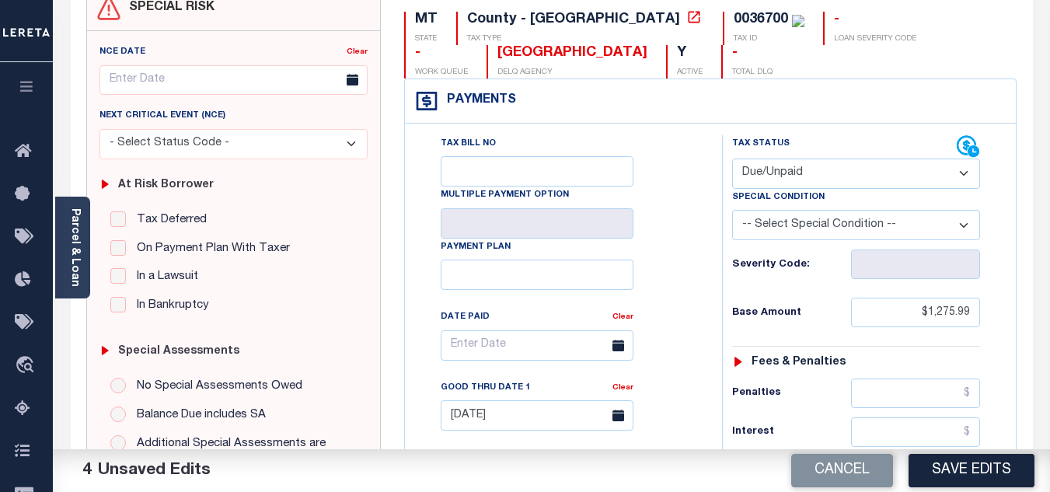
scroll to position [388, 0]
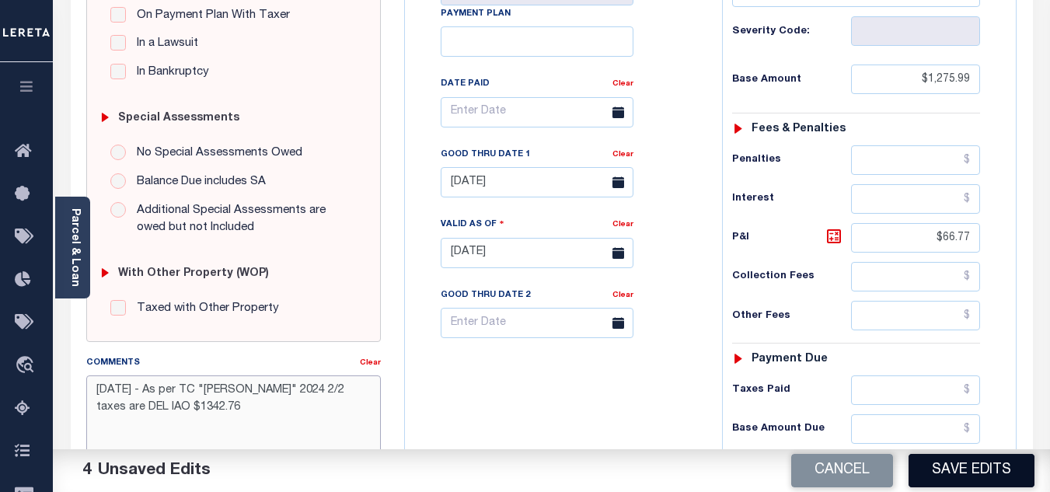
type textarea "9/29/2025 - As per TC "Jenny" 2024 2/2 taxes are DEL IAO $1342.76"
click at [935, 465] on button "Save Edits" at bounding box center [971, 470] width 126 height 33
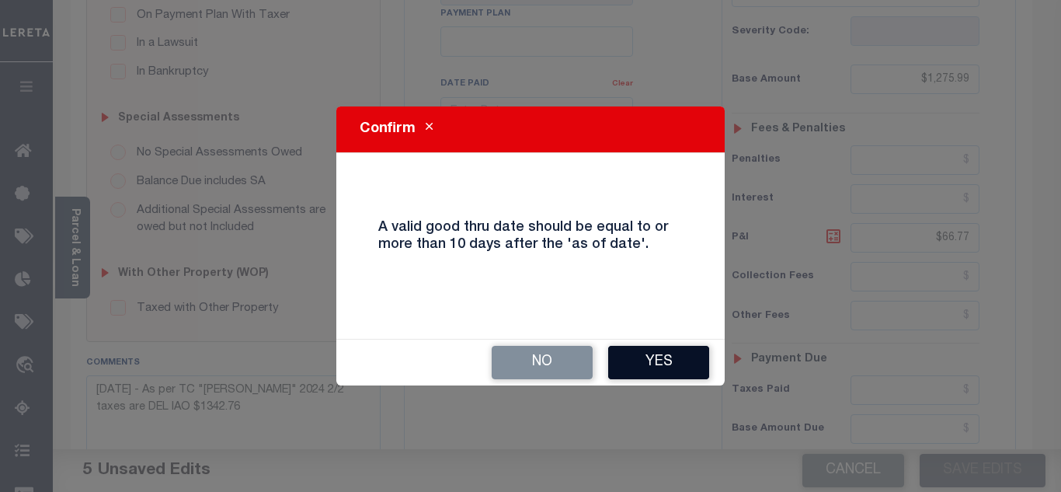
click at [671, 372] on button "Yes" at bounding box center [658, 362] width 101 height 33
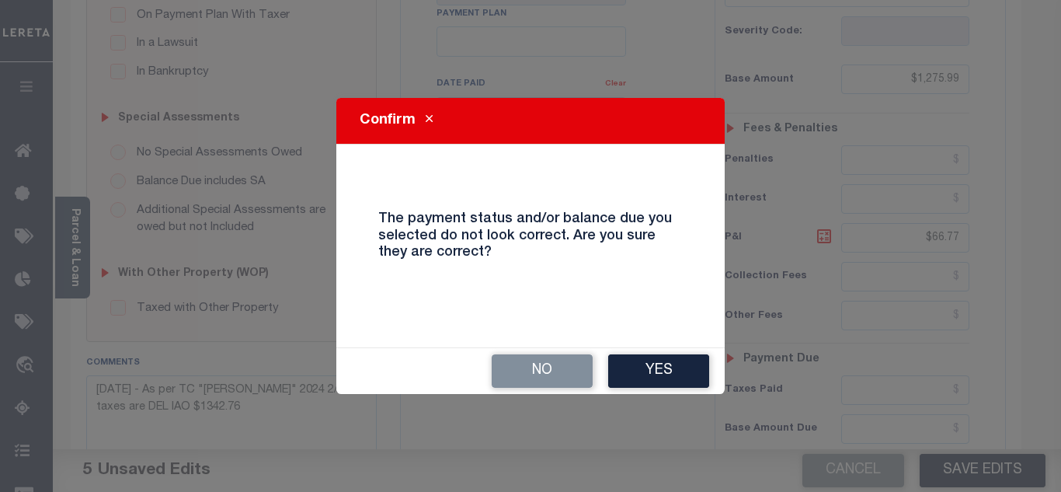
click at [671, 372] on button "Yes" at bounding box center [658, 370] width 101 height 33
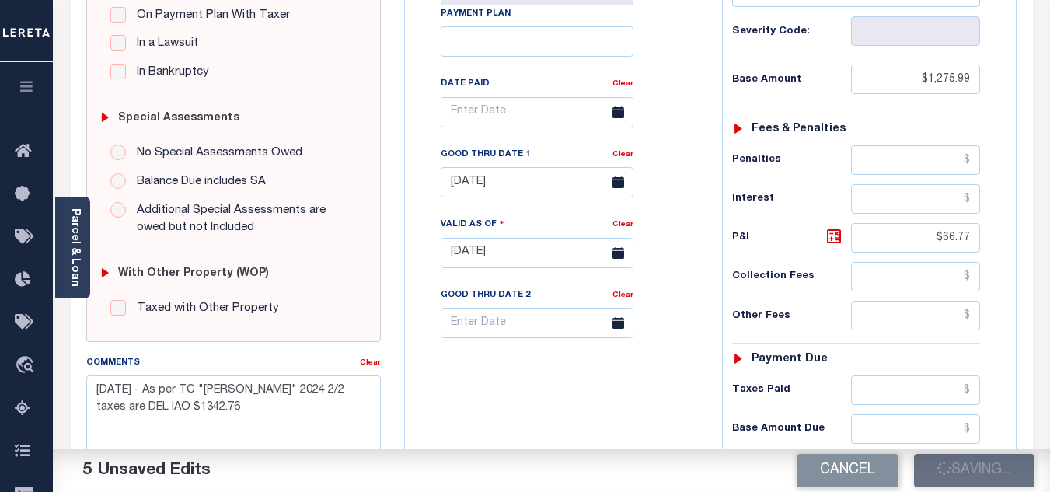
checkbox input "false"
type input "$1,275.99"
type input "$66.77"
type input "$1,342.76"
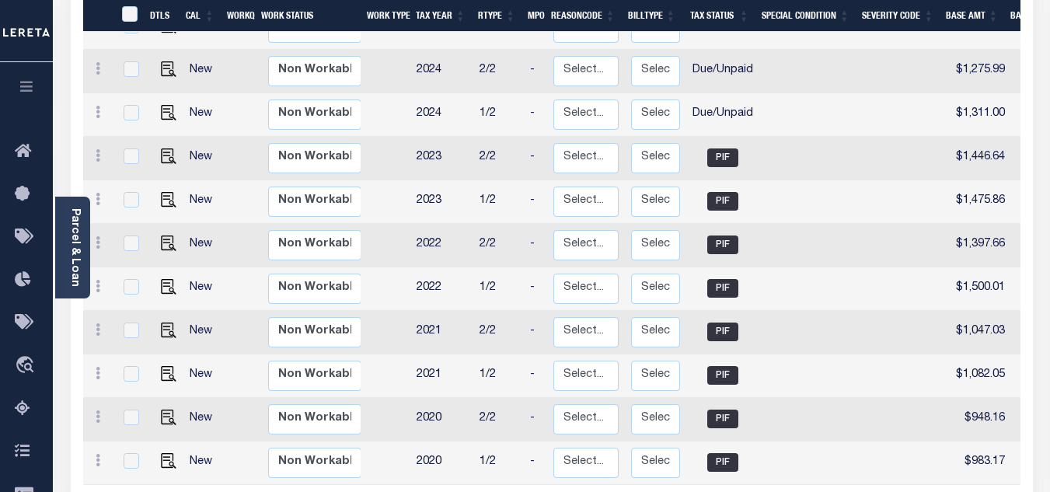
scroll to position [268, 0]
